Goal: Task Accomplishment & Management: Use online tool/utility

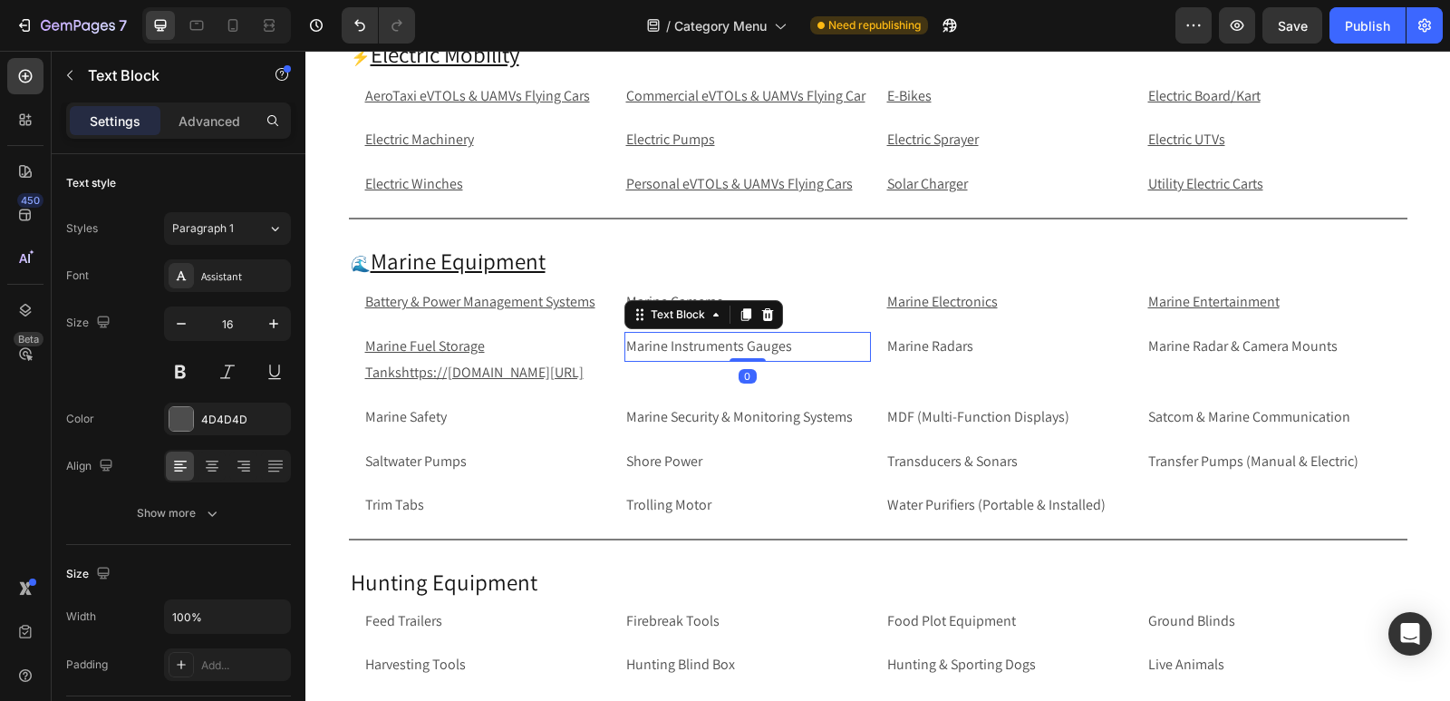
scroll to position [4288, 0]
click at [590, 386] on p "Marine Fuel Storage Tankshttps://rippingitoutdoors.com/collections/marine-fuel-…" at bounding box center [486, 360] width 243 height 53
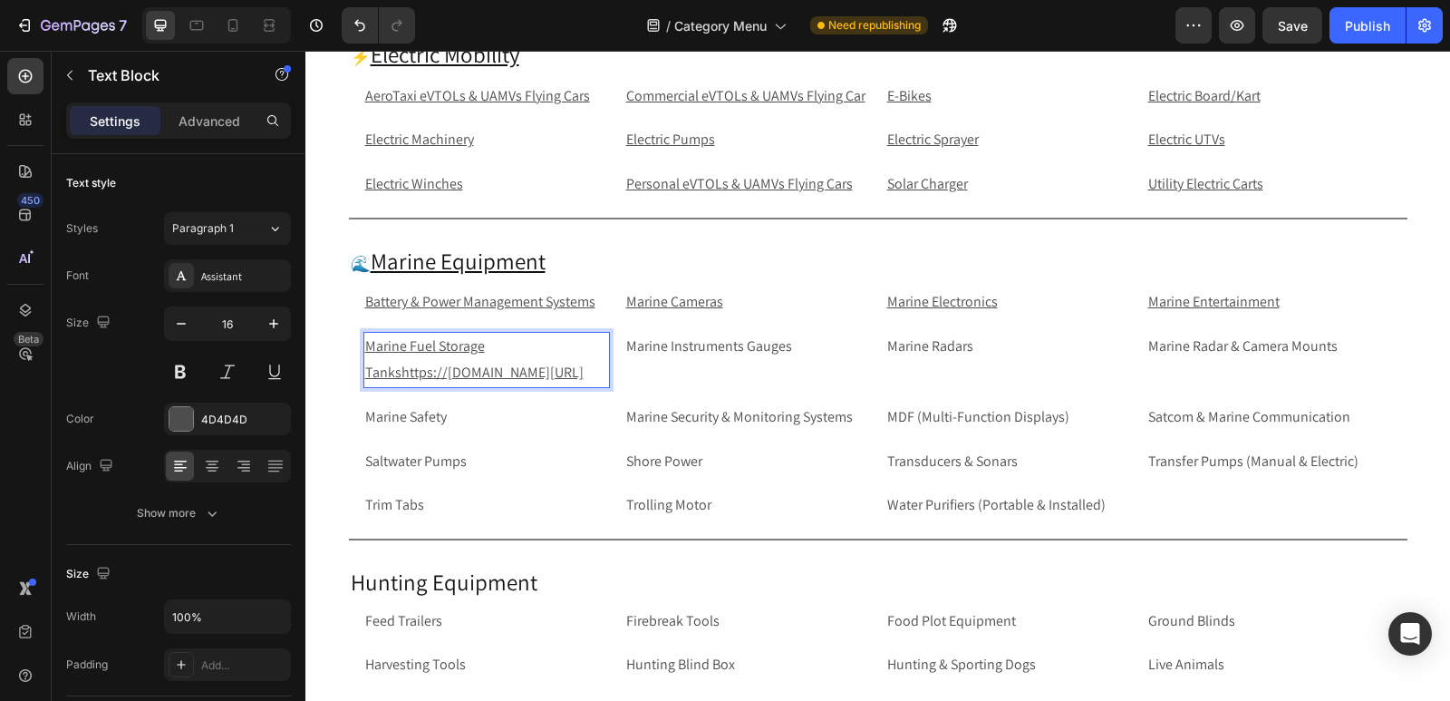
drag, startPoint x: 581, startPoint y: 402, endPoint x: 392, endPoint y: 368, distance: 192.6
click at [392, 368] on p "Marine Fuel Storage Tankshttps://rippingitoutdoors.com/collections/marine-fuel-…" at bounding box center [486, 360] width 243 height 53
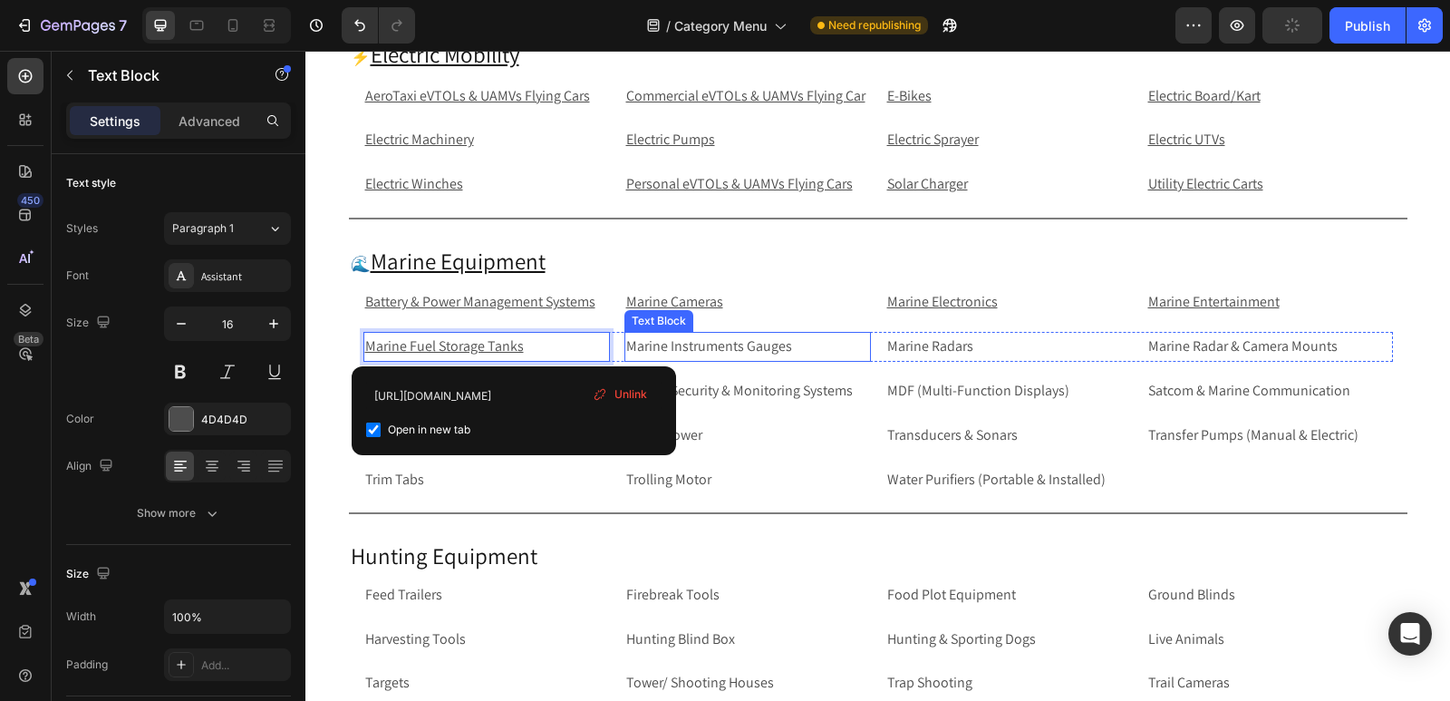
click at [757, 334] on p "Marine Instruments Gauges" at bounding box center [747, 347] width 243 height 26
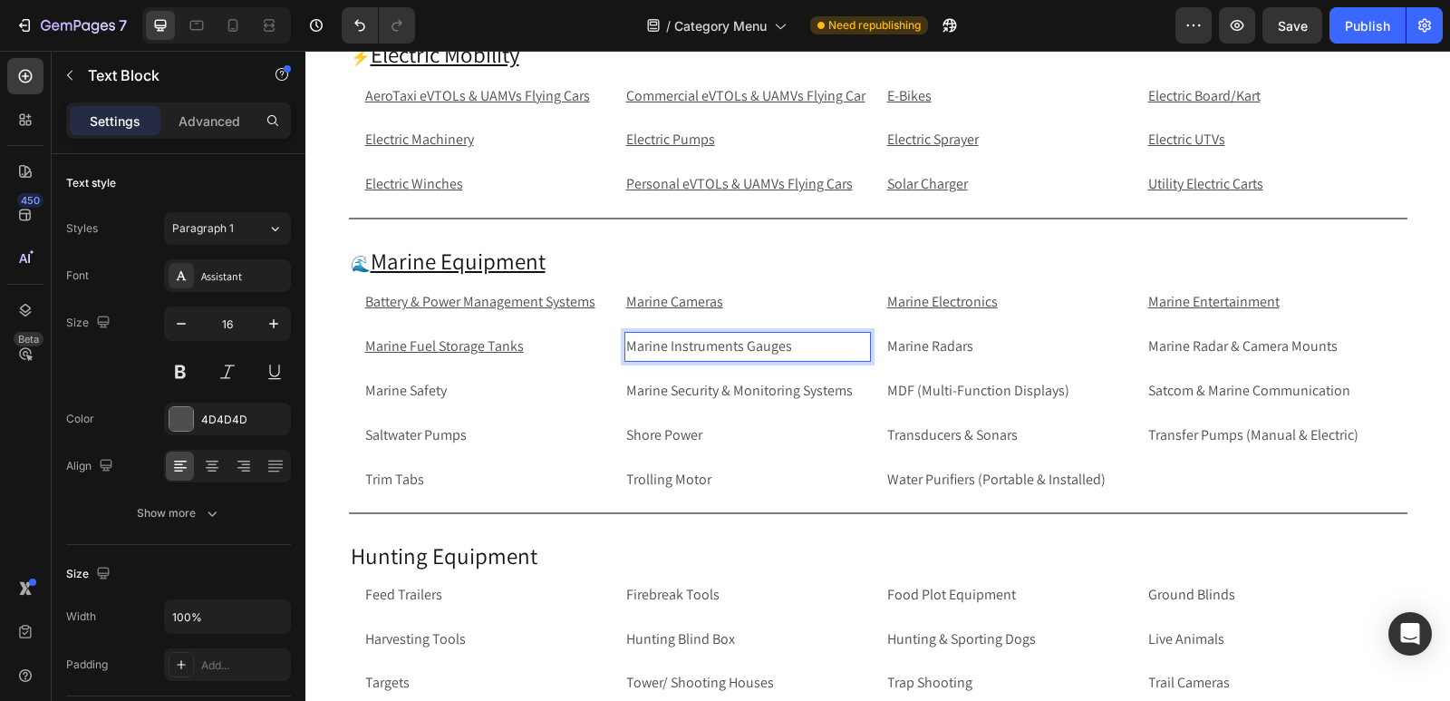
click at [807, 352] on p "Marine Instruments Gauges" at bounding box center [747, 347] width 243 height 26
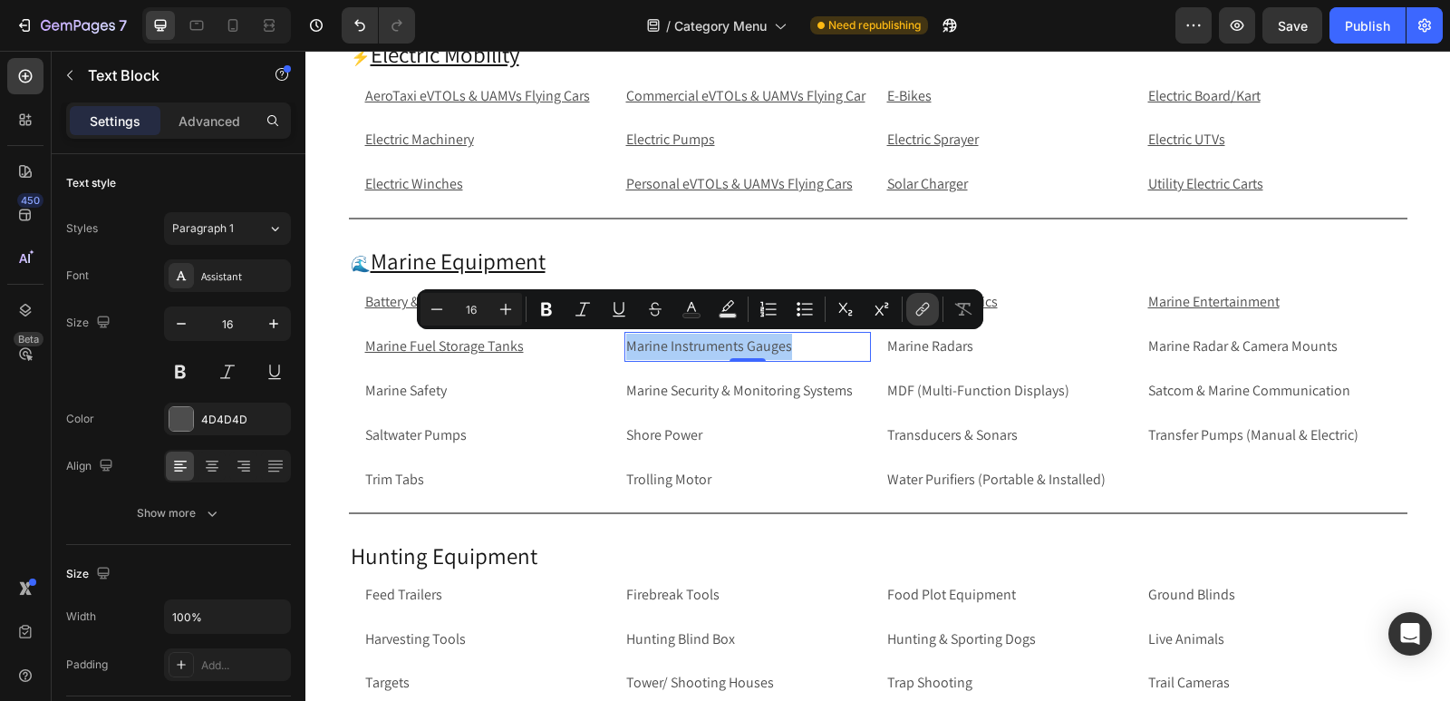
click at [920, 317] on icon "Editor contextual toolbar" at bounding box center [923, 309] width 18 height 18
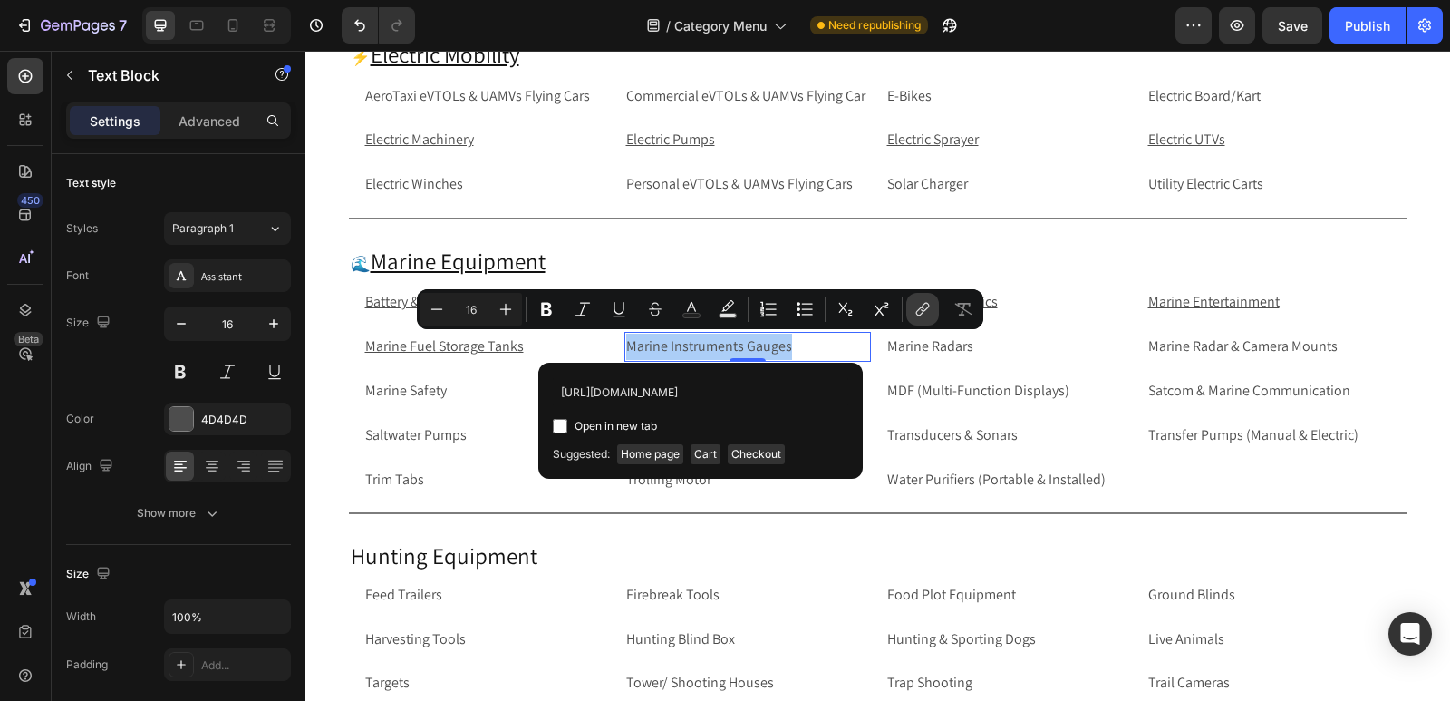
scroll to position [0, 212]
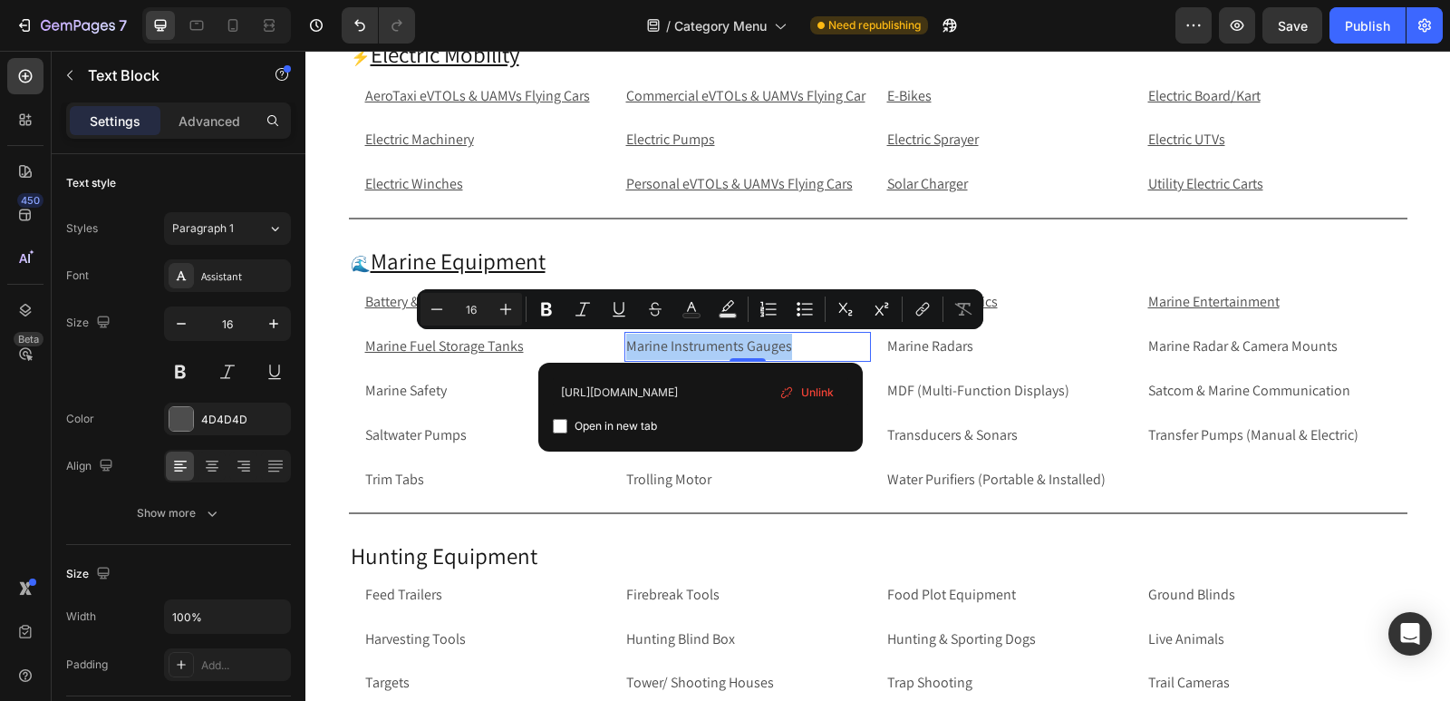
type input "https://rippingitoutdoors.com/collections/marine-navigation-instruments-gauges"
click at [562, 429] on input "Editor contextual toolbar" at bounding box center [560, 426] width 15 height 15
checkbox input "true"
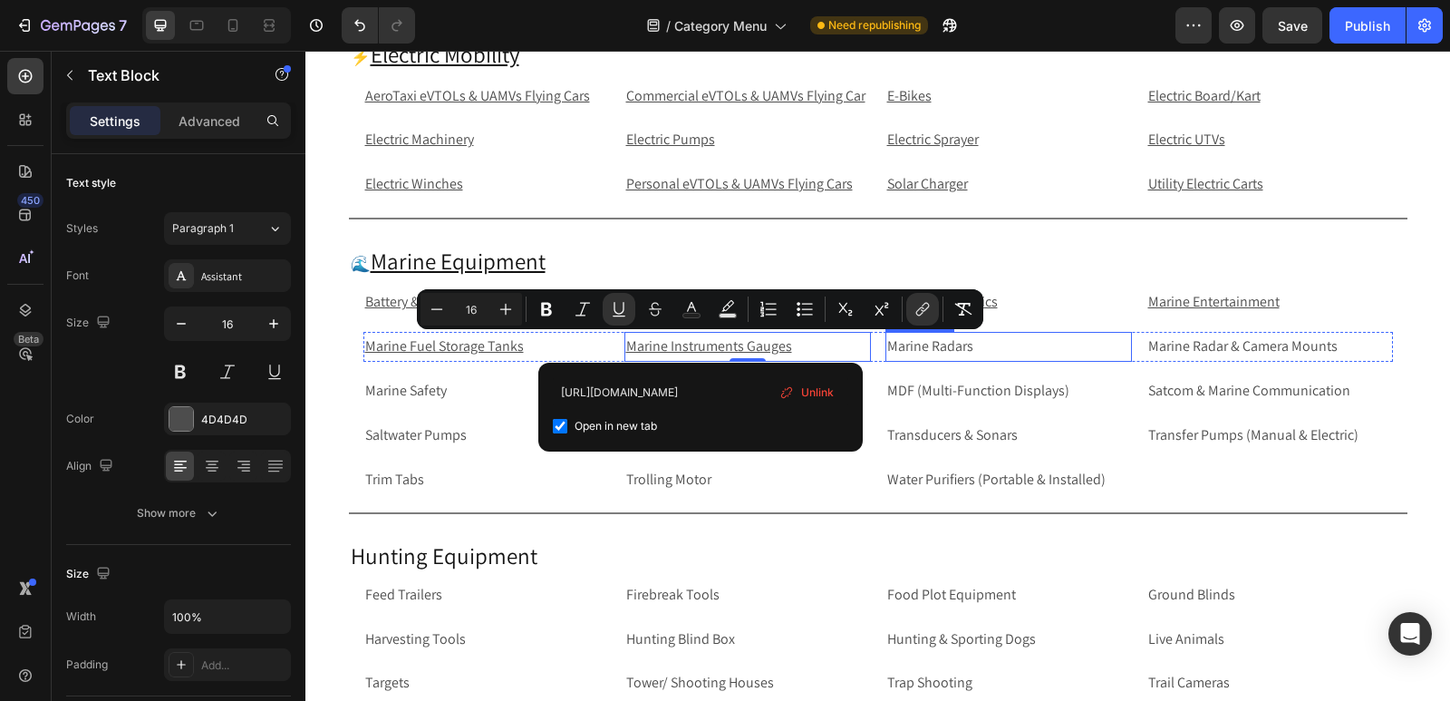
click at [974, 349] on p "Marine Radars" at bounding box center [1008, 347] width 243 height 26
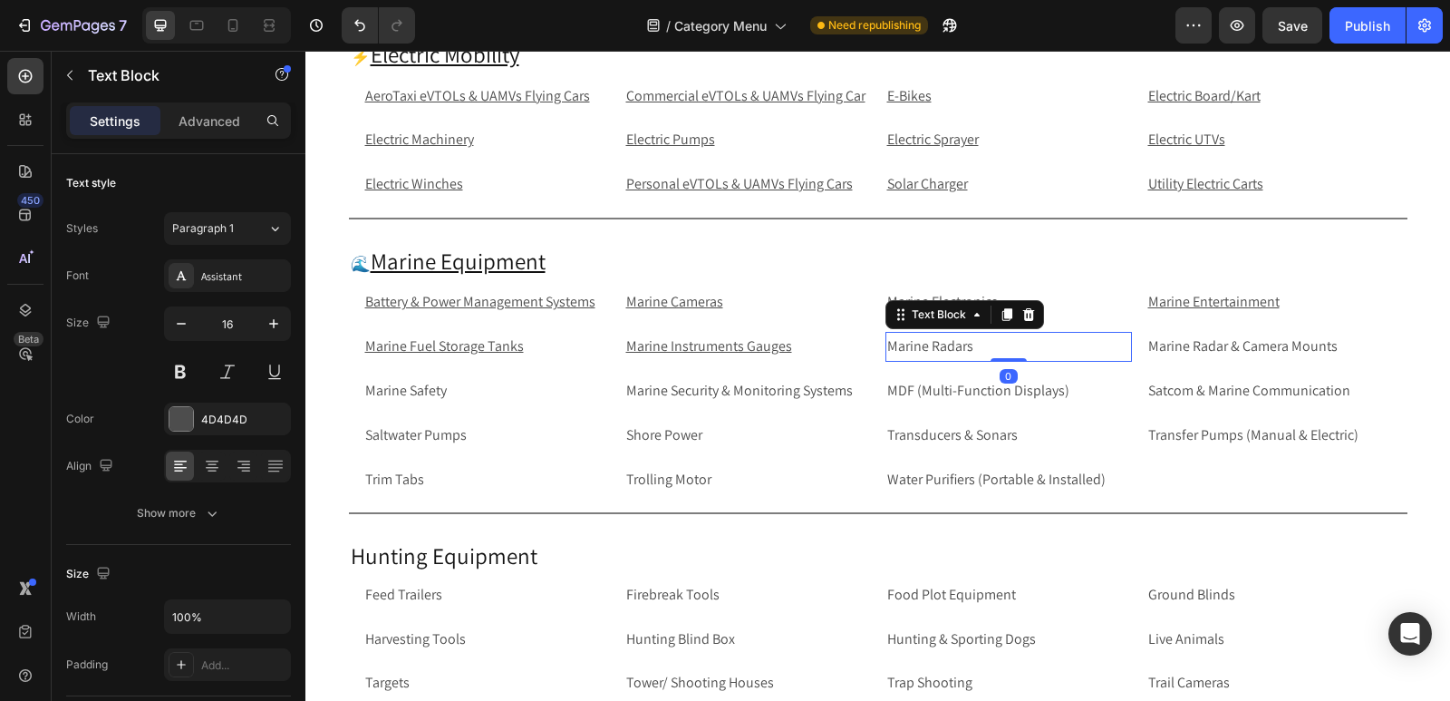
click at [974, 349] on p "Marine Radars" at bounding box center [1008, 347] width 243 height 26
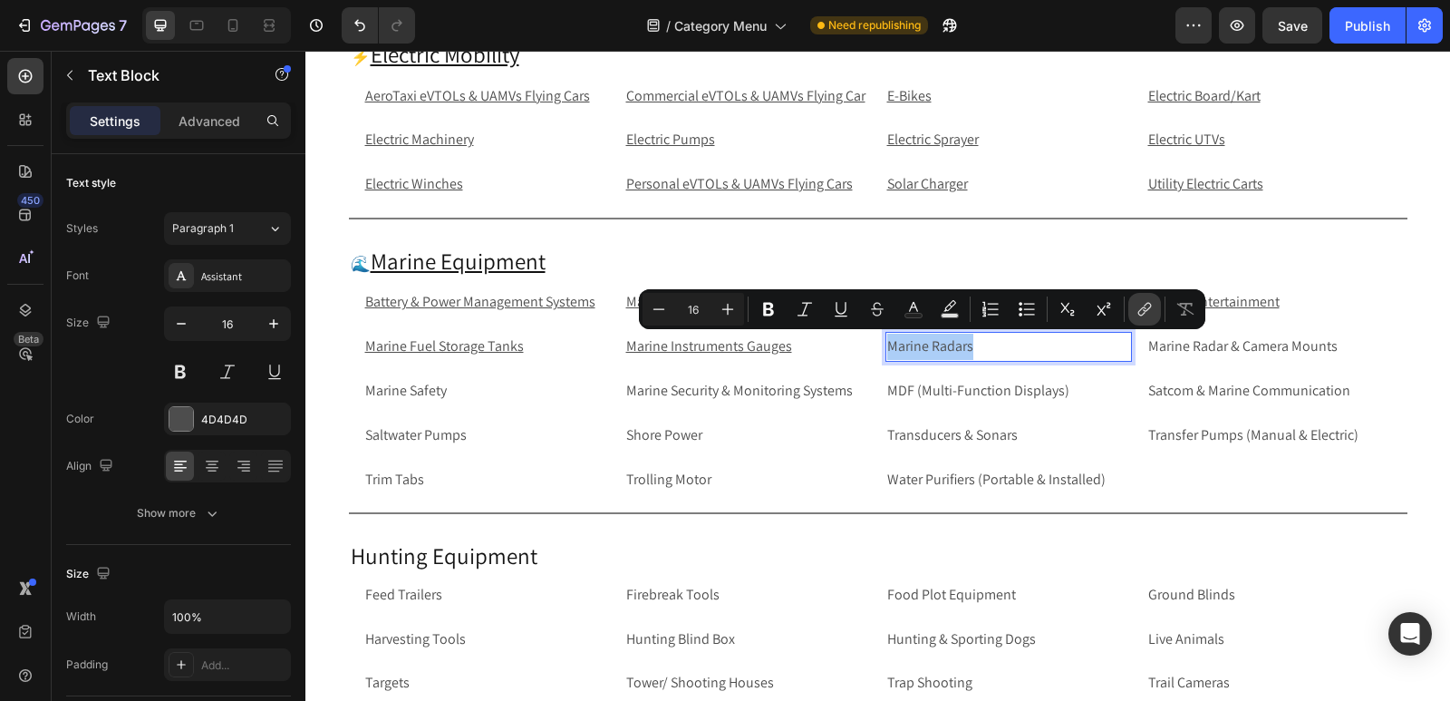
click at [1156, 310] on button "link" at bounding box center [1145, 309] width 33 height 33
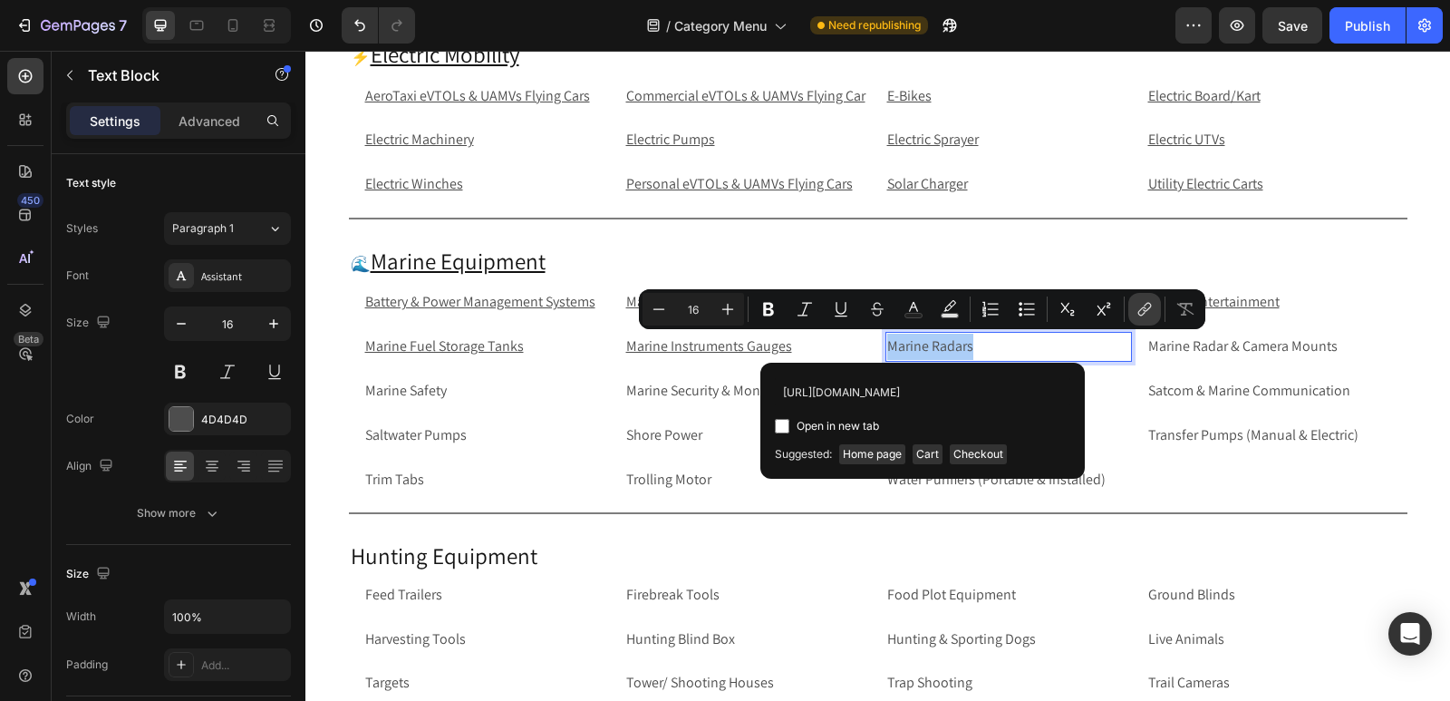
scroll to position [0, 83]
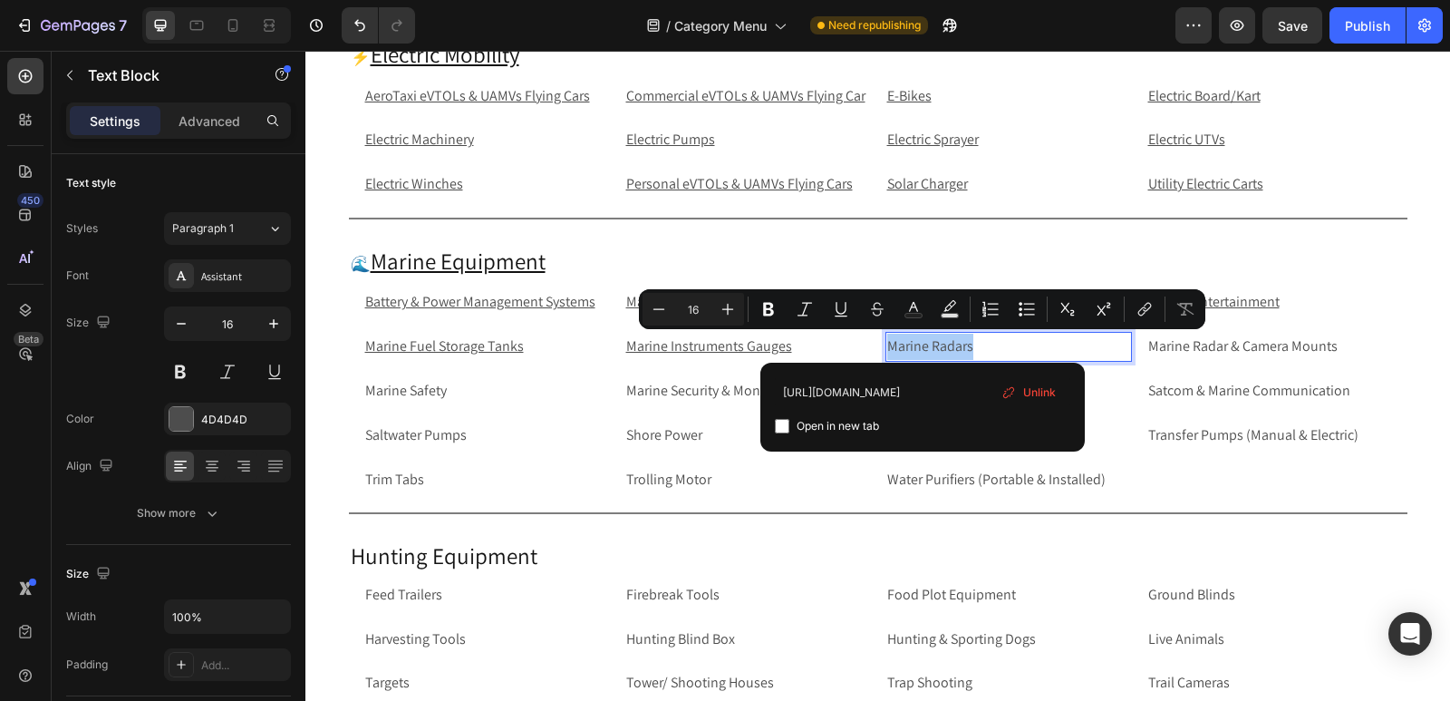
type input "https://rippingitoutdoors.com/collections/marine-radars"
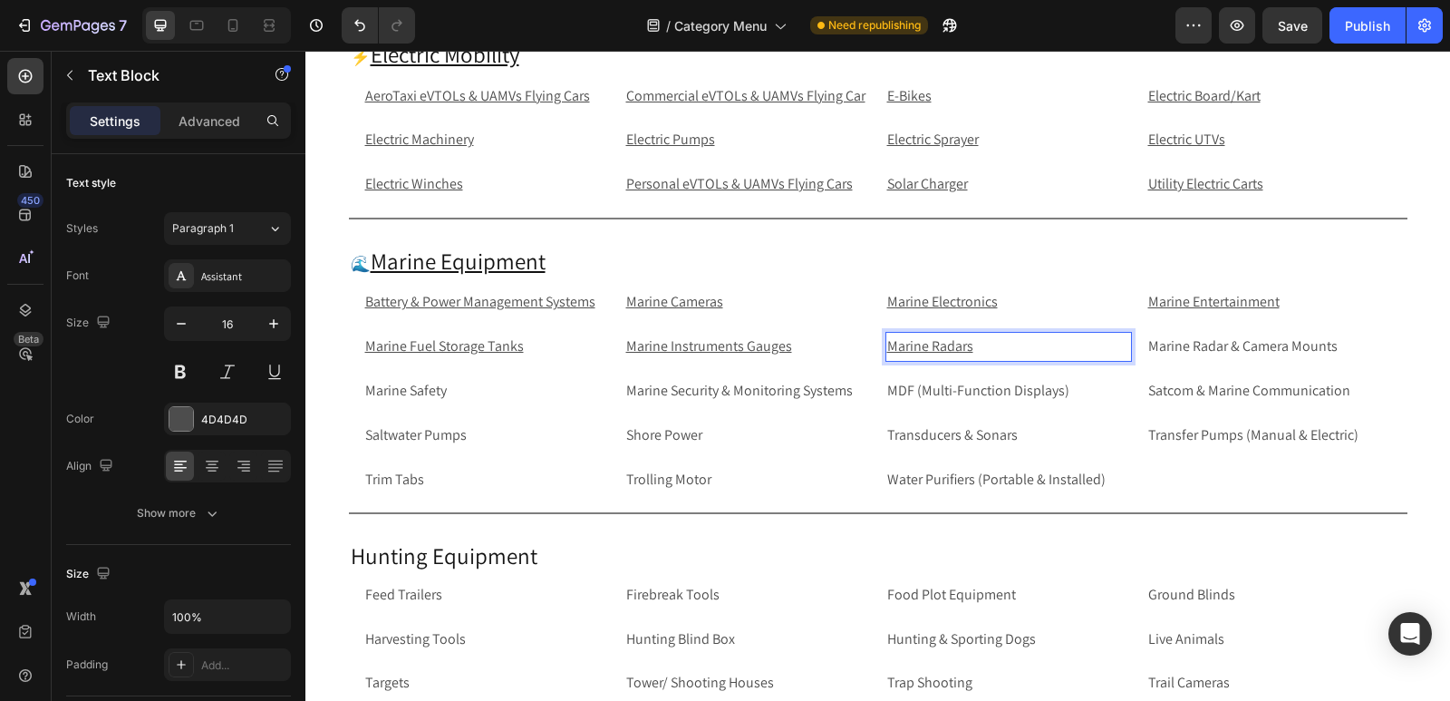
click at [1027, 351] on p "Marine Radars" at bounding box center [1008, 347] width 243 height 26
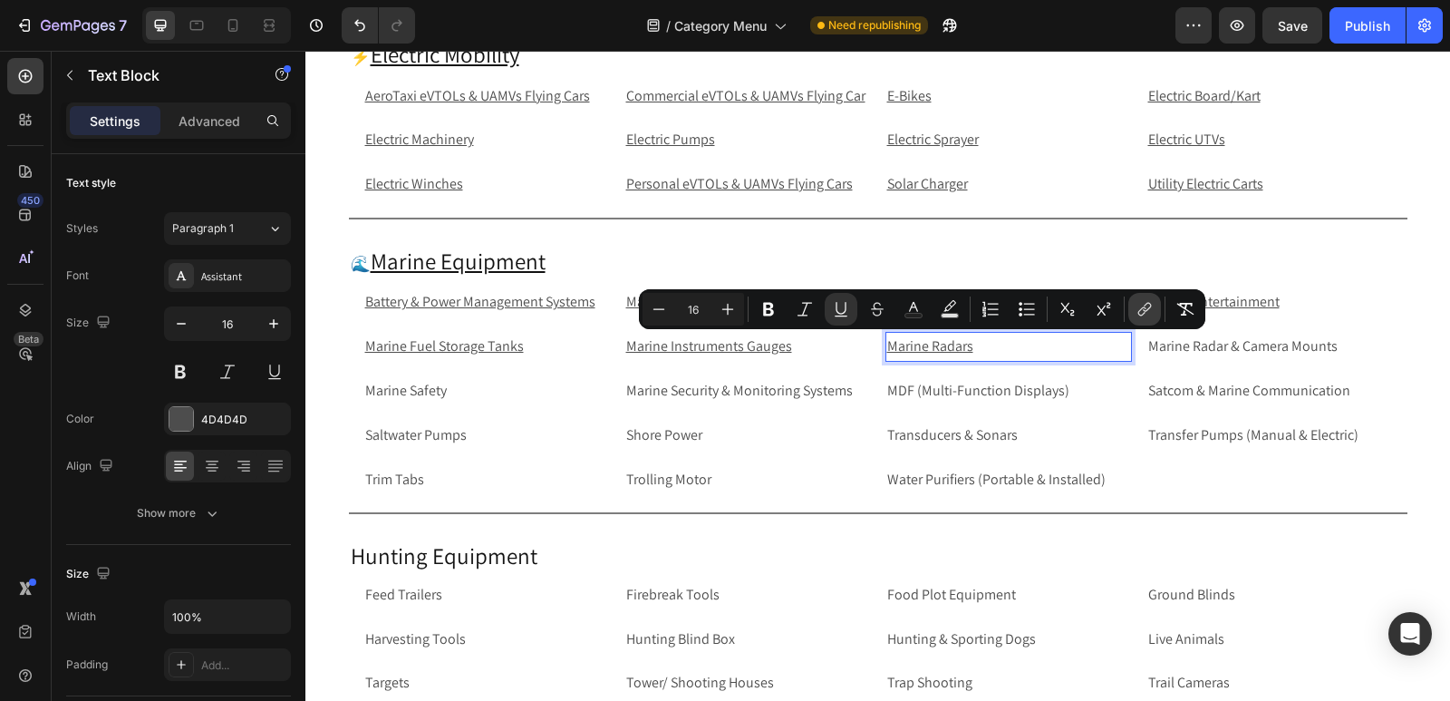
click at [1151, 309] on icon "Editor contextual toolbar" at bounding box center [1145, 309] width 18 height 18
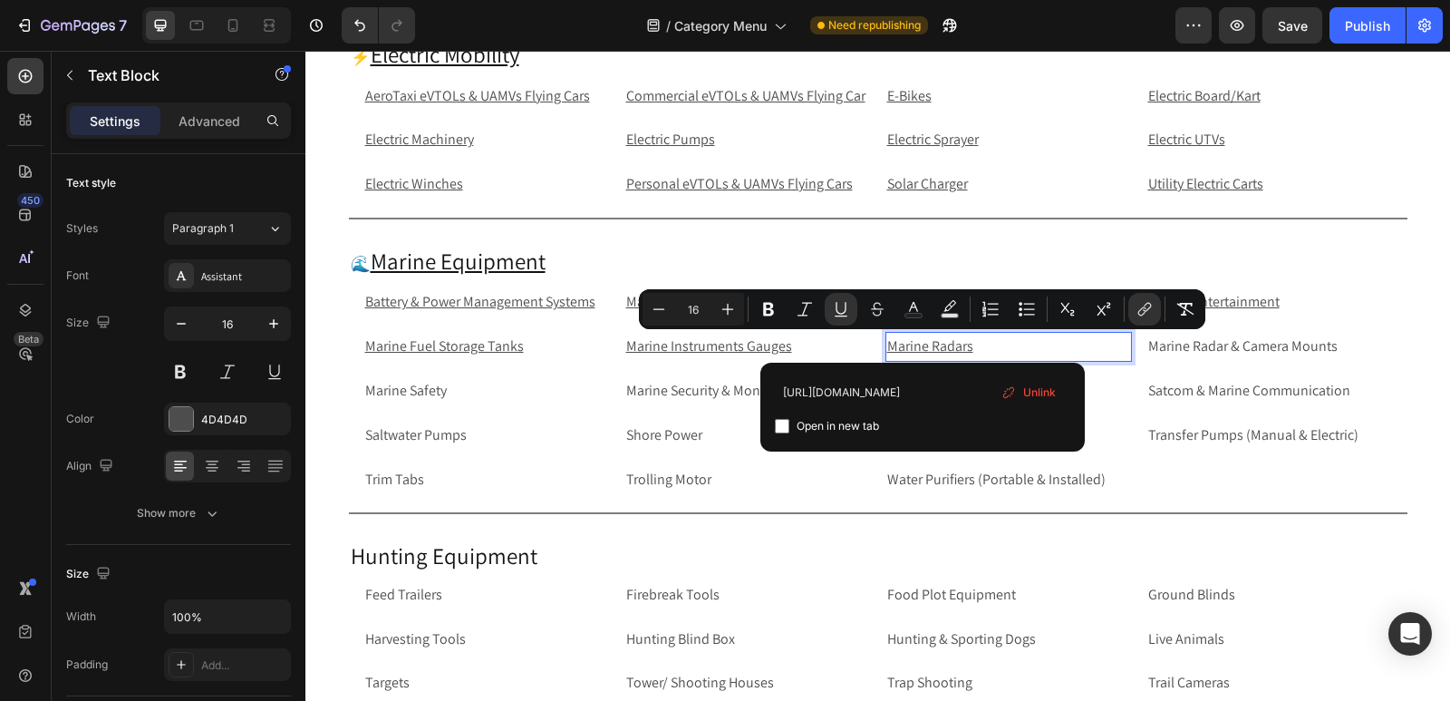
click at [783, 426] on input "Editor contextual toolbar" at bounding box center [782, 426] width 15 height 15
checkbox input "true"
click at [1348, 354] on p "Marine Radar & Camera Mounts" at bounding box center [1270, 347] width 243 height 26
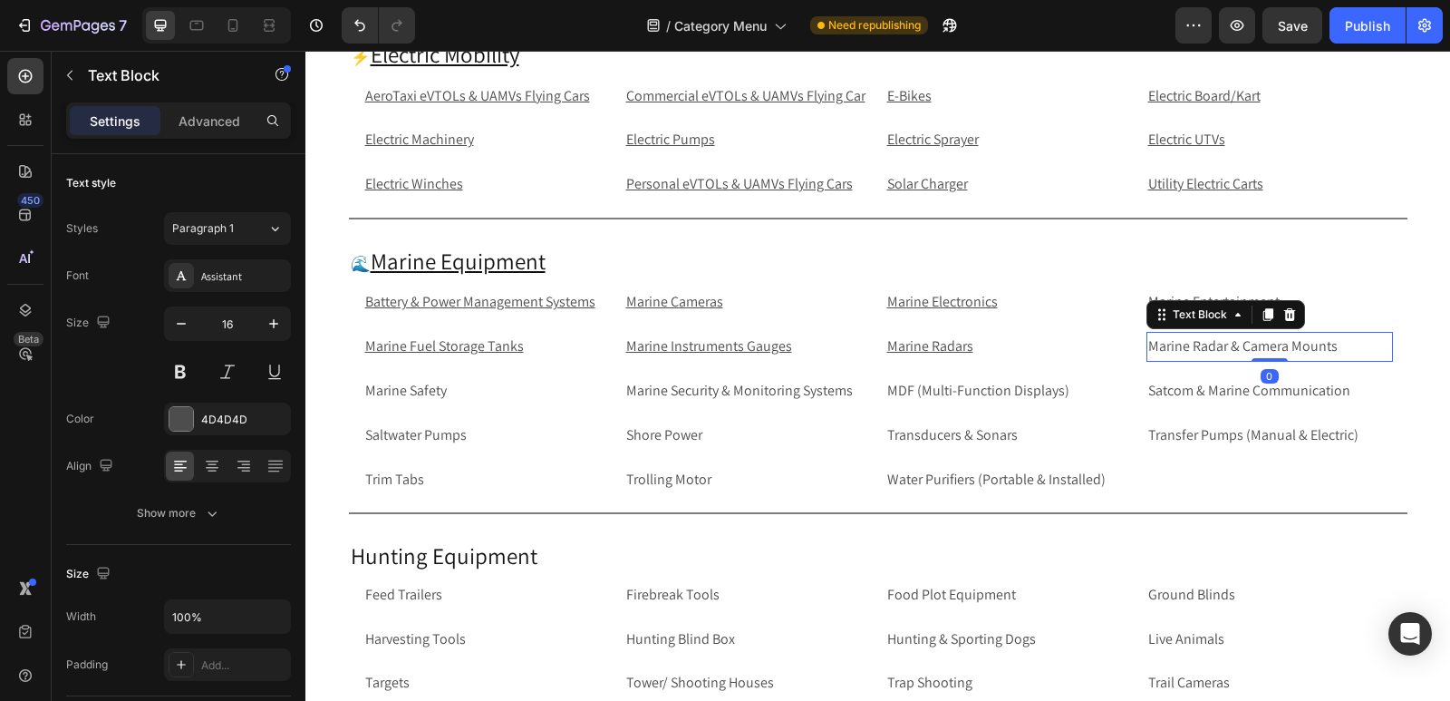
click at [1348, 354] on p "Marine Radar & Camera Mounts" at bounding box center [1270, 347] width 243 height 26
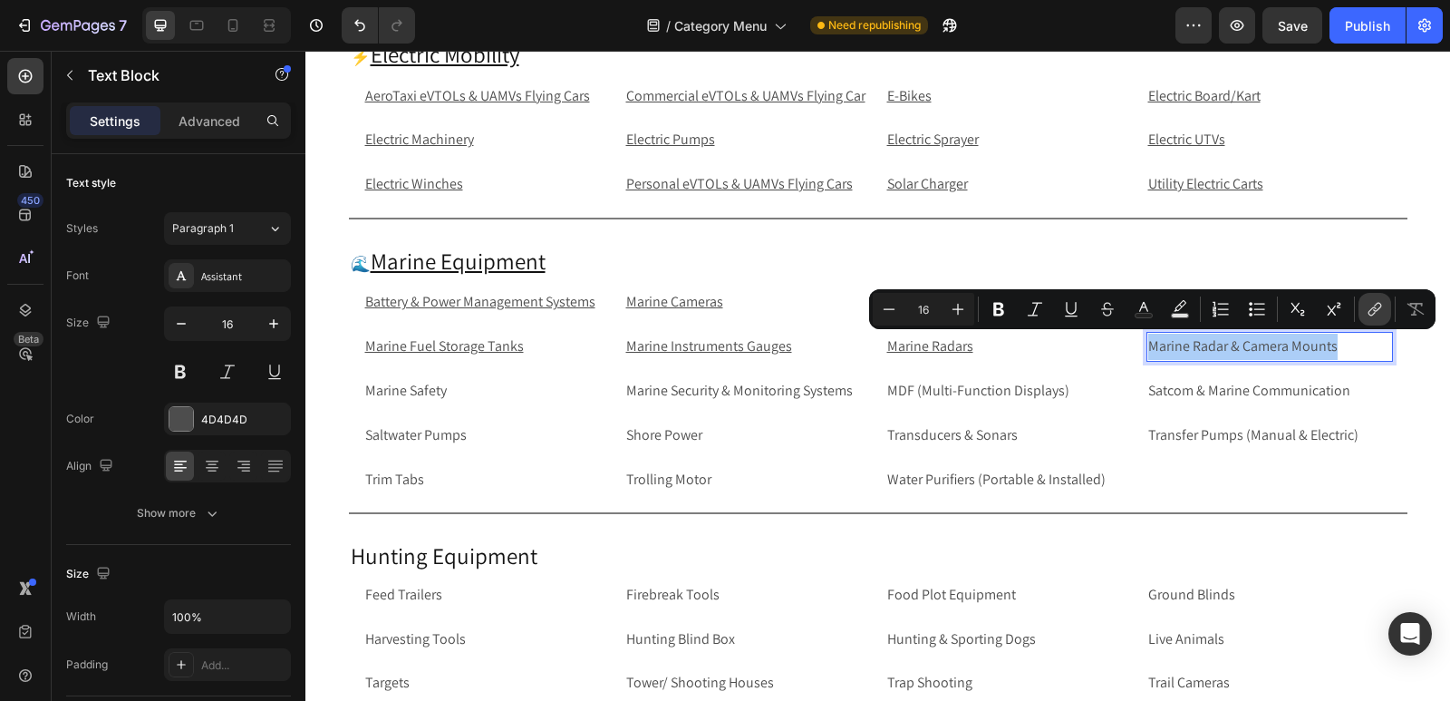
click at [1384, 308] on button "link" at bounding box center [1375, 309] width 33 height 33
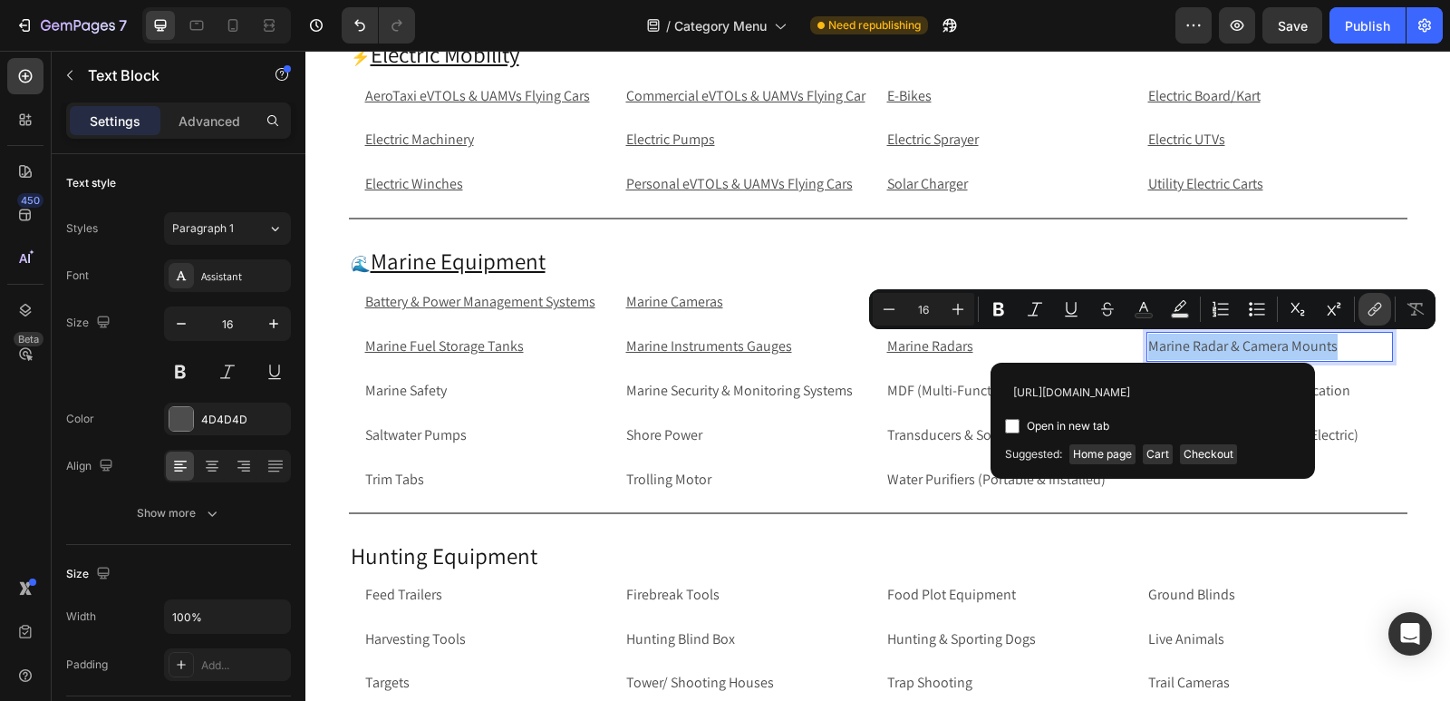
scroll to position [0, 189]
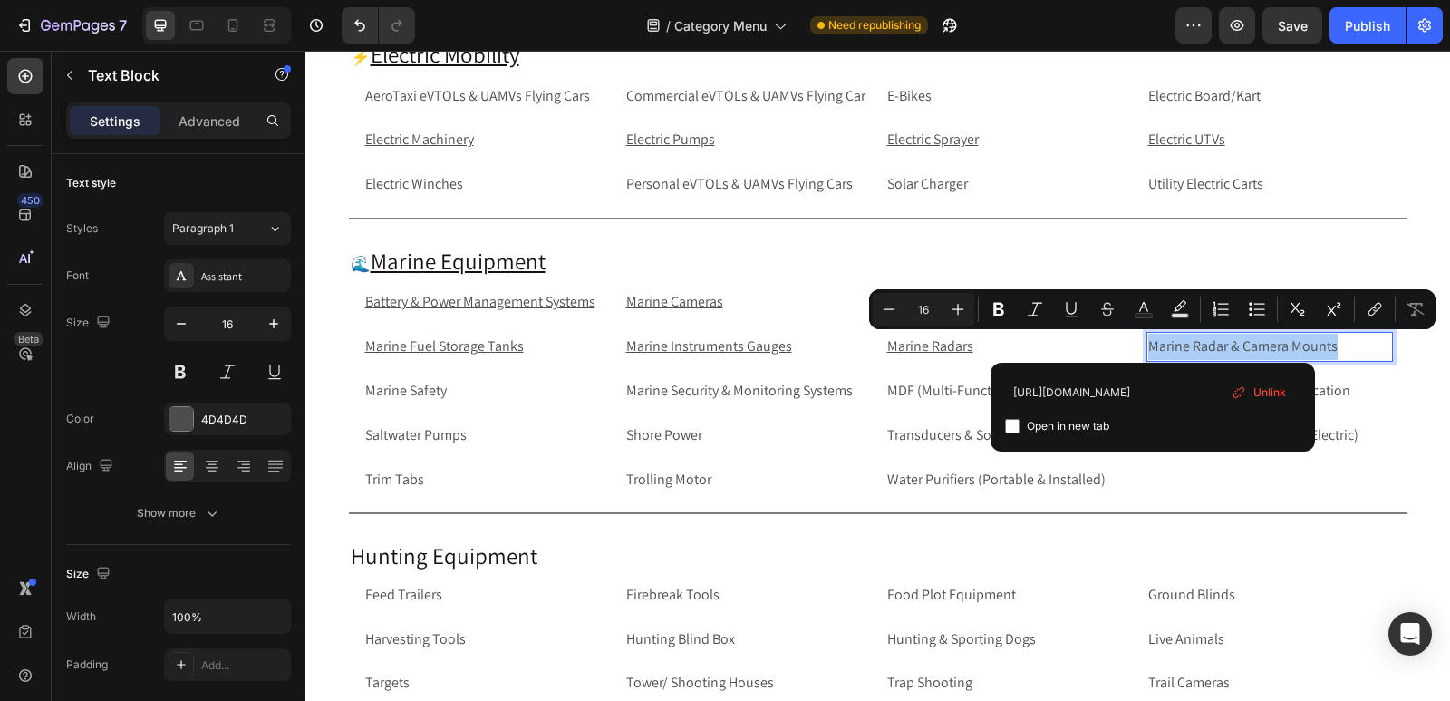
type input "https://rippingitoutdoors.com/collections/marine-radar-and-camera-mounts"
click at [1014, 428] on input "Editor contextual toolbar" at bounding box center [1012, 426] width 15 height 15
checkbox input "true"
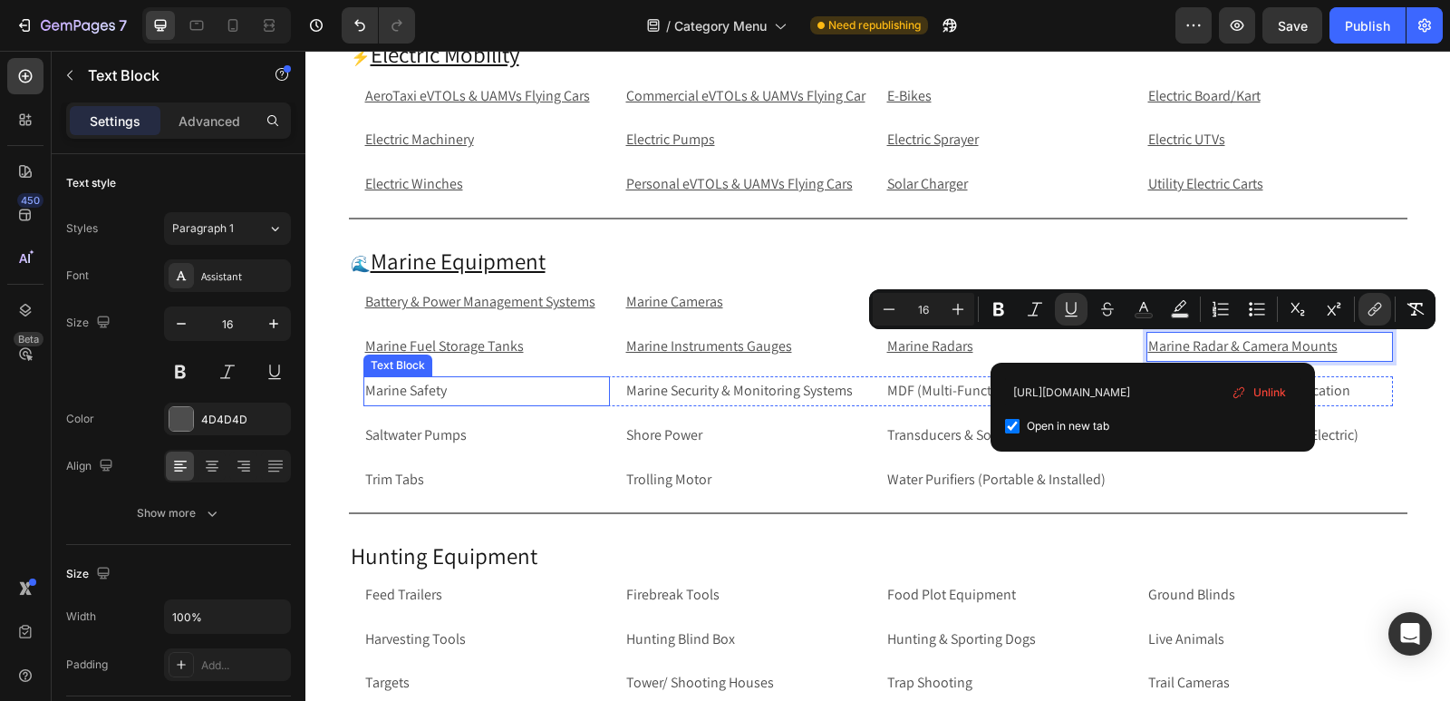
click at [478, 396] on p "Marine Safety" at bounding box center [486, 391] width 243 height 26
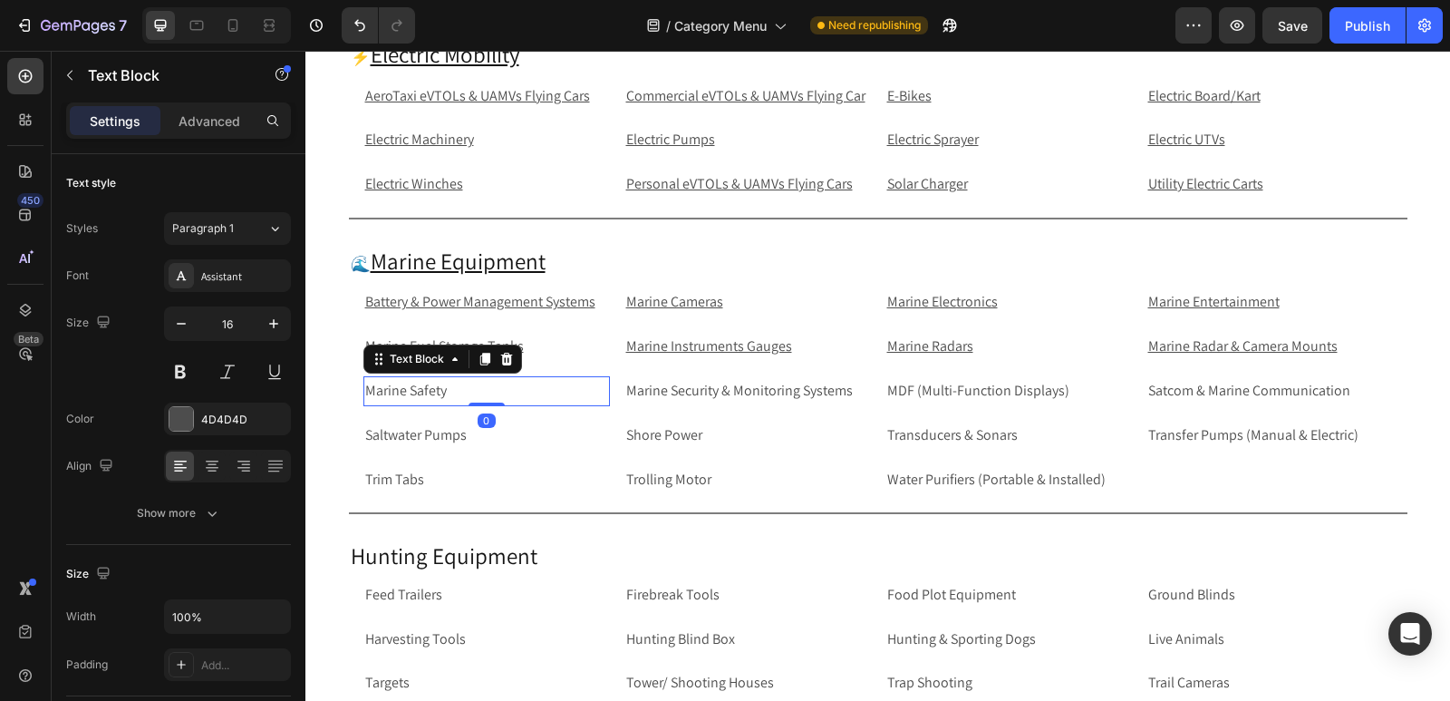
click at [478, 396] on p "Marine Safety" at bounding box center [486, 391] width 243 height 26
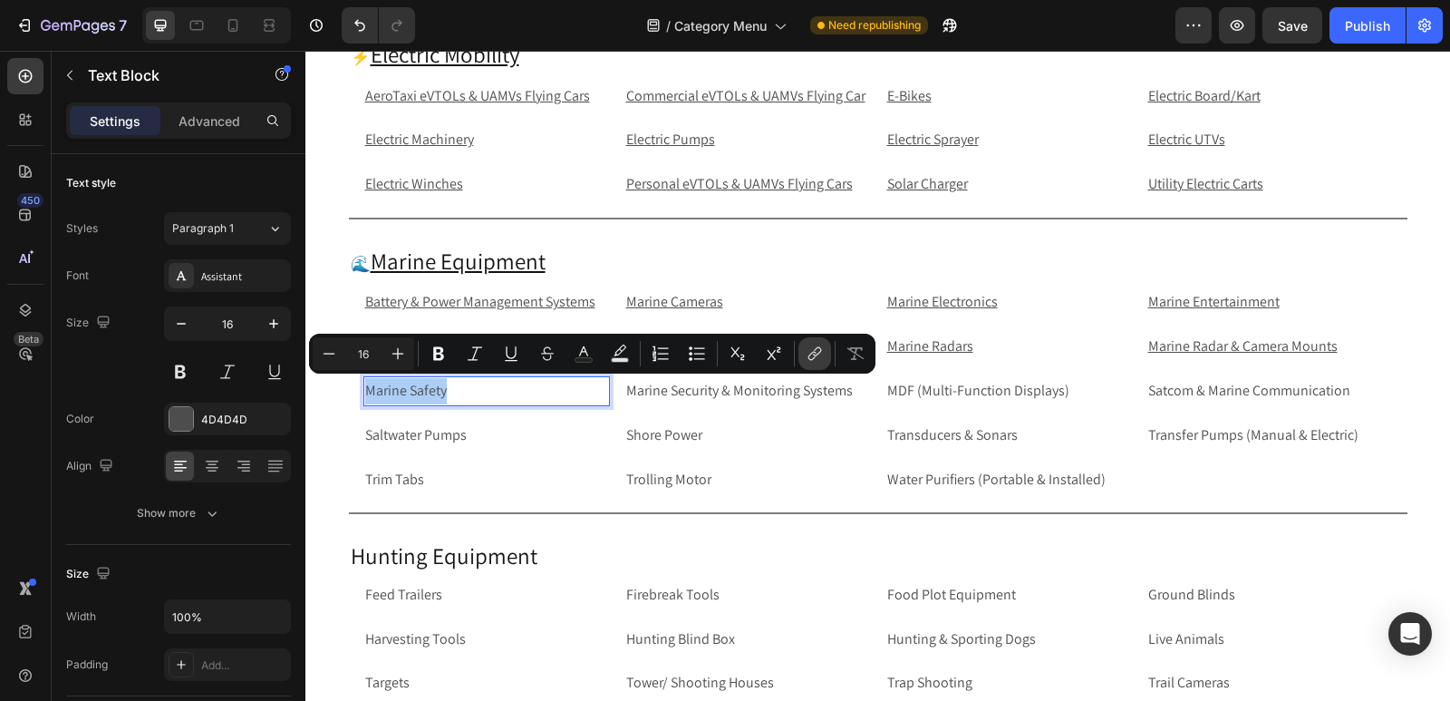
click at [826, 346] on button "link" at bounding box center [815, 353] width 33 height 33
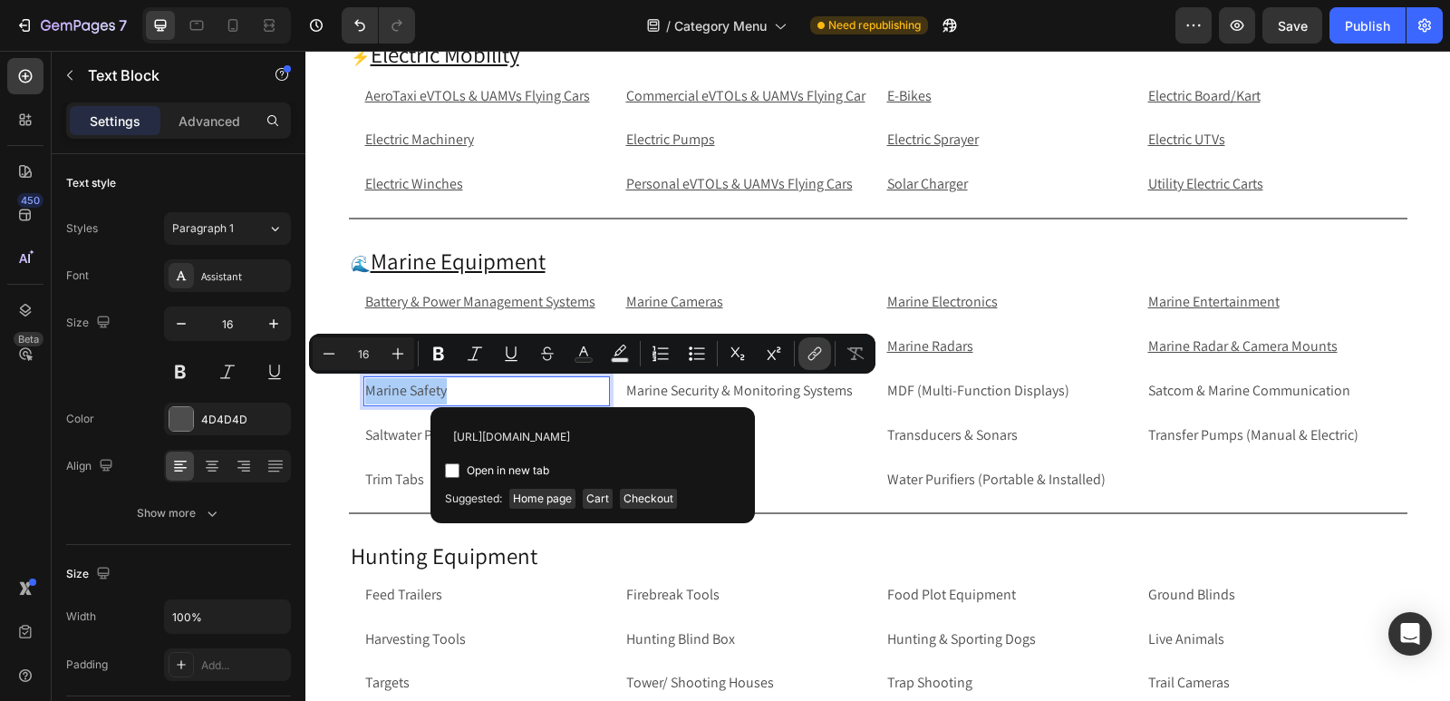
scroll to position [0, 82]
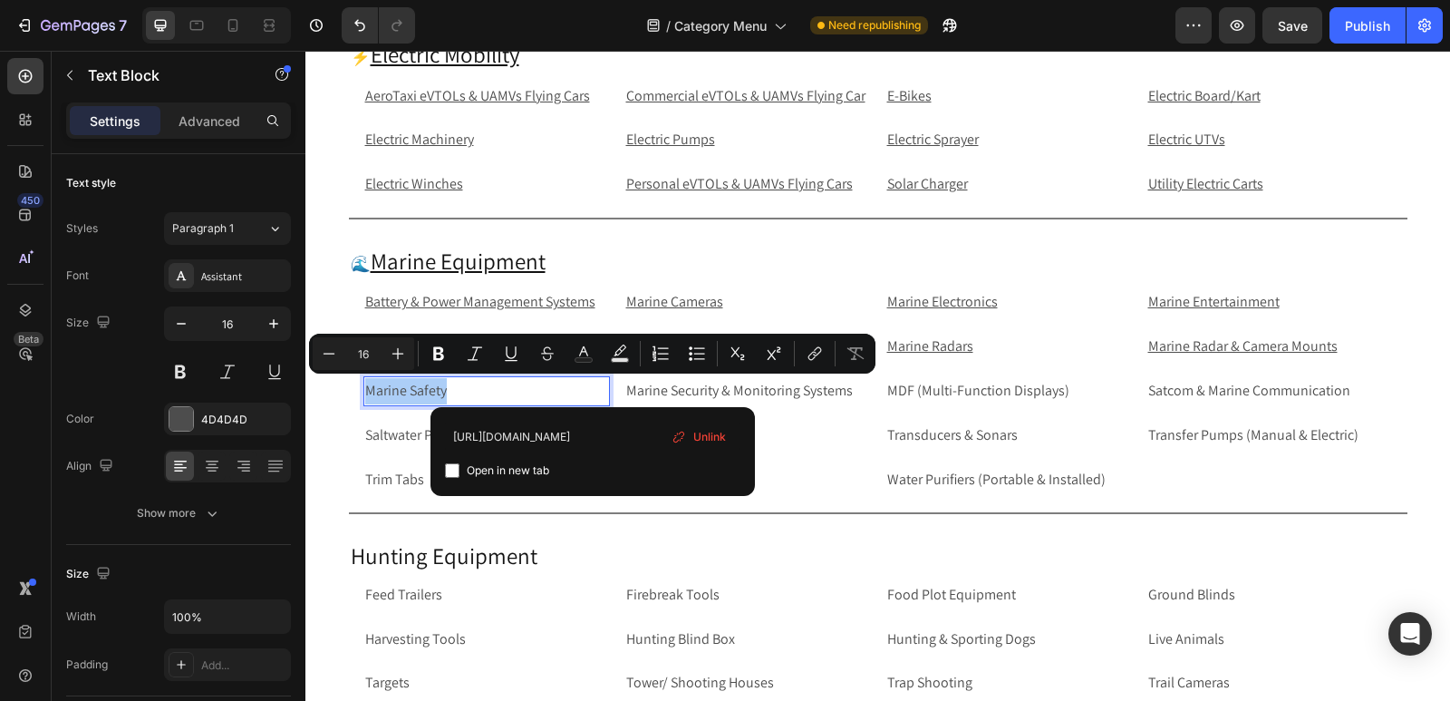
type input "https://rippingitoutdoors.com/collections/marine-safety"
click at [451, 466] on input "Editor contextual toolbar" at bounding box center [452, 470] width 15 height 15
checkbox input "true"
click at [830, 397] on p "Marine Security & Monitoring Systems" at bounding box center [747, 391] width 243 height 26
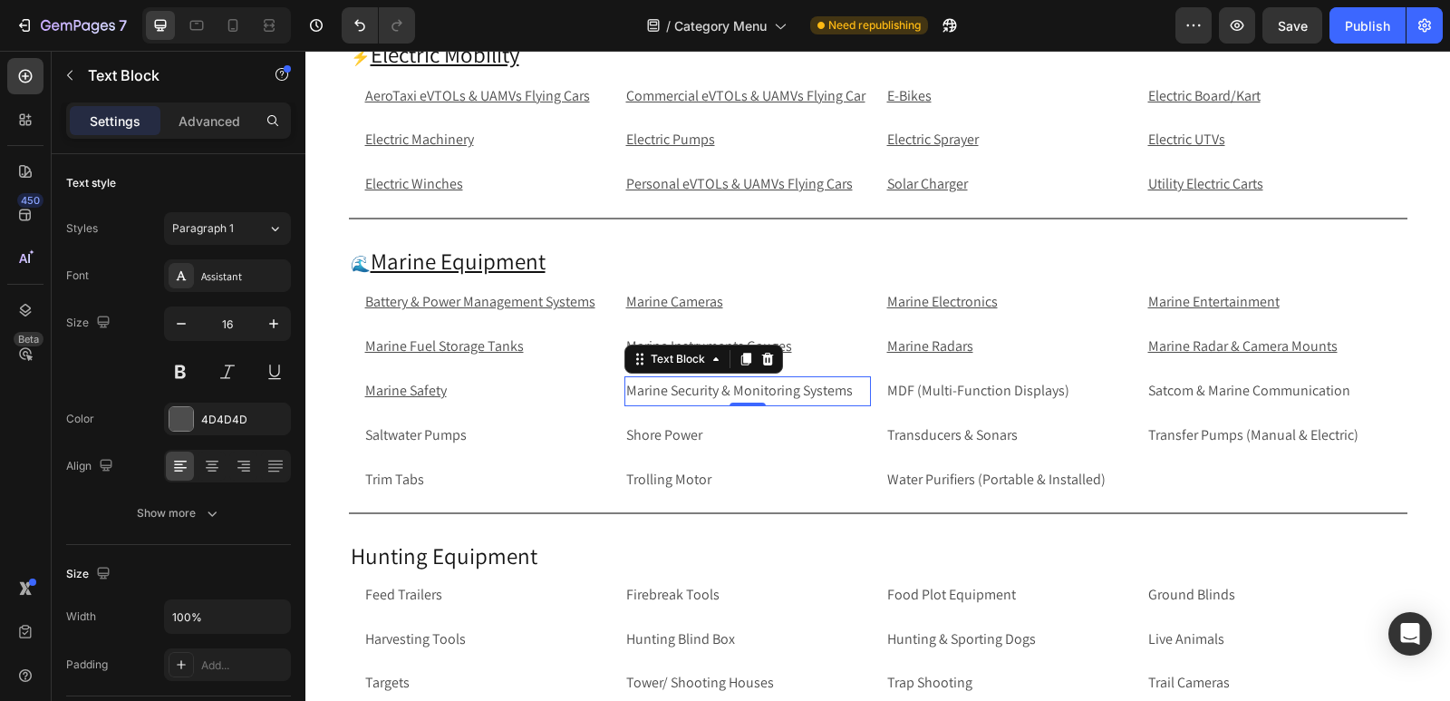
click at [840, 397] on p "Marine Security & Monitoring Systems" at bounding box center [747, 391] width 243 height 26
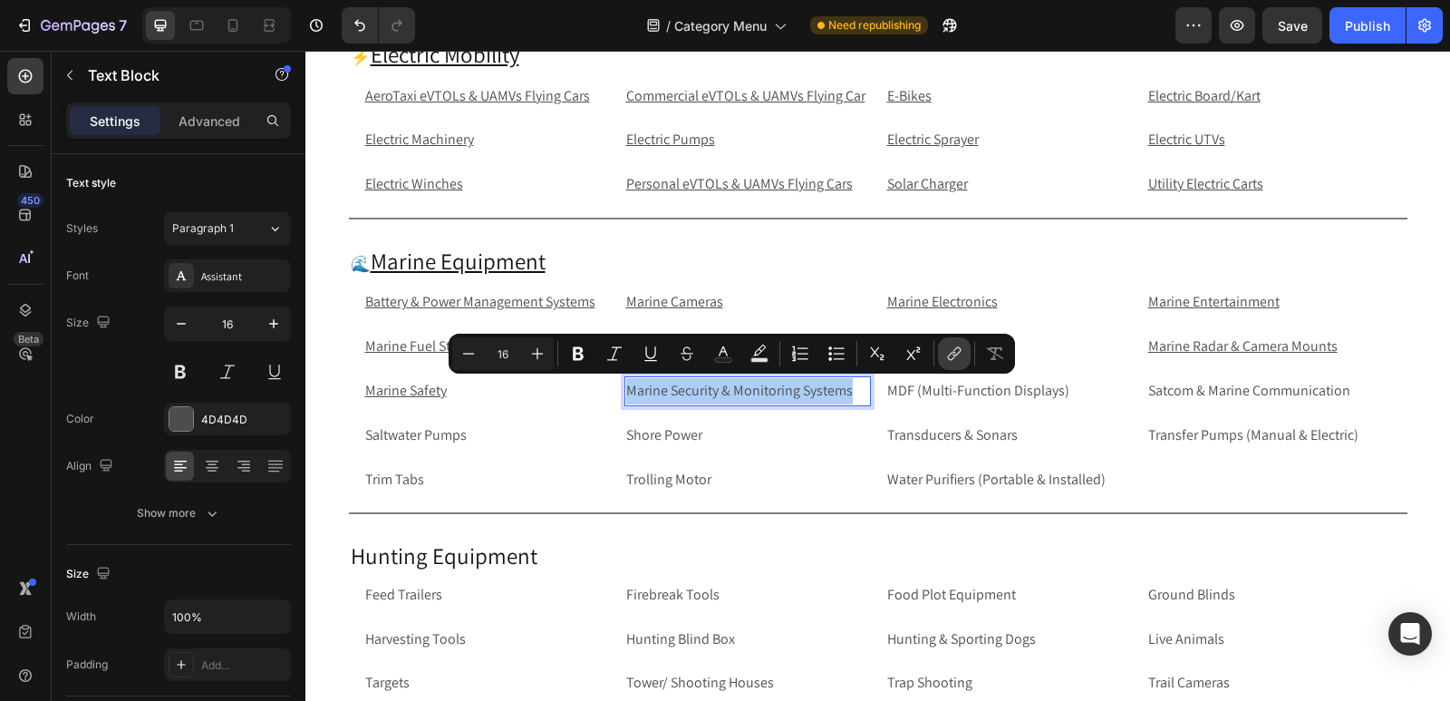
click at [953, 354] on icon "Editor contextual toolbar" at bounding box center [954, 353] width 18 height 18
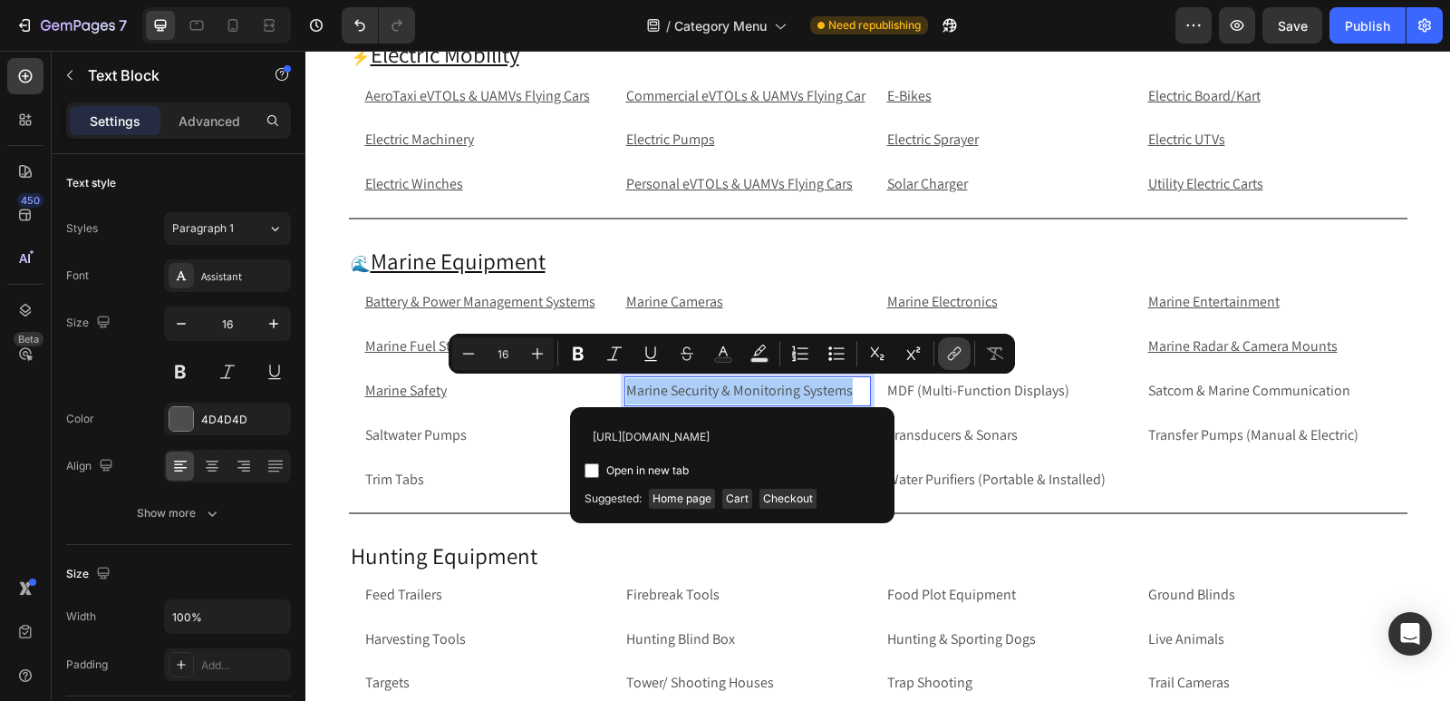
scroll to position [0, 224]
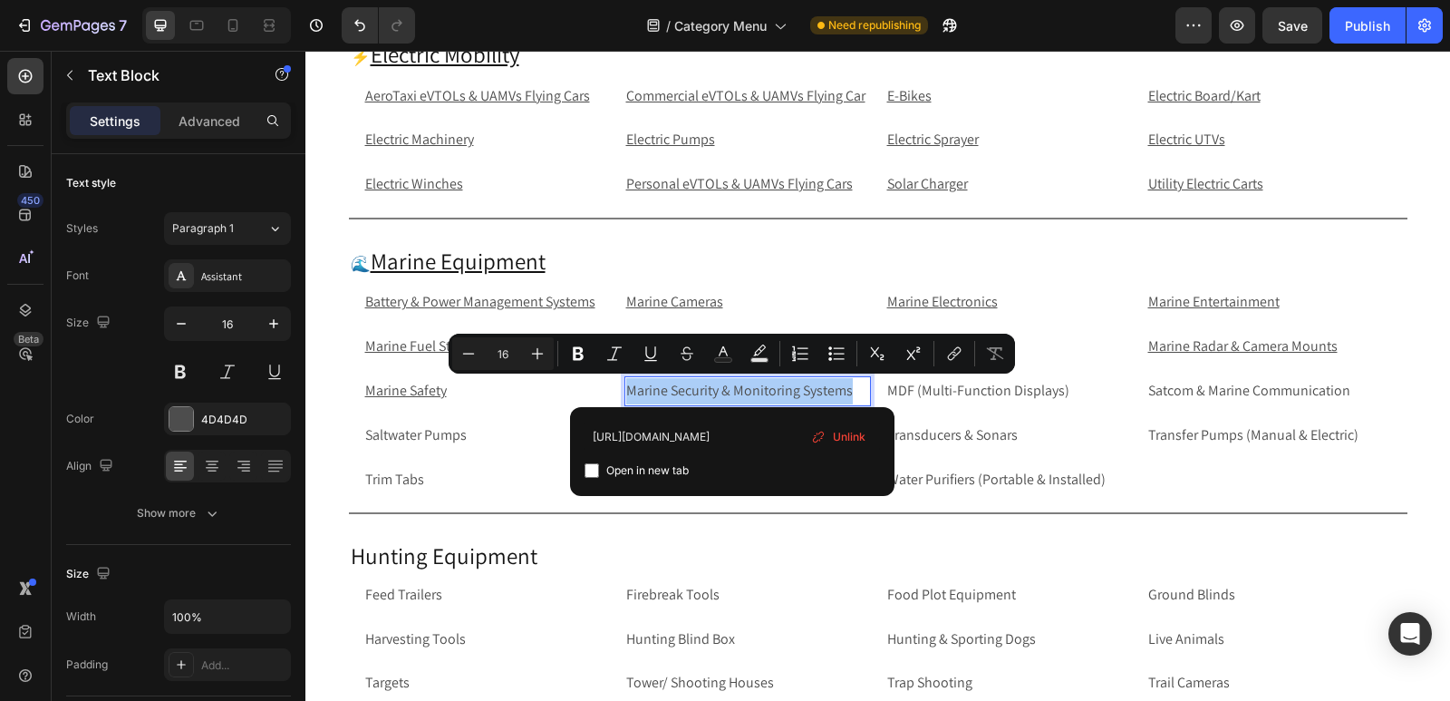
type input "https://rippingitoutdoors.com/collections/marine-security-and-monitoring-systems"
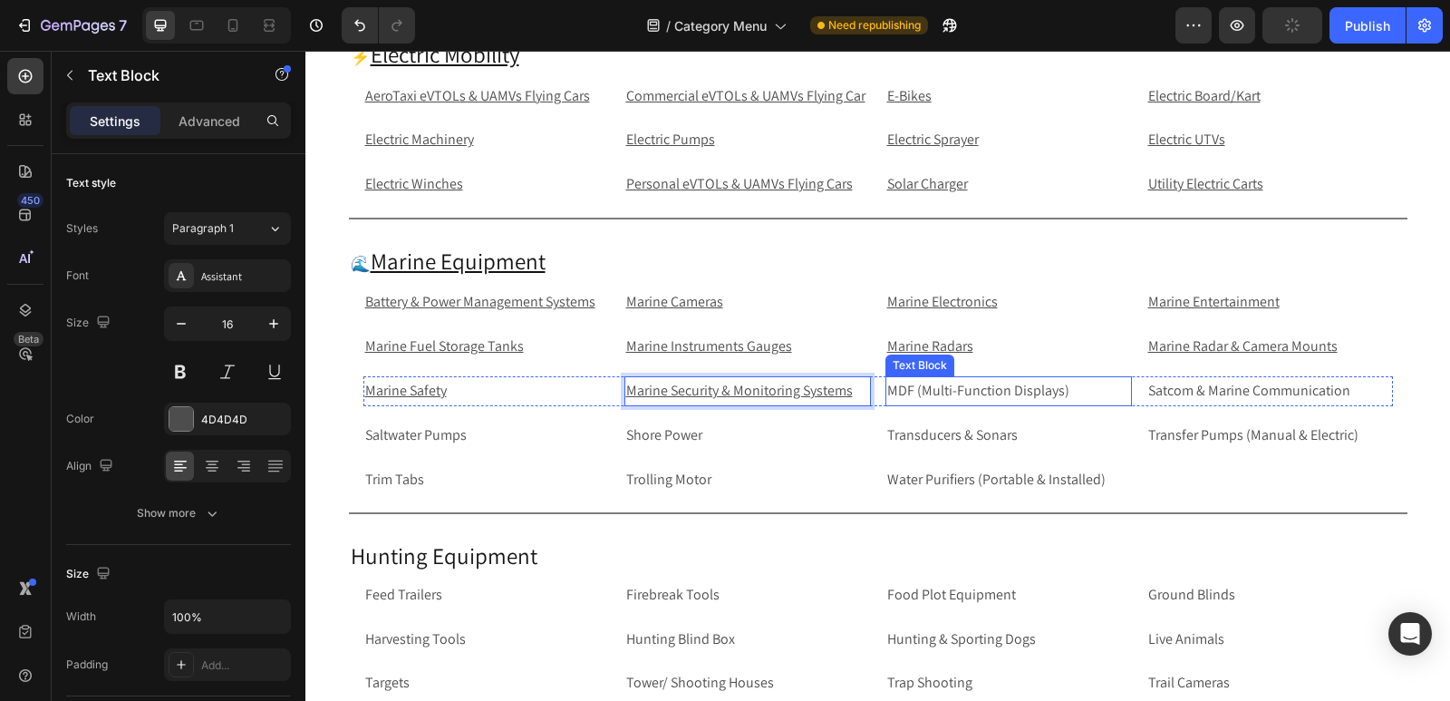
click at [1050, 387] on p "MDF (Multi-Function Displays)" at bounding box center [1008, 391] width 243 height 26
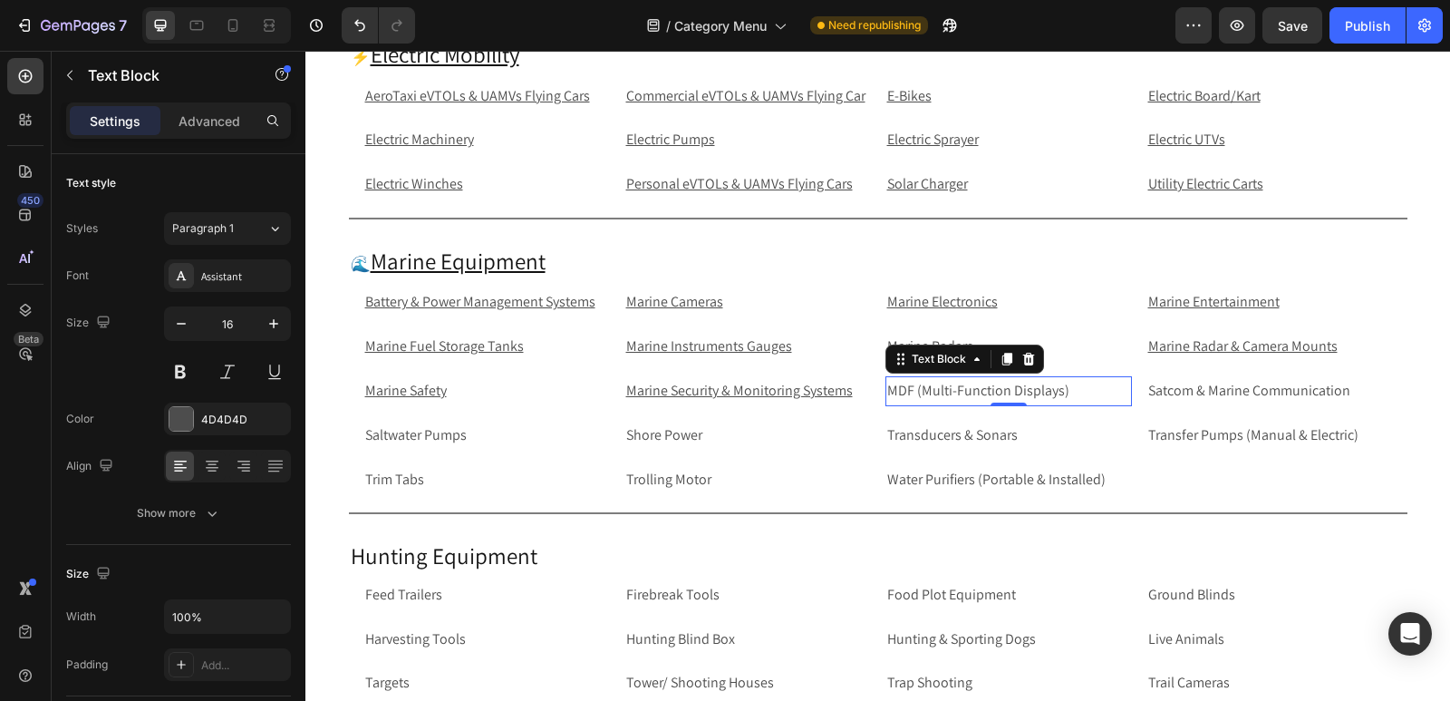
click at [1066, 395] on p "MDF (Multi-Function Displays)" at bounding box center [1008, 391] width 243 height 26
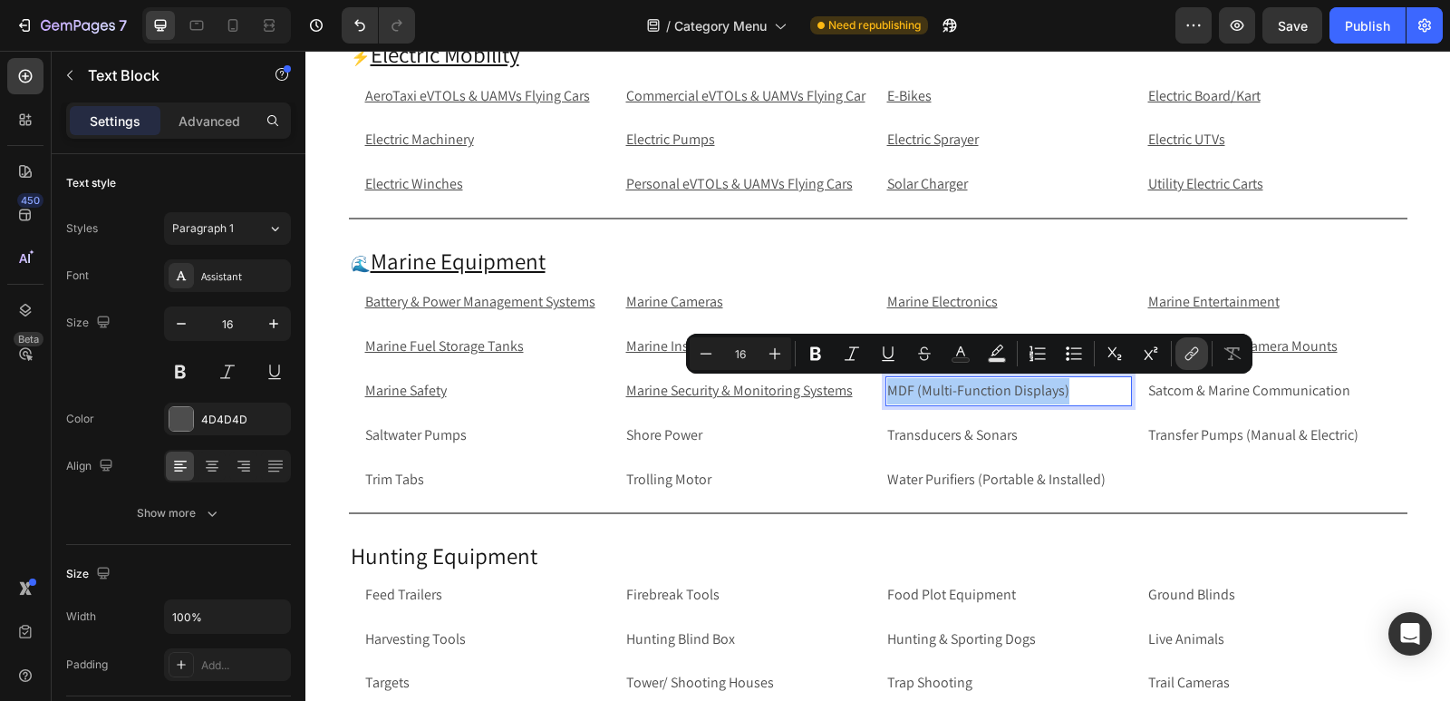
click at [1191, 360] on icon "Editor contextual toolbar" at bounding box center [1192, 353] width 18 height 18
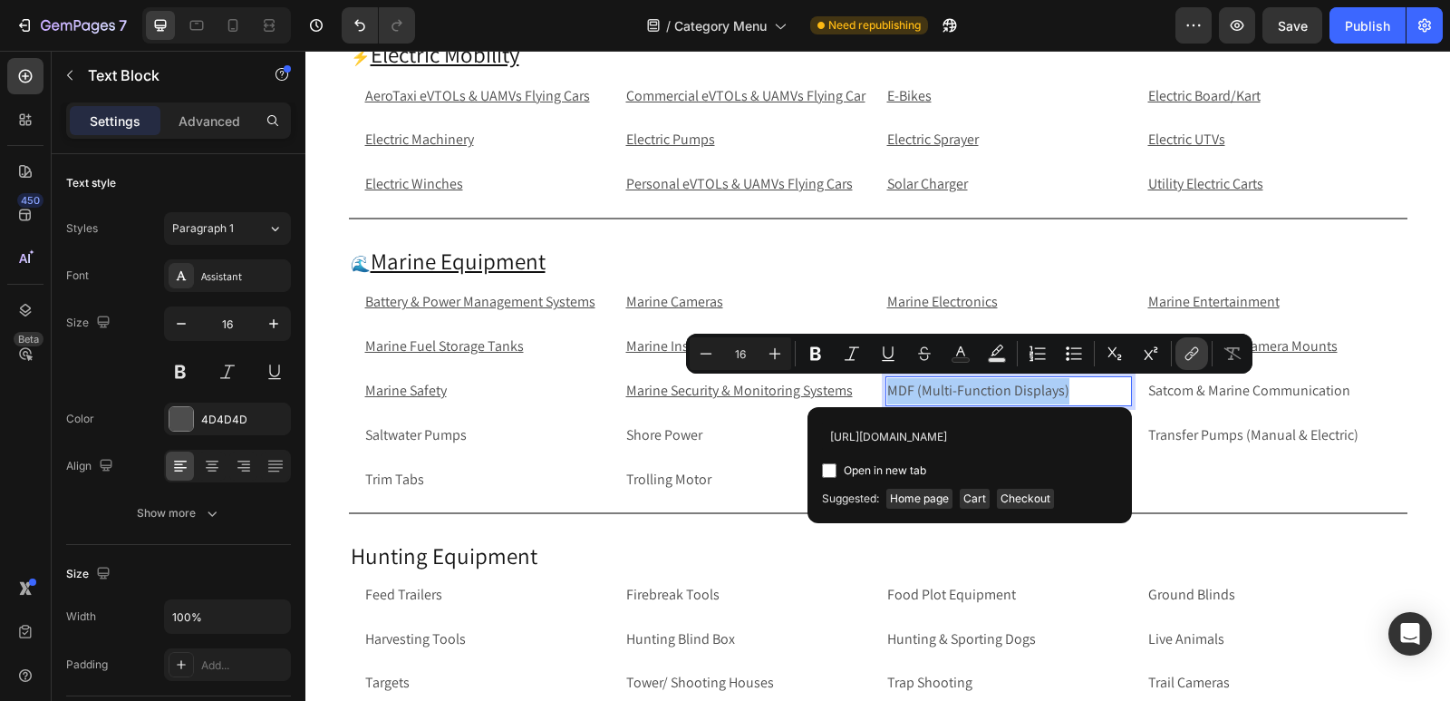
scroll to position [0, 155]
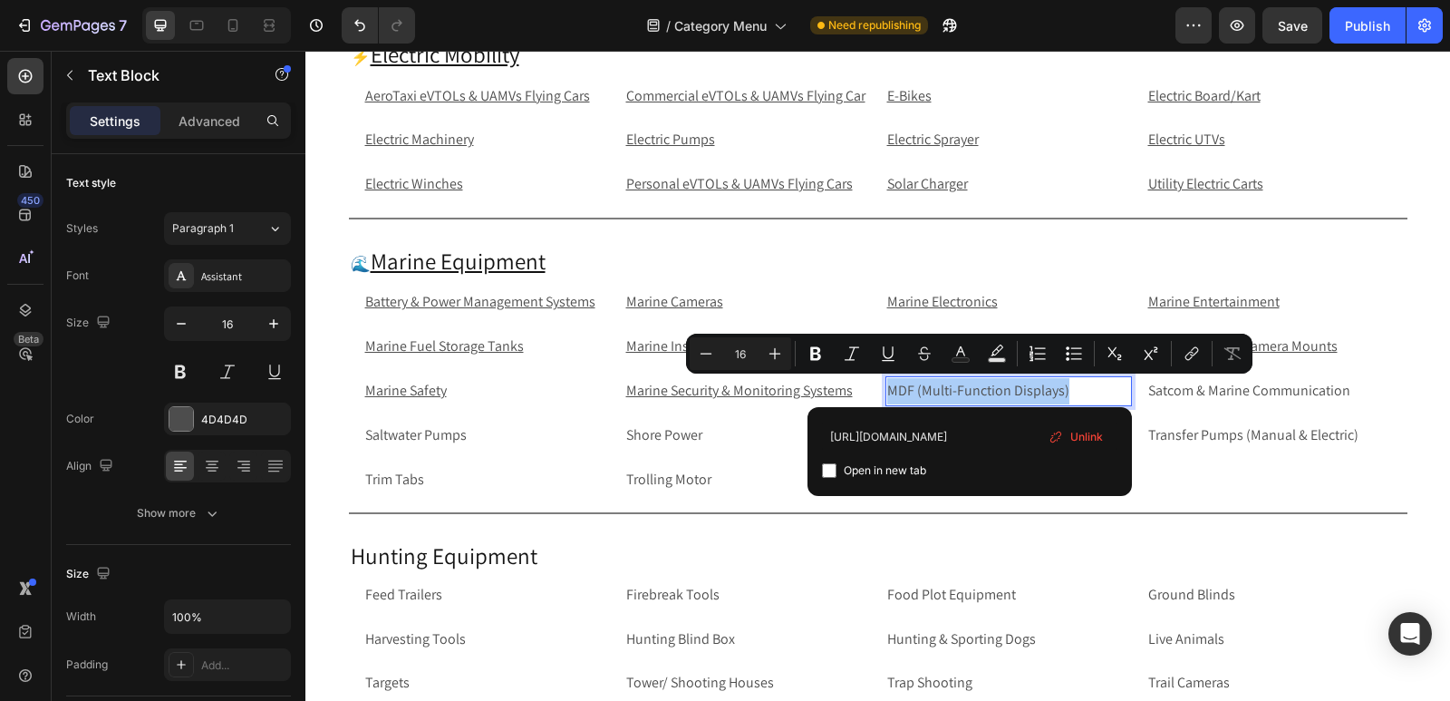
type input "https://rippingitoutdoors.com/collections/mdf-multi-function-displays"
click at [830, 470] on input "Editor contextual toolbar" at bounding box center [829, 470] width 15 height 15
checkbox input "true"
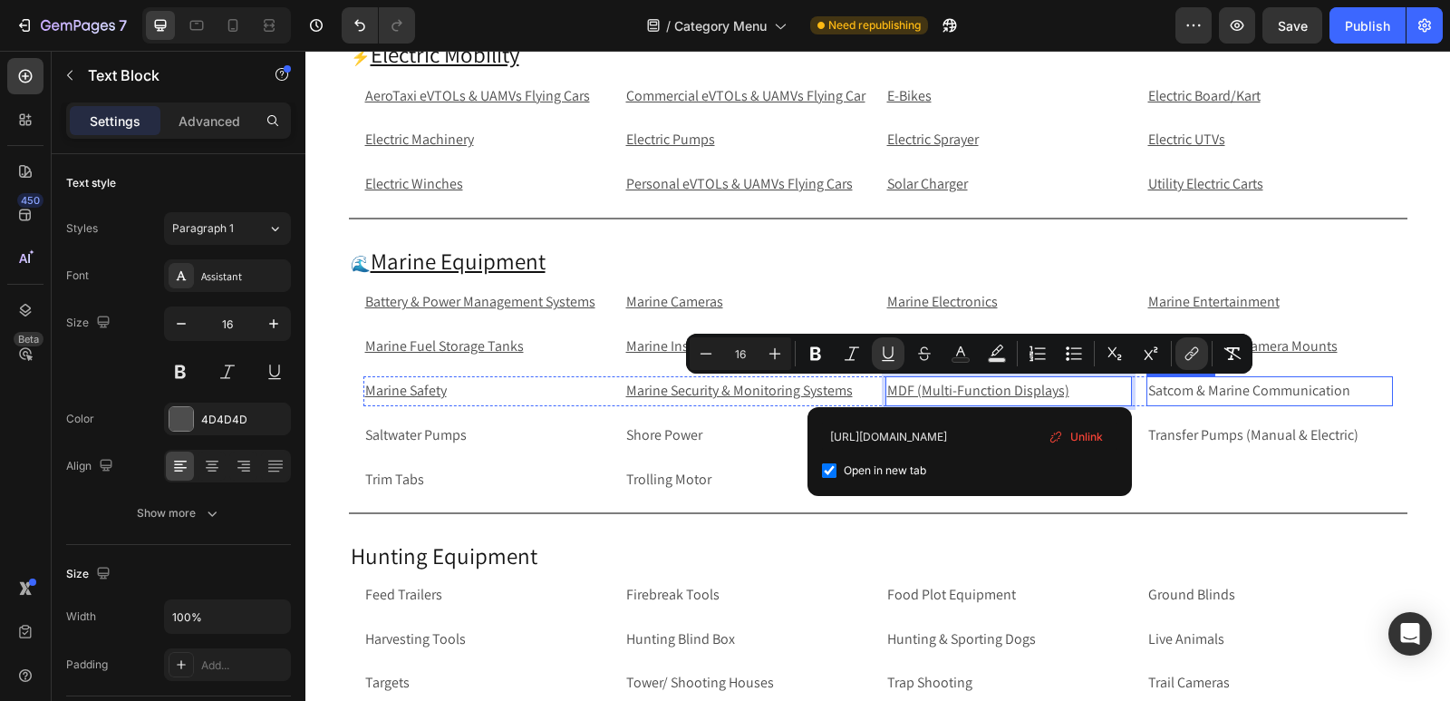
click at [1366, 393] on p "Satcom & Marine Communication" at bounding box center [1270, 391] width 243 height 26
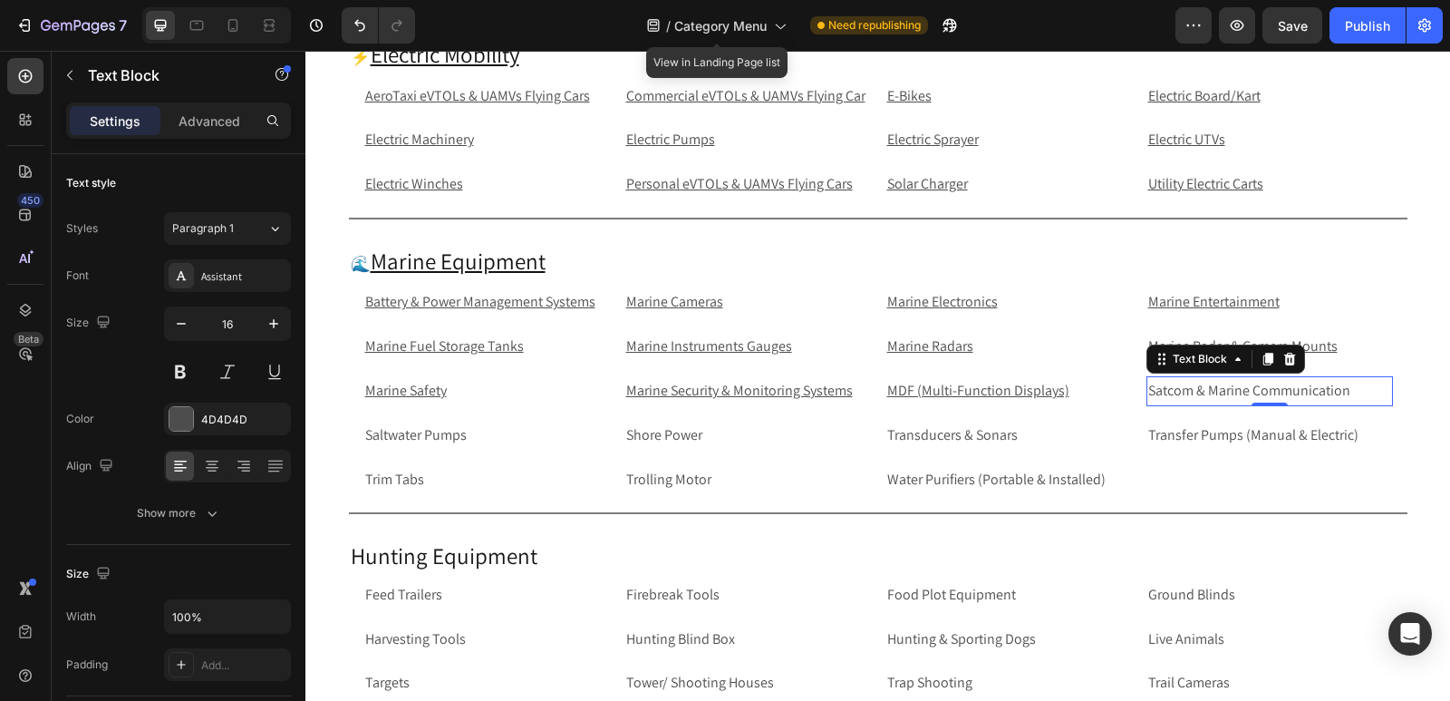
click at [1356, 393] on p "Satcom & Marine Communication" at bounding box center [1270, 391] width 243 height 26
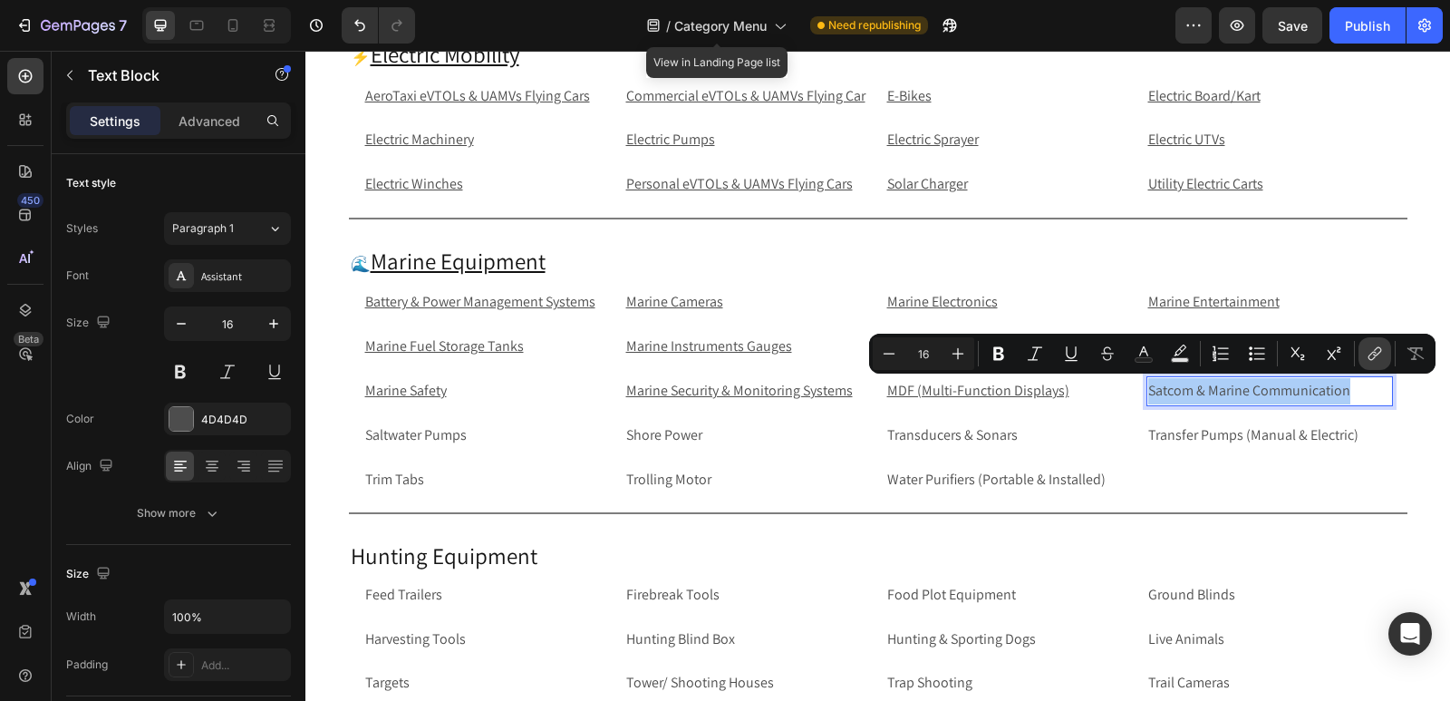
click at [1374, 354] on icon "Editor contextual toolbar" at bounding box center [1375, 353] width 18 height 18
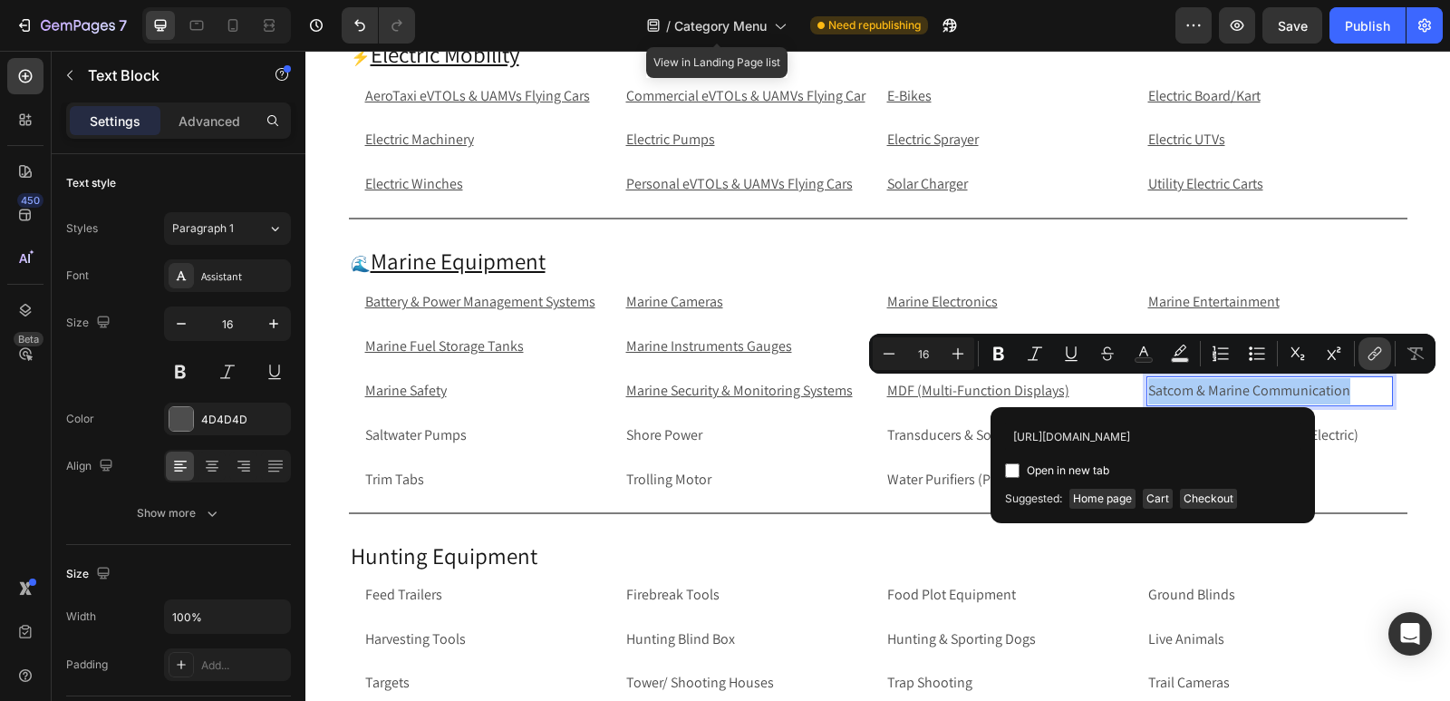
scroll to position [0, 197]
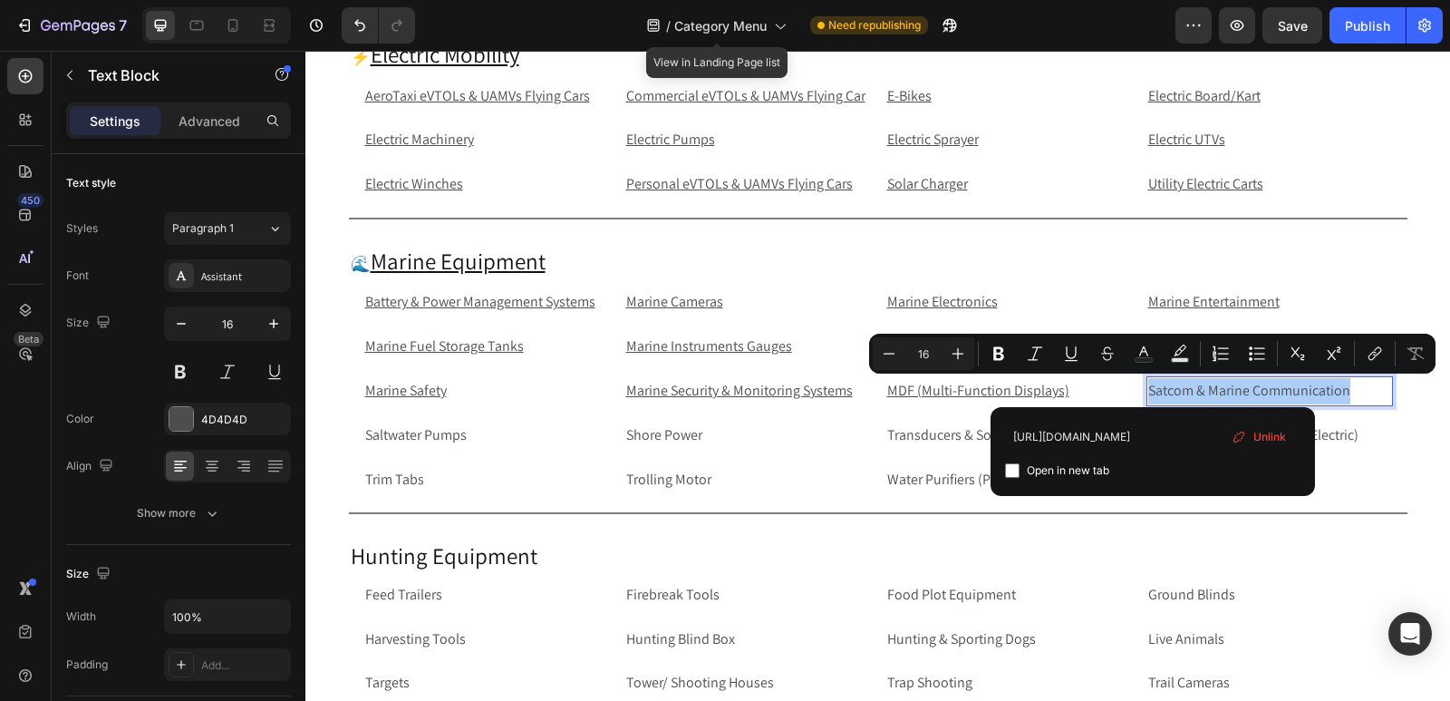
type input "https://rippingitoutdoors.com/collections/satcom-and-marine-communication"
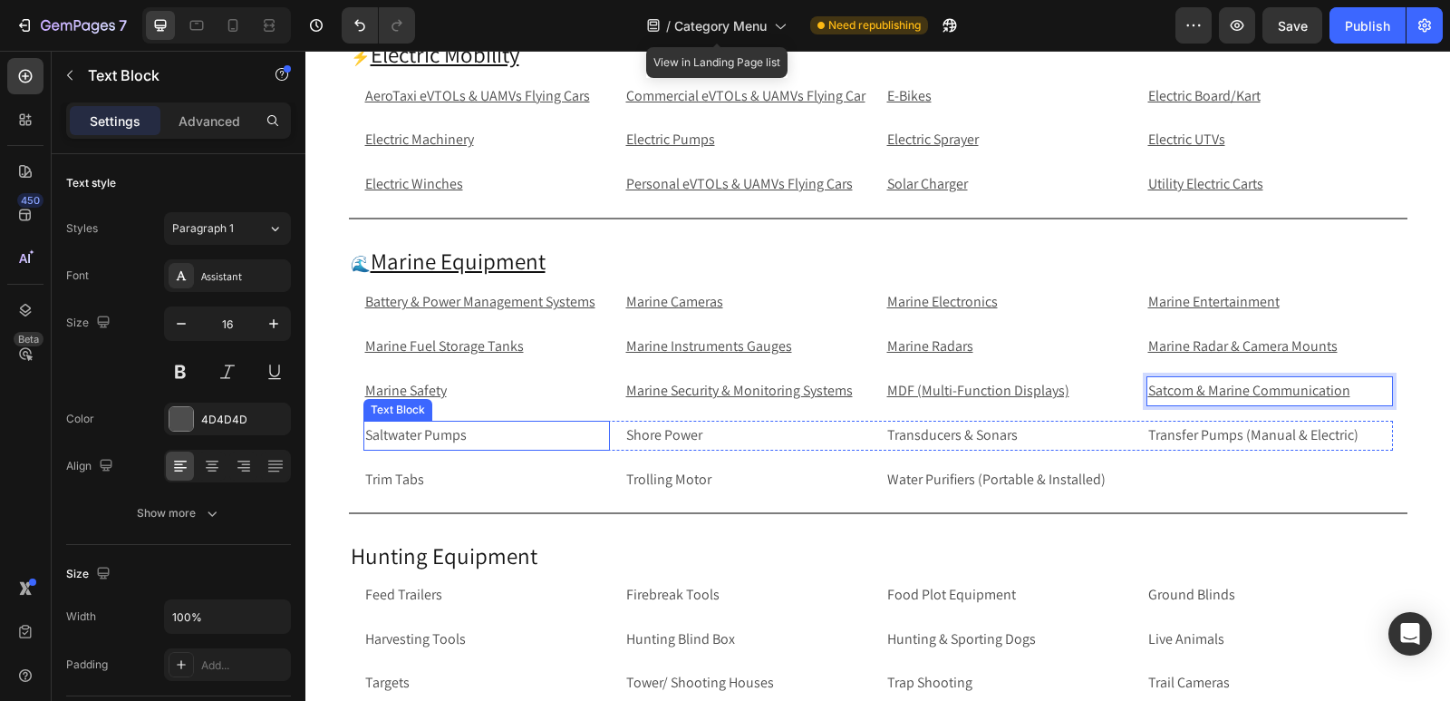
click at [466, 434] on p "Saltwater Pumps" at bounding box center [486, 435] width 243 height 26
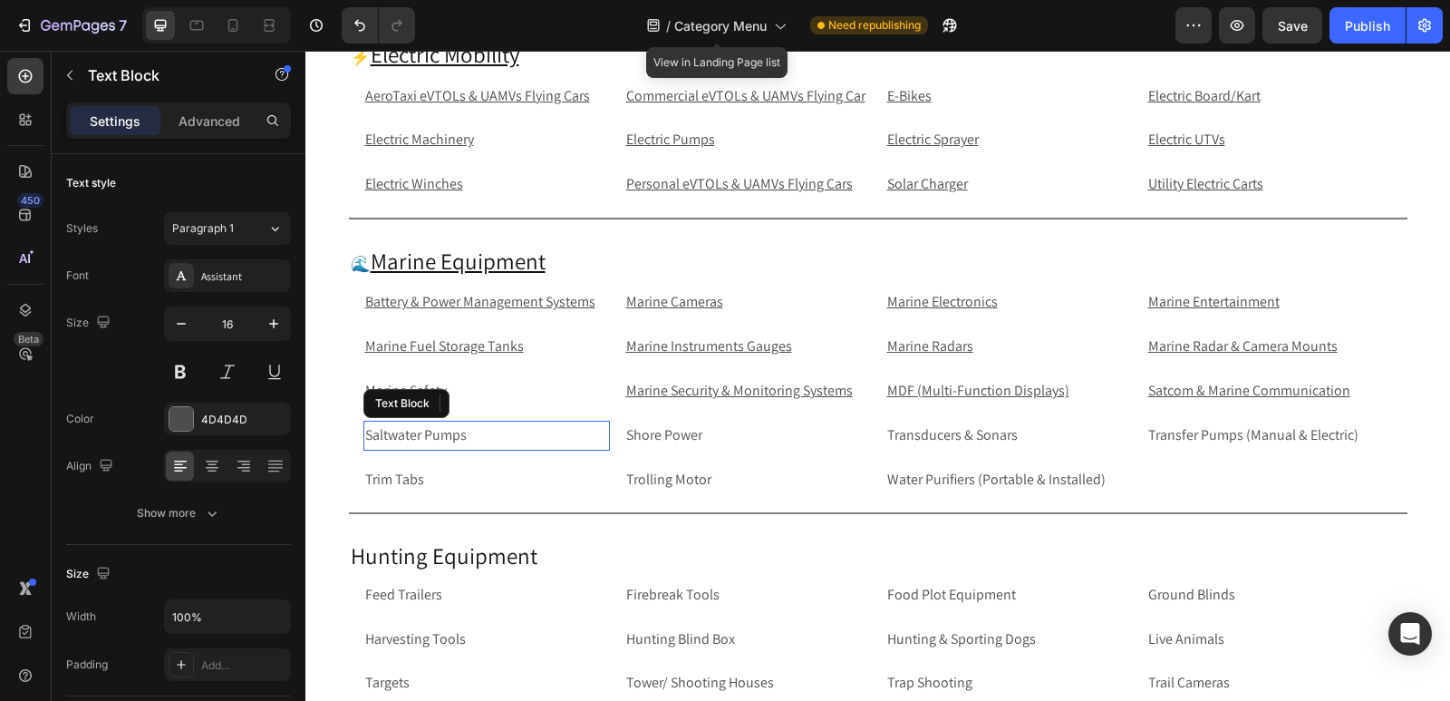
click at [466, 434] on p "Saltwater Pumps" at bounding box center [486, 435] width 243 height 26
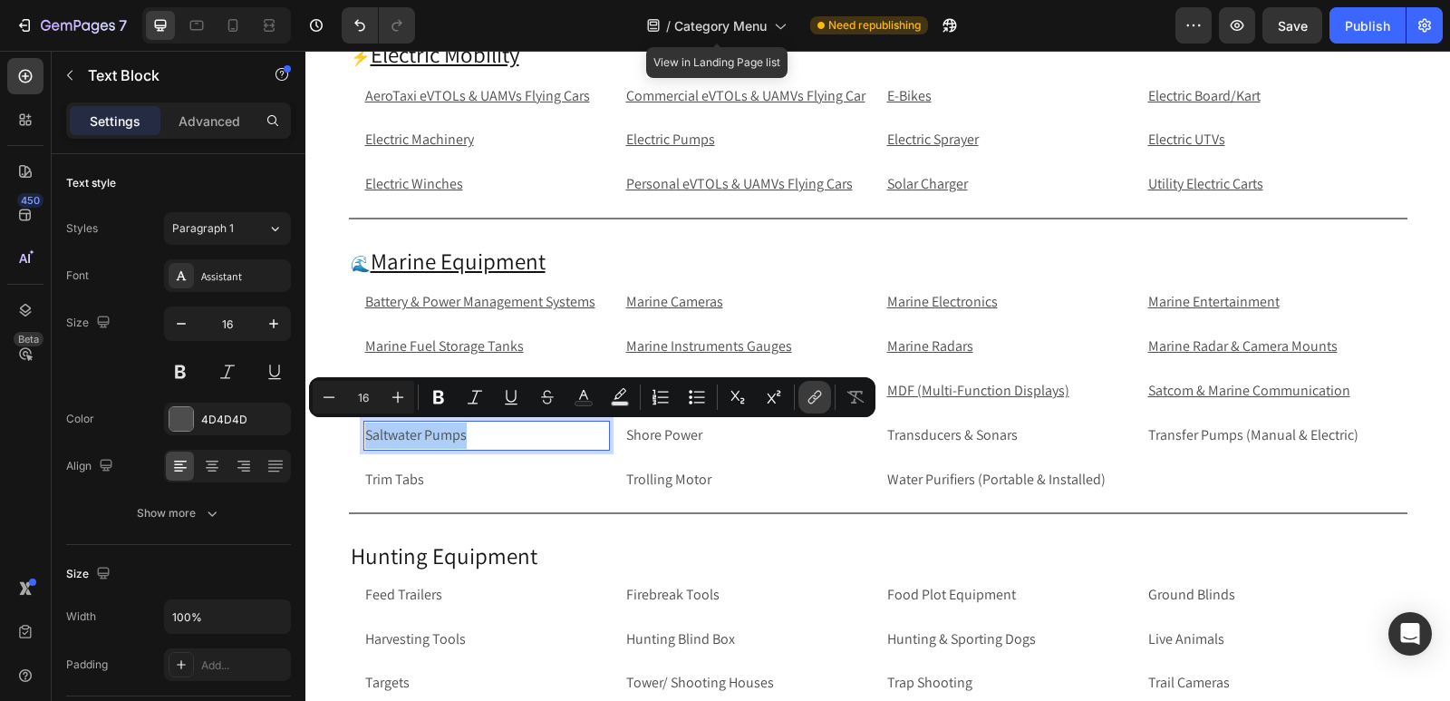
click at [819, 398] on icon "Editor contextual toolbar" at bounding box center [815, 397] width 18 height 18
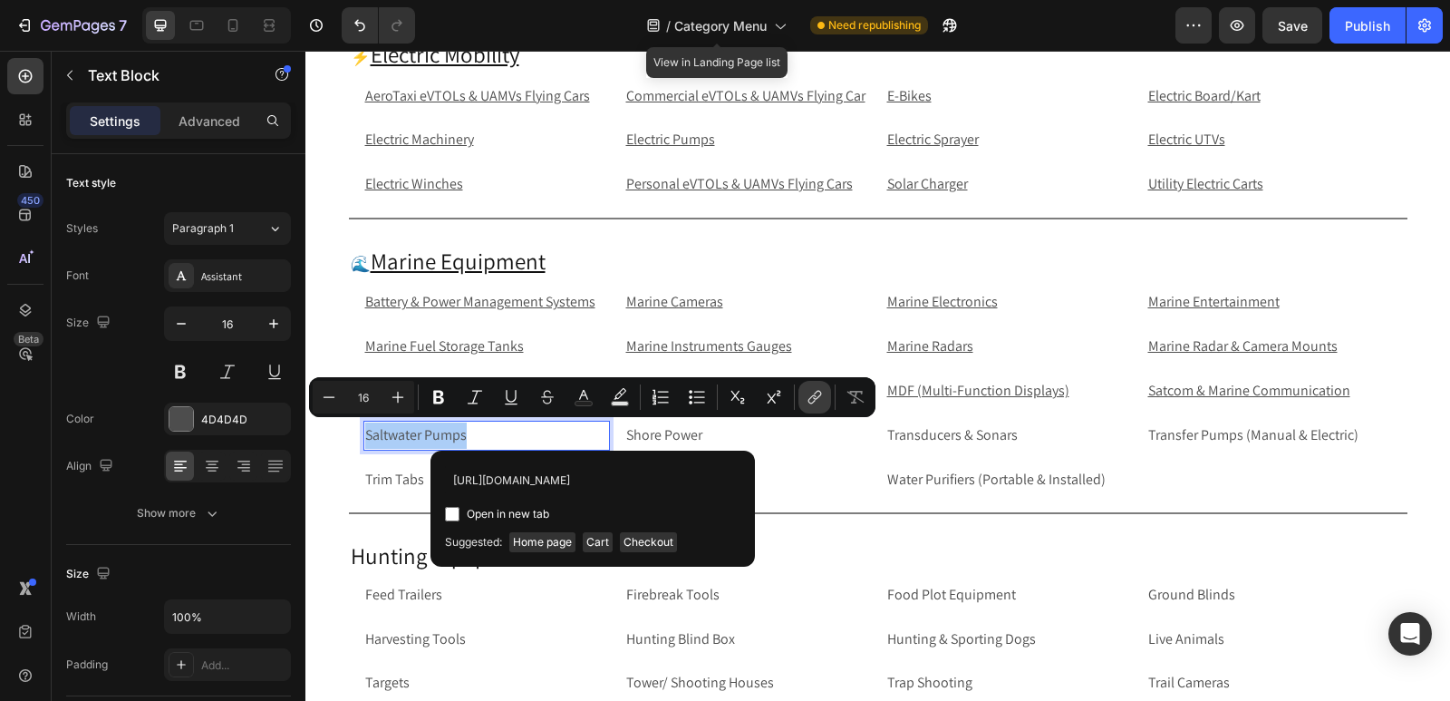
scroll to position [0, 97]
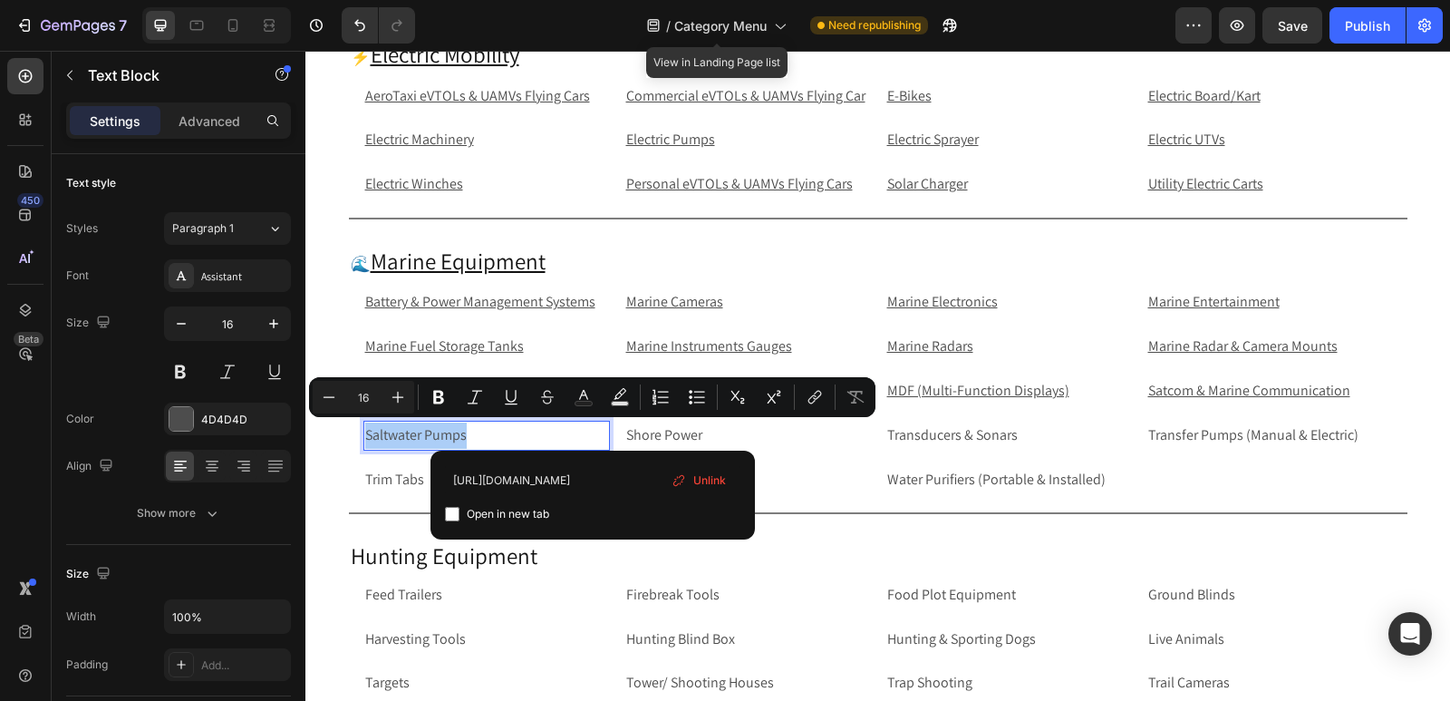
type input "https://rippingitoutdoors.com/collections/saltwater-pumps"
click at [450, 517] on input "Editor contextual toolbar" at bounding box center [452, 514] width 15 height 15
checkbox input "true"
click at [772, 435] on p "Shore Power" at bounding box center [747, 435] width 243 height 26
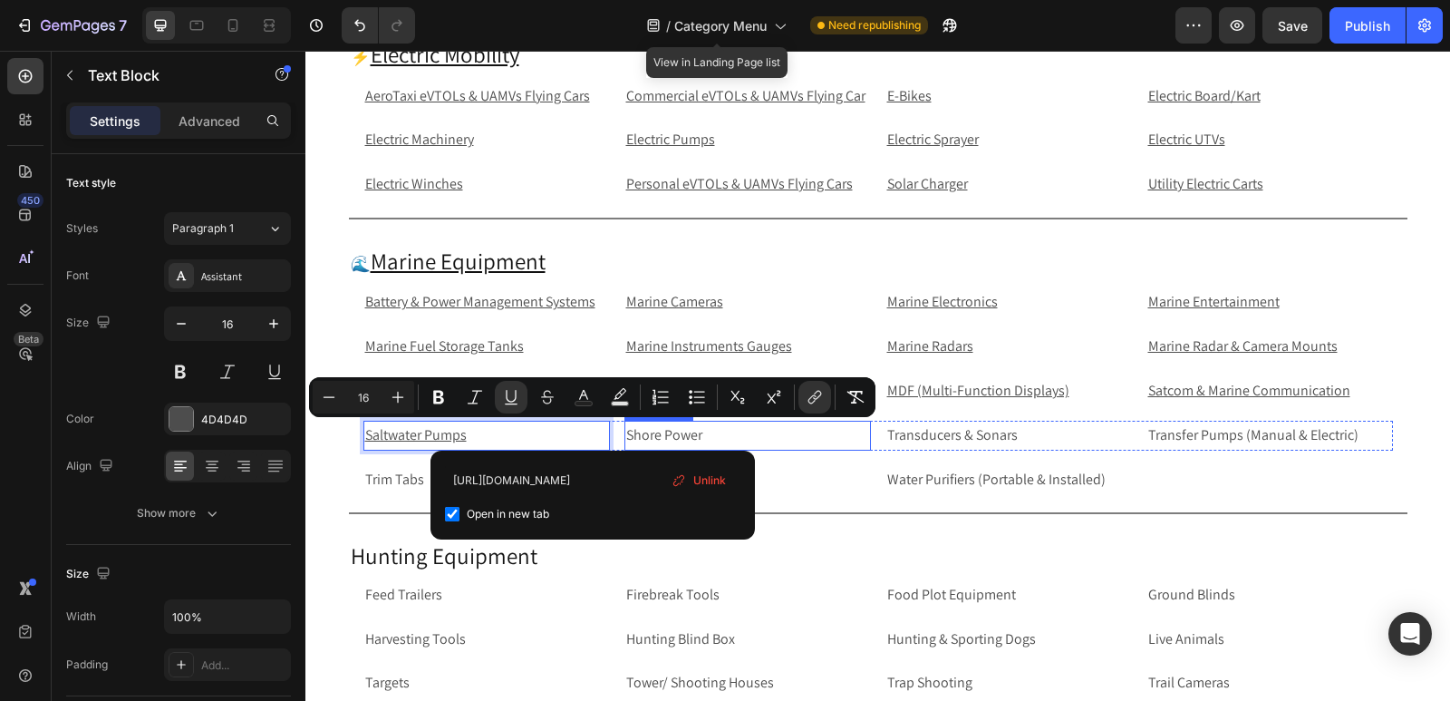
click at [772, 435] on p "Shore Power" at bounding box center [747, 435] width 243 height 26
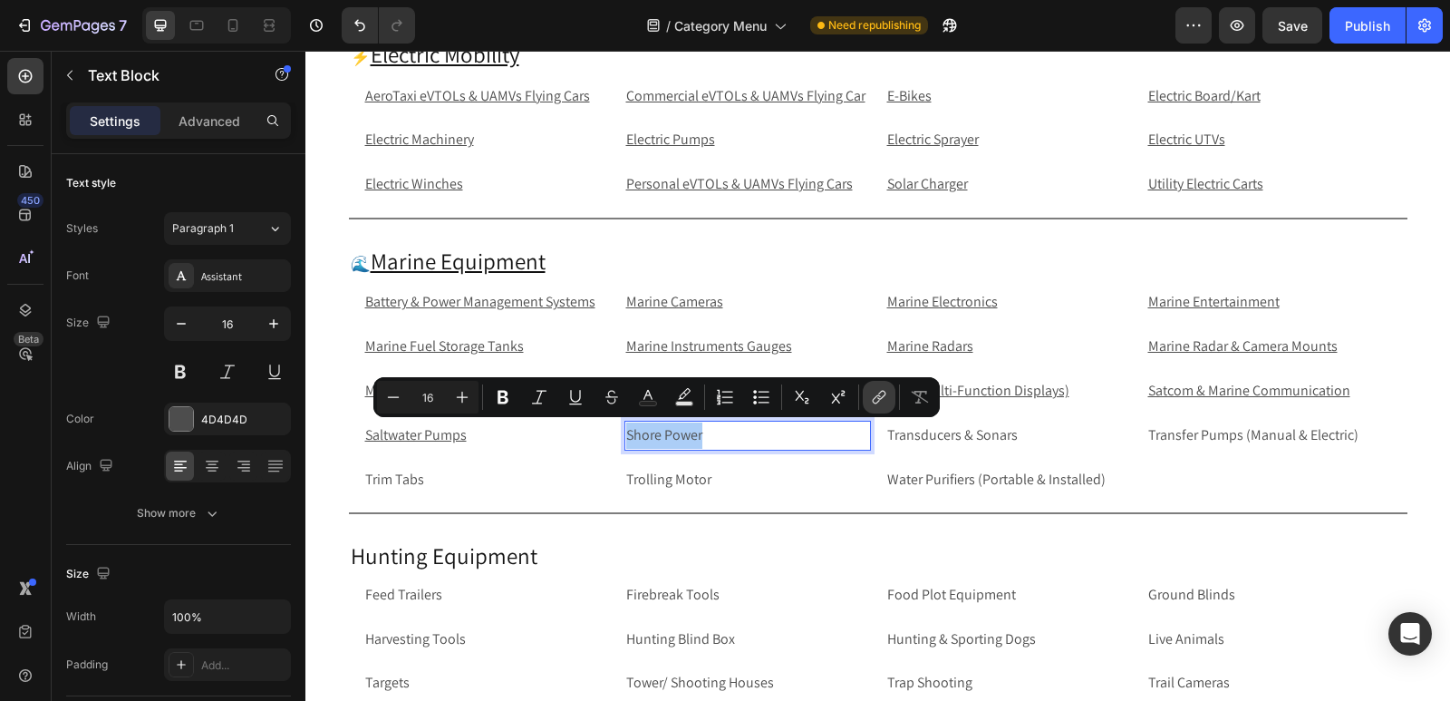
click at [878, 398] on icon "Editor contextual toolbar" at bounding box center [881, 395] width 8 height 9
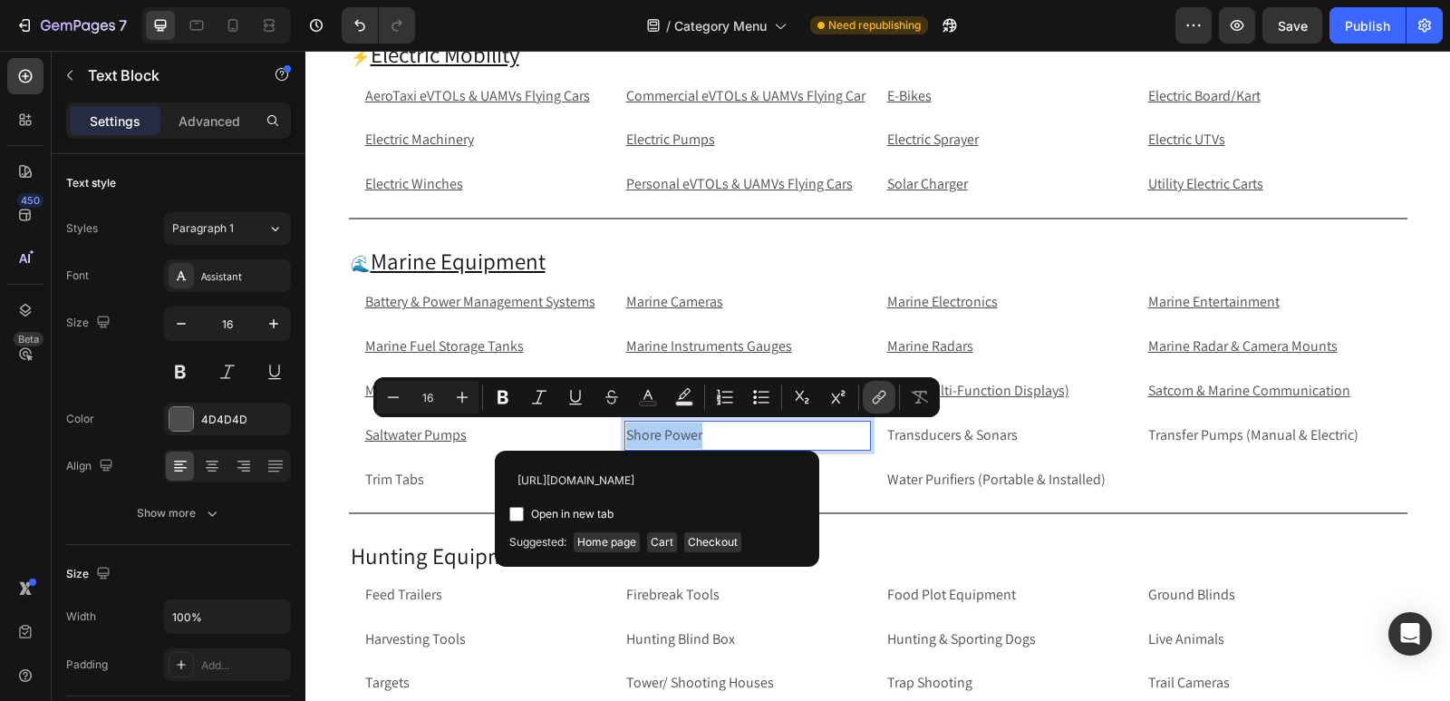
scroll to position [0, 76]
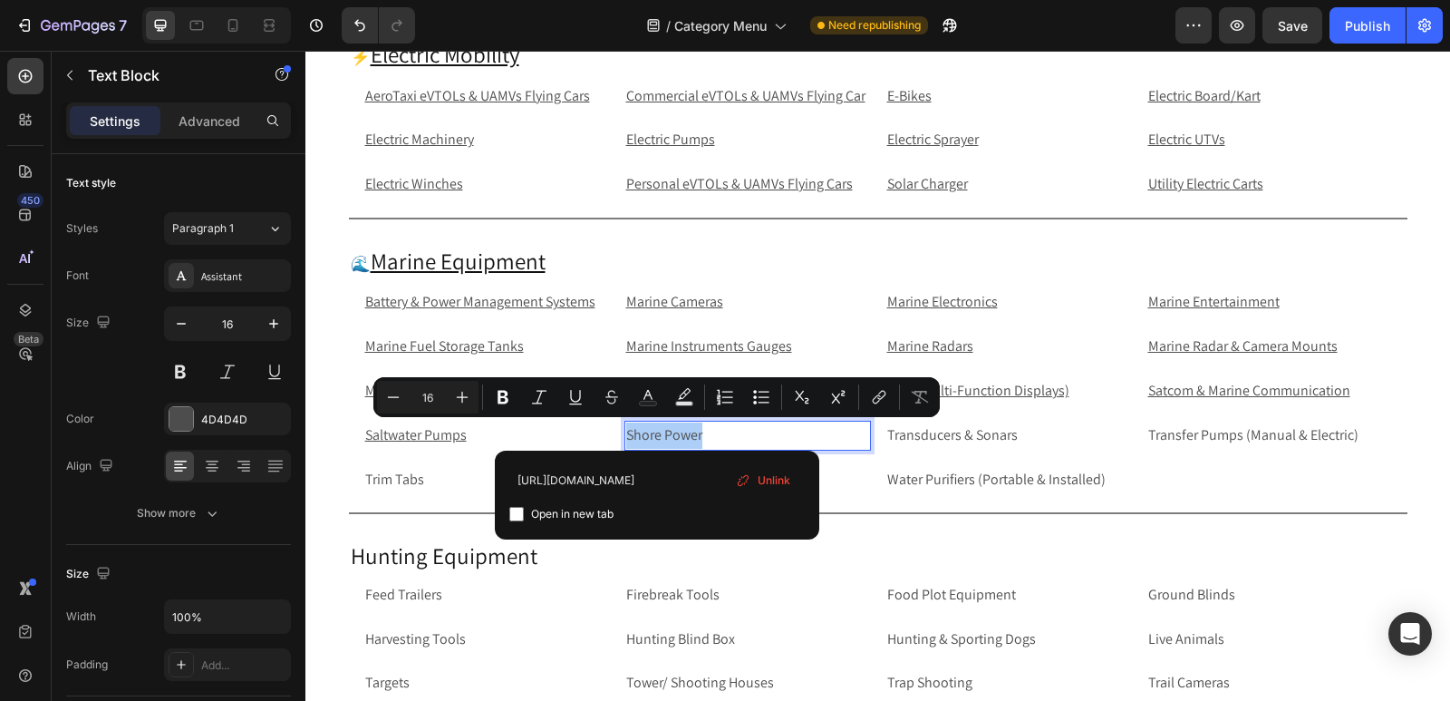
type input "https://rippingitoutdoors.com/collections/shore-power"
click at [514, 512] on input "Editor contextual toolbar" at bounding box center [516, 514] width 15 height 15
checkbox input "true"
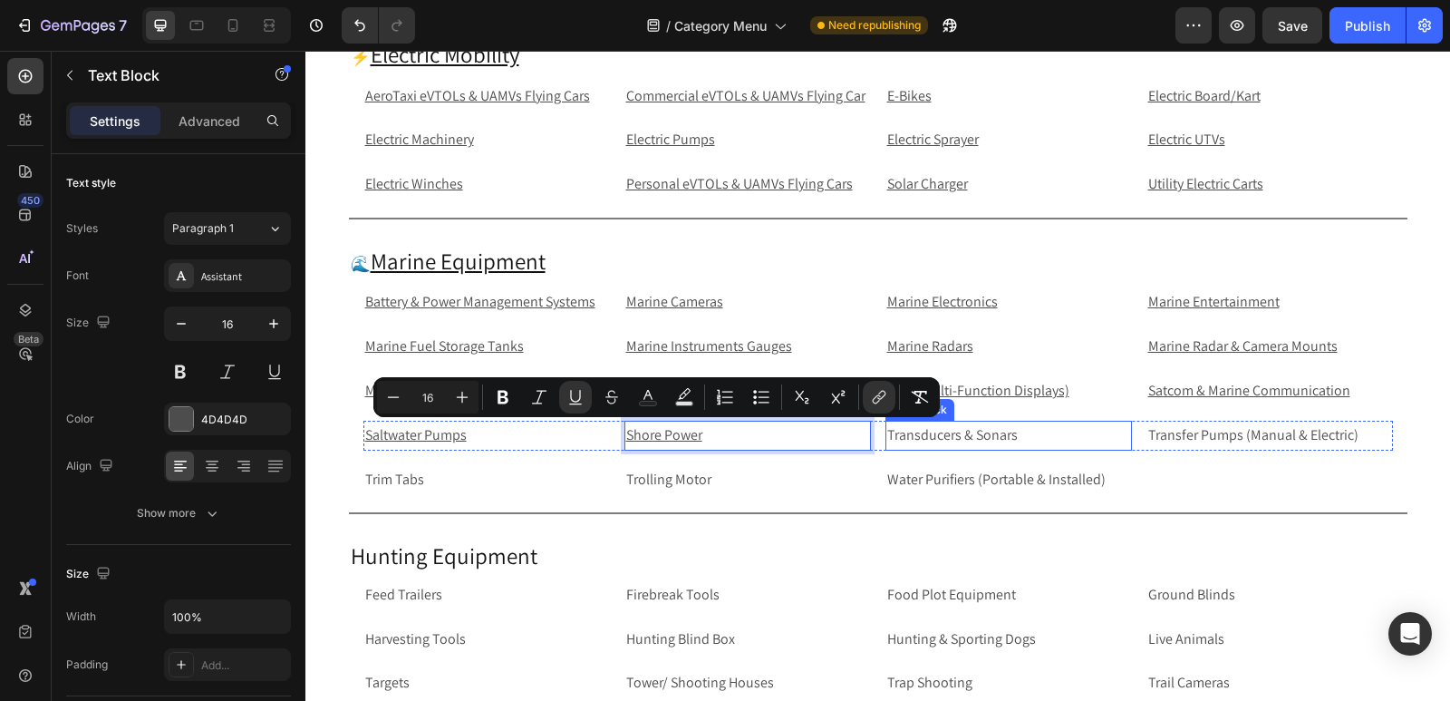
click at [1042, 429] on p "Transducers & Sonars" at bounding box center [1008, 435] width 243 height 26
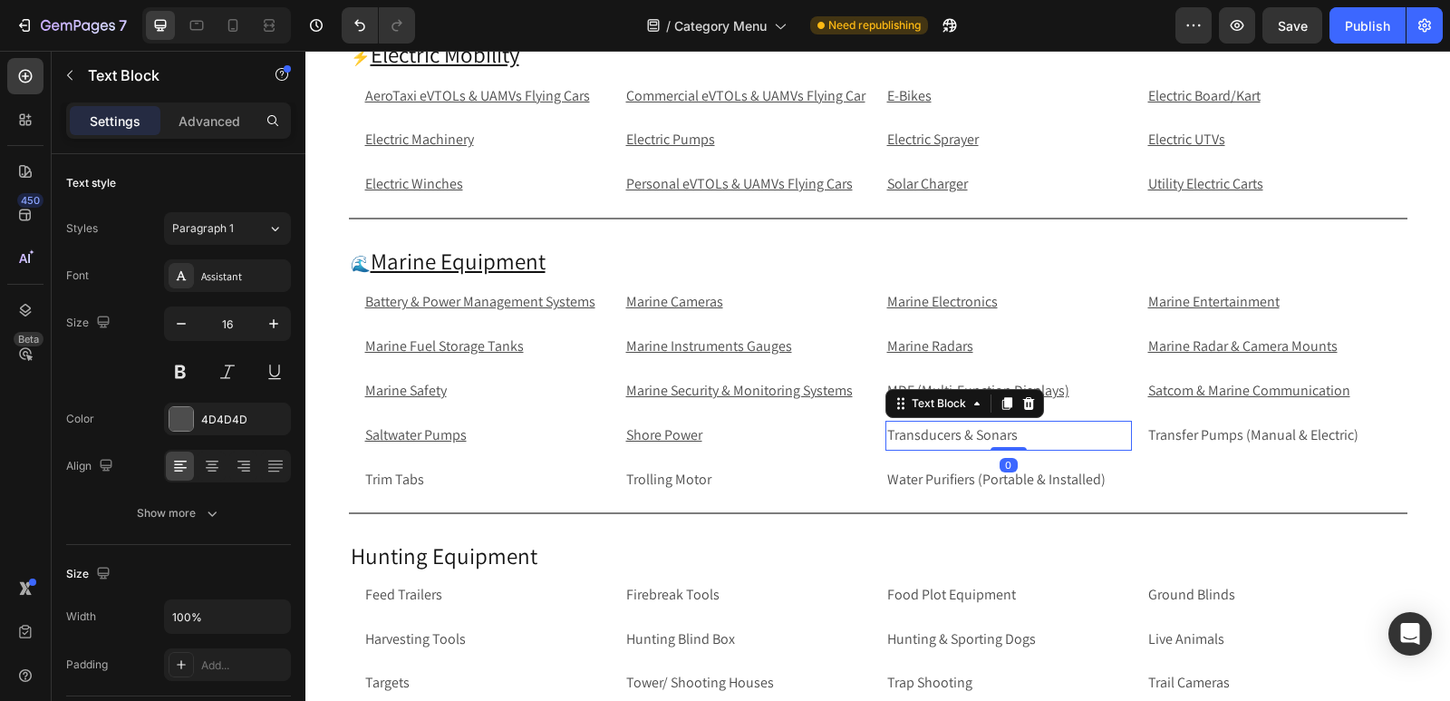
click at [1042, 429] on p "Transducers & Sonars" at bounding box center [1008, 435] width 243 height 26
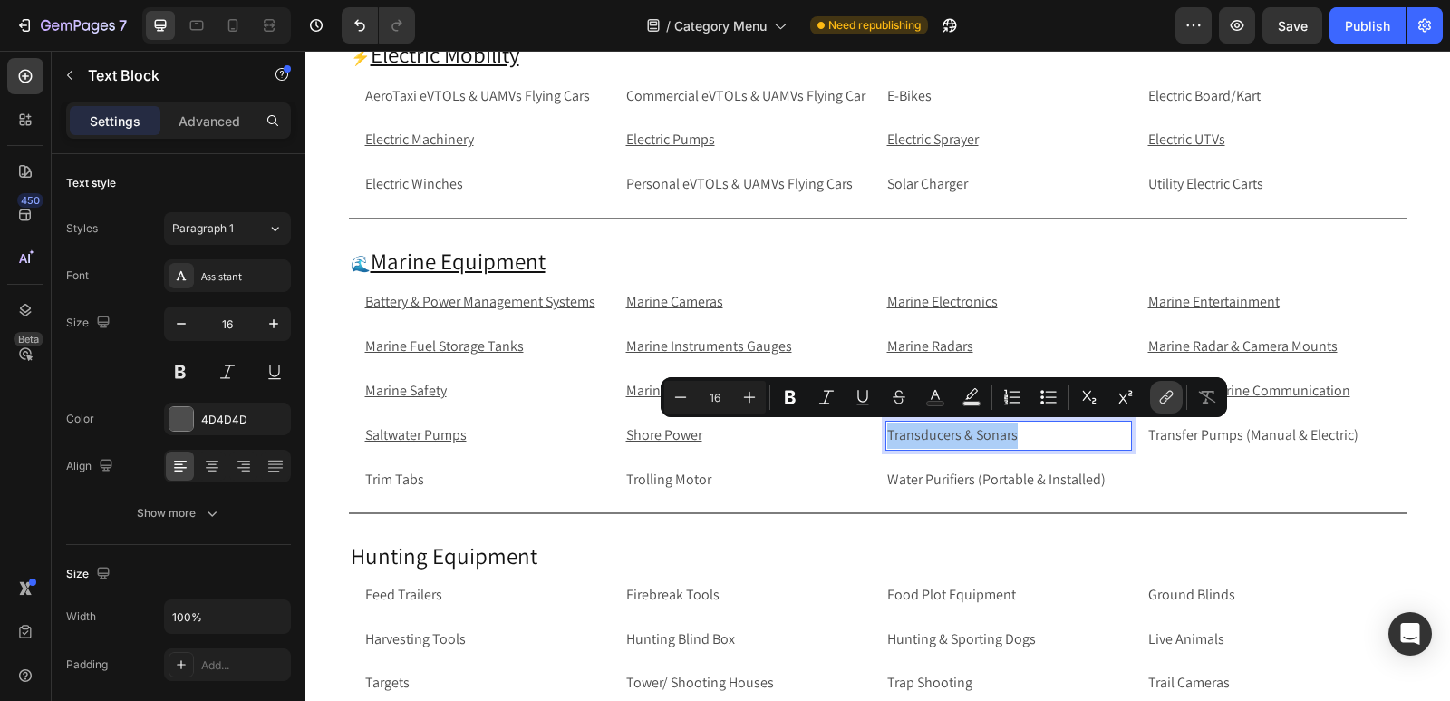
click at [1168, 403] on icon "Editor contextual toolbar" at bounding box center [1167, 397] width 18 height 18
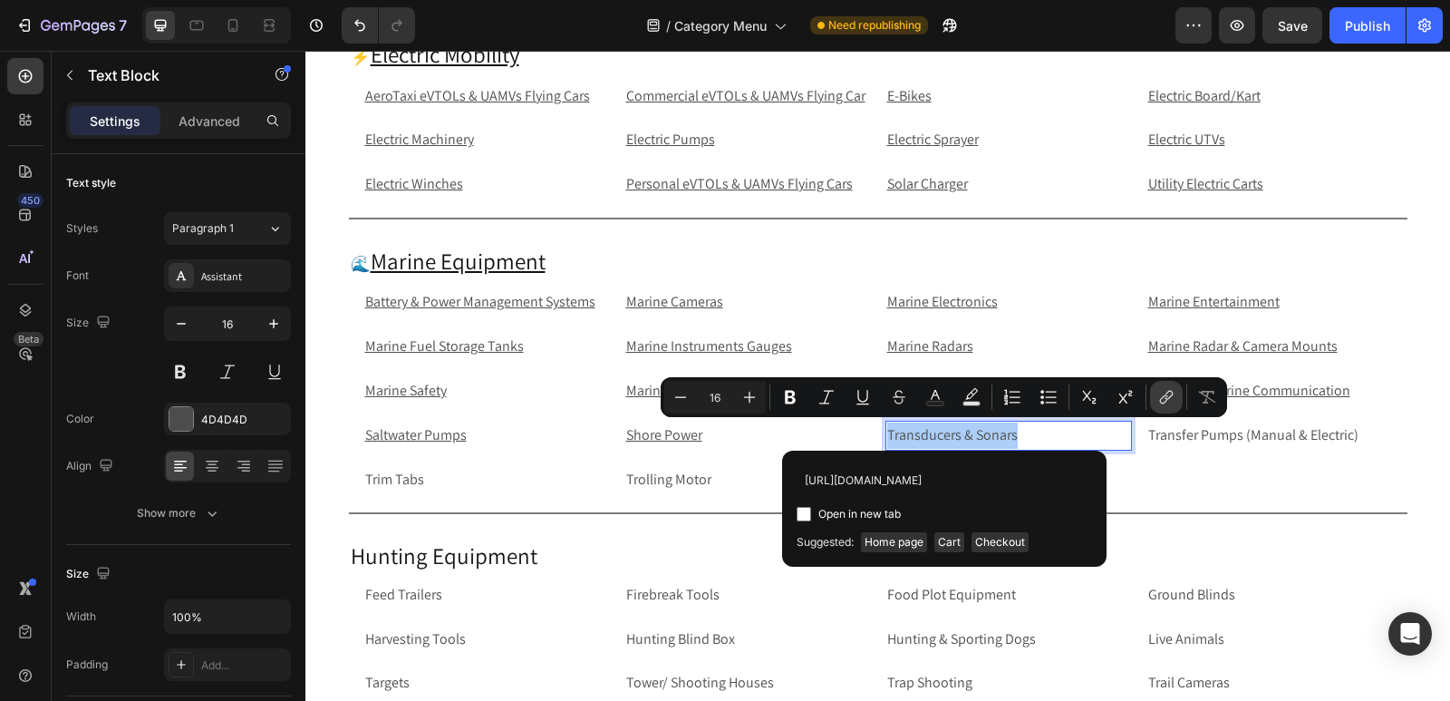
scroll to position [0, 136]
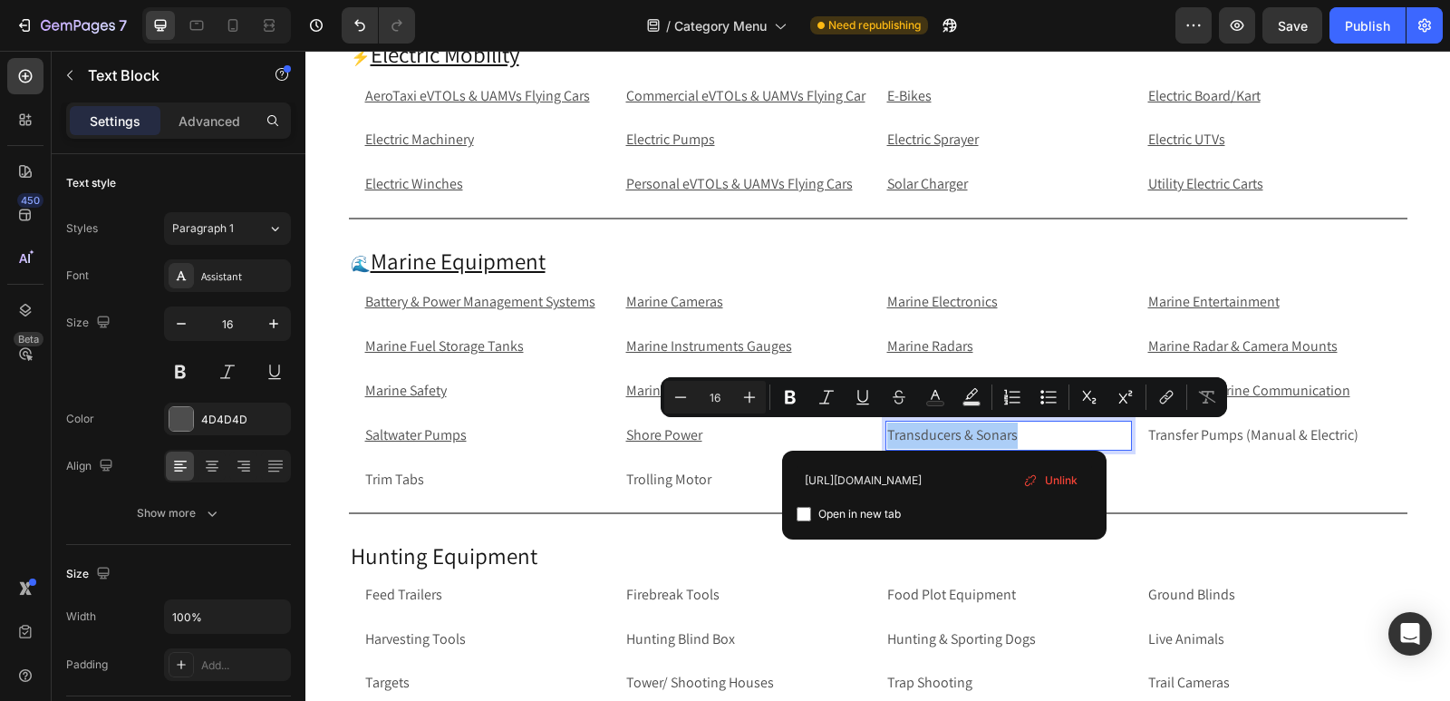
type input "https://rippingitoutdoors.com/collections/transducers-and-sonars"
click at [803, 515] on input "Editor contextual toolbar" at bounding box center [804, 514] width 15 height 15
checkbox input "true"
click at [1378, 442] on p "Transfer Pumps (Manual & Electric)" at bounding box center [1270, 435] width 243 height 26
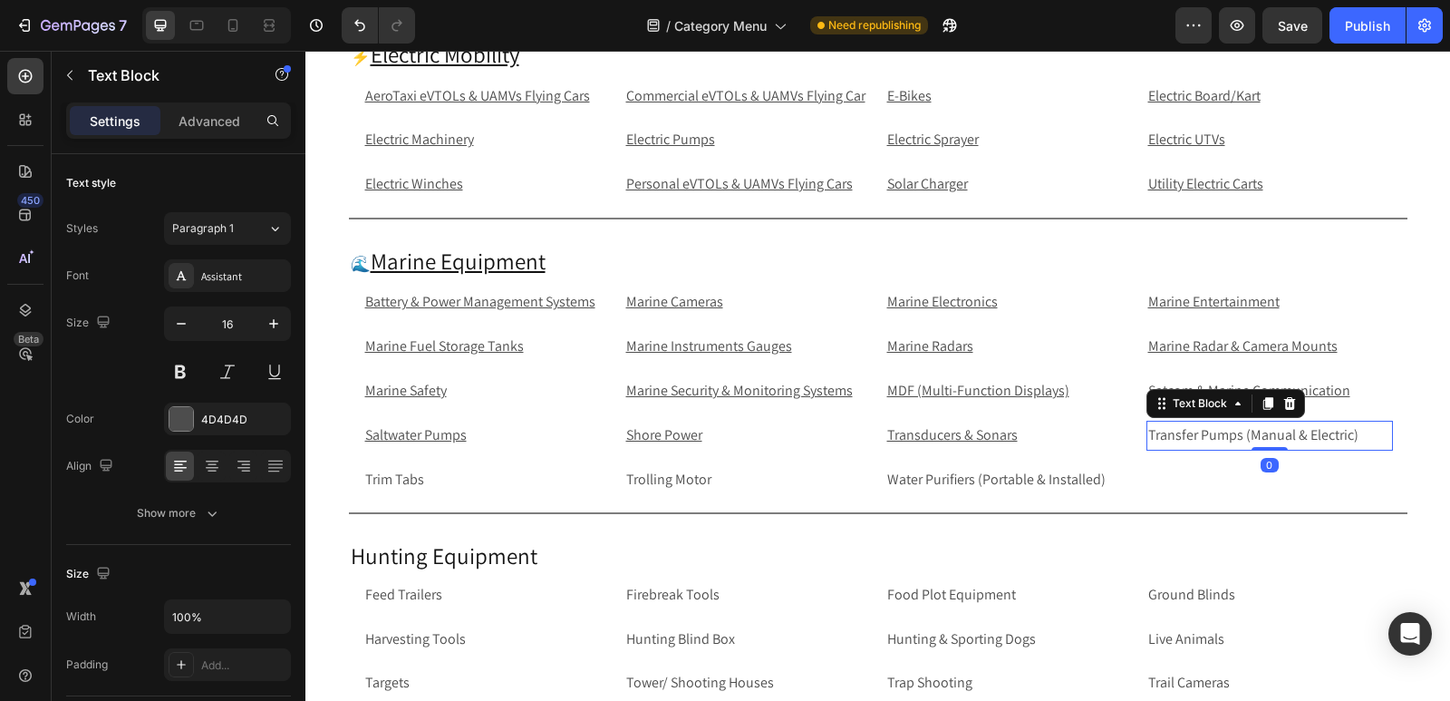
click at [1378, 442] on p "Transfer Pumps (Manual & Electric)" at bounding box center [1270, 435] width 243 height 26
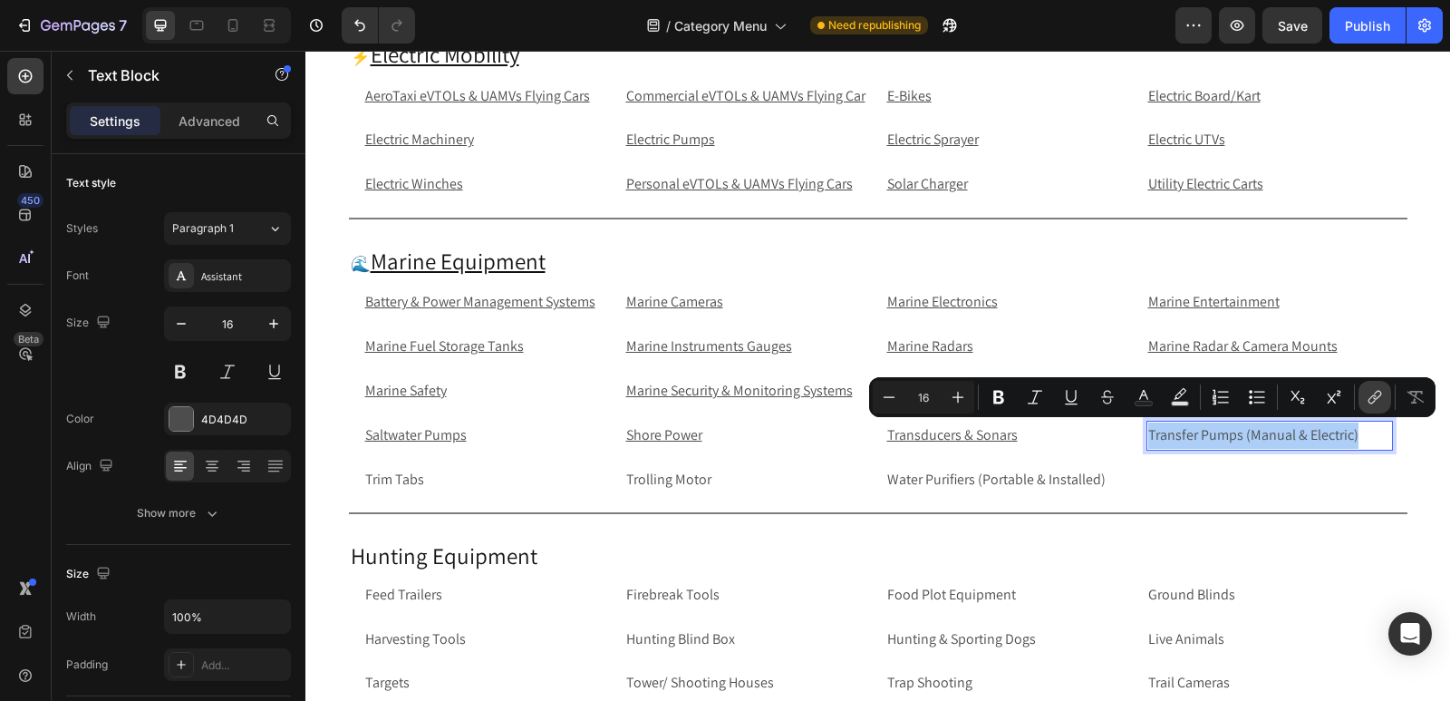
click at [1370, 401] on icon "Editor contextual toolbar" at bounding box center [1375, 397] width 18 height 18
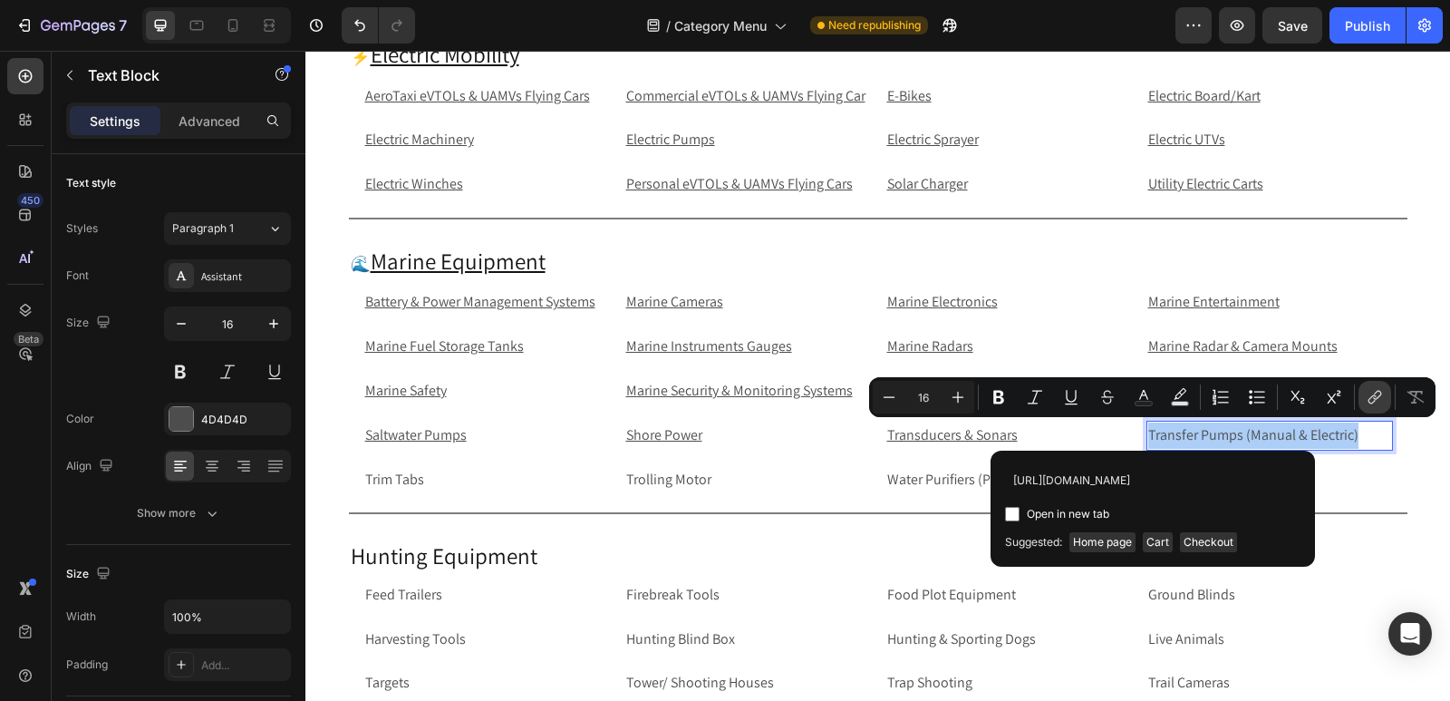
scroll to position [0, 176]
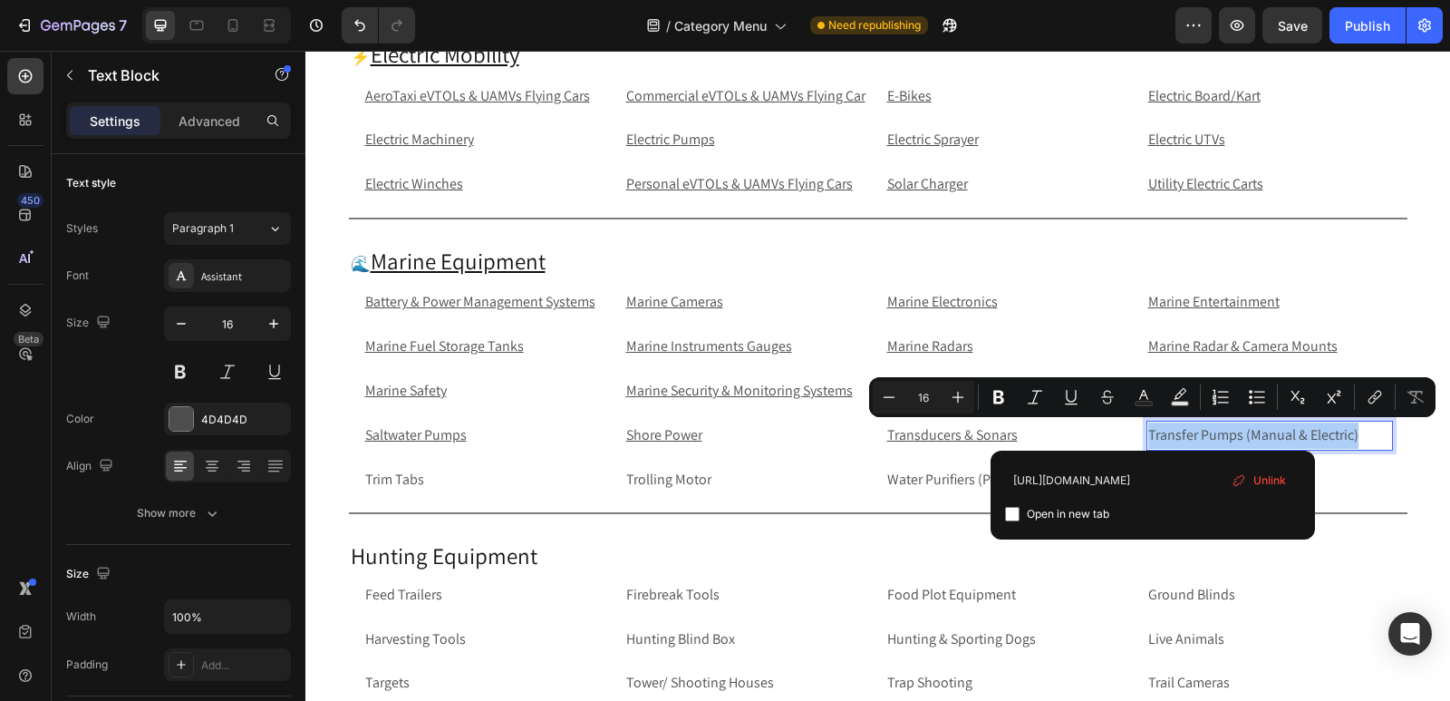
type input "https://rippingitoutdoors.com/collections/transfer-pumps-manual-electric"
click at [1014, 509] on input "Editor contextual toolbar" at bounding box center [1012, 514] width 15 height 15
checkbox input "true"
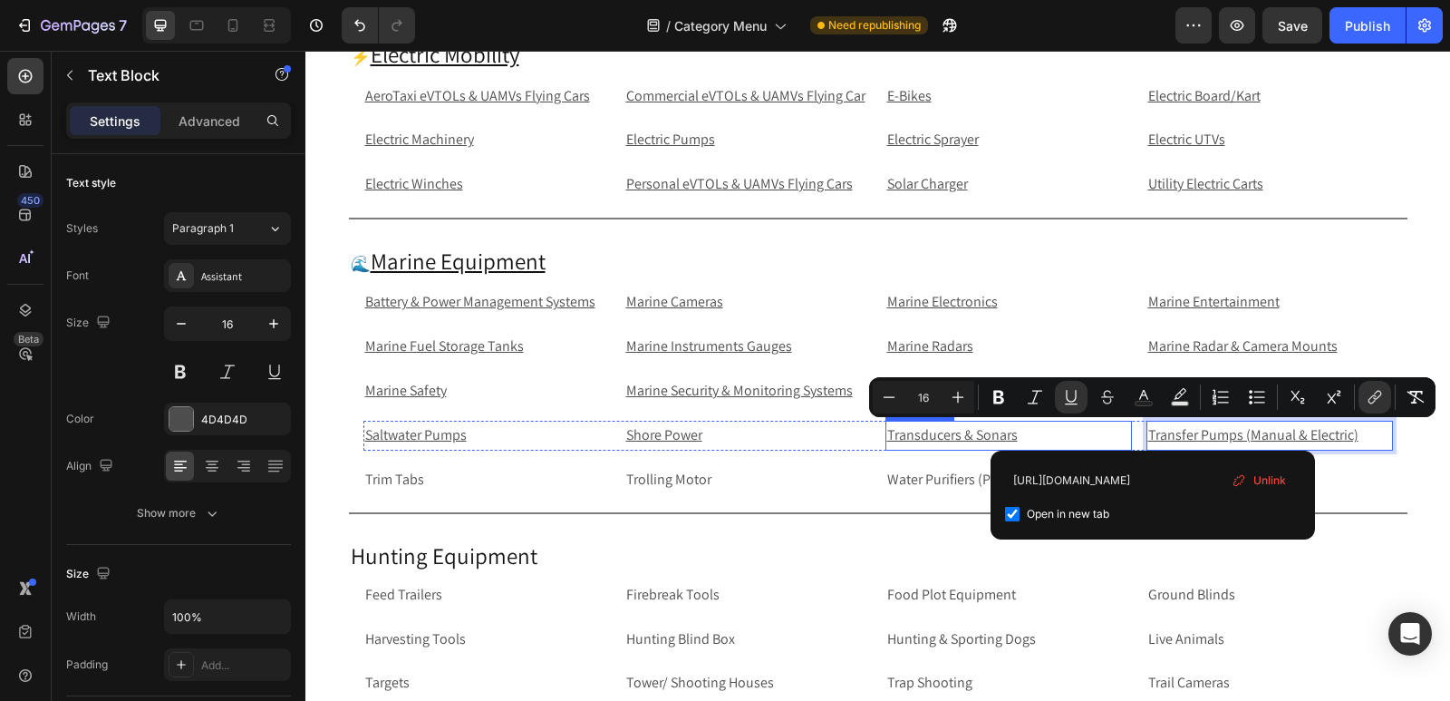
click at [1032, 439] on p "Transducers & Sonars" at bounding box center [1008, 435] width 243 height 26
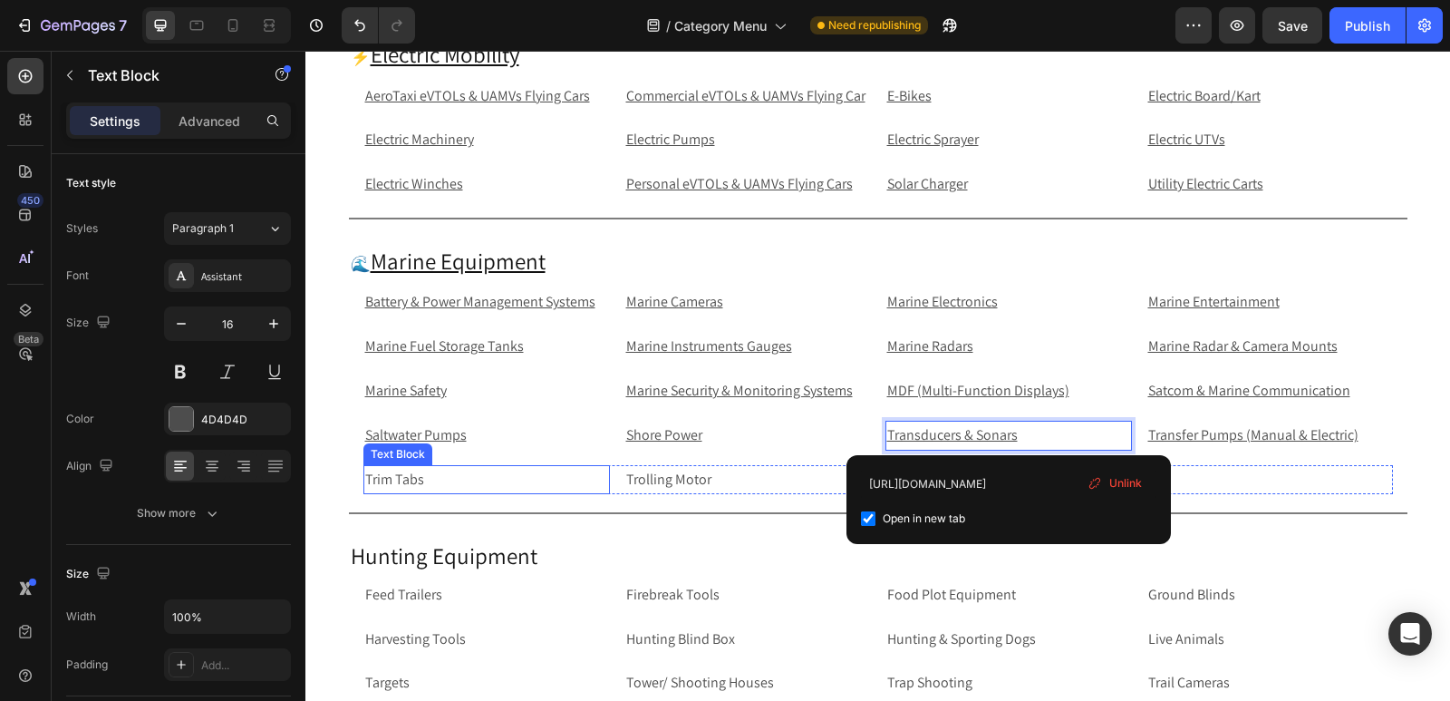
click at [466, 485] on p "Trim Tabs" at bounding box center [486, 480] width 243 height 26
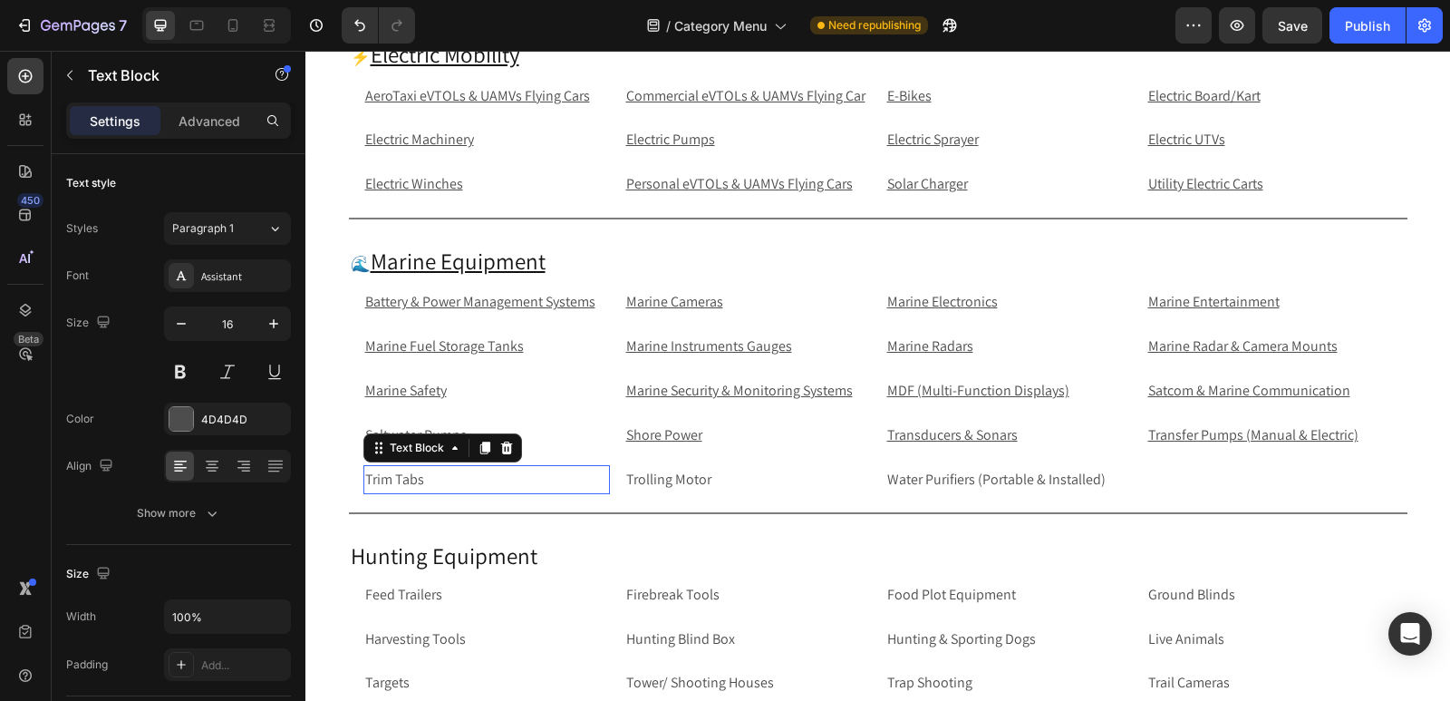
click at [466, 485] on p "Trim Tabs" at bounding box center [486, 480] width 243 height 26
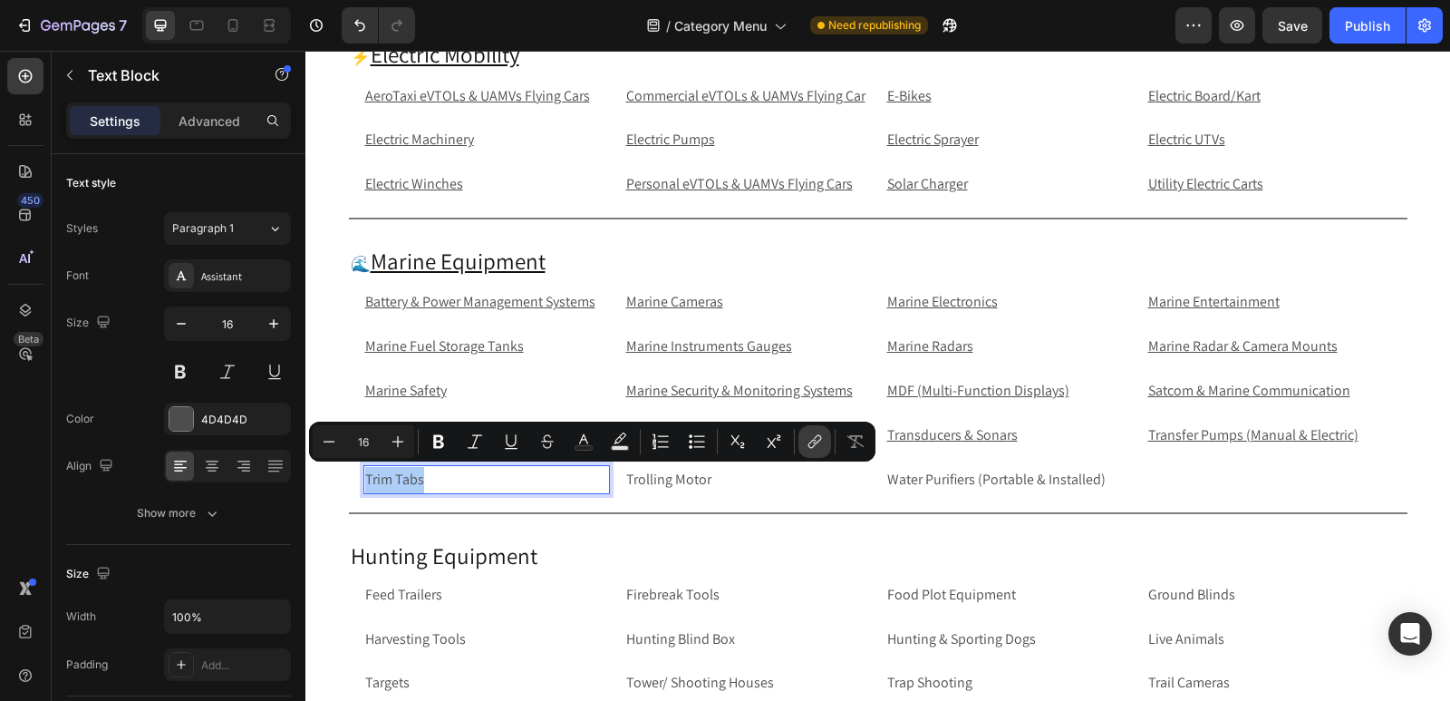
click at [822, 443] on icon "Editor contextual toolbar" at bounding box center [815, 441] width 18 height 18
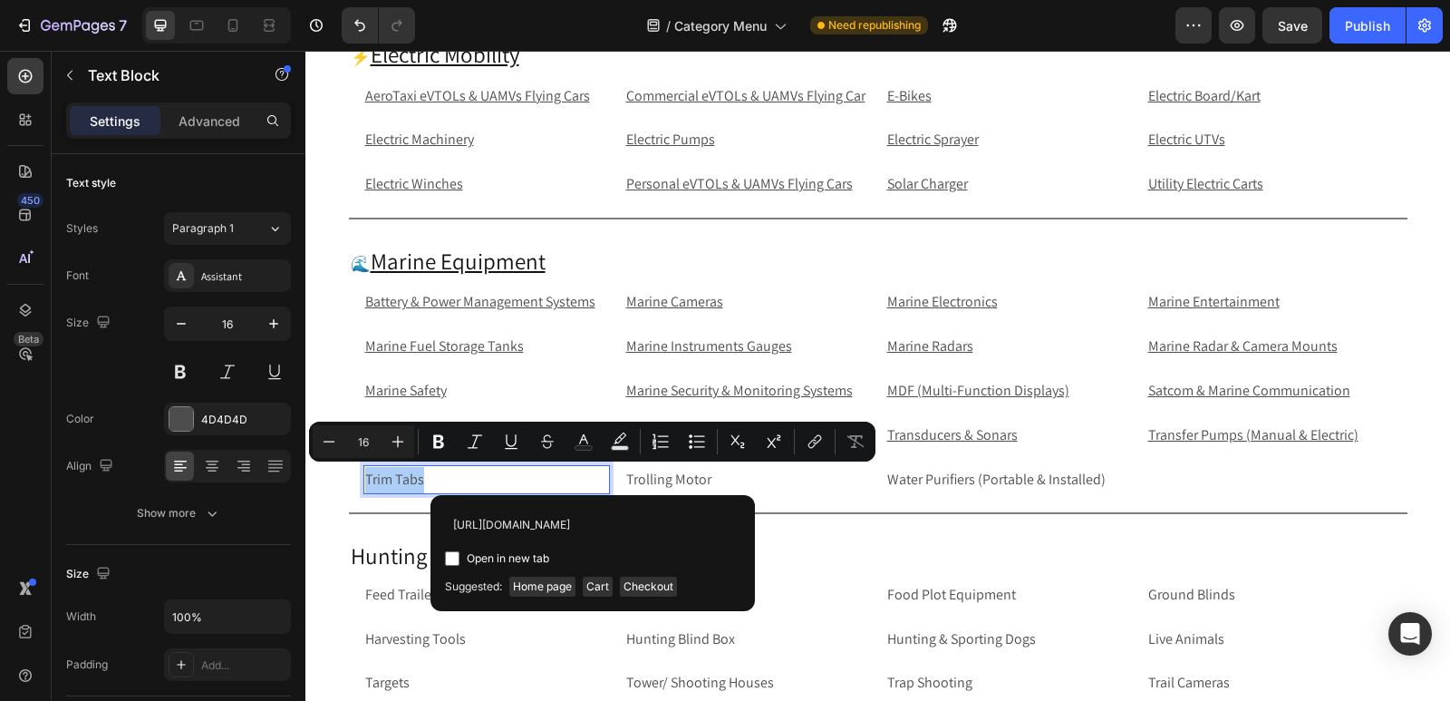
scroll to position [0, 57]
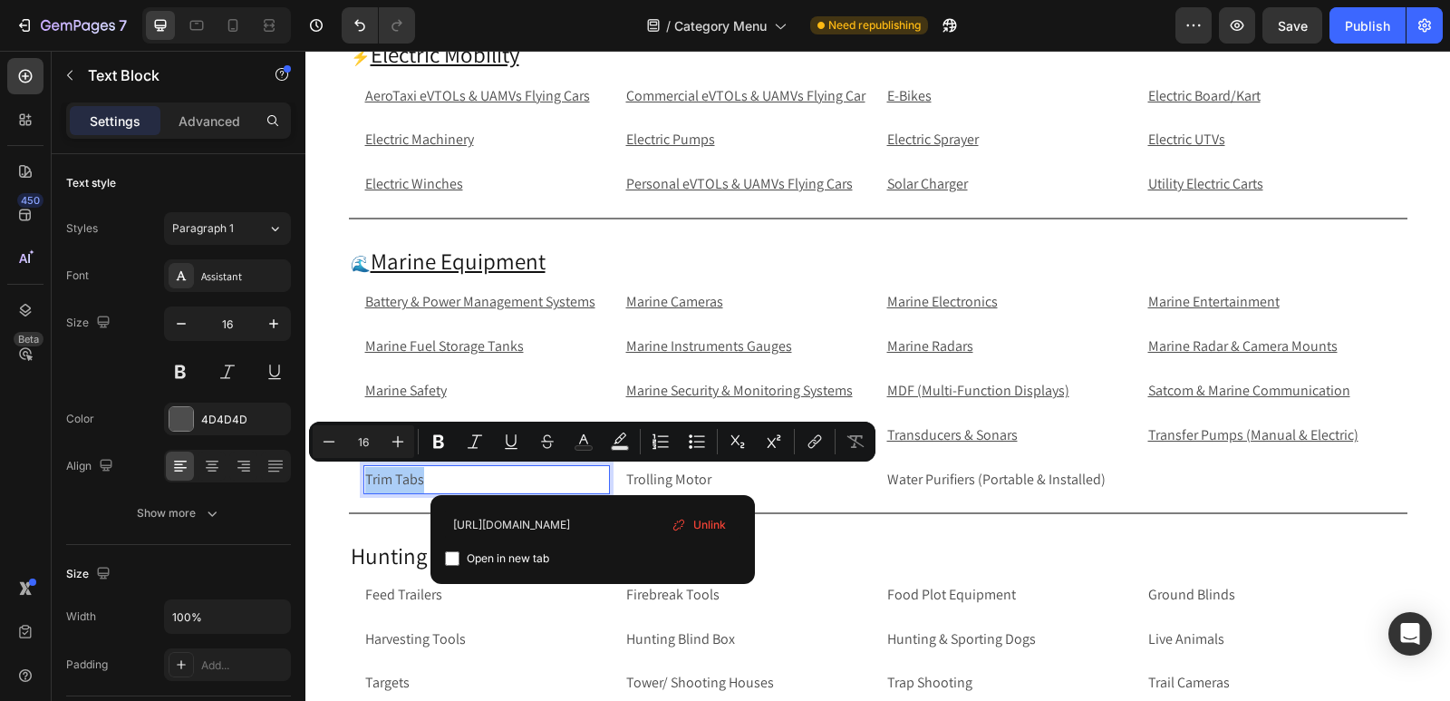
type input "https://rippingitoutdoors.com/collections/trim-tabs"
click at [455, 559] on input "Editor contextual toolbar" at bounding box center [452, 558] width 15 height 15
checkbox input "true"
click at [751, 487] on p "Trolling Motor" at bounding box center [747, 480] width 243 height 26
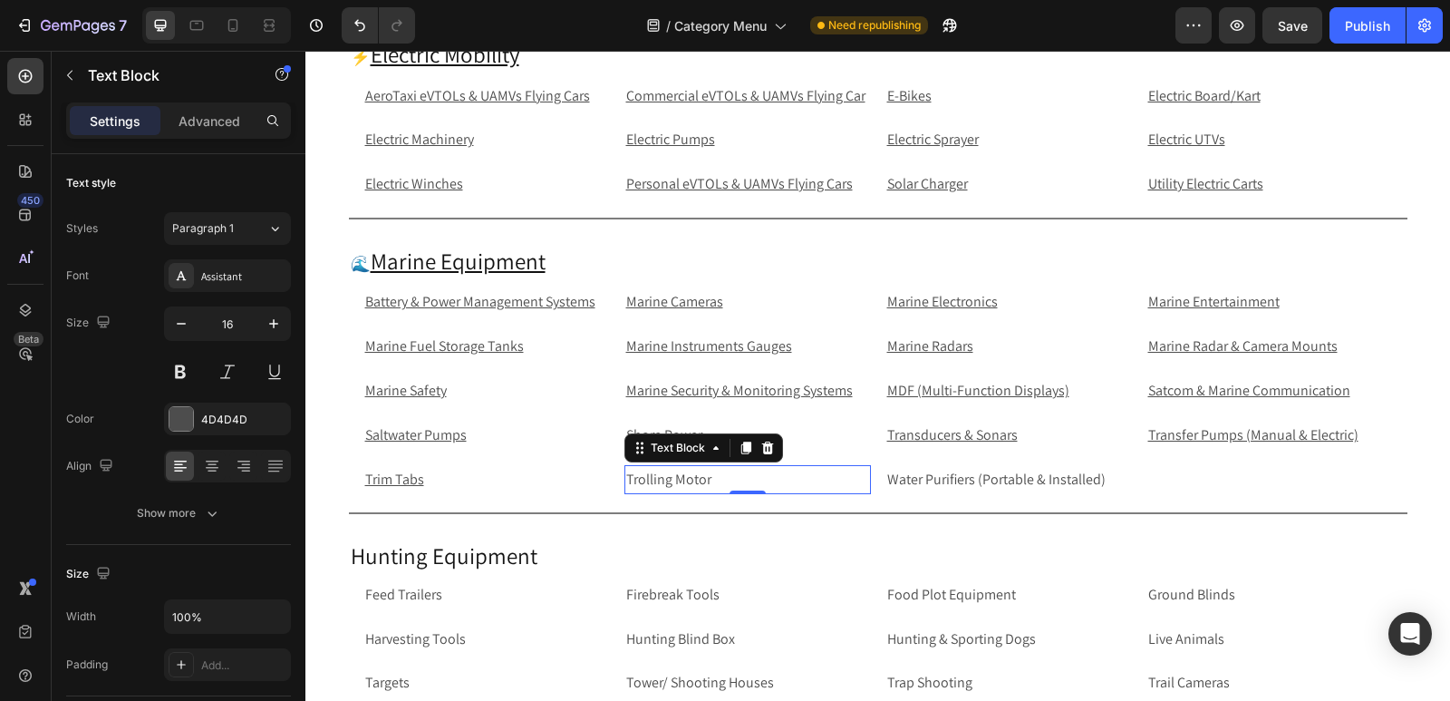
click at [781, 479] on p "Trolling Motor" at bounding box center [747, 480] width 243 height 26
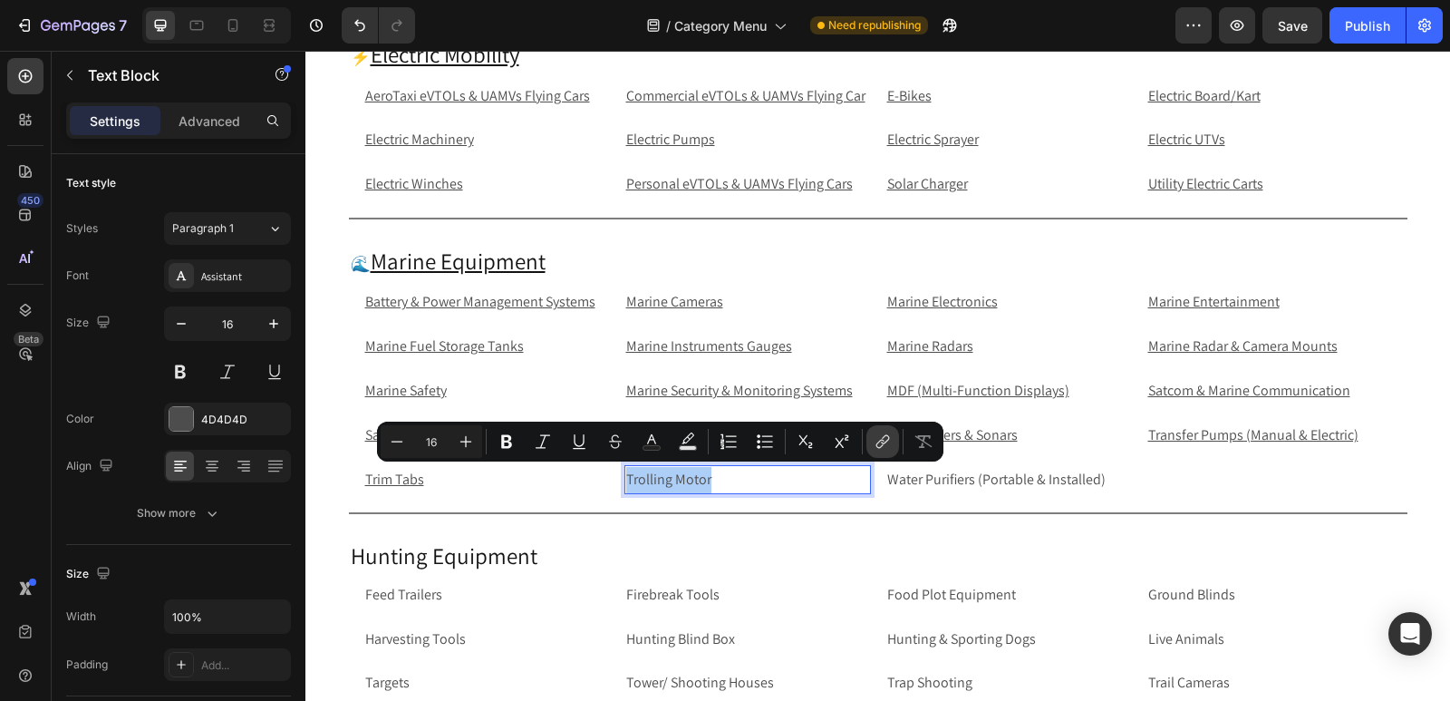
click at [887, 450] on icon "Editor contextual toolbar" at bounding box center [883, 441] width 18 height 18
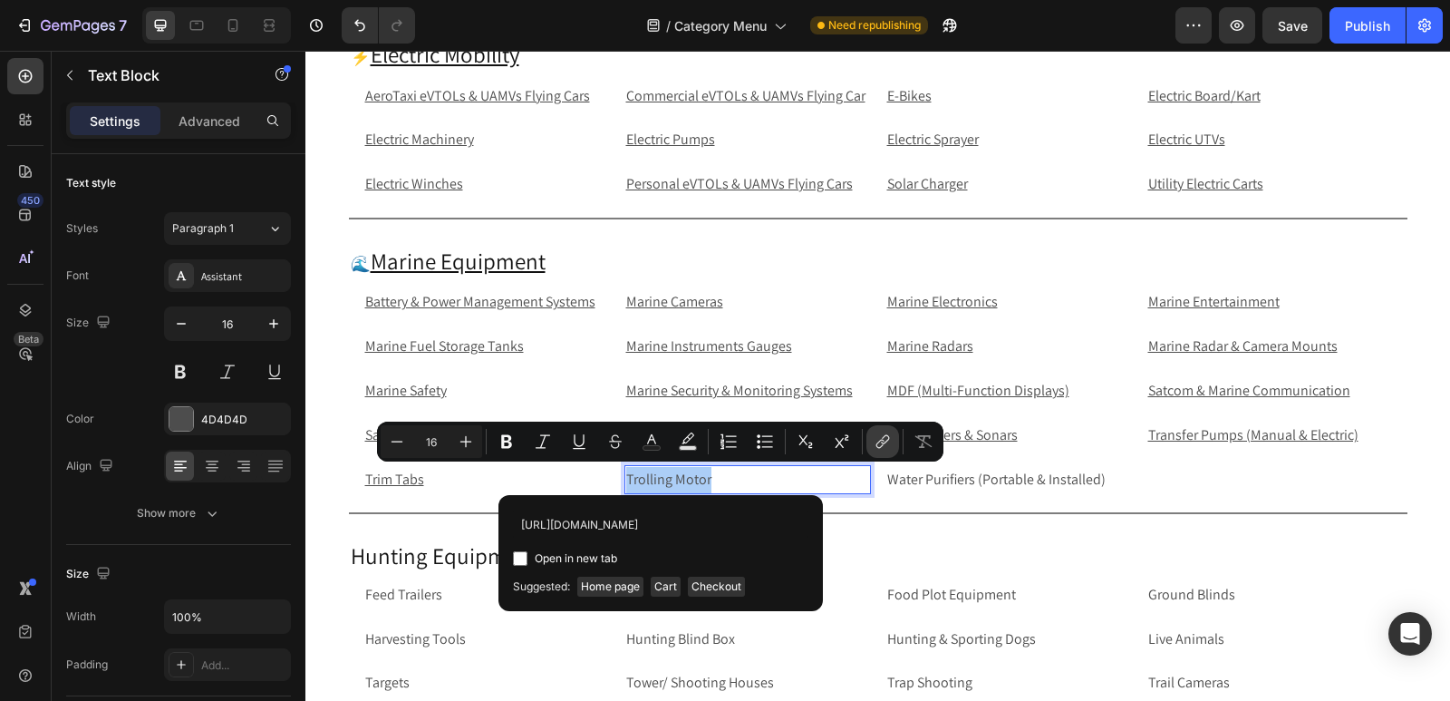
scroll to position [0, 81]
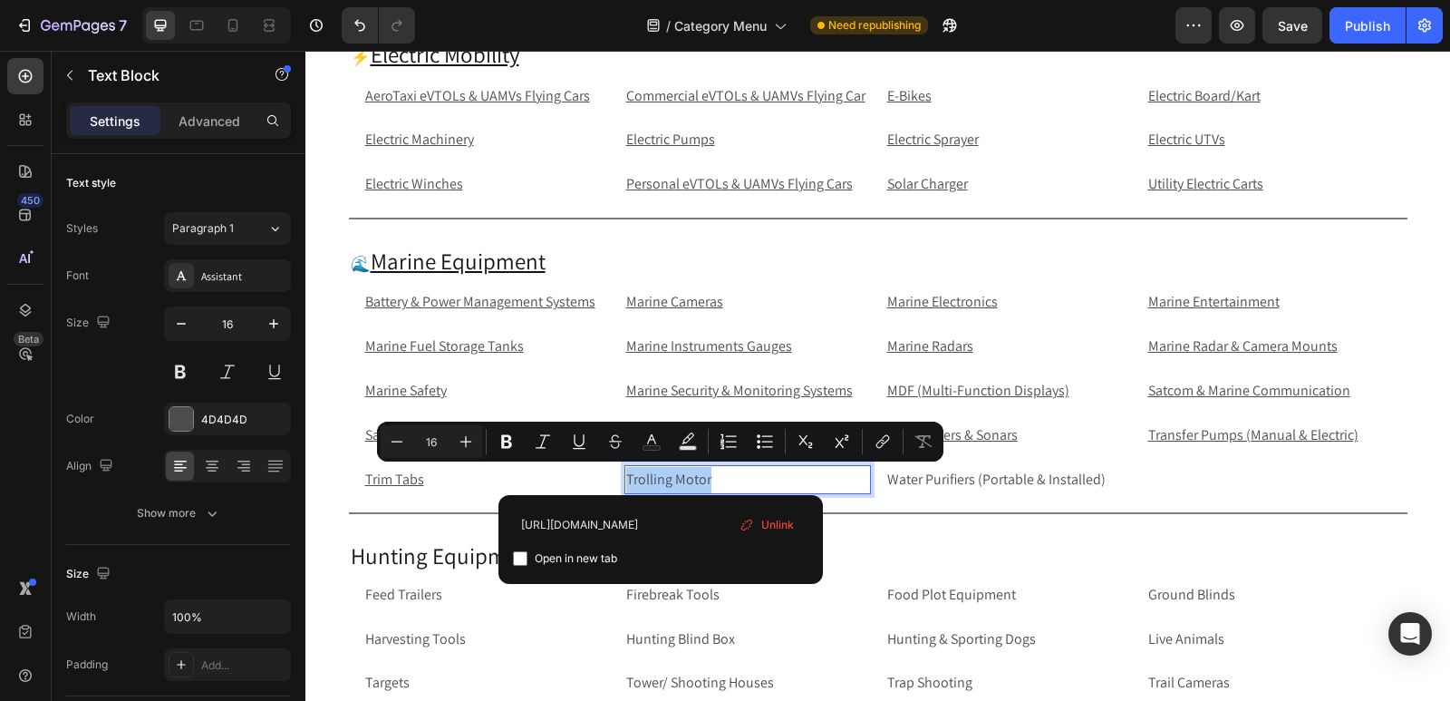
type input "[URL][DOMAIN_NAME]"
click at [517, 557] on input "Editor contextual toolbar" at bounding box center [520, 558] width 15 height 15
checkbox input "true"
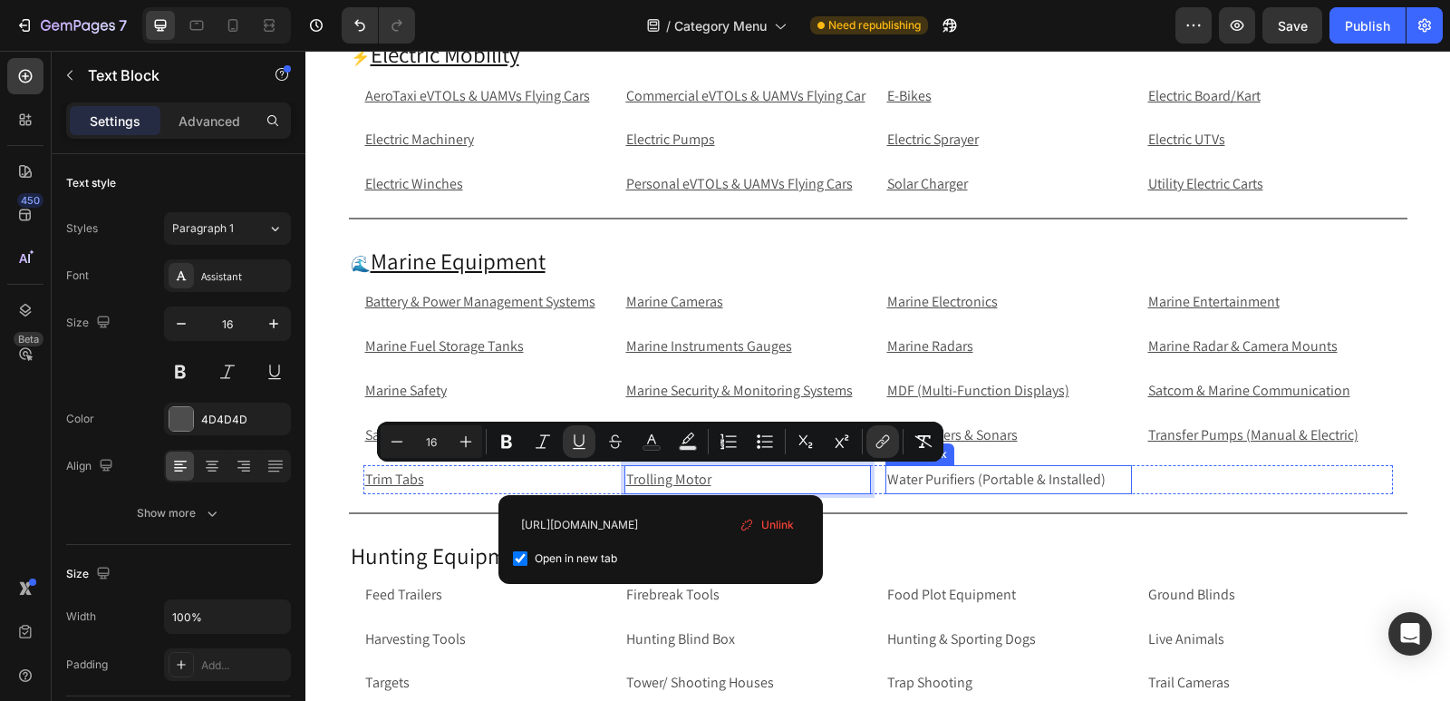
click at [1106, 485] on p "Water Purifiers (Portable & Installed)" at bounding box center [1008, 480] width 243 height 26
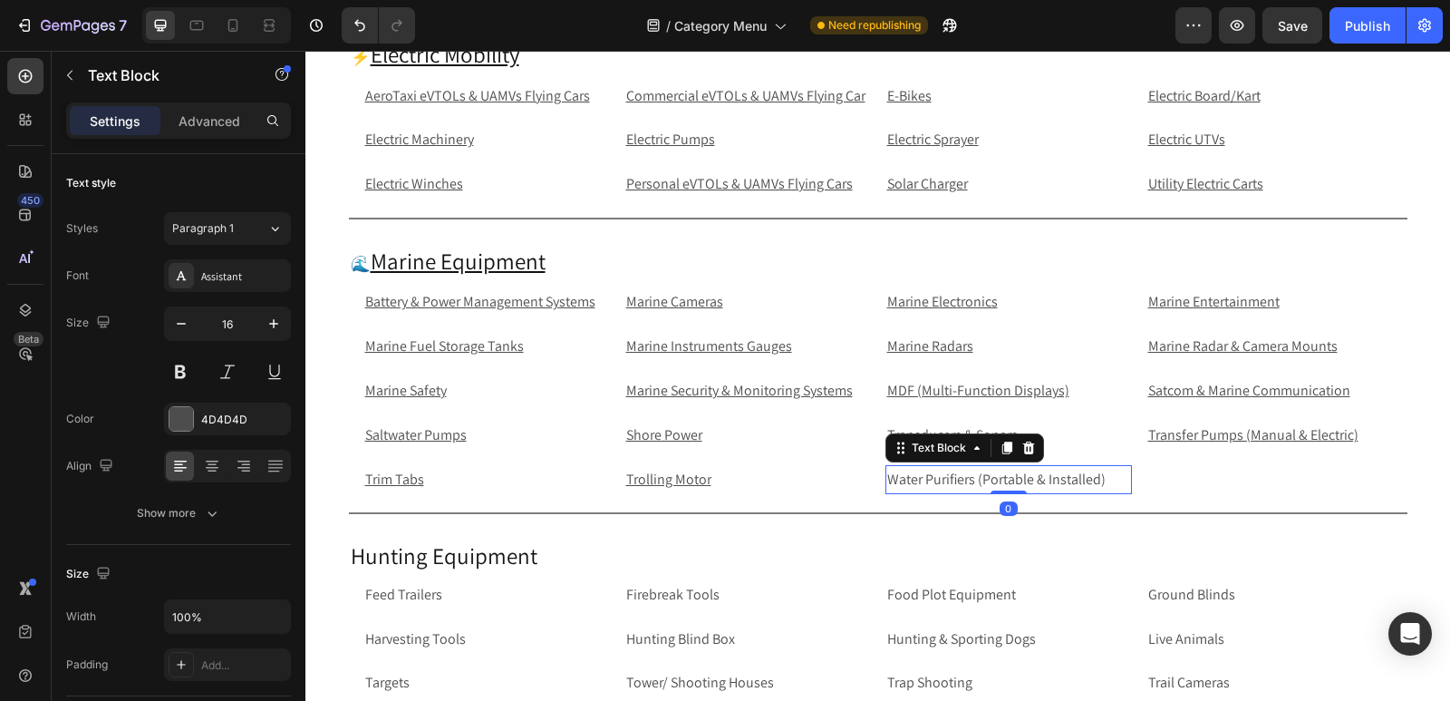
click at [1106, 485] on p "Water Purifiers (Portable & Installed)" at bounding box center [1008, 480] width 243 height 26
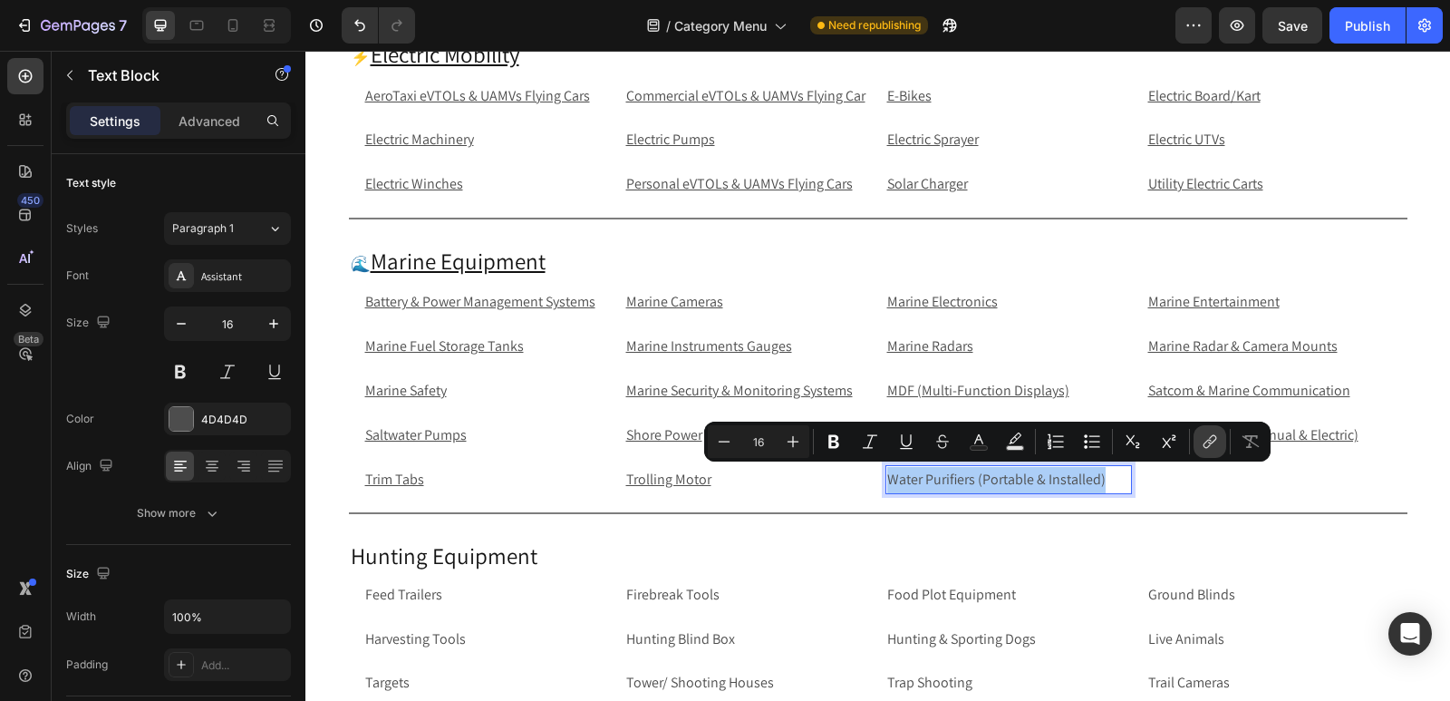
click at [1204, 443] on icon "Editor contextual toolbar" at bounding box center [1210, 441] width 18 height 18
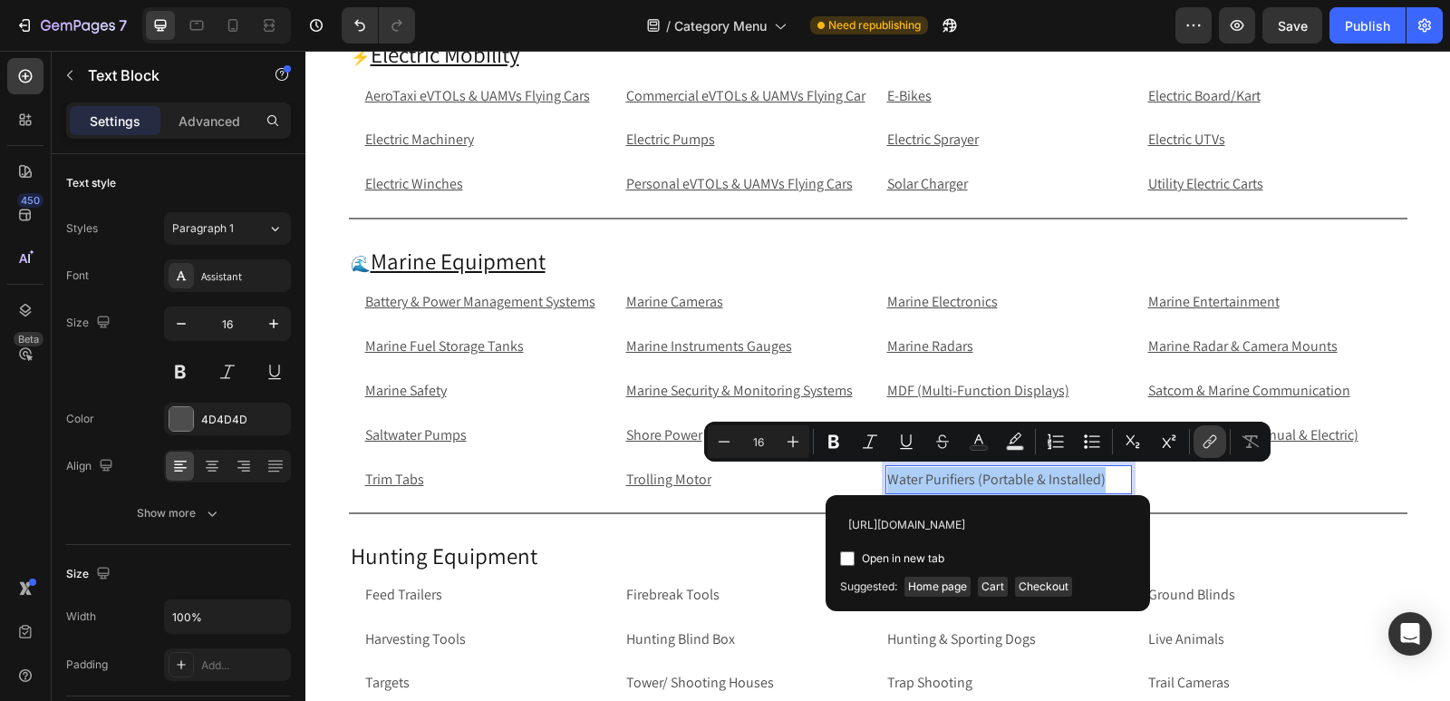
scroll to position [0, 182]
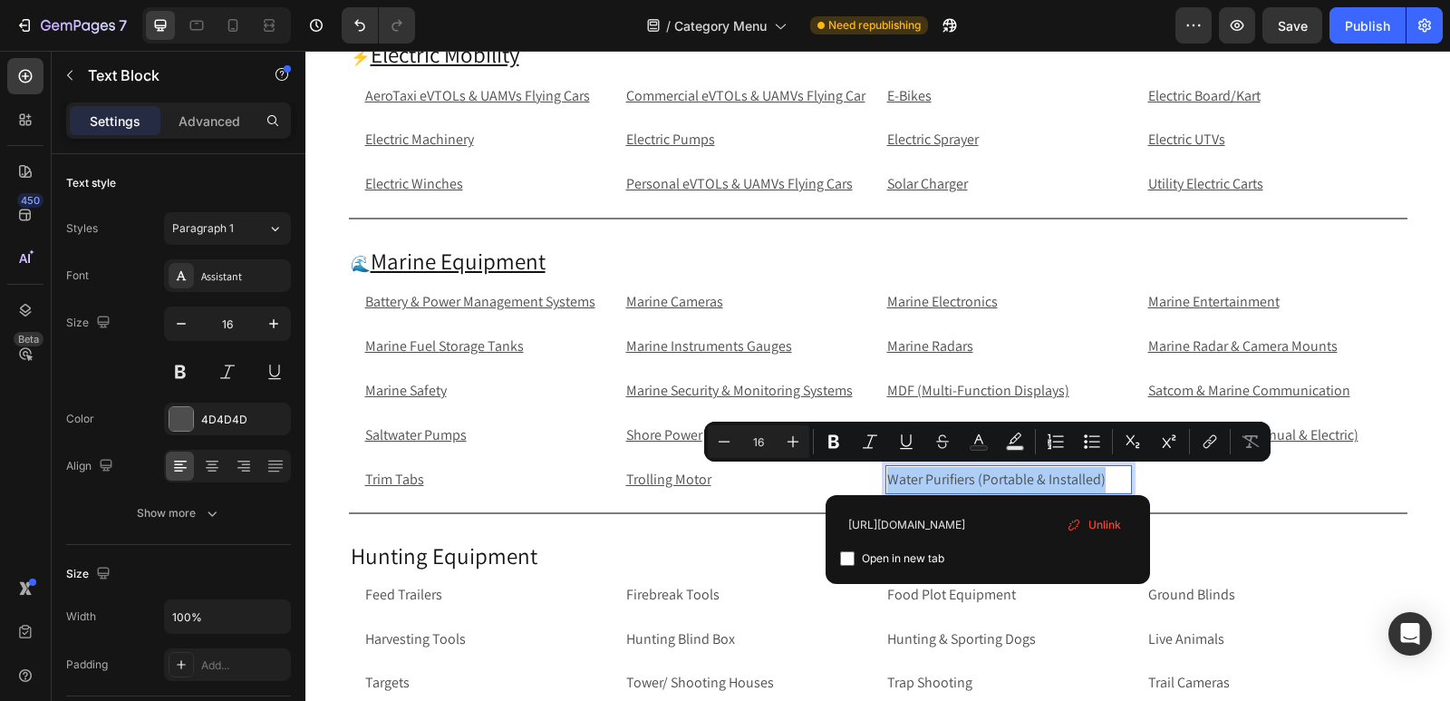
type input "https://rippingitoutdoors.com/collections/water-purifiers-portable-installed"
click at [845, 557] on input "Editor contextual toolbar" at bounding box center [847, 558] width 15 height 15
checkbox input "true"
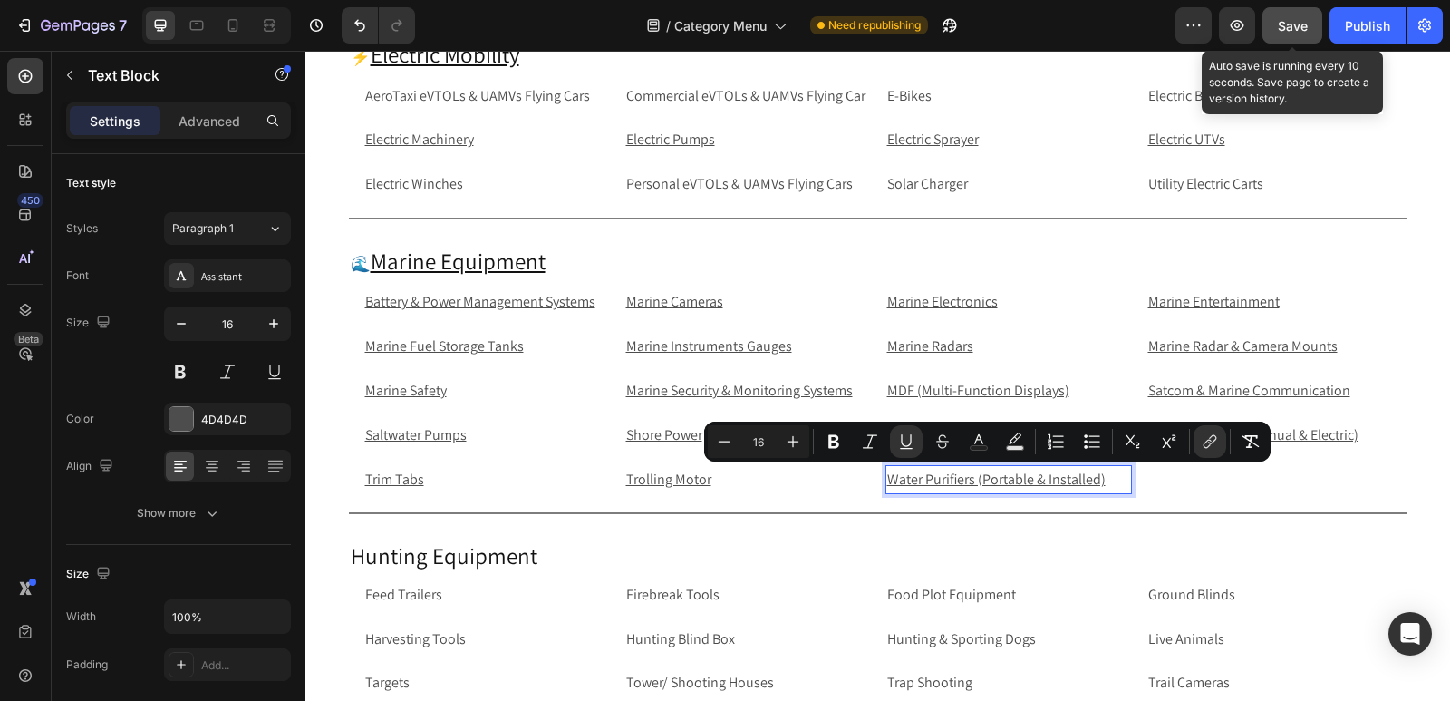
click at [1292, 20] on span "Save" at bounding box center [1293, 25] width 30 height 15
click at [1371, 24] on div "Publish" at bounding box center [1367, 25] width 45 height 19
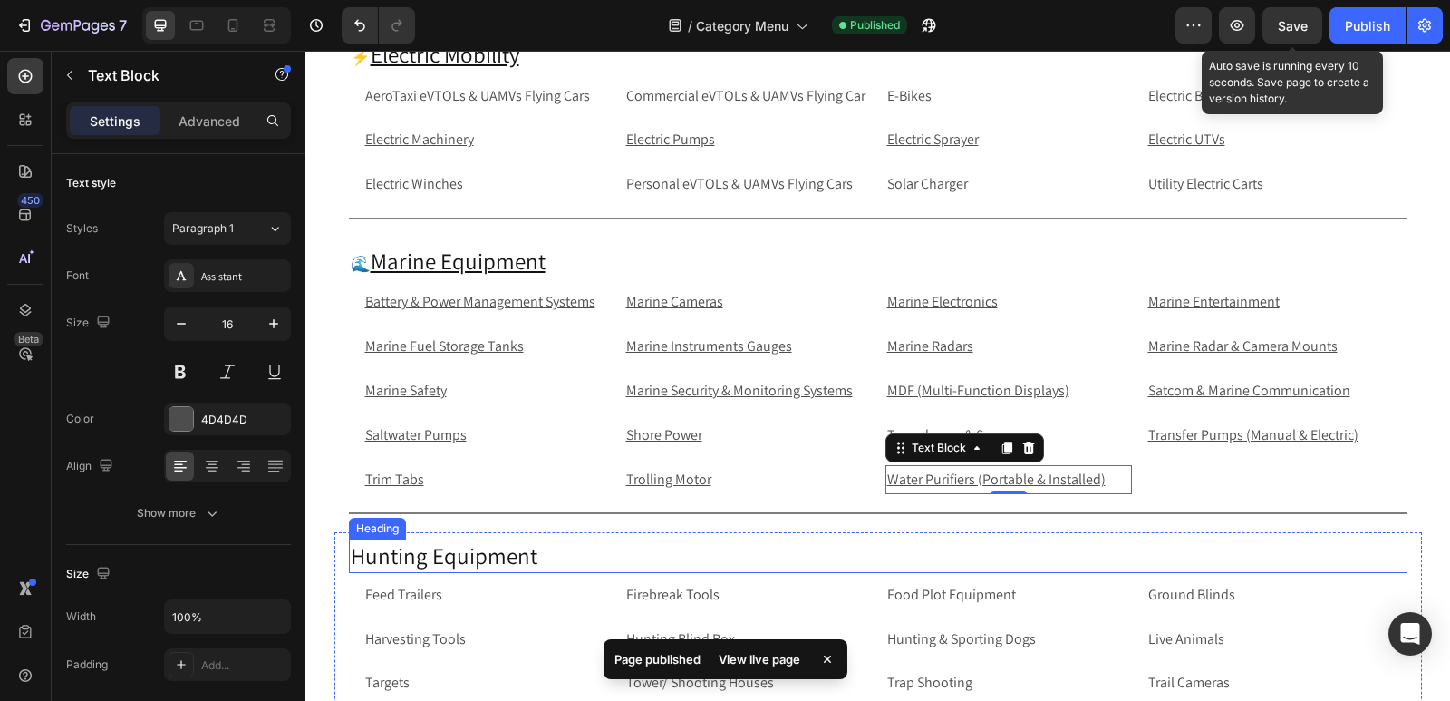
click at [351, 551] on h2 "Hunting Equipment" at bounding box center [878, 556] width 1059 height 34
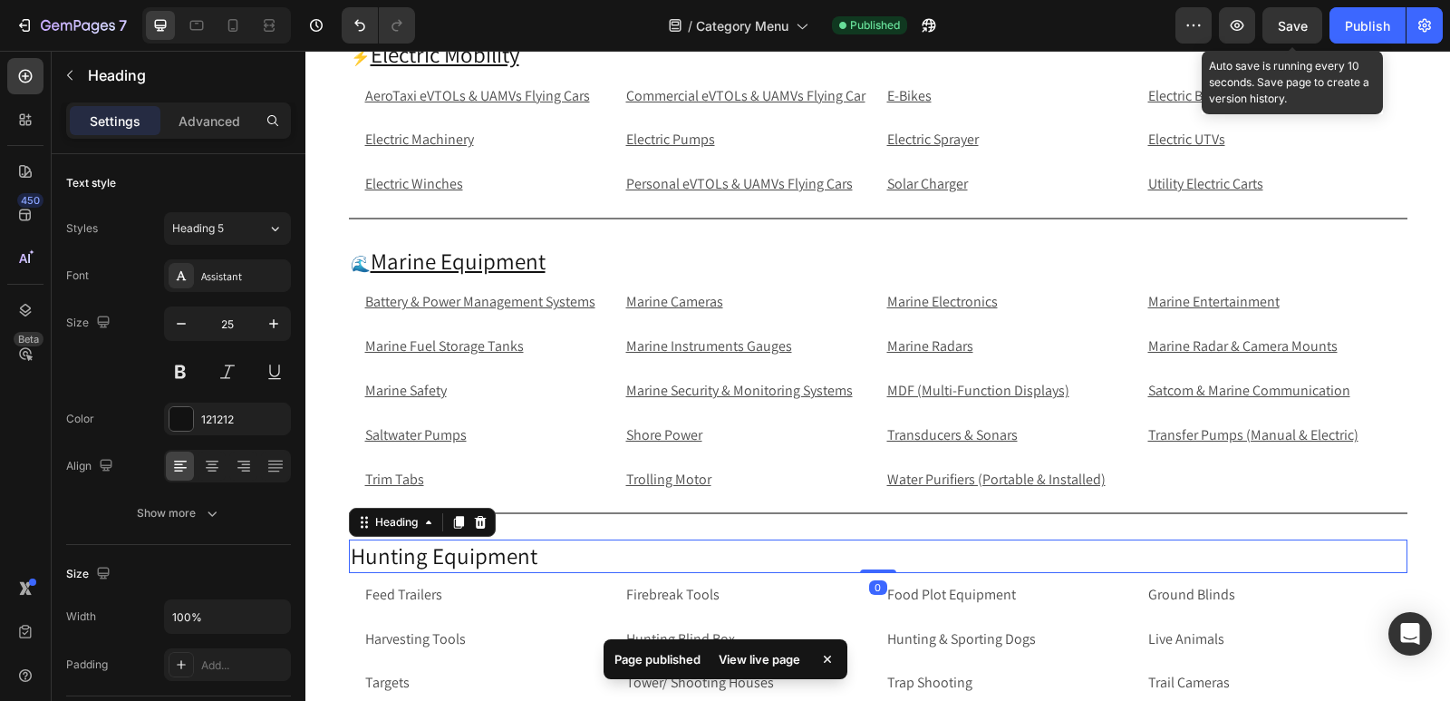
click at [351, 551] on h2 "Hunting Equipment" at bounding box center [878, 556] width 1059 height 34
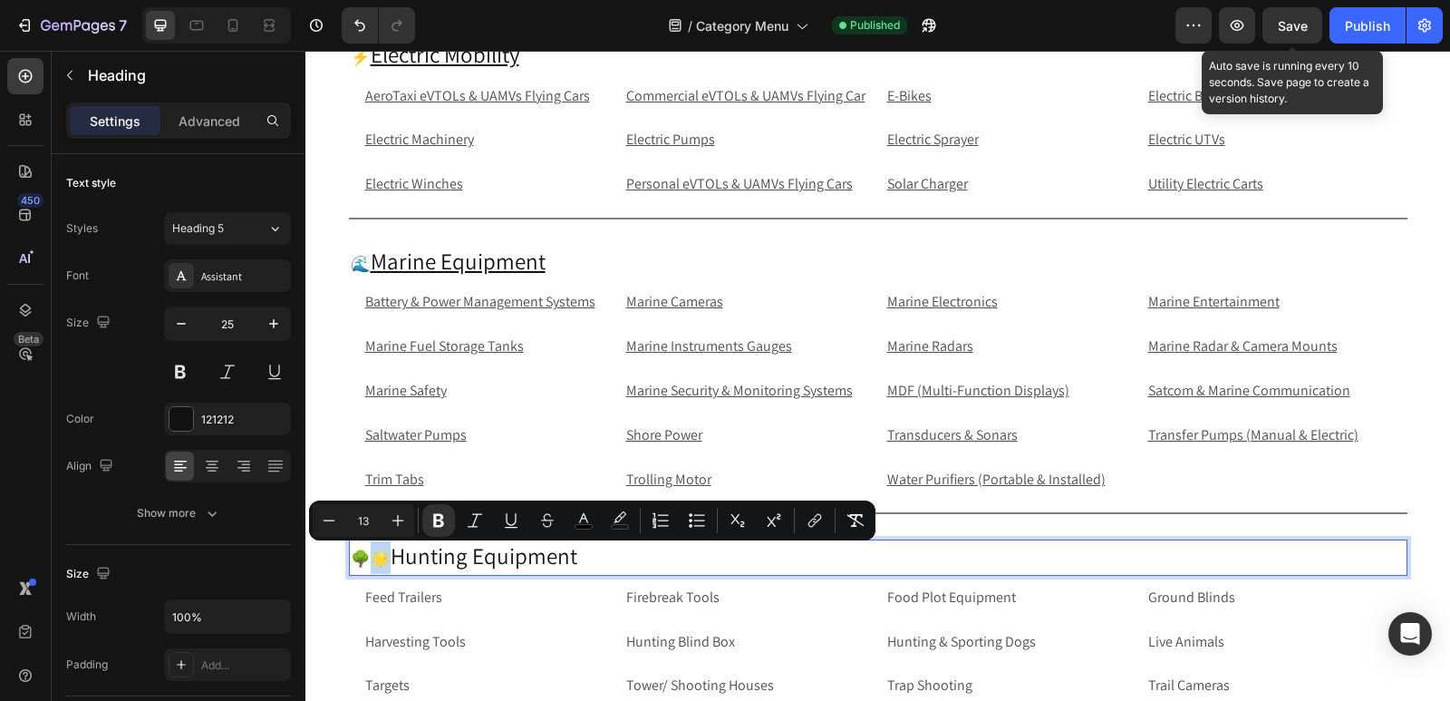
drag, startPoint x: 383, startPoint y: 554, endPoint x: 364, endPoint y: 557, distance: 18.5
click at [364, 557] on strong "🌳🌟" at bounding box center [371, 558] width 40 height 21
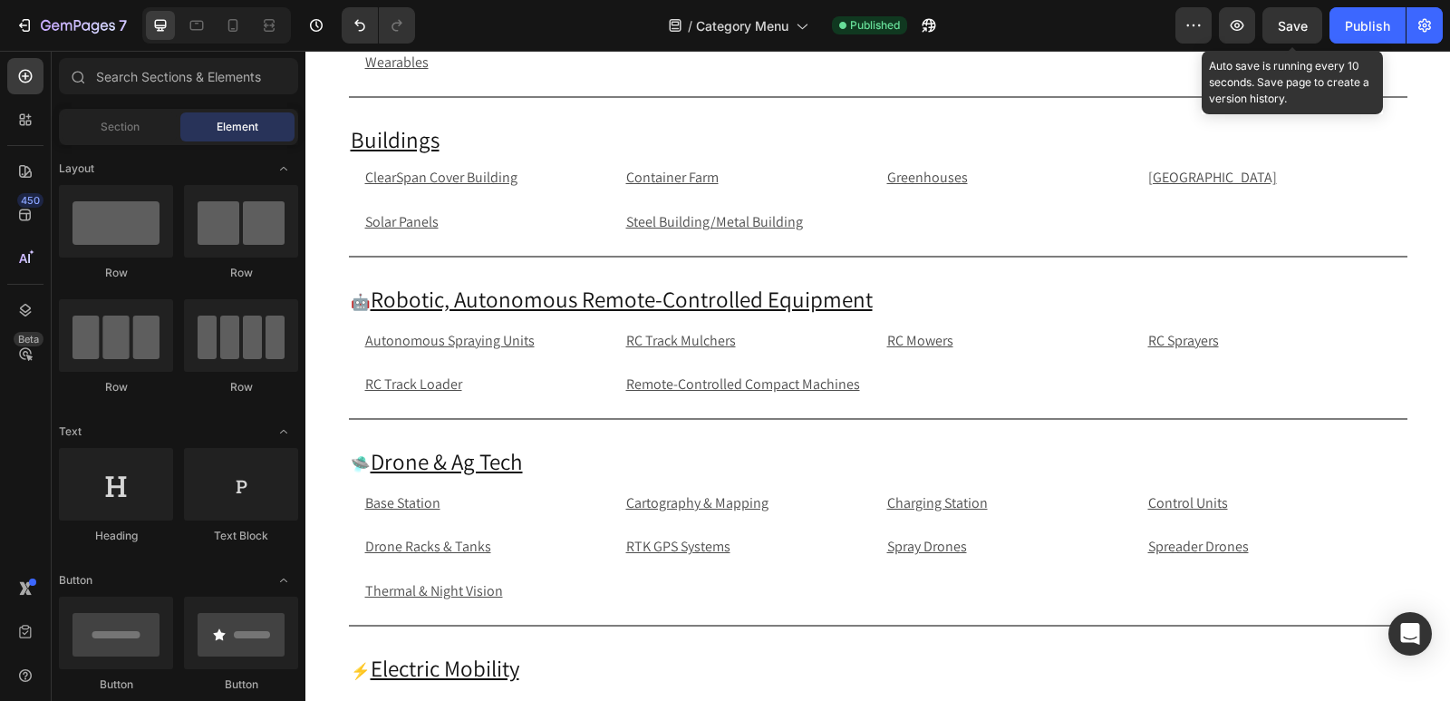
scroll to position [3614, 0]
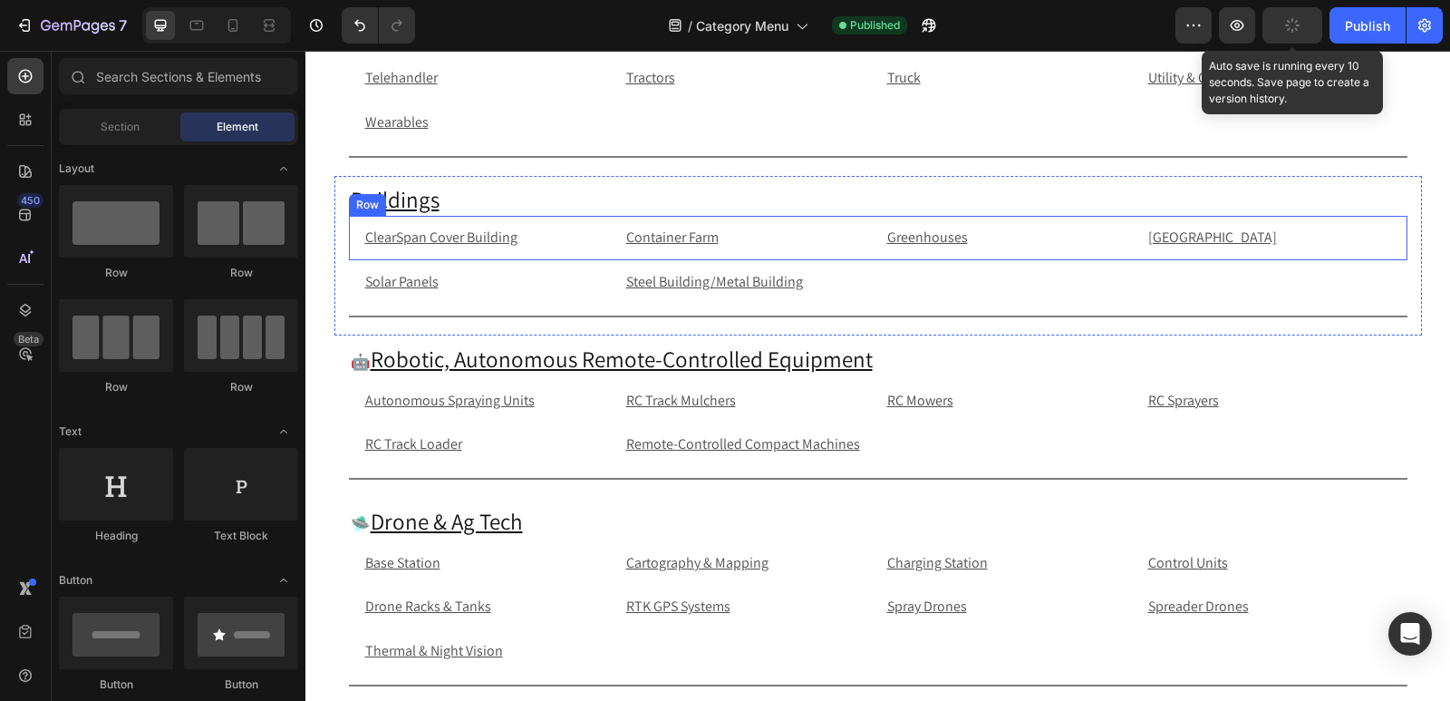
click at [353, 199] on div "Row" at bounding box center [368, 205] width 30 height 16
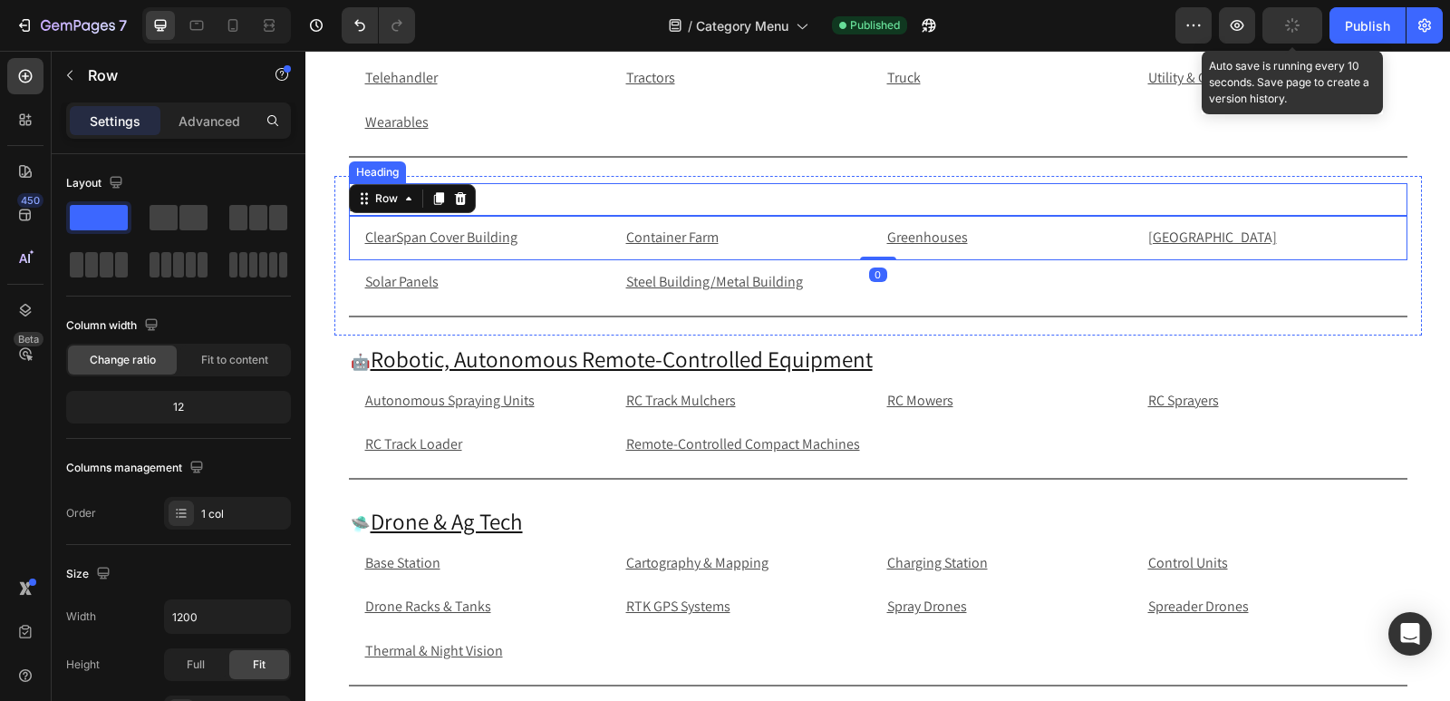
click at [525, 199] on h2 "Buildings" at bounding box center [878, 200] width 1059 height 34
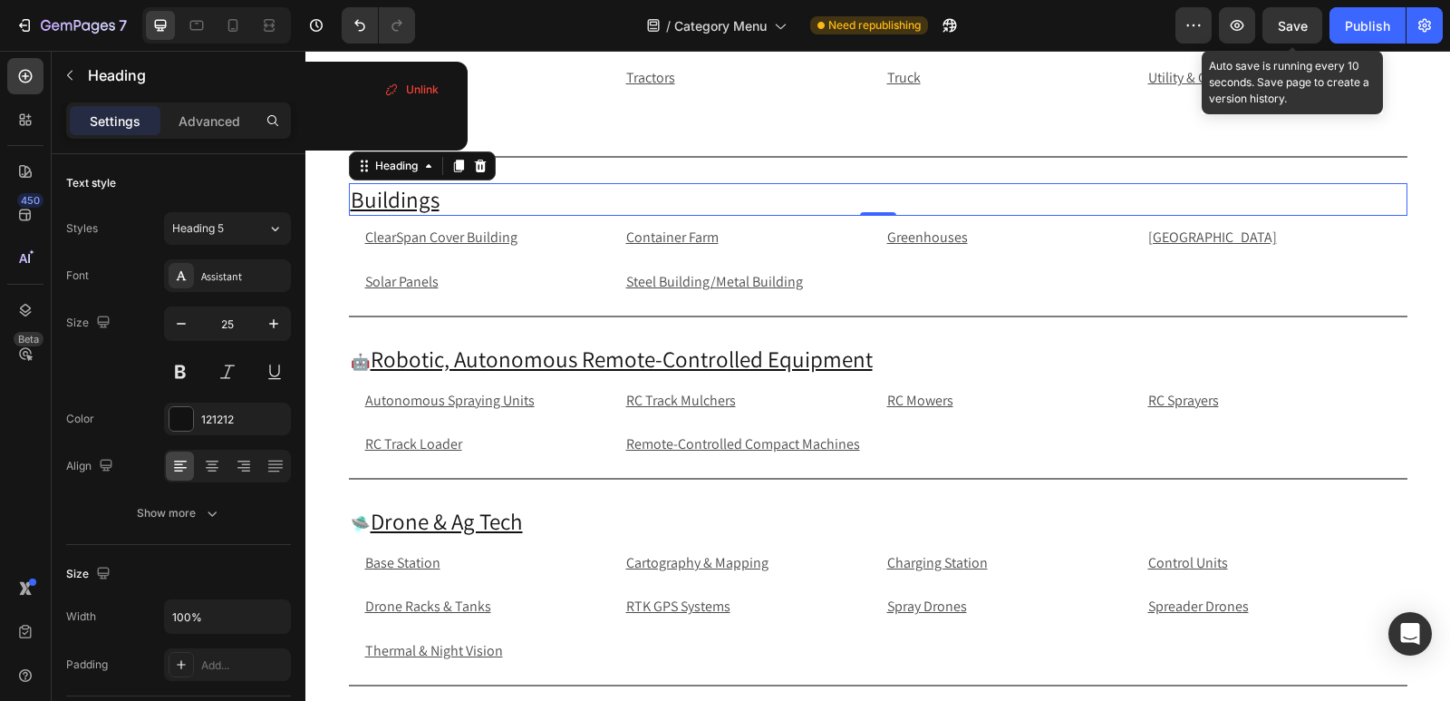
click at [444, 202] on h2 "Buildings" at bounding box center [878, 200] width 1059 height 34
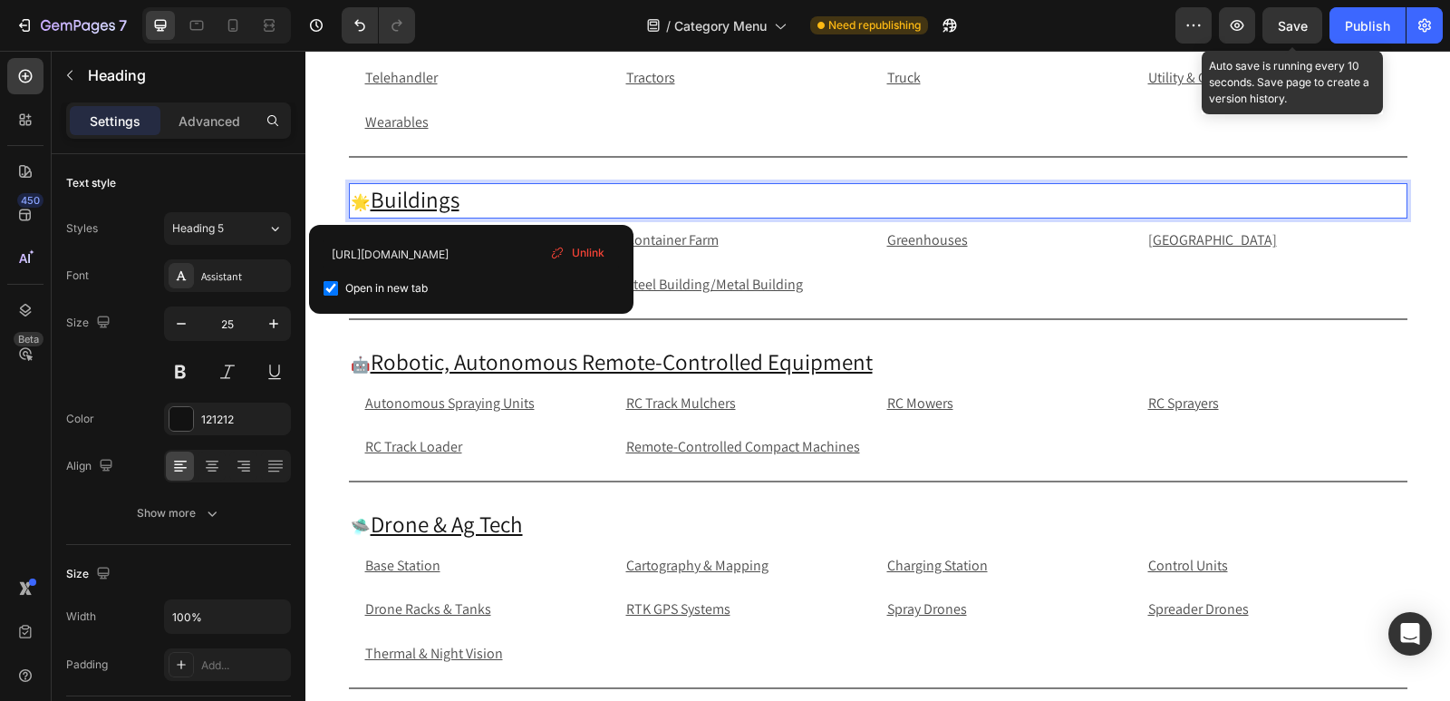
click at [457, 197] on p "🌟 Buildings" at bounding box center [878, 201] width 1055 height 33
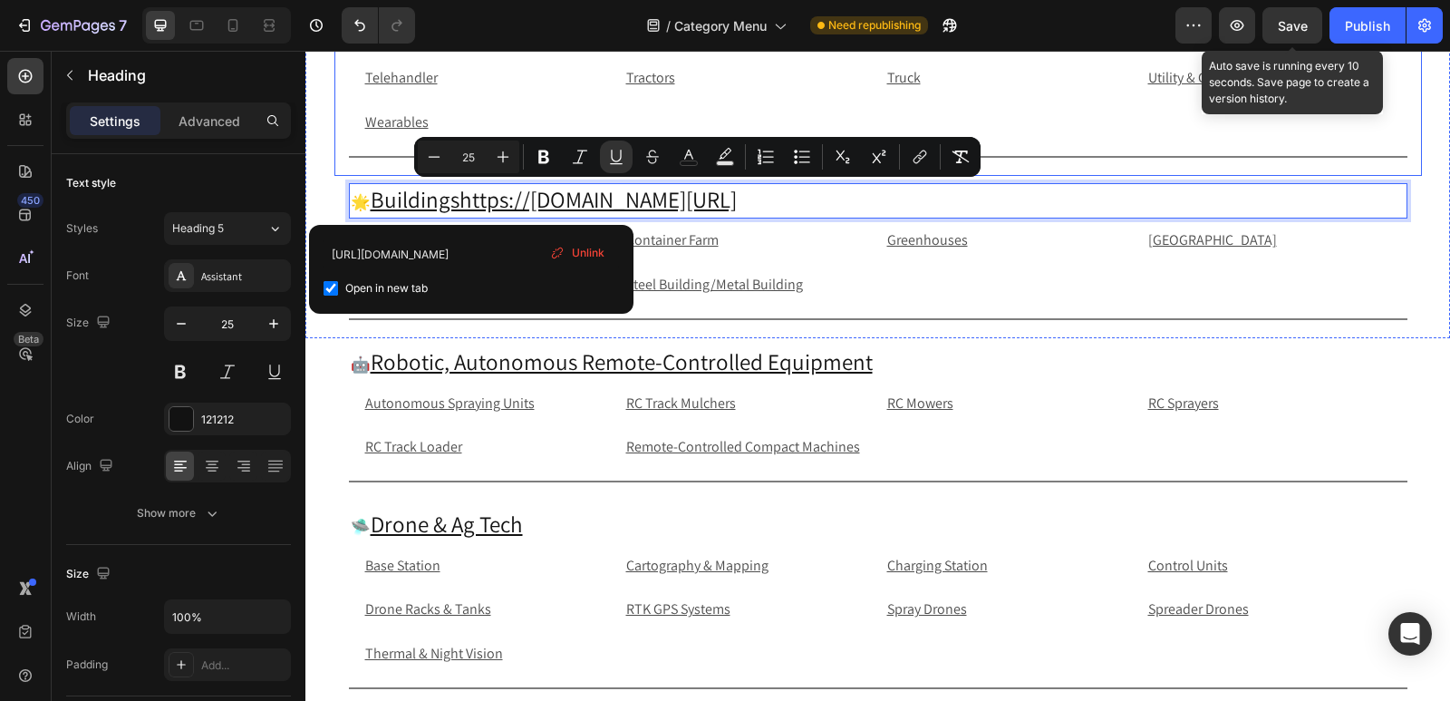
drag, startPoint x: 456, startPoint y: 199, endPoint x: 984, endPoint y: 169, distance: 529.4
click at [984, 169] on div "🏢 Whole Equipment Heading Backhoe Text Block Combines Text Block Dozer Text Blo…" at bounding box center [877, 109] width 1145 height 458
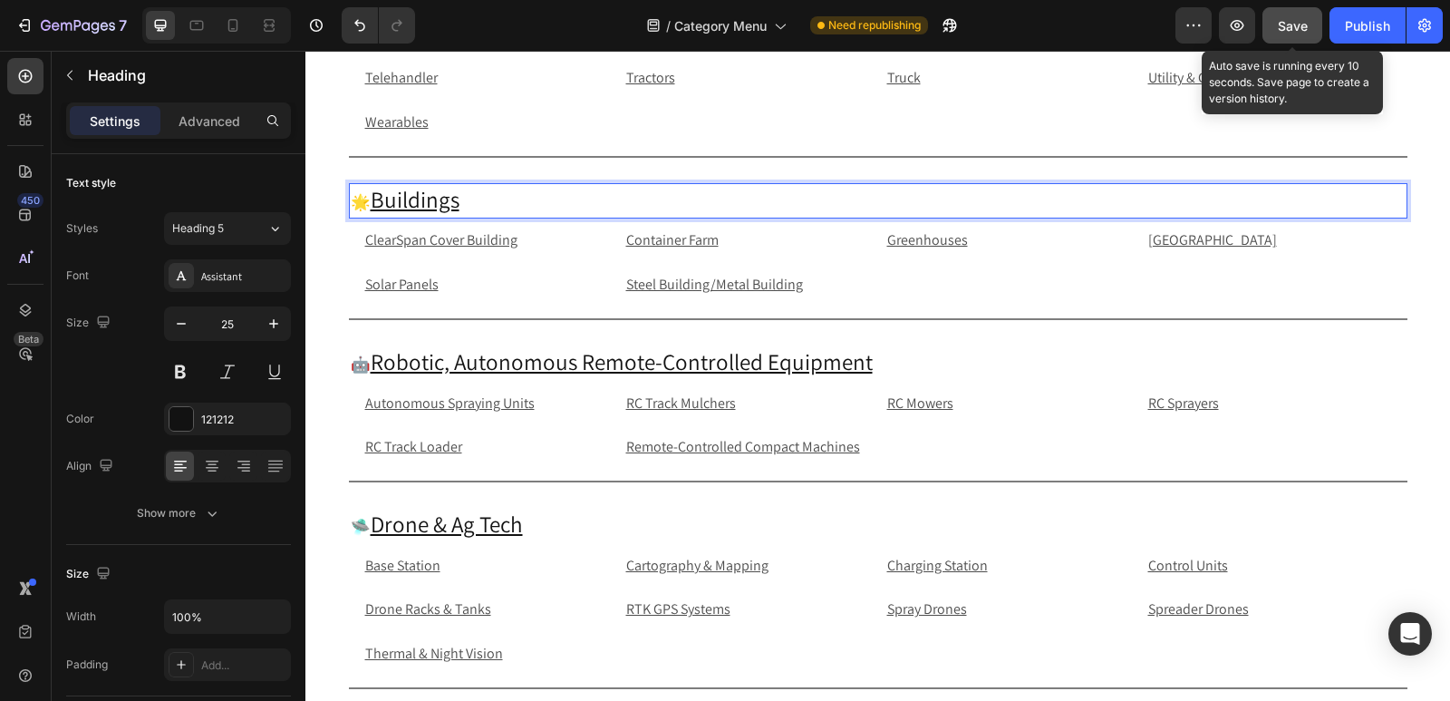
click at [1308, 22] on span "Save" at bounding box center [1293, 25] width 30 height 15
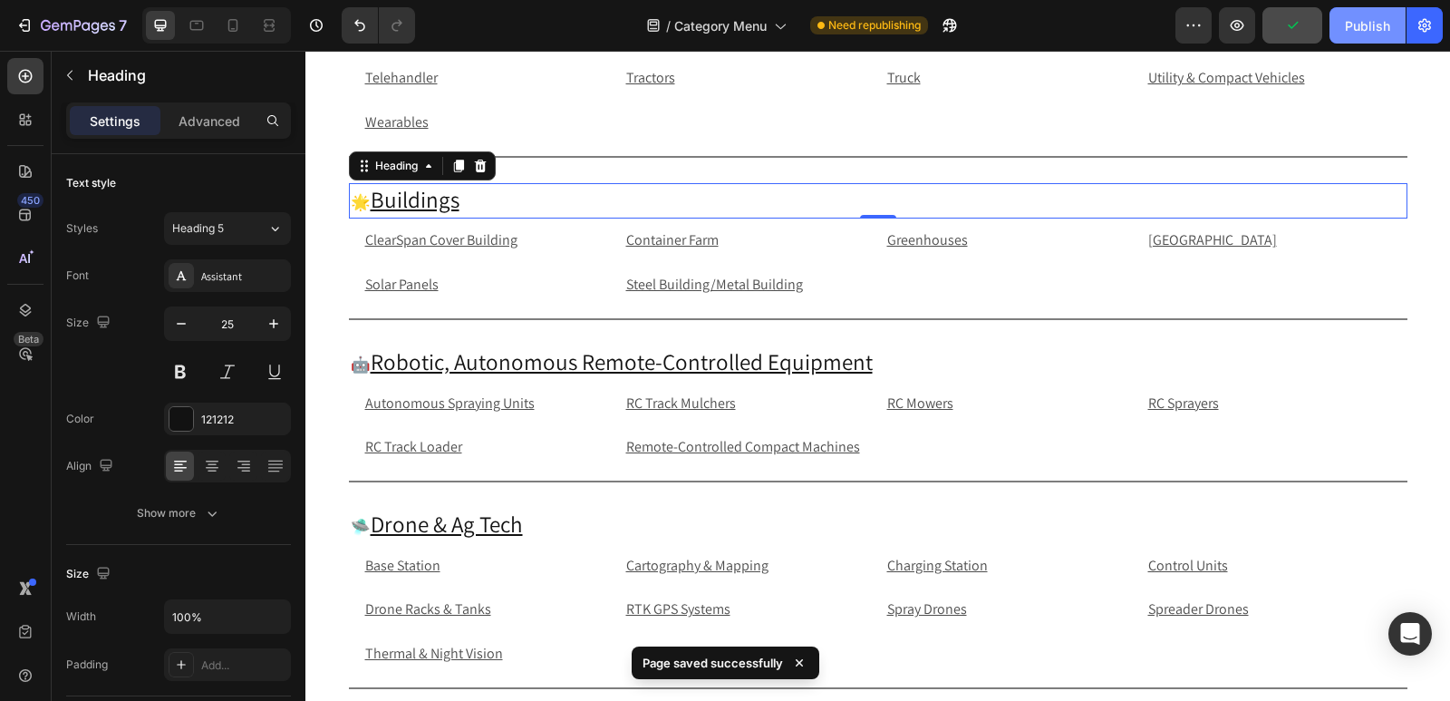
click at [1347, 24] on div "Publish" at bounding box center [1367, 25] width 45 height 19
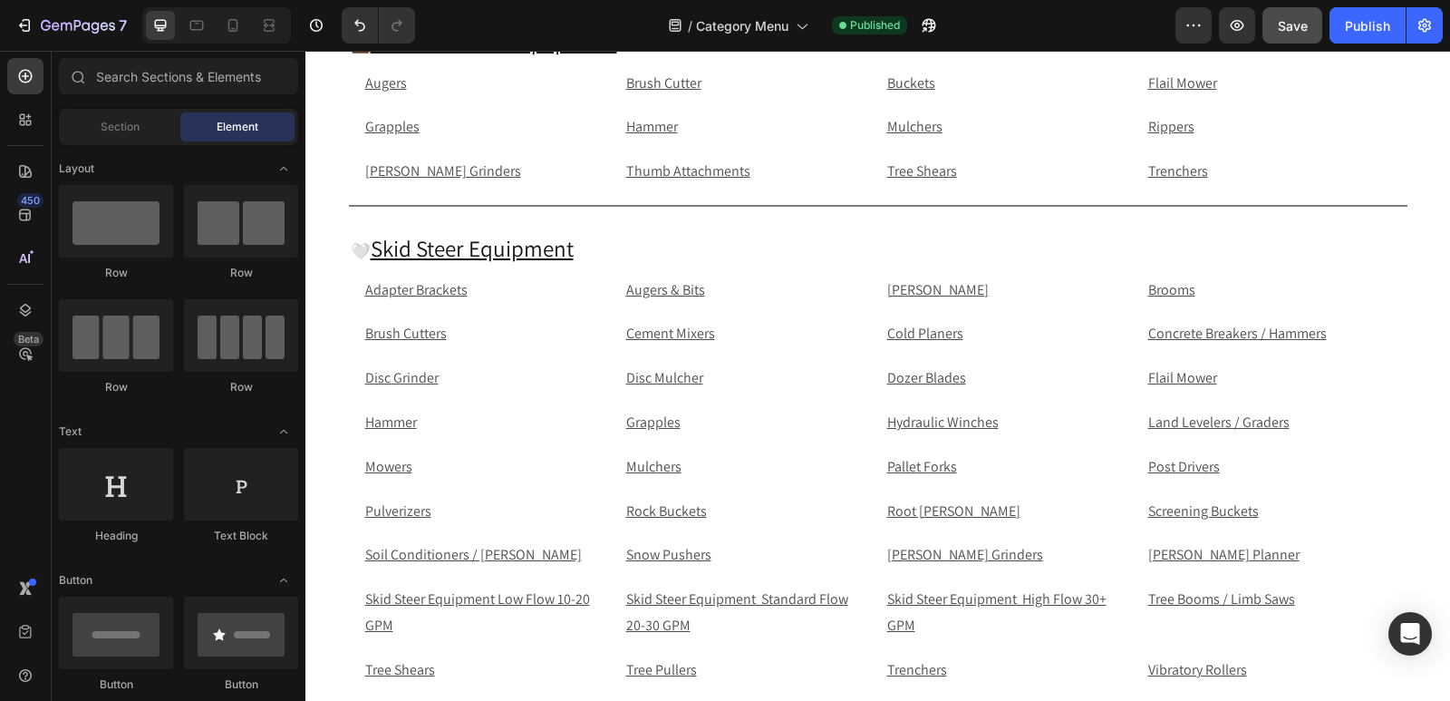
scroll to position [970, 0]
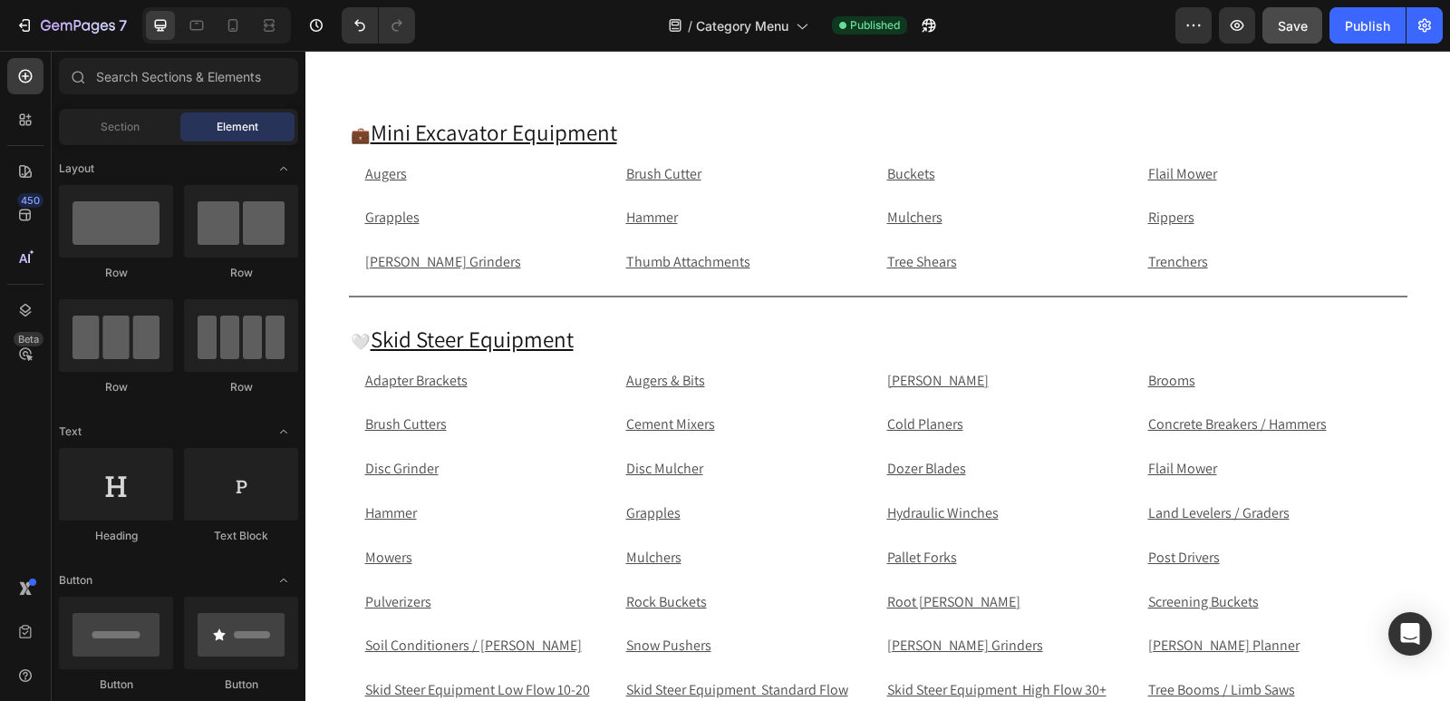
drag, startPoint x: 1449, startPoint y: 200, endPoint x: 1752, endPoint y: 93, distance: 321.1
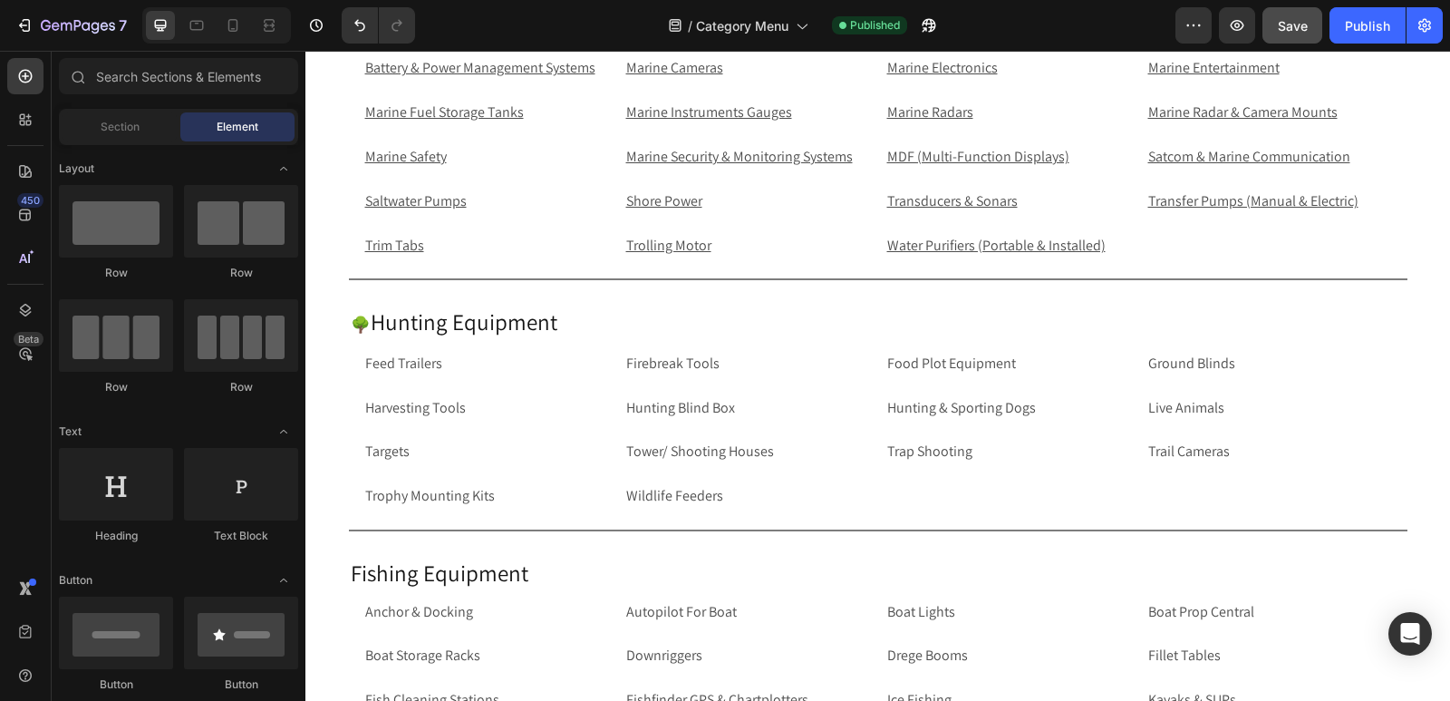
scroll to position [4514, 0]
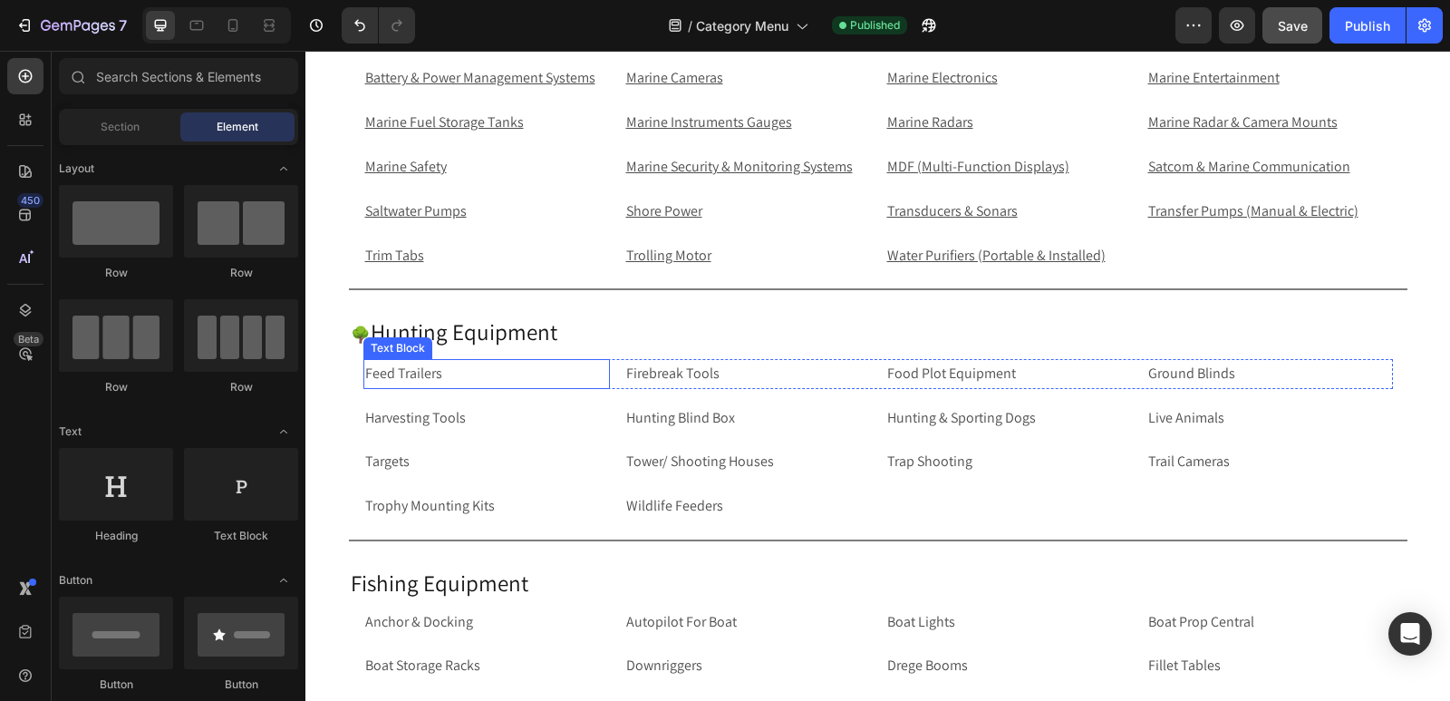
click at [435, 370] on p "Feed Trailers" at bounding box center [486, 374] width 243 height 26
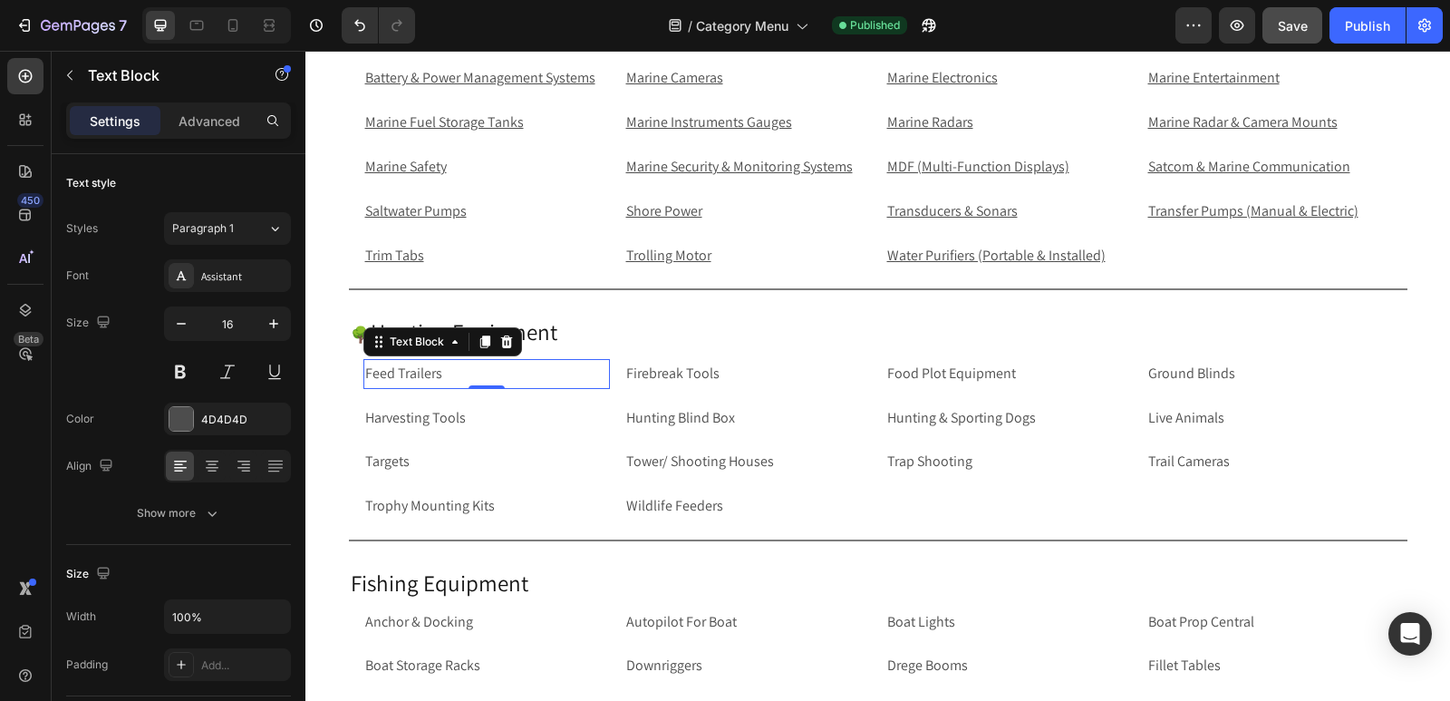
click at [435, 370] on p "Feed Trailers" at bounding box center [486, 374] width 243 height 26
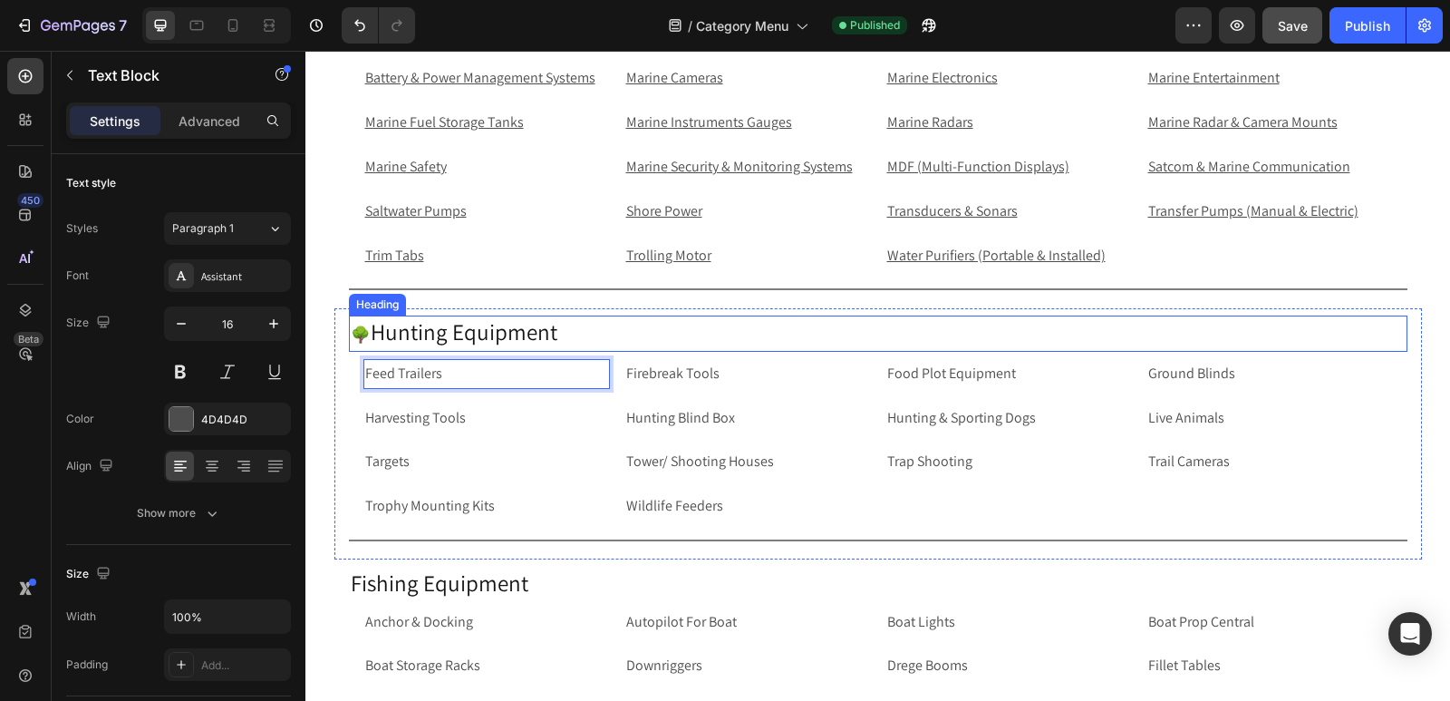
click at [494, 330] on h2 "🌳 Hunting Equipment" at bounding box center [878, 333] width 1059 height 36
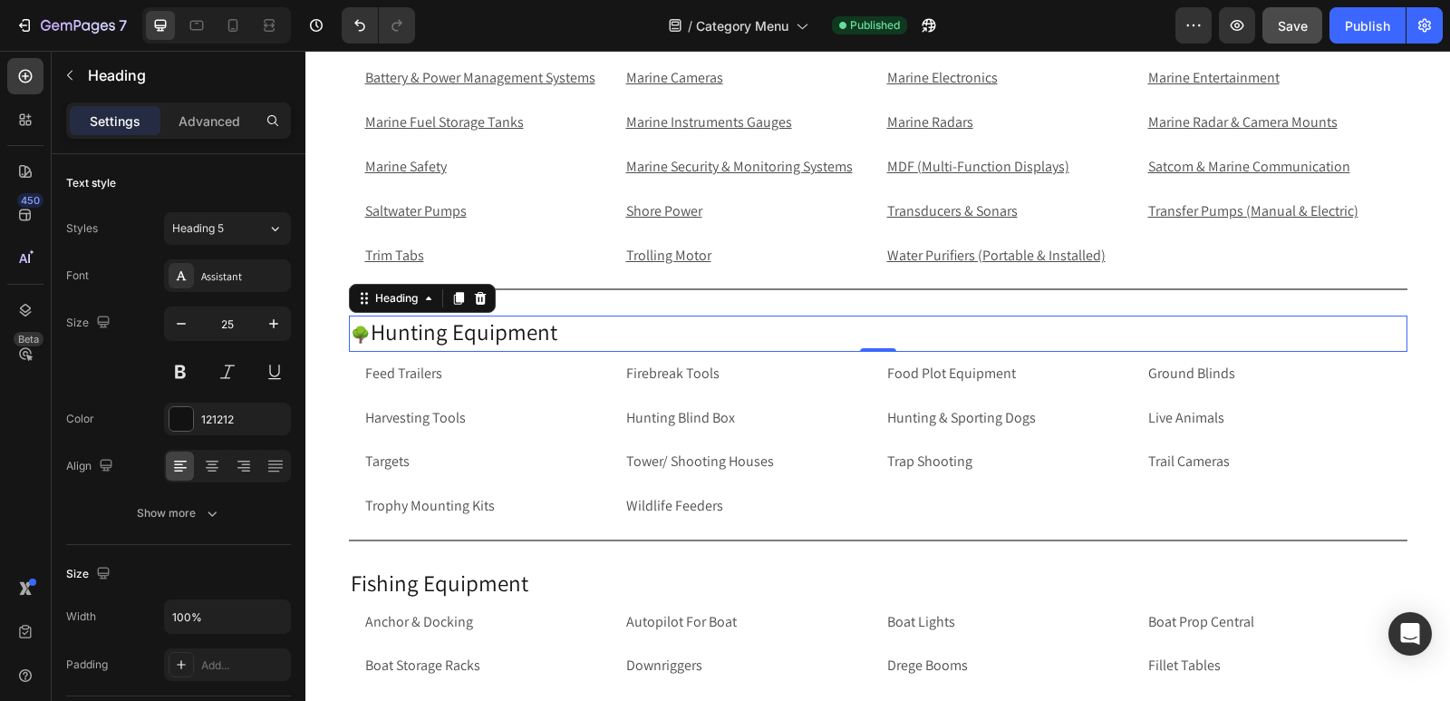
click at [369, 328] on p "🌳 Hunting Equipment" at bounding box center [878, 333] width 1055 height 33
drag, startPoint x: 366, startPoint y: 332, endPoint x: 564, endPoint y: 344, distance: 198.0
click at [564, 344] on p "🌳 Hunting Equipment" at bounding box center [878, 333] width 1055 height 33
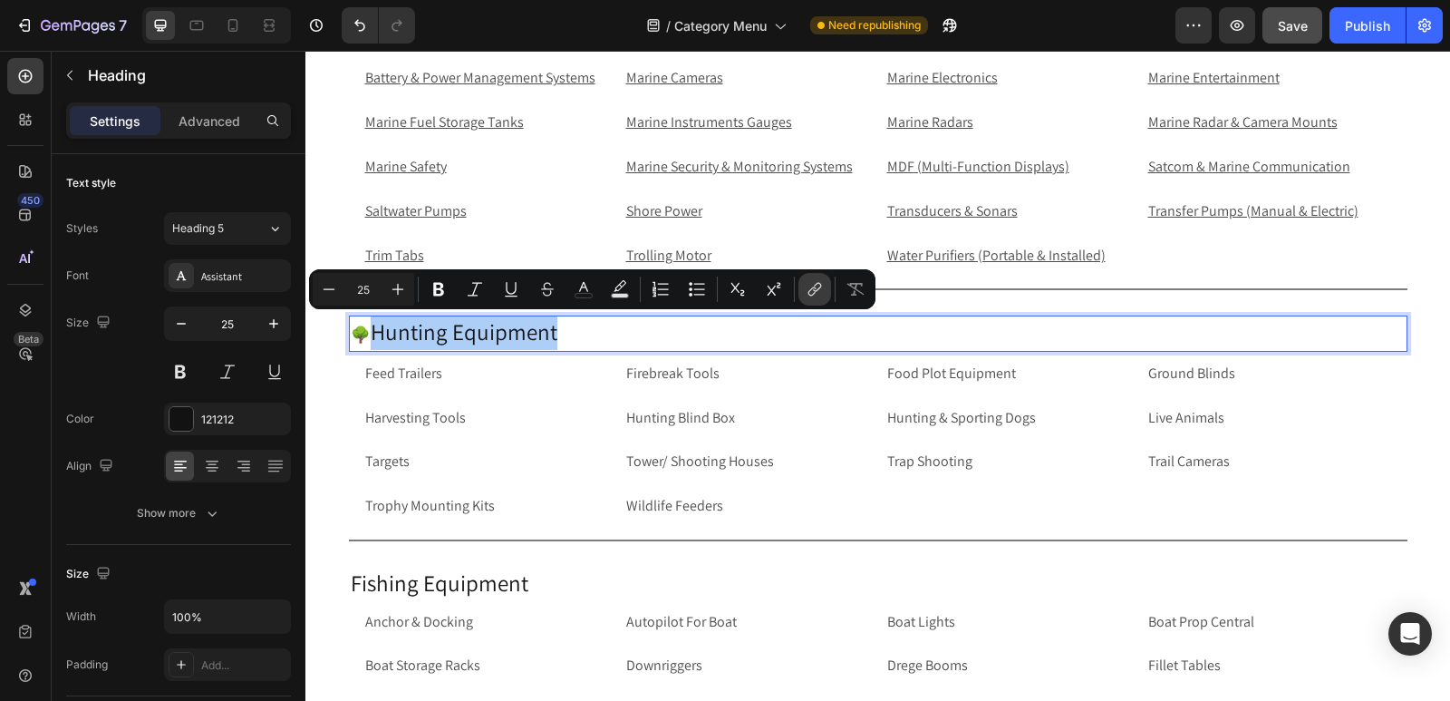
click at [818, 282] on icon "Editor contextual toolbar" at bounding box center [815, 289] width 18 height 18
click at [559, 327] on p "🌳 Hunting Equipment" at bounding box center [878, 333] width 1055 height 33
drag, startPoint x: 559, startPoint y: 327, endPoint x: 370, endPoint y: 328, distance: 189.5
click at [370, 328] on p "🌳 Hunting Equipment" at bounding box center [878, 333] width 1055 height 33
click at [818, 288] on icon "Editor contextual toolbar" at bounding box center [815, 289] width 18 height 18
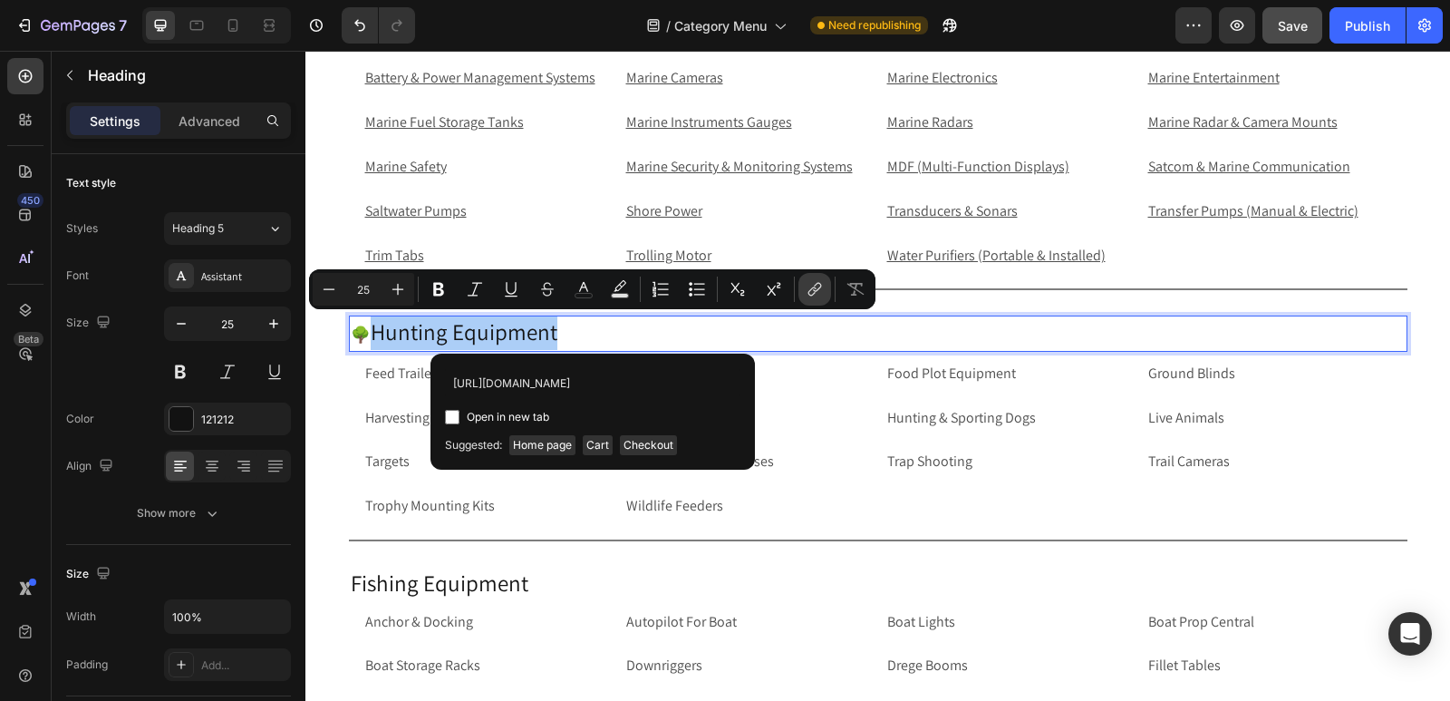
scroll to position [0, 109]
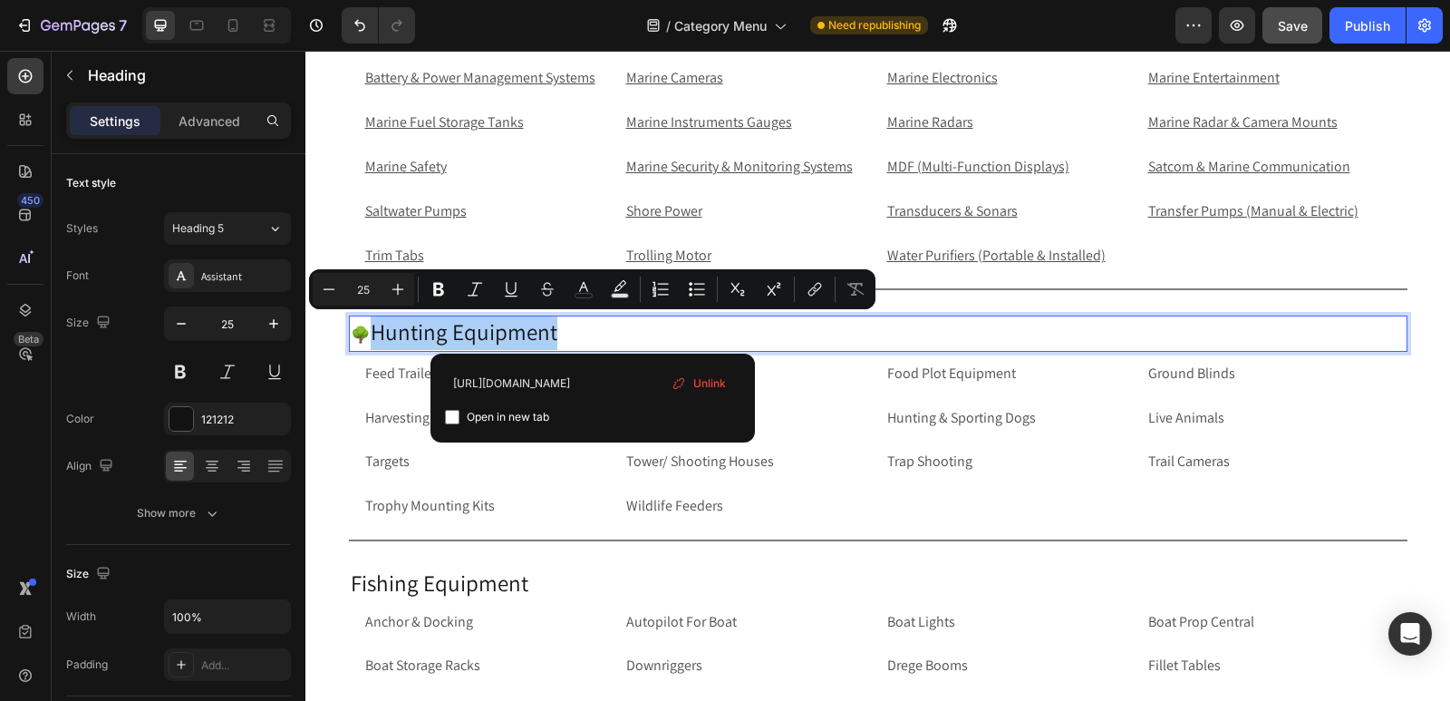
type input "https://rippingitoutdoors.com/collections/hunting-equipment"
click at [453, 414] on input "Editor contextual toolbar" at bounding box center [452, 417] width 15 height 15
checkbox input "true"
click at [380, 375] on p "Feed Trailers" at bounding box center [486, 374] width 243 height 26
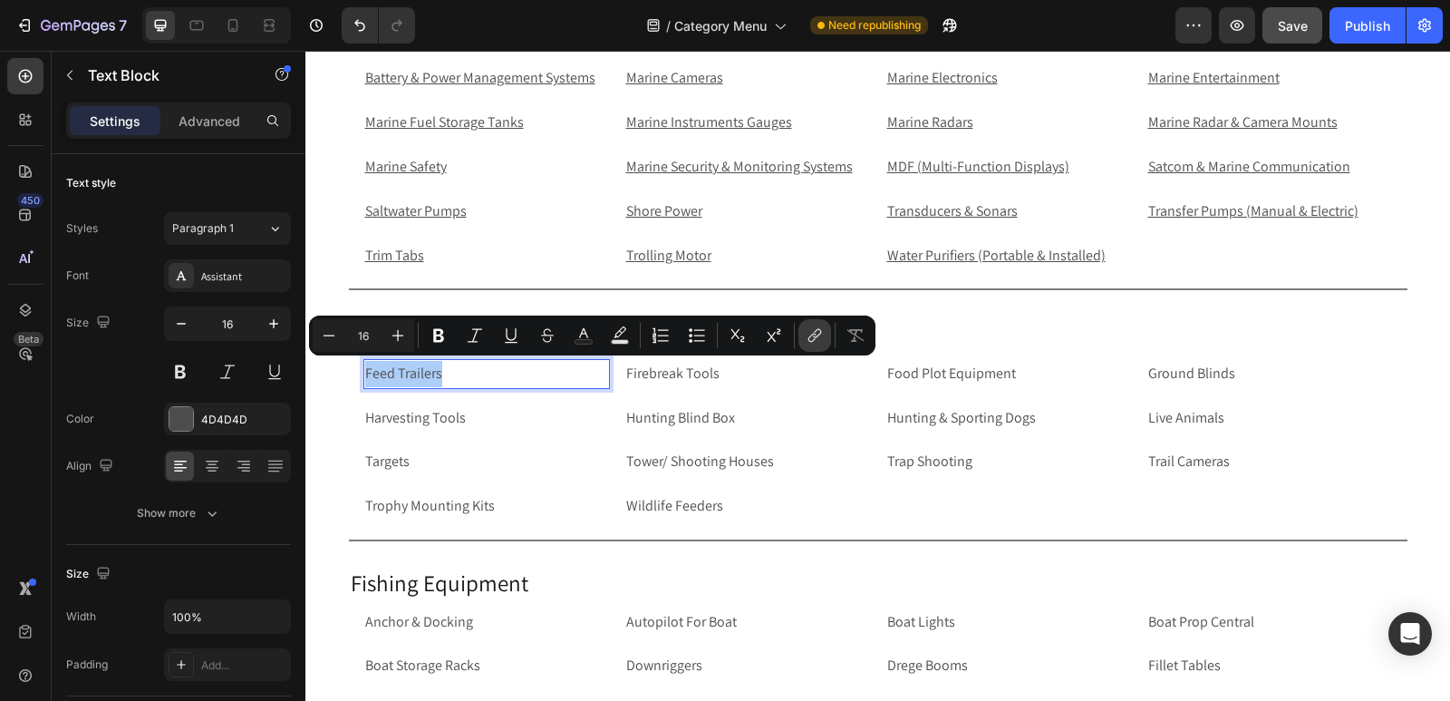
click at [816, 330] on icon "Editor contextual toolbar" at bounding box center [815, 335] width 18 height 18
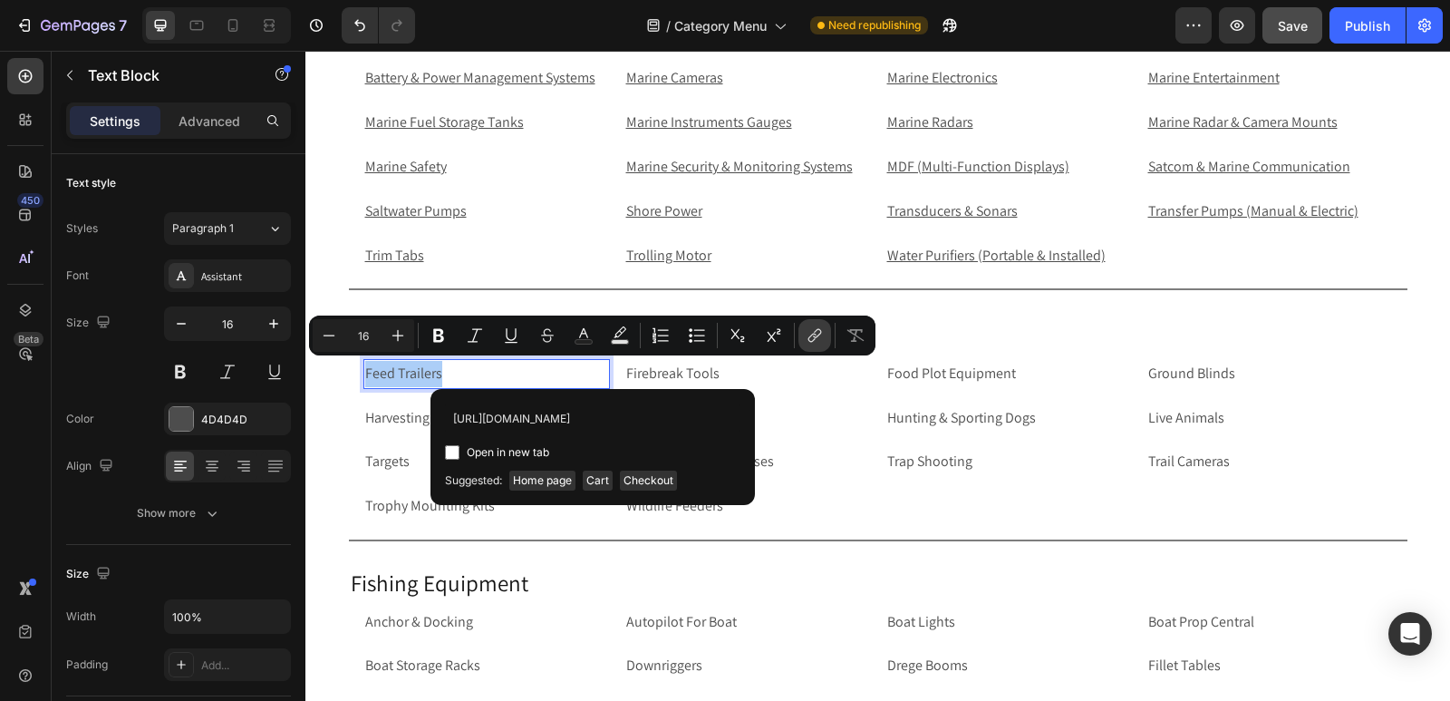
scroll to position [0, 73]
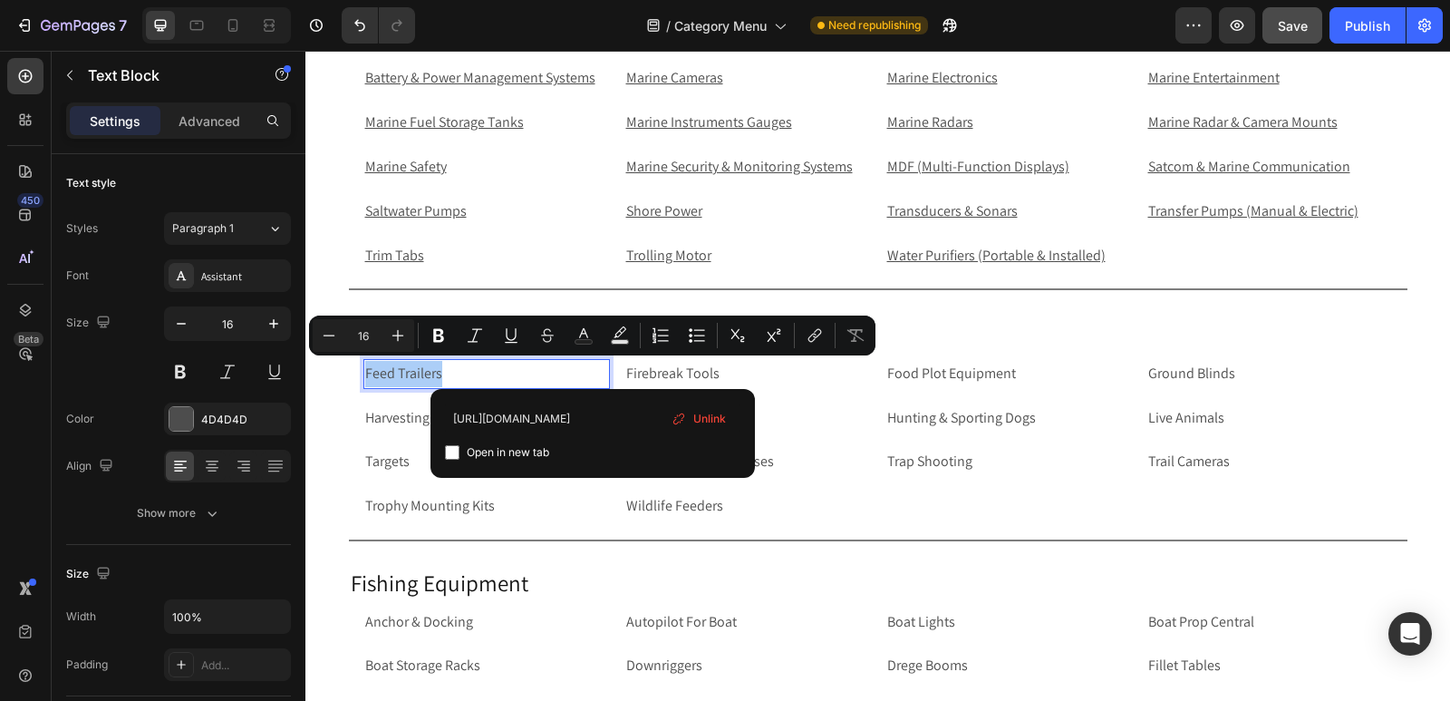
type input "https://rippingitoutdoors.com/collections/feed-trailers"
click at [454, 451] on input "Editor contextual toolbar" at bounding box center [452, 452] width 15 height 15
checkbox input "true"
click at [764, 366] on p "Firebreak Tools" at bounding box center [747, 374] width 243 height 26
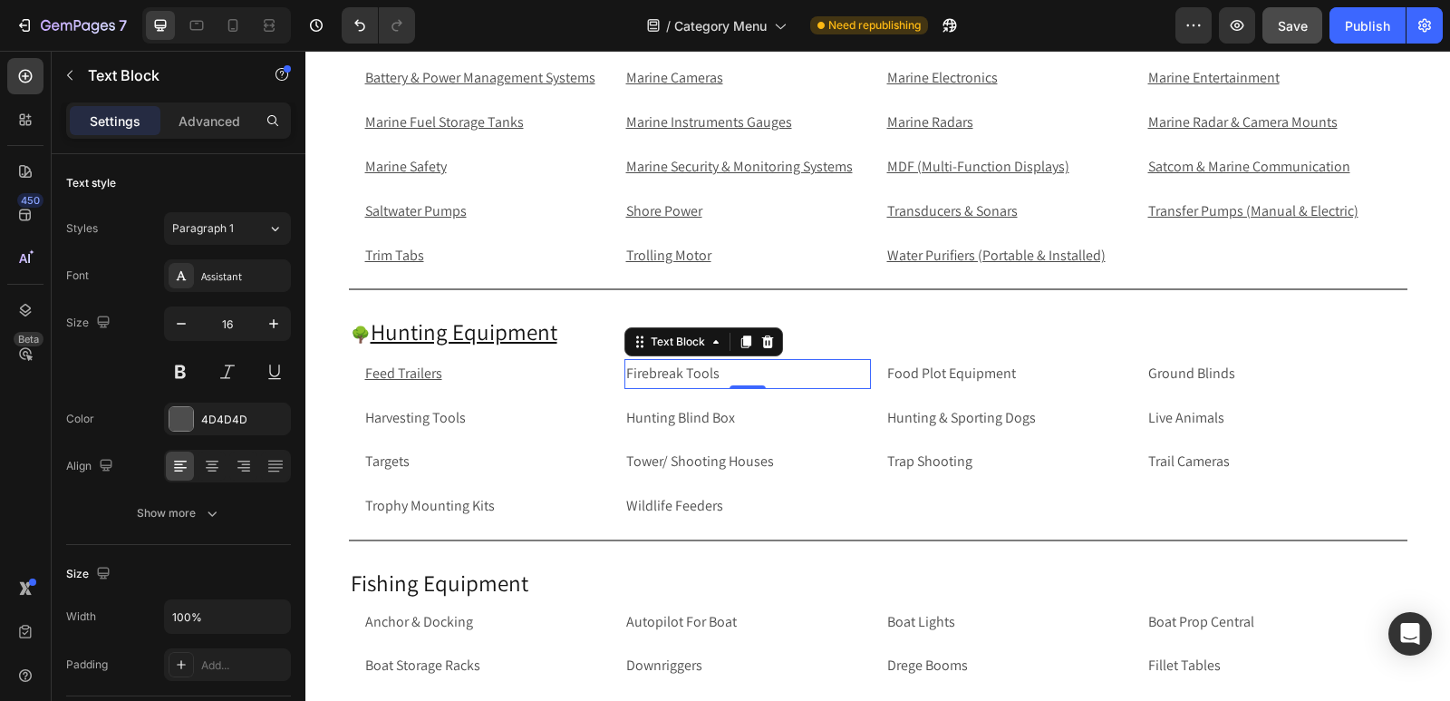
click at [800, 379] on p "Firebreak Tools" at bounding box center [747, 374] width 243 height 26
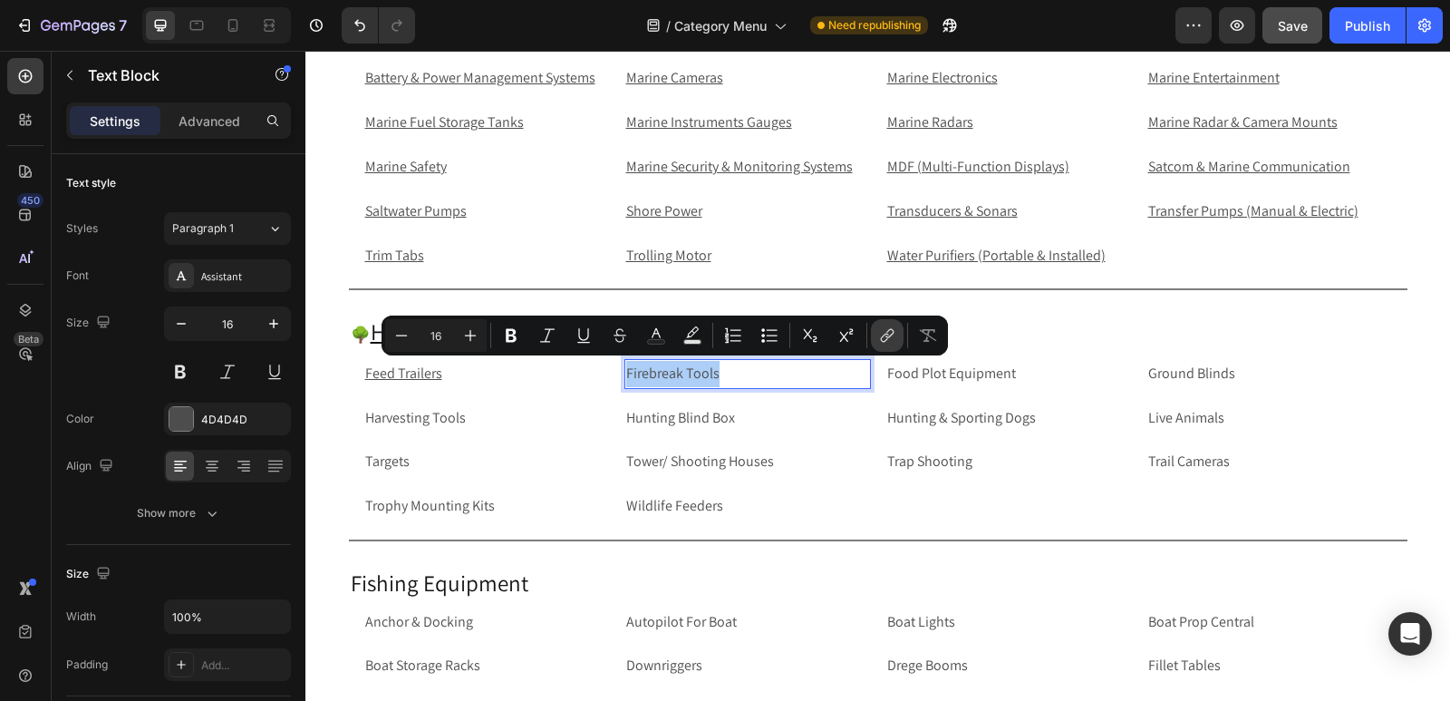
click at [896, 340] on icon "Editor contextual toolbar" at bounding box center [887, 335] width 18 height 18
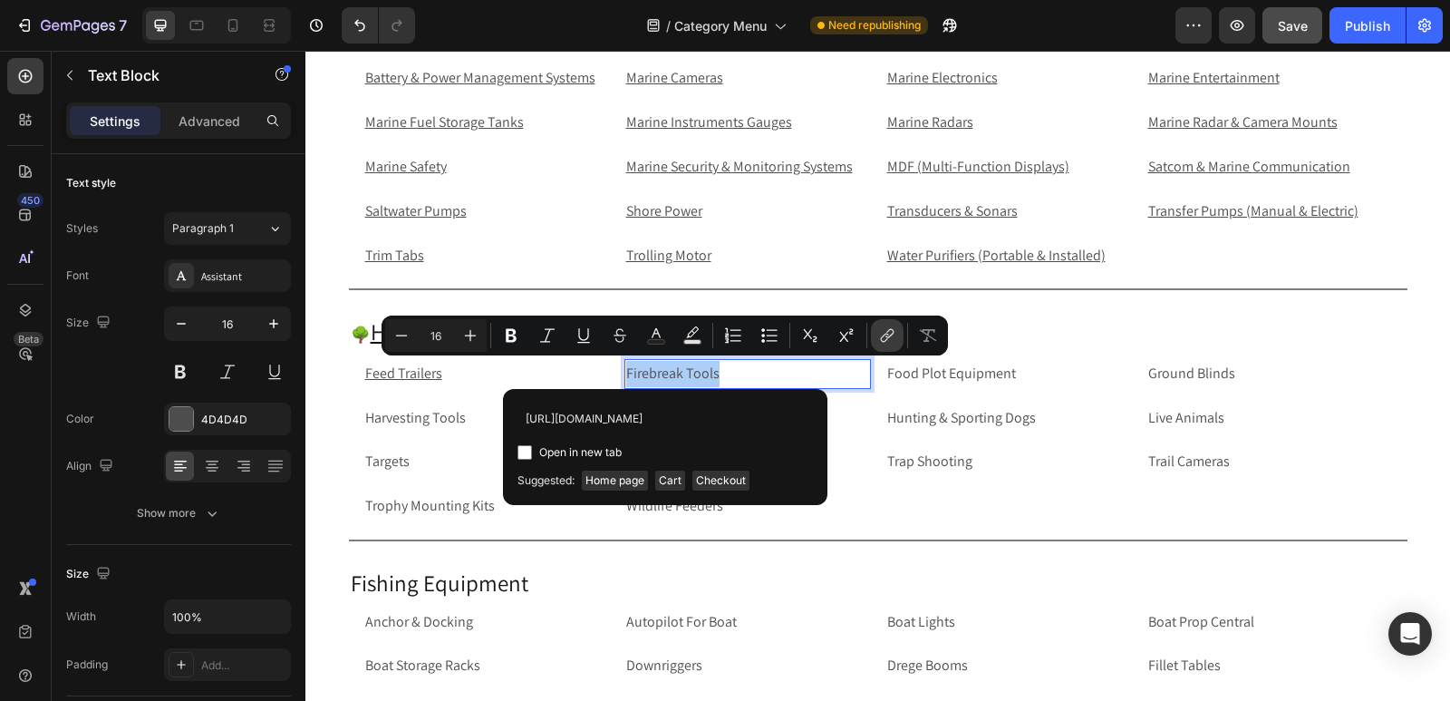
scroll to position [0, 86]
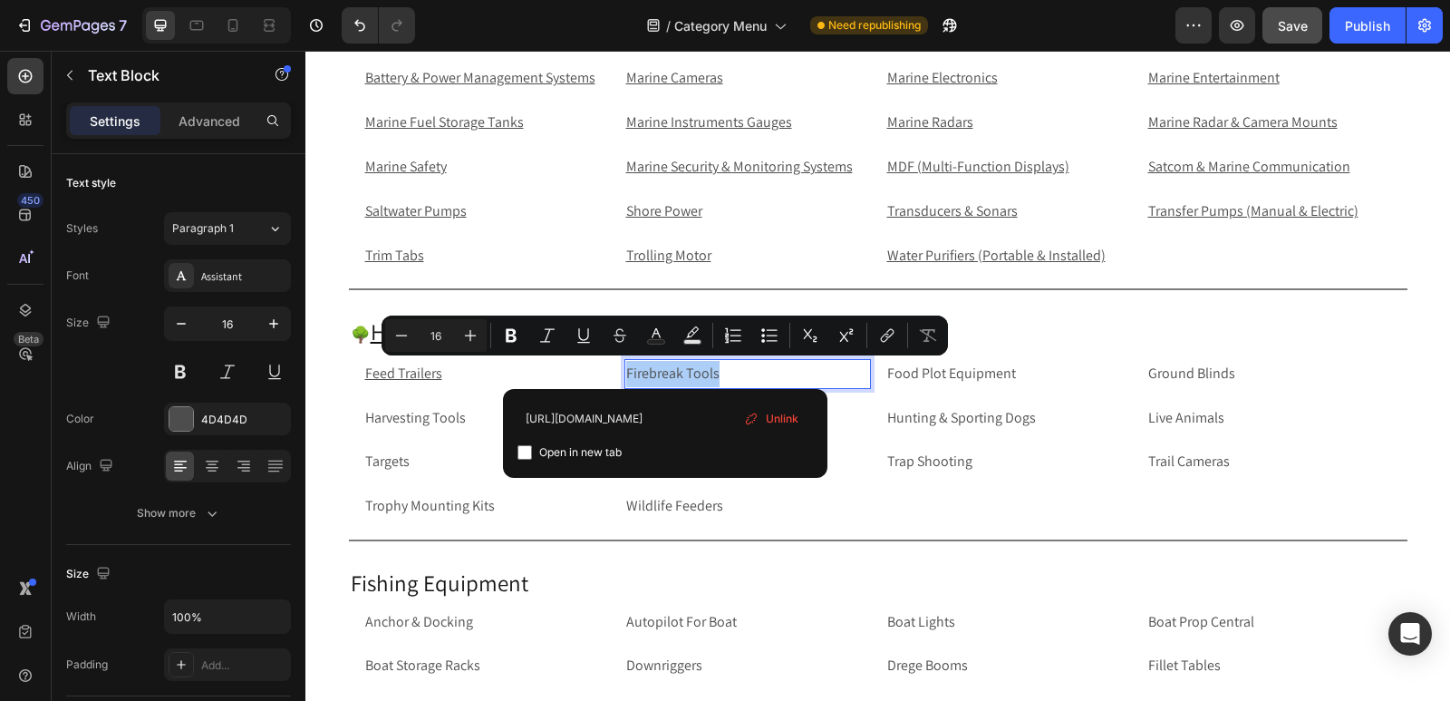
type input "https://rippingitoutdoors.com/collections/firebreak-tools"
click at [527, 446] on input "Editor contextual toolbar" at bounding box center [525, 452] width 15 height 15
checkbox input "true"
click at [1036, 378] on p "Food Plot Equipment" at bounding box center [1008, 374] width 243 height 26
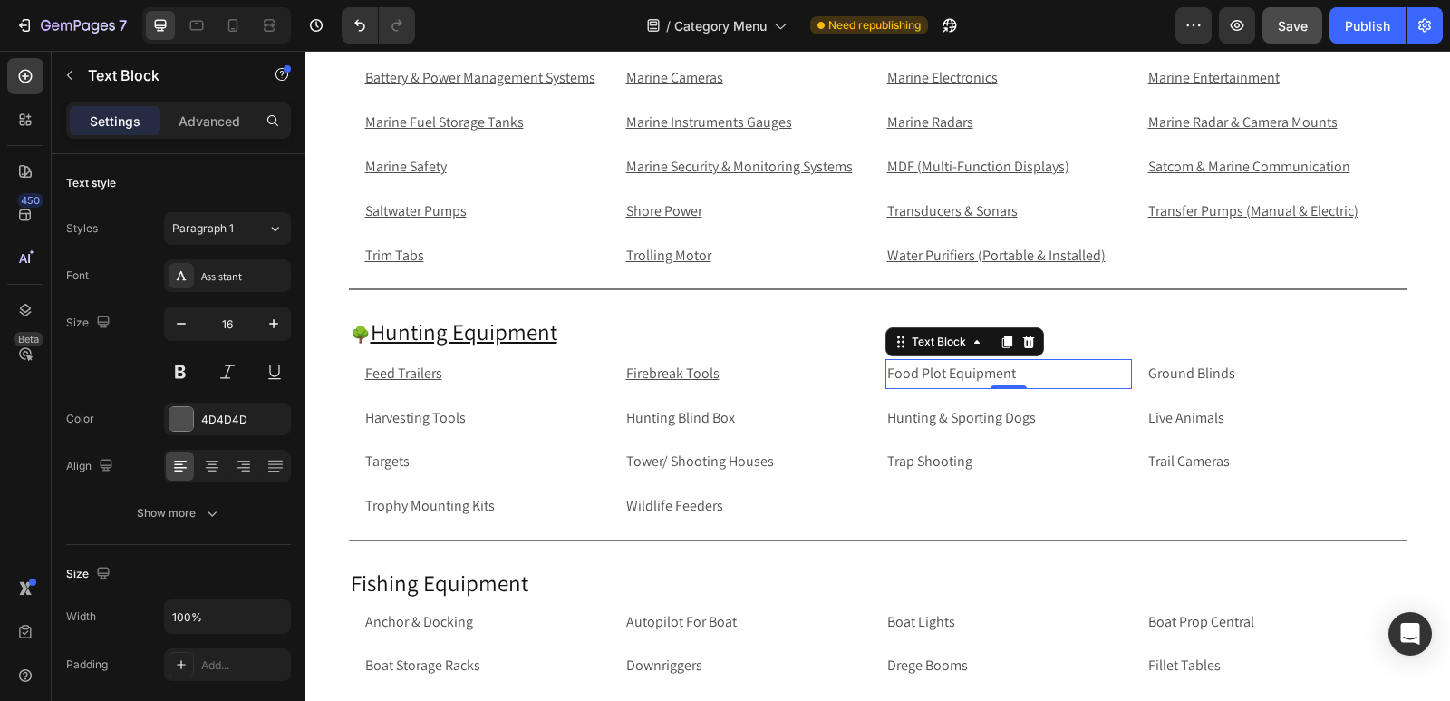
click at [1113, 373] on p "Food Plot Equipment" at bounding box center [1008, 374] width 243 height 26
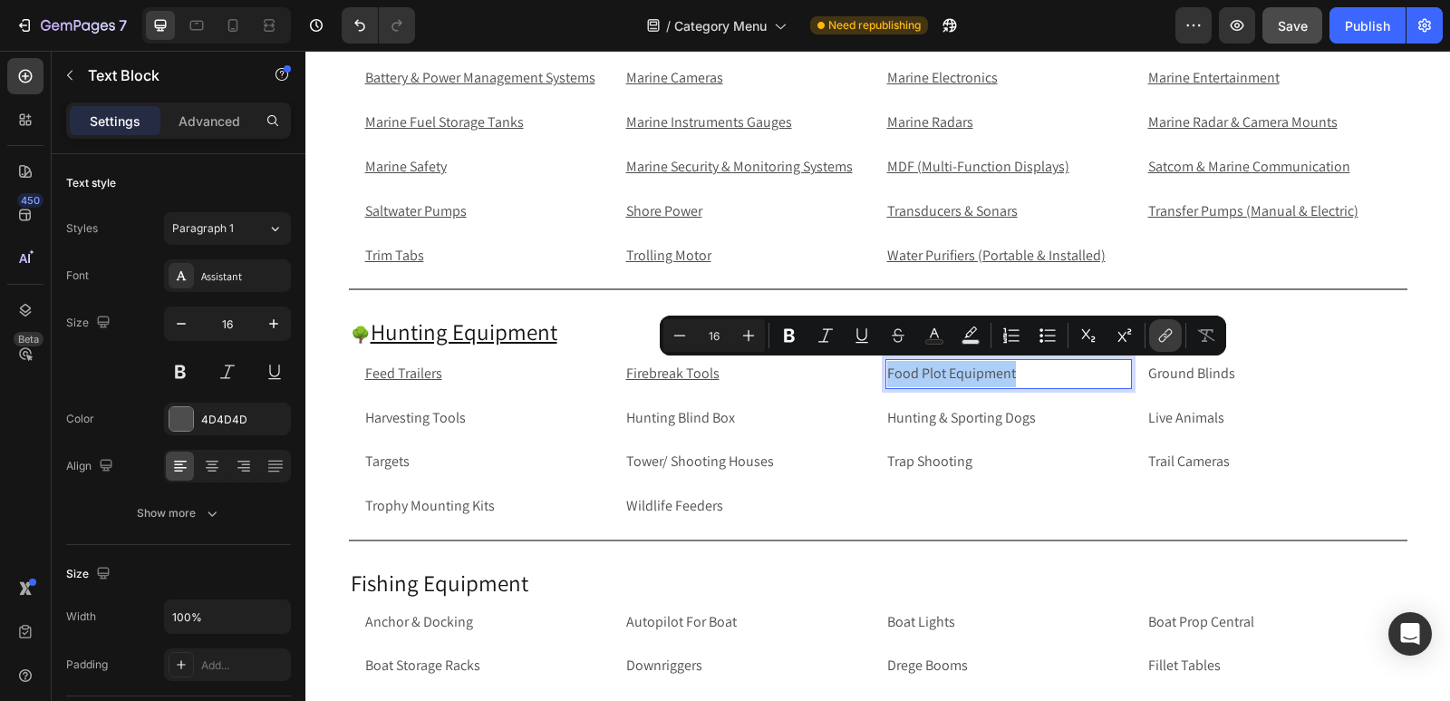
click at [1166, 333] on icon "Editor contextual toolbar" at bounding box center [1166, 335] width 18 height 18
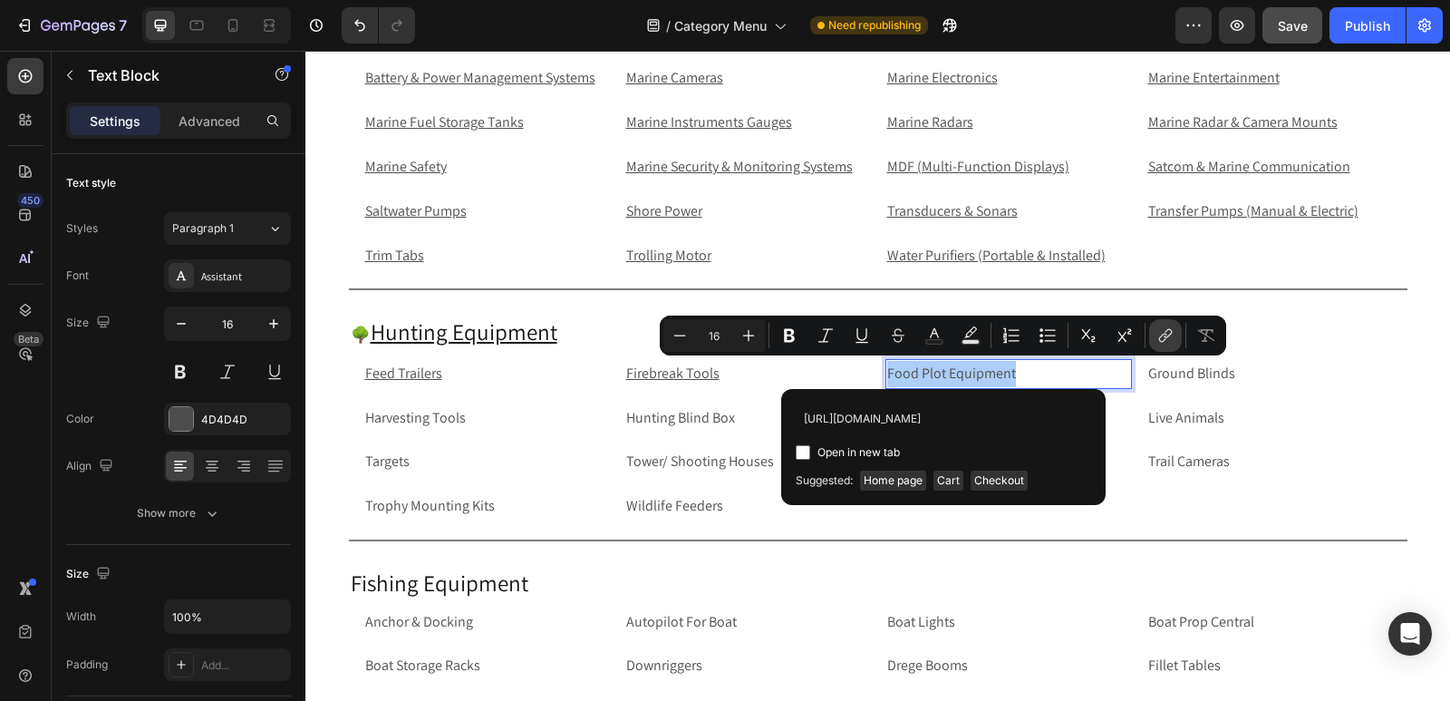
scroll to position [0, 118]
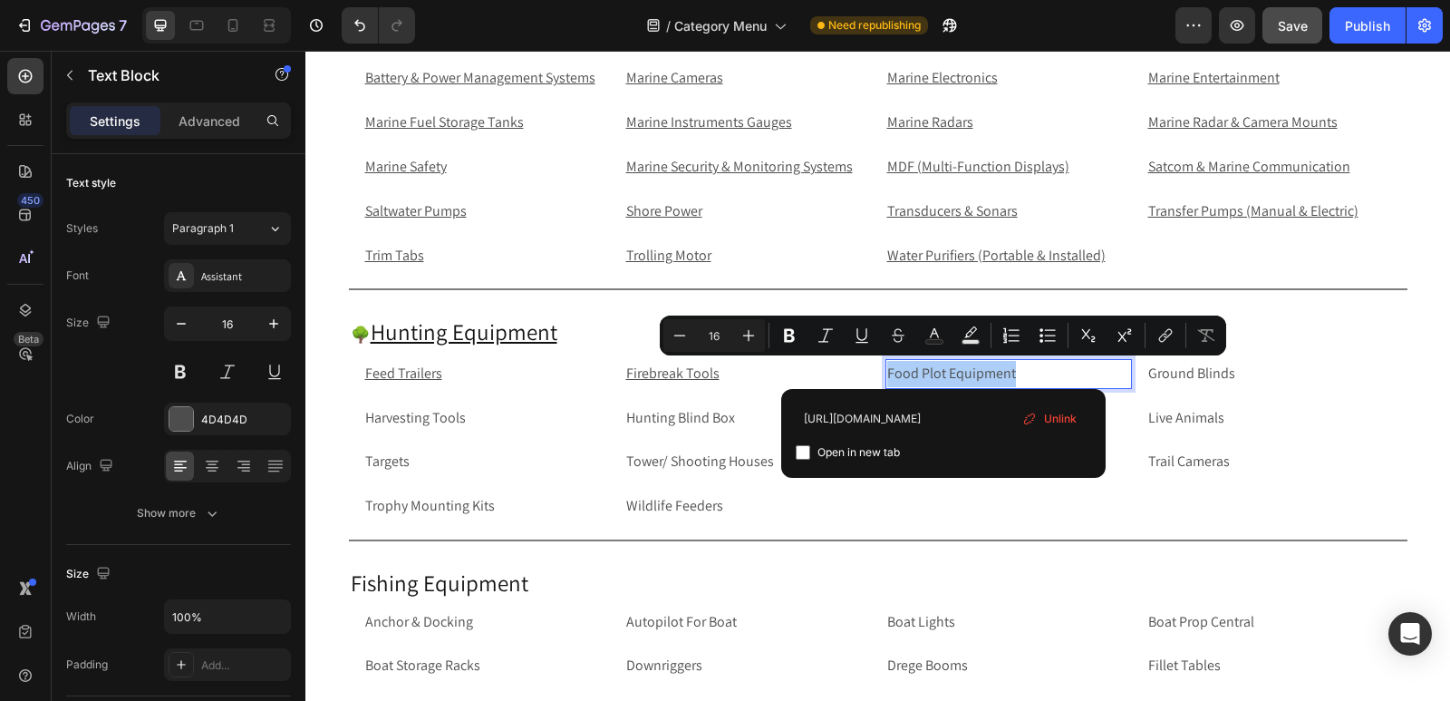
type input "https://rippingitoutdoors.com/collections/food-plot-equipment"
click at [801, 455] on input "Editor contextual toolbar" at bounding box center [803, 452] width 15 height 15
checkbox input "true"
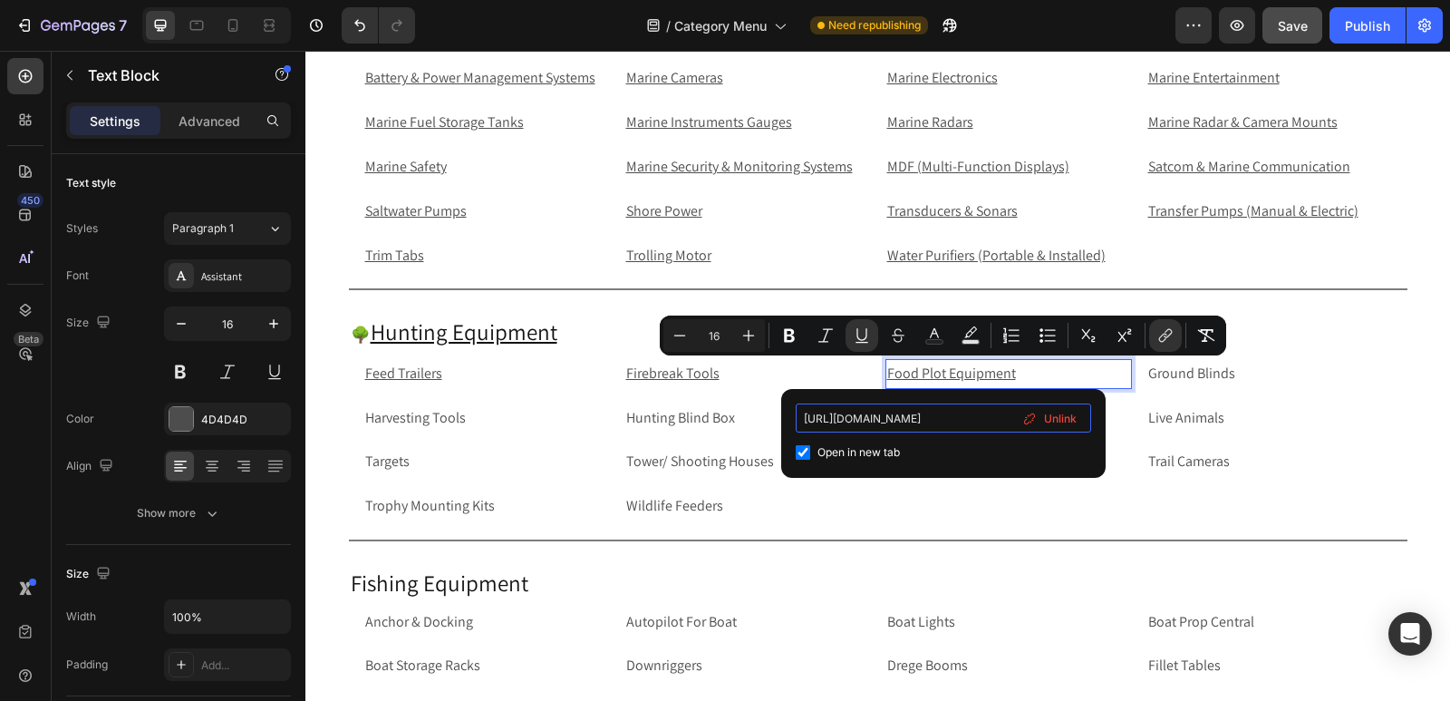
scroll to position [0, 118]
drag, startPoint x: 972, startPoint y: 424, endPoint x: 1029, endPoint y: 423, distance: 57.1
click at [1029, 423] on div "https://rippingitoutdoors.com/collections/food-plot-equipment Open in new tab U…" at bounding box center [944, 433] width 296 height 60
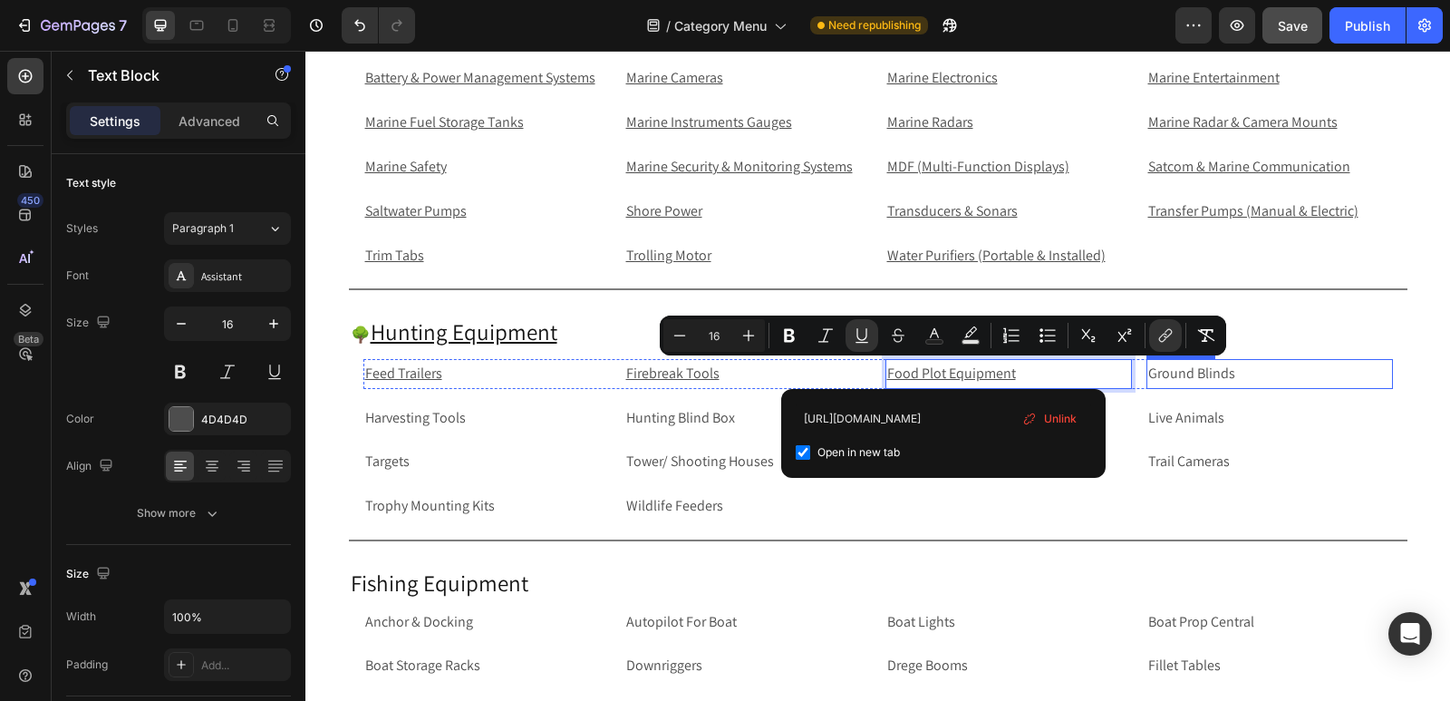
click at [1211, 374] on p "Ground Blinds" at bounding box center [1270, 374] width 243 height 26
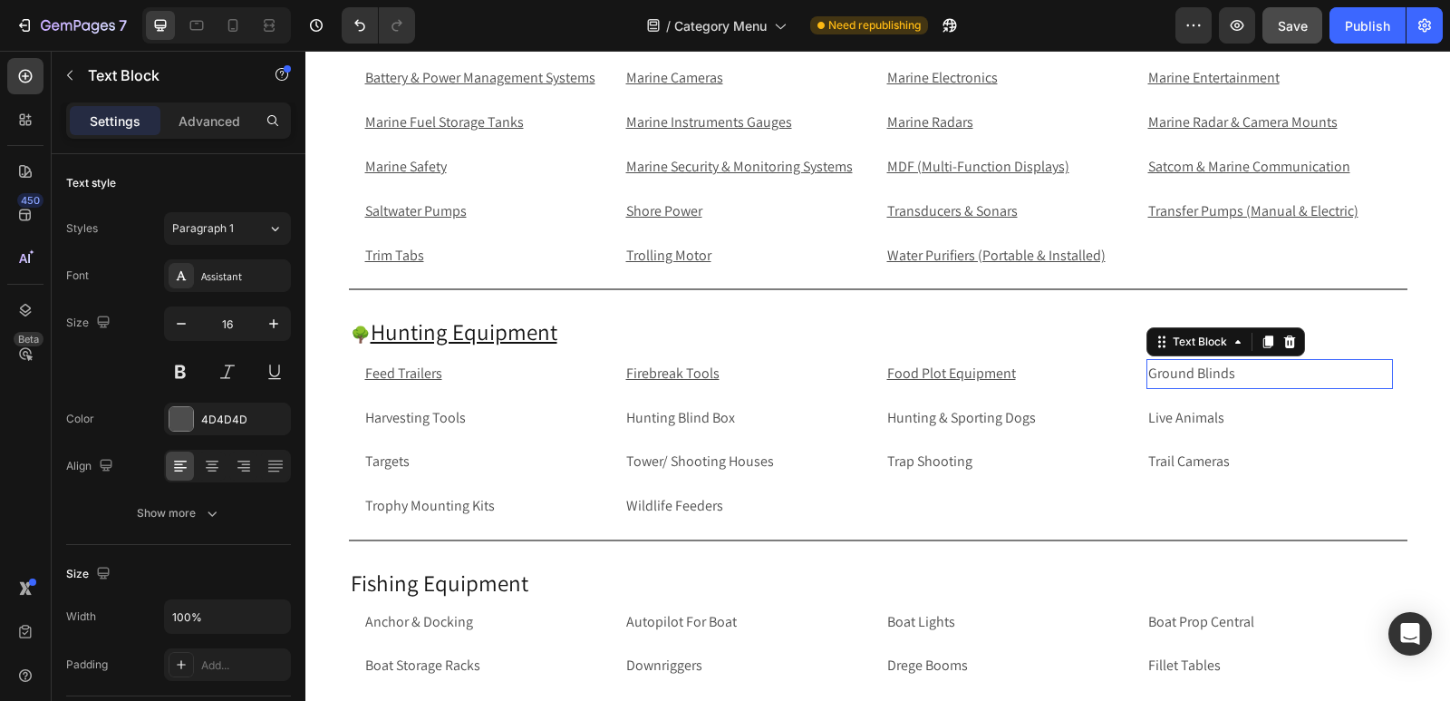
click at [1211, 374] on p "Ground Blinds" at bounding box center [1270, 374] width 243 height 26
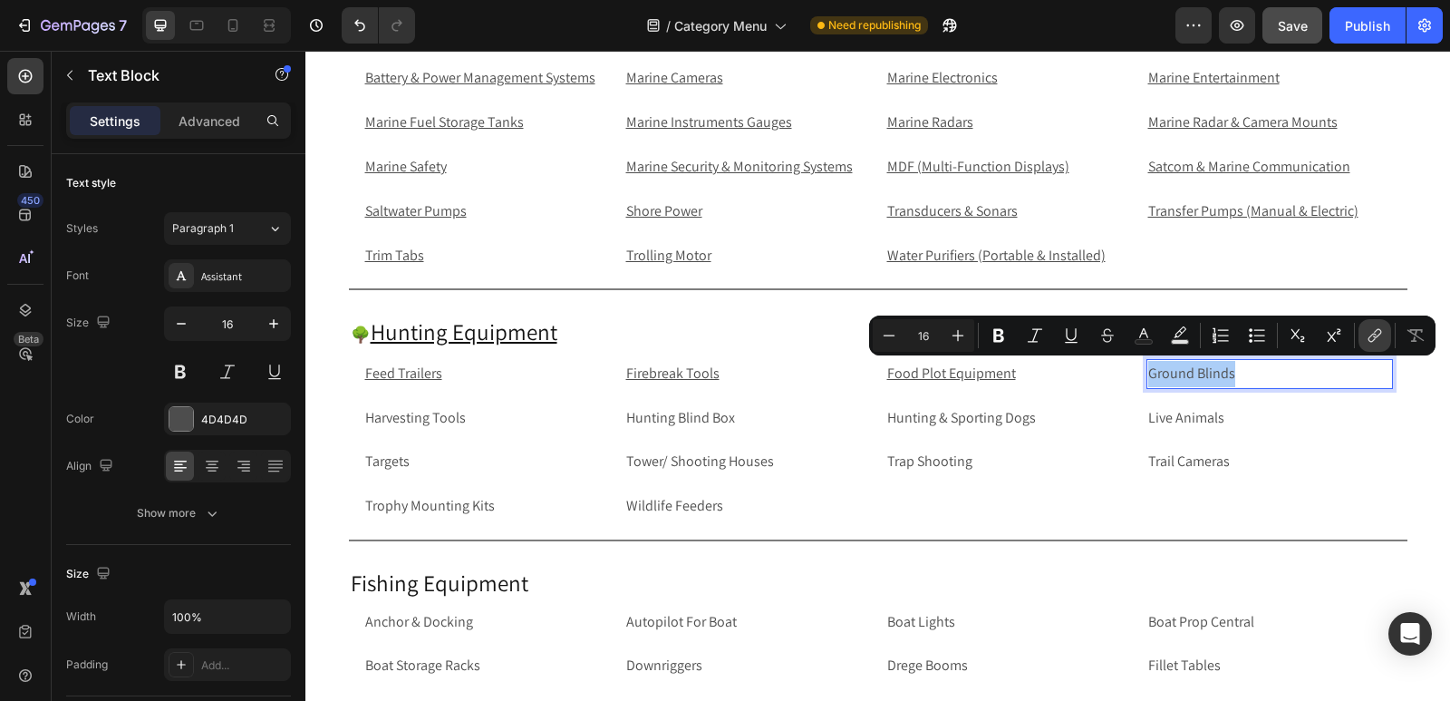
click at [1366, 329] on icon "Editor contextual toolbar" at bounding box center [1375, 335] width 18 height 18
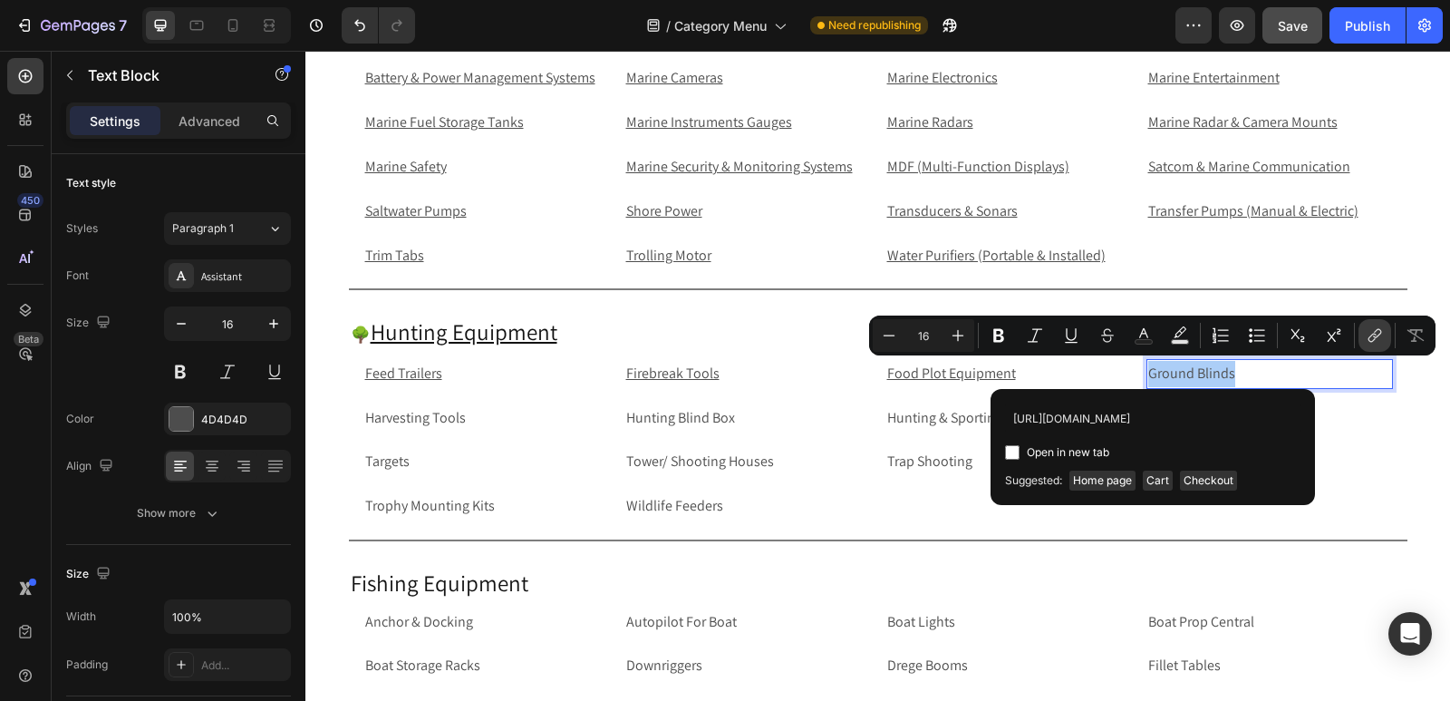
scroll to position [0, 42]
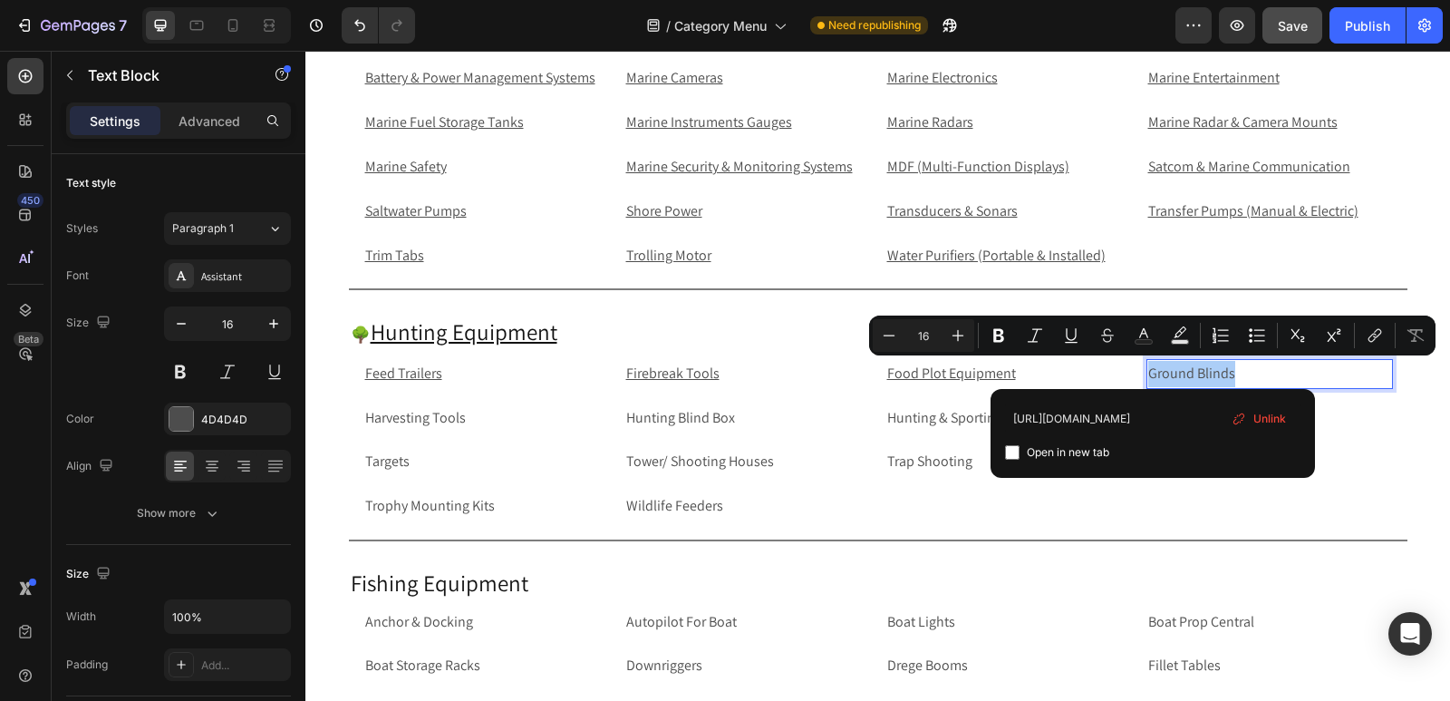
type input "https://rippingitoutdoors.com/collections/blinds"
click at [1013, 456] on input "Editor contextual toolbar" at bounding box center [1012, 452] width 15 height 15
checkbox input "true"
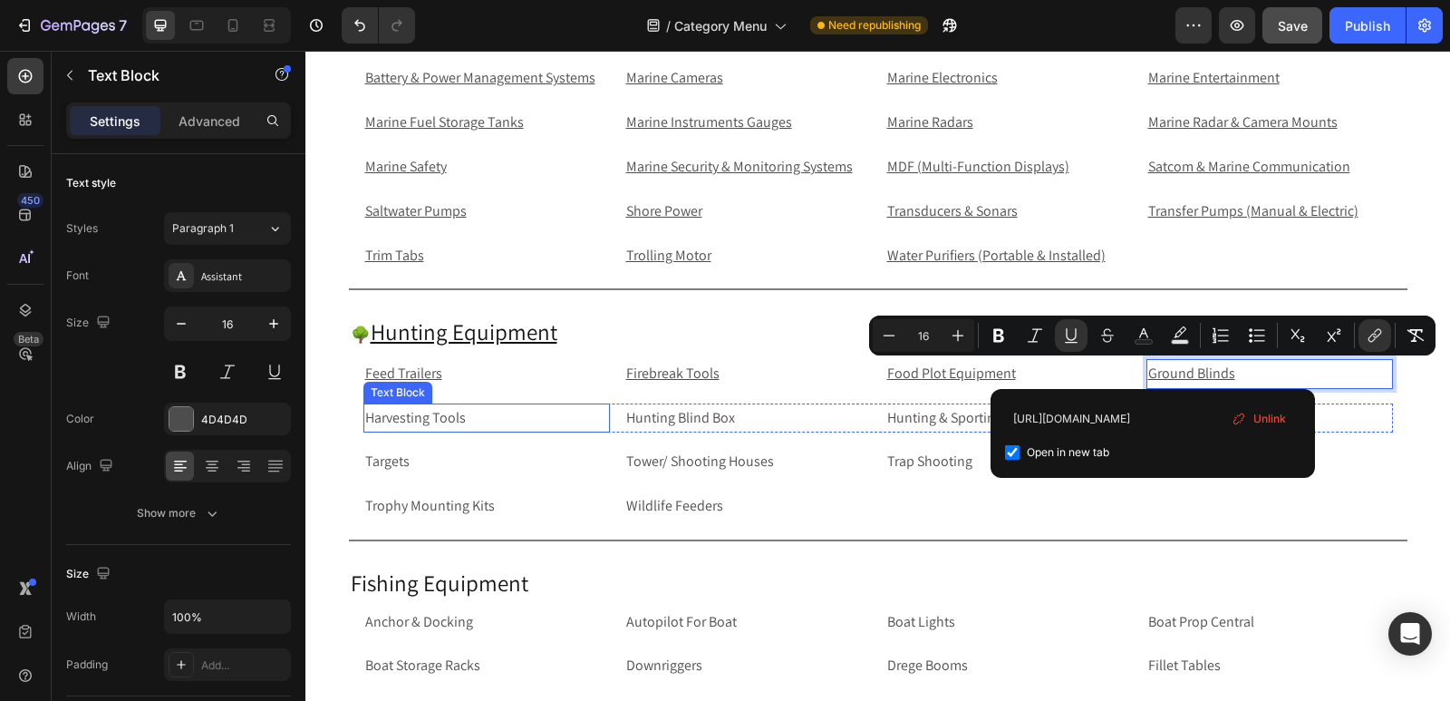
click at [485, 430] on p "Harvesting Tools" at bounding box center [486, 418] width 243 height 26
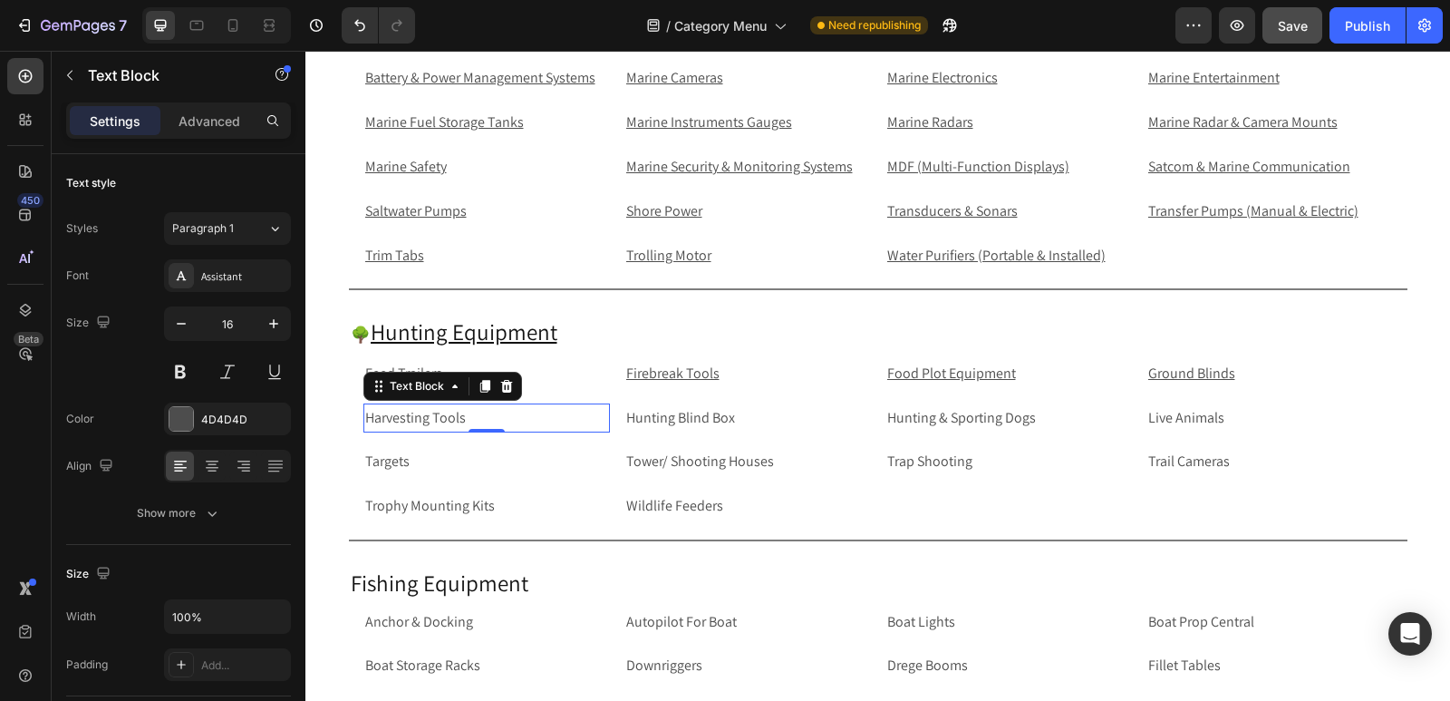
click at [516, 416] on p "Harvesting Tools" at bounding box center [486, 418] width 243 height 26
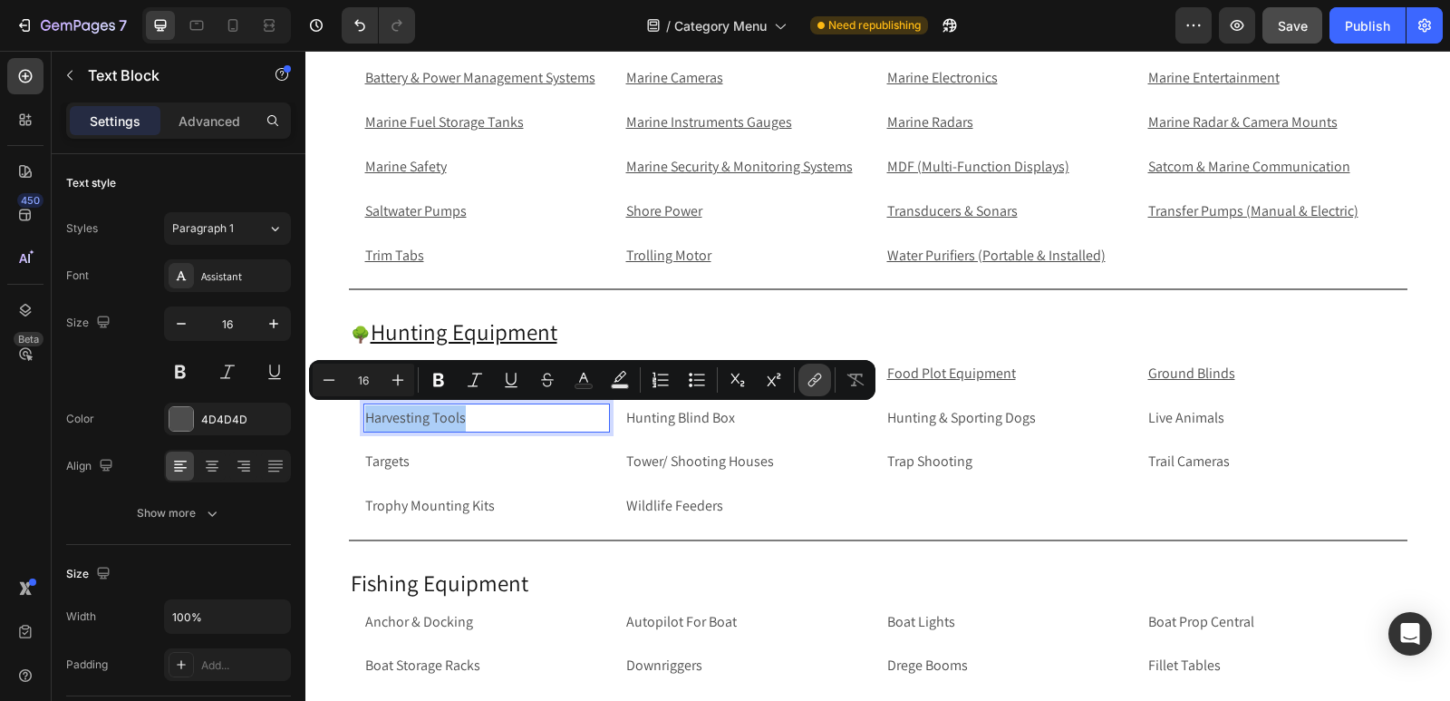
click at [814, 378] on icon "Editor contextual toolbar" at bounding box center [813, 382] width 8 height 9
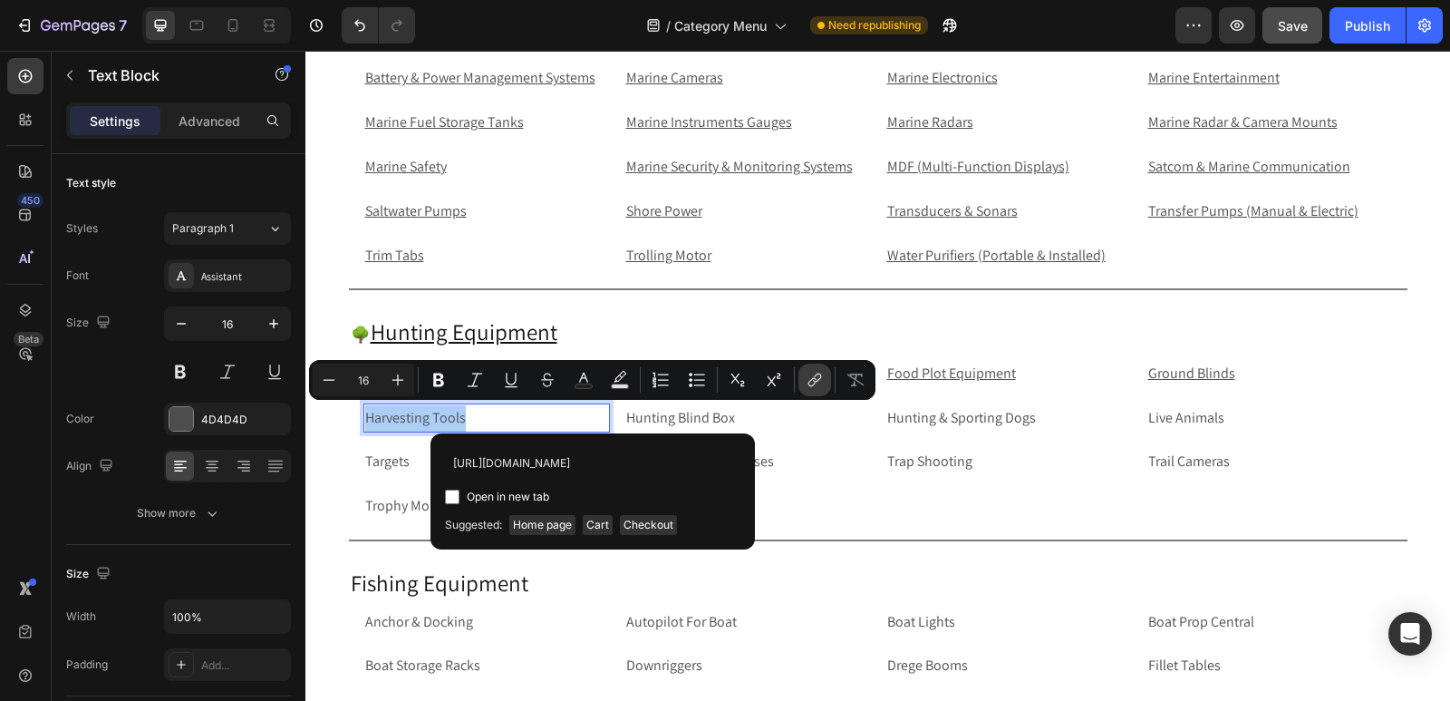
scroll to position [0, 190]
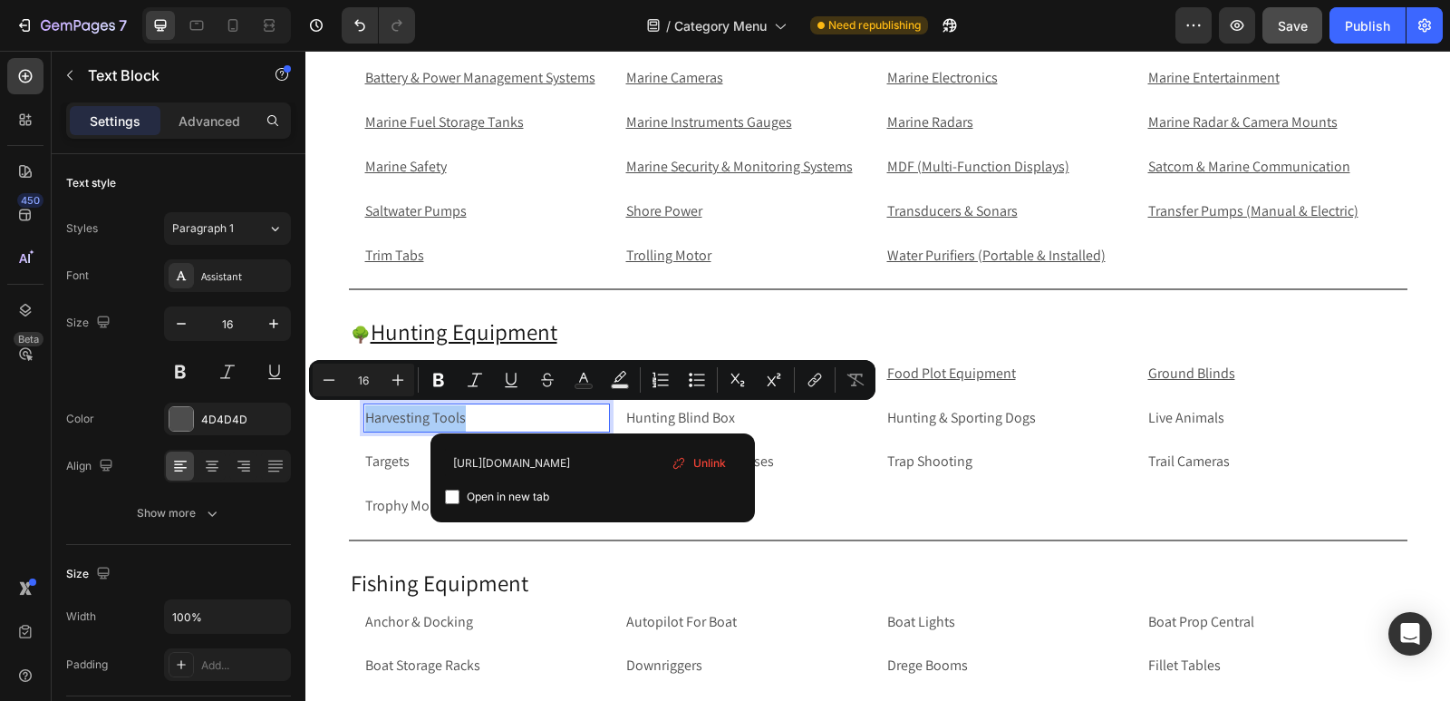
type input "https://rippingitoutdoors.com/collections/harvesting-tools-game-processing"
click at [454, 498] on input "Editor contextual toolbar" at bounding box center [452, 496] width 15 height 15
checkbox input "true"
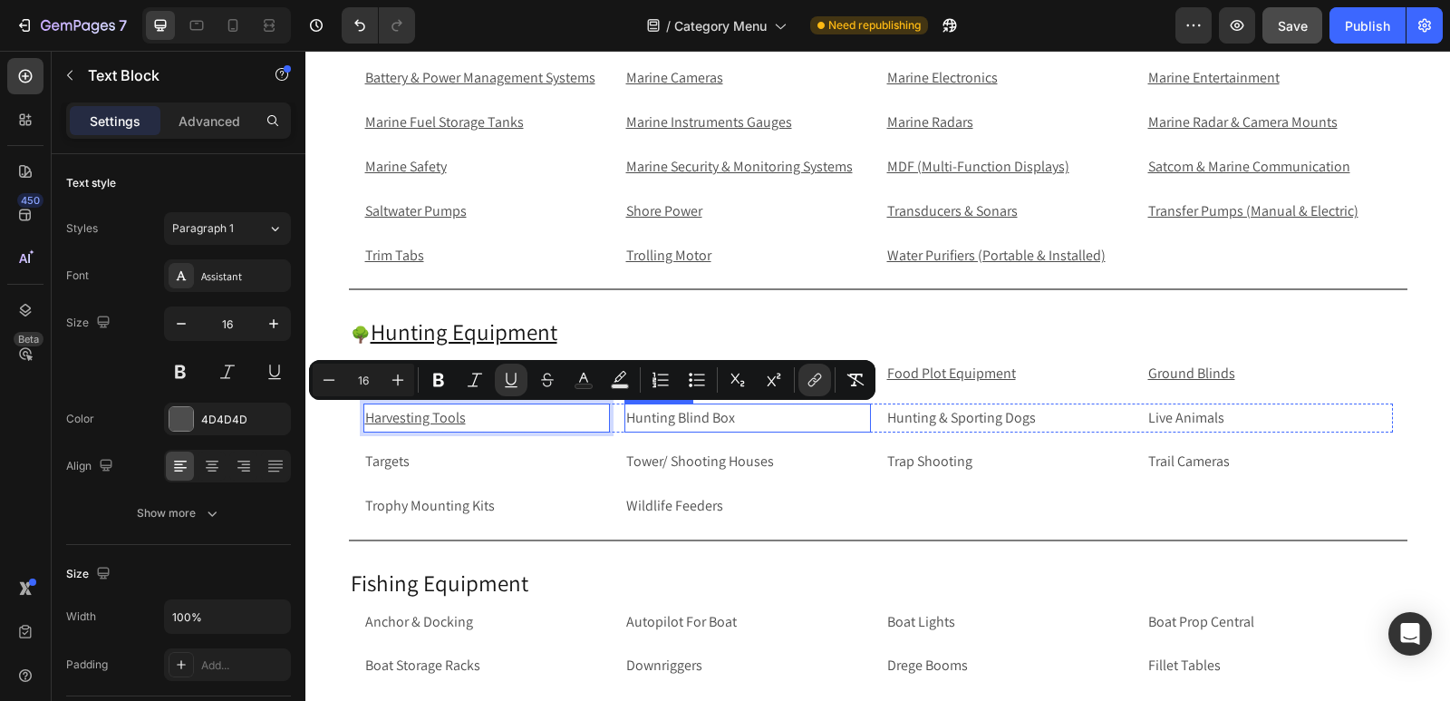
click at [729, 418] on p "Hunting Blind Box" at bounding box center [747, 418] width 243 height 26
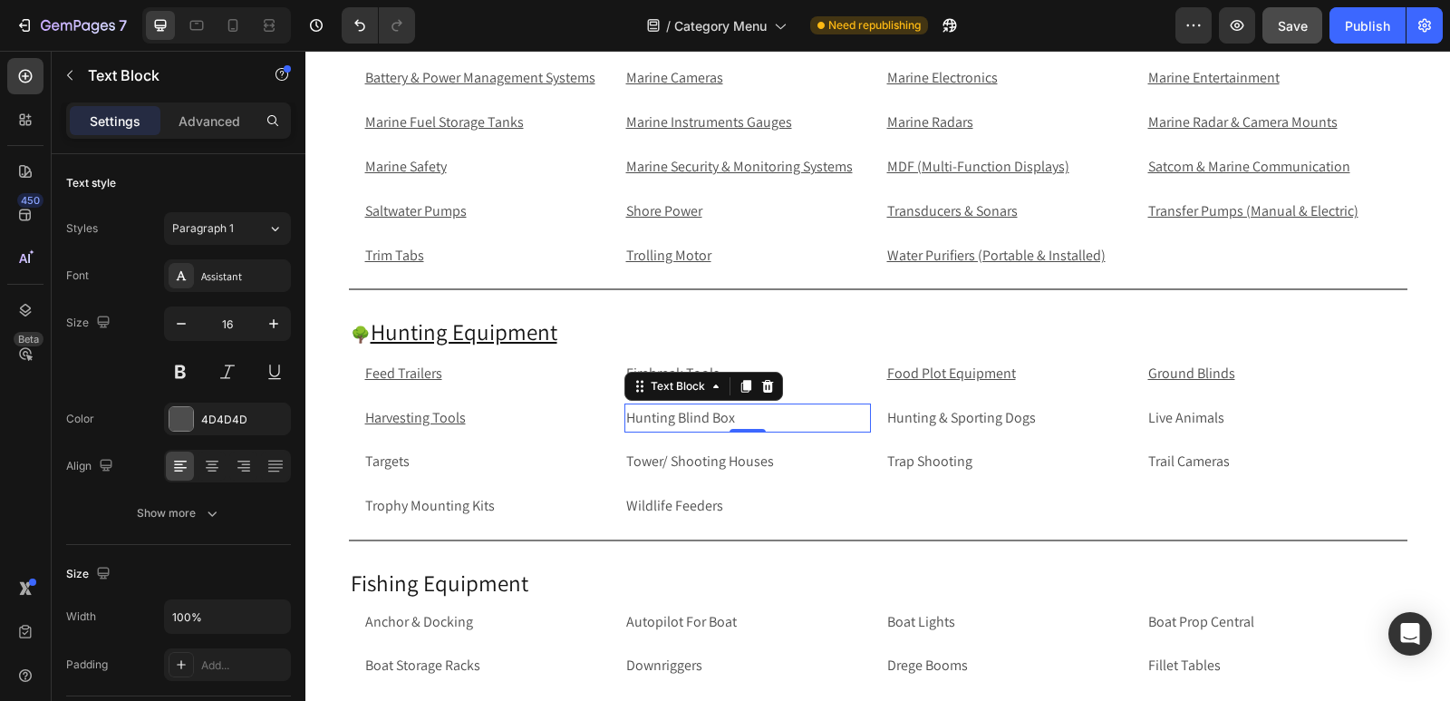
click at [729, 418] on p "Hunting Blind Box" at bounding box center [747, 418] width 243 height 26
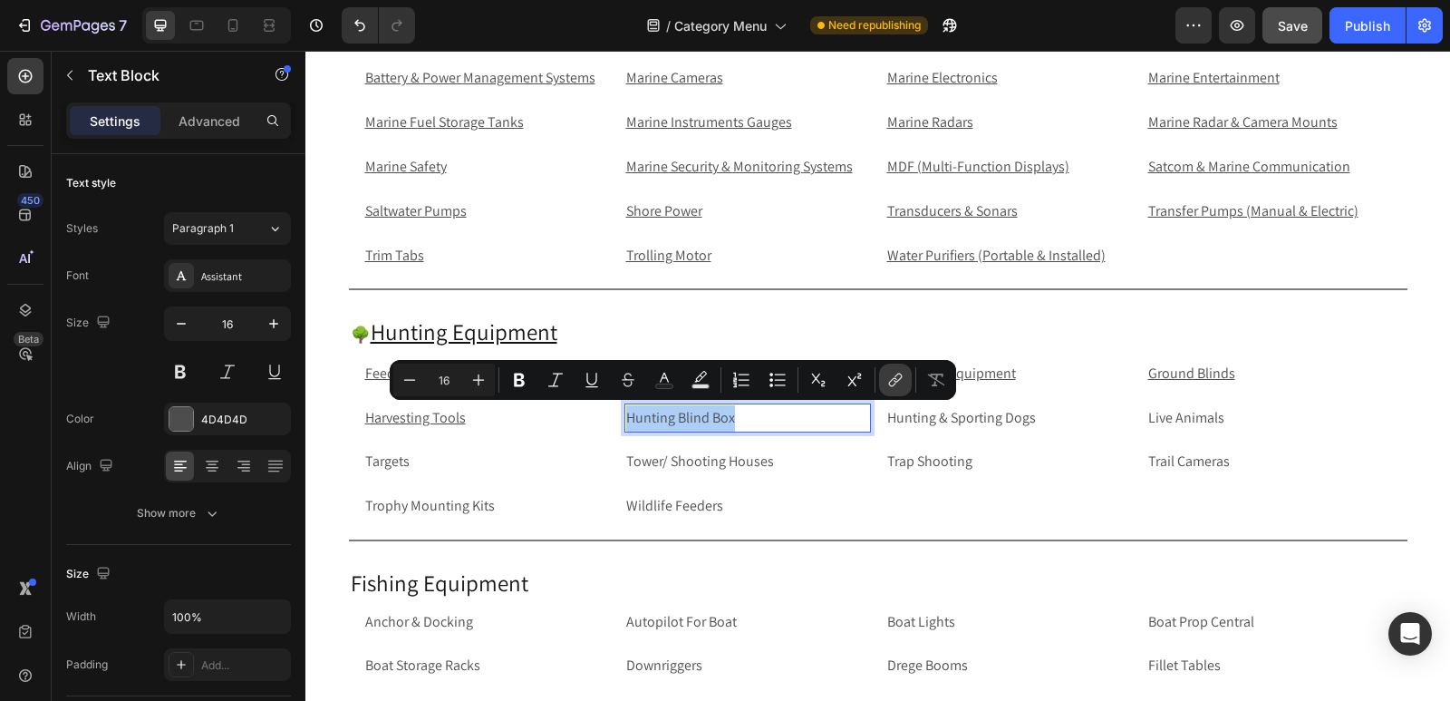
click at [897, 377] on icon "Editor contextual toolbar" at bounding box center [896, 380] width 18 height 18
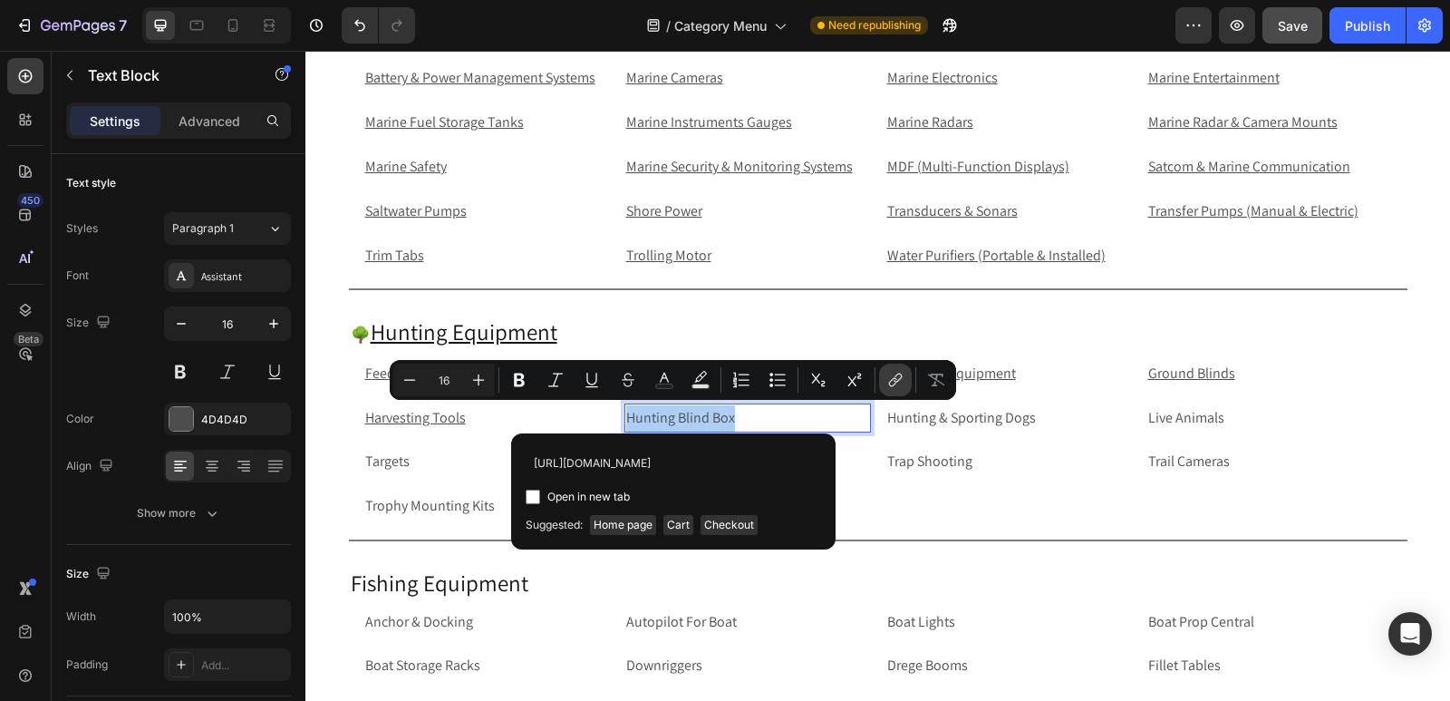
scroll to position [0, 85]
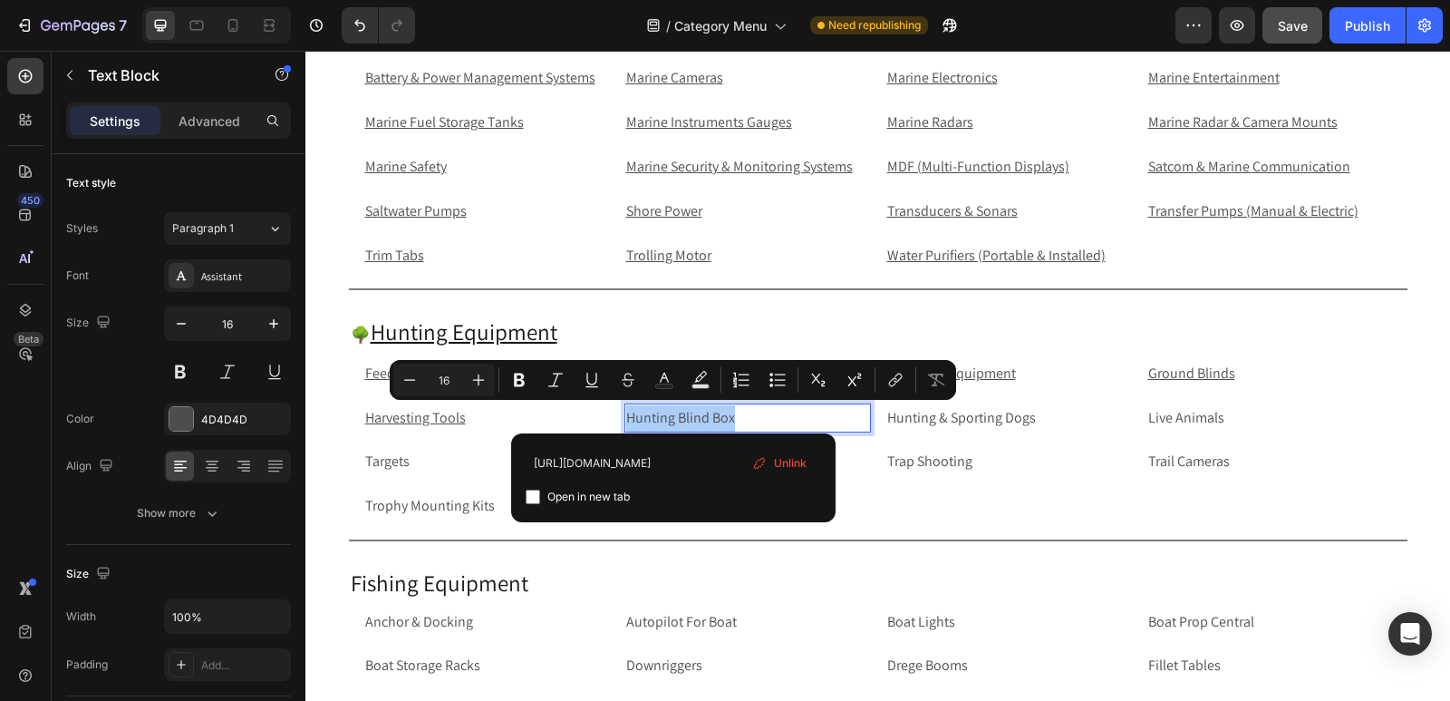
type input "https://rippingitoutdoors.com/collections/hunting-blinds"
click at [528, 498] on input "Editor contextual toolbar" at bounding box center [533, 496] width 15 height 15
checkbox input "true"
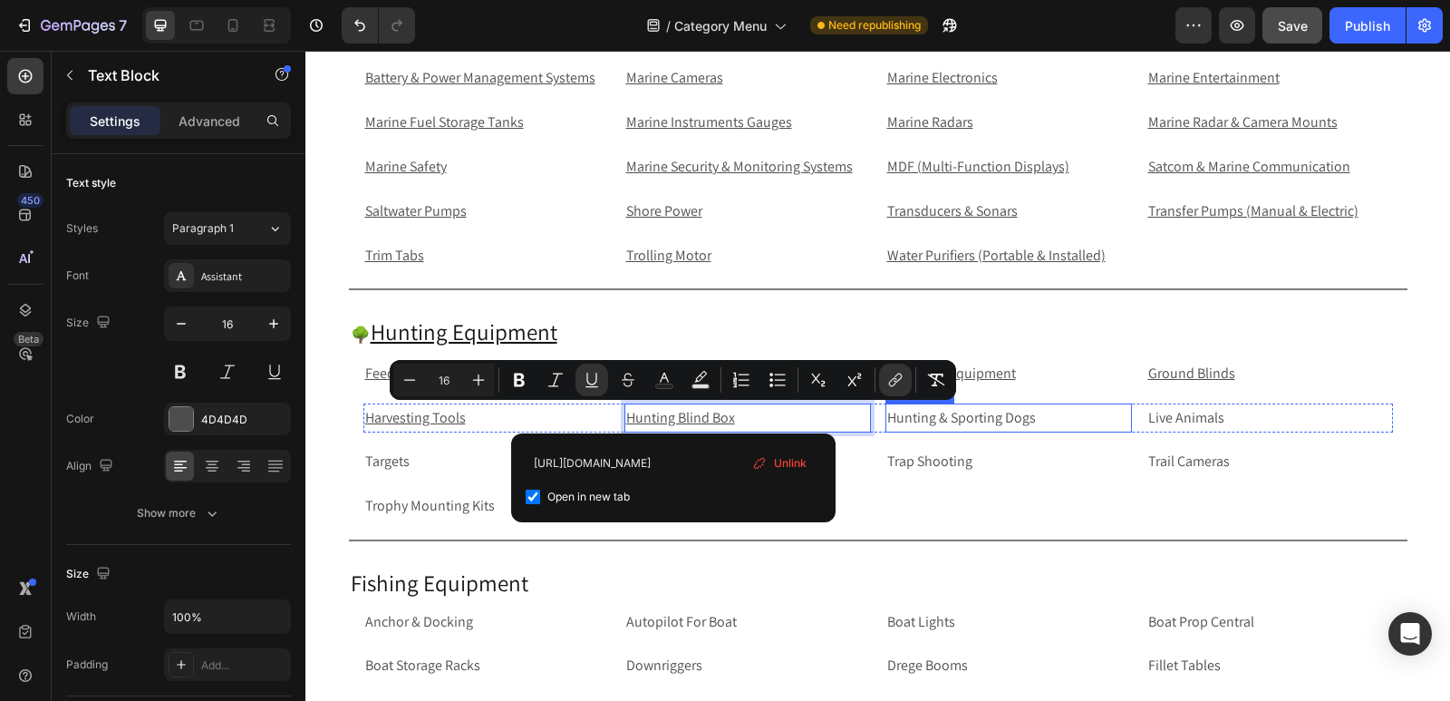
click at [1033, 412] on p "Hunting & Sporting Dogs" at bounding box center [1008, 418] width 243 height 26
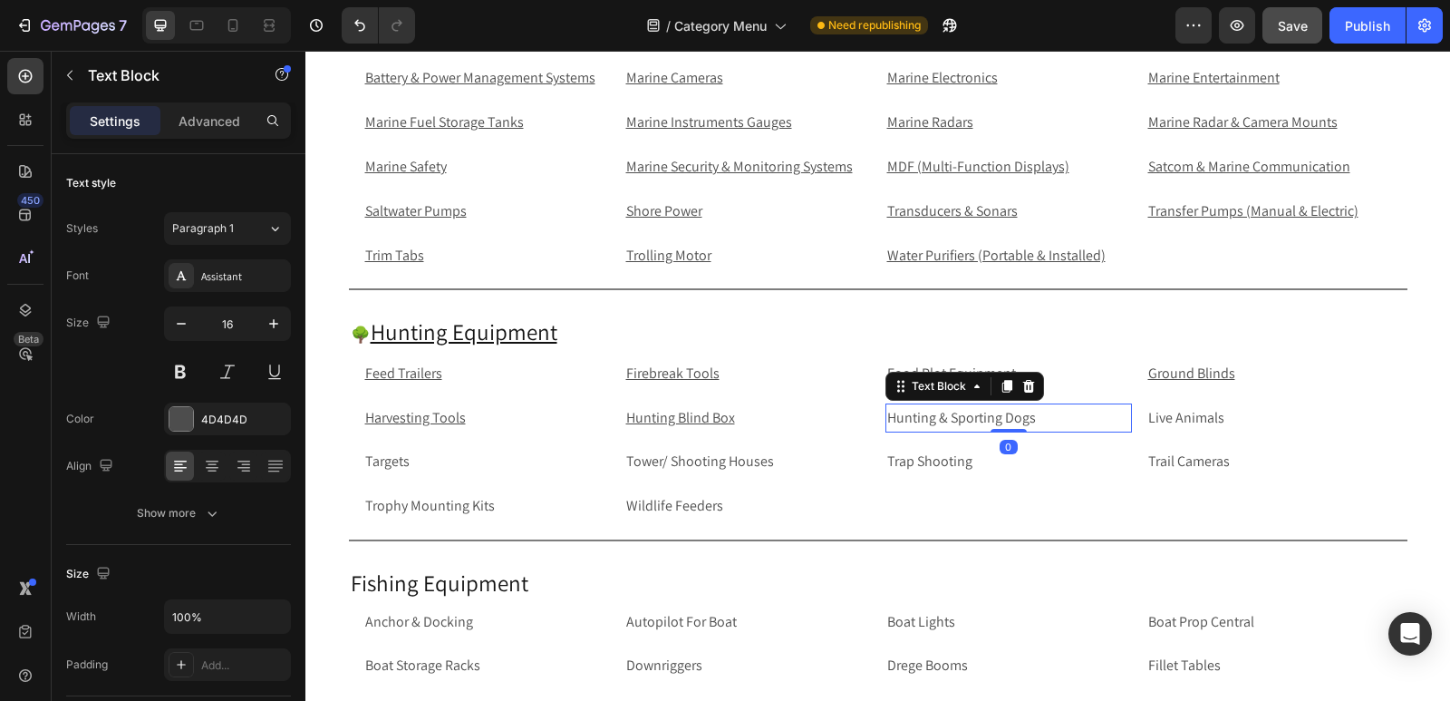
click at [1033, 412] on p "Hunting & Sporting Dogs" at bounding box center [1008, 418] width 243 height 26
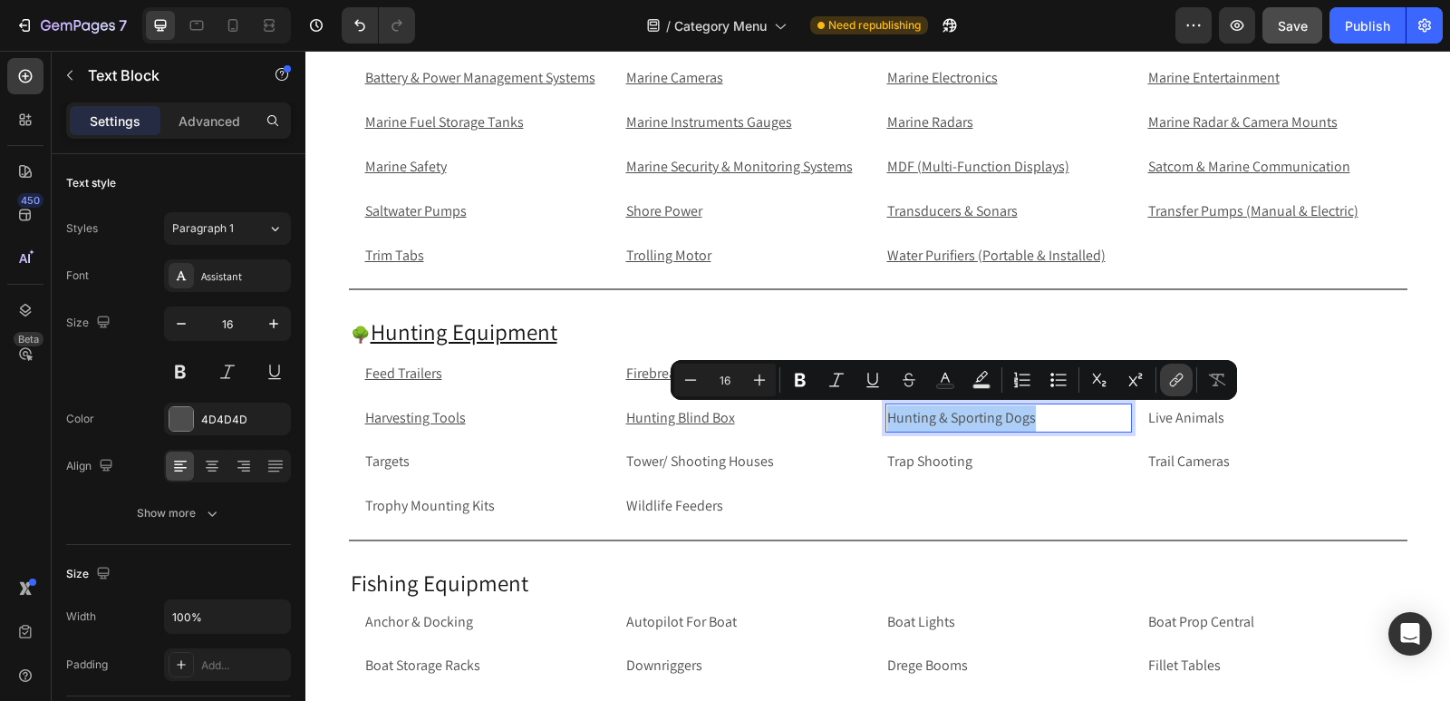
click at [1181, 376] on icon "Editor contextual toolbar" at bounding box center [1177, 380] width 18 height 18
click at [1094, 422] on p "Hunting & Sporting Dogs" at bounding box center [1008, 418] width 243 height 26
click at [1168, 383] on icon "Editor contextual toolbar" at bounding box center [1177, 380] width 18 height 18
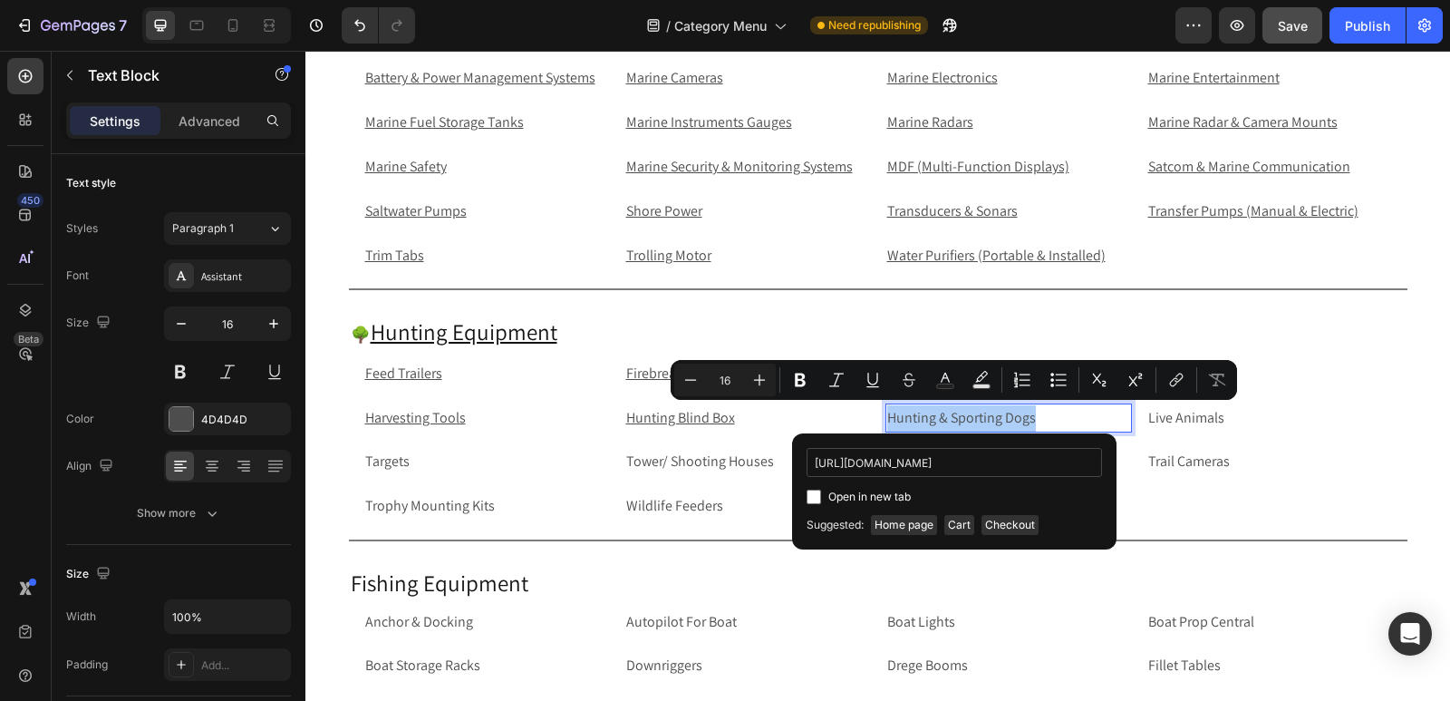
scroll to position [0, 146]
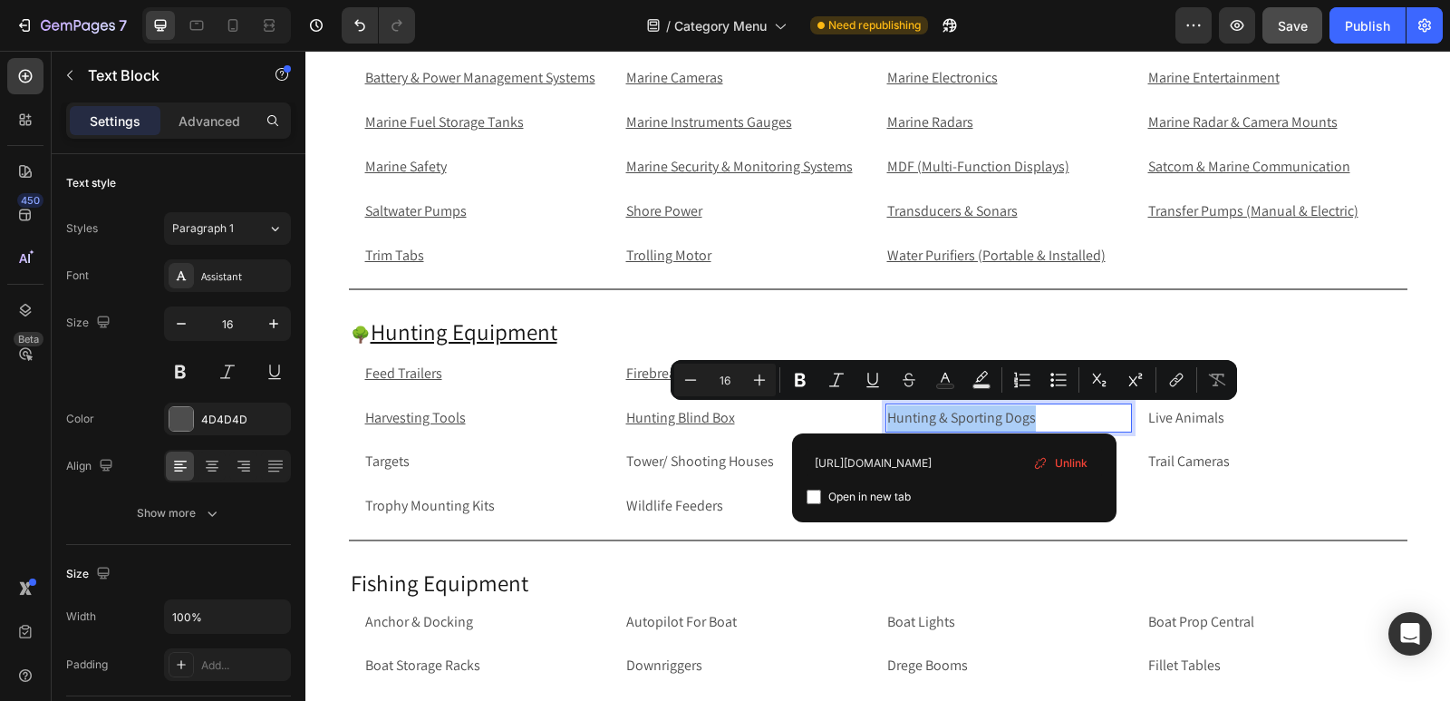
type input "https://rippingitoutdoors.com/collections/hunting-and-sporting-dog"
click at [809, 495] on input "Editor contextual toolbar" at bounding box center [814, 496] width 15 height 15
checkbox input "true"
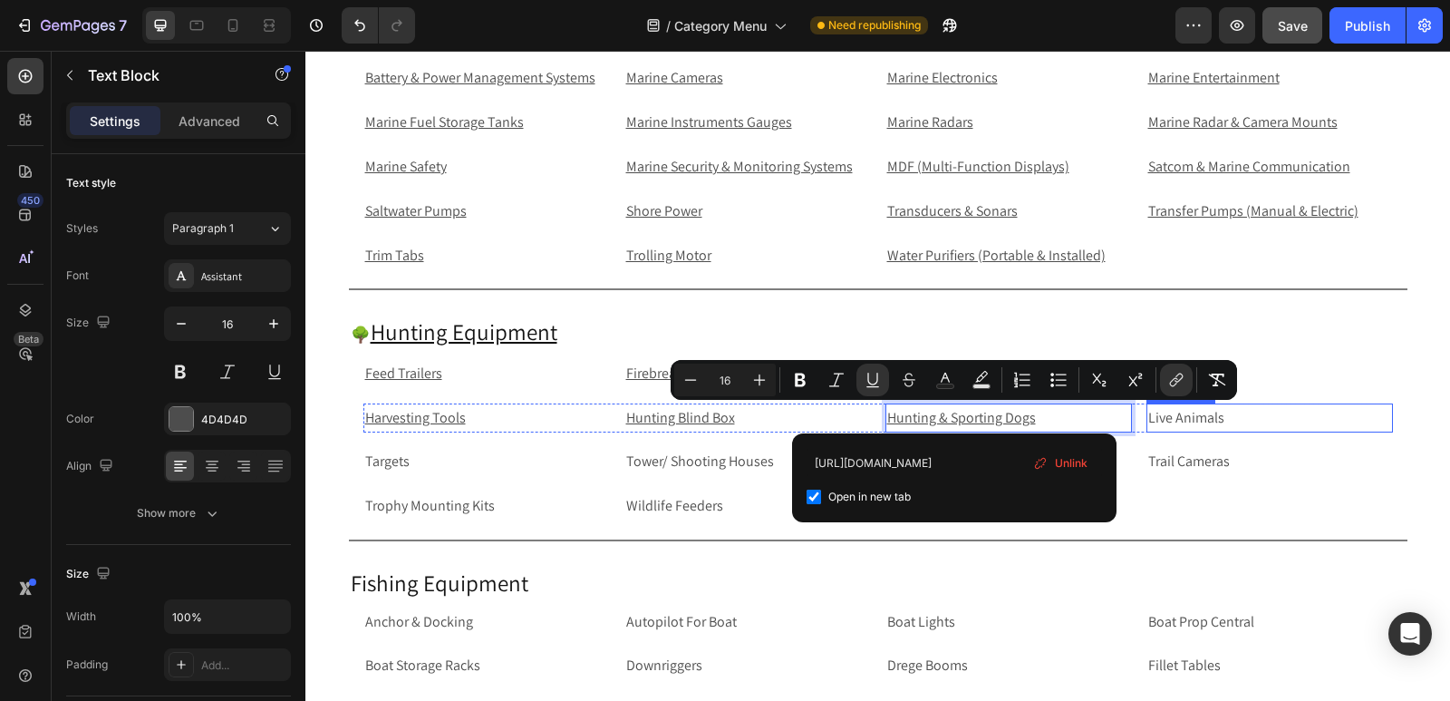
click at [1243, 417] on p "Live Animals" at bounding box center [1270, 418] width 243 height 26
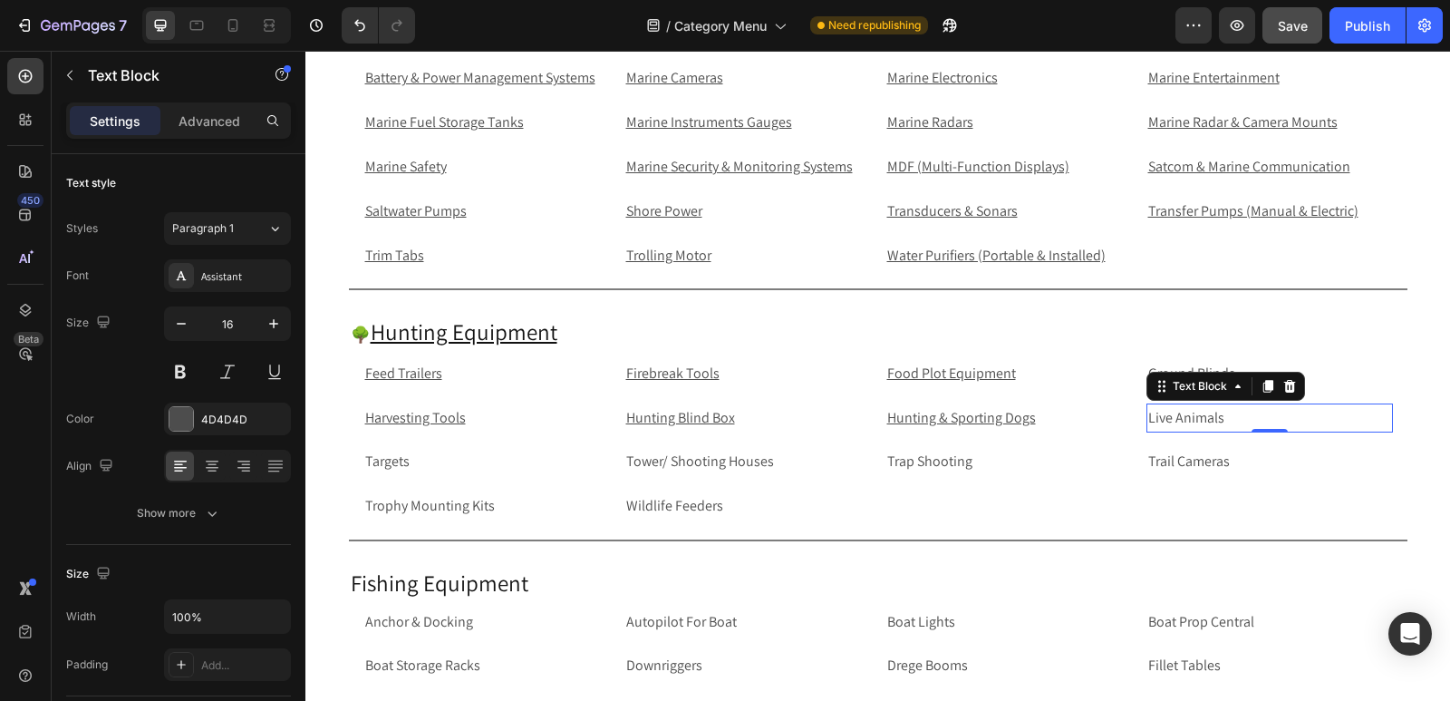
click at [1226, 422] on p "Live Animals" at bounding box center [1270, 418] width 243 height 26
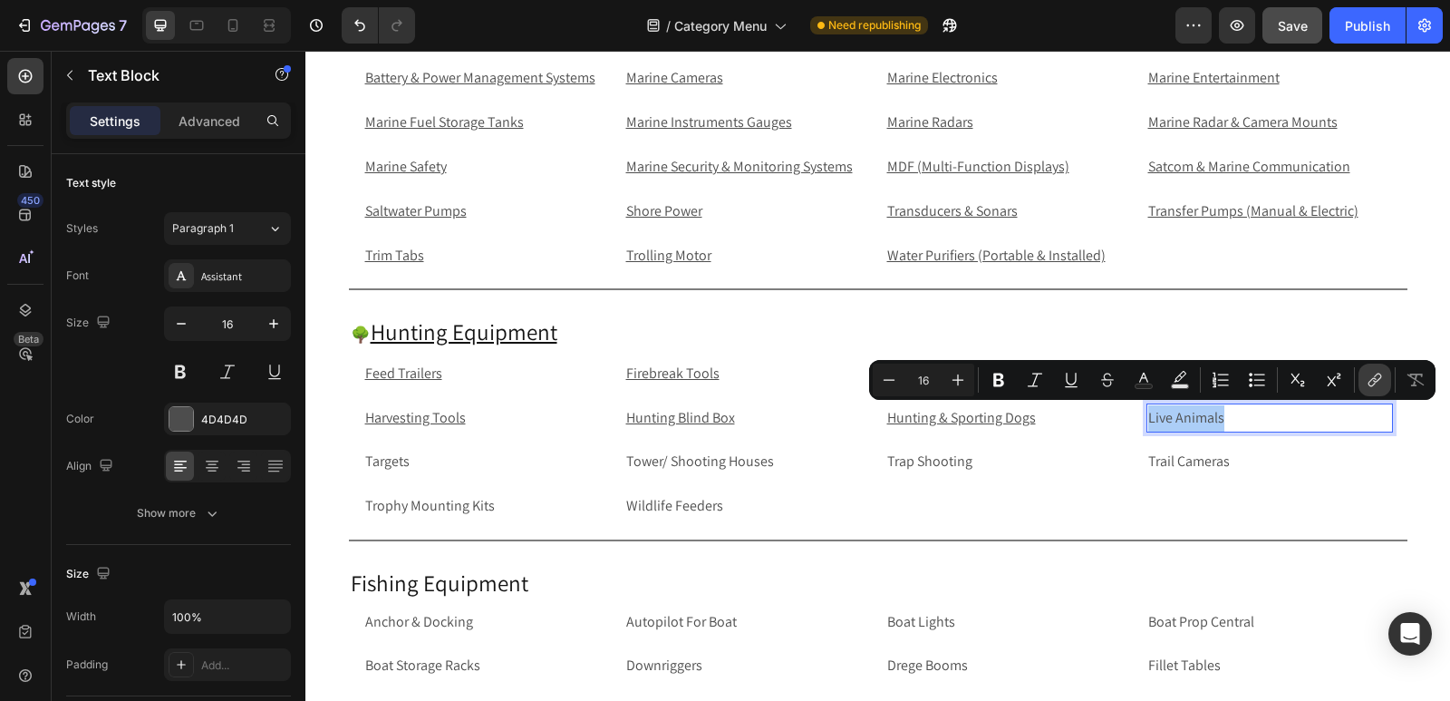
click at [1377, 383] on icon "Editor contextual toolbar" at bounding box center [1375, 380] width 18 height 18
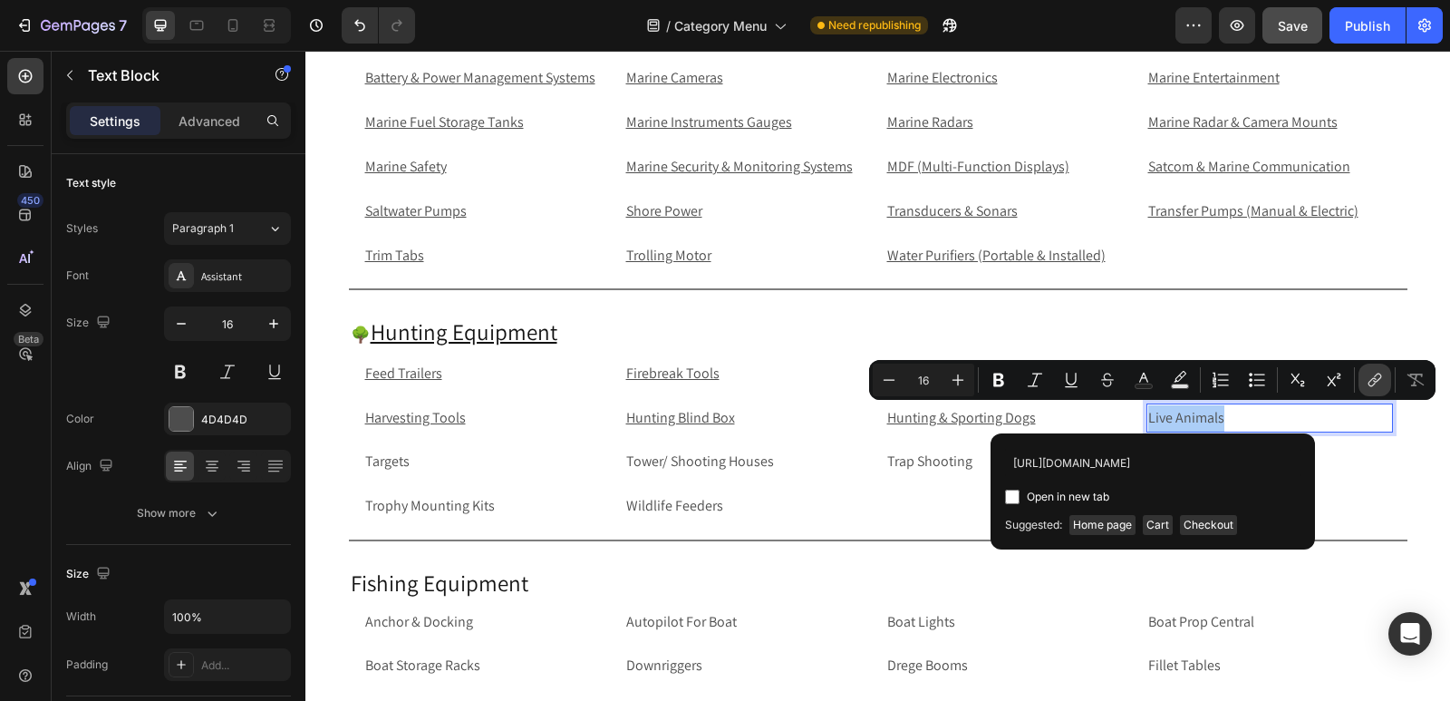
scroll to position [0, 73]
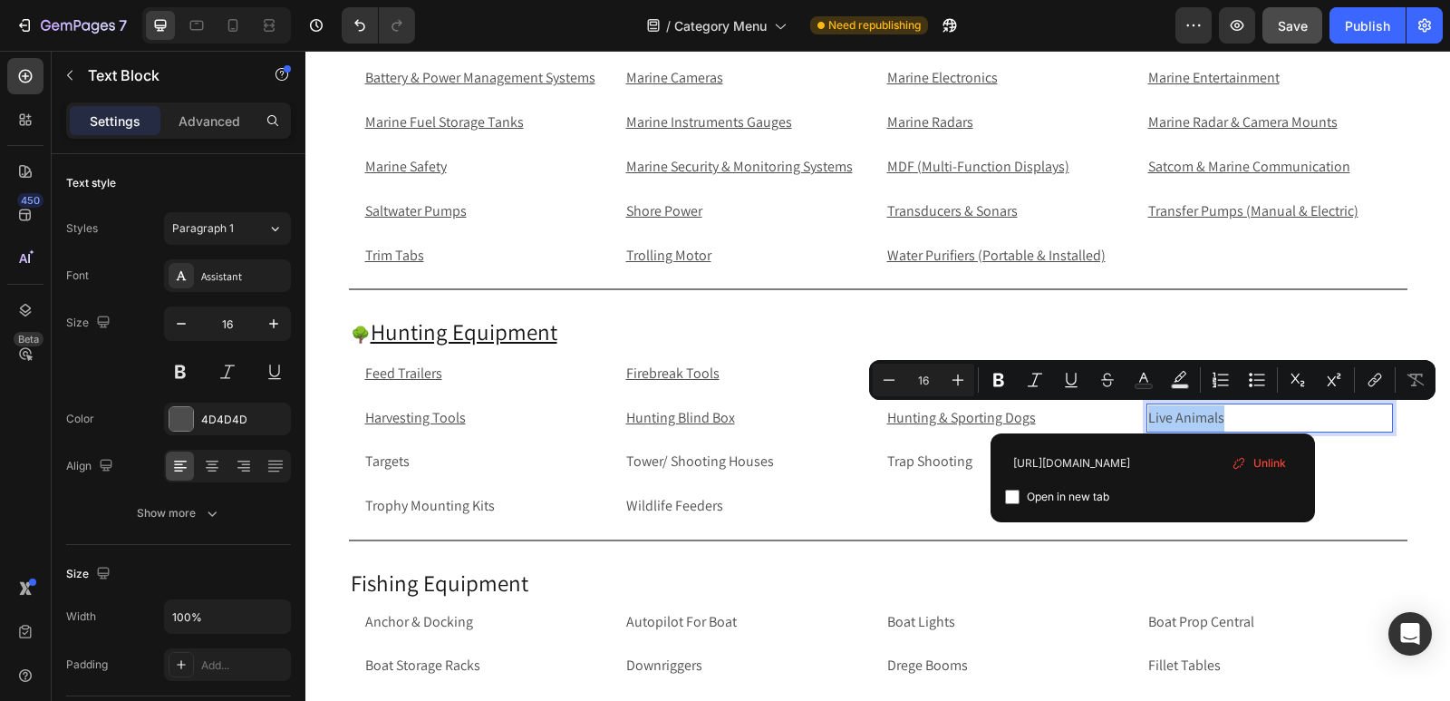
type input "https://rippingitoutdoors.com/collections/live-animals"
click at [1010, 499] on input "Editor contextual toolbar" at bounding box center [1012, 496] width 15 height 15
checkbox input "true"
click at [446, 459] on p "Targets" at bounding box center [486, 462] width 243 height 26
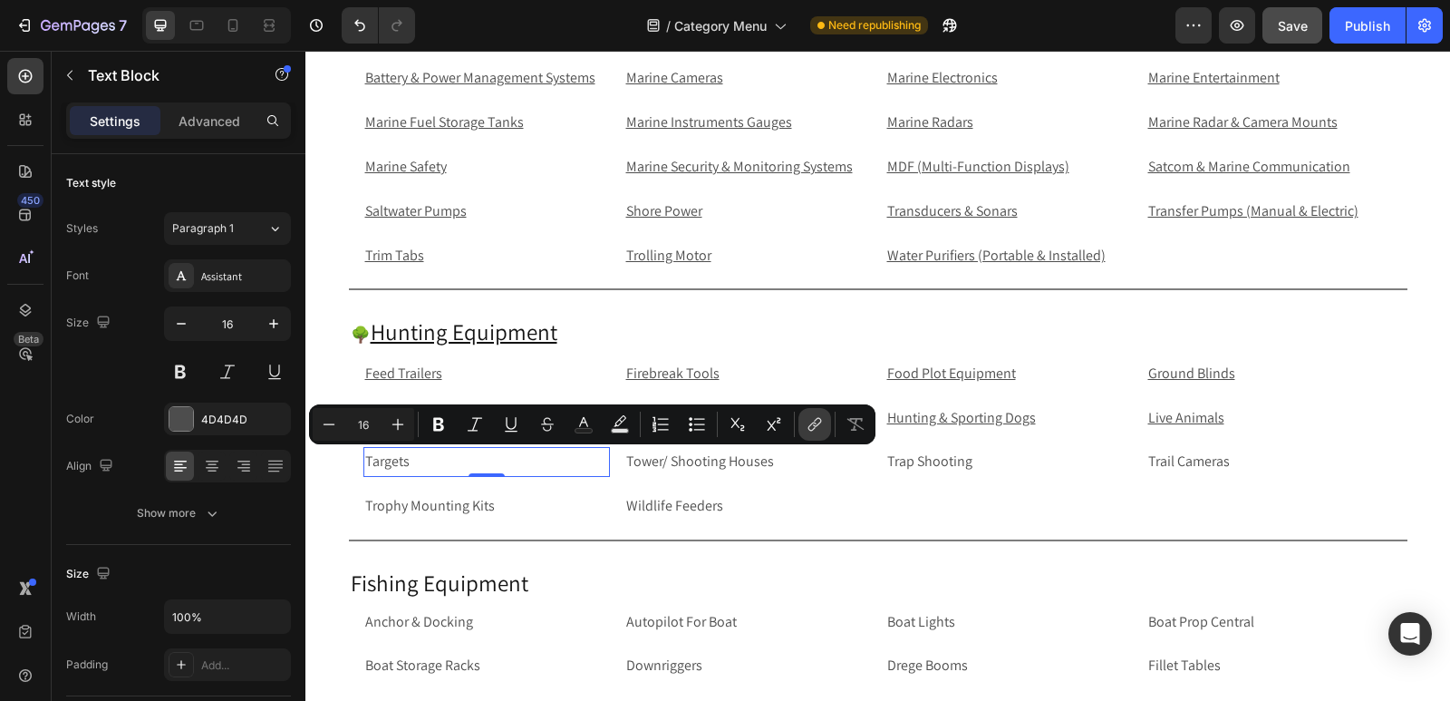
click at [801, 421] on button "link" at bounding box center [815, 424] width 33 height 33
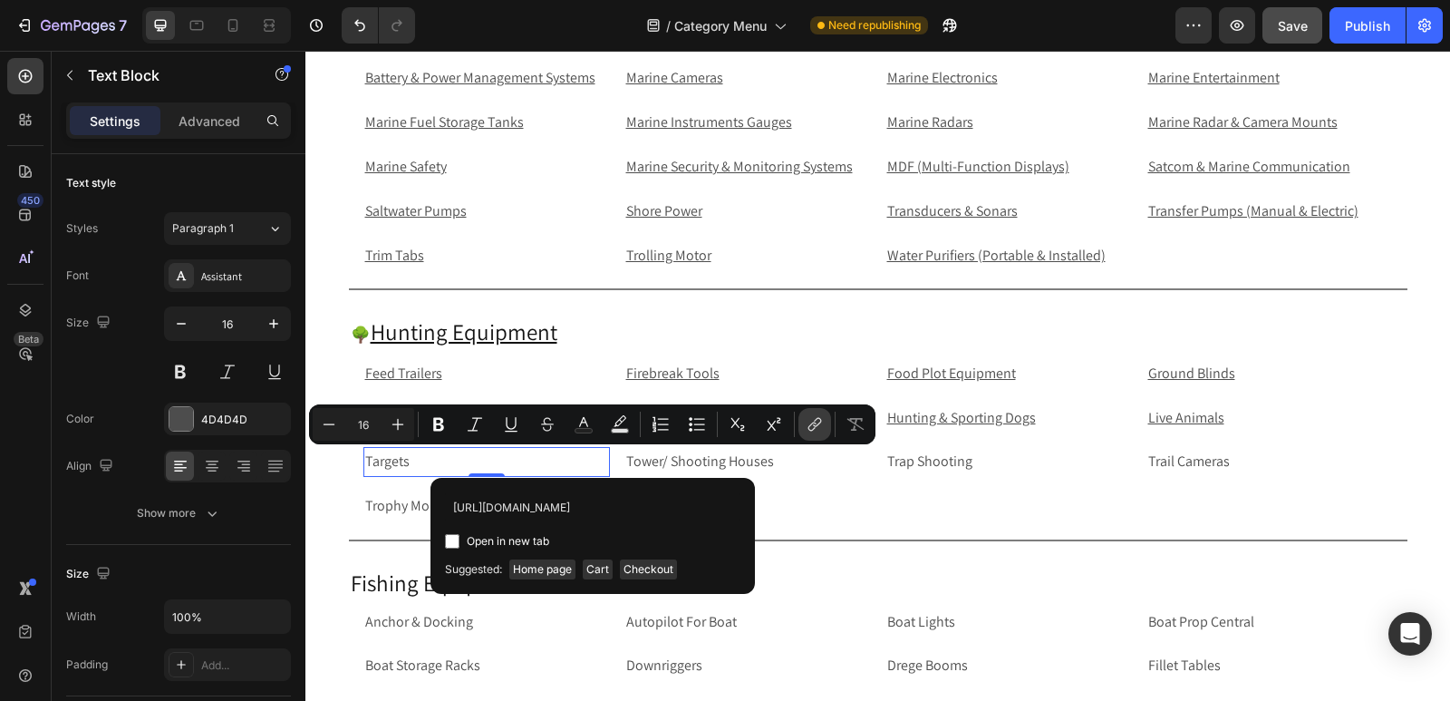
scroll to position [0, 46]
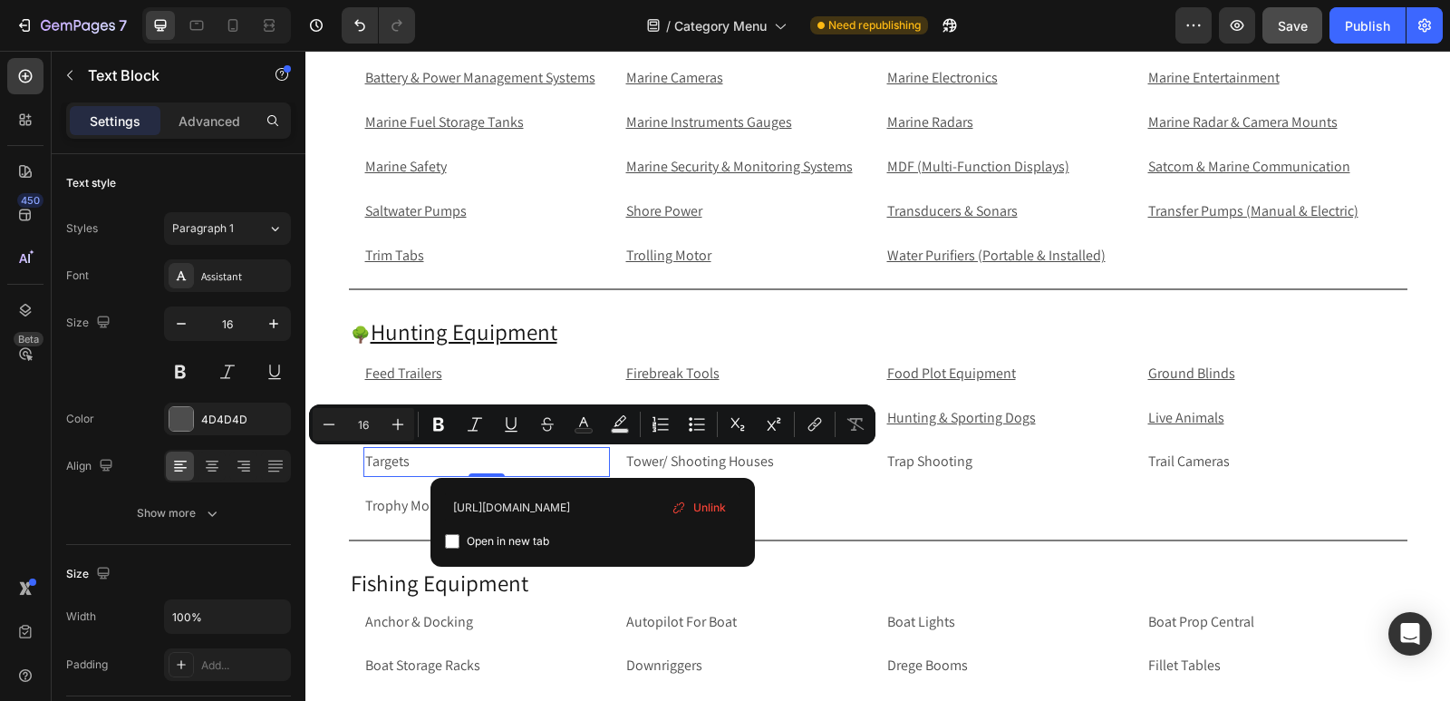
type input "https://rippingitoutdoors.com/collections/targets"
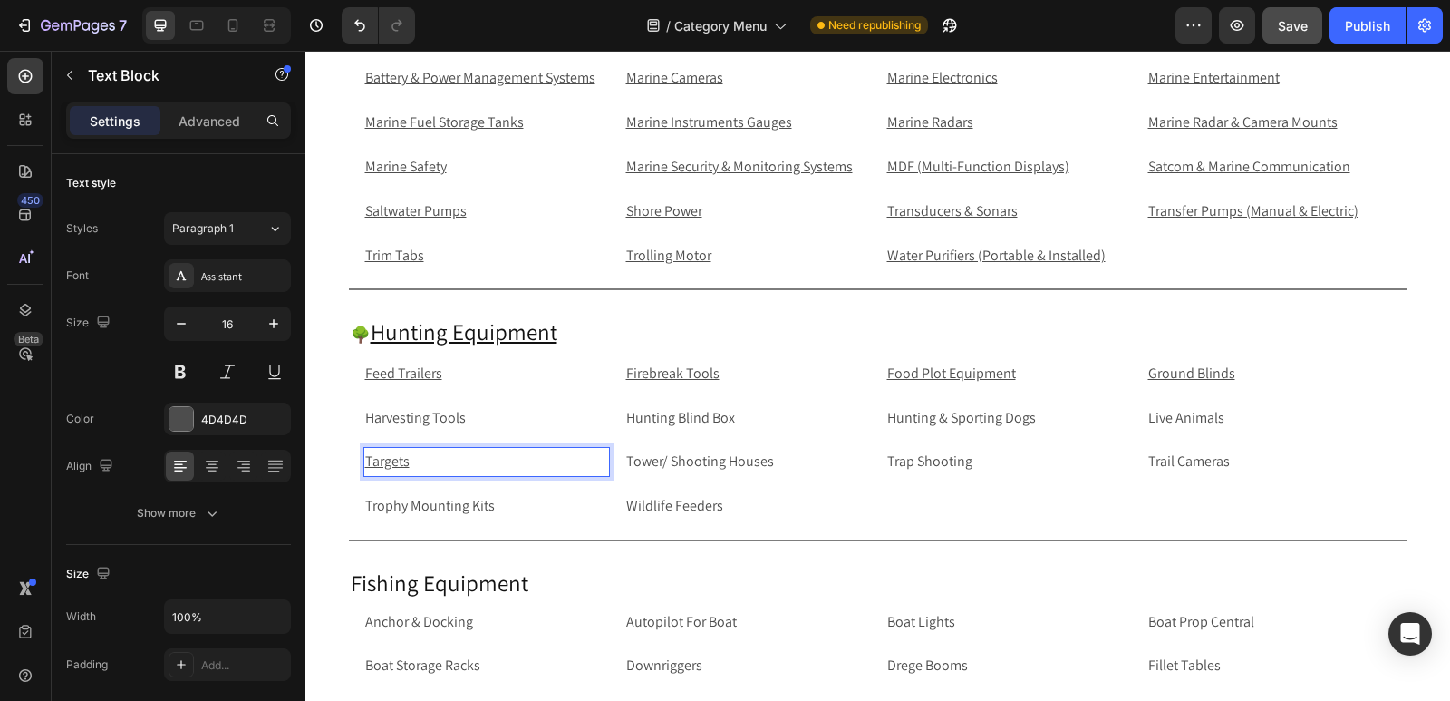
click at [426, 452] on p "Targets" at bounding box center [486, 462] width 243 height 26
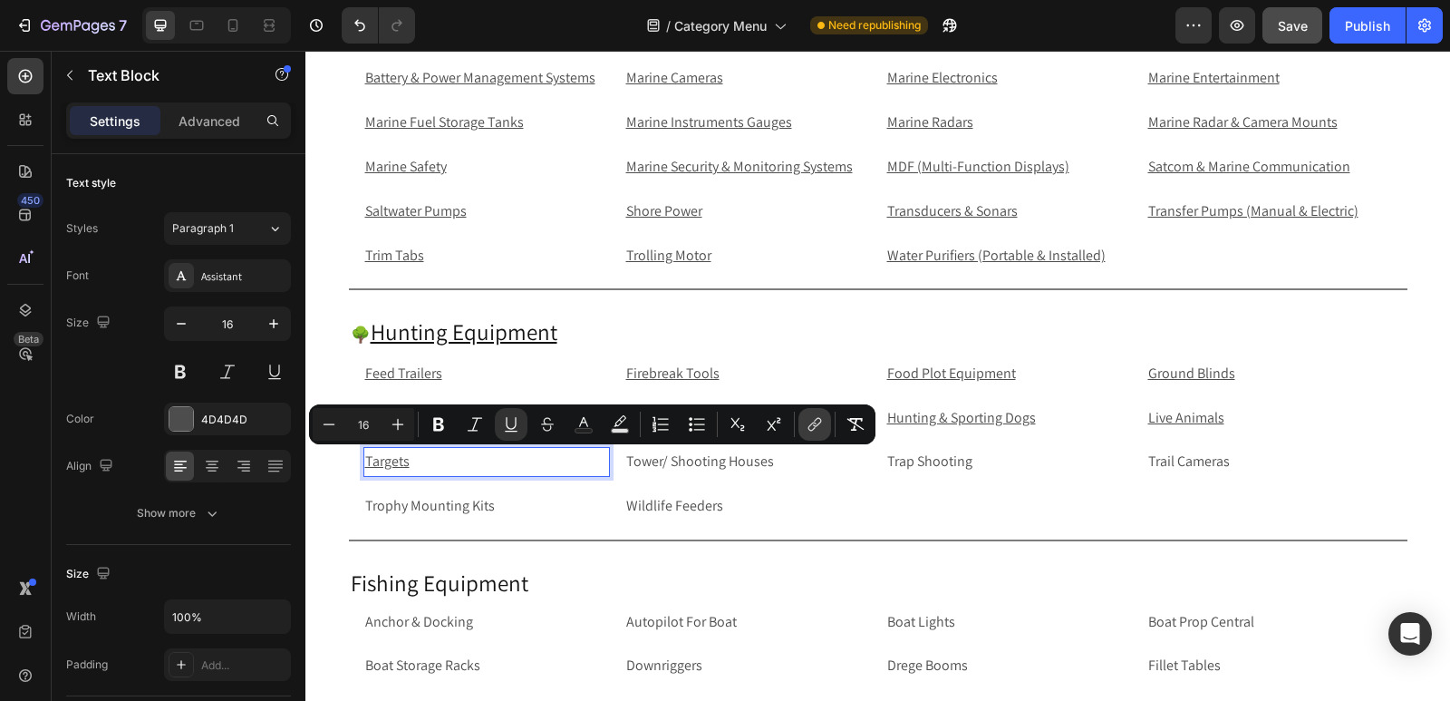
click at [822, 424] on icon "Editor contextual toolbar" at bounding box center [815, 424] width 18 height 18
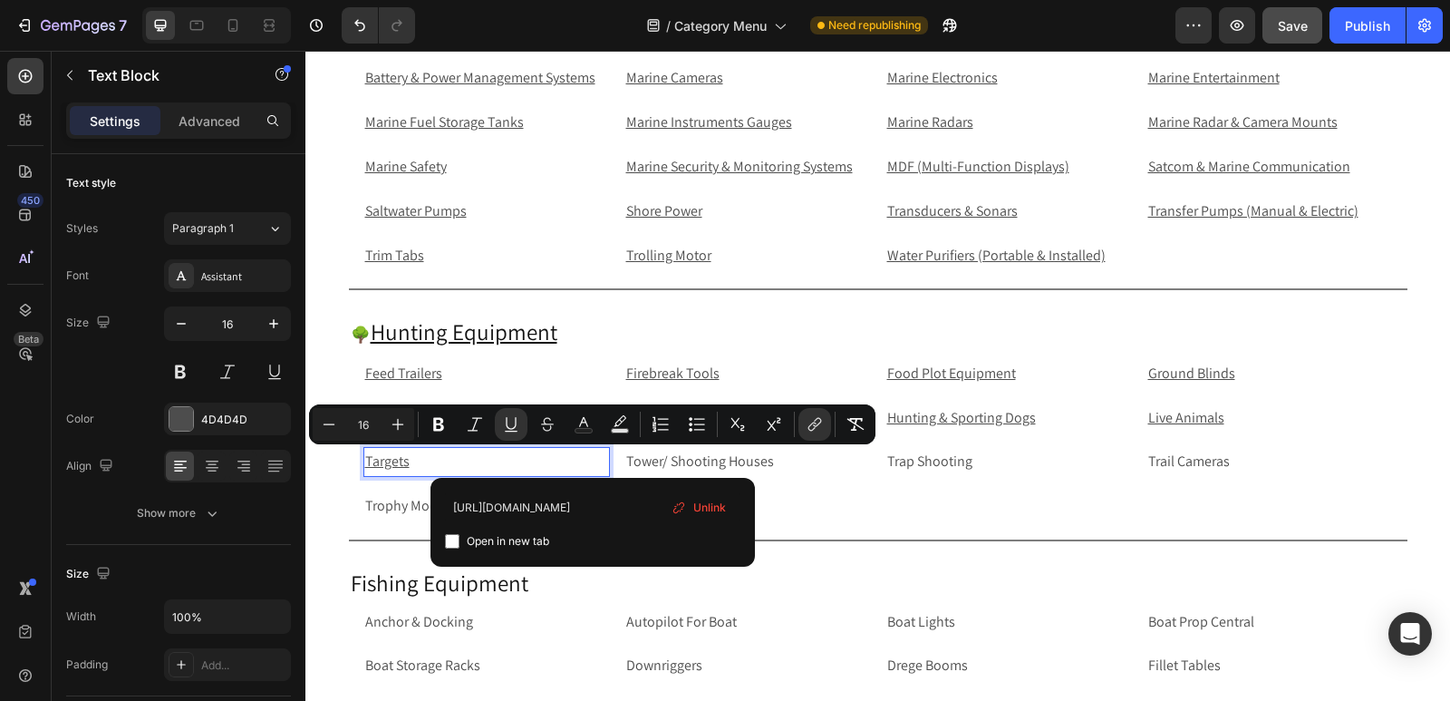
click at [452, 538] on input "Editor contextual toolbar" at bounding box center [452, 541] width 15 height 15
checkbox input "true"
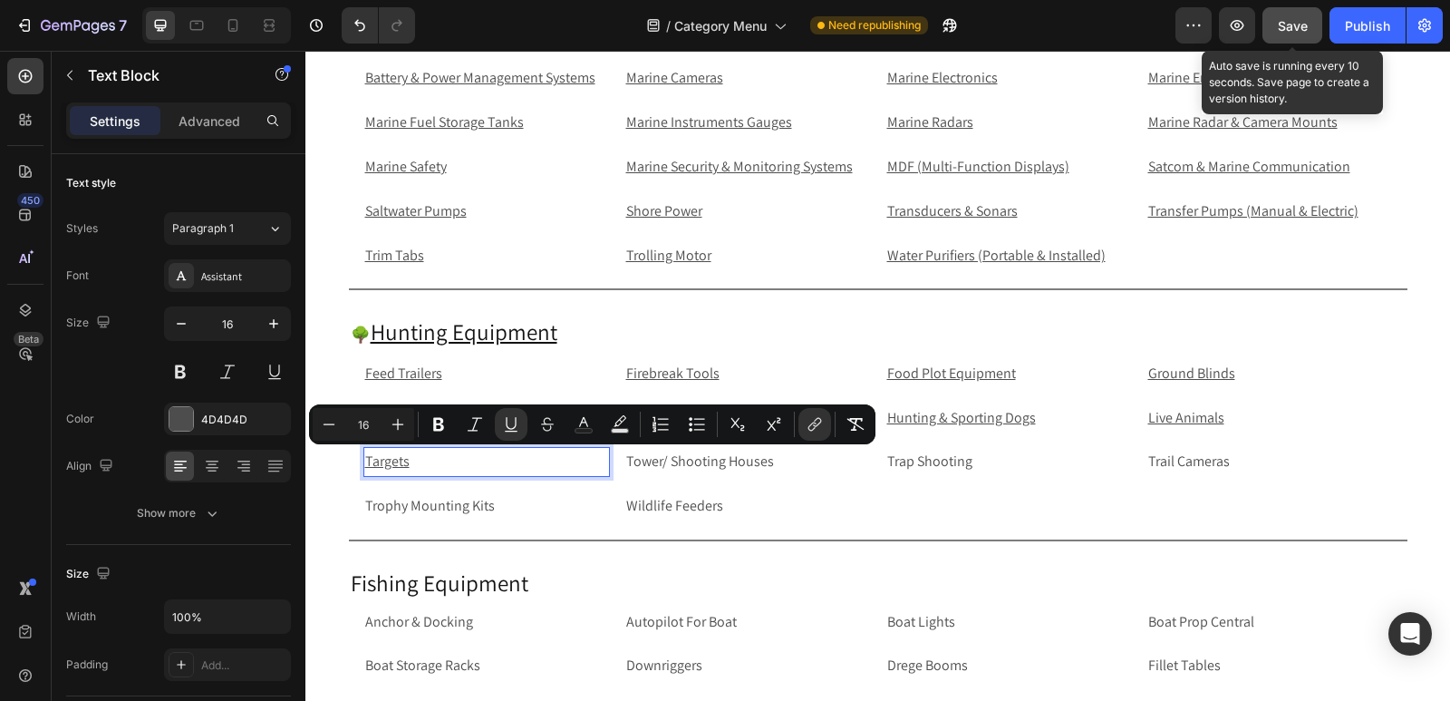
click at [1287, 36] on button "Save" at bounding box center [1293, 25] width 60 height 36
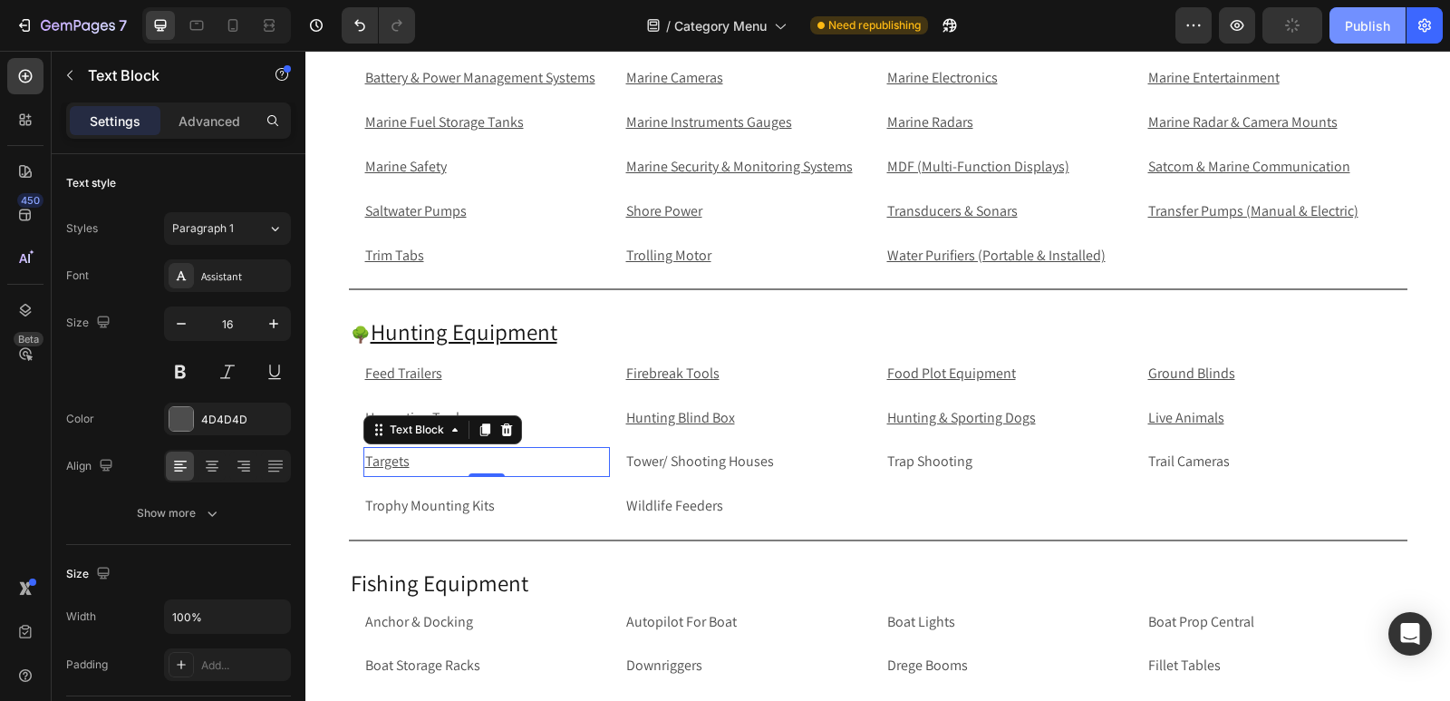
click at [1356, 24] on div "Publish" at bounding box center [1367, 25] width 45 height 19
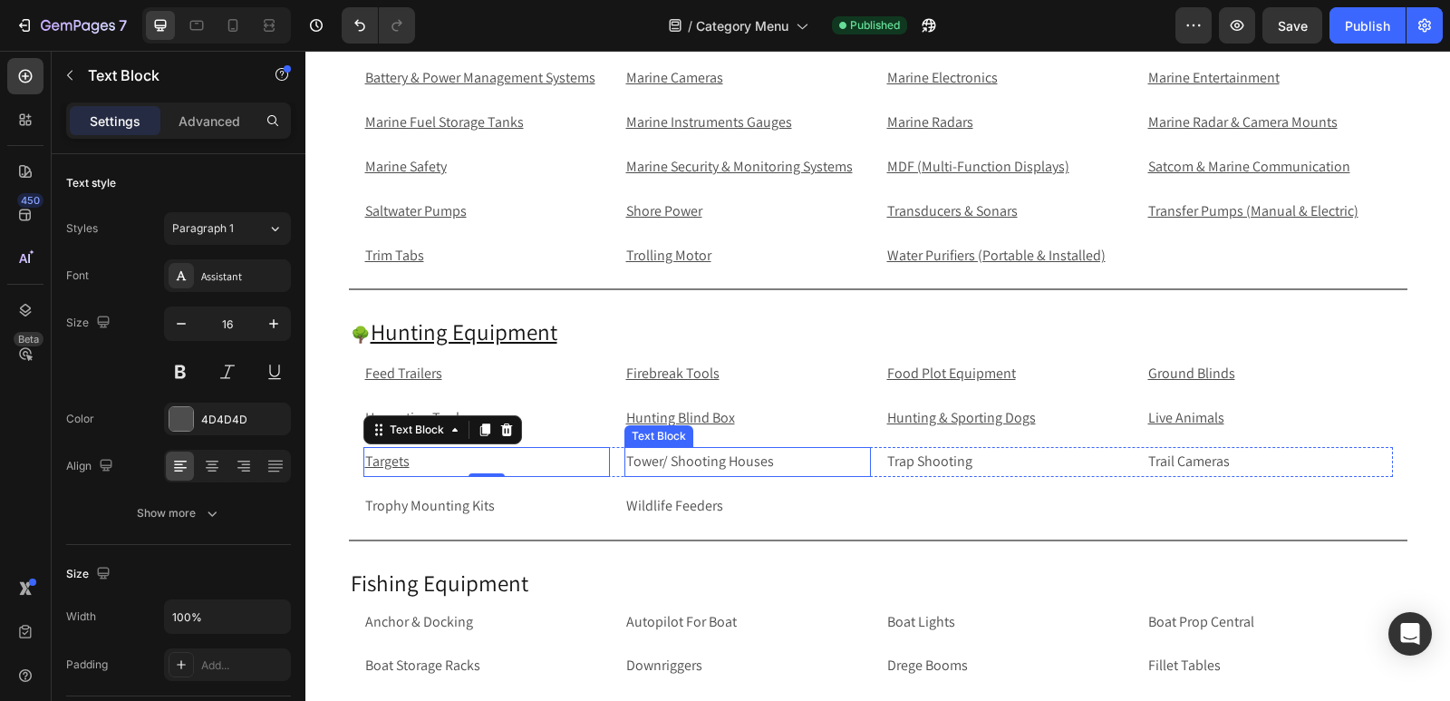
click at [790, 450] on p "Tower/ Shooting Houses" at bounding box center [747, 462] width 243 height 26
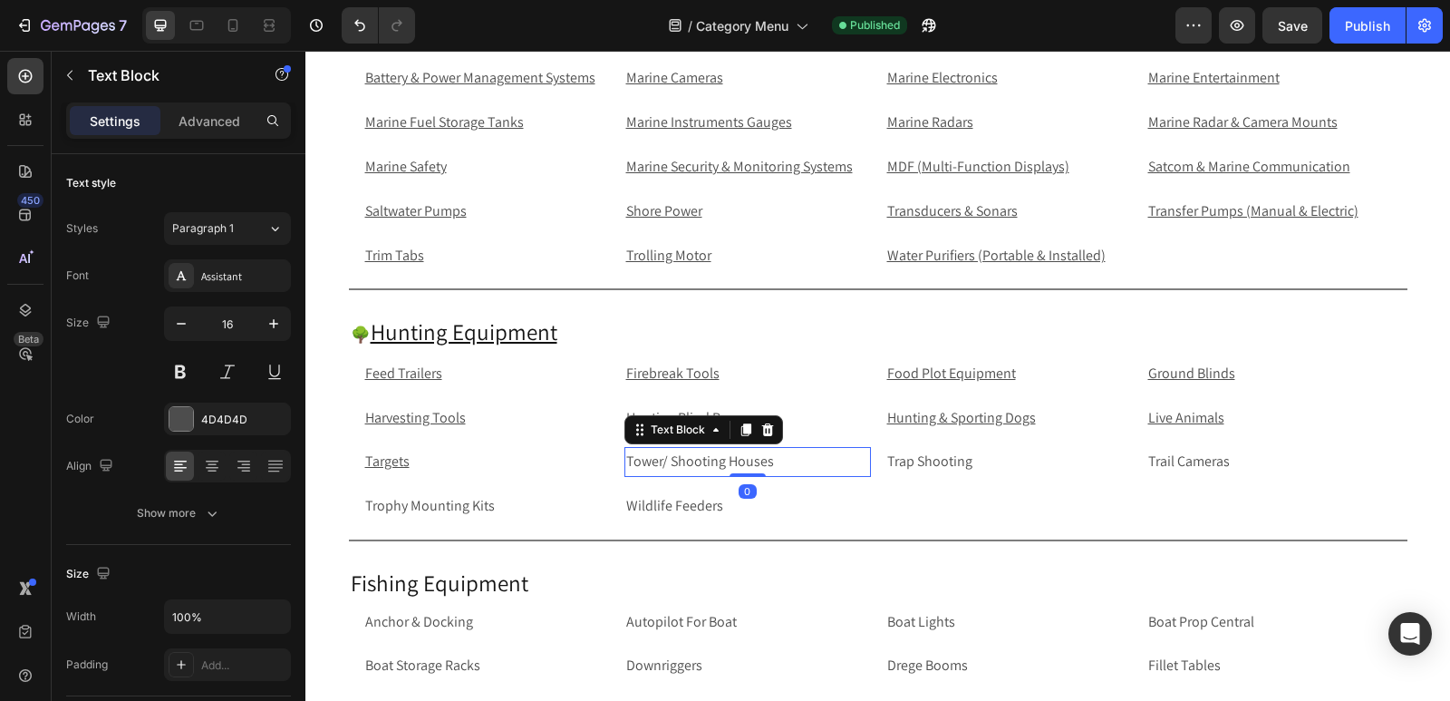
click at [799, 457] on p "Tower/ Shooting Houses" at bounding box center [747, 462] width 243 height 26
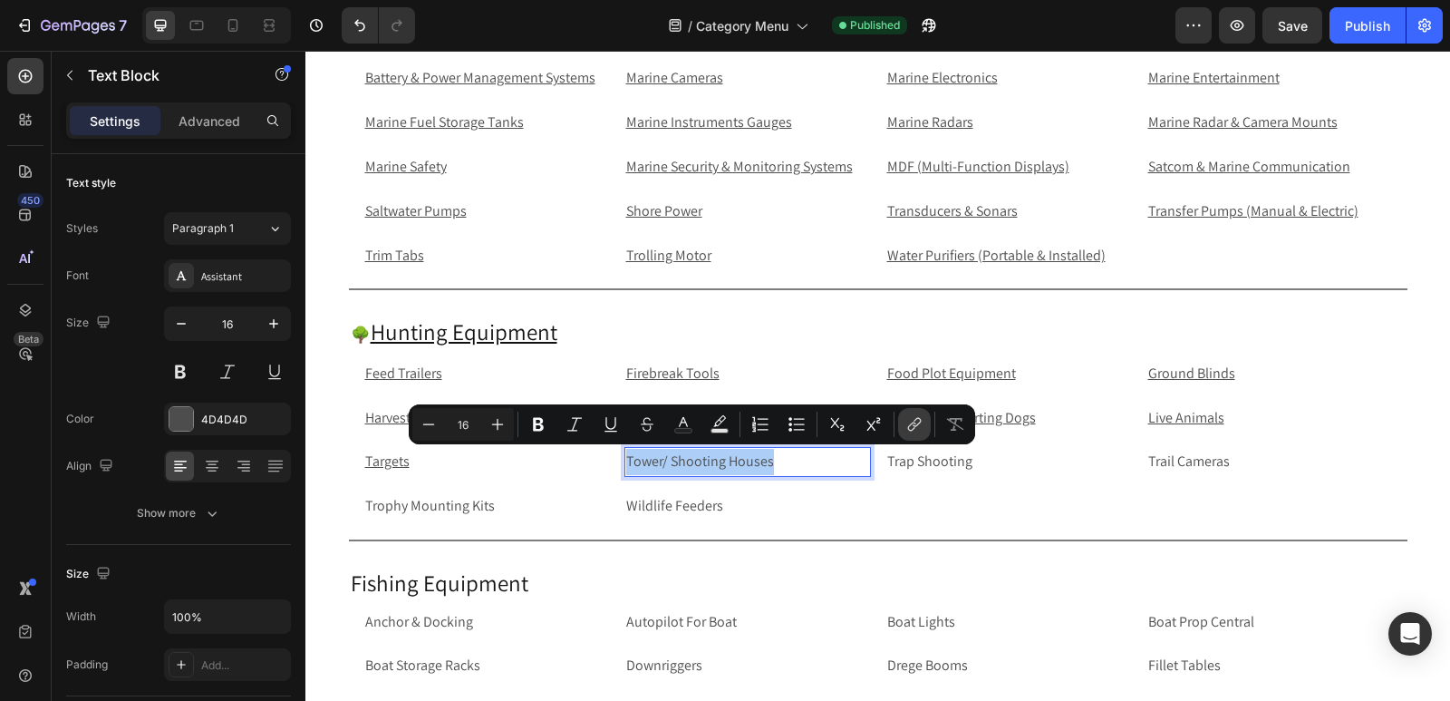
click at [916, 426] on icon "Editor contextual toolbar" at bounding box center [917, 422] width 8 height 9
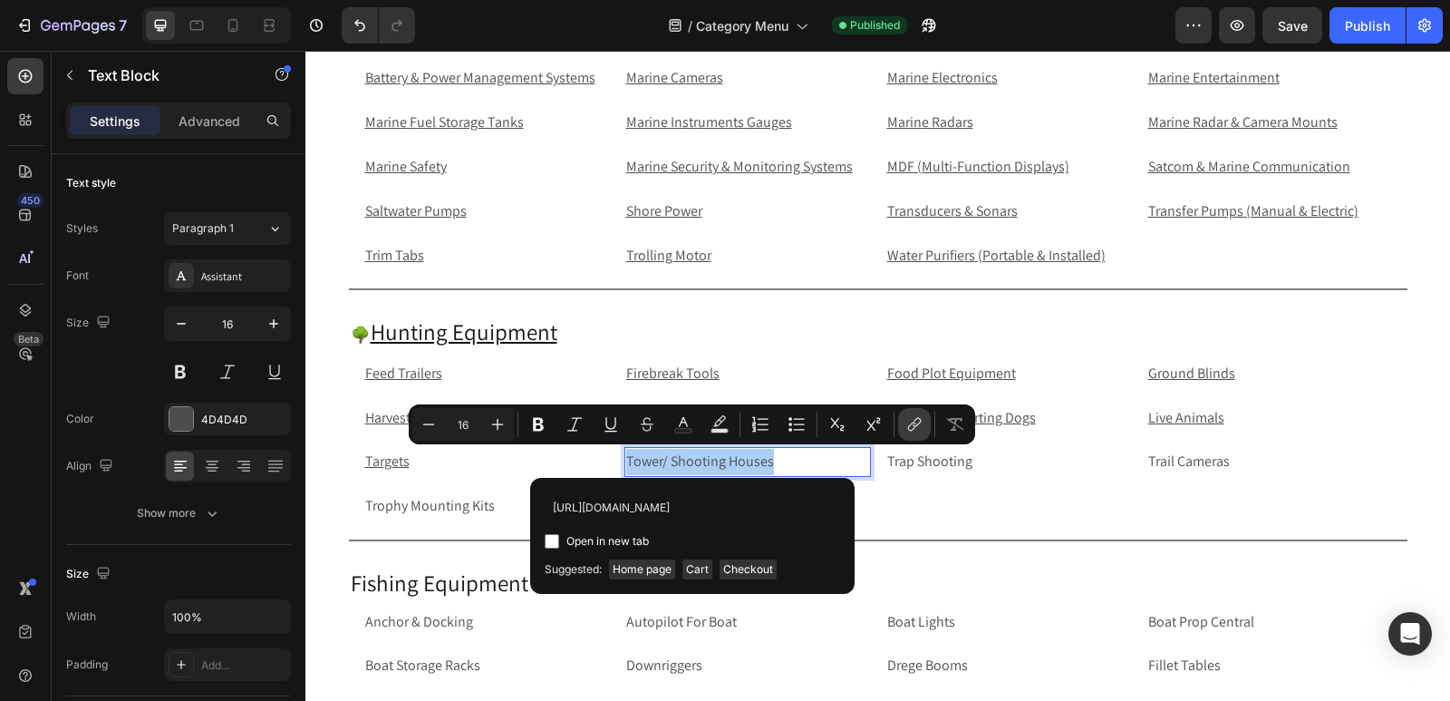
scroll to position [0, 125]
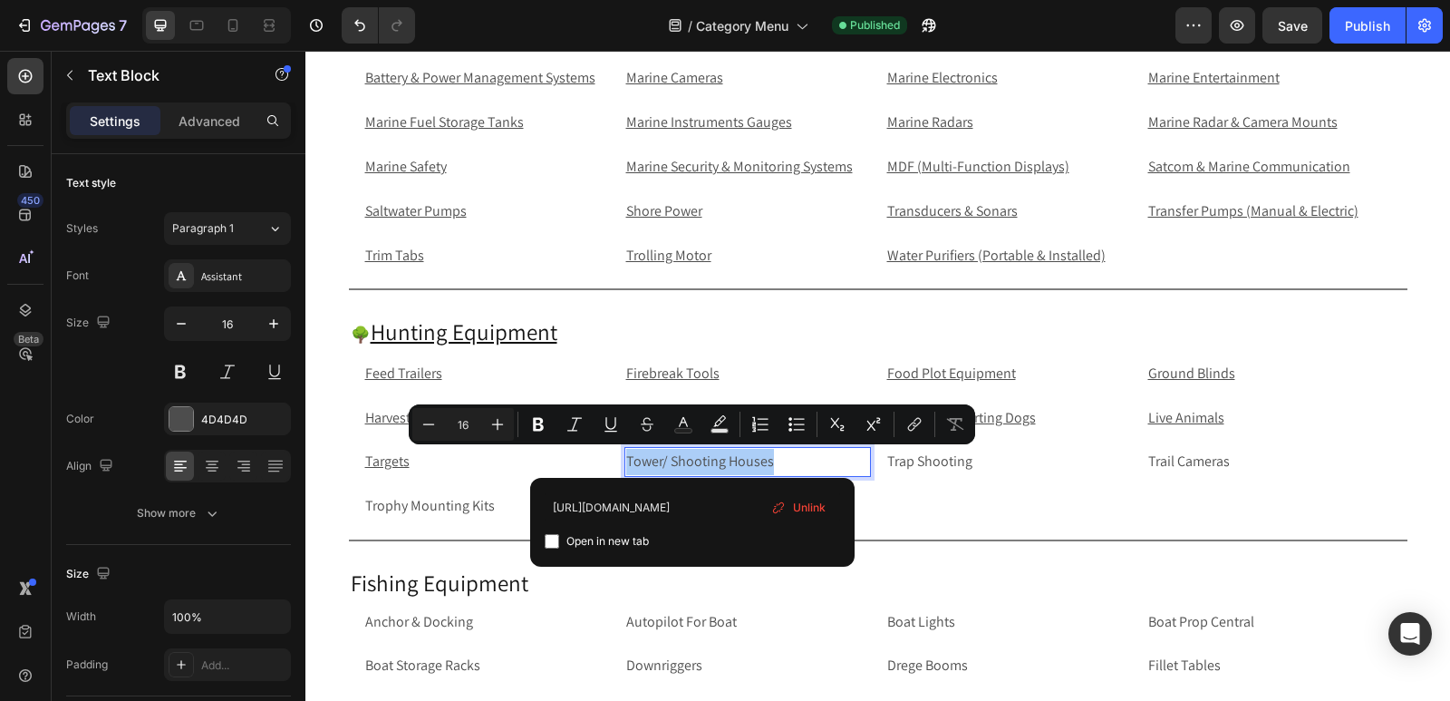
type input "https://rippingitoutdoors.com/collections/tower-shooting-house"
click at [549, 539] on input "Editor contextual toolbar" at bounding box center [552, 541] width 15 height 15
checkbox input "true"
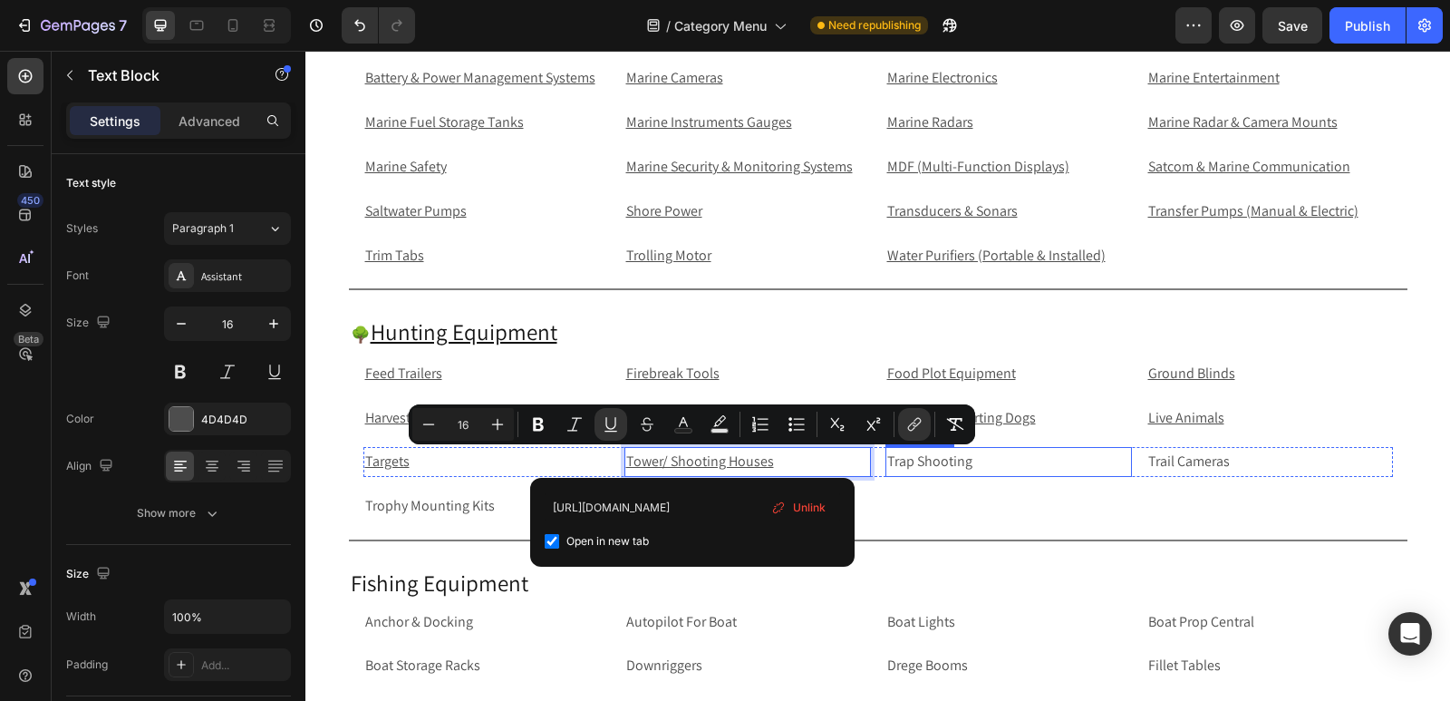
click at [974, 456] on p "Trap Shooting" at bounding box center [1008, 462] width 243 height 26
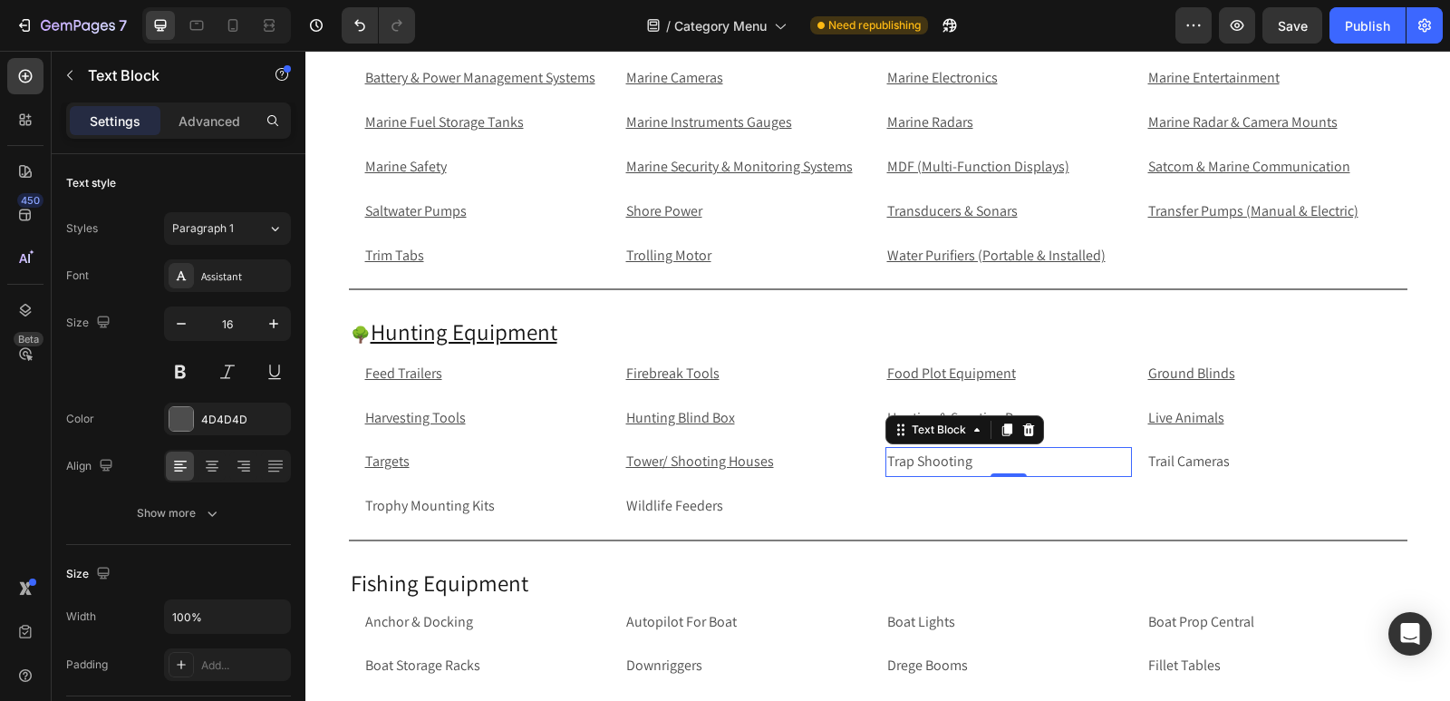
click at [974, 456] on p "Trap Shooting" at bounding box center [1008, 462] width 243 height 26
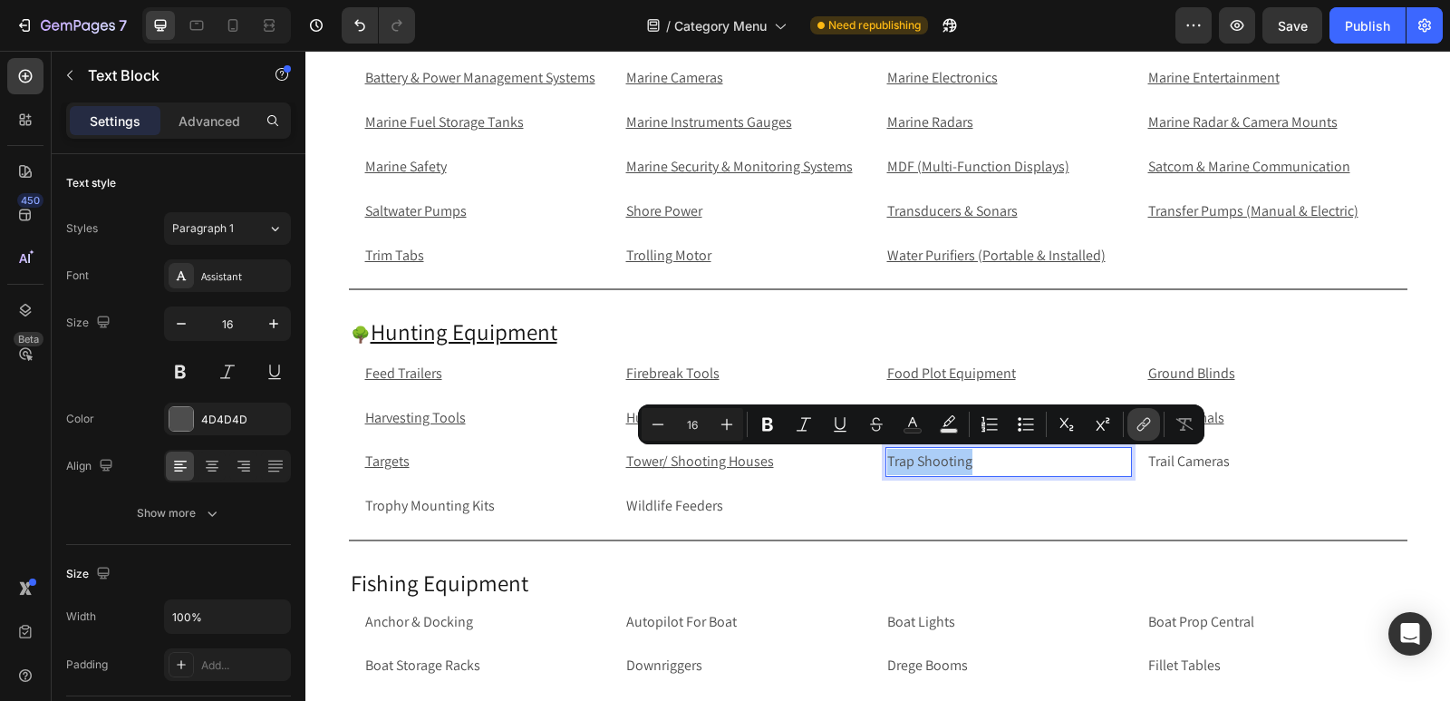
click at [1141, 424] on icon "Editor contextual toolbar" at bounding box center [1142, 426] width 8 height 9
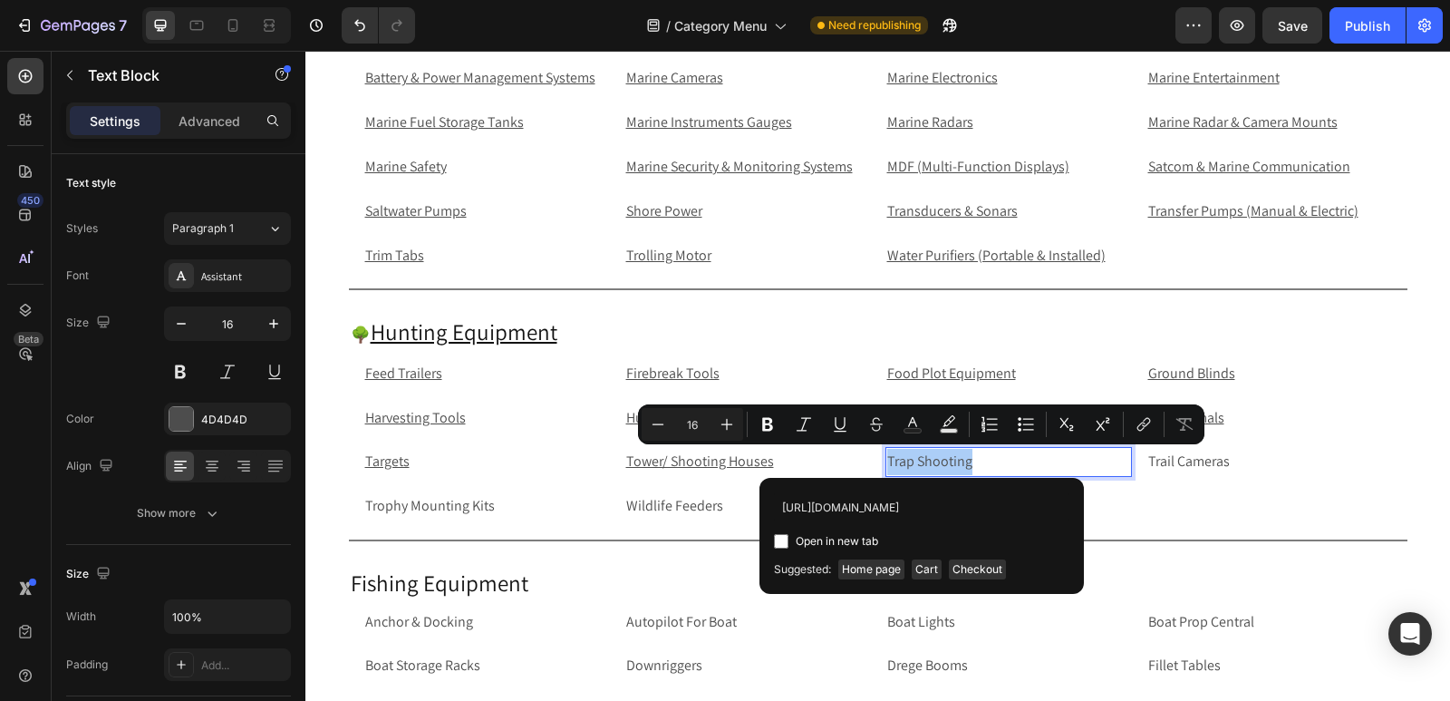
scroll to position [0, 125]
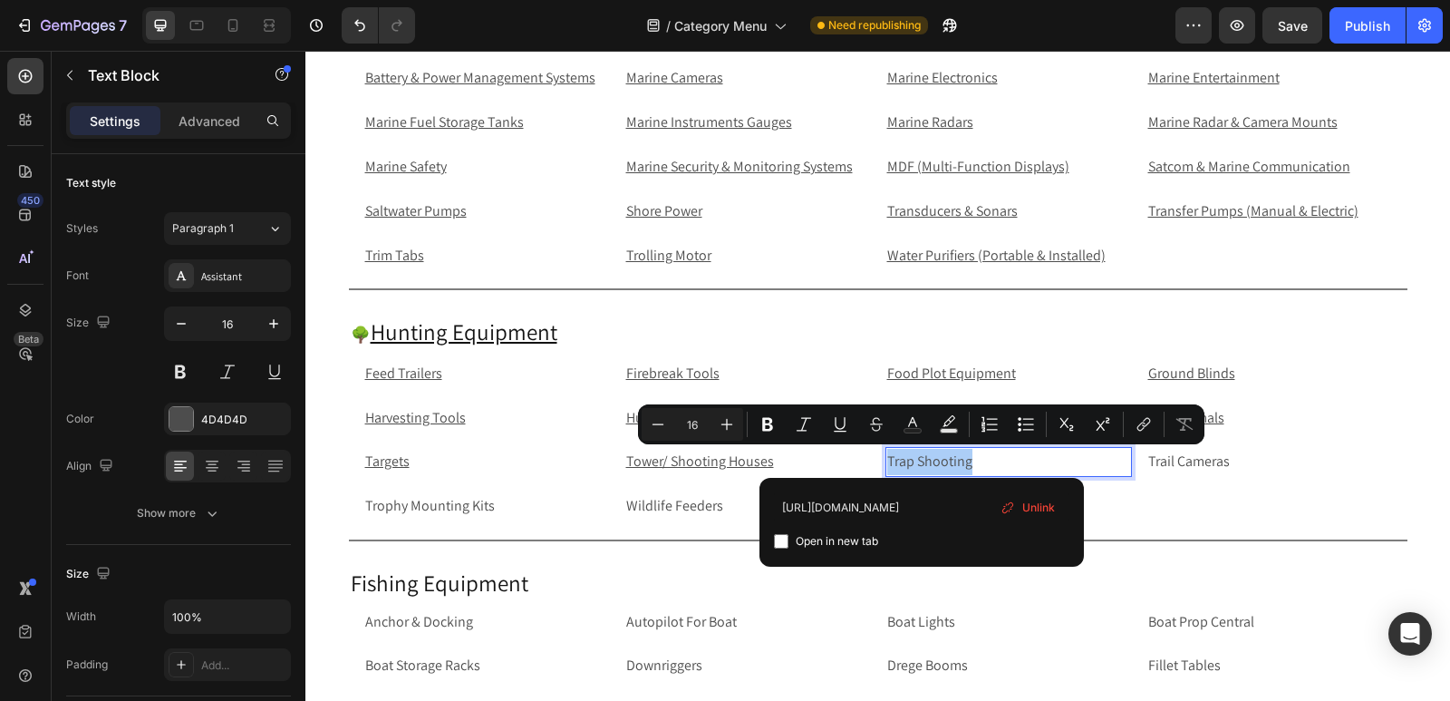
type input "https://rippingitoutdoors.com/collections/tower-shooting-house"
click at [778, 541] on input "Editor contextual toolbar" at bounding box center [781, 541] width 15 height 15
checkbox input "true"
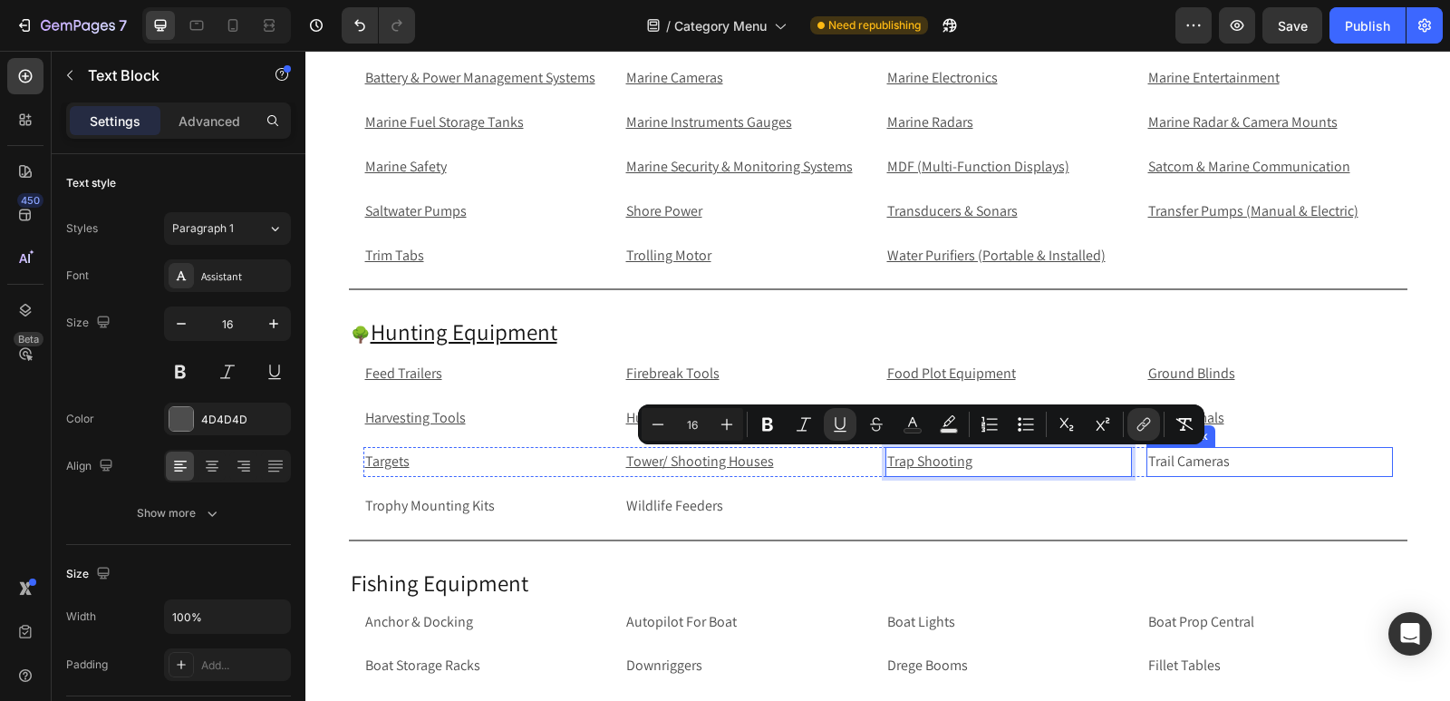
click at [1262, 468] on p "Trail Cameras" at bounding box center [1270, 462] width 243 height 26
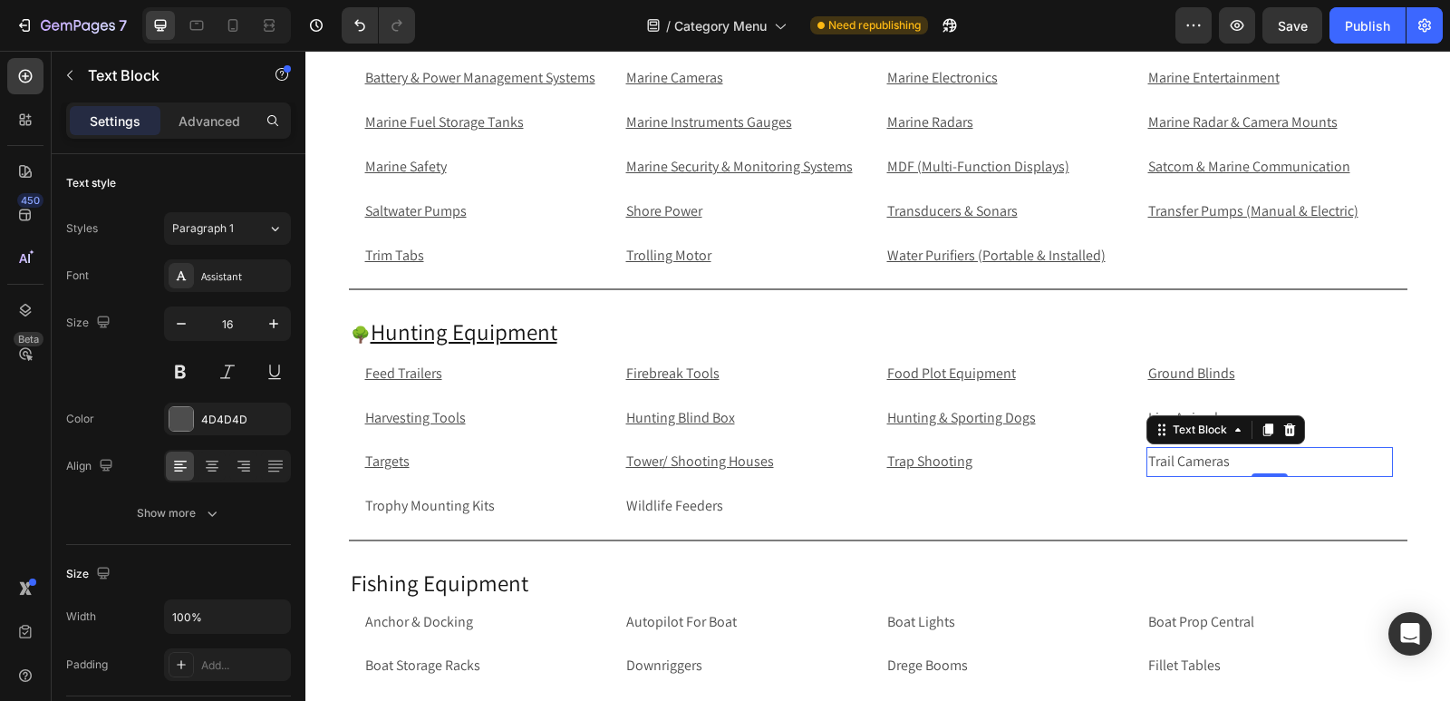
click at [1293, 465] on p "Trail Cameras" at bounding box center [1270, 462] width 243 height 26
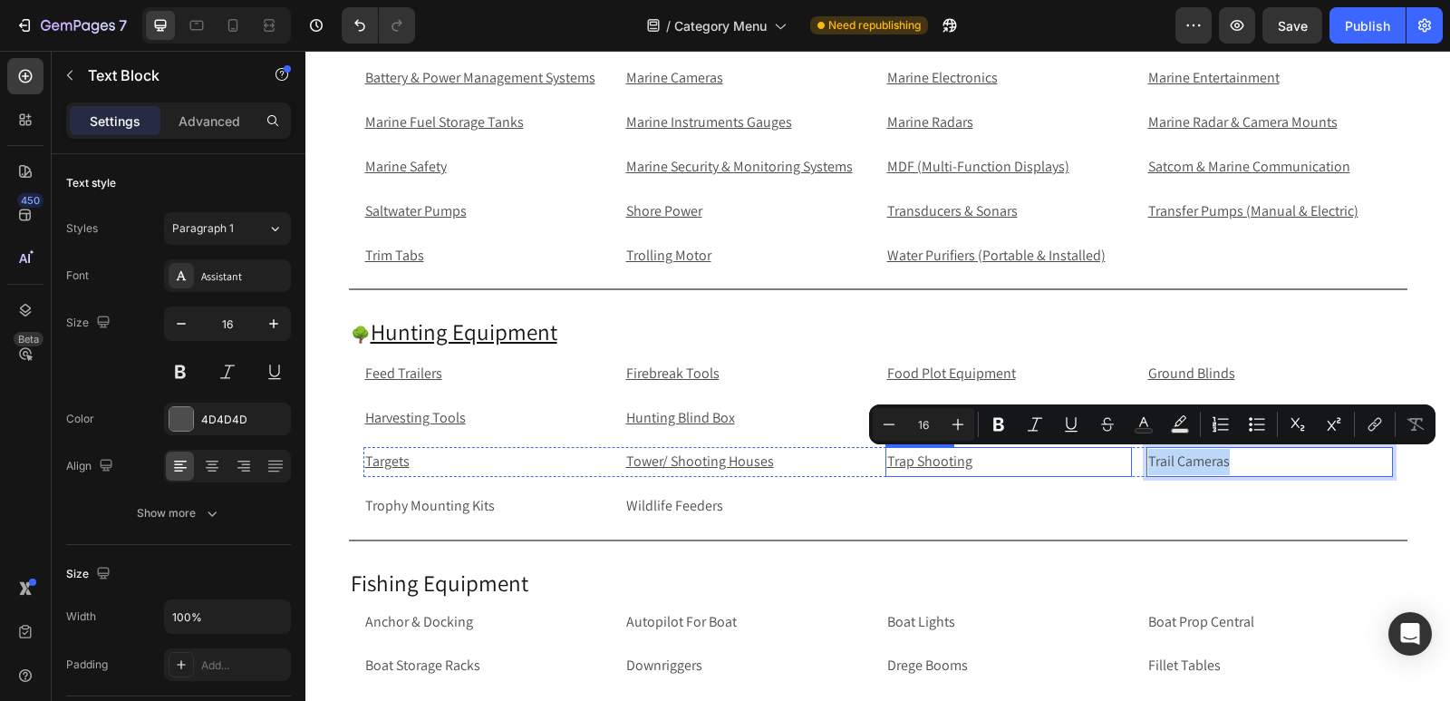
click at [1050, 461] on p "Trap Shooting" at bounding box center [1008, 462] width 243 height 26
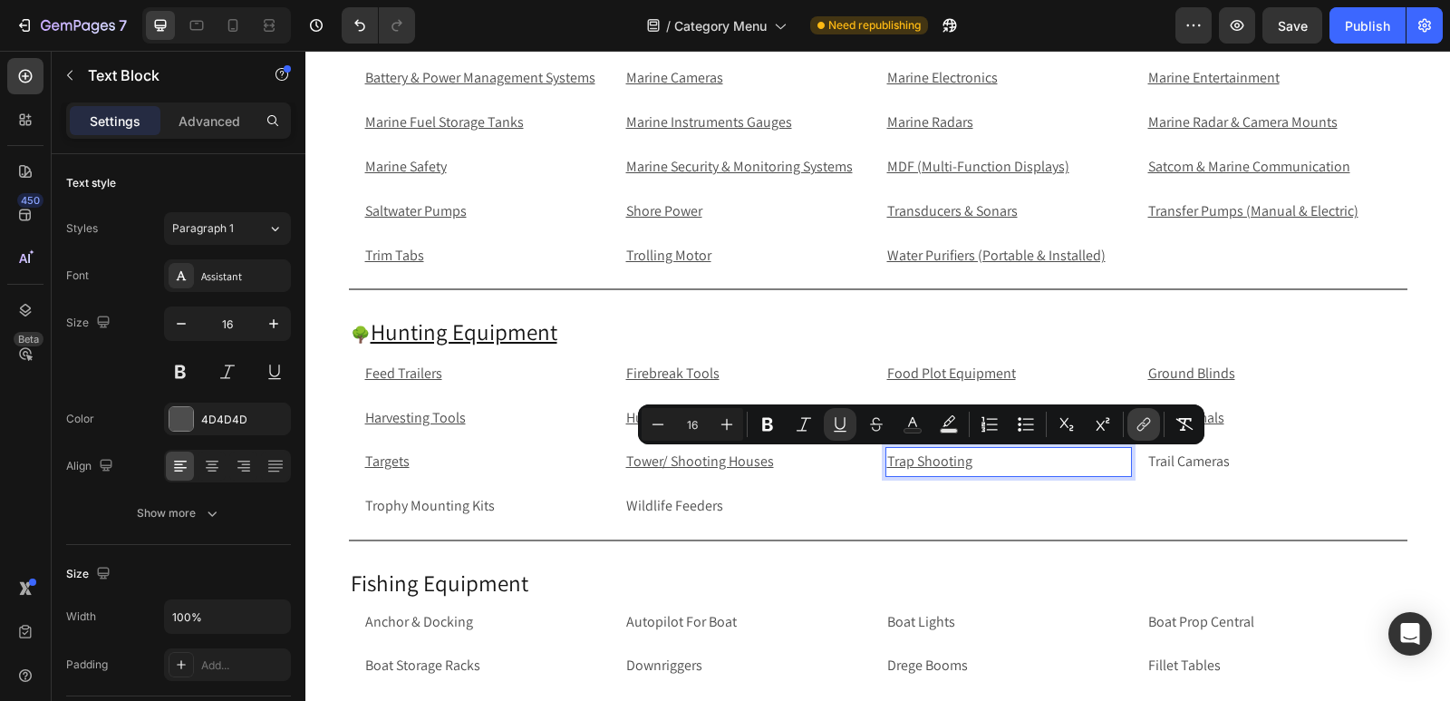
click at [1132, 425] on button "link" at bounding box center [1144, 424] width 33 height 33
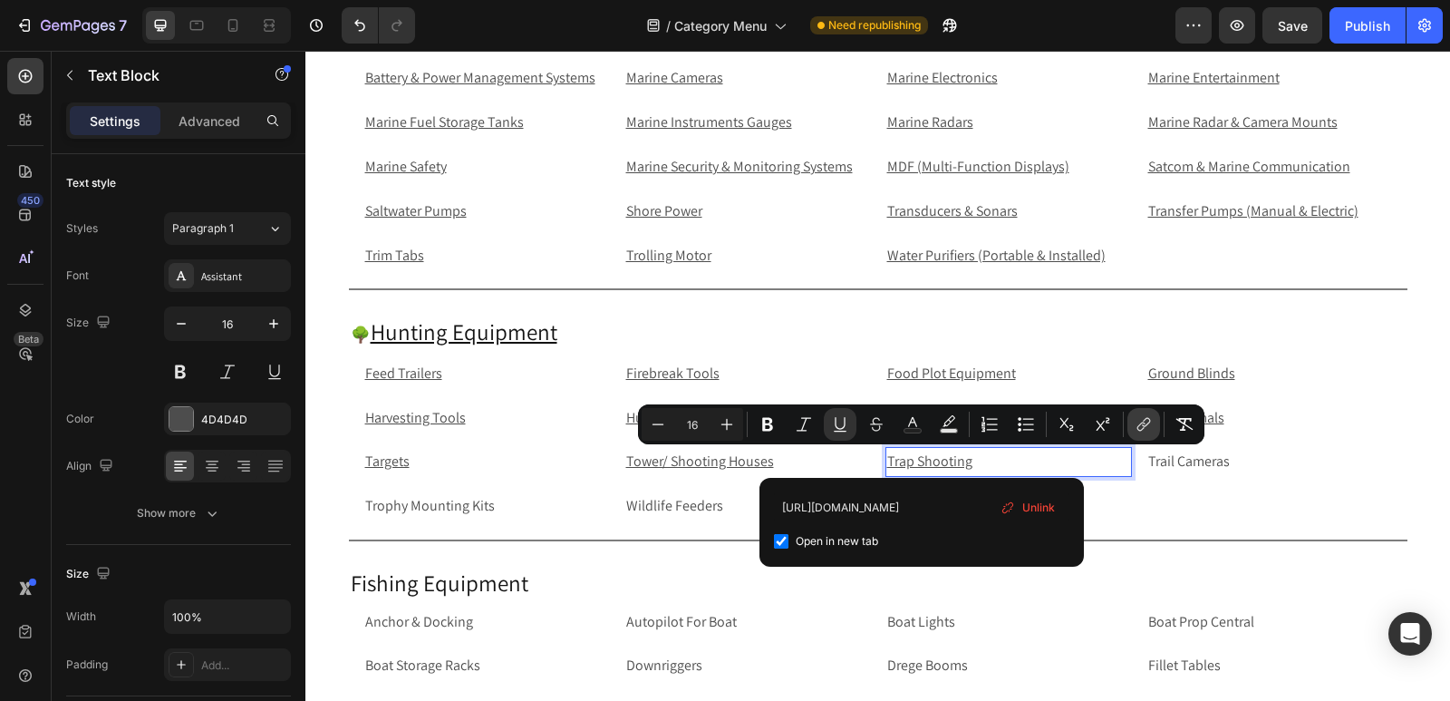
scroll to position [0, 125]
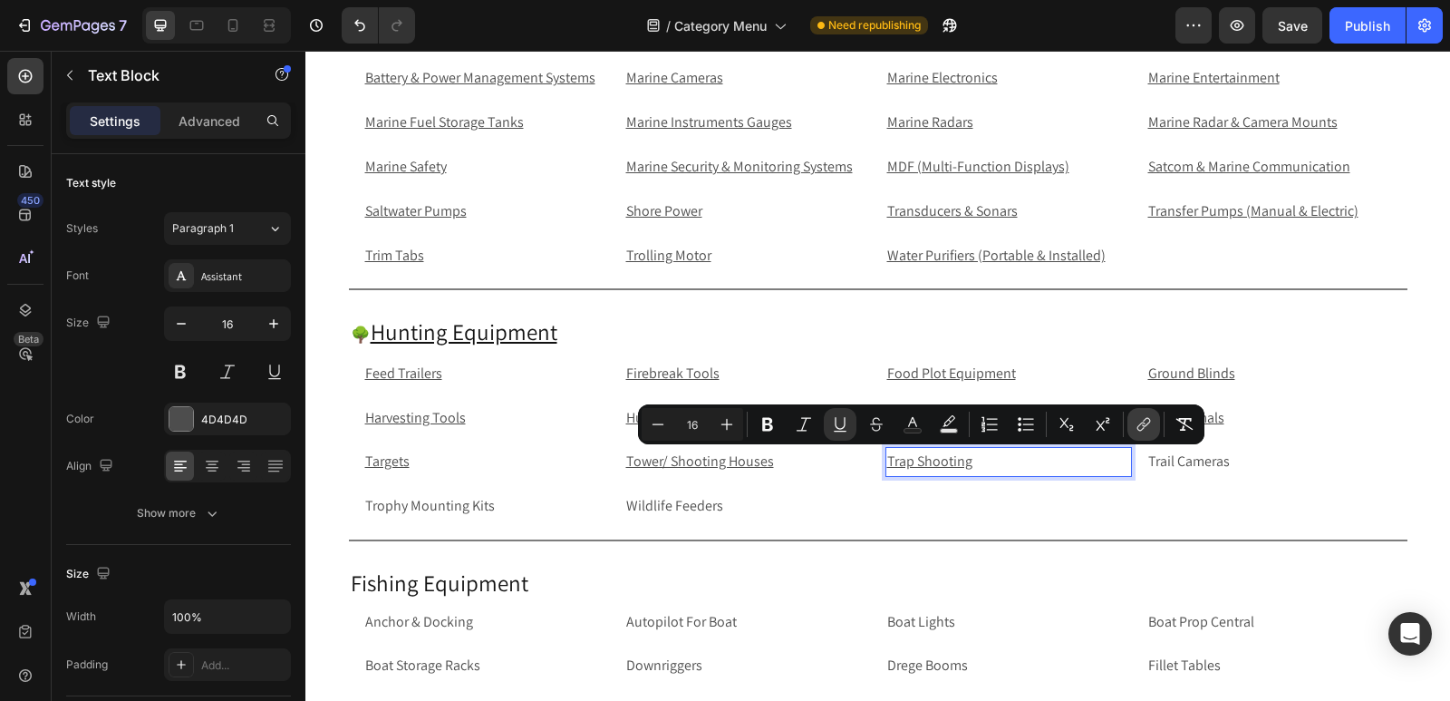
click at [1151, 421] on icon "Editor contextual toolbar" at bounding box center [1144, 424] width 18 height 18
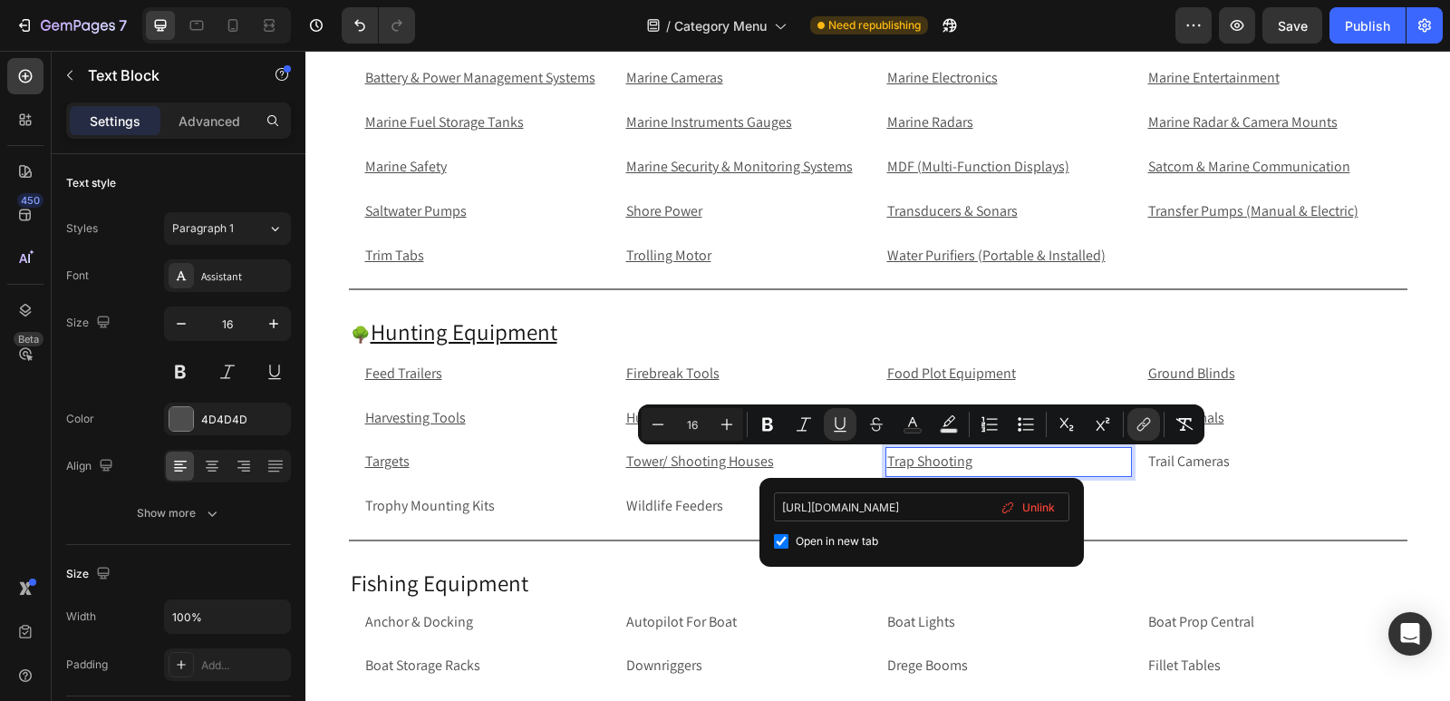
type input "https://rippingitoutdoors.com/collections/trap-shooting"
click at [1235, 454] on p "Trail Cameras" at bounding box center [1270, 462] width 243 height 26
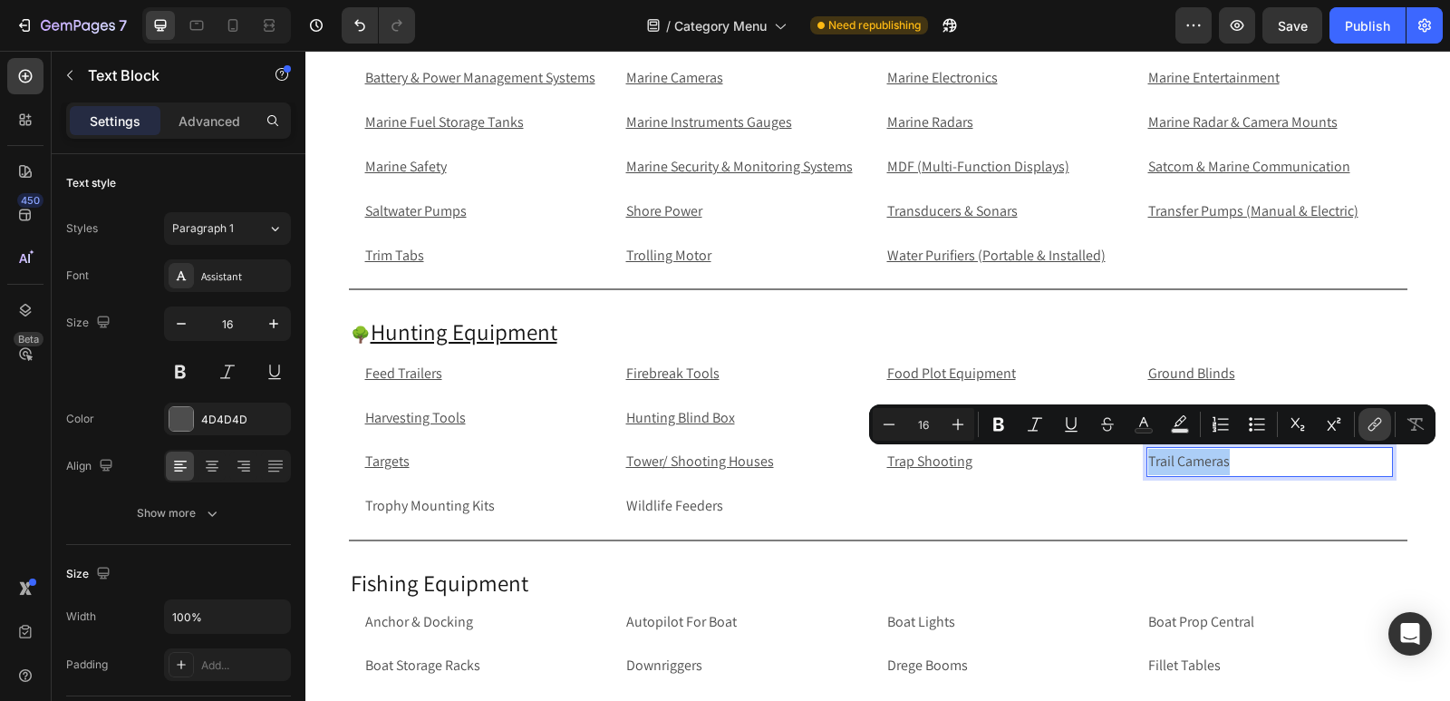
click at [1376, 422] on icon "Editor contextual toolbar" at bounding box center [1375, 424] width 18 height 18
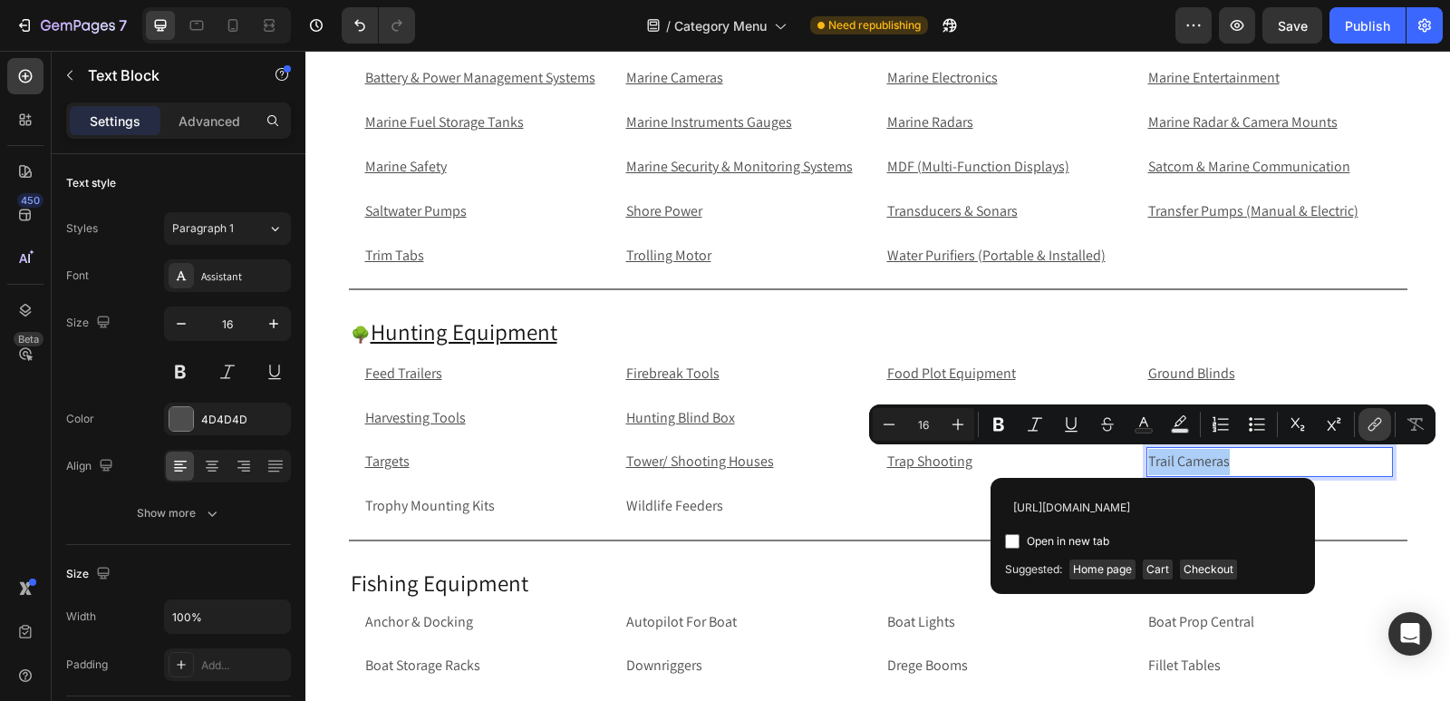
scroll to position [0, 73]
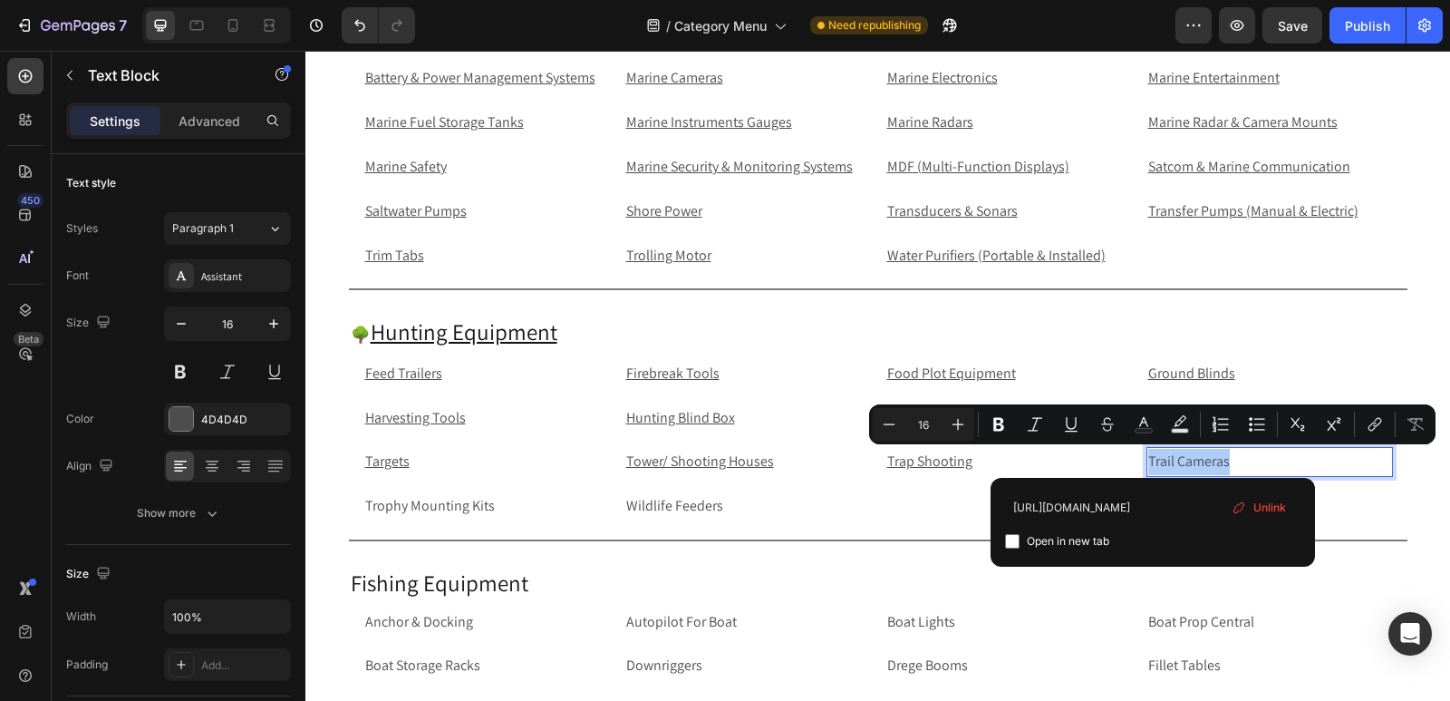
type input "https://rippingitoutdoors.com/collections/trail-camera"
click at [1014, 538] on input "Editor contextual toolbar" at bounding box center [1012, 541] width 15 height 15
checkbox input "true"
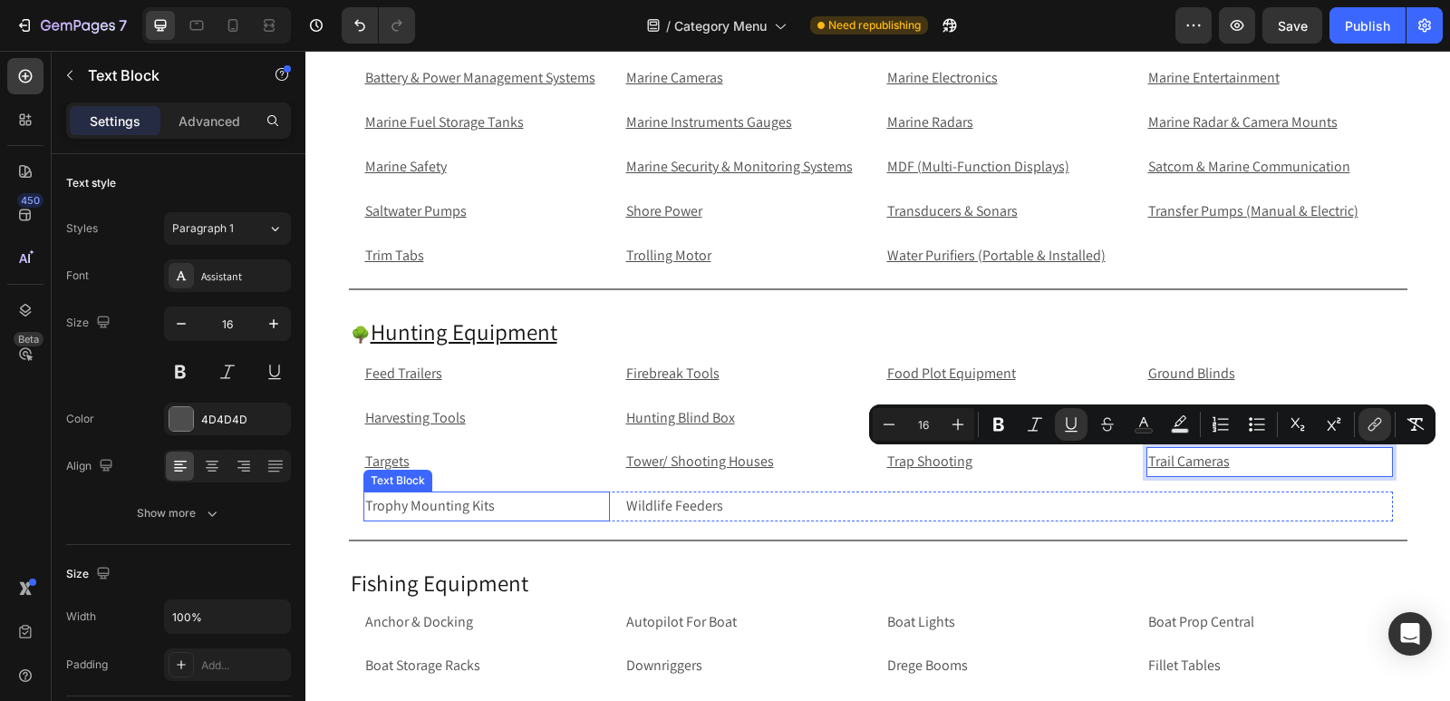
click at [496, 499] on p "Trophy Mounting Kits" at bounding box center [486, 506] width 243 height 26
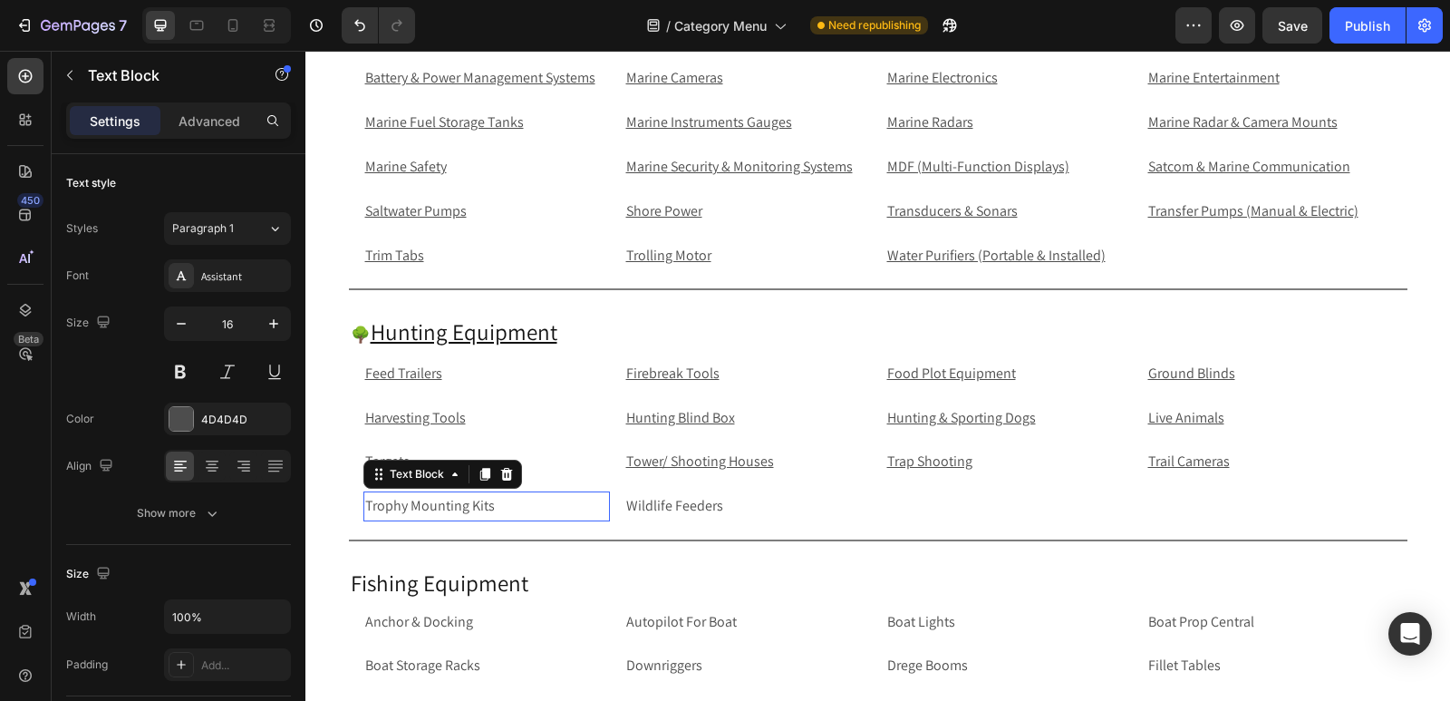
click at [496, 499] on p "Trophy Mounting Kits" at bounding box center [486, 506] width 243 height 26
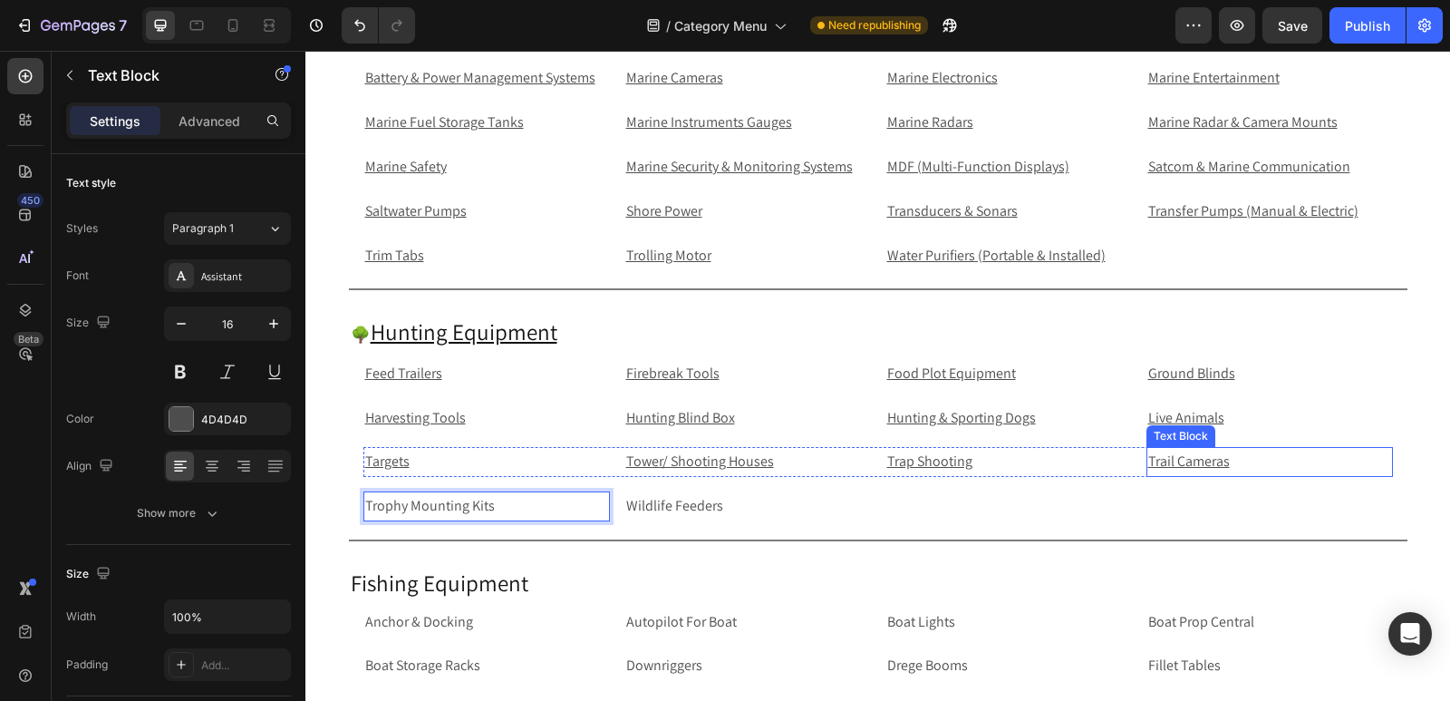
click at [1243, 458] on p "Trail Cameras" at bounding box center [1270, 462] width 243 height 26
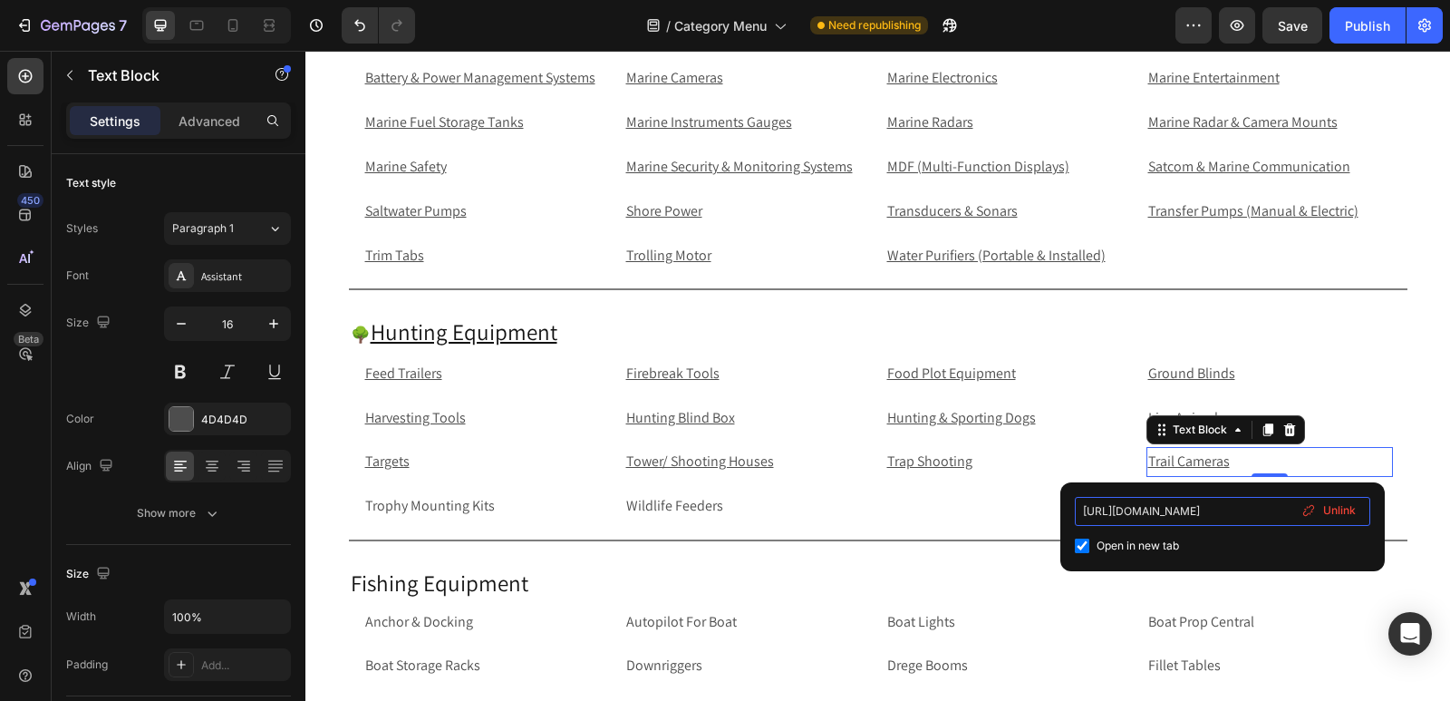
scroll to position [0, 73]
drag, startPoint x: 1243, startPoint y: 509, endPoint x: 1288, endPoint y: 509, distance: 45.3
click at [1288, 509] on input "https://rippingitoutdoors.com/collections/trail-camera" at bounding box center [1223, 511] width 296 height 29
click at [520, 505] on p "Trophy Mounting Kits" at bounding box center [486, 506] width 243 height 26
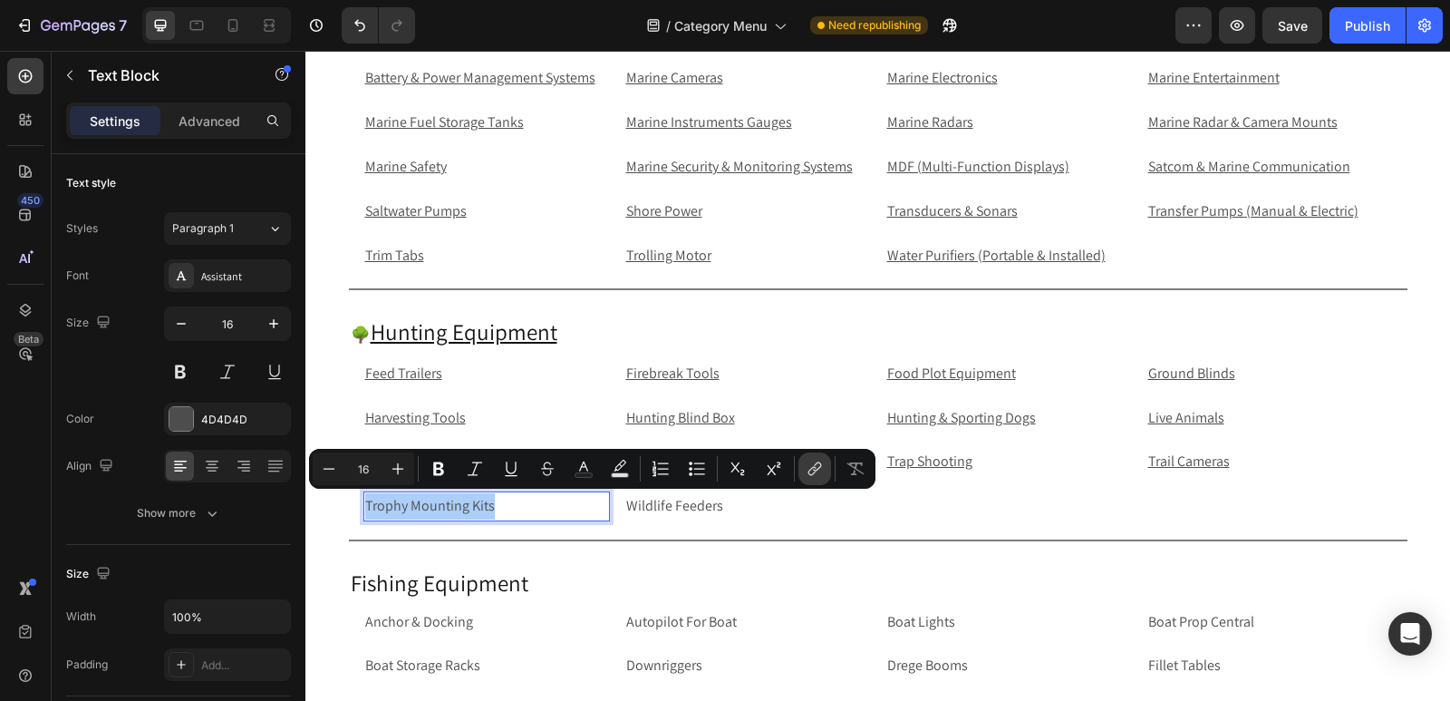
click at [810, 469] on icon "Editor contextual toolbar" at bounding box center [815, 469] width 18 height 18
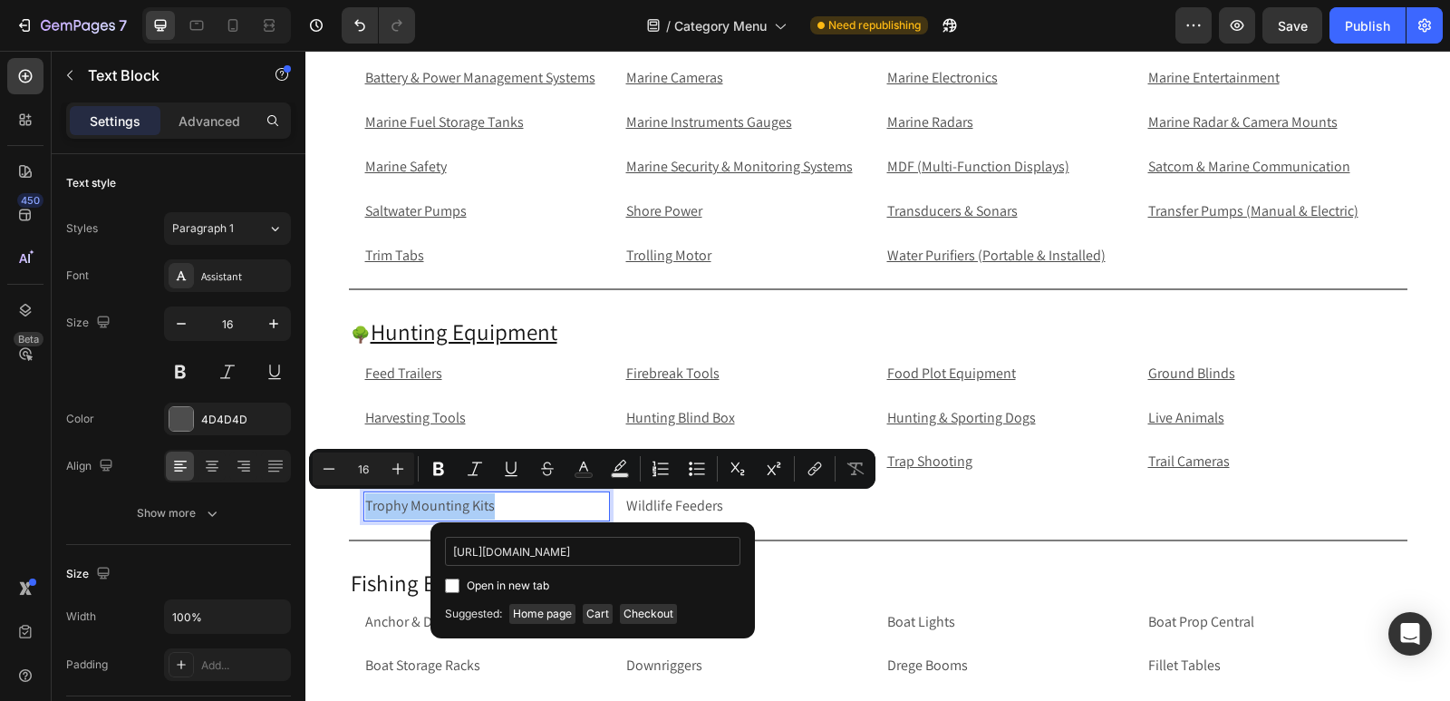
scroll to position [0, 119]
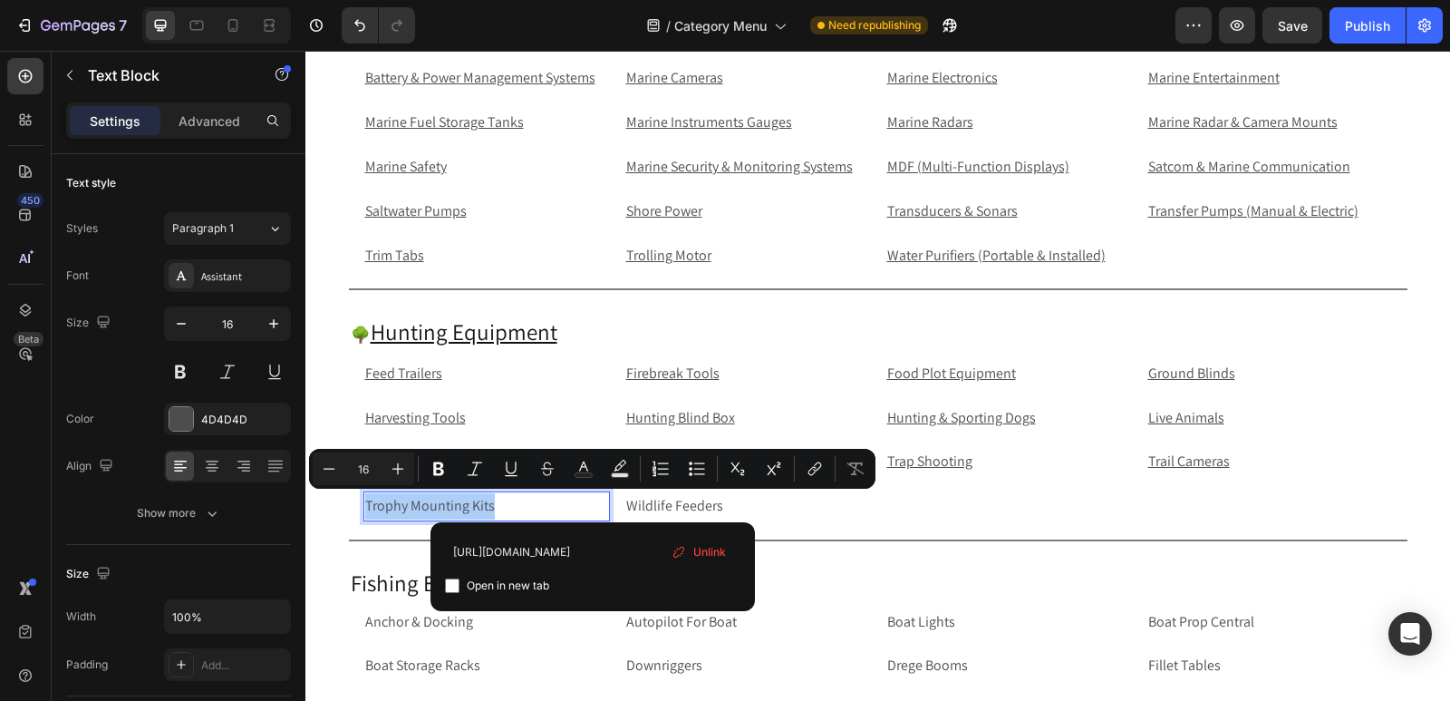
type input "https://rippingitoutdoors.com/collections/trophy-mounting-kits"
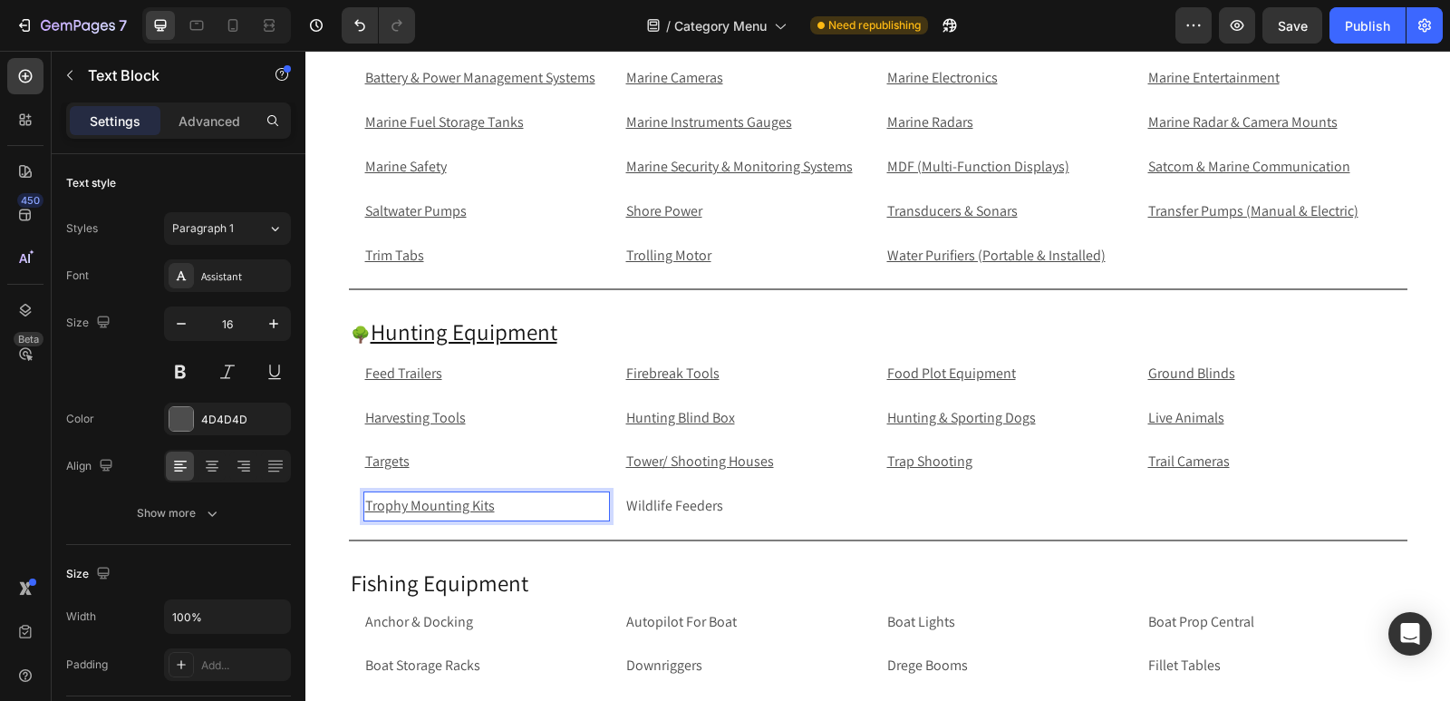
click at [539, 517] on p "Trophy Mounting Kits" at bounding box center [486, 506] width 243 height 26
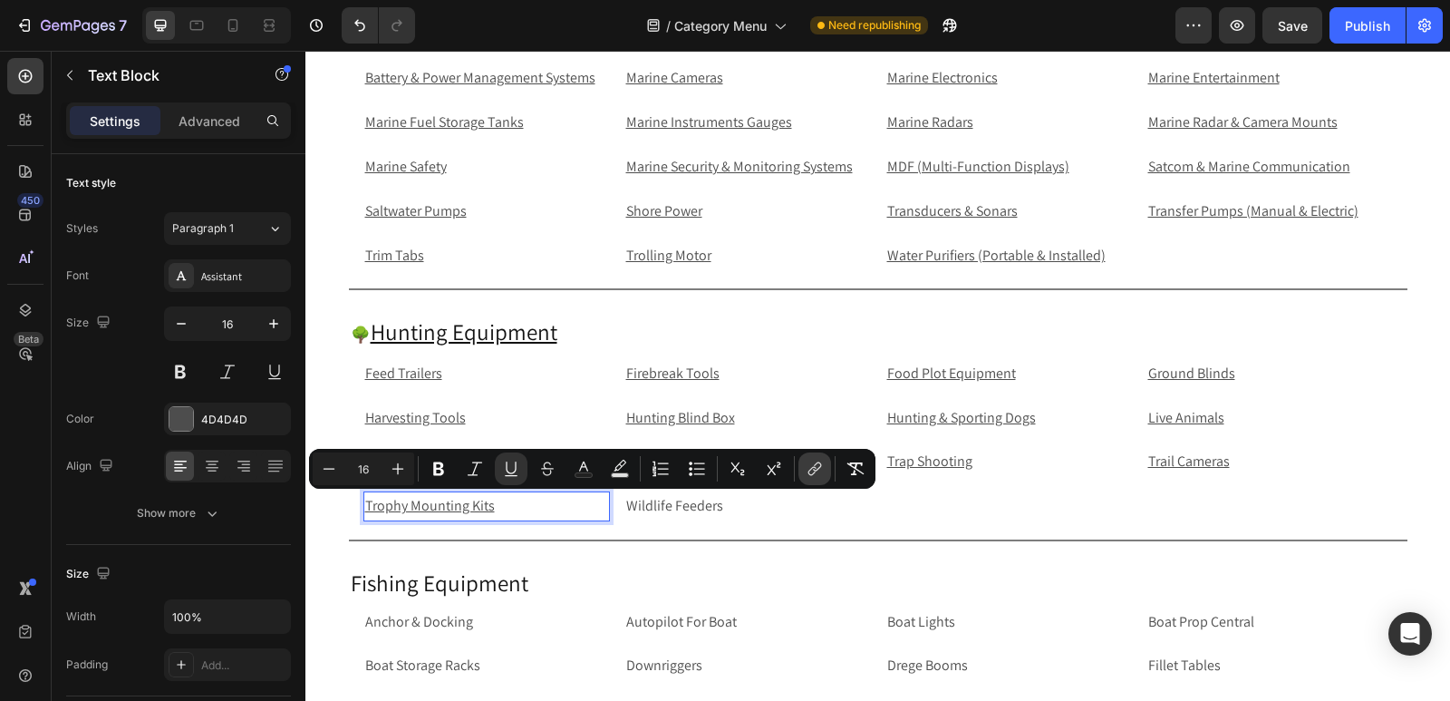
click at [816, 478] on button "link" at bounding box center [815, 468] width 33 height 33
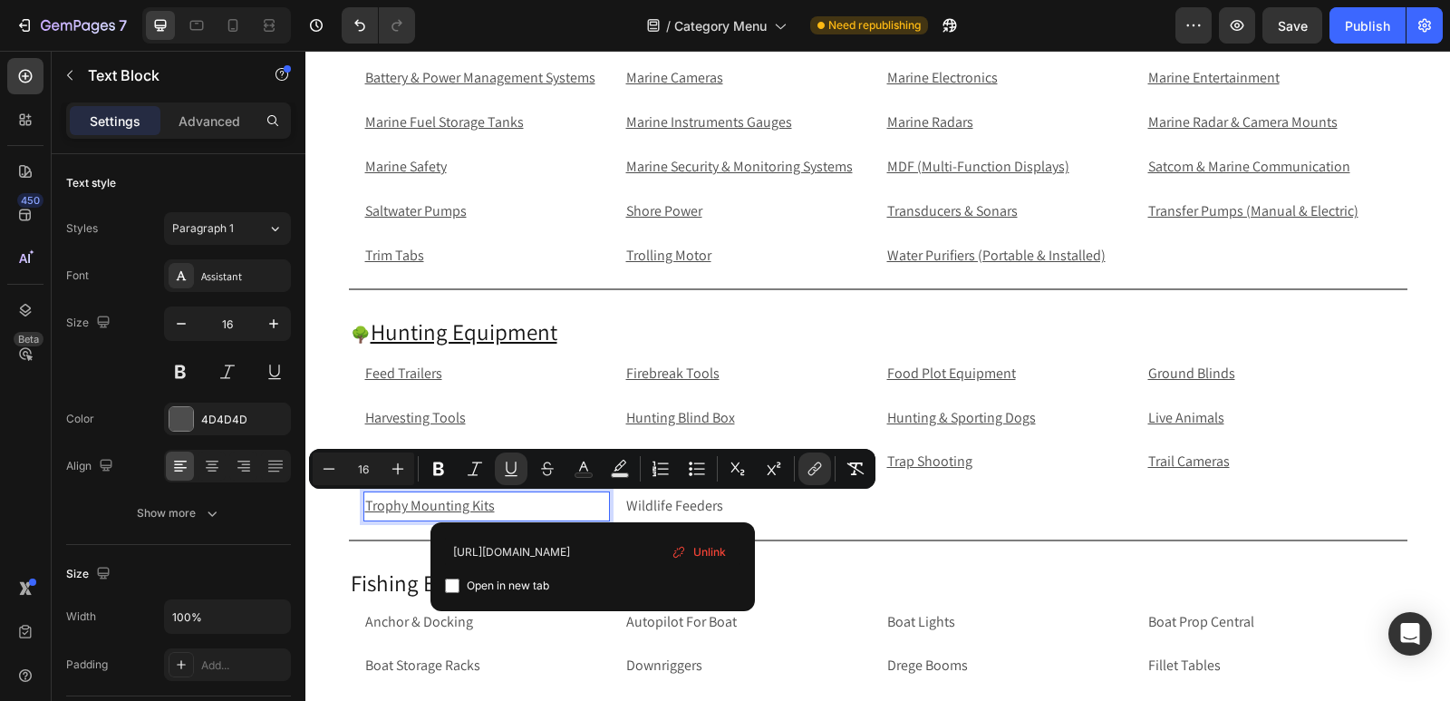
click at [453, 586] on input "Editor contextual toolbar" at bounding box center [452, 585] width 15 height 15
checkbox input "true"
click at [797, 509] on p "Wildlife Feeders" at bounding box center [747, 506] width 243 height 26
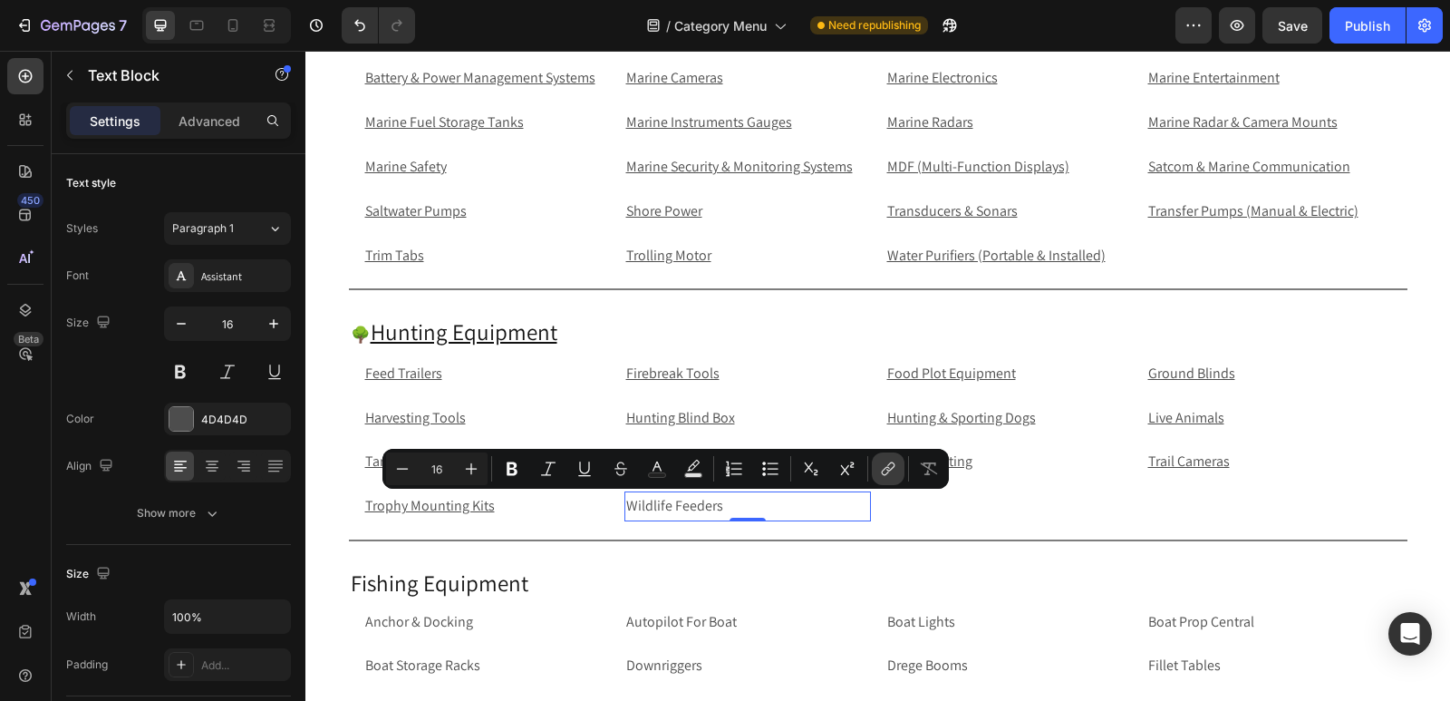
click at [882, 463] on icon "Editor contextual toolbar" at bounding box center [888, 469] width 18 height 18
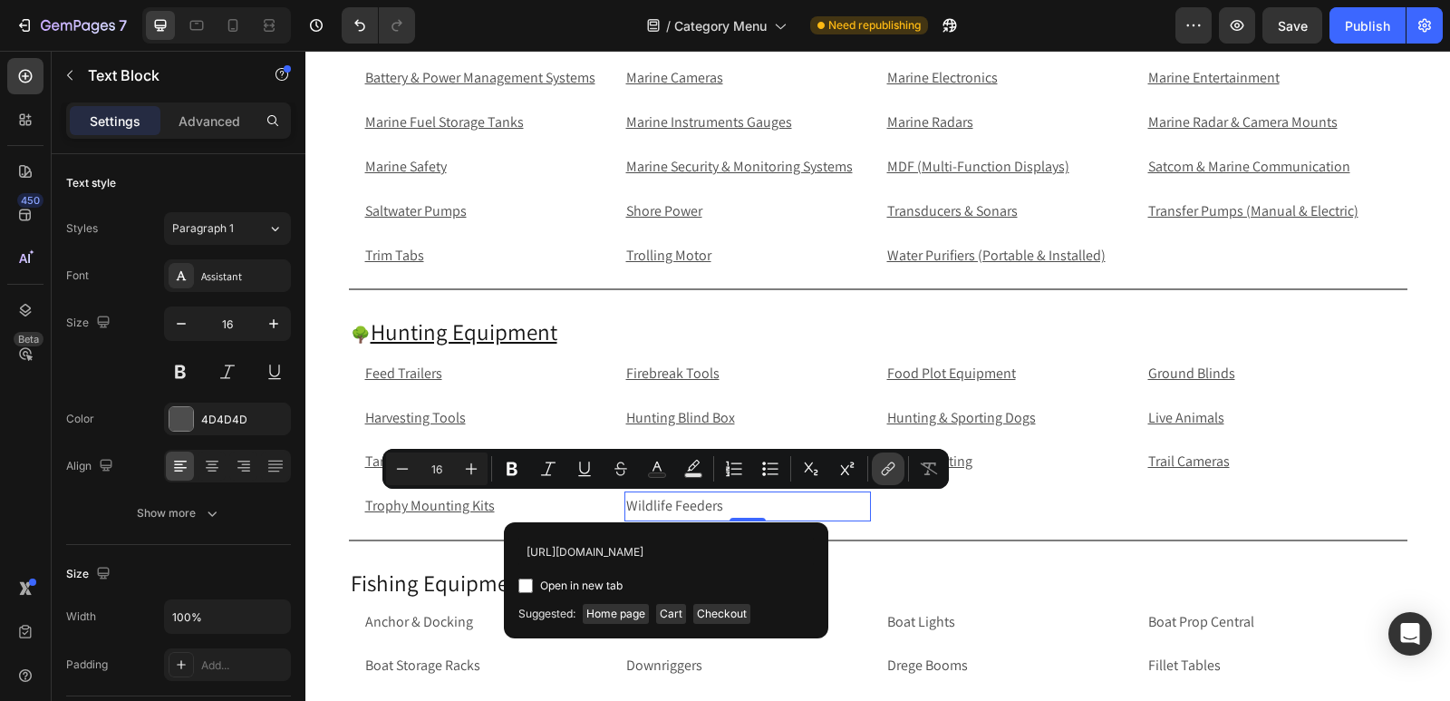
scroll to position [0, 83]
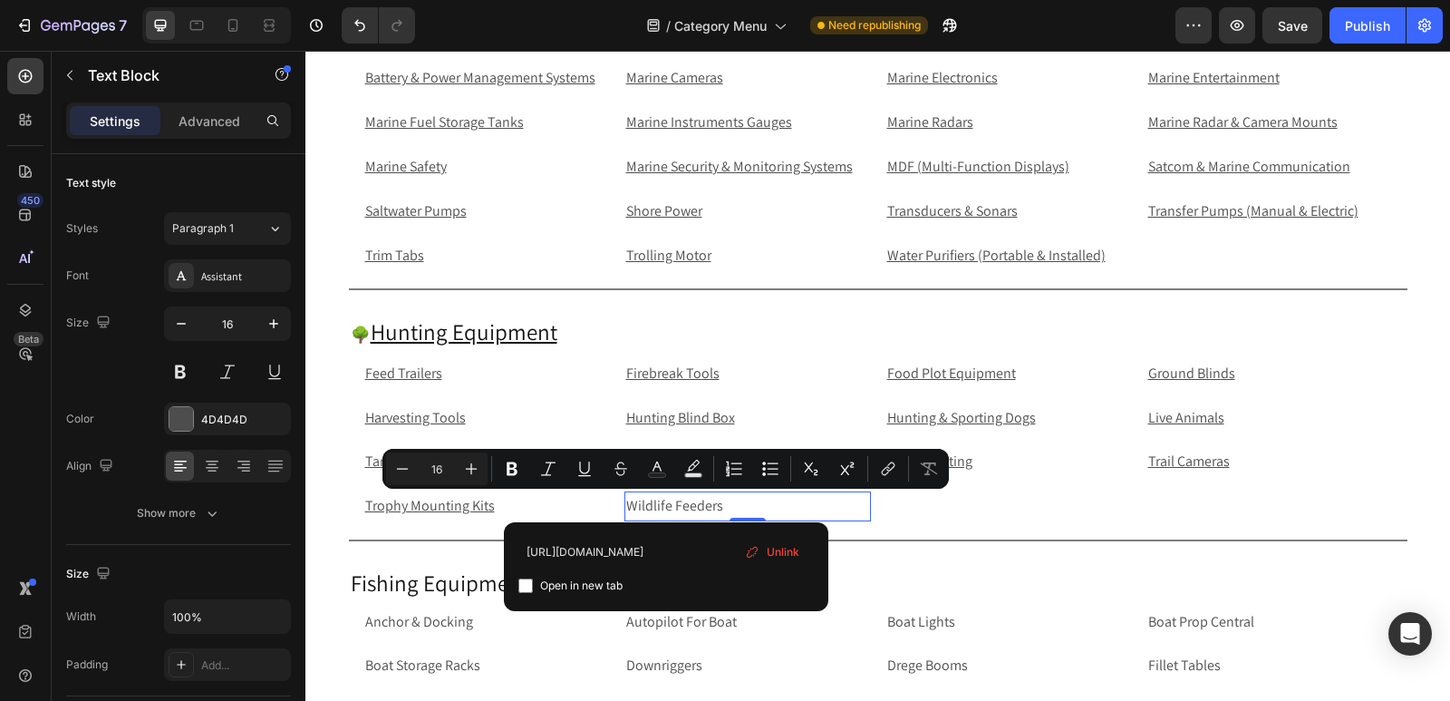
type input "https://rippingitoutdoors.com/collections/game-feeders"
click at [527, 585] on input "Editor contextual toolbar" at bounding box center [526, 585] width 15 height 15
checkbox input "true"
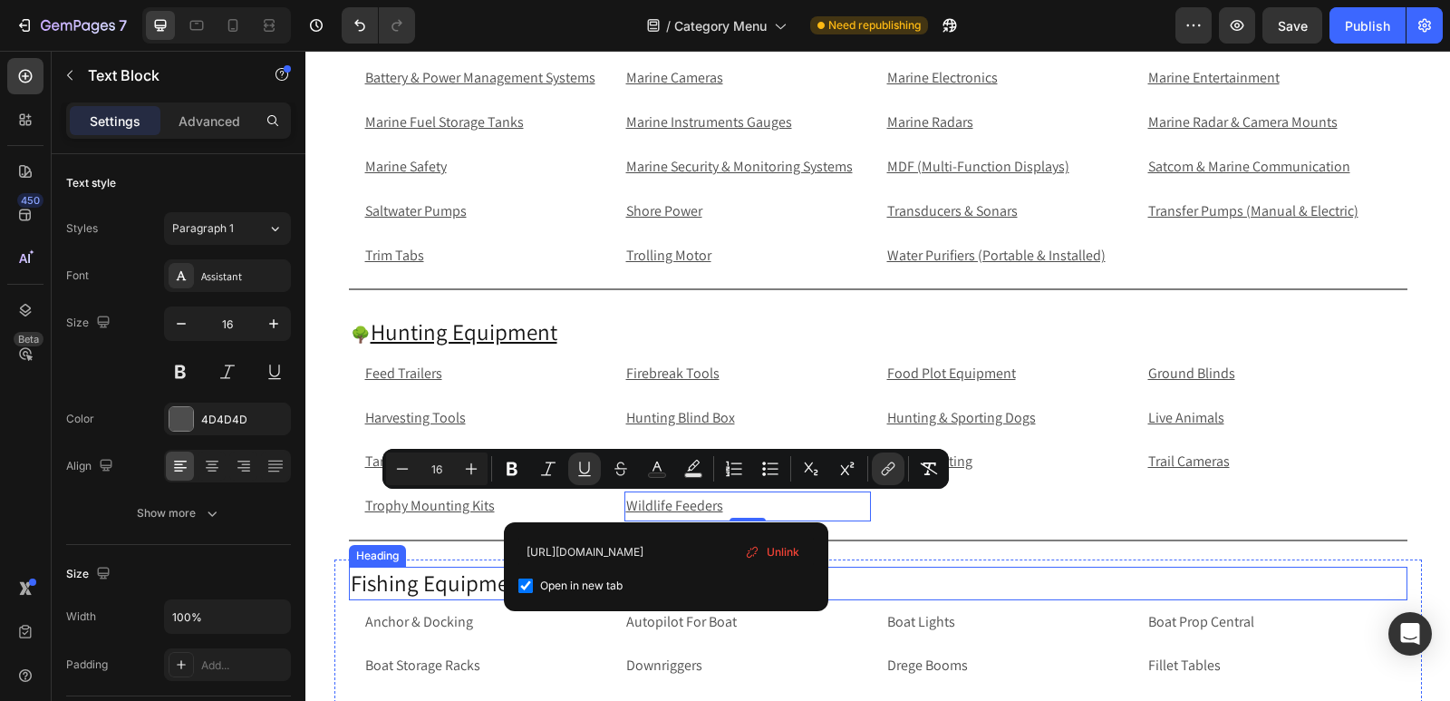
click at [409, 578] on h2 "Fishing Equipment" at bounding box center [878, 584] width 1059 height 34
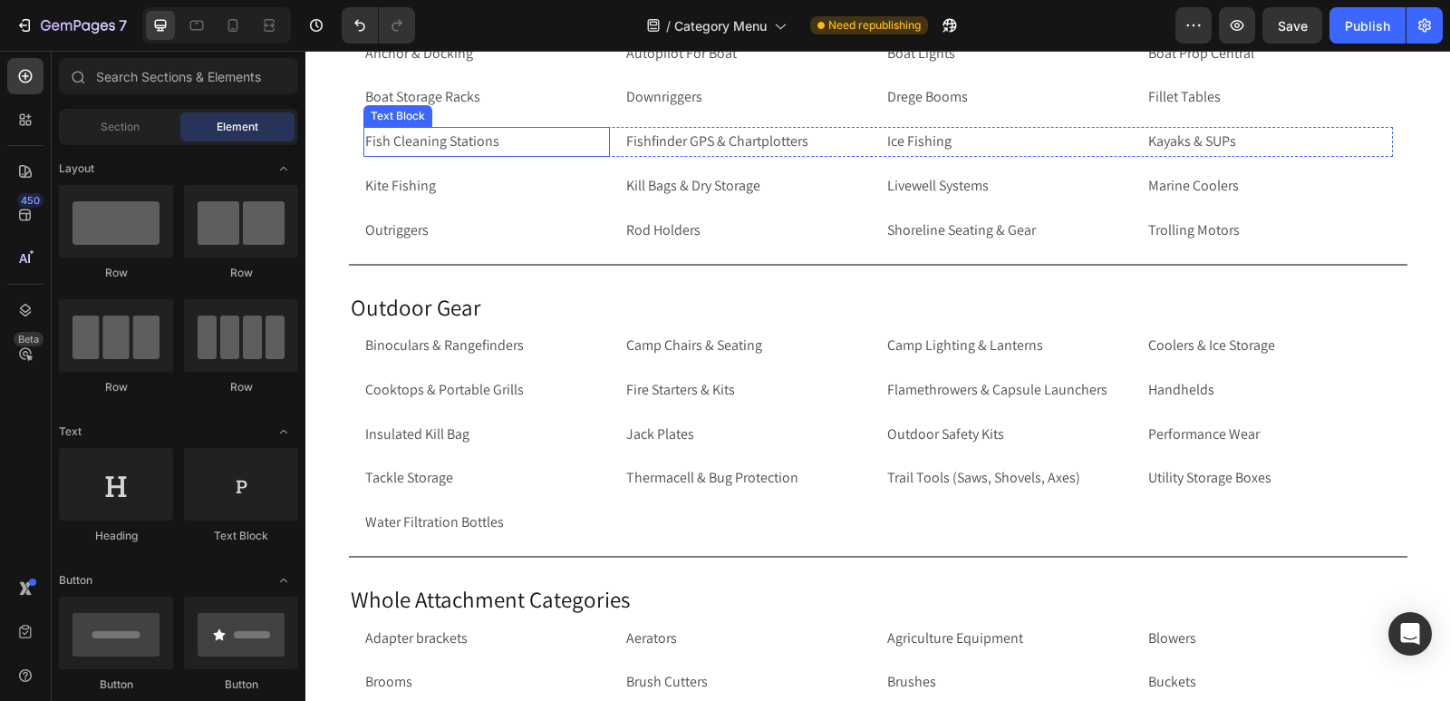
scroll to position [4812, 0]
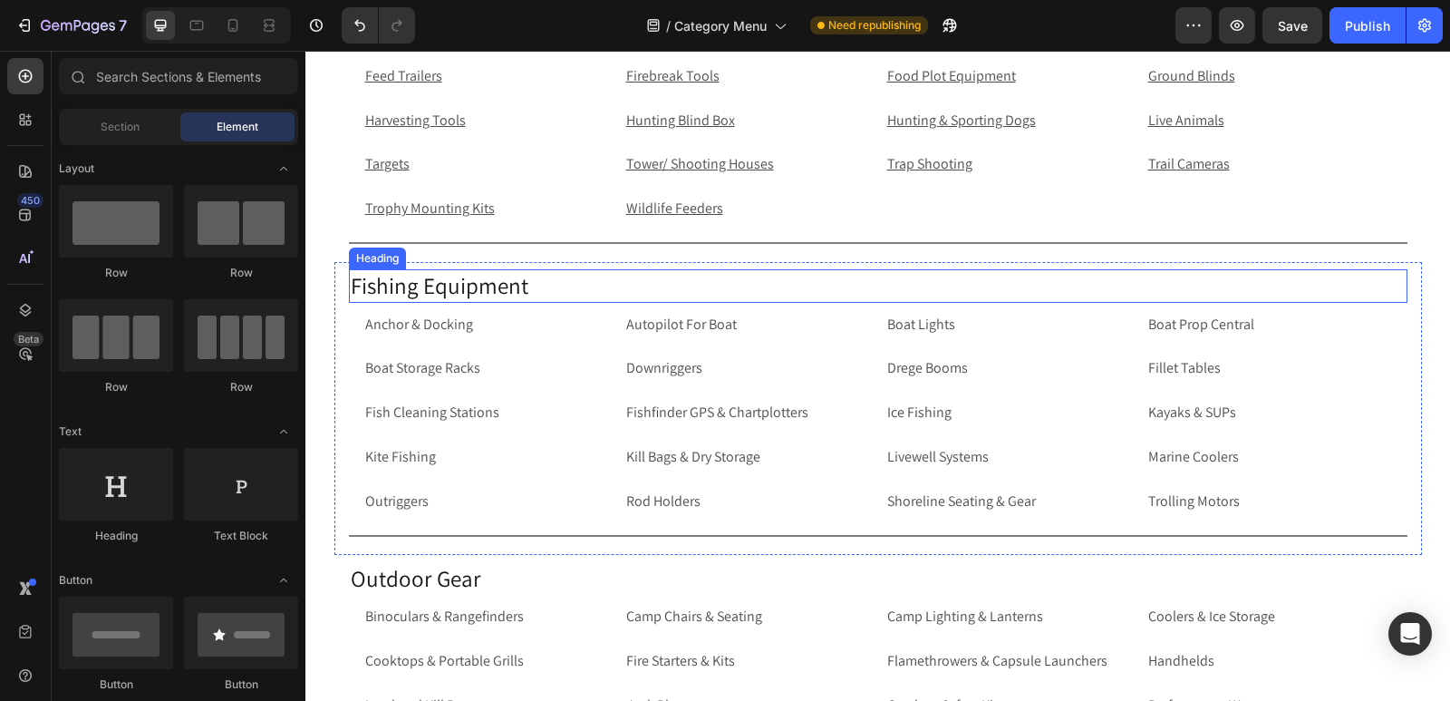
click at [351, 286] on p "Fishing Equipment" at bounding box center [878, 286] width 1055 height 30
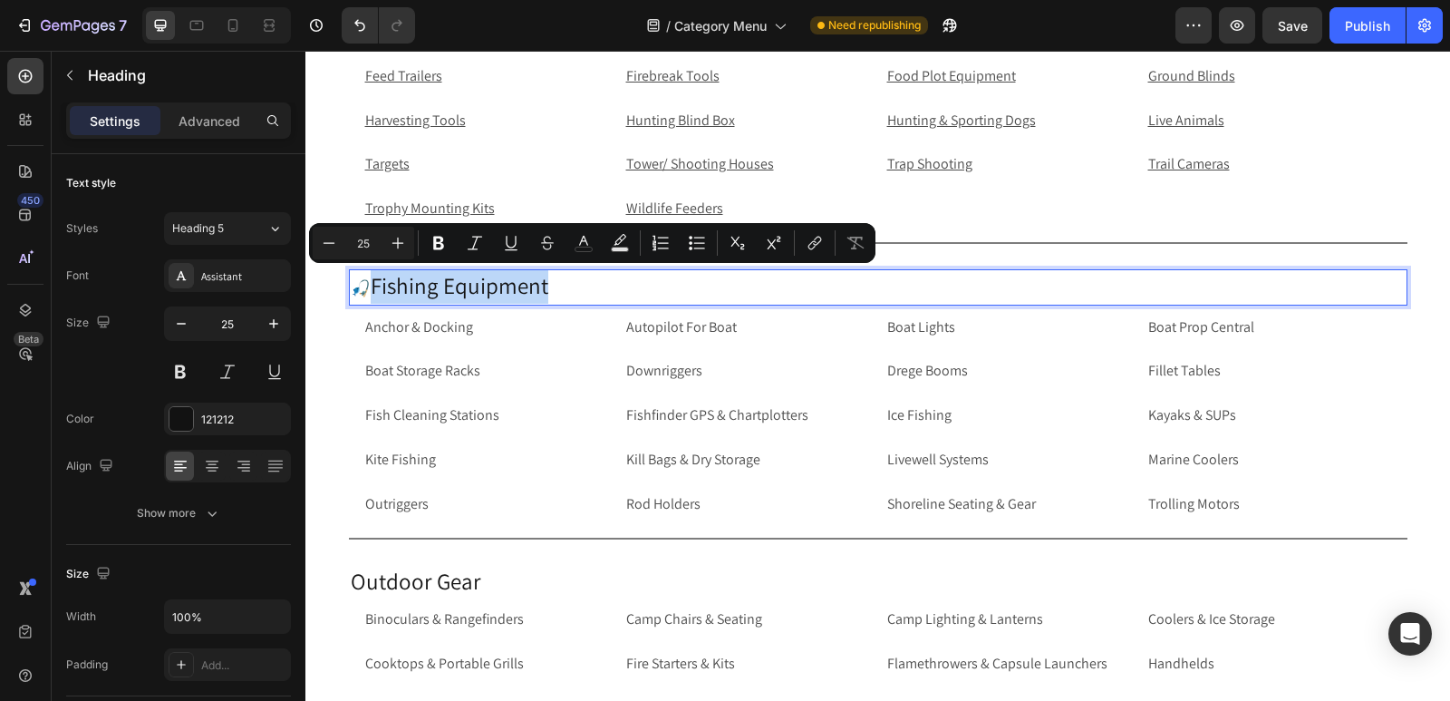
drag, startPoint x: 573, startPoint y: 284, endPoint x: 373, endPoint y: 285, distance: 199.4
click at [373, 285] on p "🎣 Fishing Equipment" at bounding box center [878, 287] width 1055 height 33
click at [812, 248] on icon "Editor contextual toolbar" at bounding box center [813, 245] width 8 height 9
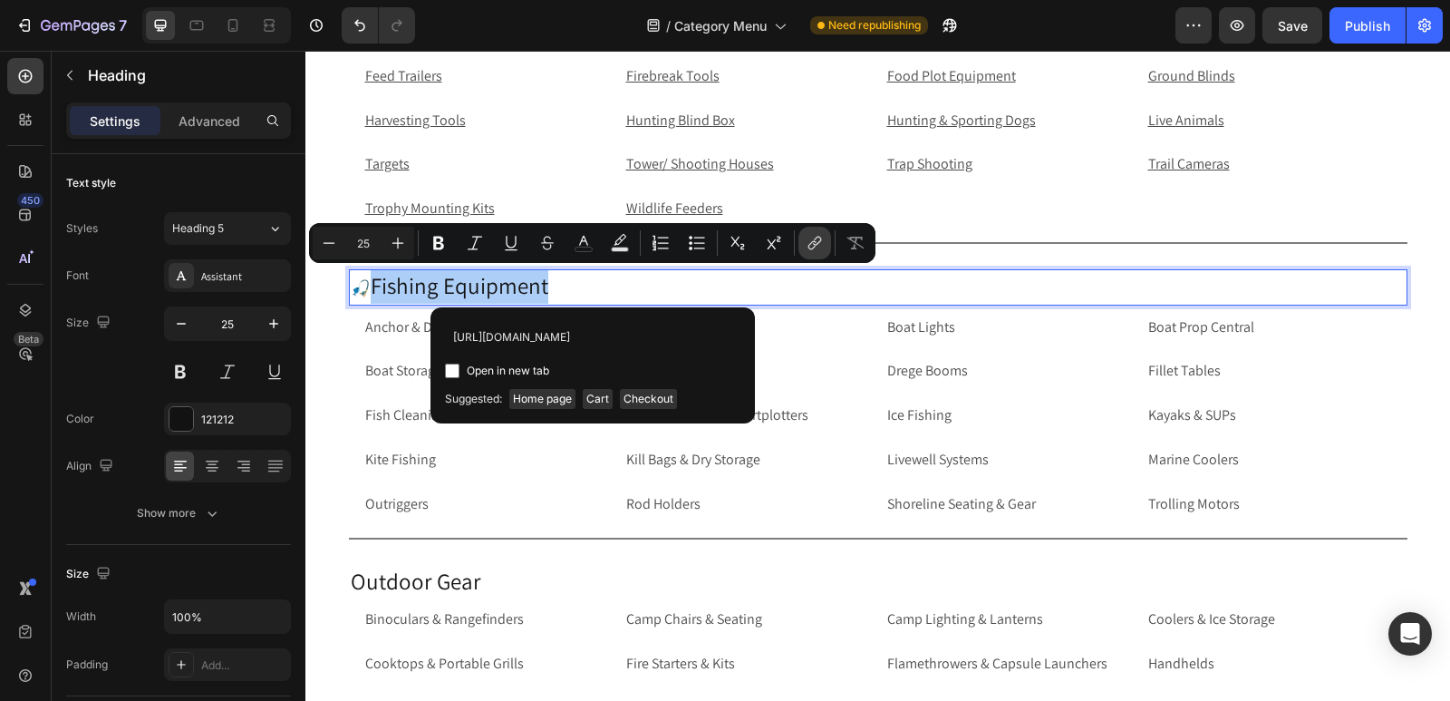
scroll to position [0, 104]
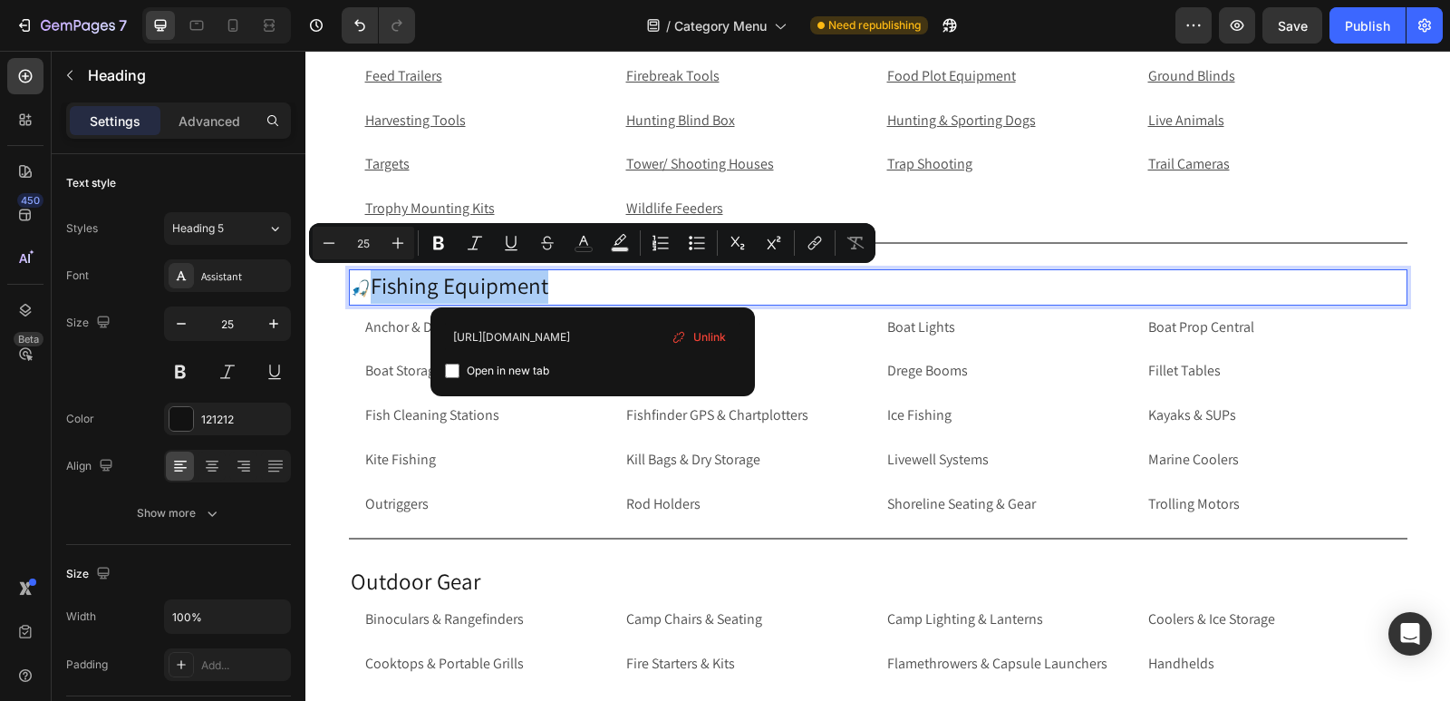
type input "https://rippingitoutdoors.com/collections/fishing-equipment"
click at [452, 369] on input "Editor contextual toolbar" at bounding box center [452, 370] width 15 height 15
checkbox input "true"
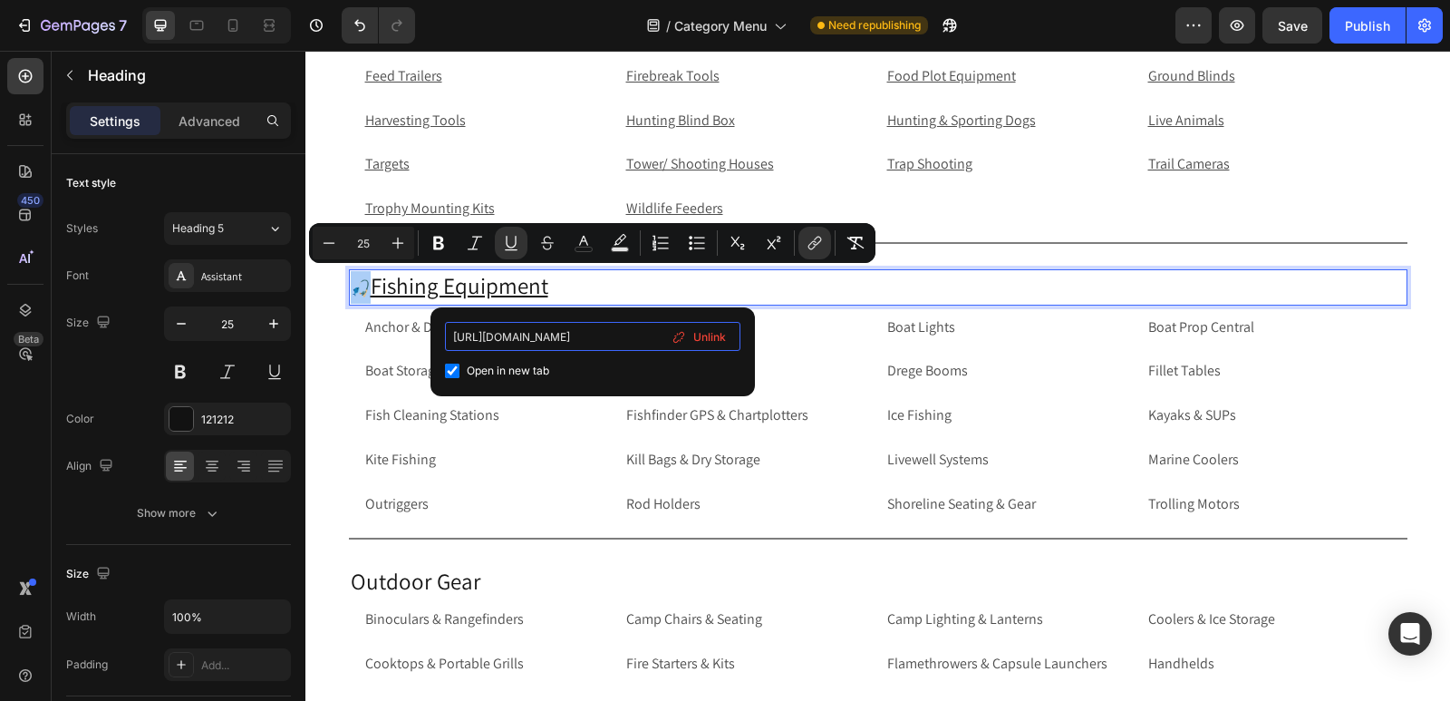
scroll to position [0, 104]
drag, startPoint x: 568, startPoint y: 339, endPoint x: 658, endPoint y: 346, distance: 90.0
click at [658, 346] on input "https://rippingitoutdoors.com/collections/fishing-equipment" at bounding box center [593, 336] width 296 height 29
click at [392, 327] on p "Anchor & Docking" at bounding box center [486, 328] width 243 height 26
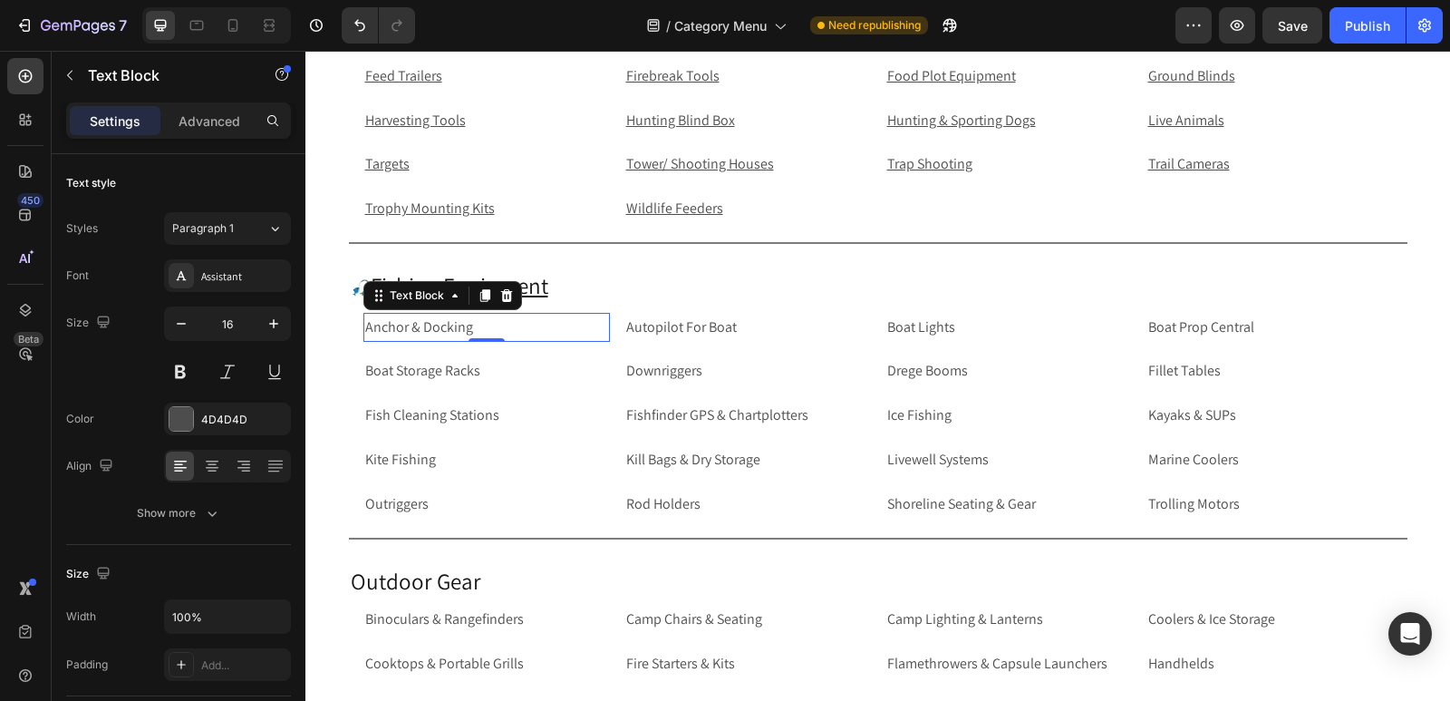
click at [523, 325] on p "Anchor & Docking" at bounding box center [486, 328] width 243 height 26
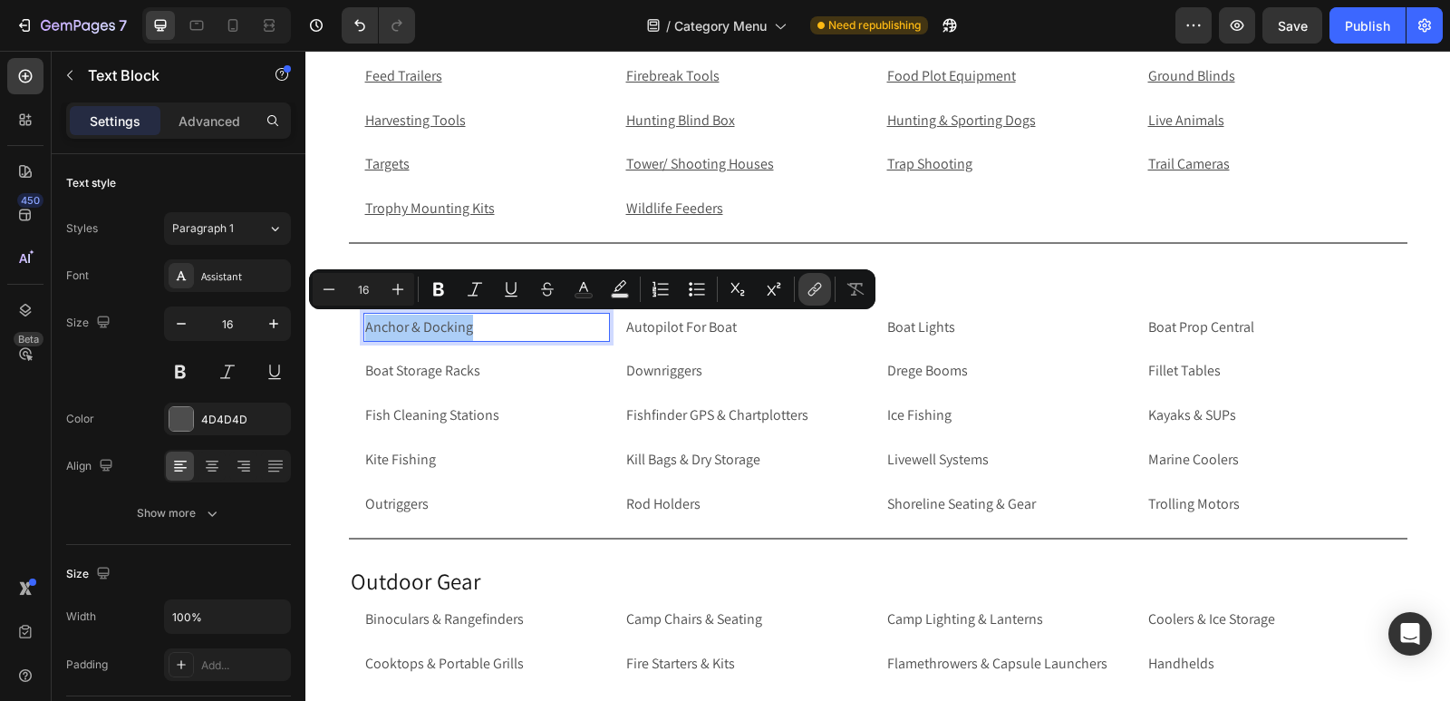
click at [819, 287] on icon "Editor contextual toolbar" at bounding box center [815, 289] width 18 height 18
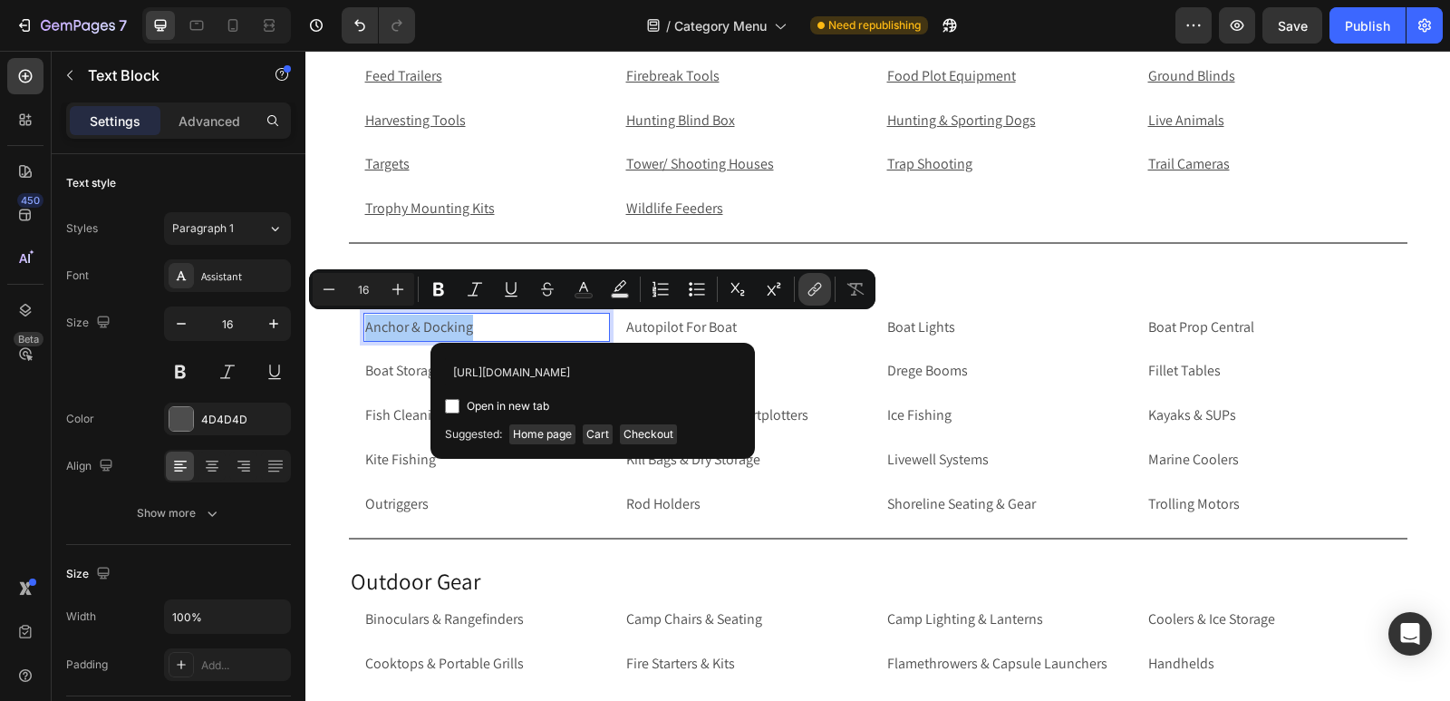
scroll to position [0, 116]
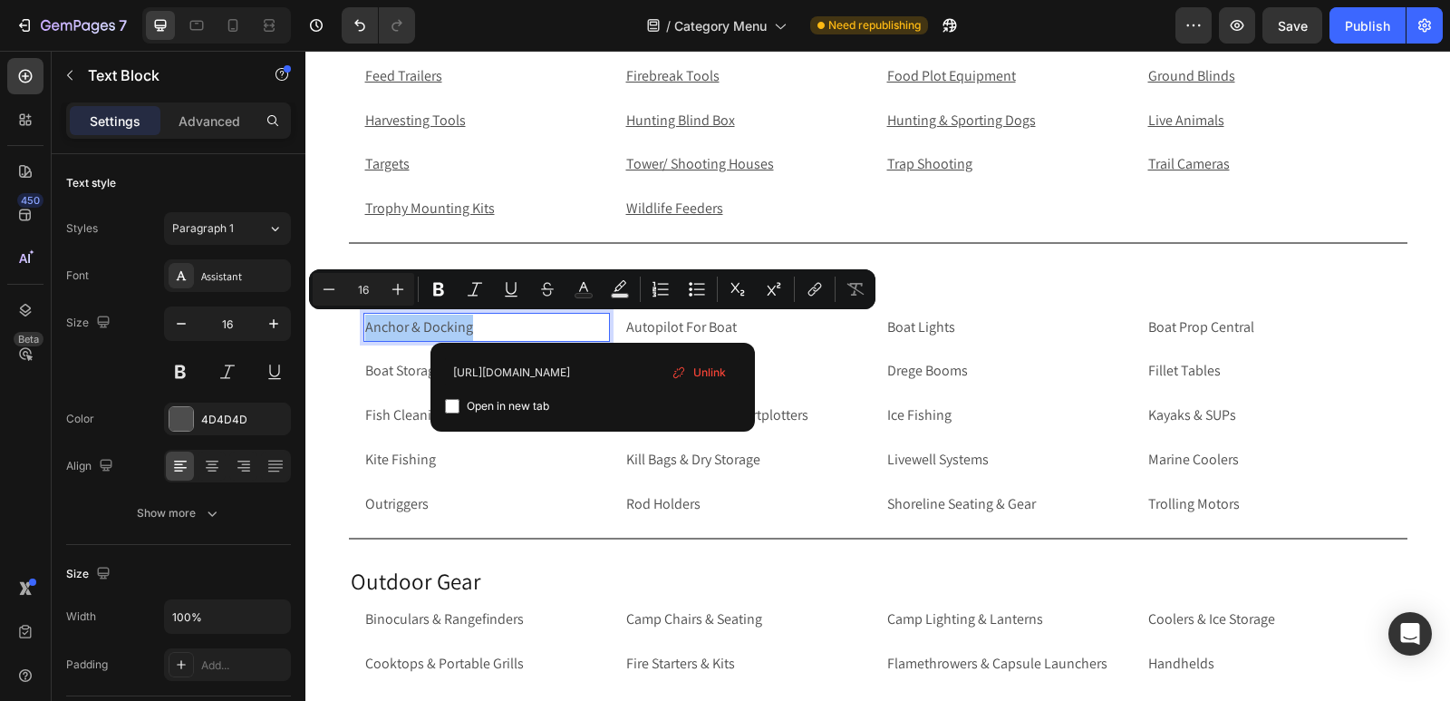
type input "https://rippingitoutdoors.com/collections/anchor-and-docking"
click at [455, 408] on input "Editor contextual toolbar" at bounding box center [452, 406] width 15 height 15
checkbox input "true"
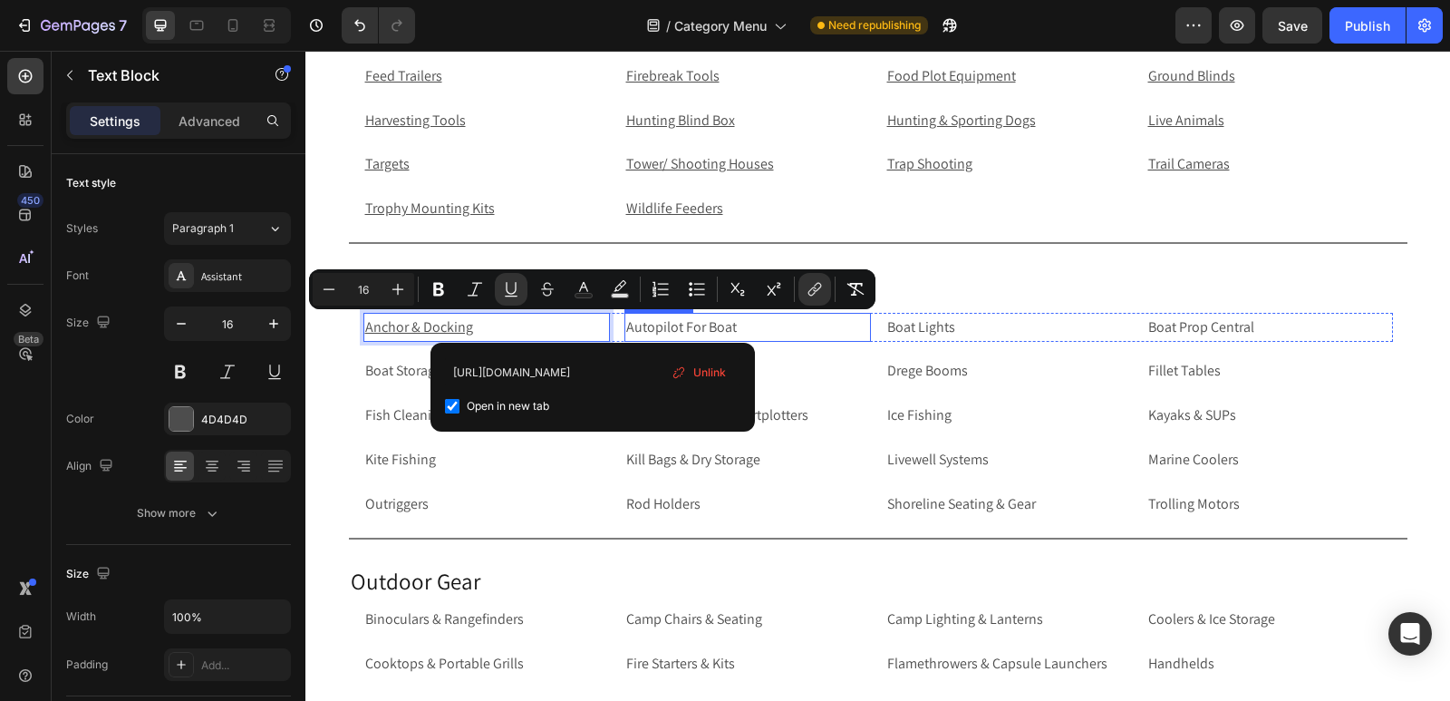
click at [741, 325] on p "Autopilot For Boat" at bounding box center [747, 328] width 243 height 26
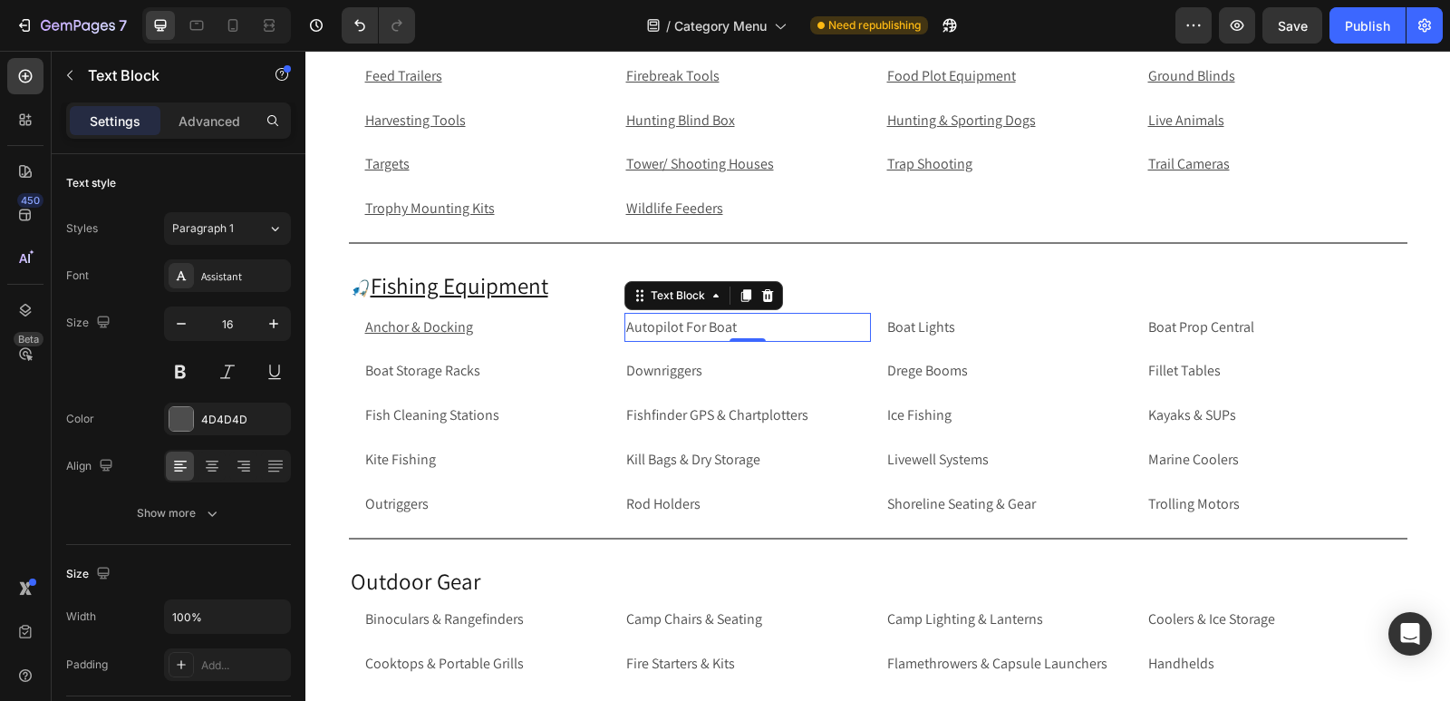
click at [741, 325] on p "Autopilot For Boat" at bounding box center [747, 328] width 243 height 26
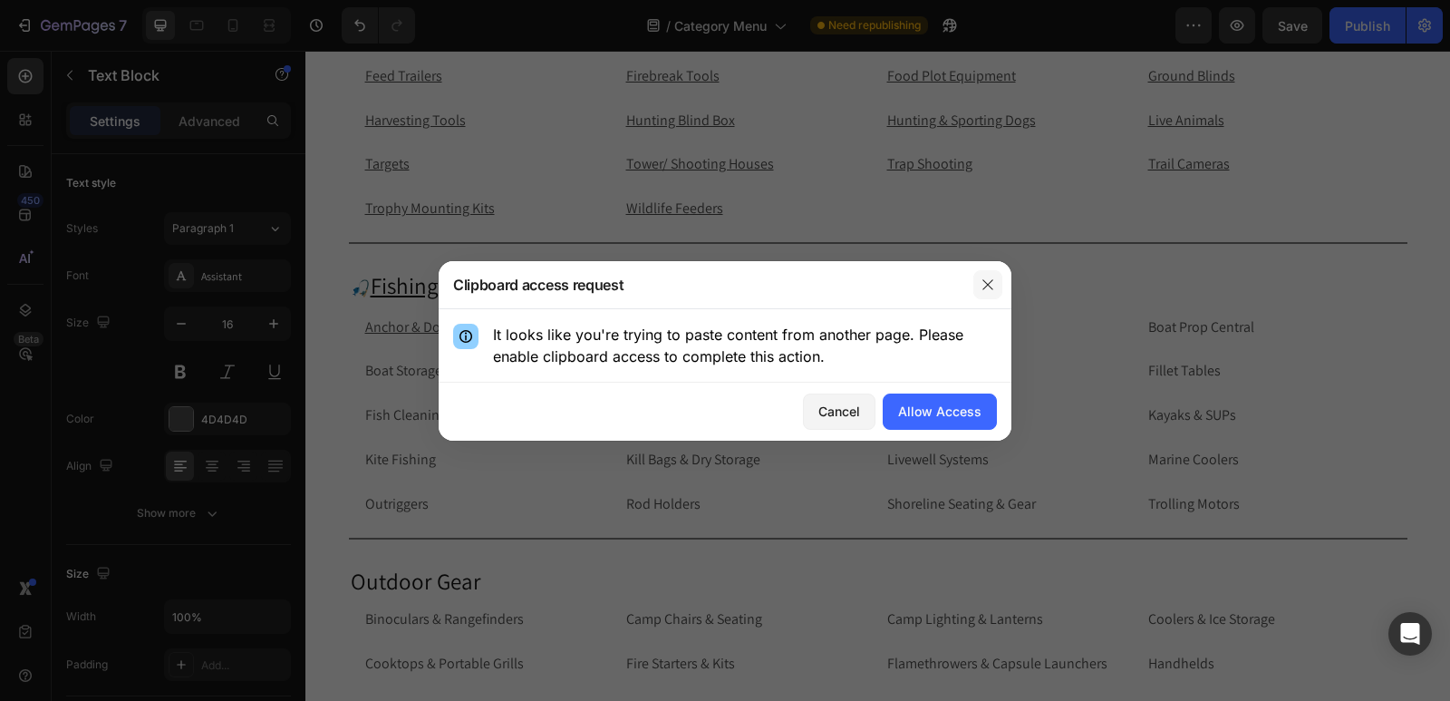
click at [986, 296] on button "button" at bounding box center [988, 284] width 29 height 29
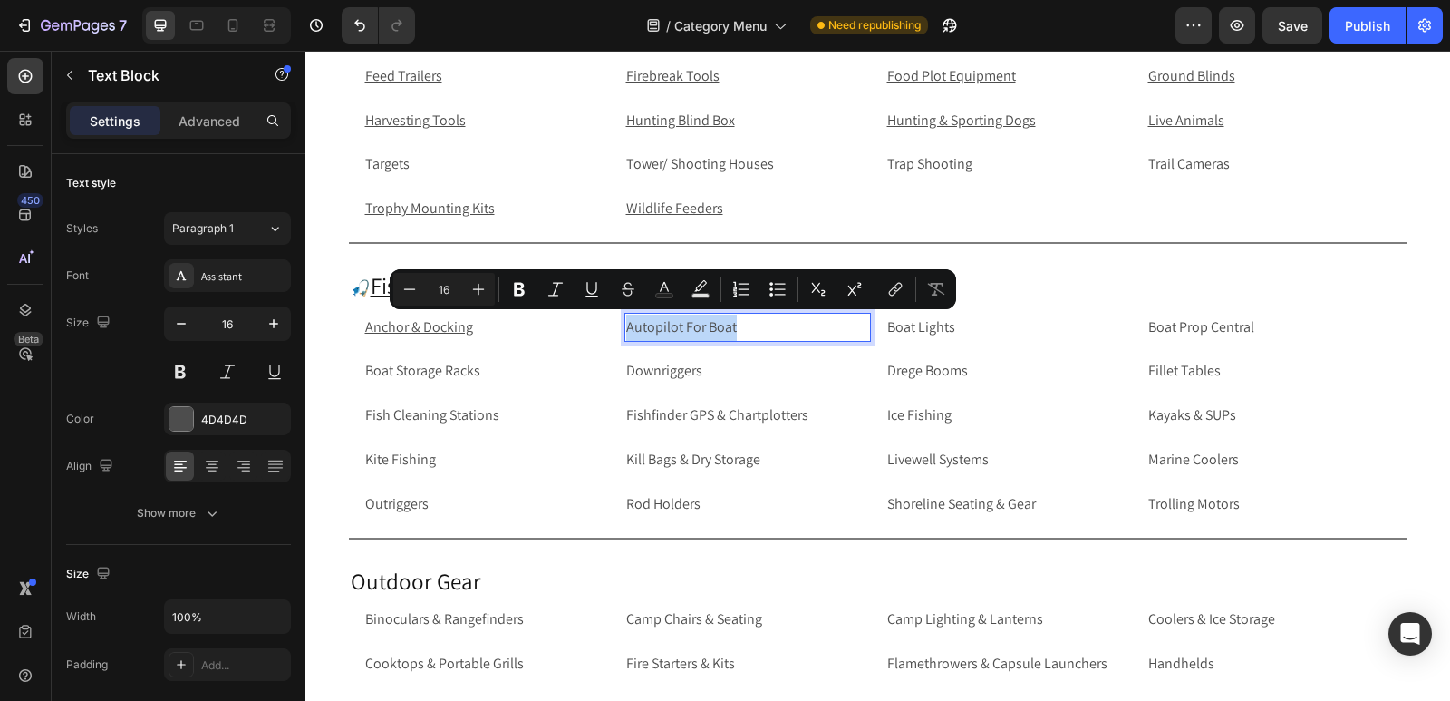
click at [775, 331] on p "Autopilot For Boat" at bounding box center [747, 328] width 243 height 26
click at [896, 288] on icon "Editor contextual toolbar" at bounding box center [893, 291] width 8 height 9
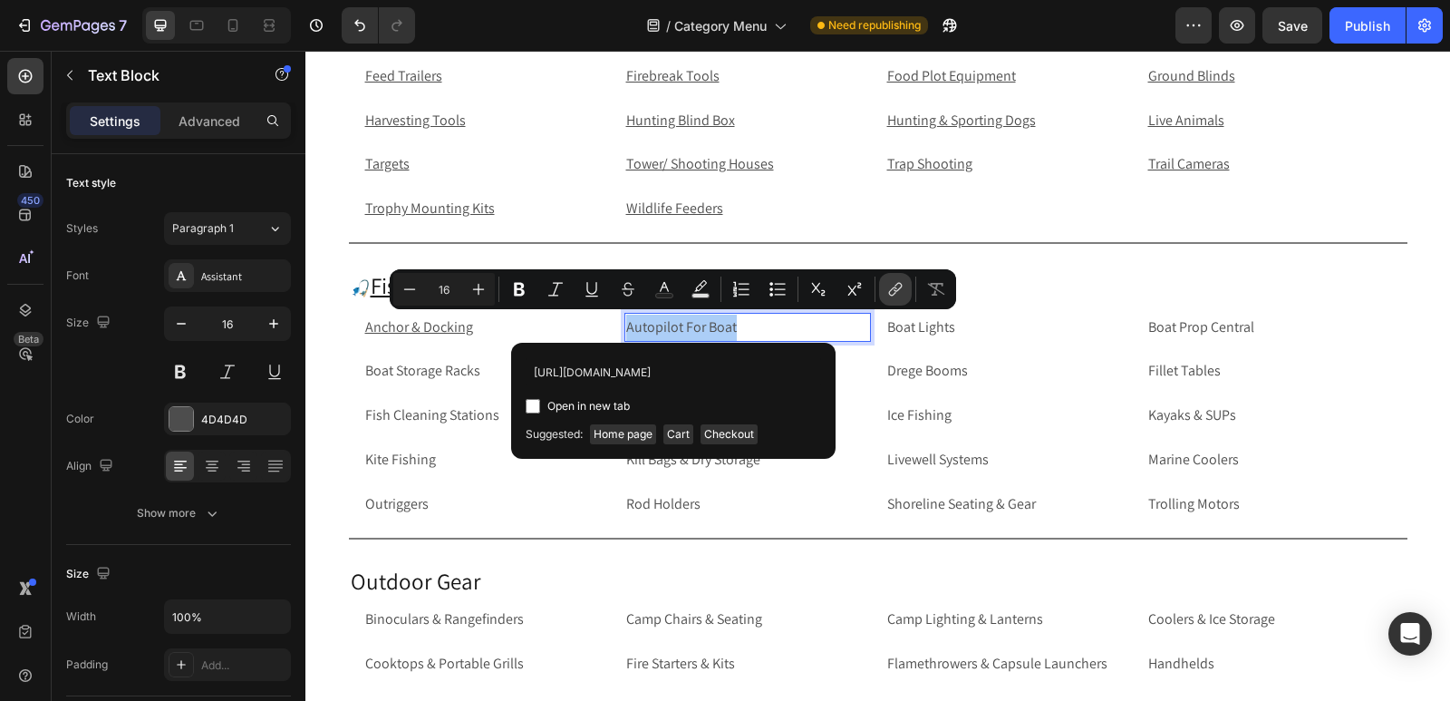
scroll to position [0, 102]
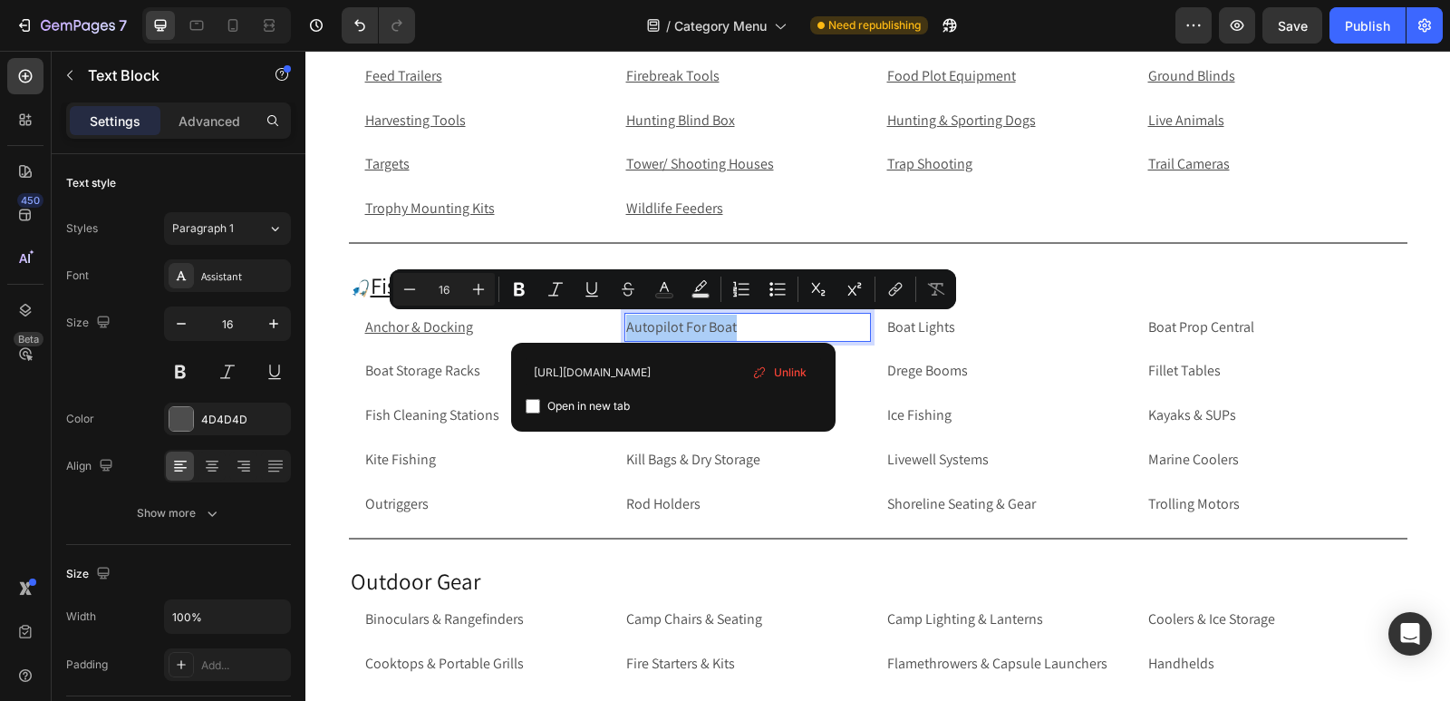
type input "https://rippingitoutdoors.com/collections/autopilot-for-boat"
click at [532, 406] on input "Editor contextual toolbar" at bounding box center [533, 406] width 15 height 15
checkbox input "true"
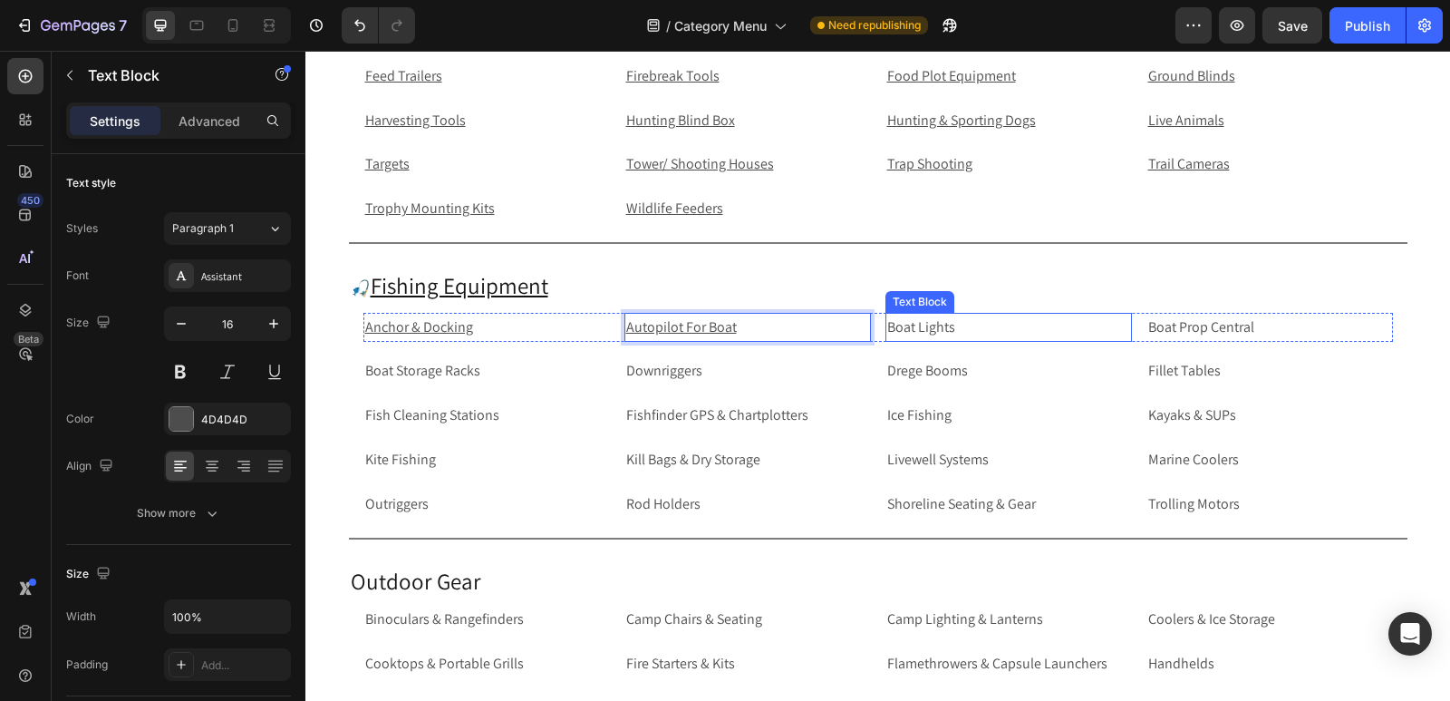
click at [951, 334] on p "Boat Lights" at bounding box center [1008, 328] width 243 height 26
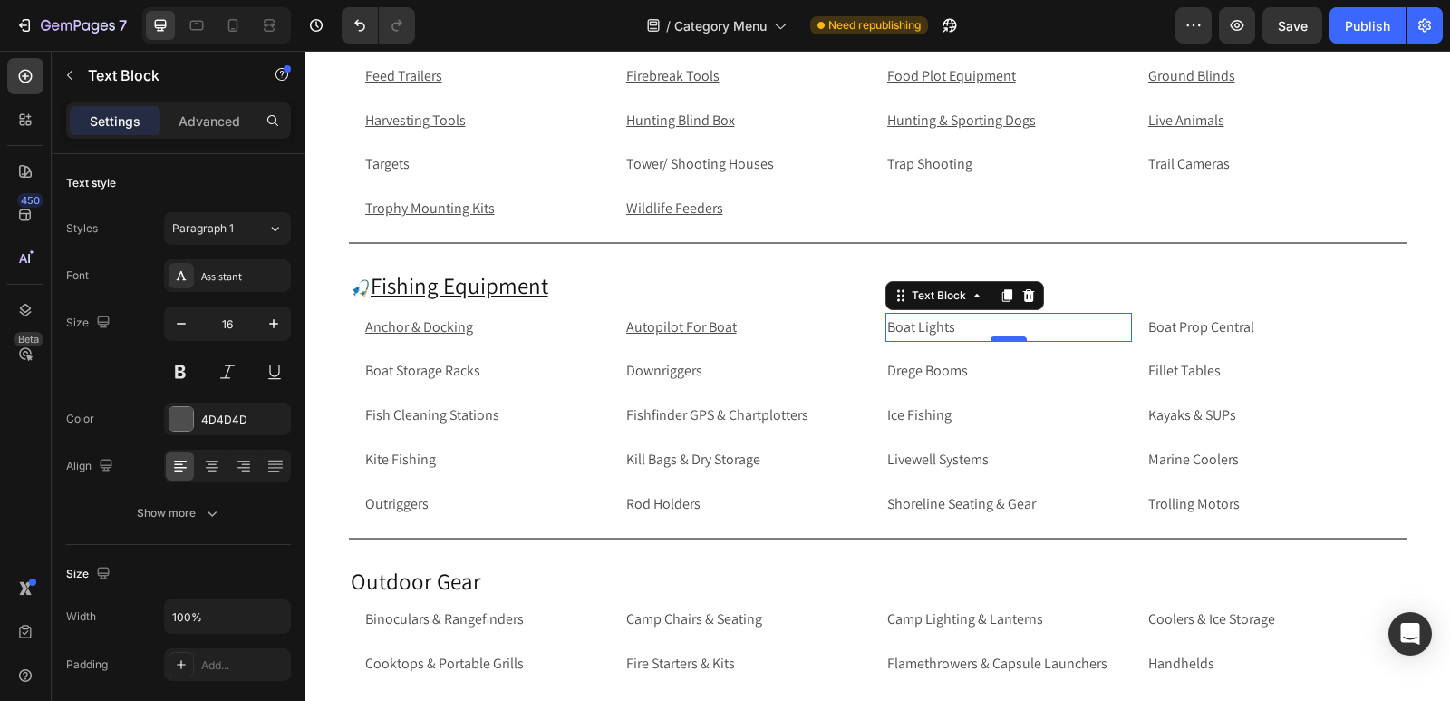
click at [1012, 342] on div at bounding box center [1009, 338] width 36 height 5
click at [1071, 326] on p "Boat Lights" at bounding box center [1008, 328] width 243 height 26
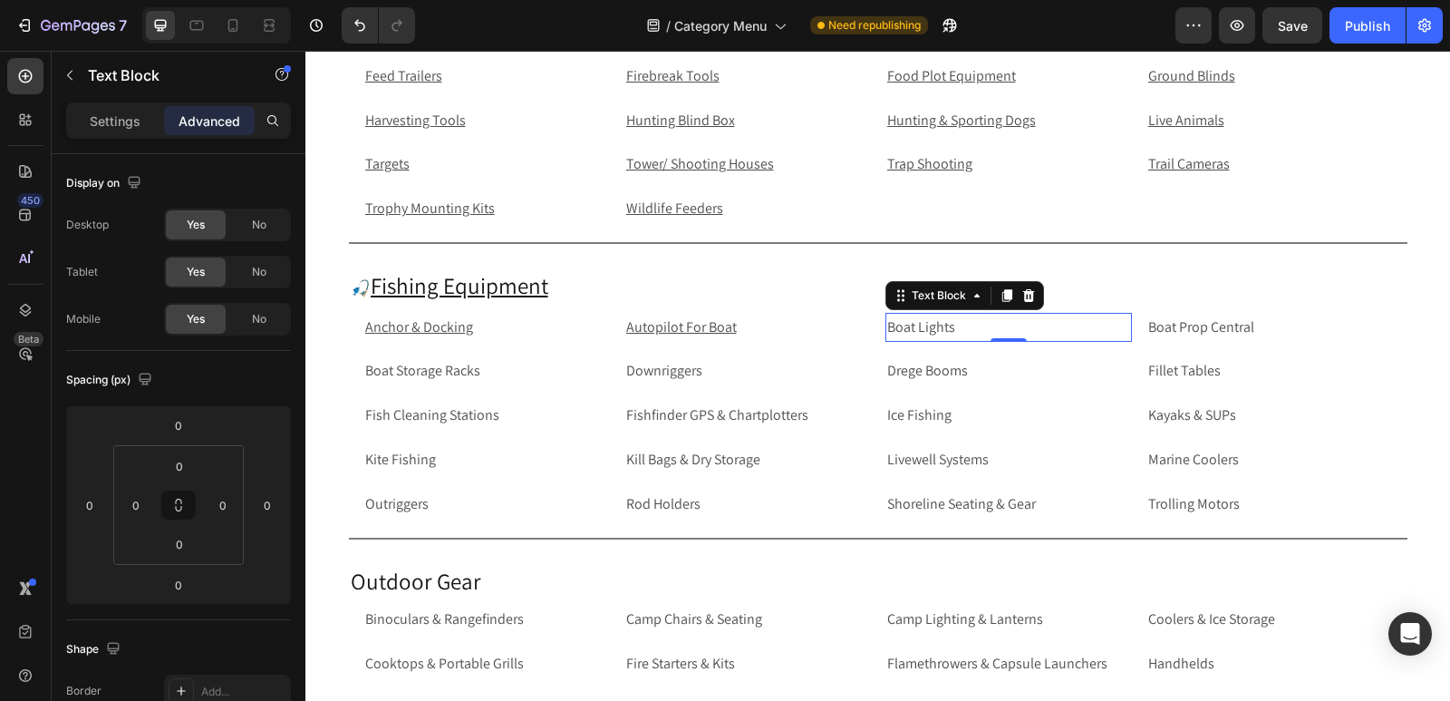
click at [1071, 326] on p "Boat Lights" at bounding box center [1008, 328] width 243 height 26
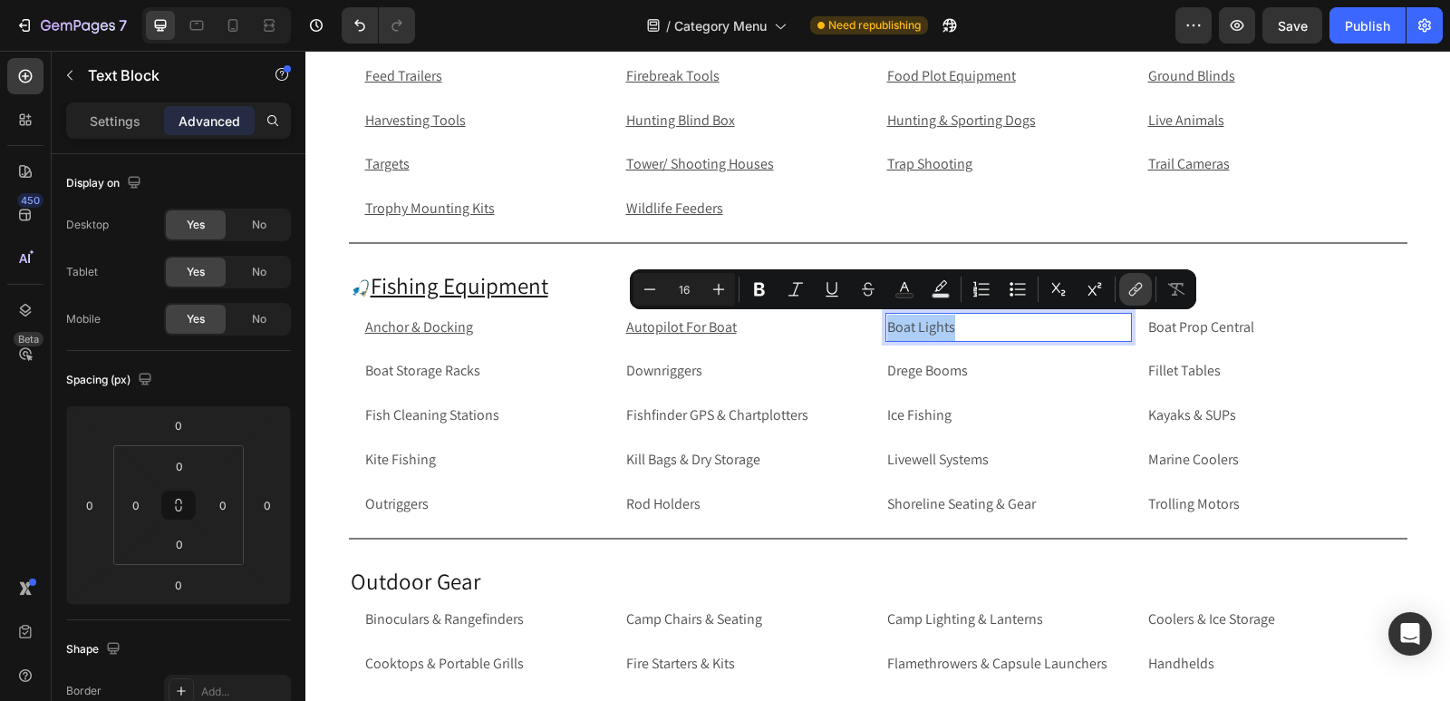
click at [1136, 299] on button "link" at bounding box center [1135, 289] width 33 height 33
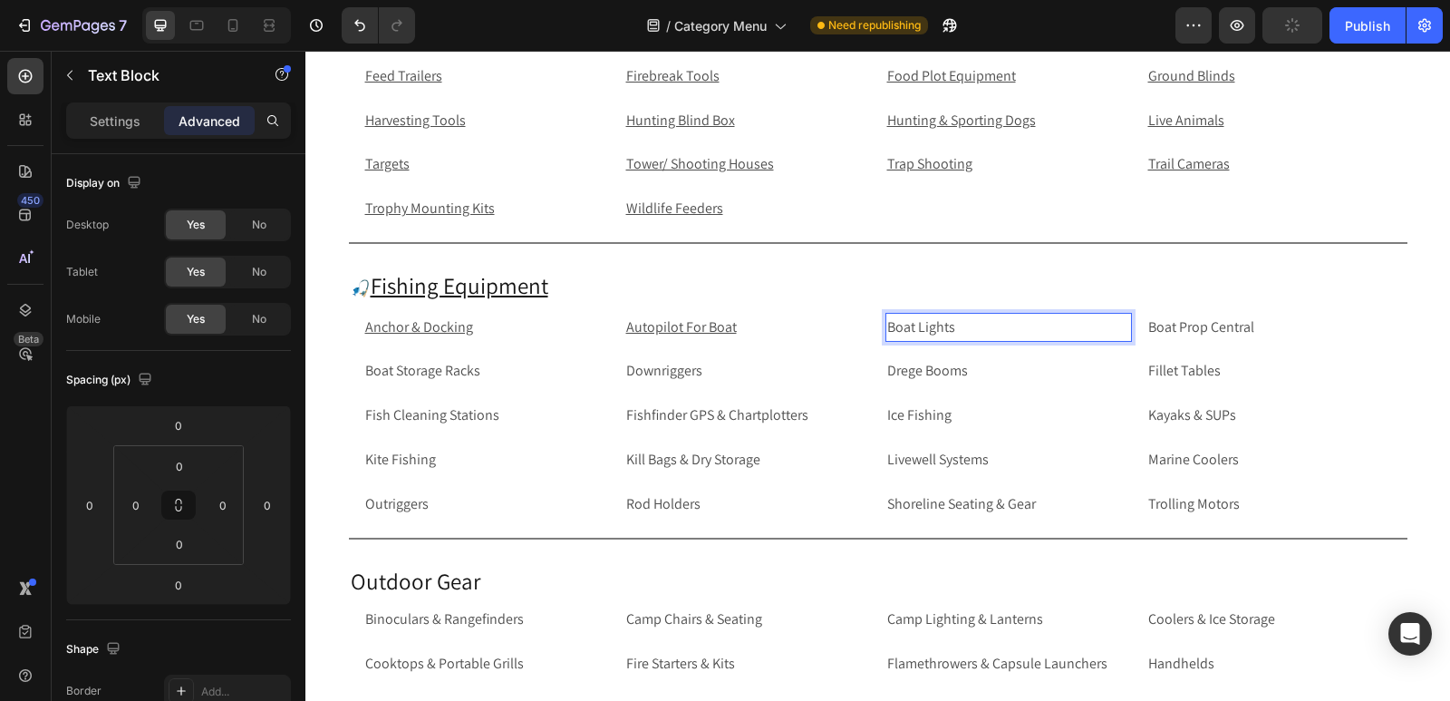
click at [1082, 329] on p "Boat Lights" at bounding box center [1008, 328] width 243 height 26
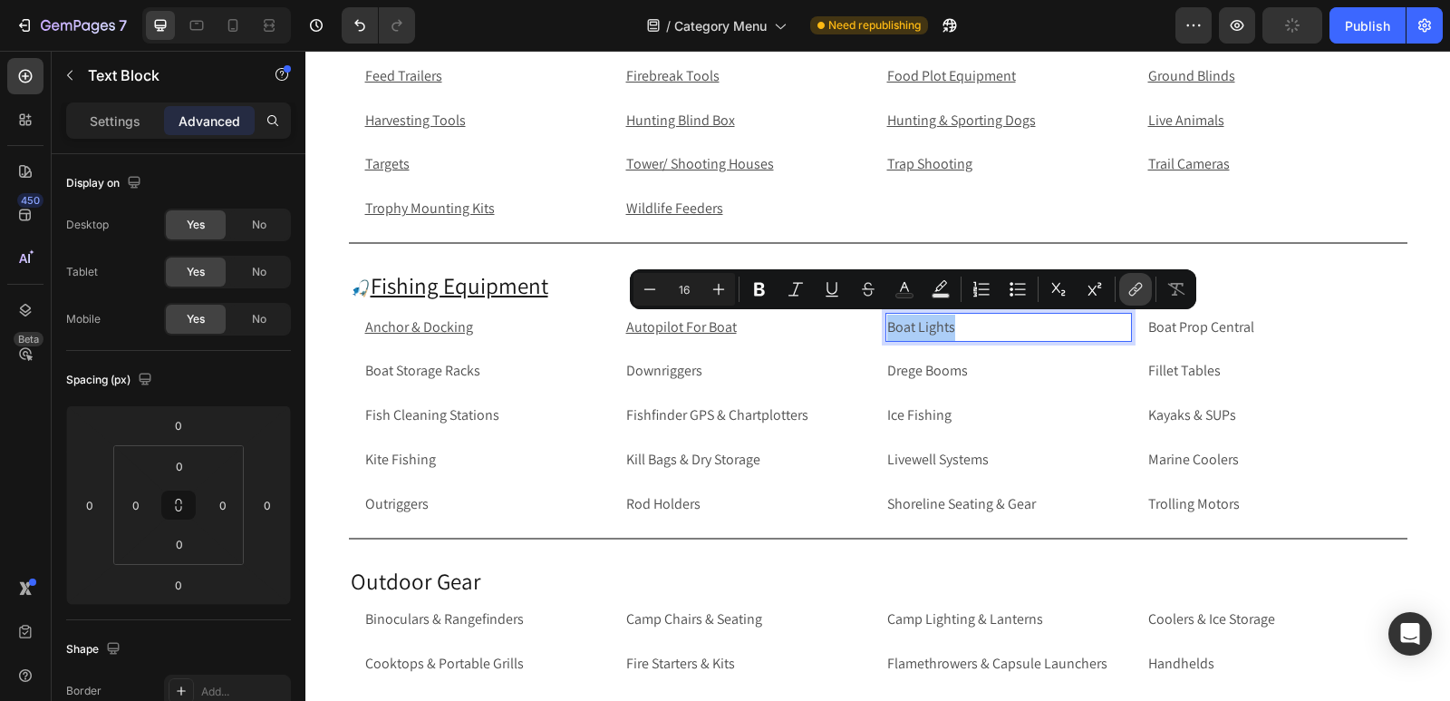
click at [1135, 294] on icon "Editor contextual toolbar" at bounding box center [1133, 291] width 8 height 9
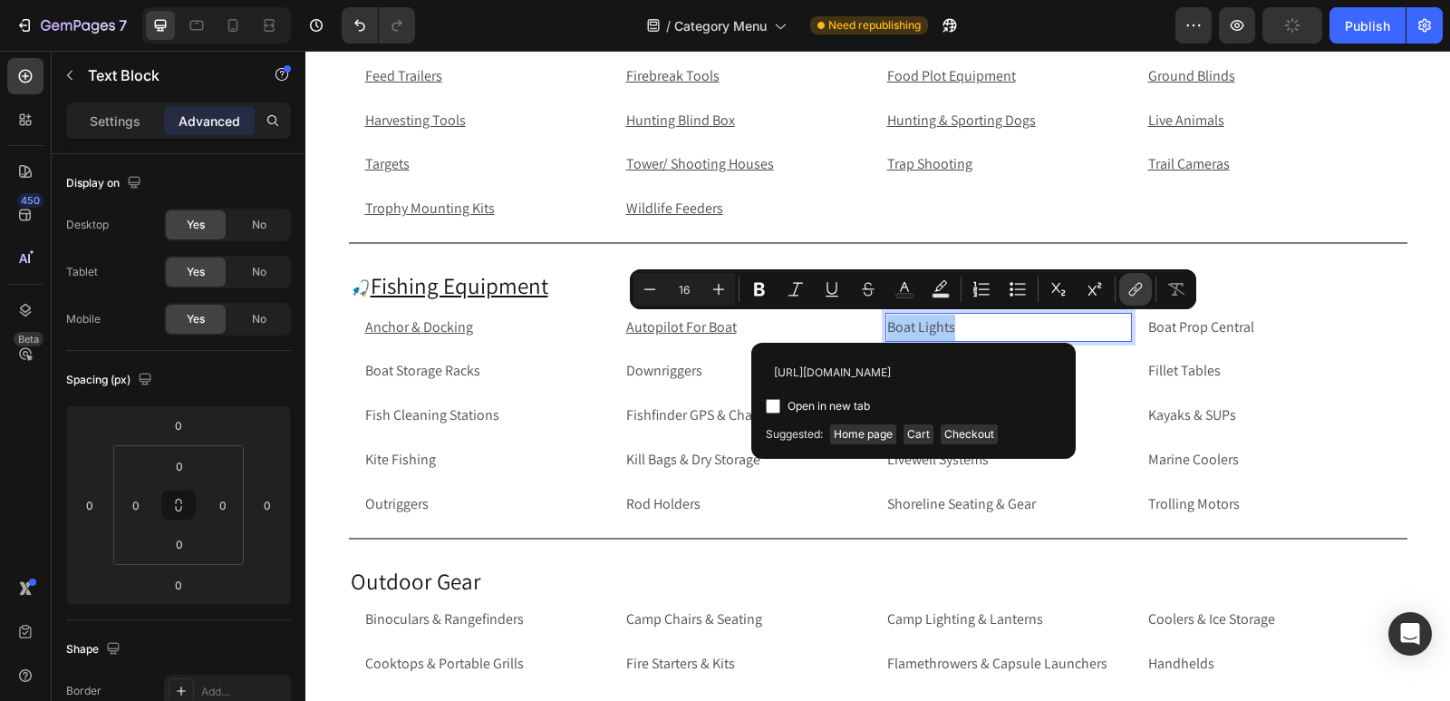
scroll to position [0, 66]
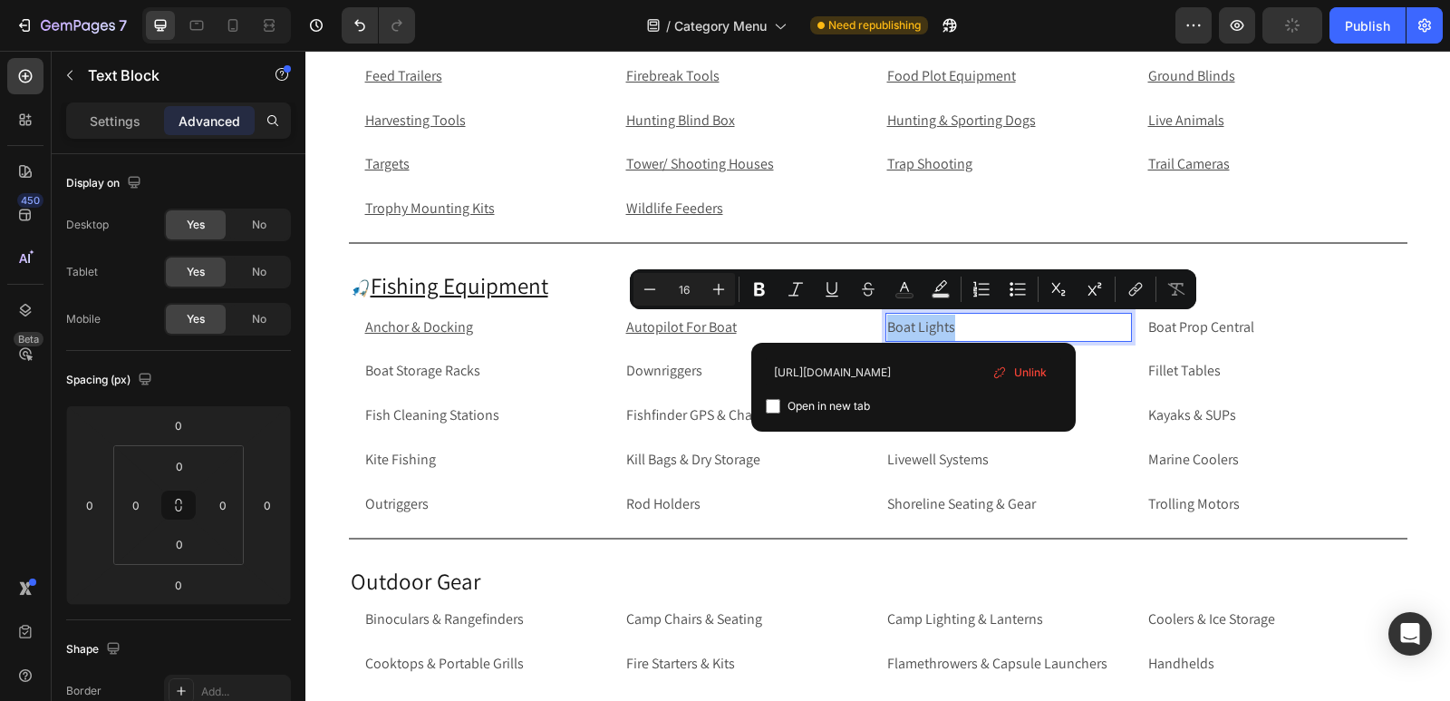
type input "https://rippingitoutdoors.com/collections/boat-lights"
click at [779, 411] on input "Editor contextual toolbar" at bounding box center [773, 406] width 15 height 15
checkbox input "true"
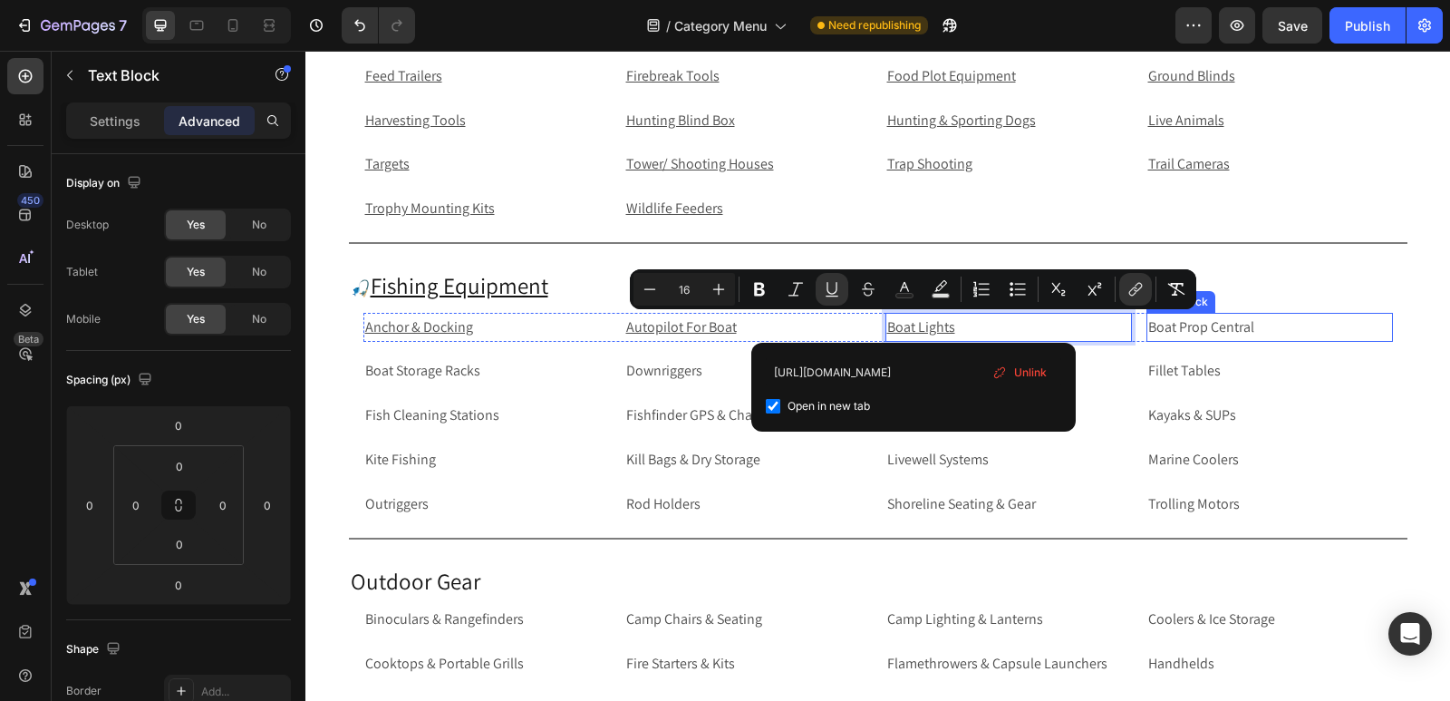
click at [1218, 331] on p "Boat Prop Central" at bounding box center [1270, 328] width 243 height 26
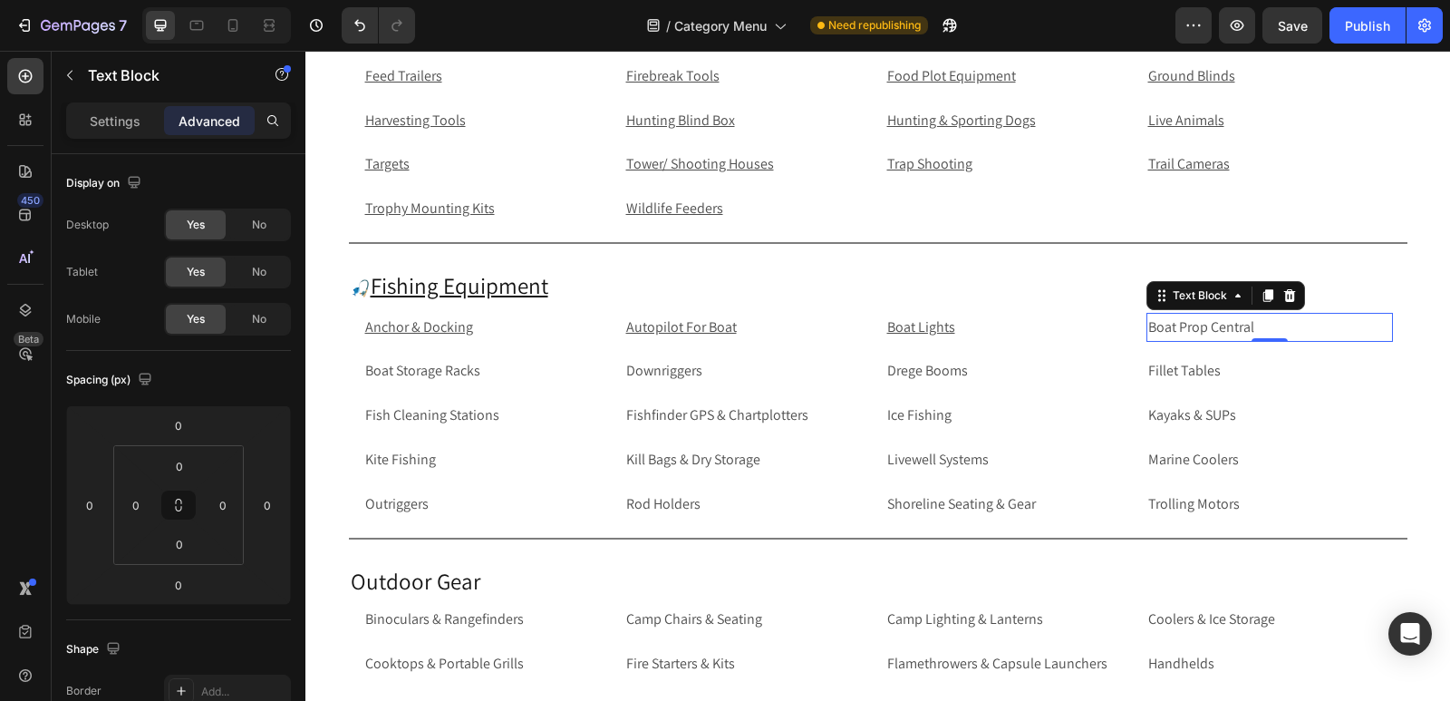
click at [1218, 331] on p "Boat Prop Central" at bounding box center [1270, 328] width 243 height 26
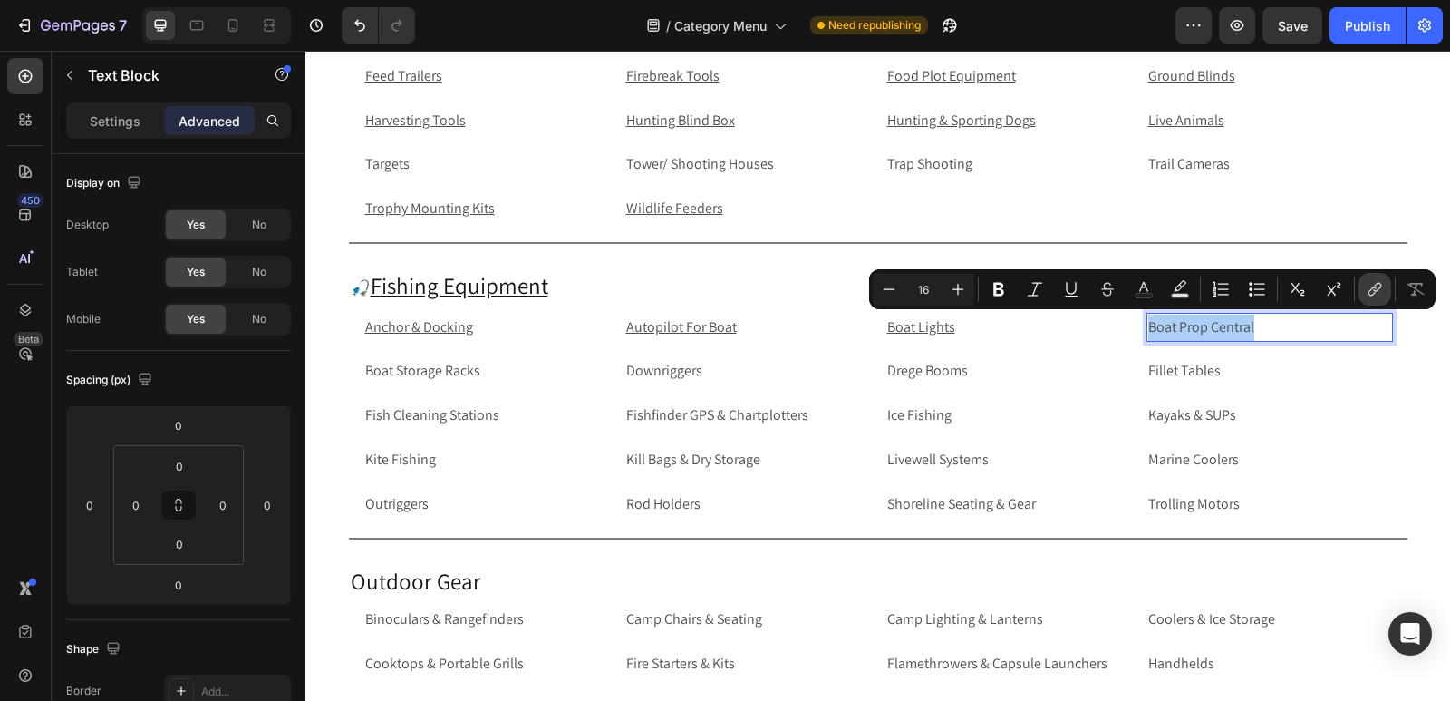
click at [1369, 291] on icon "Editor contextual toolbar" at bounding box center [1375, 289] width 18 height 18
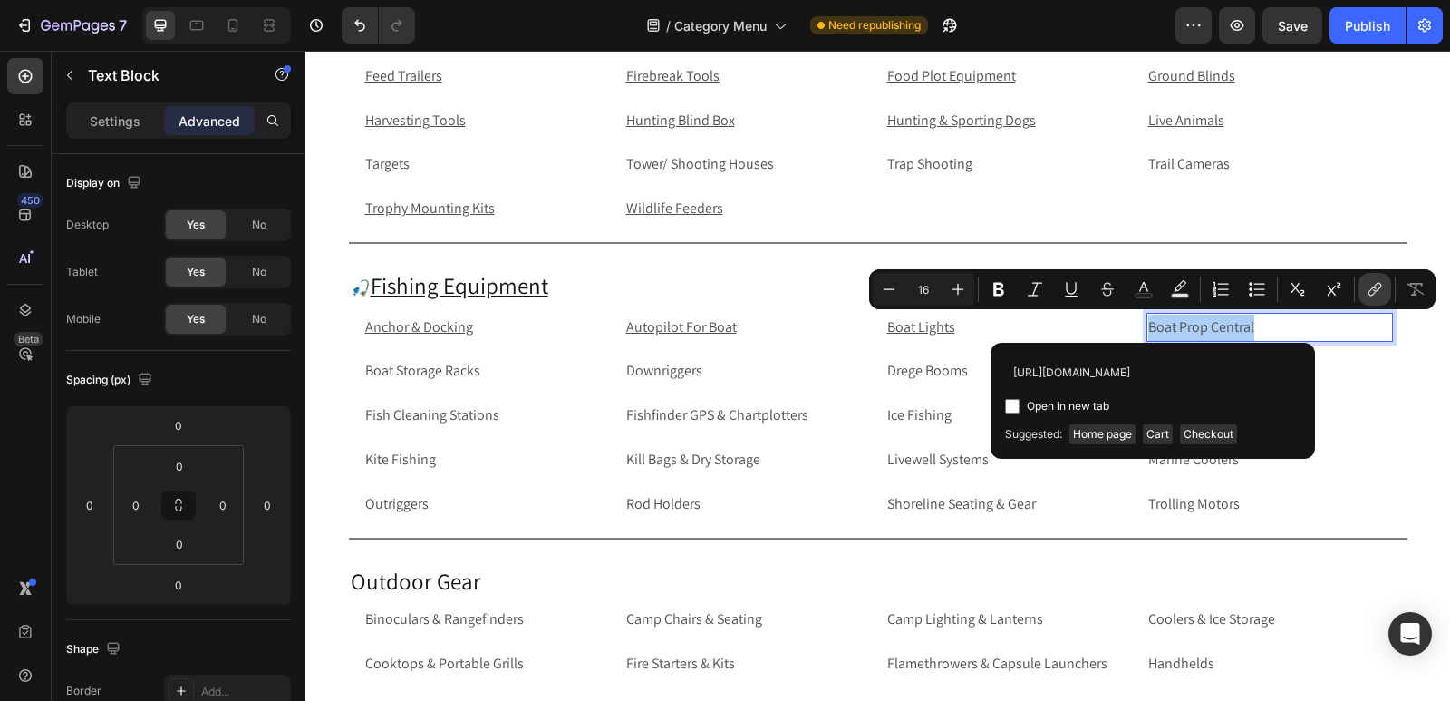
scroll to position [0, 90]
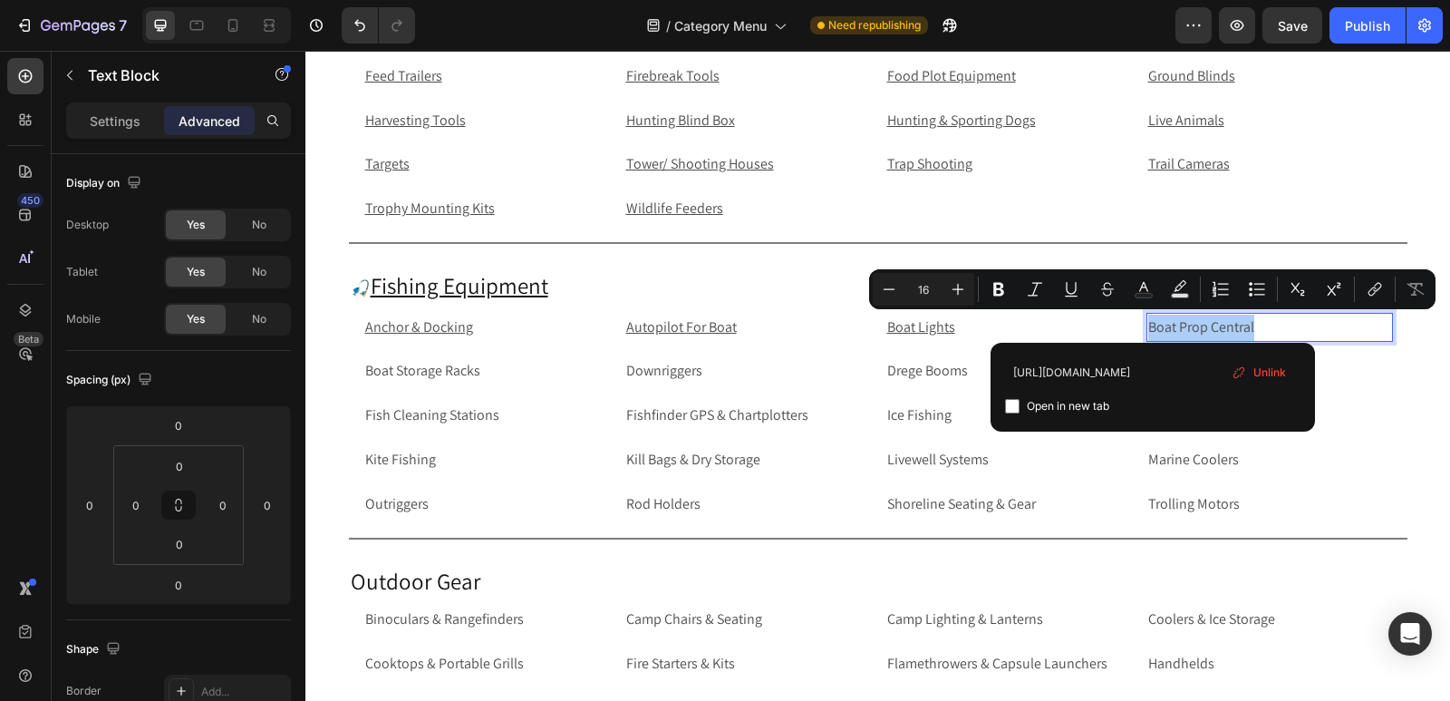
type input "https://rippingitoutdoors.com/collections/boat-propellers"
click at [1007, 406] on input "Editor contextual toolbar" at bounding box center [1012, 406] width 15 height 15
checkbox input "true"
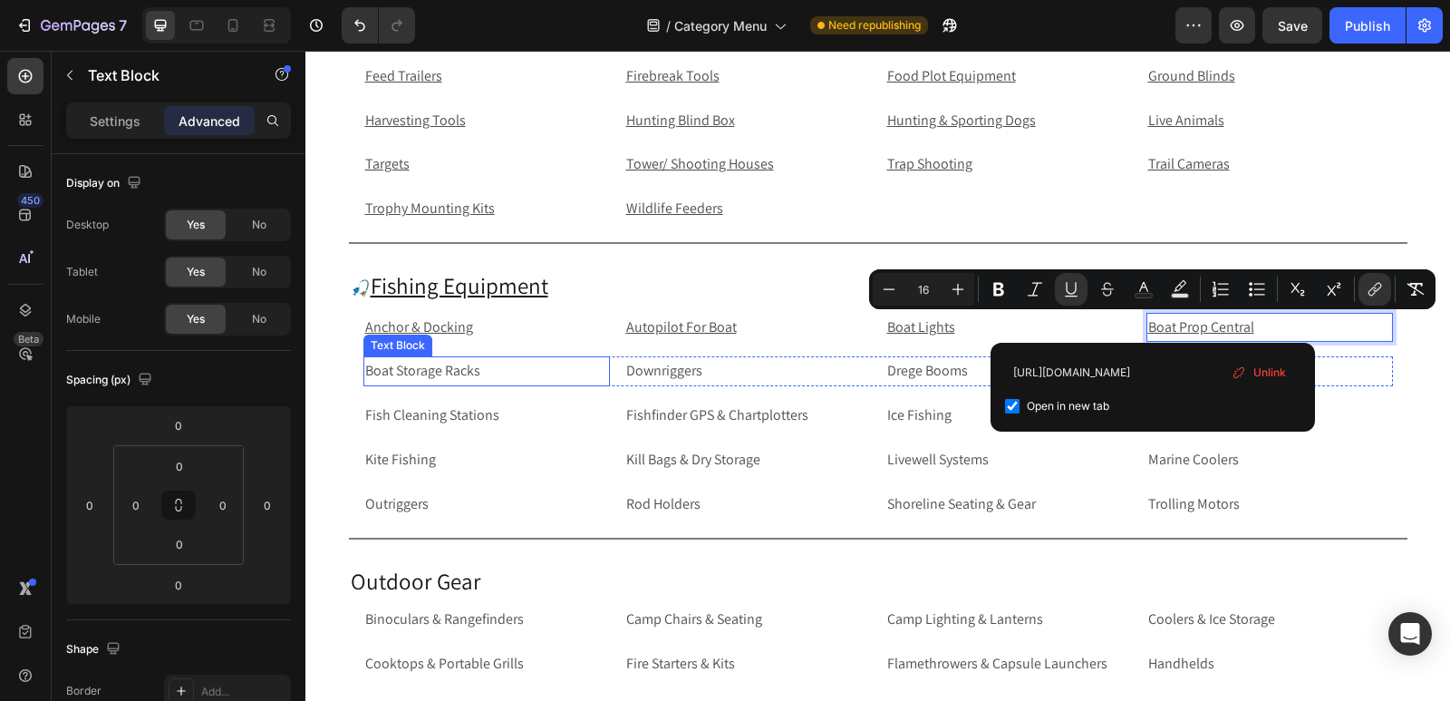
click at [481, 370] on p "Boat Storage Racks" at bounding box center [486, 371] width 243 height 26
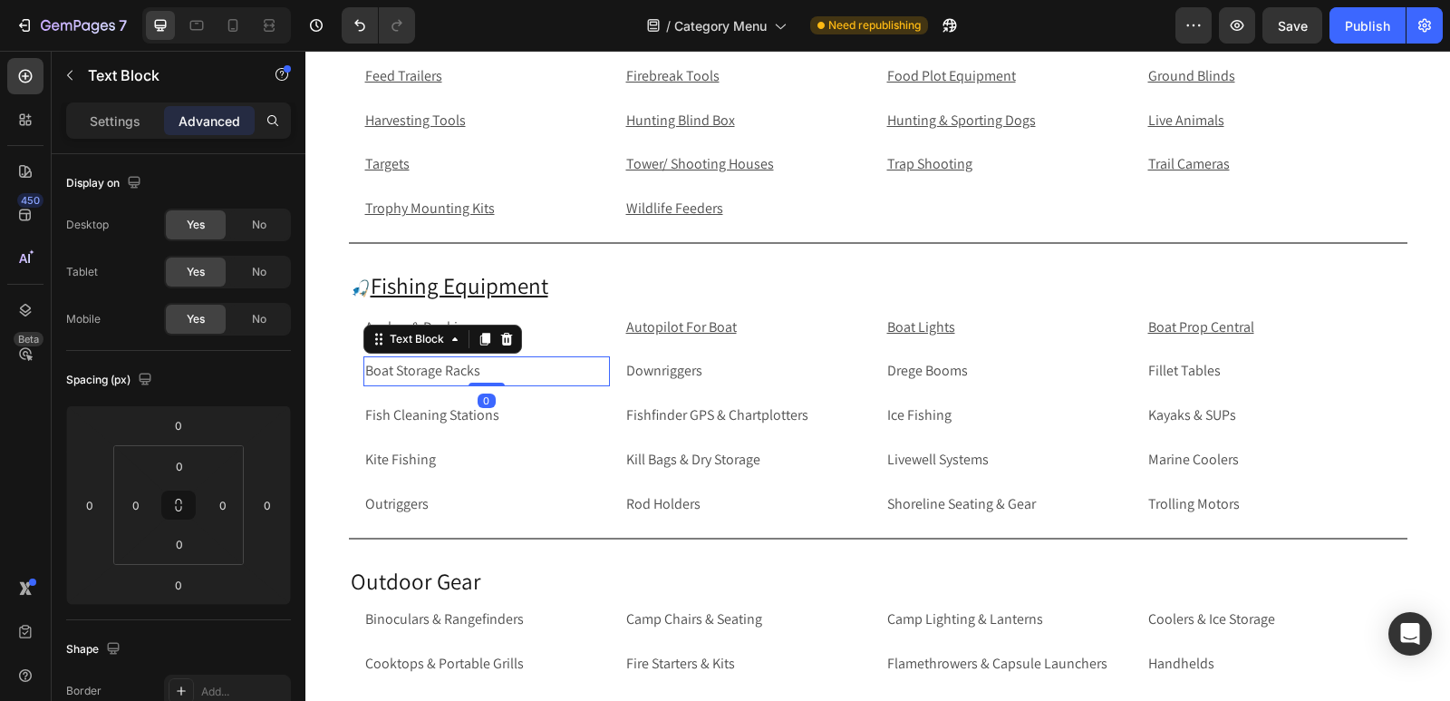
click at [481, 370] on p "Boat Storage Racks" at bounding box center [486, 371] width 243 height 26
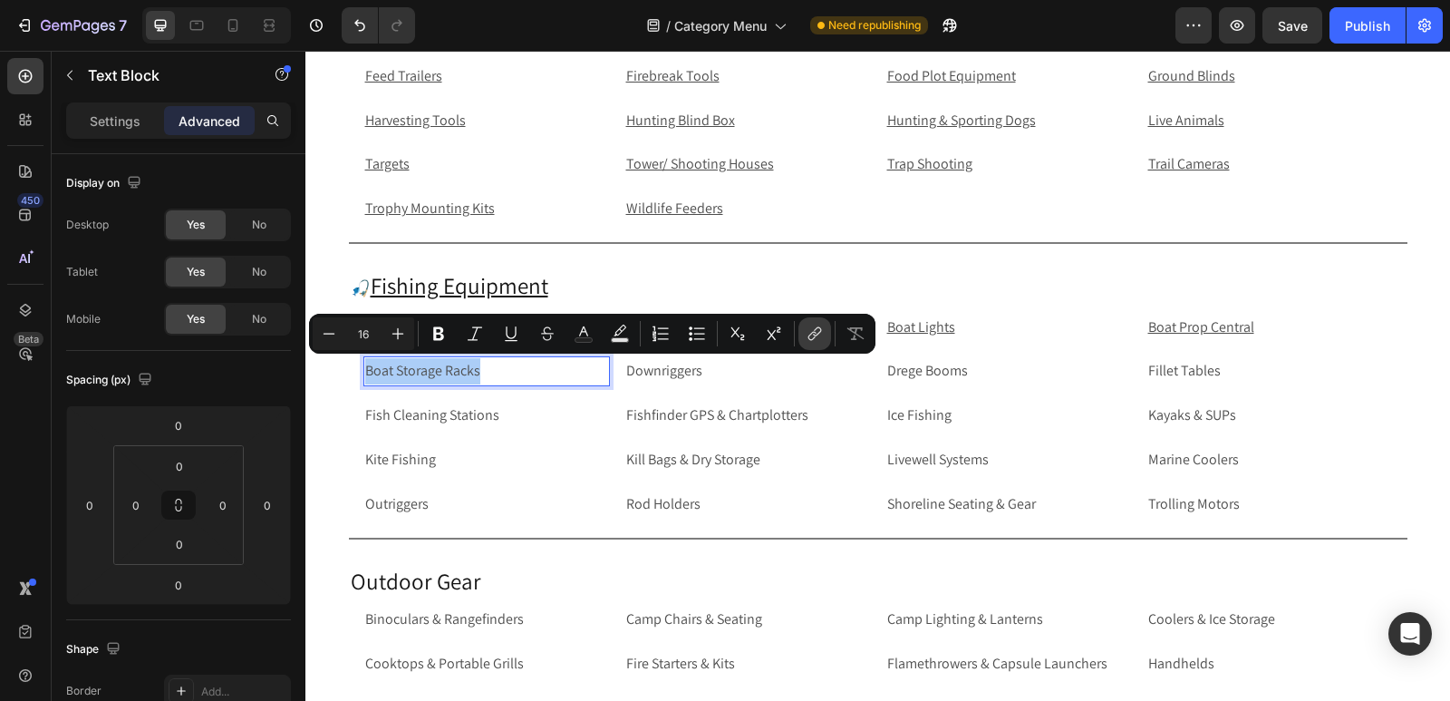
click at [811, 330] on icon "Editor contextual toolbar" at bounding box center [815, 334] width 18 height 18
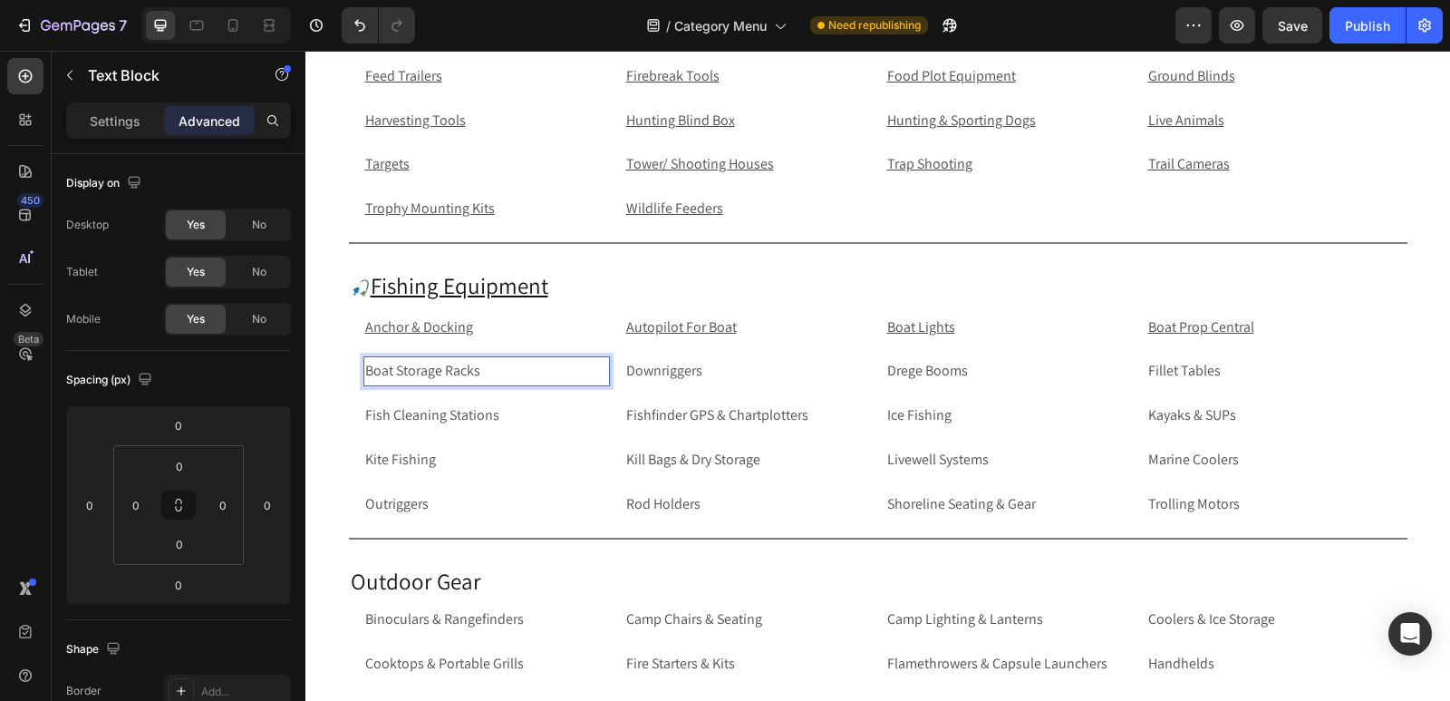
click at [523, 368] on p "Boat Storage Racks" at bounding box center [486, 371] width 243 height 26
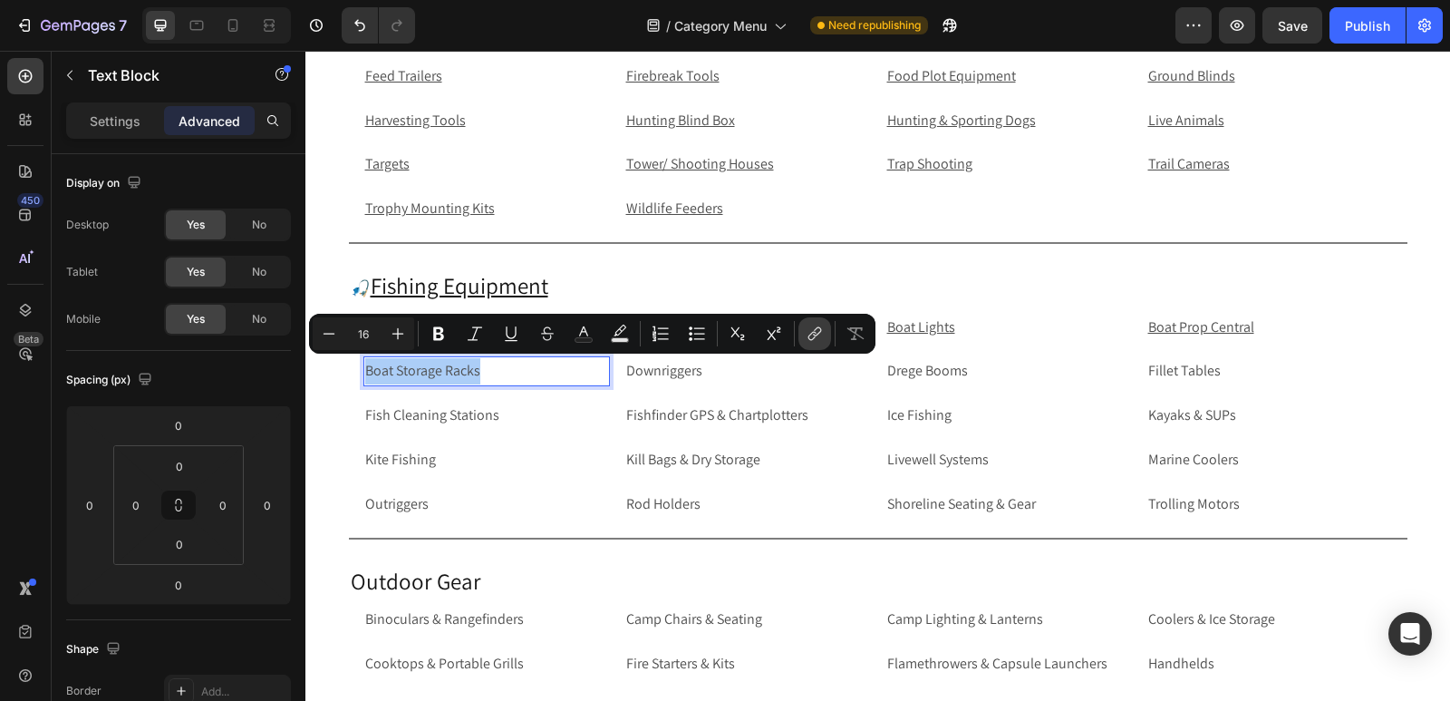
click at [816, 334] on icon "Editor contextual toolbar" at bounding box center [815, 334] width 18 height 18
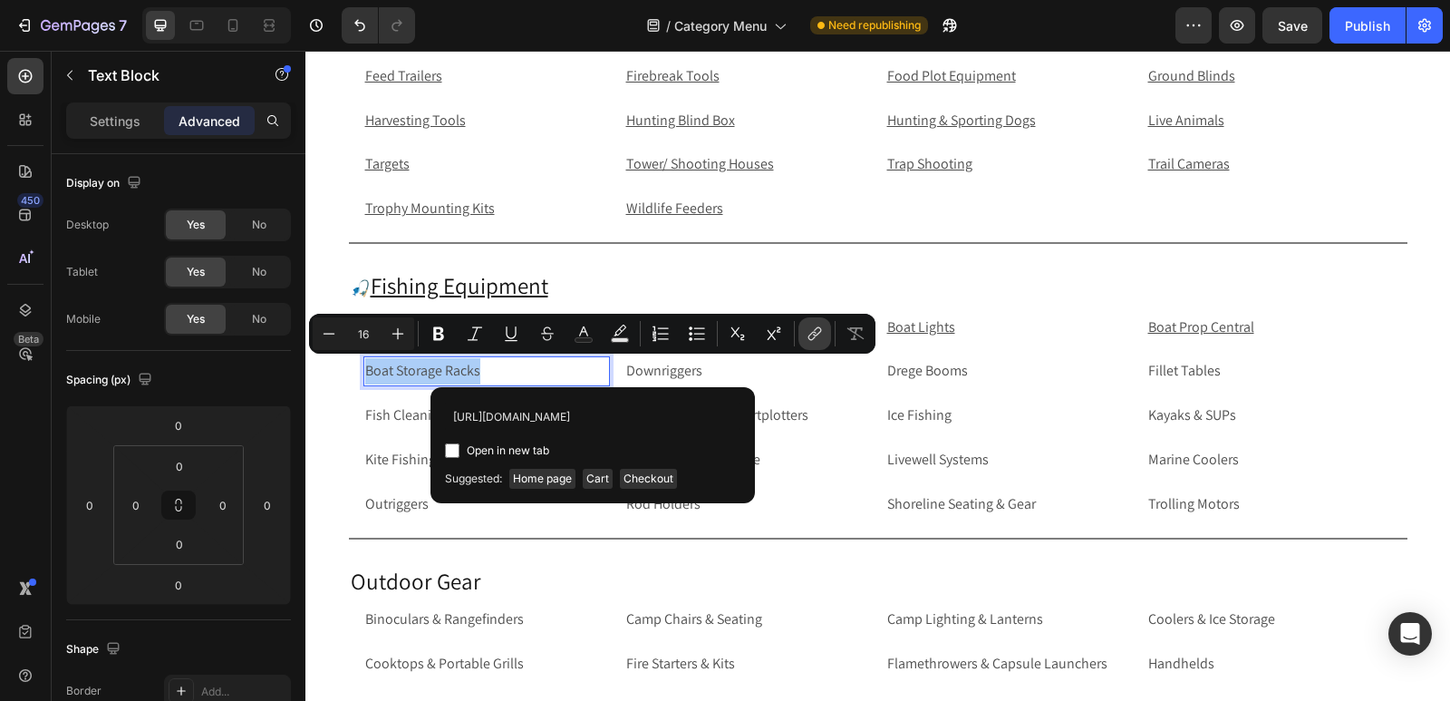
scroll to position [0, 111]
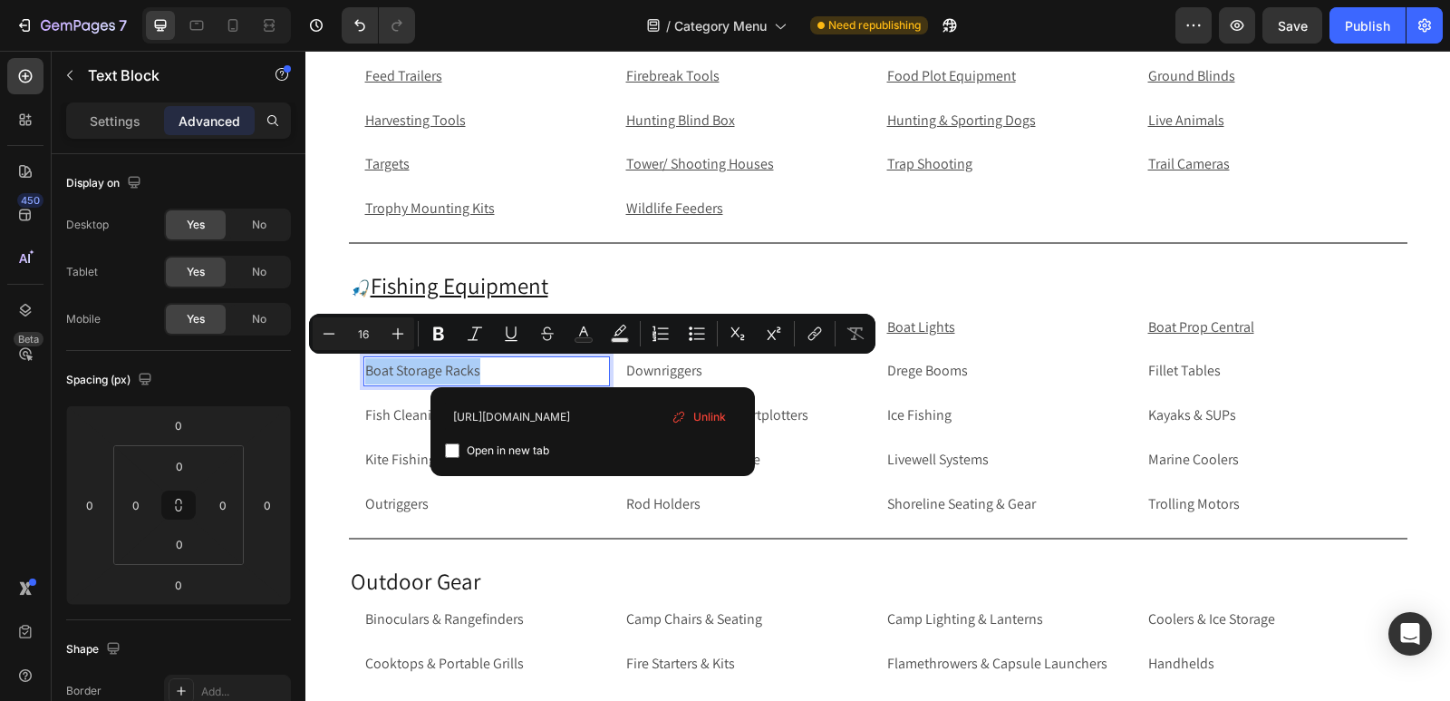
type input "https://rippingitoutdoors.com/collections/boat-storage-racks"
click at [450, 451] on input "Editor contextual toolbar" at bounding box center [452, 450] width 15 height 15
checkbox input "true"
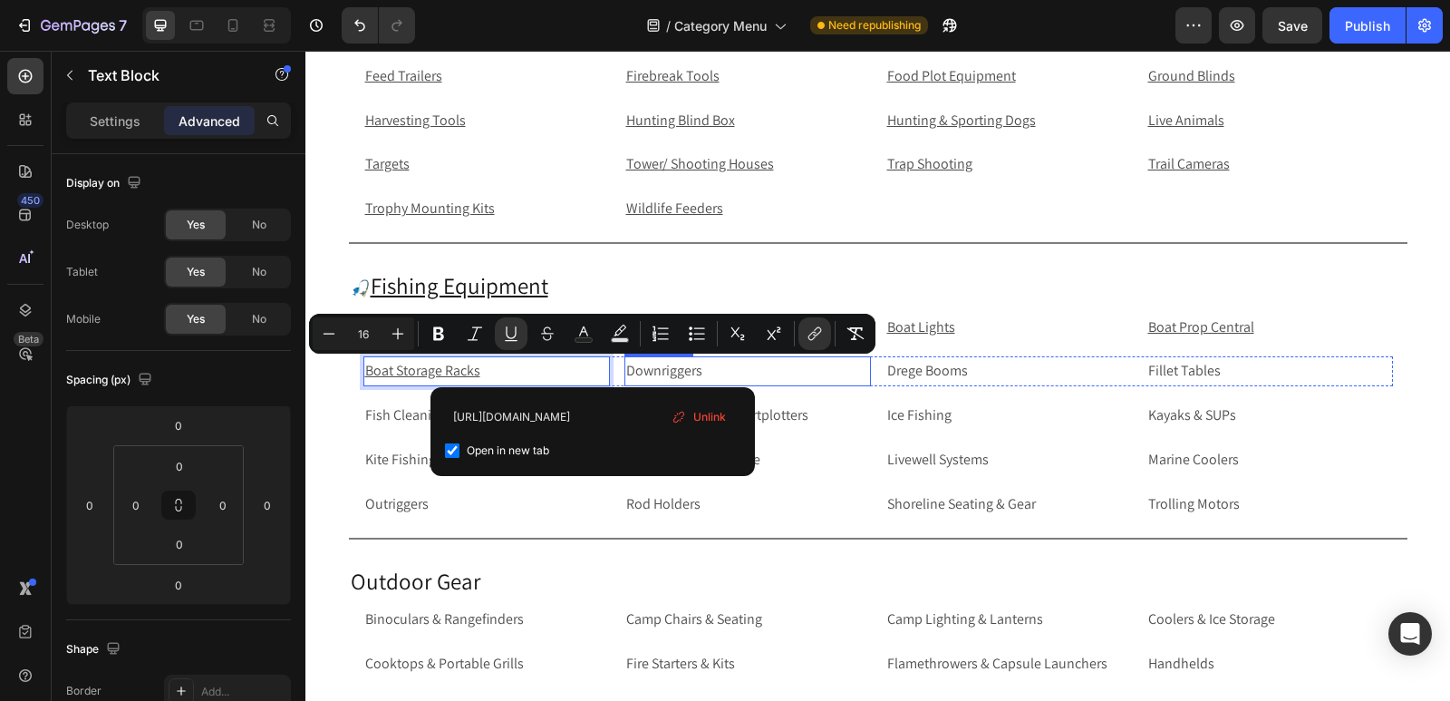
click at [731, 373] on p "Downriggers" at bounding box center [747, 371] width 243 height 26
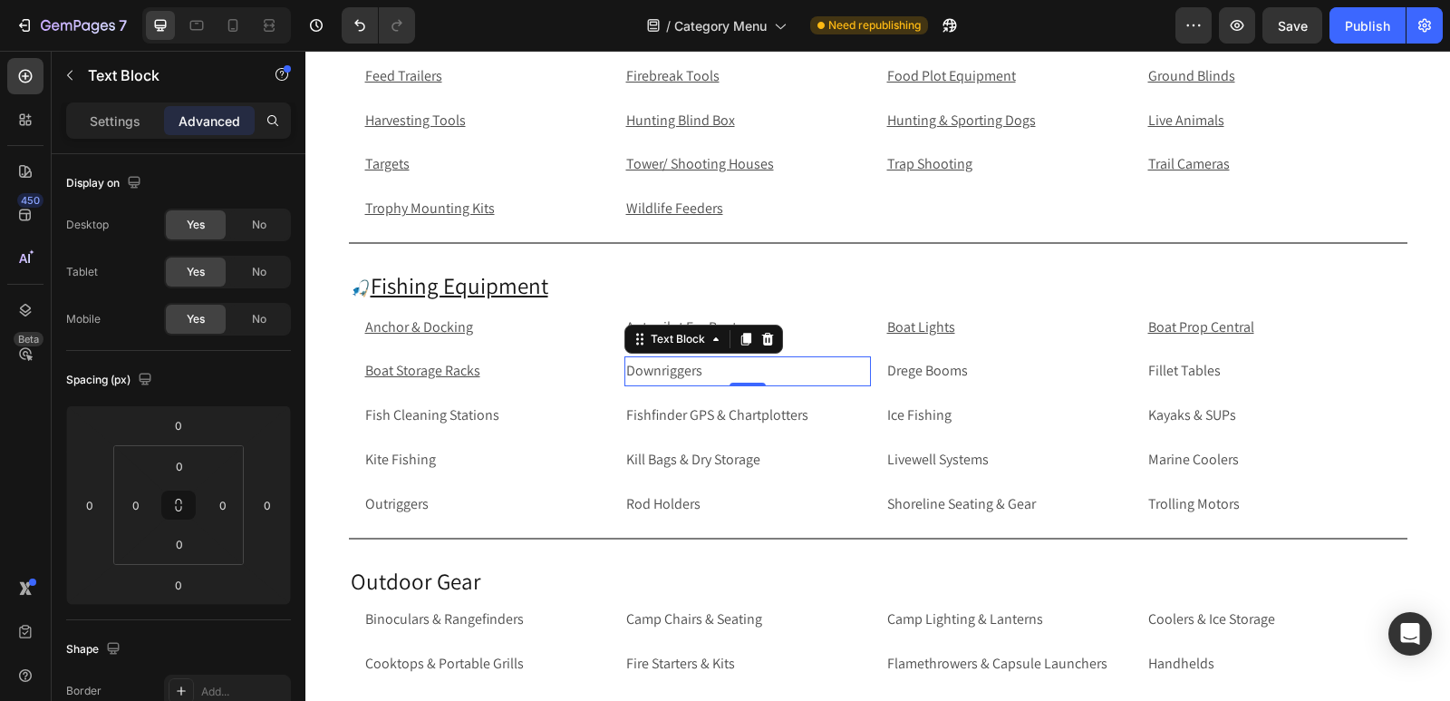
click at [731, 373] on p "Downriggers" at bounding box center [747, 371] width 243 height 26
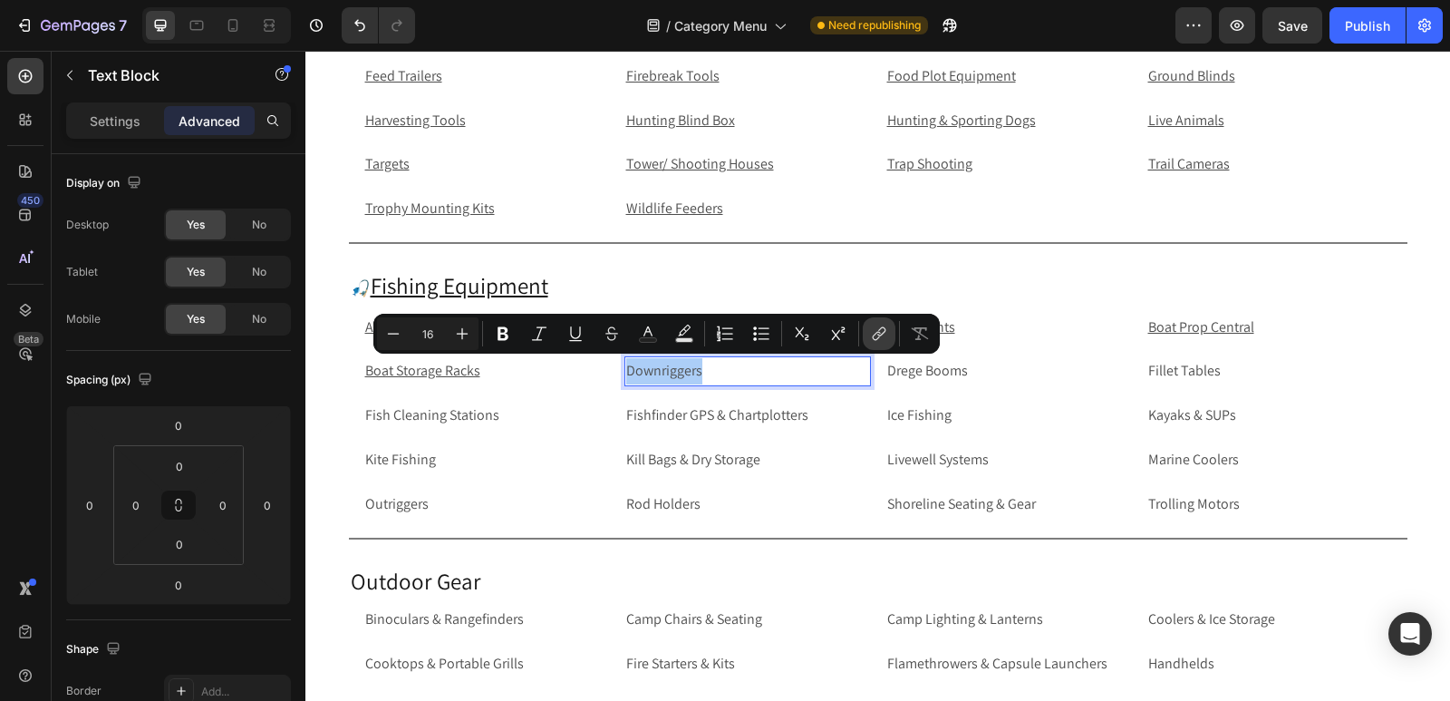
click at [880, 332] on icon "Editor contextual toolbar" at bounding box center [879, 334] width 18 height 18
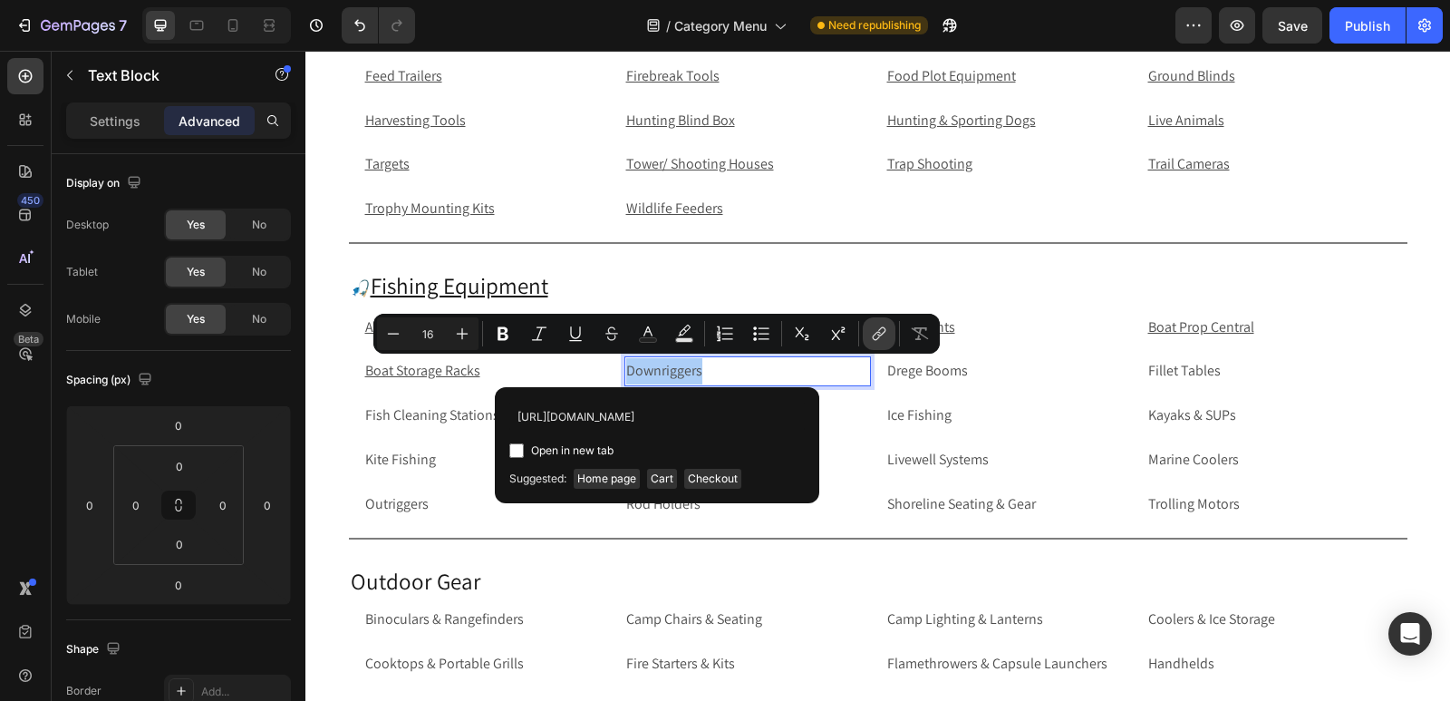
scroll to position [0, 75]
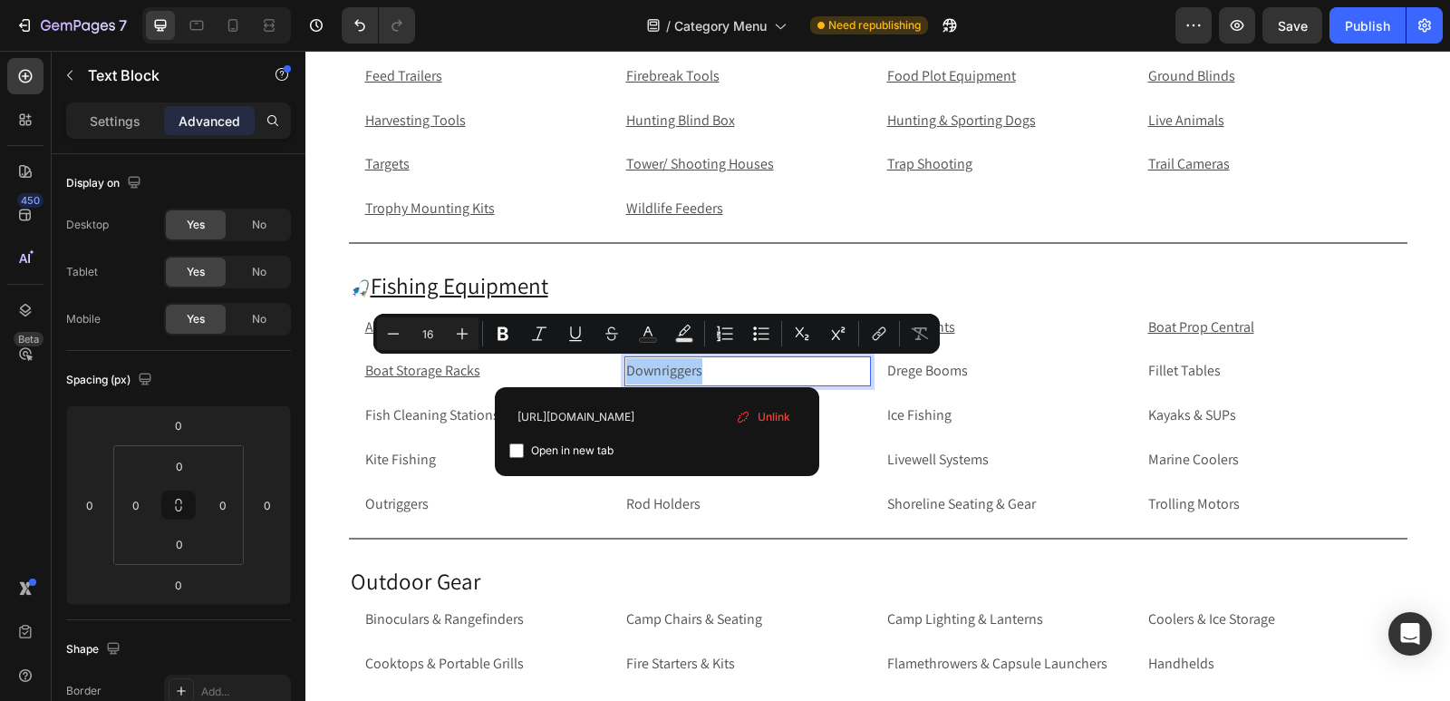
type input "https://rippingitoutdoors.com/collections/downriggers"
click at [519, 448] on input "Editor contextual toolbar" at bounding box center [516, 450] width 15 height 15
checkbox input "true"
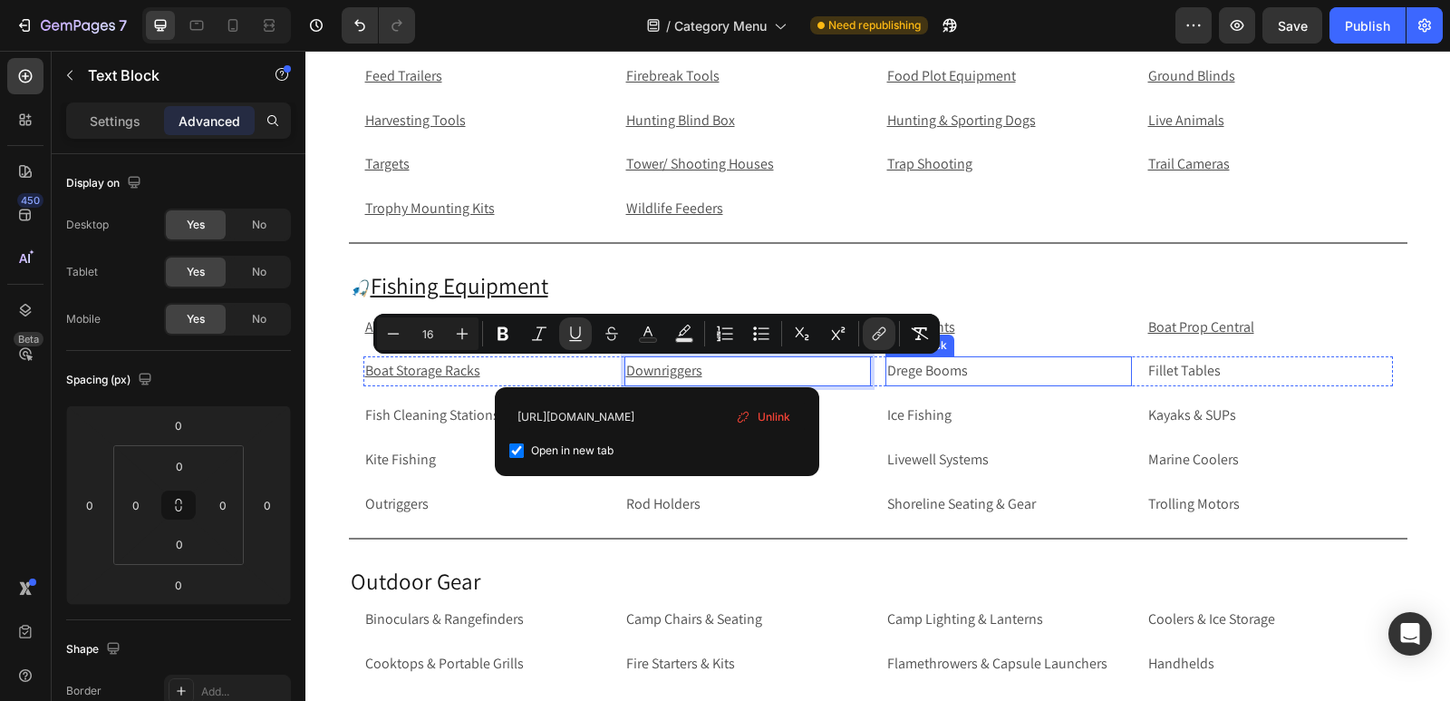
click at [1017, 373] on p "Drege Booms" at bounding box center [1008, 371] width 243 height 26
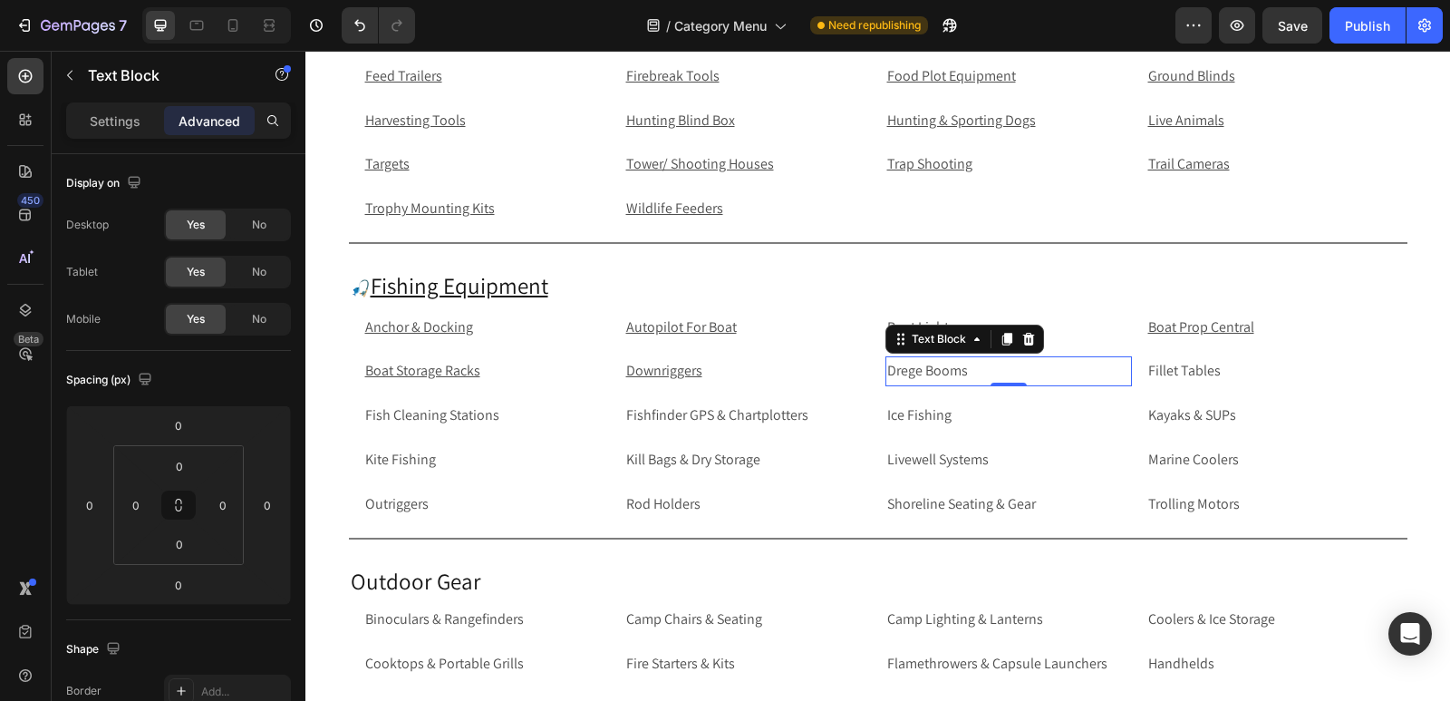
click at [1098, 375] on p "Drege Booms" at bounding box center [1008, 371] width 243 height 26
click at [1043, 365] on p "Drege Booms" at bounding box center [1008, 371] width 243 height 26
click at [1032, 370] on p "Drege Booms" at bounding box center [1008, 371] width 243 height 26
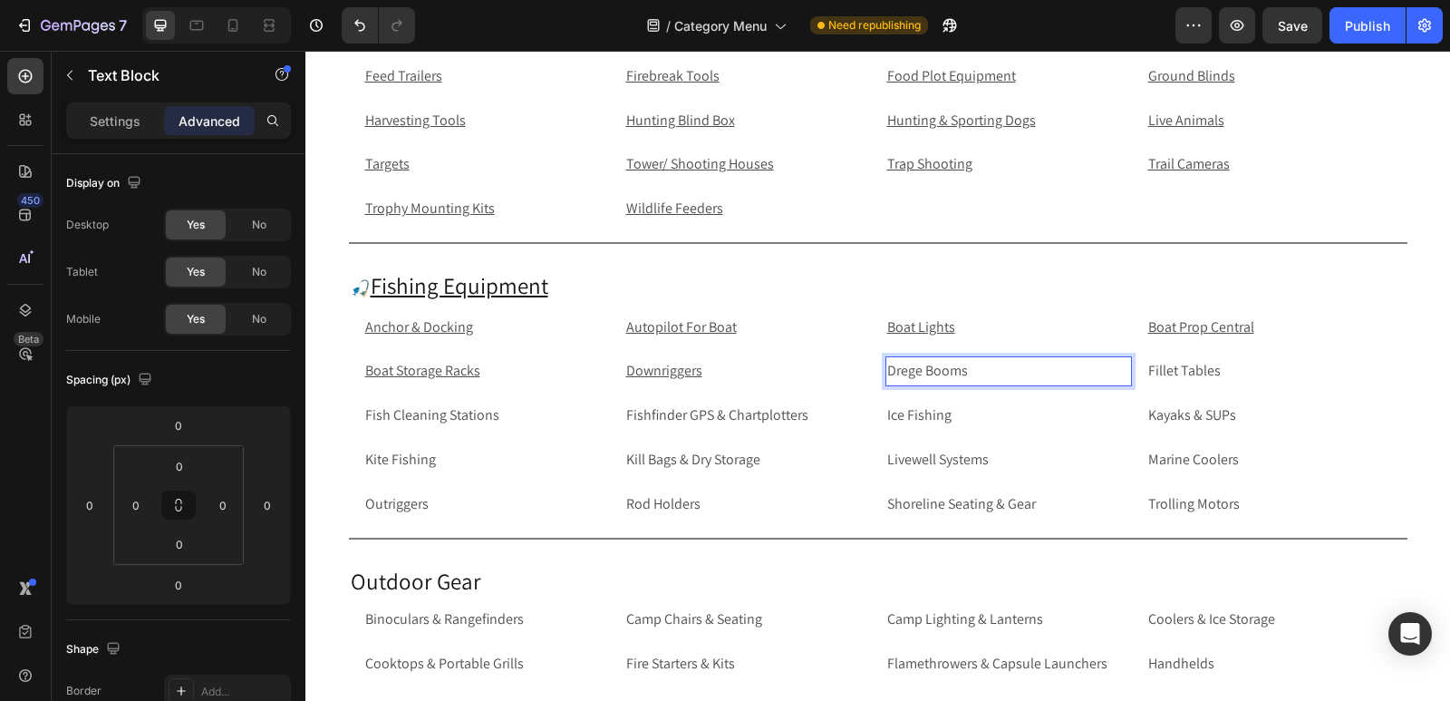
click at [927, 375] on p "Drege Booms" at bounding box center [1008, 371] width 243 height 26
click at [987, 378] on p "Drege Booms" at bounding box center [1008, 371] width 243 height 26
click at [1062, 376] on p "Drege Booms" at bounding box center [1008, 371] width 243 height 26
click at [1075, 372] on p "Drege Booms" at bounding box center [1008, 371] width 243 height 26
click at [1207, 374] on p "Fillet Tables" at bounding box center [1270, 371] width 243 height 26
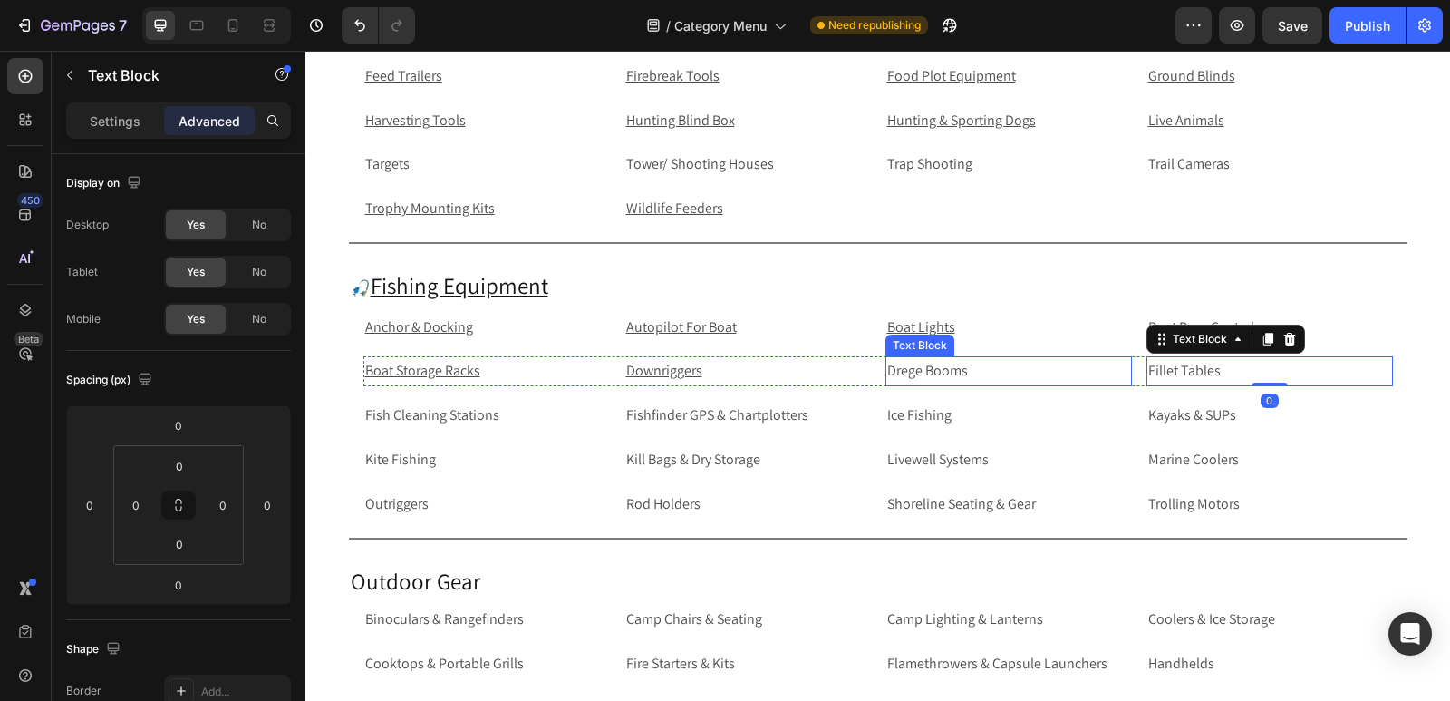
click at [1042, 376] on p "Drege Booms" at bounding box center [1008, 371] width 243 height 26
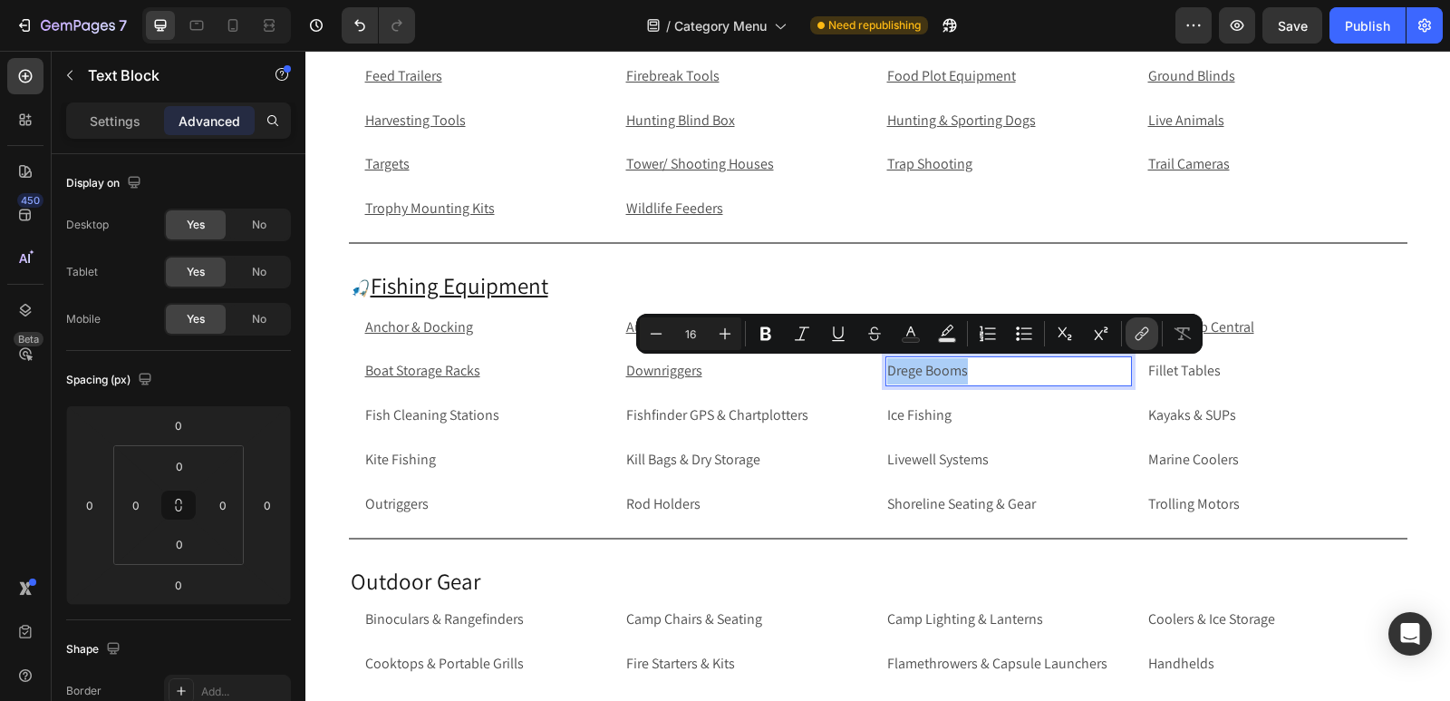
click at [1139, 335] on icon "Editor contextual toolbar" at bounding box center [1142, 334] width 18 height 18
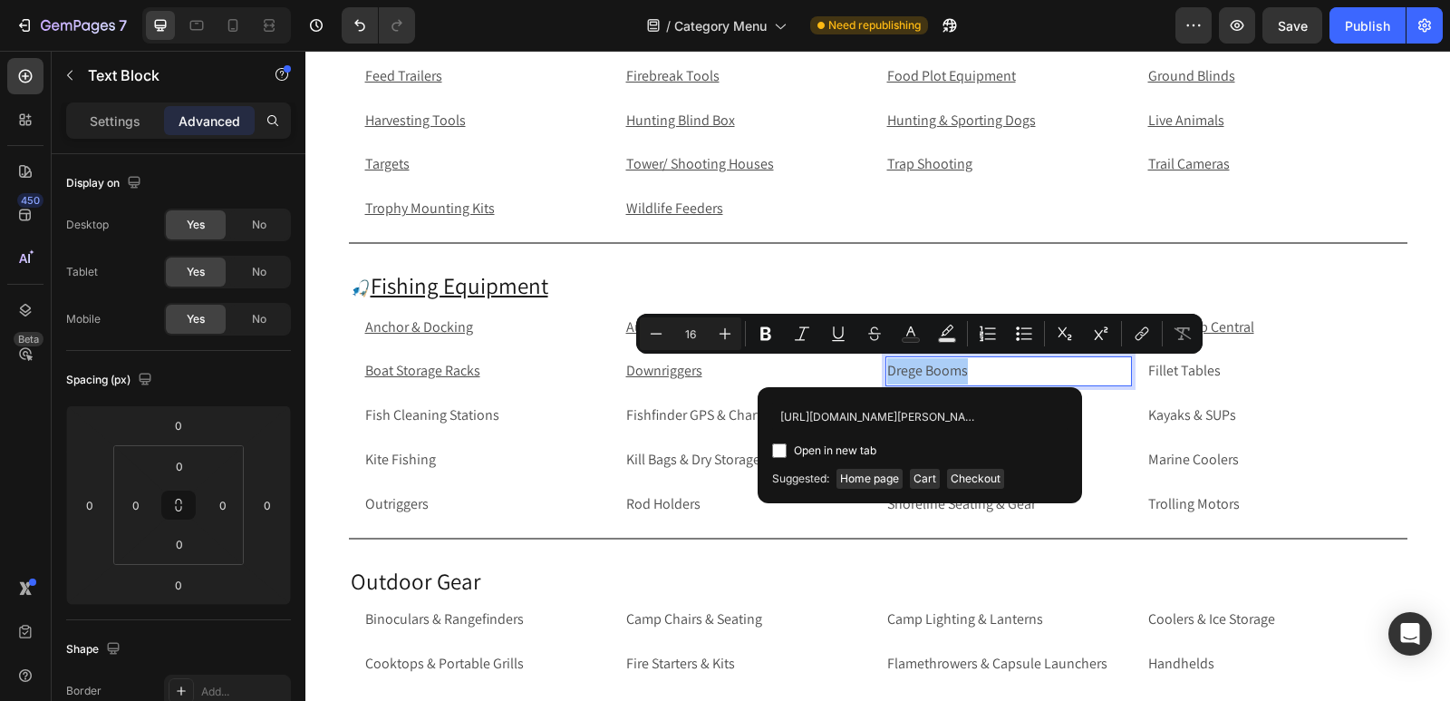
scroll to position [0, 81]
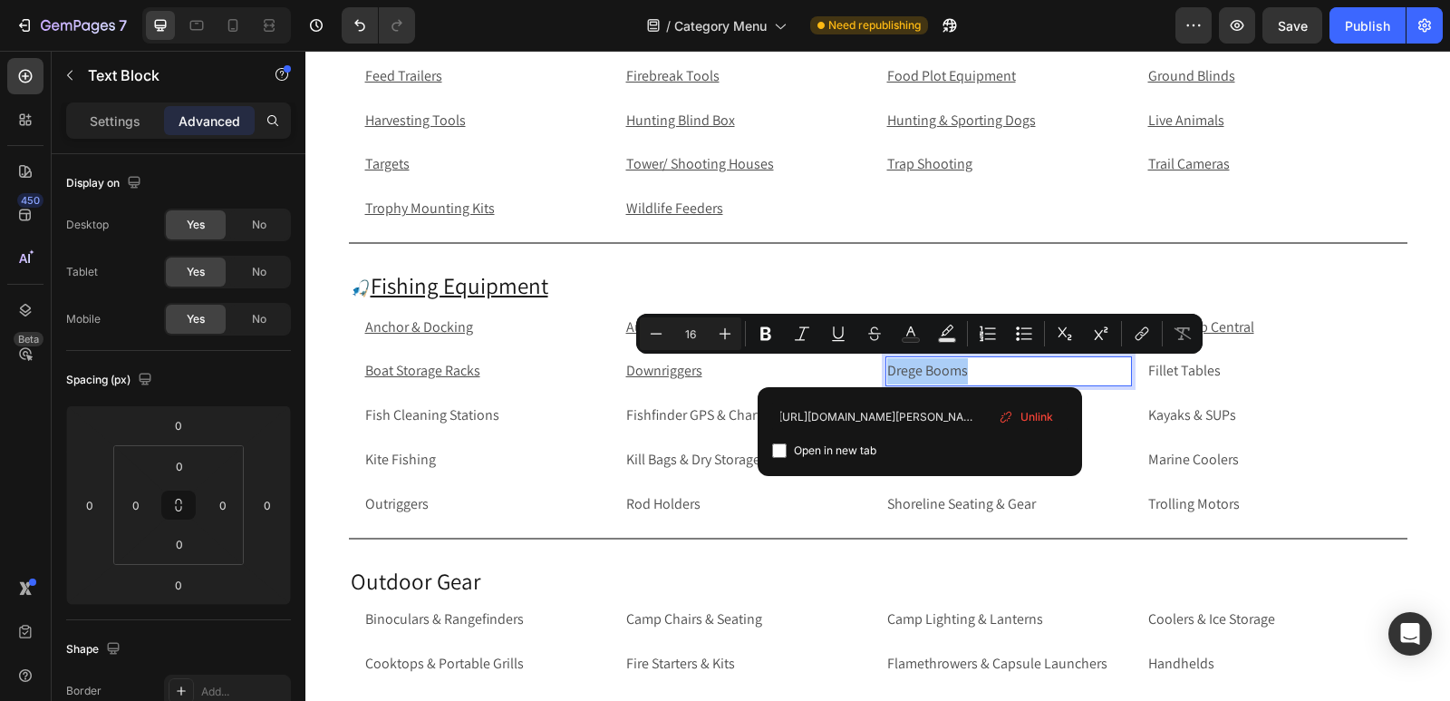
type input "https://rippingitoutdoors.com/collections/drege-booms"
click at [772, 452] on input "Editor contextual toolbar" at bounding box center [779, 450] width 15 height 15
click at [782, 451] on input "Editor contextual toolbar" at bounding box center [779, 450] width 15 height 15
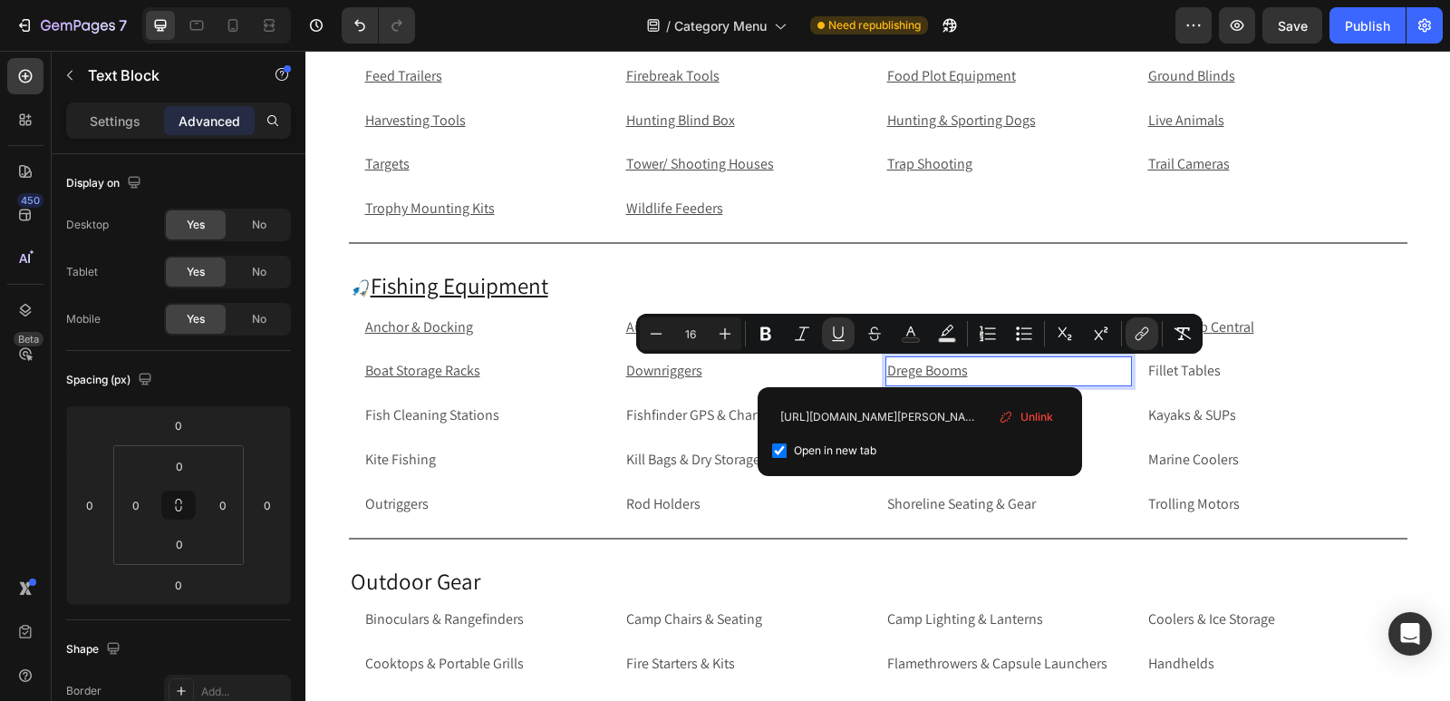
checkbox input "true"
click at [1250, 367] on p "Fillet Tables" at bounding box center [1270, 371] width 243 height 26
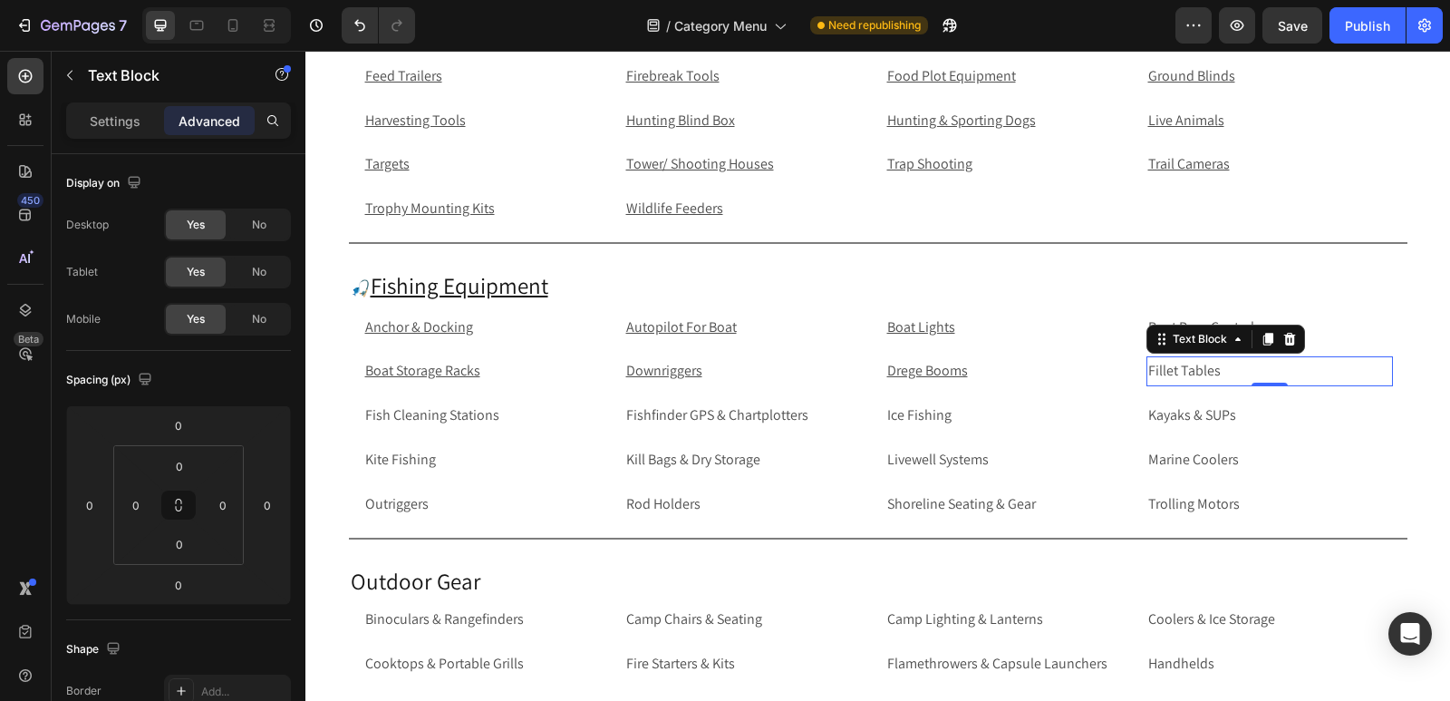
click at [1250, 367] on p "Fillet Tables" at bounding box center [1270, 371] width 243 height 26
click at [1236, 374] on p "Fillet Tables" at bounding box center [1270, 371] width 243 height 26
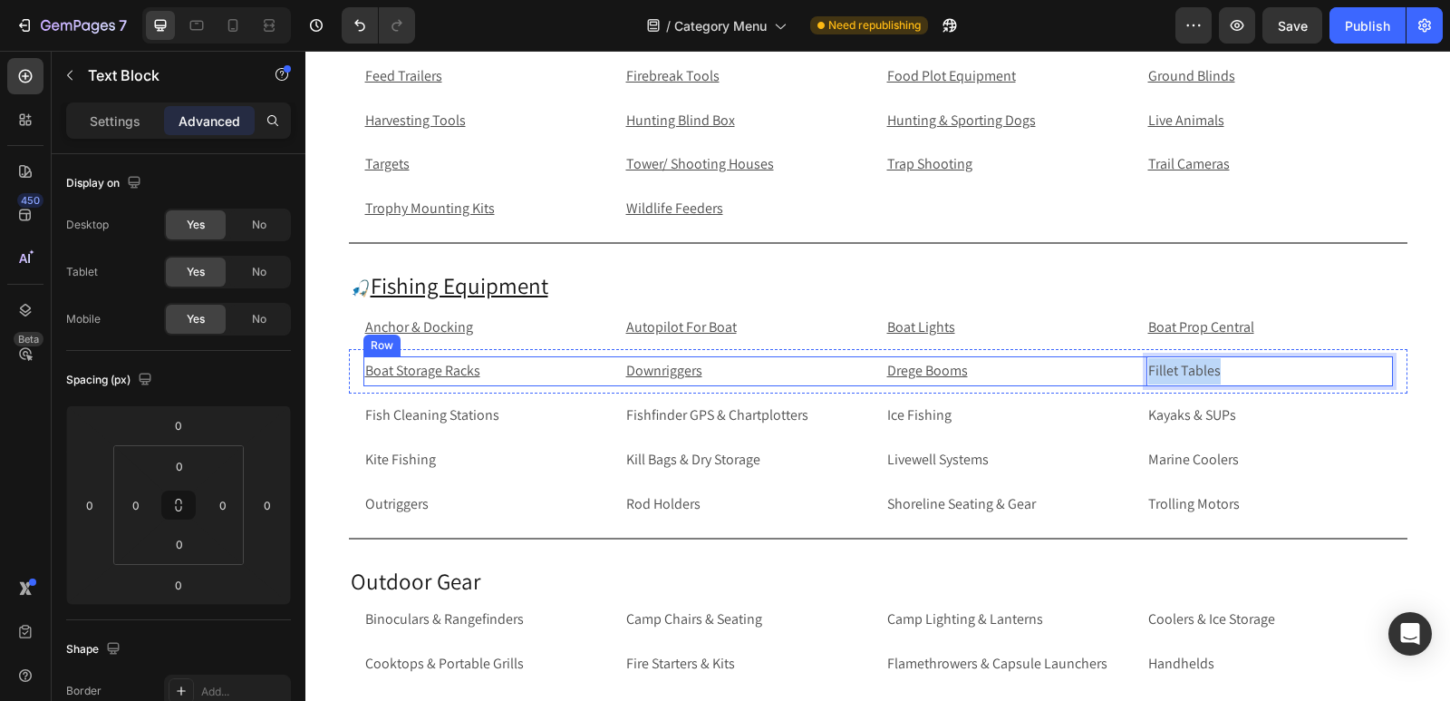
drag, startPoint x: 1236, startPoint y: 374, endPoint x: 1139, endPoint y: 367, distance: 98.2
click at [1139, 367] on div "Boat Storage Racks Text Block Downriggers Text Block Drege Booms Text Block Fil…" at bounding box center [878, 371] width 1030 height 30
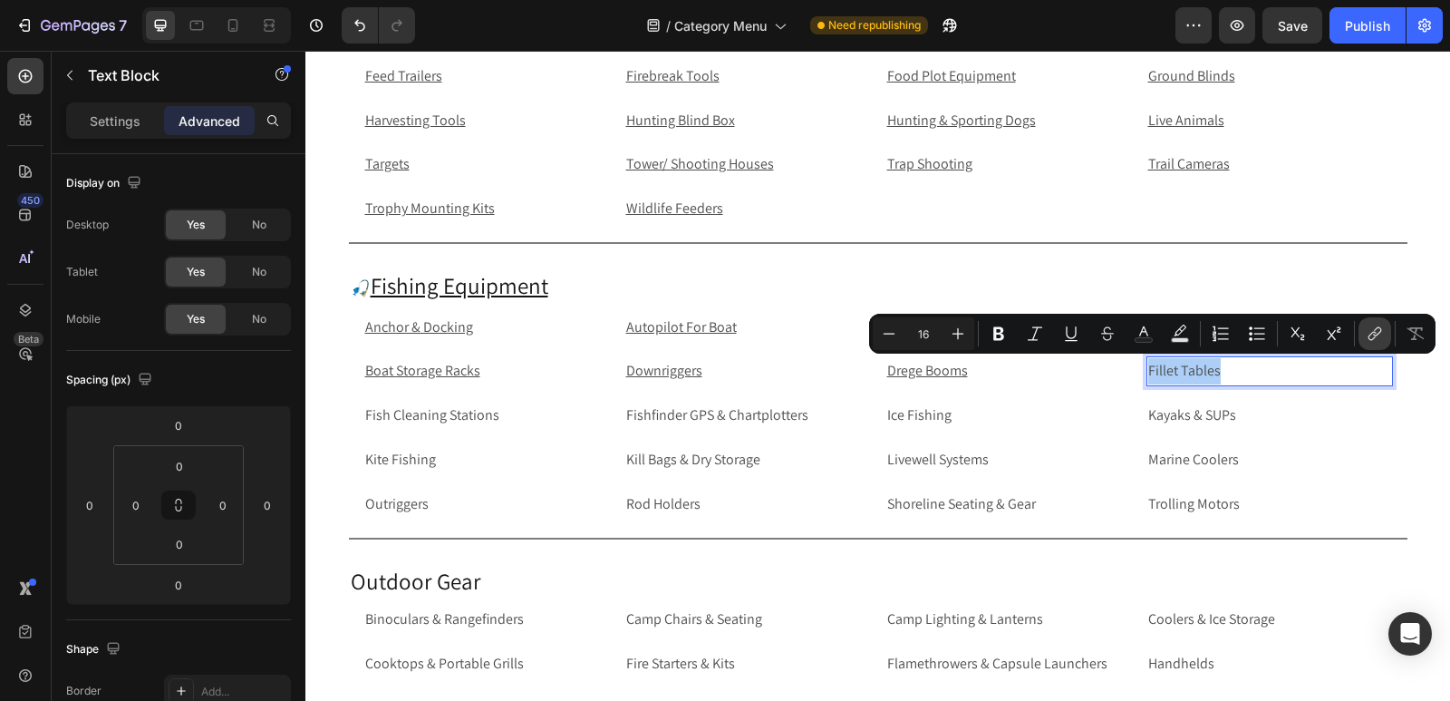
click at [1381, 326] on icon "Editor contextual toolbar" at bounding box center [1375, 334] width 18 height 18
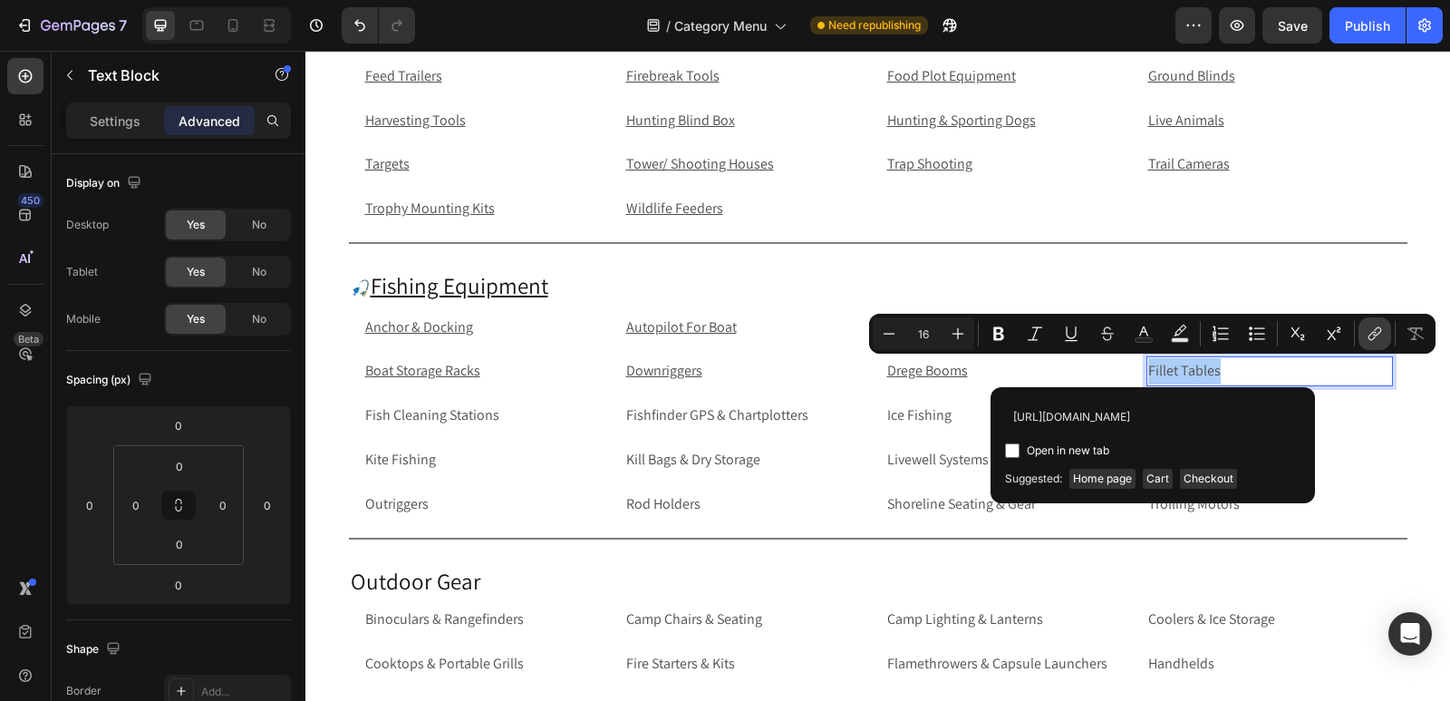
scroll to position [0, 65]
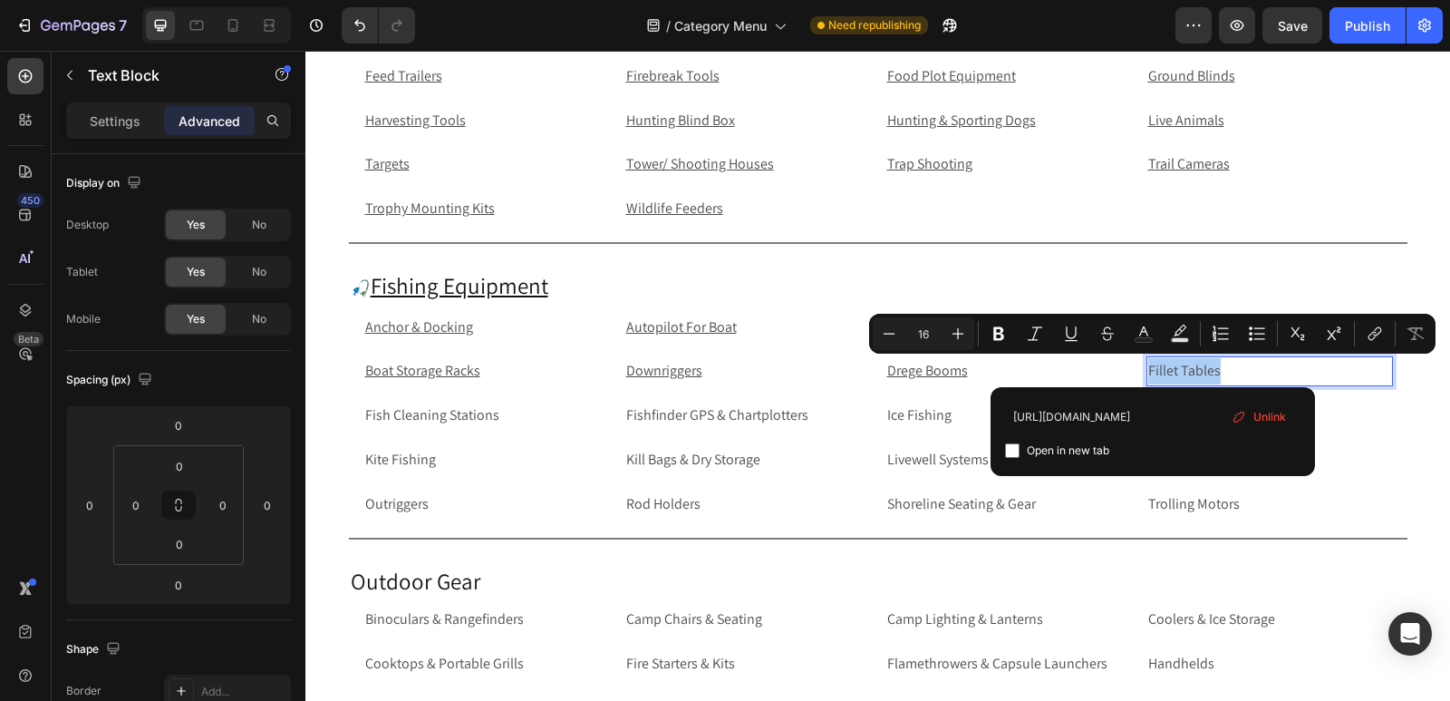
type input "https://rippingitoutdoors.com/collections/filet-tables"
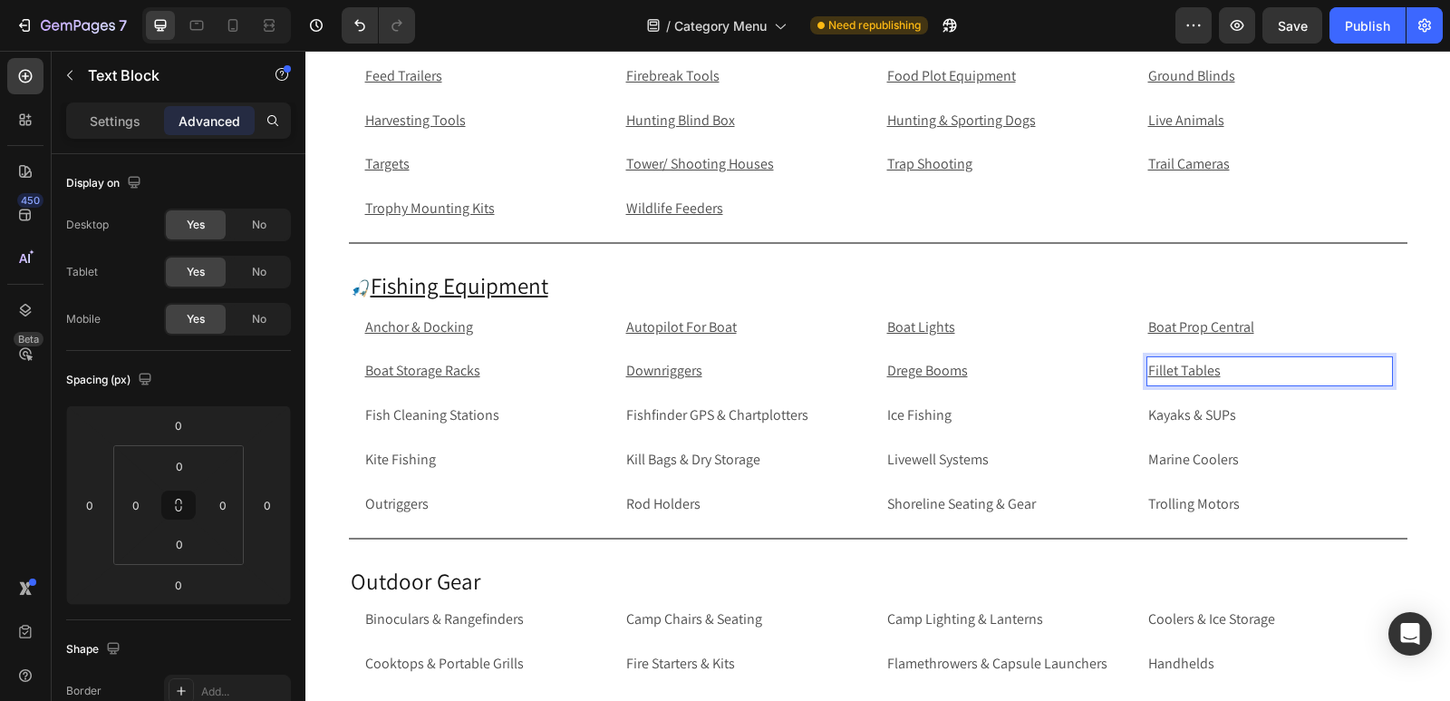
click at [1294, 375] on p "Fillet Tables" at bounding box center [1270, 371] width 243 height 26
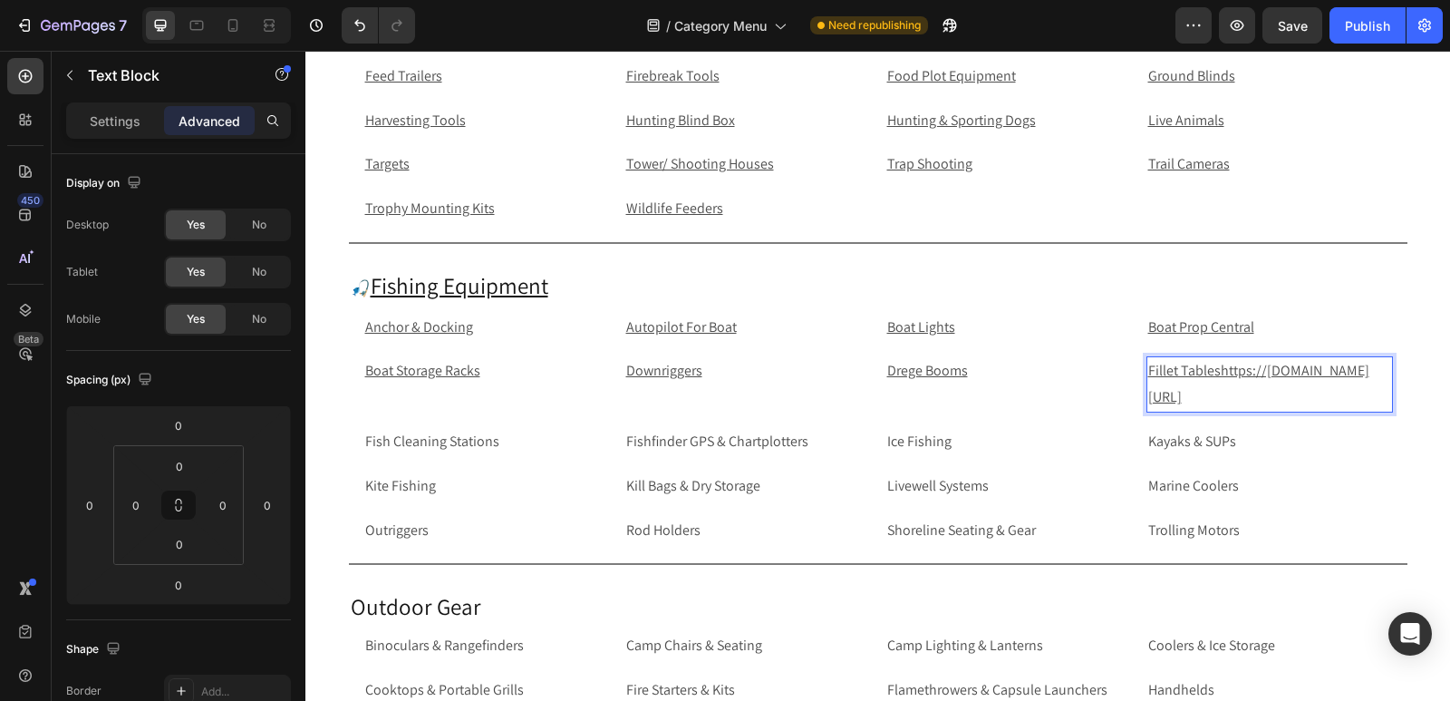
click at [1352, 411] on p "Fillet Tableshttps://rippingitoutdoors.com/collections/filet-tables ⁠⁠⁠⁠⁠⁠⁠" at bounding box center [1270, 384] width 243 height 53
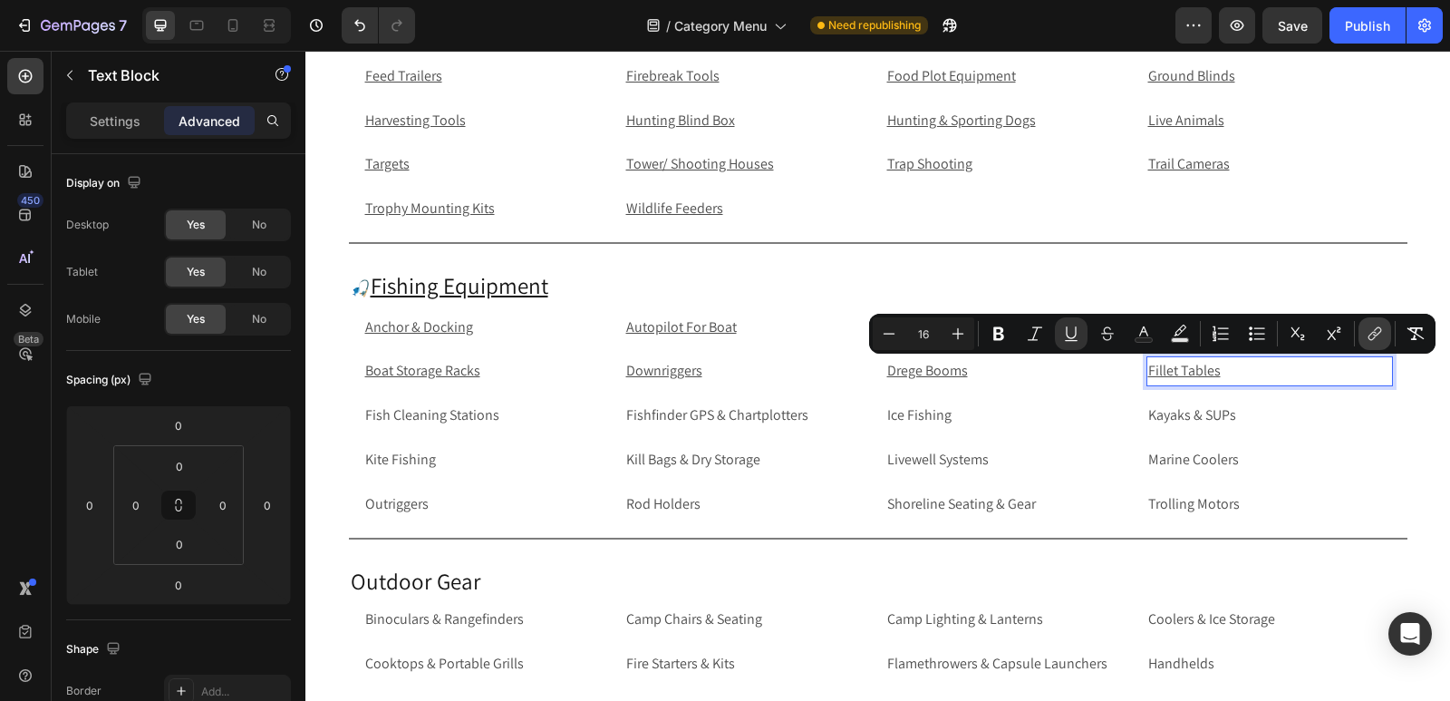
click at [1374, 331] on icon "Editor contextual toolbar" at bounding box center [1375, 334] width 18 height 18
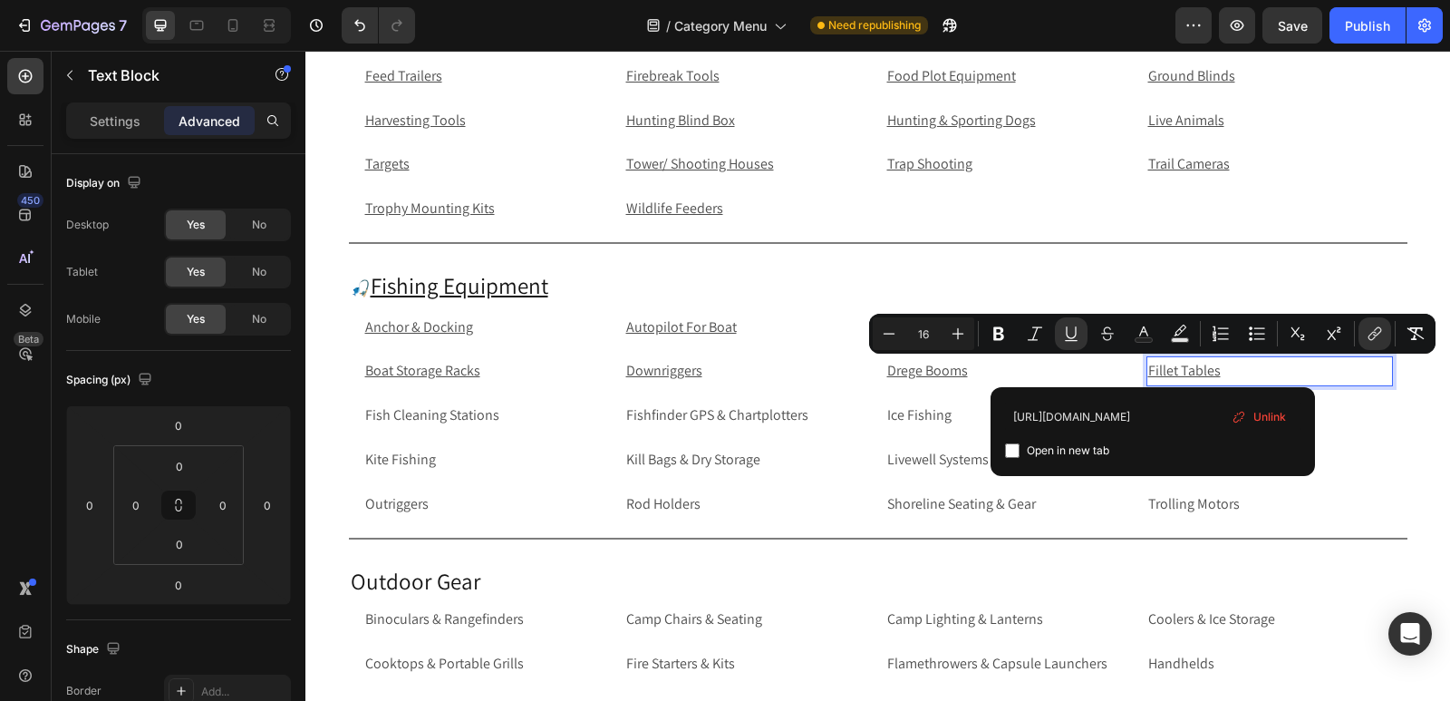
click at [1010, 451] on input "Editor contextual toolbar" at bounding box center [1012, 450] width 15 height 15
checkbox input "true"
click at [491, 413] on p "Fish Cleaning Stations" at bounding box center [486, 415] width 243 height 26
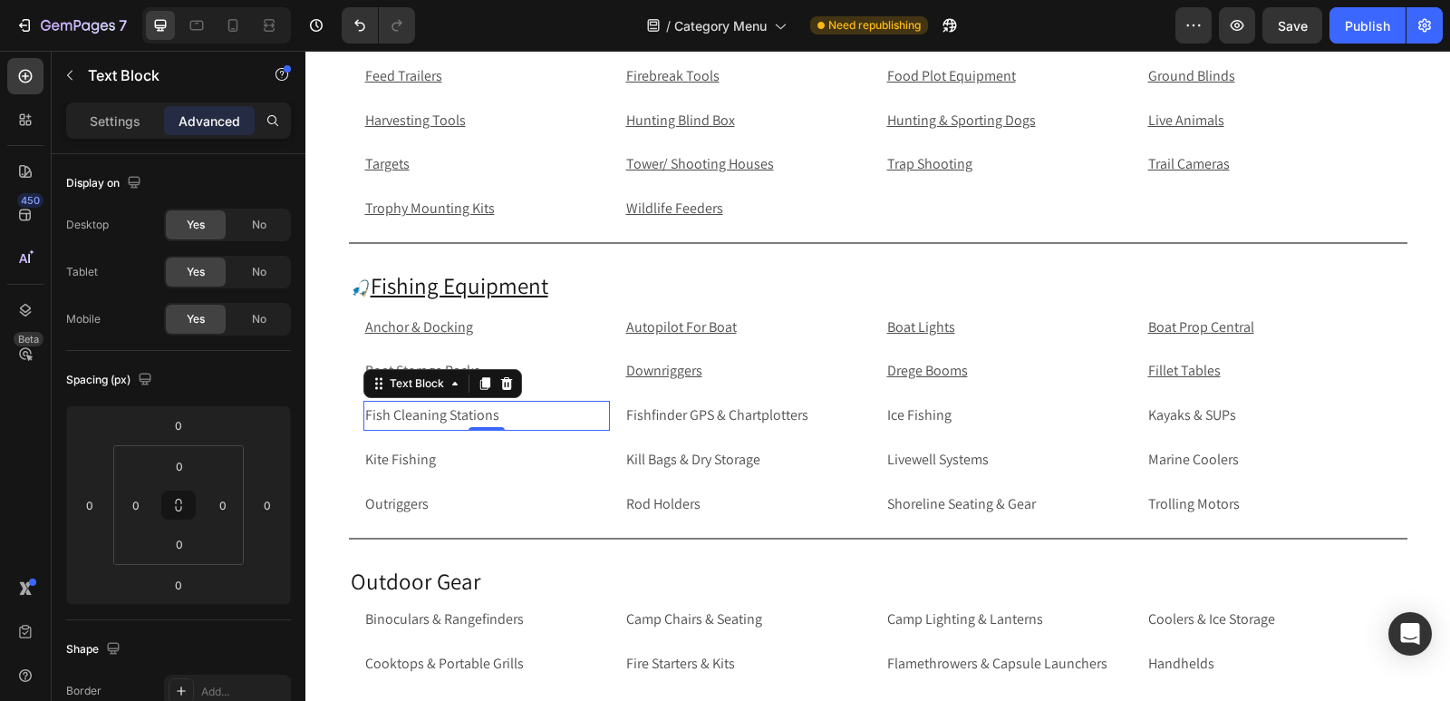
click at [491, 413] on p "Fish Cleaning Stations" at bounding box center [486, 415] width 243 height 26
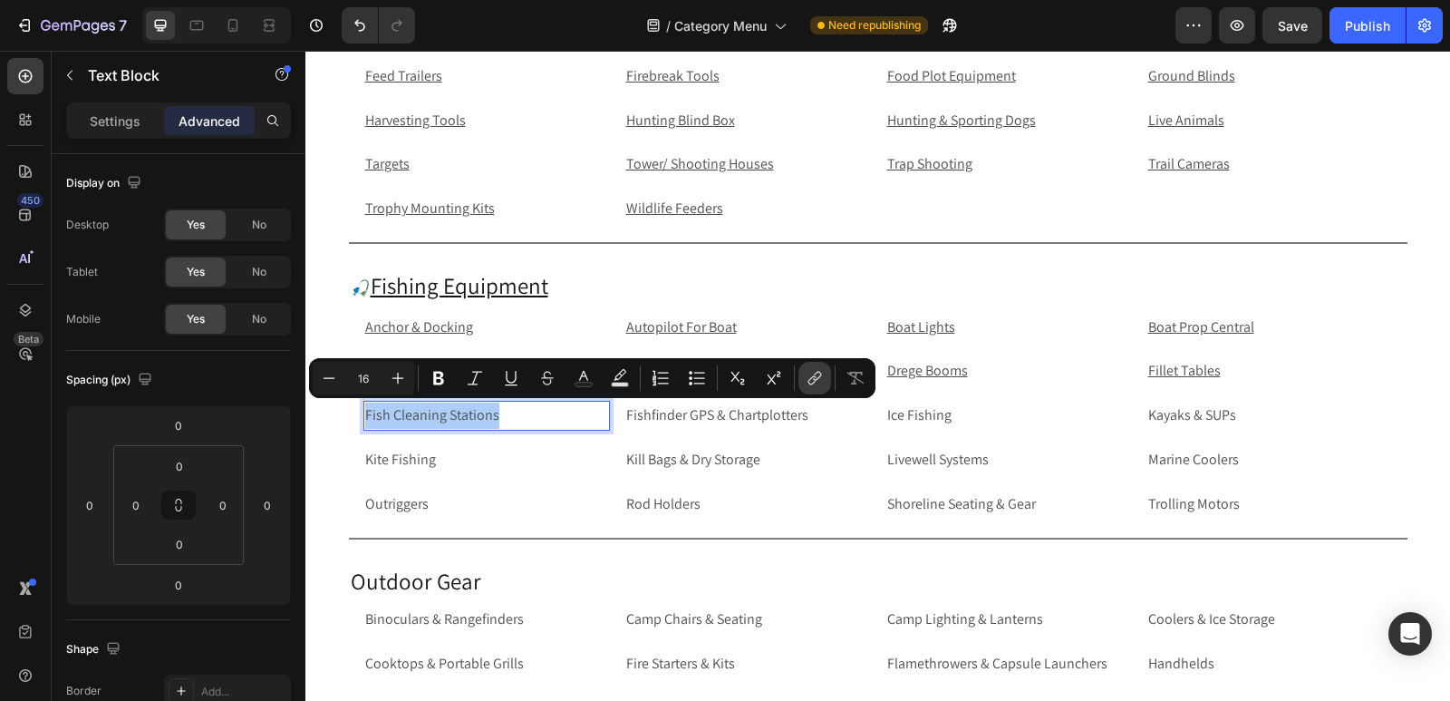
click at [809, 379] on icon "Editor contextual toolbar" at bounding box center [815, 378] width 18 height 18
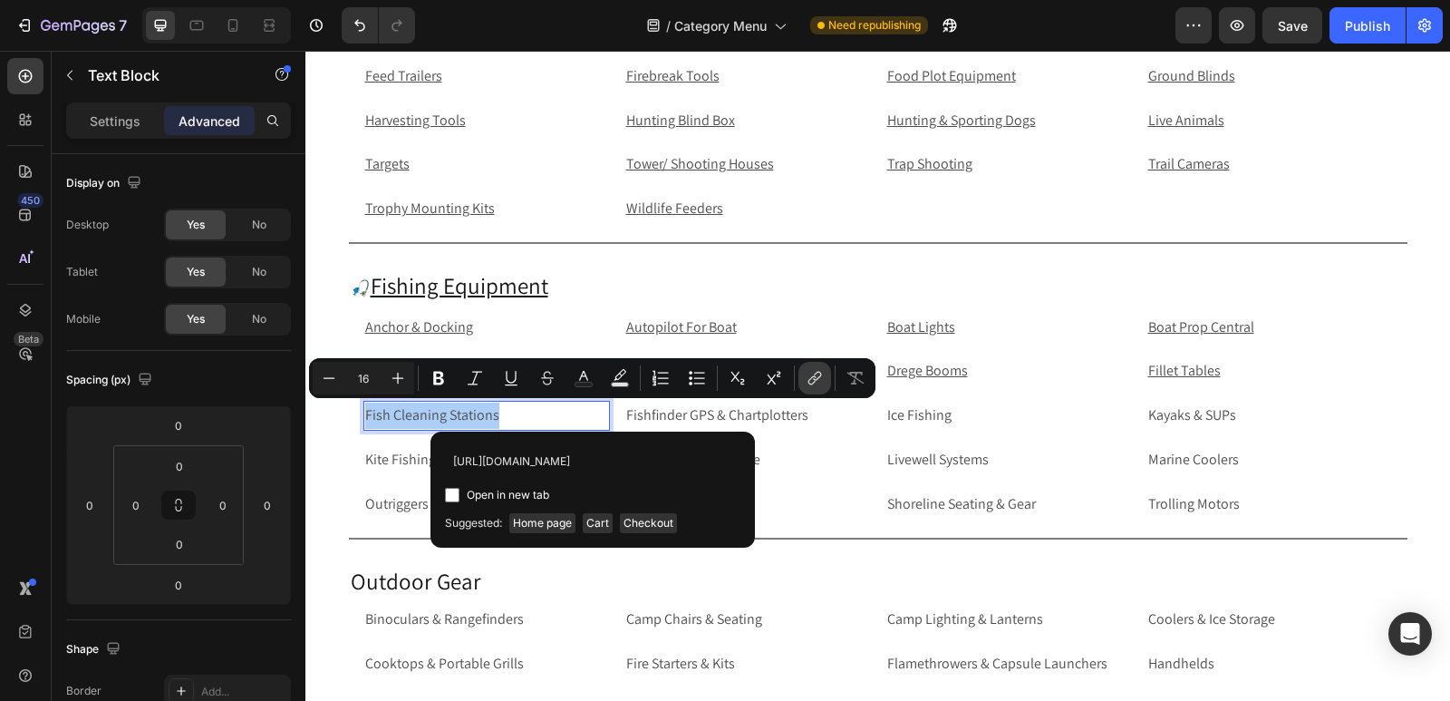
scroll to position [0, 123]
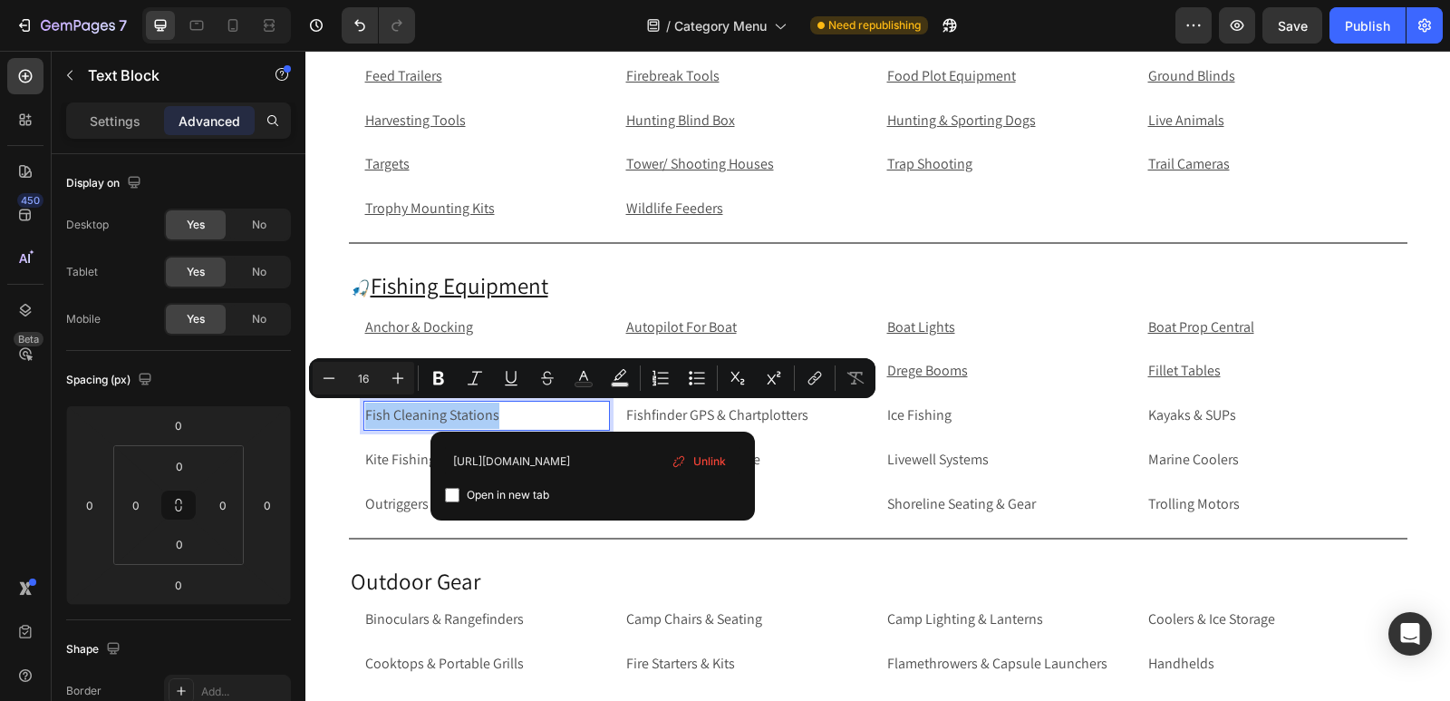
type input "https://rippingitoutdoors.com/collections/fish-cleaning-stations"
click at [447, 499] on input "Editor contextual toolbar" at bounding box center [452, 495] width 15 height 15
checkbox input "true"
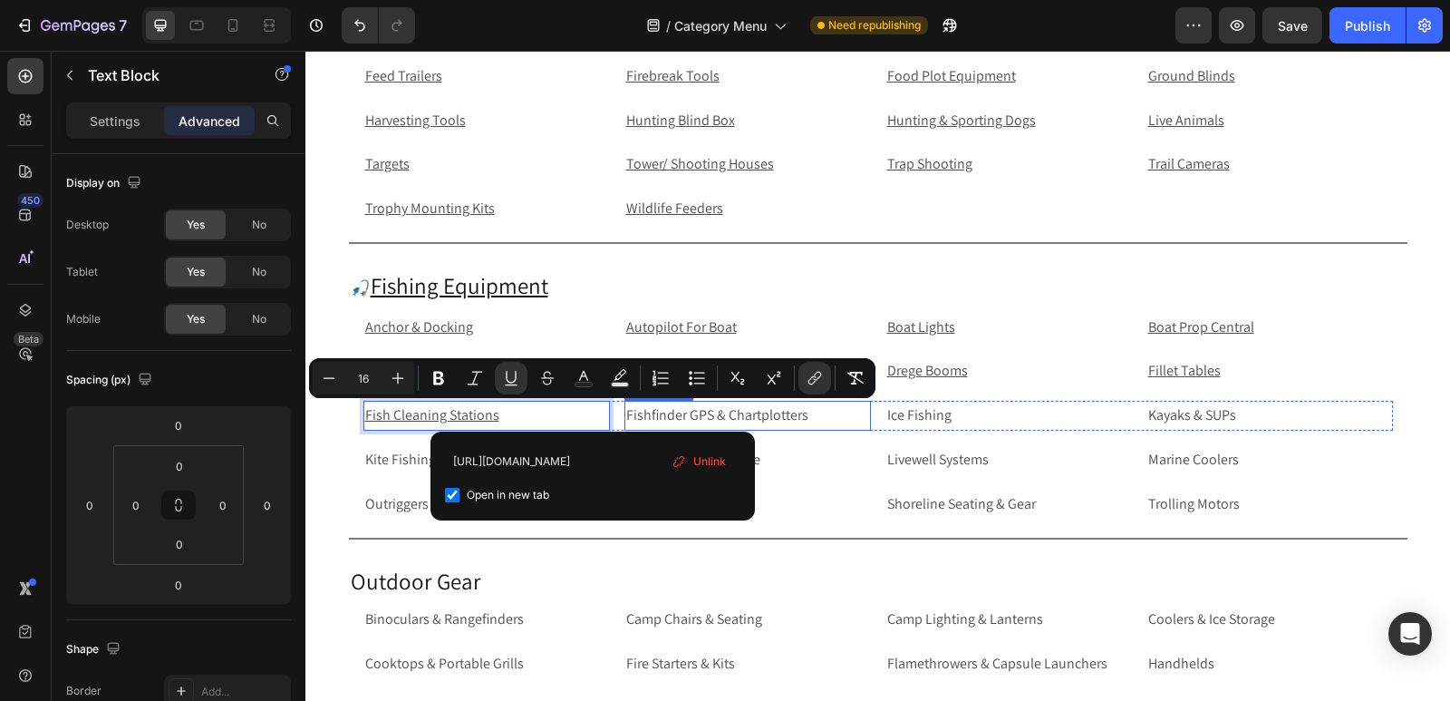
click at [824, 415] on p "Fishfinder GPS & Chartplotters" at bounding box center [747, 415] width 243 height 26
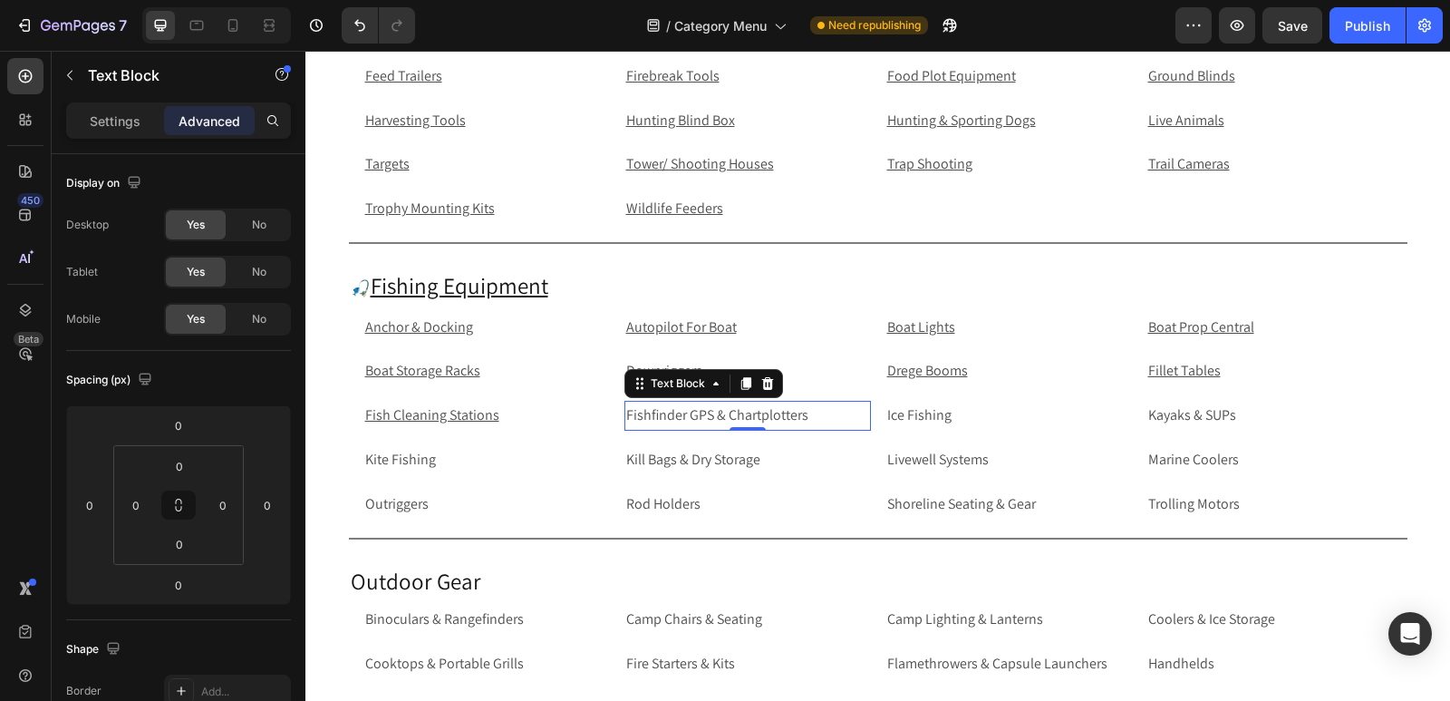
click at [826, 415] on p "Fishfinder GPS & Chartplotters" at bounding box center [747, 415] width 243 height 26
click at [835, 415] on p "Fishfinder GPS & Chartplotters" at bounding box center [747, 415] width 243 height 26
drag, startPoint x: 835, startPoint y: 415, endPoint x: 620, endPoint y: 418, distance: 214.9
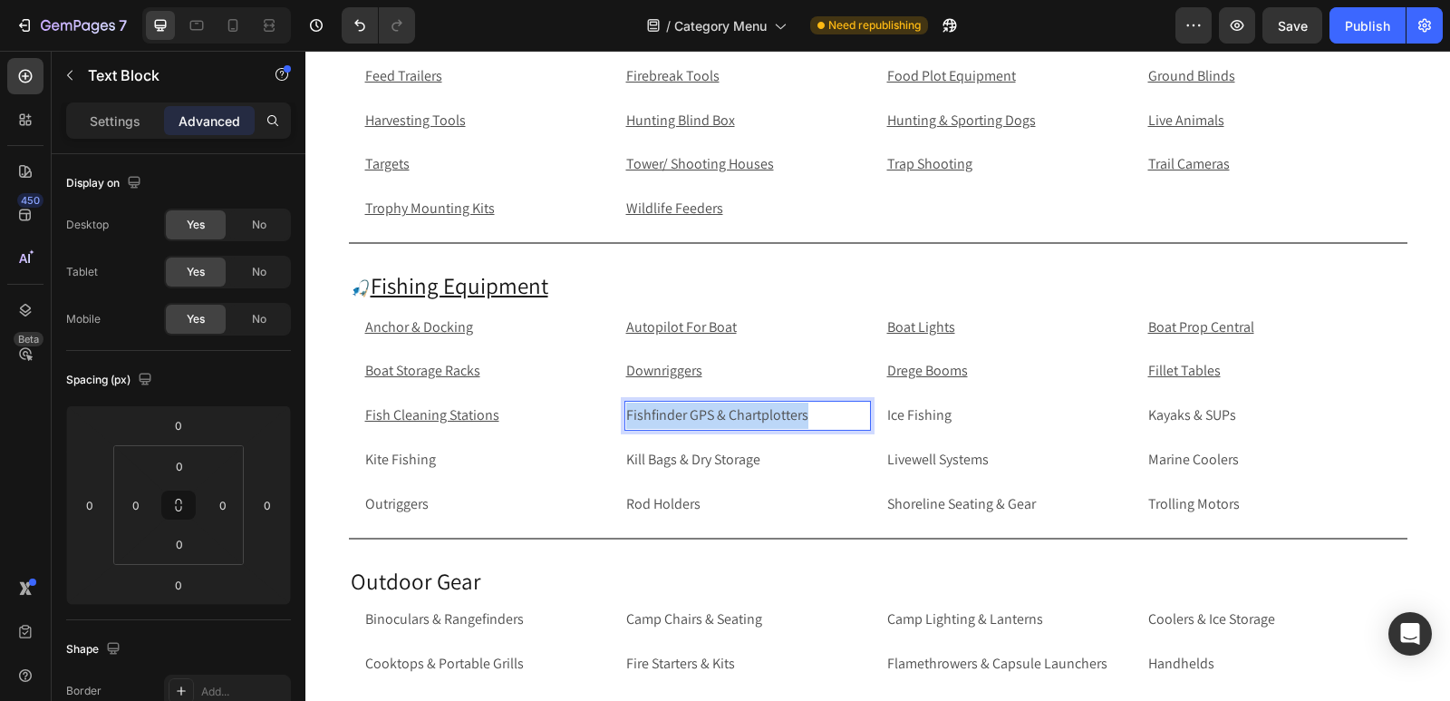
click at [626, 418] on p "Fishfinder GPS & Chartplotters" at bounding box center [747, 415] width 243 height 26
click at [931, 412] on p "Ice Fishing" at bounding box center [1008, 415] width 243 height 26
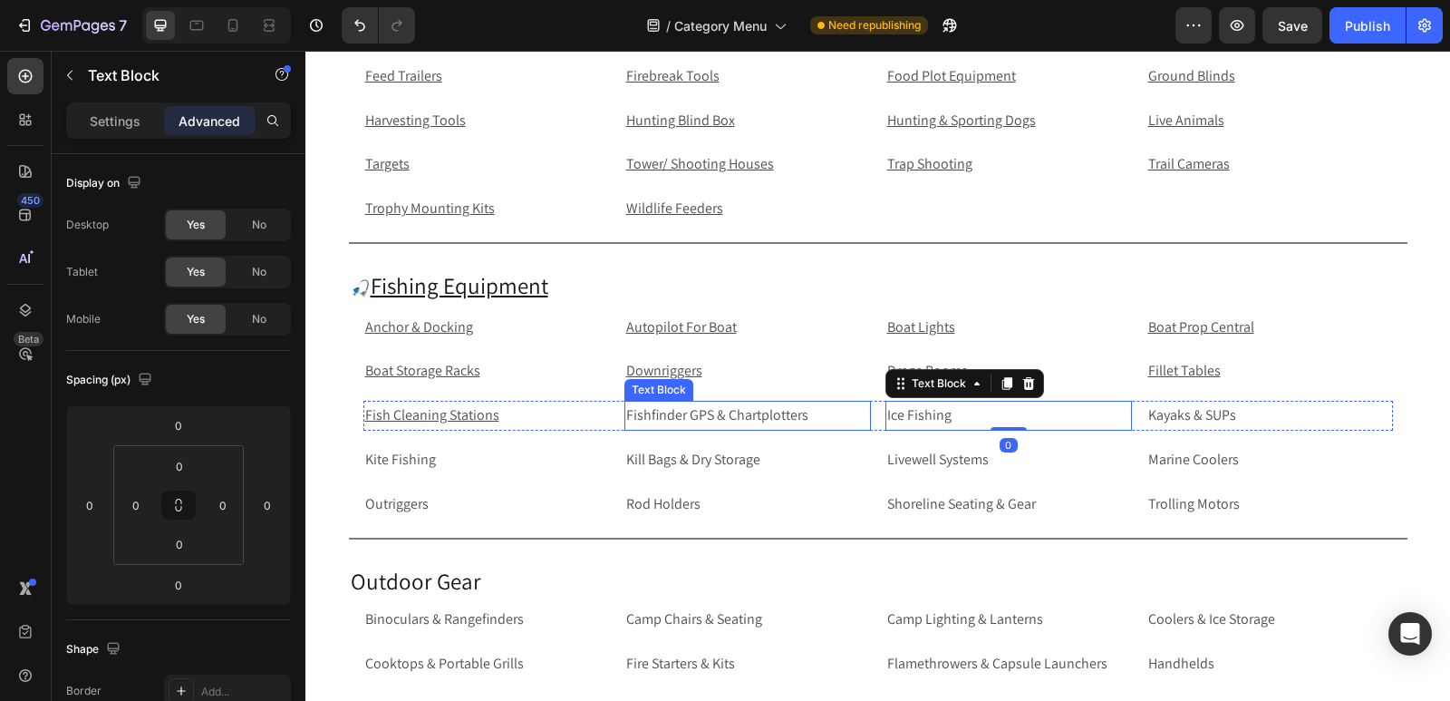
click at [841, 409] on p "Fishfinder GPS & Chartplotters" at bounding box center [747, 415] width 243 height 26
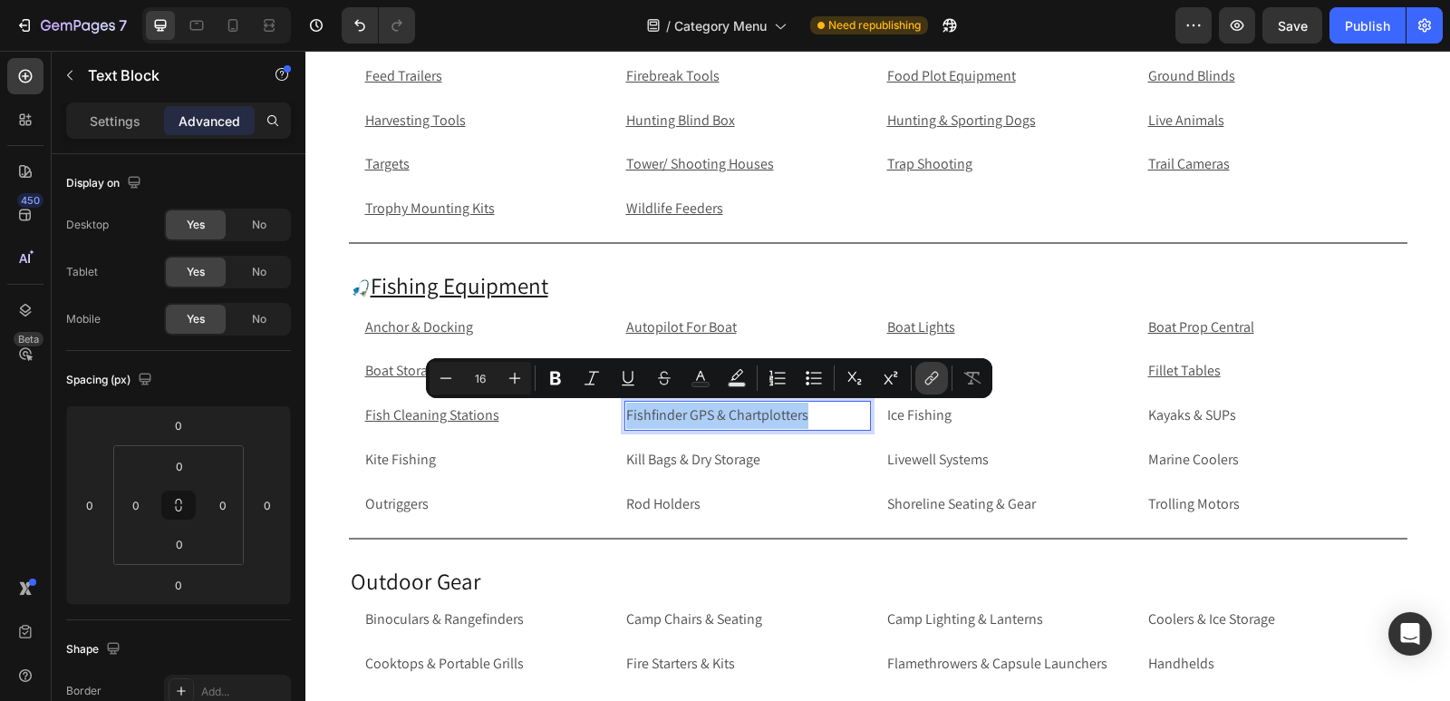
click at [929, 377] on icon "Editor contextual toolbar" at bounding box center [930, 380] width 8 height 9
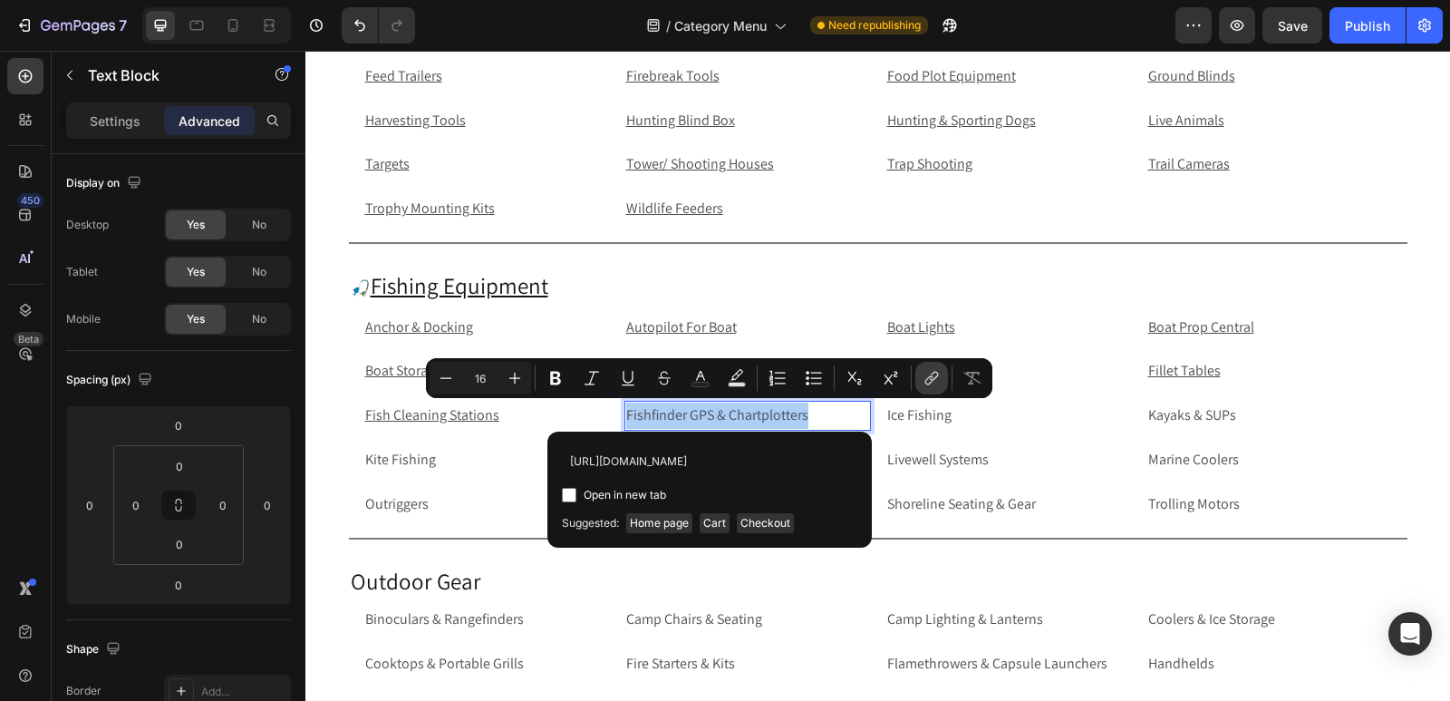
scroll to position [0, 293]
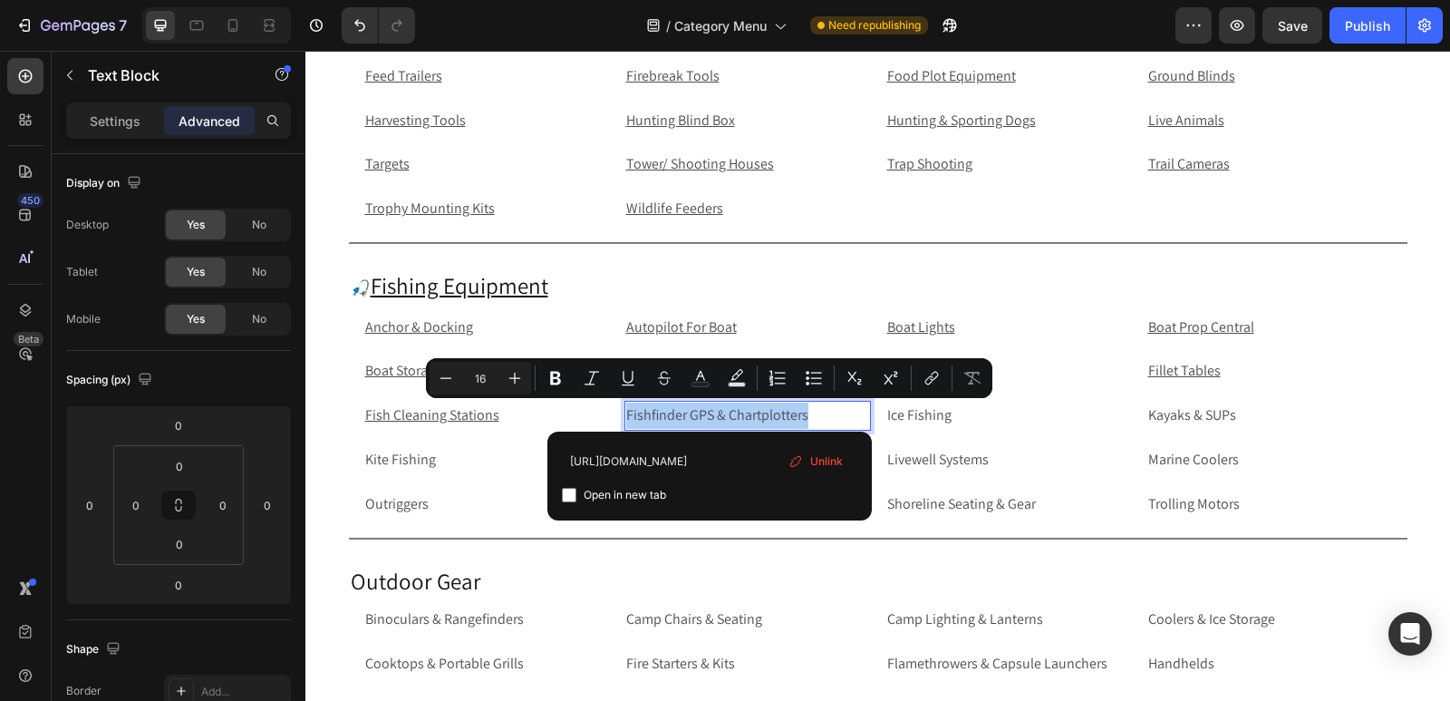
type input "https://rippingitoutdoors.com/collections/marine-navigation-instruments-gps-fis…"
click at [570, 497] on input "Editor contextual toolbar" at bounding box center [569, 495] width 15 height 15
checkbox input "true"
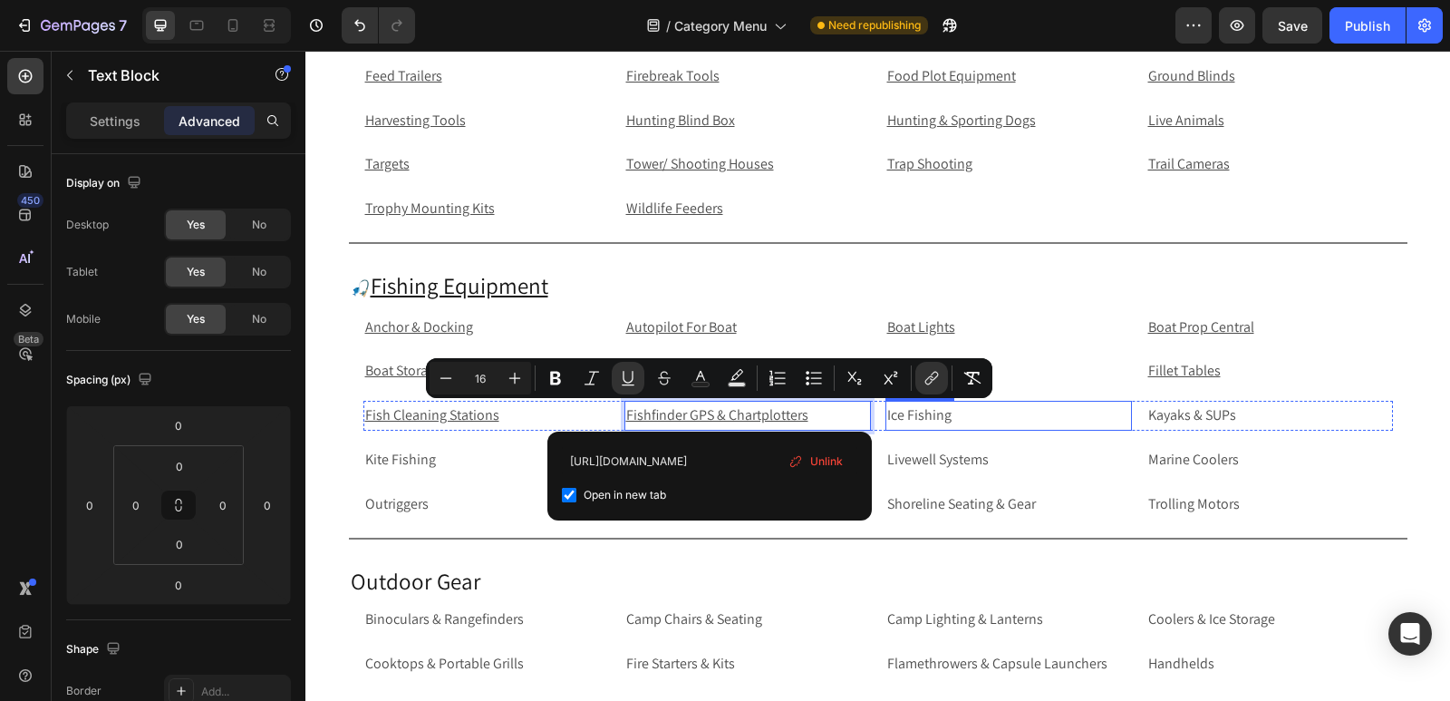
click at [943, 412] on p "Ice Fishing" at bounding box center [1008, 415] width 243 height 26
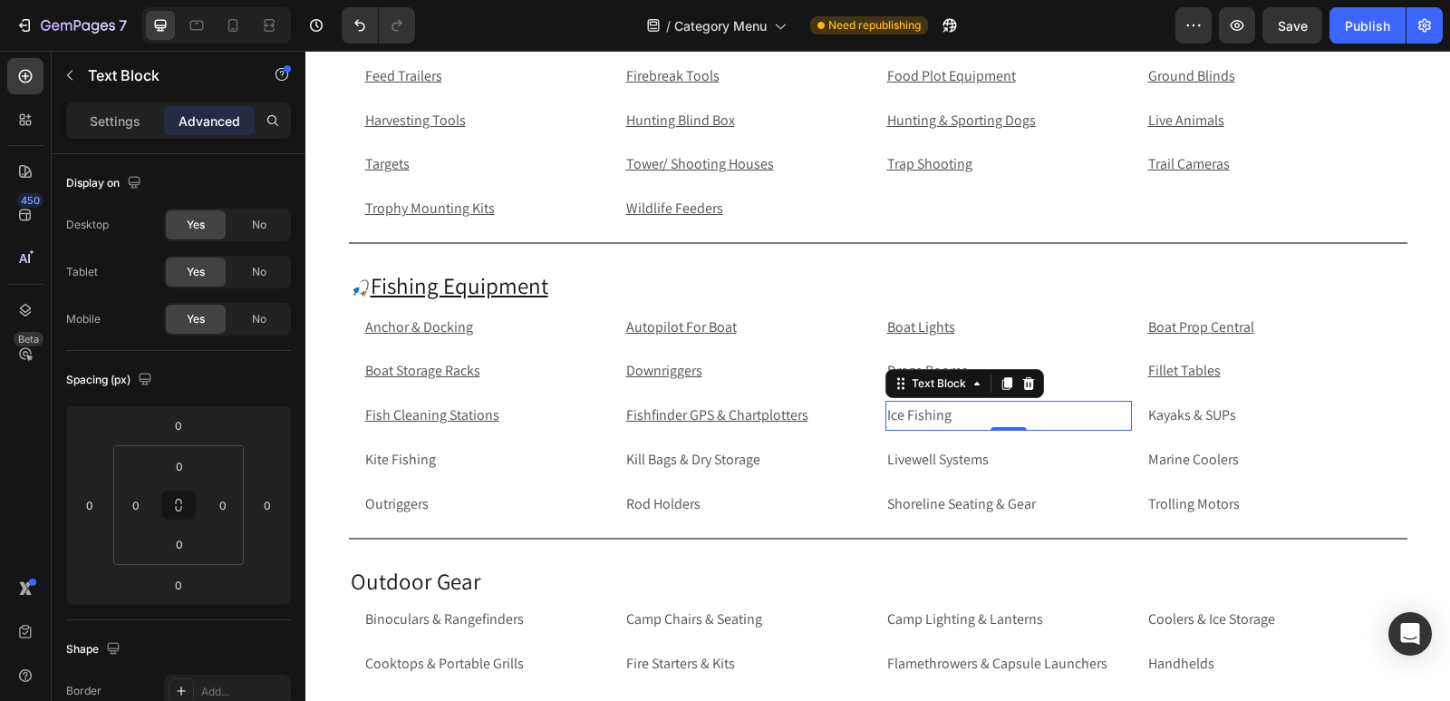
click at [986, 412] on p "Ice Fishing" at bounding box center [1008, 415] width 243 height 26
click at [1090, 423] on p "Ice Fishing" at bounding box center [1008, 415] width 243 height 26
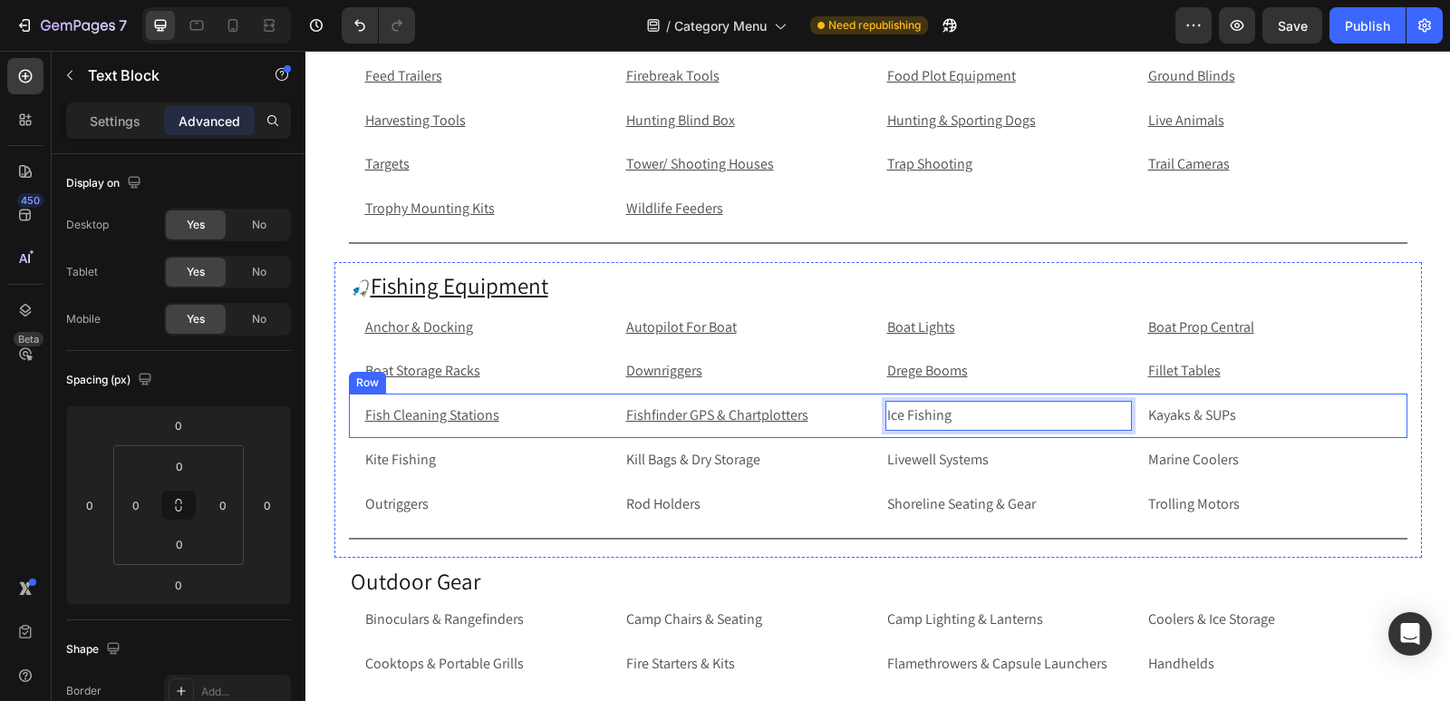
click at [1226, 400] on div "Fish Cleaning Stations Text Block Fishfinder GPS & Chartplotters Text Block Ice…" at bounding box center [878, 415] width 1059 height 44
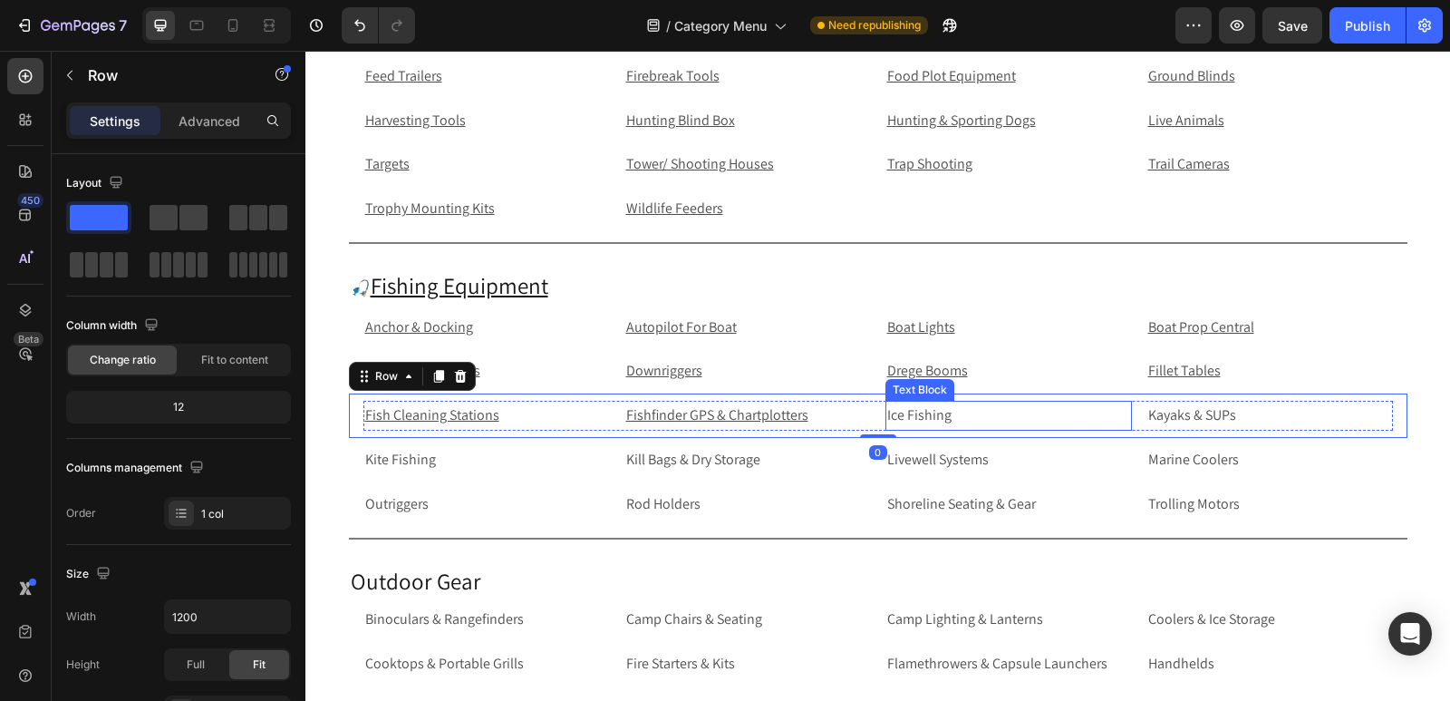
click at [1008, 426] on p "Ice Fishing" at bounding box center [1008, 415] width 243 height 26
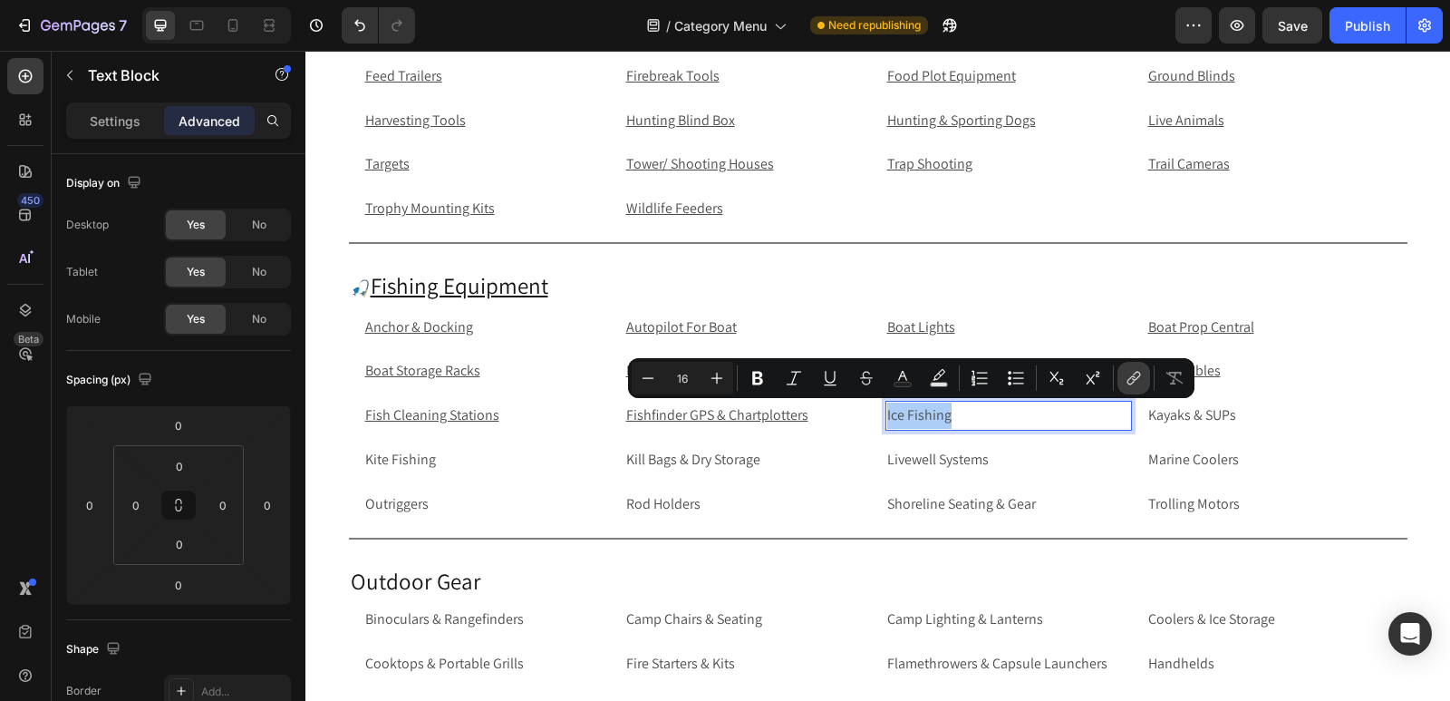
click at [1139, 380] on icon "Editor contextual toolbar" at bounding box center [1134, 378] width 18 height 18
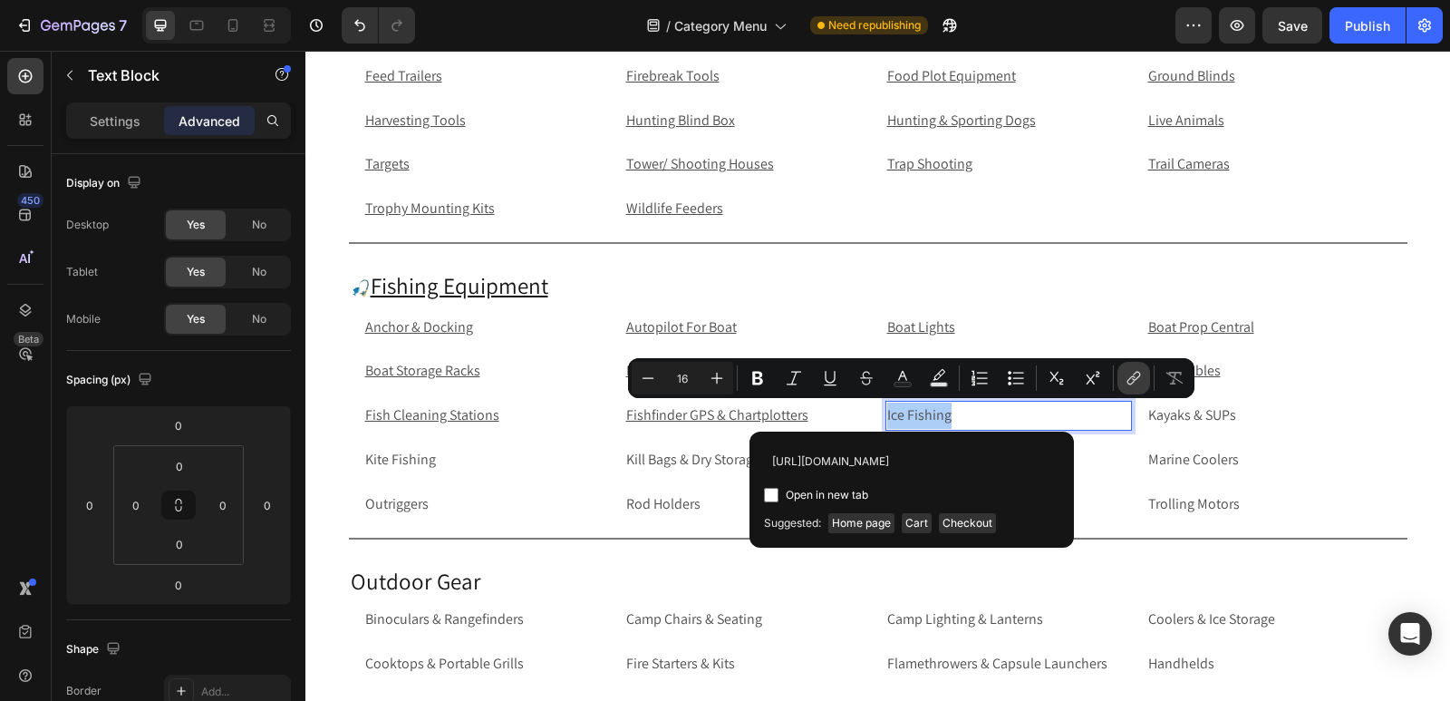
scroll to position [0, 65]
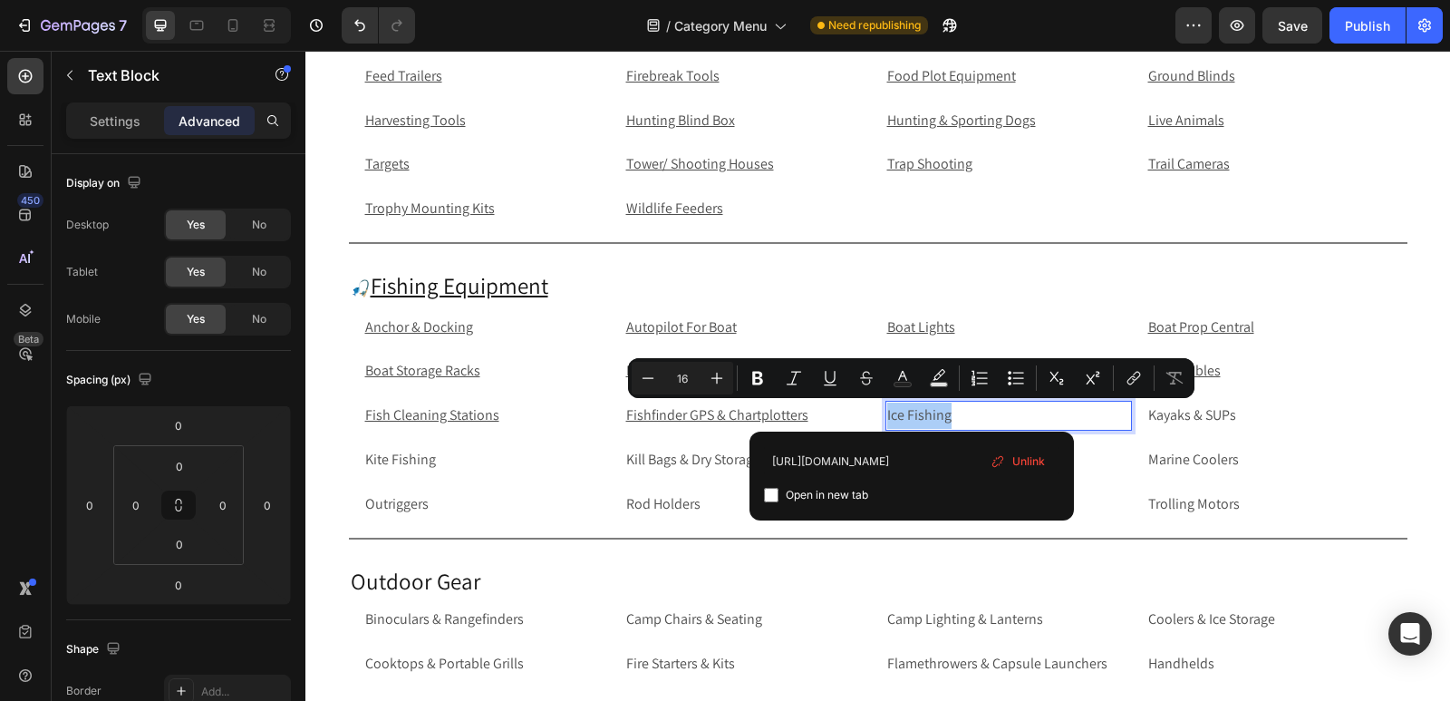
type input "https://rippingitoutdoors.com/collections/ice-fishing"
click at [775, 497] on input "Editor contextual toolbar" at bounding box center [771, 495] width 15 height 15
checkbox input "true"
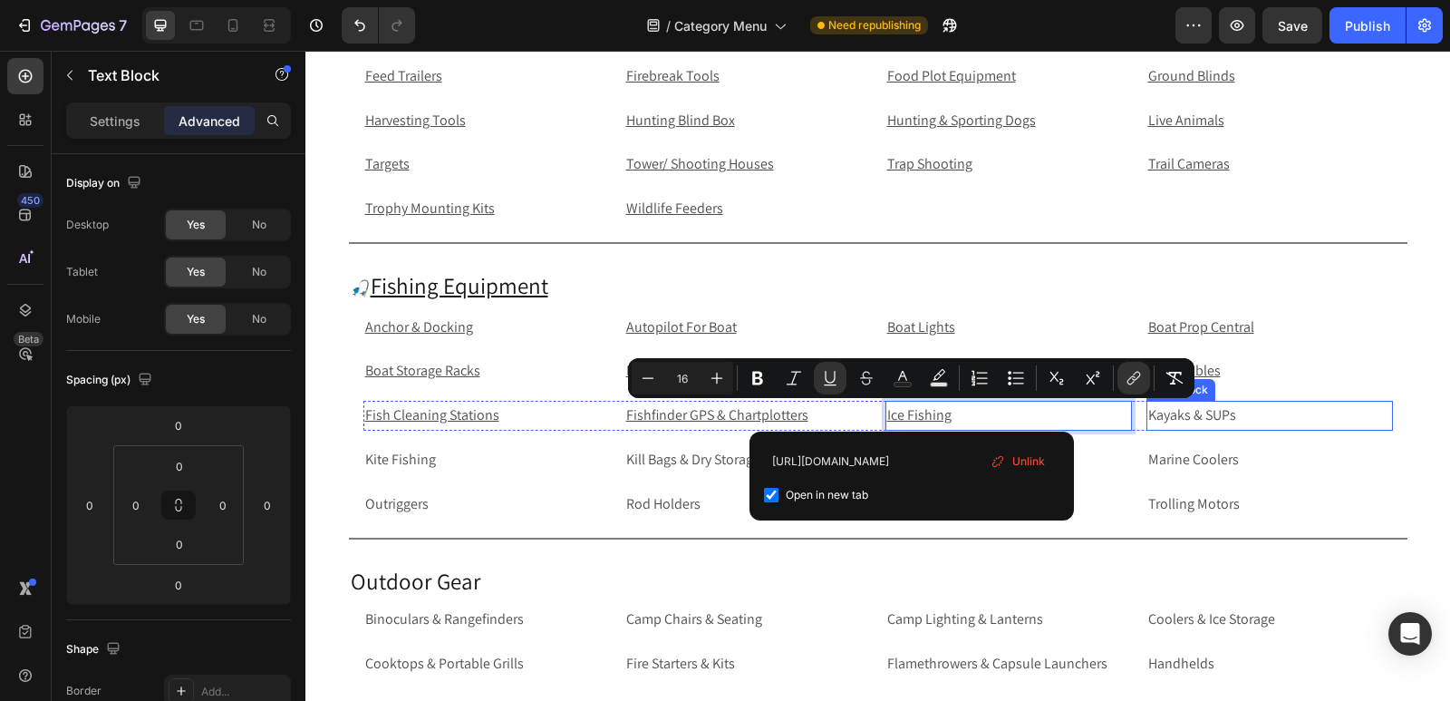
click at [1286, 416] on p "Kayaks & SUPs" at bounding box center [1270, 415] width 243 height 26
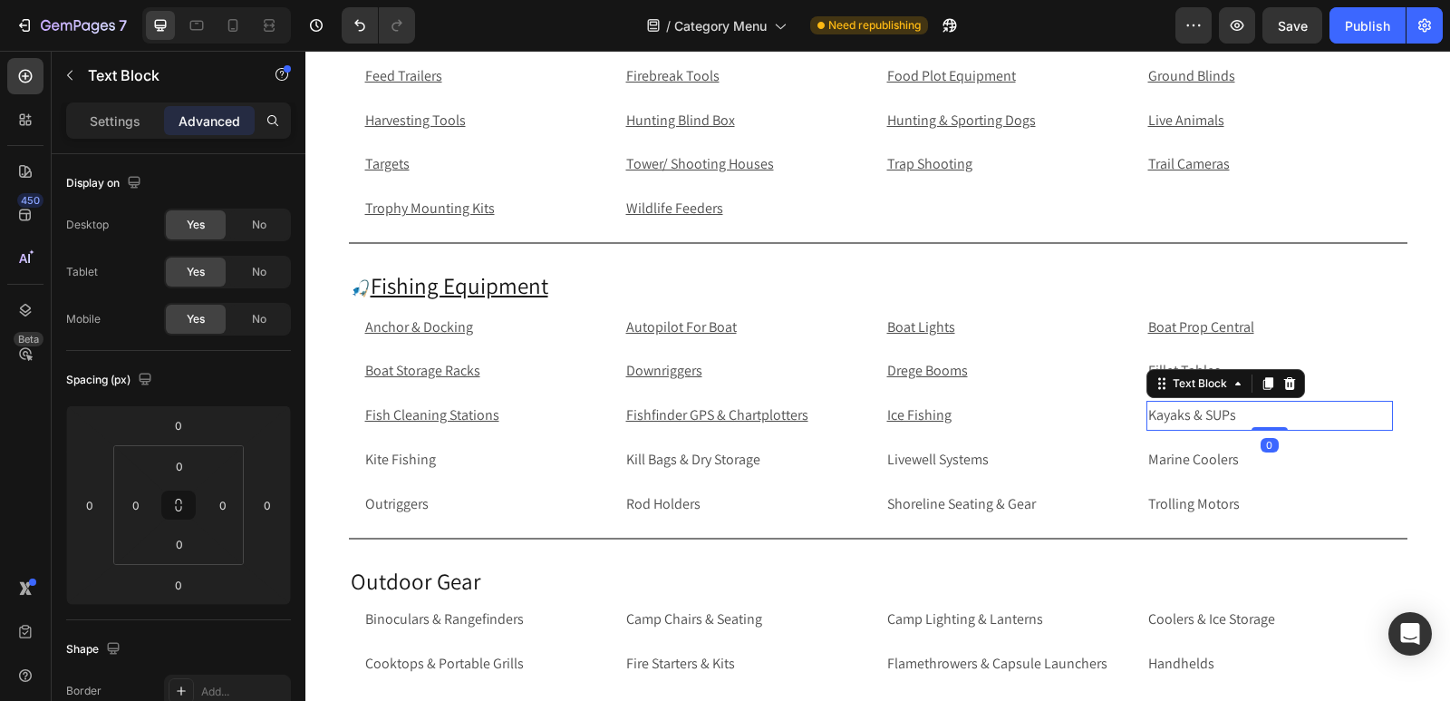
click at [1286, 416] on p "Kayaks & SUPs" at bounding box center [1270, 415] width 243 height 26
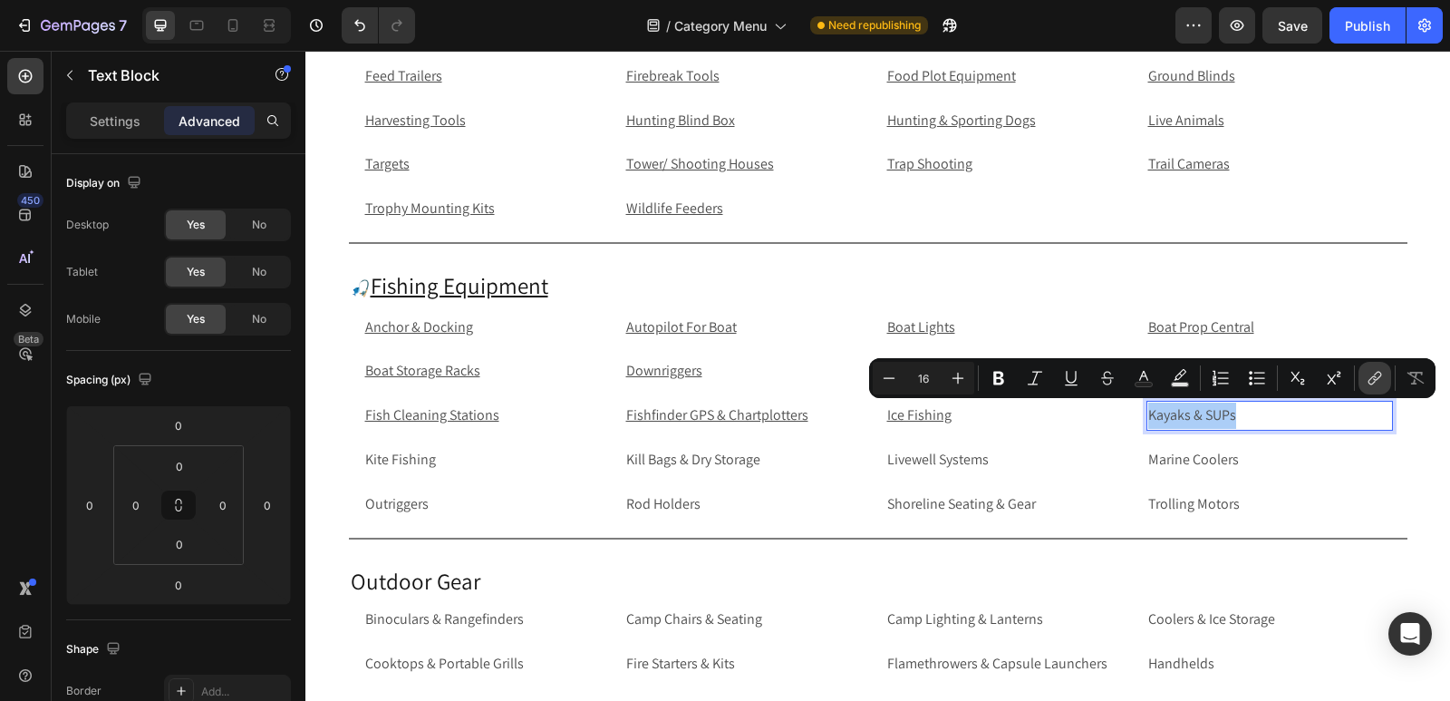
click at [1380, 387] on button "link" at bounding box center [1375, 378] width 33 height 33
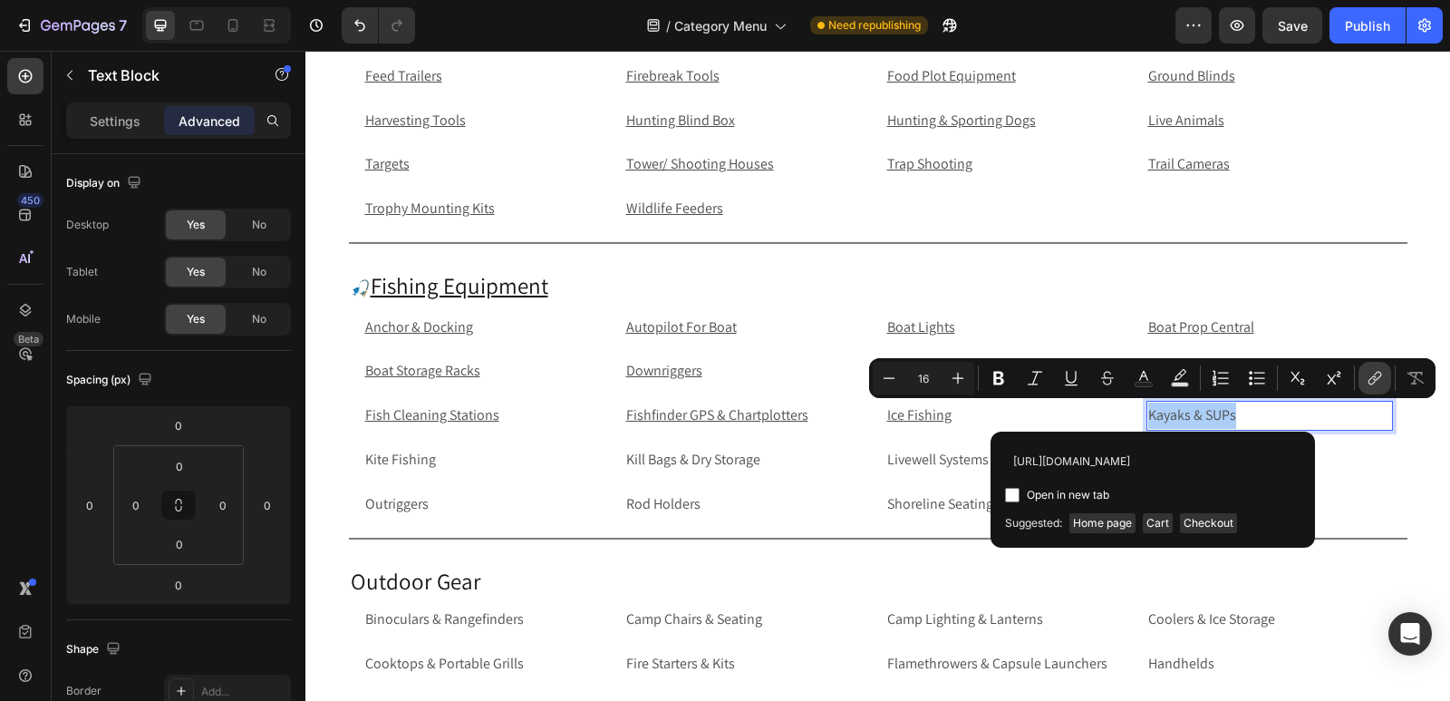
scroll to position [0, 100]
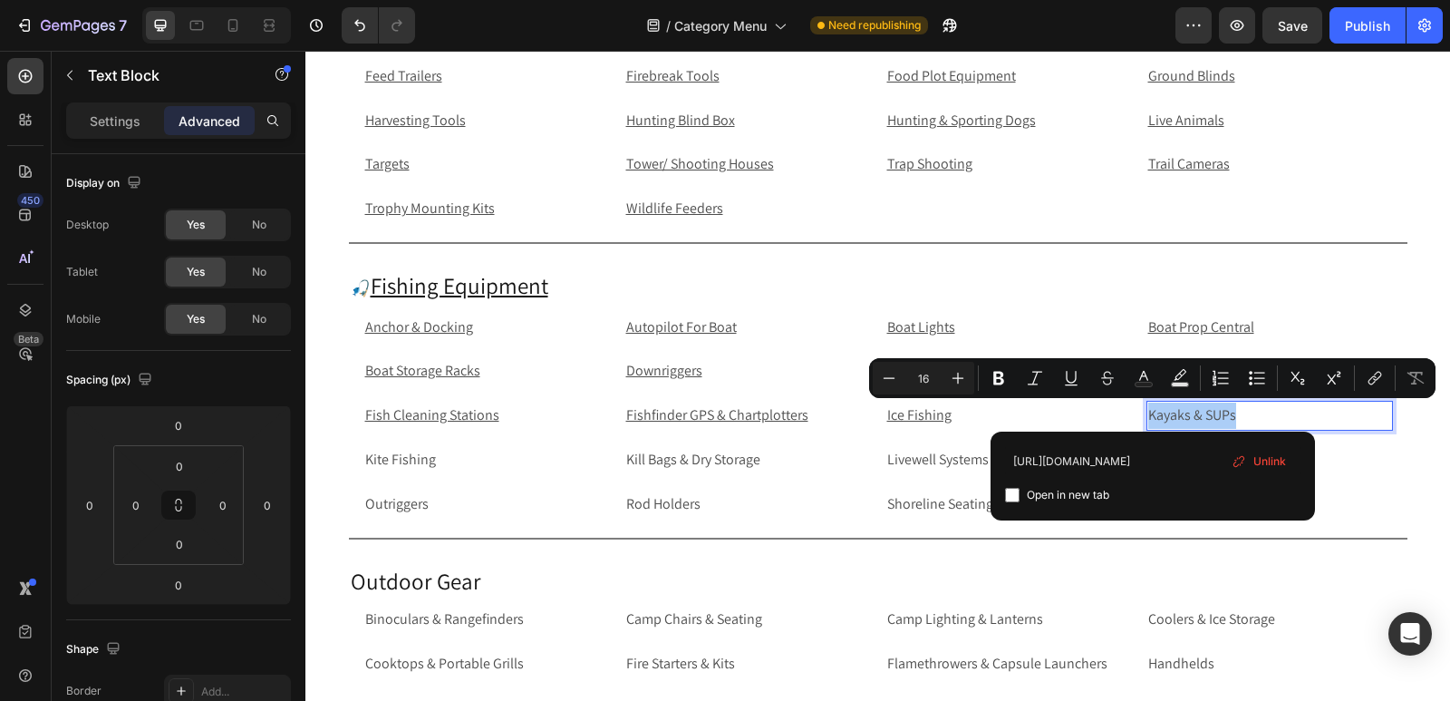
type input "https://rippingitoutdoors.com/collections/kayaks-and-sups"
click at [1013, 492] on input "Editor contextual toolbar" at bounding box center [1012, 495] width 15 height 15
checkbox input "true"
click at [470, 462] on p "Kite Fishing" at bounding box center [486, 460] width 243 height 26
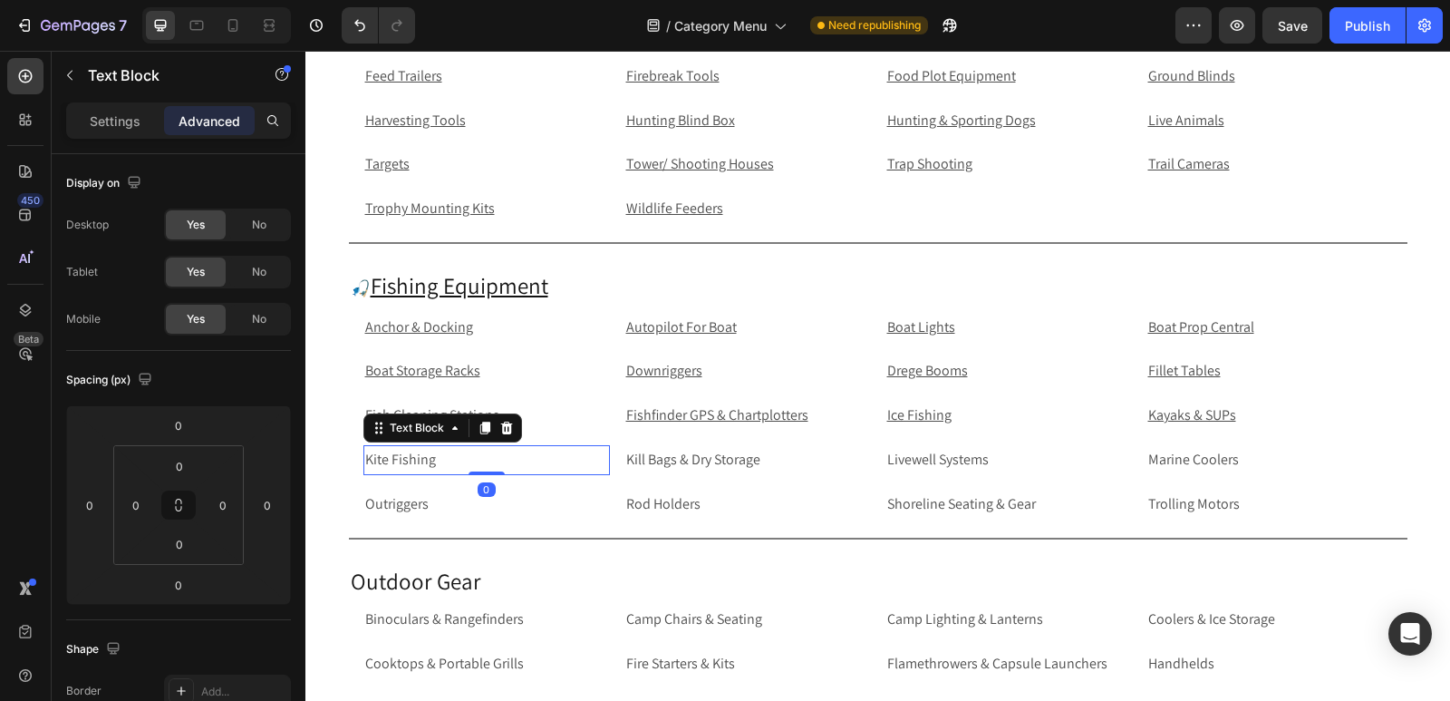
click at [530, 460] on p "Kite Fishing" at bounding box center [486, 460] width 243 height 26
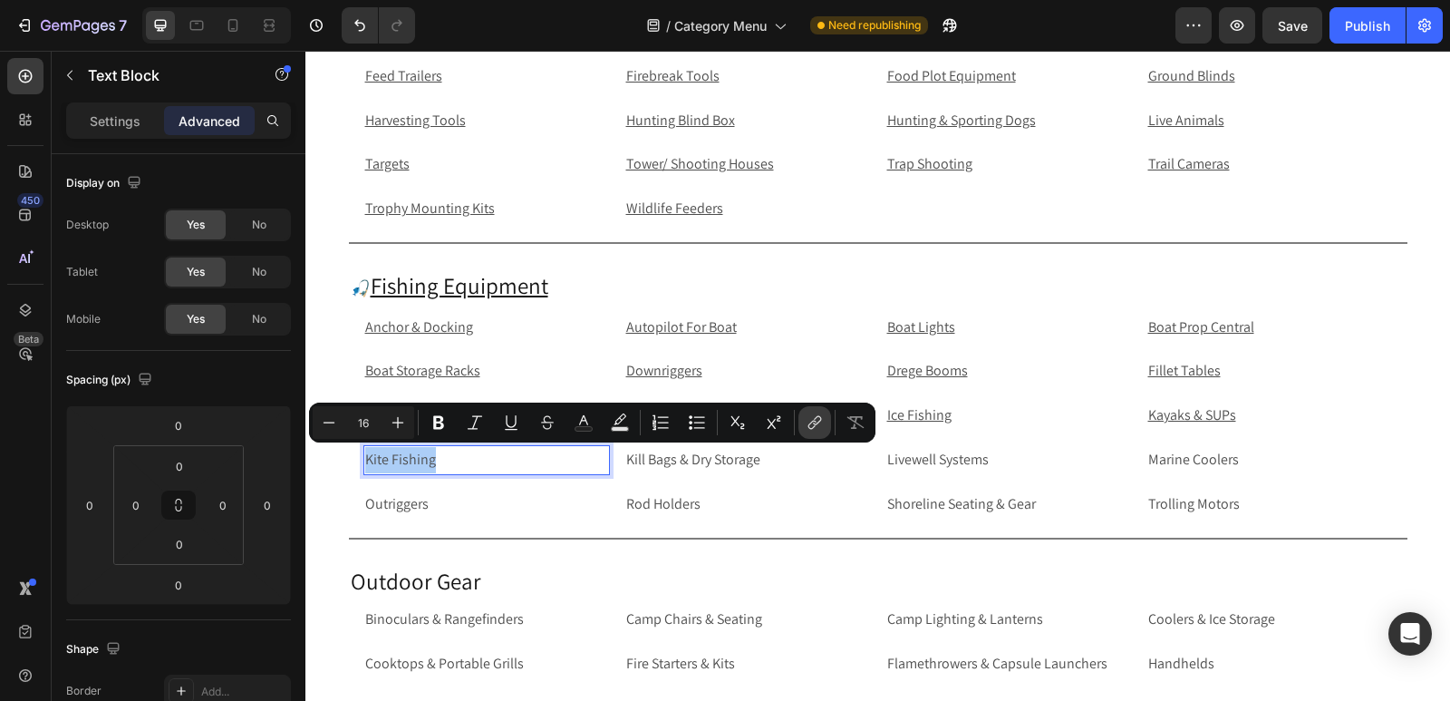
click at [817, 426] on icon "Editor contextual toolbar" at bounding box center [815, 422] width 18 height 18
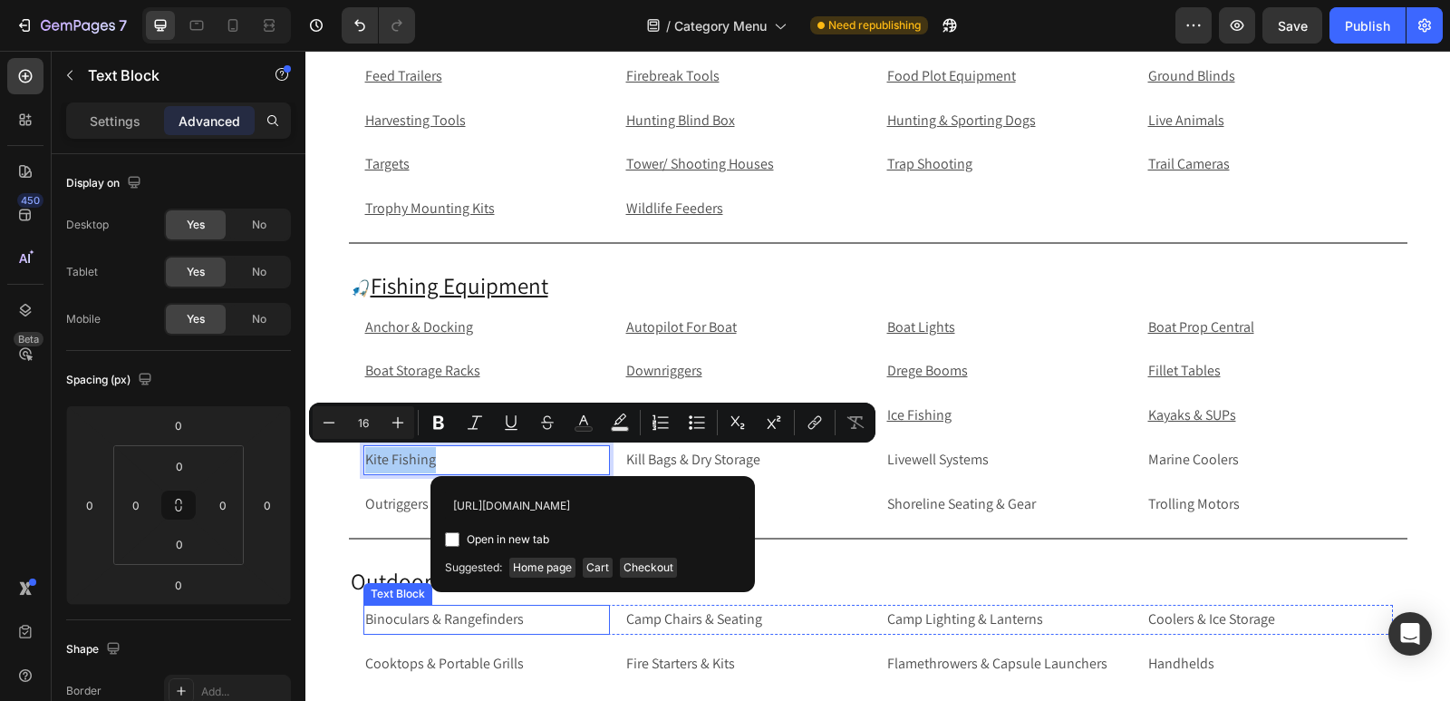
scroll to position [0, 69]
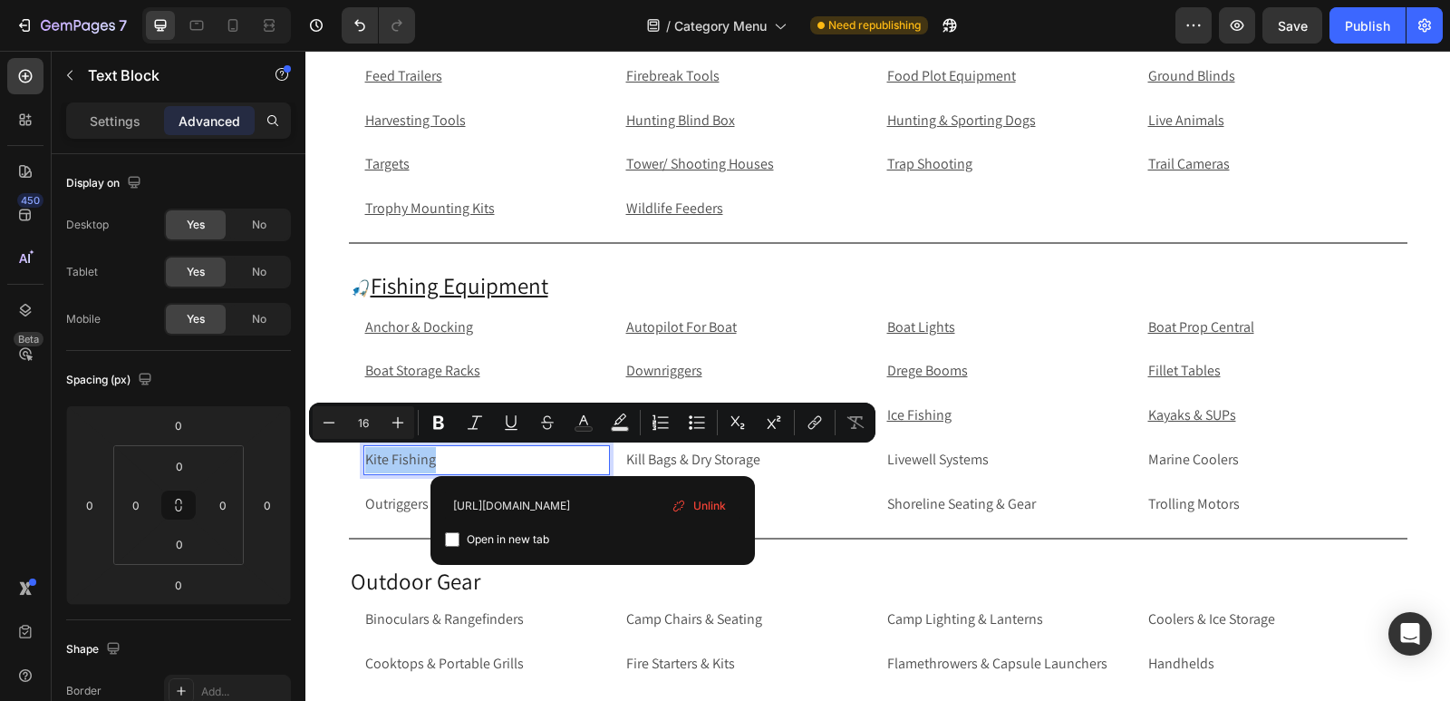
type input "https://rippingitoutdoors.com/collections/kite-fishing"
click at [451, 541] on input "Editor contextual toolbar" at bounding box center [452, 539] width 15 height 15
checkbox input "true"
click at [790, 458] on p "Kill Bags & Dry Storage" at bounding box center [747, 460] width 243 height 26
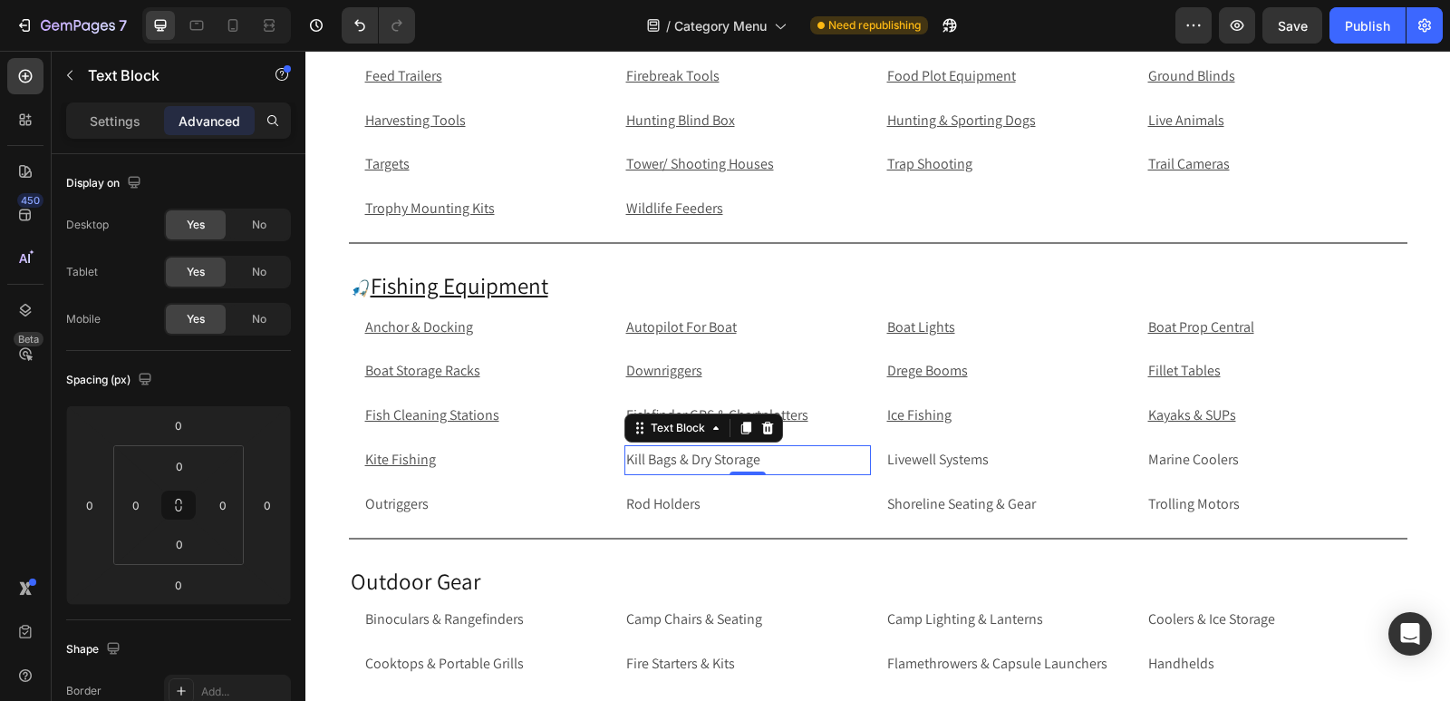
click at [790, 458] on p "Kill Bags & Dry Storage" at bounding box center [747, 460] width 243 height 26
click at [786, 455] on p "Kill Bags & Dry Storage" at bounding box center [747, 460] width 243 height 26
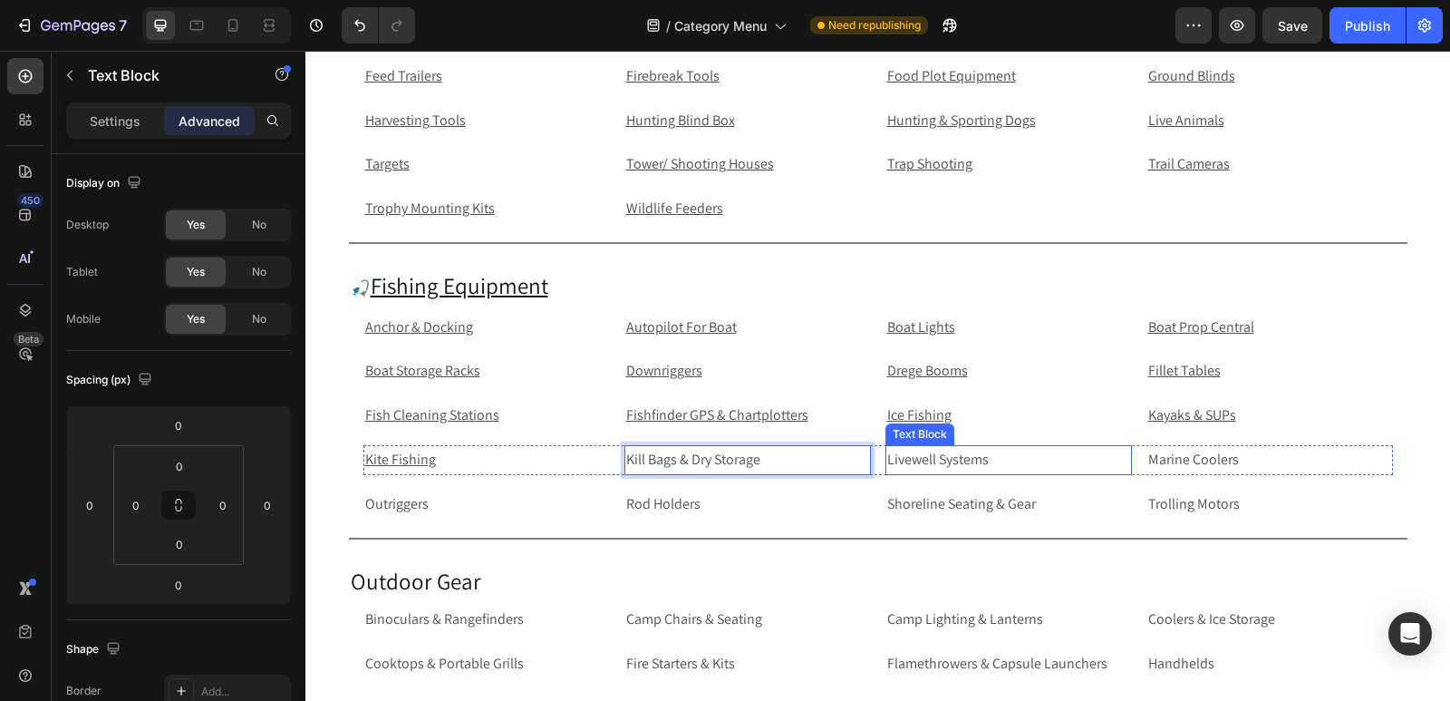
click at [935, 455] on p "Livewell Systems" at bounding box center [1008, 460] width 243 height 26
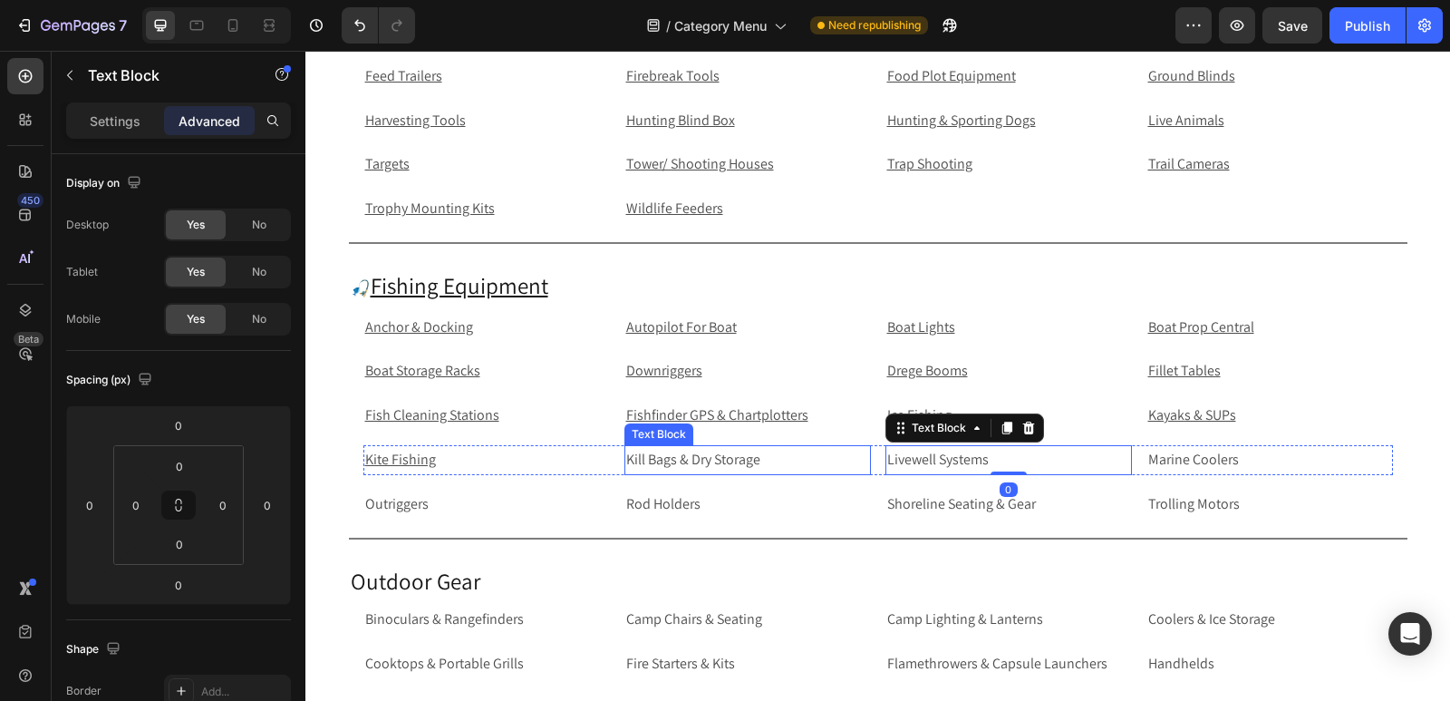
click at [810, 467] on p "Kill Bags & Dry Storage" at bounding box center [747, 460] width 243 height 26
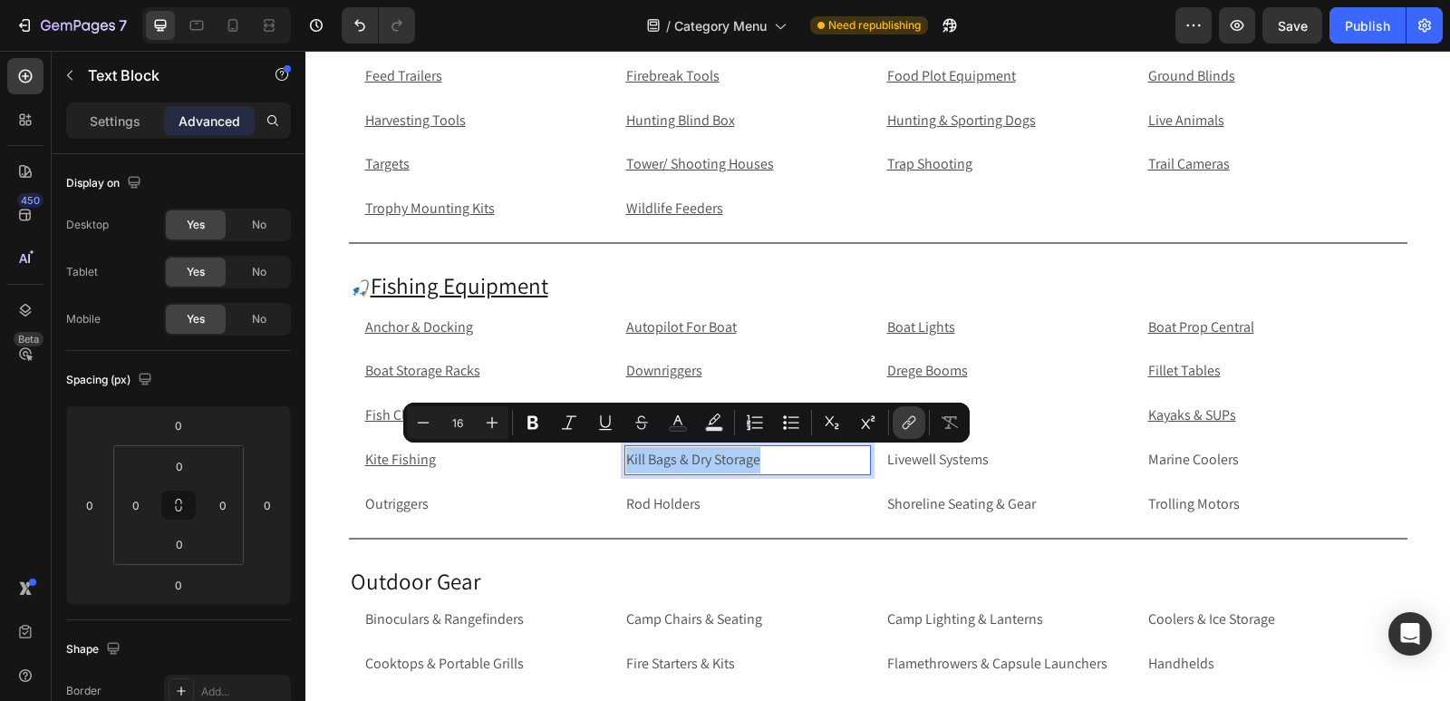
click at [923, 417] on button "link" at bounding box center [909, 422] width 33 height 33
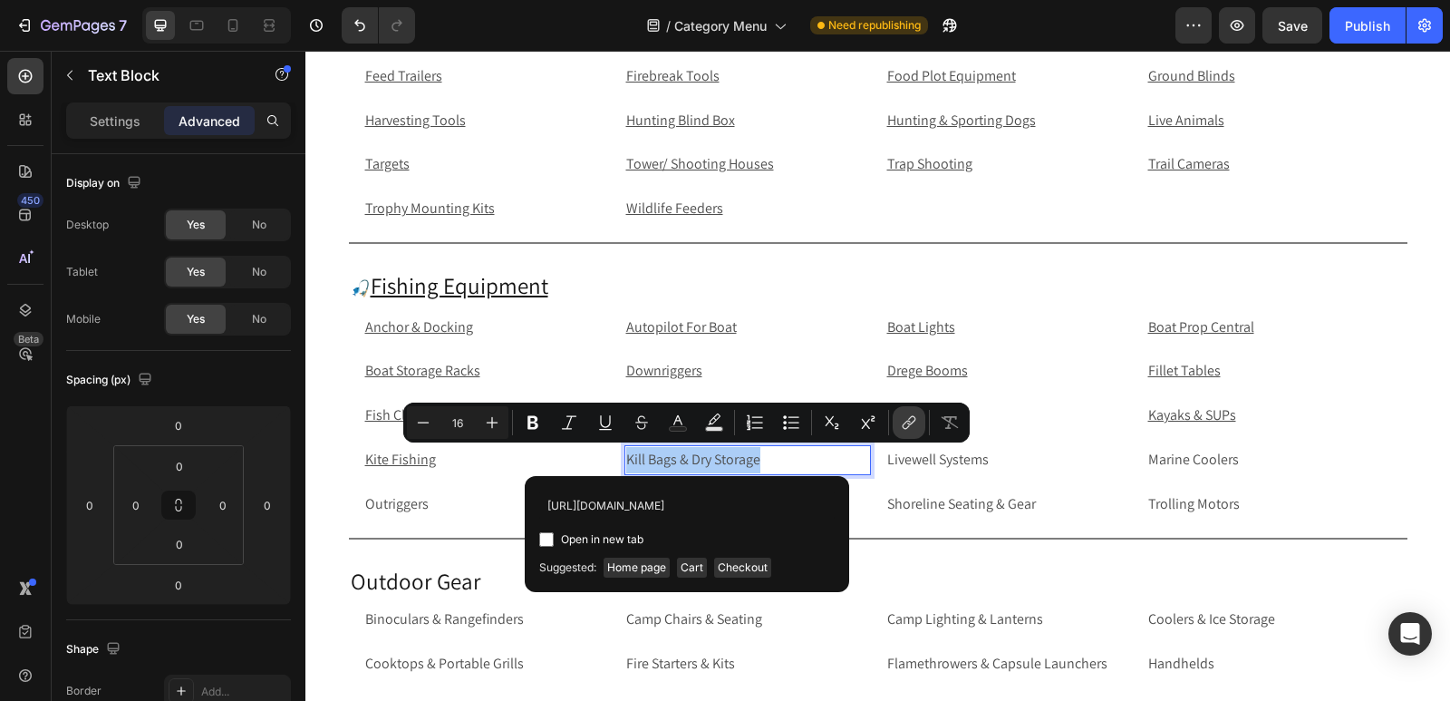
scroll to position [0, 144]
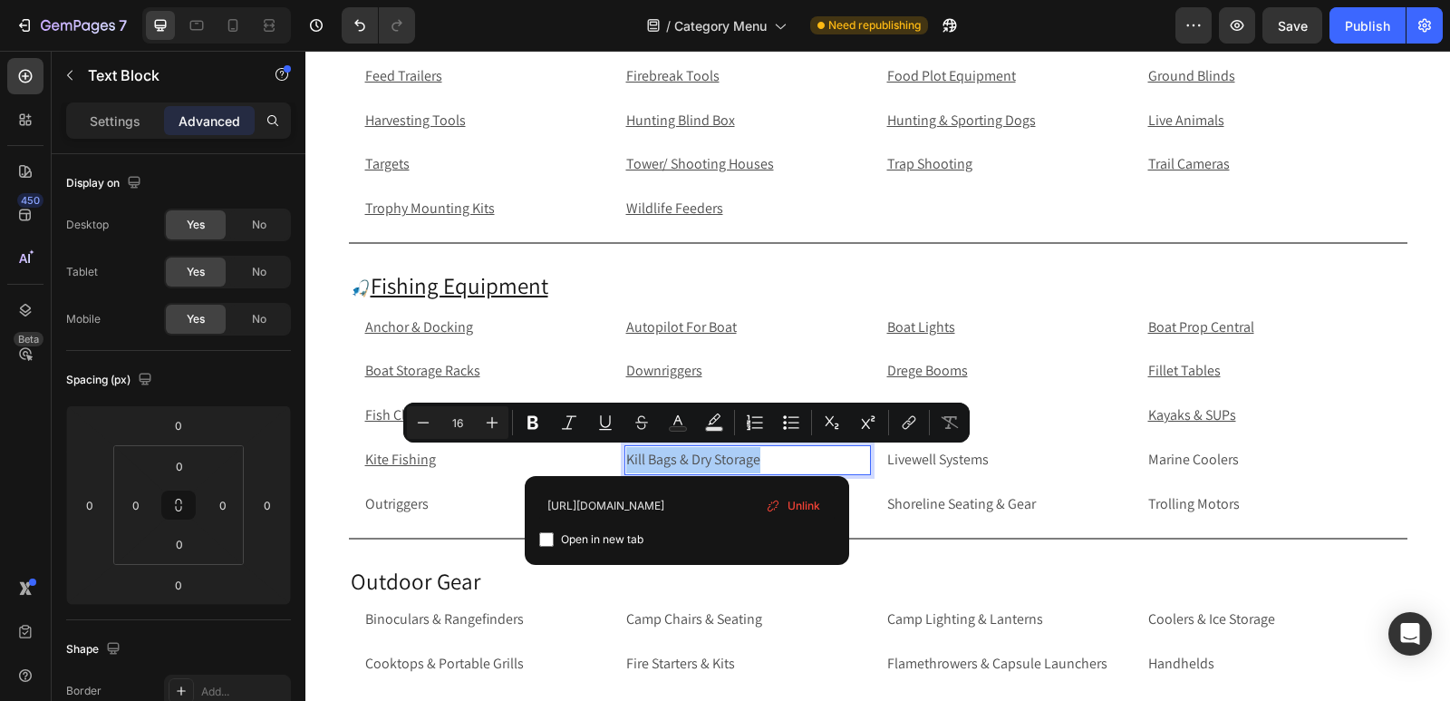
type input "[URL][DOMAIN_NAME]"
click at [547, 538] on input "Editor contextual toolbar" at bounding box center [546, 539] width 15 height 15
checkbox input "true"
click at [1038, 467] on p "Livewell Systems" at bounding box center [1008, 460] width 243 height 26
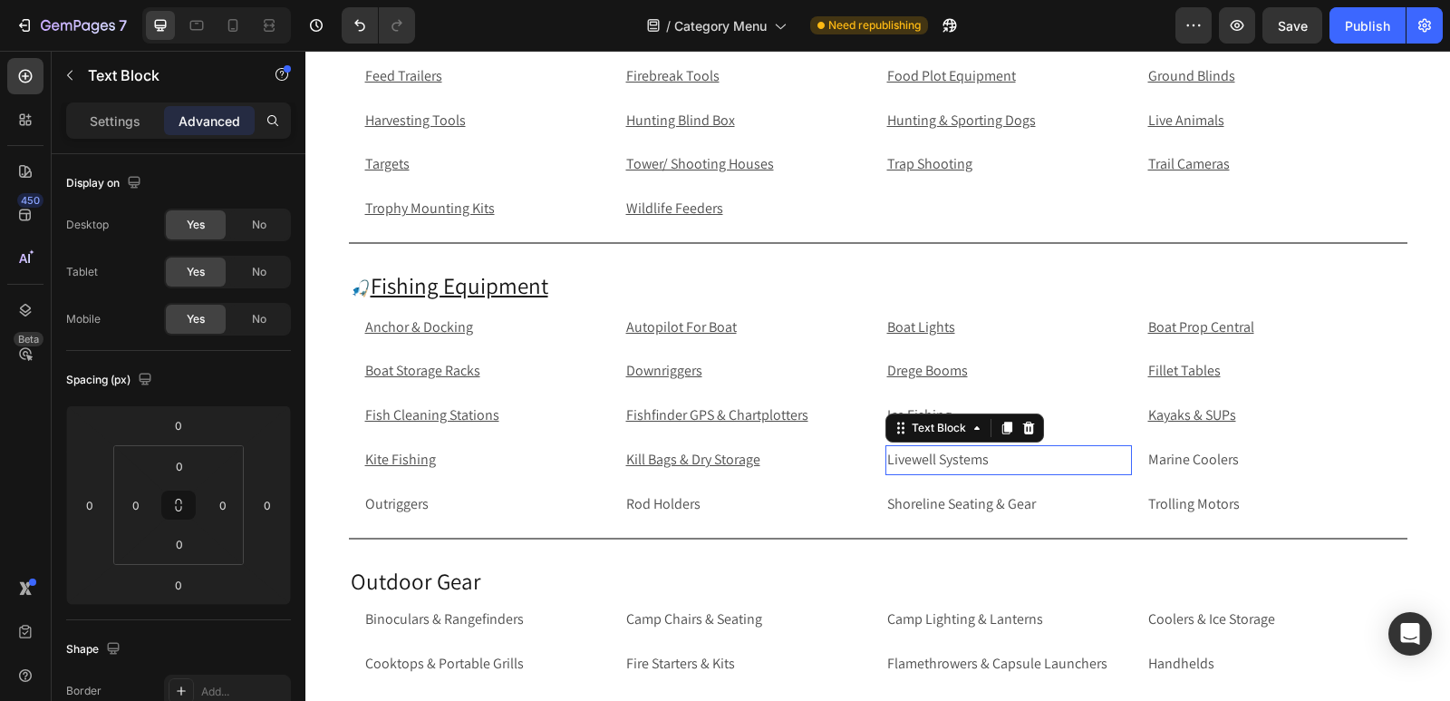
click at [1038, 467] on p "Livewell Systems" at bounding box center [1008, 460] width 243 height 26
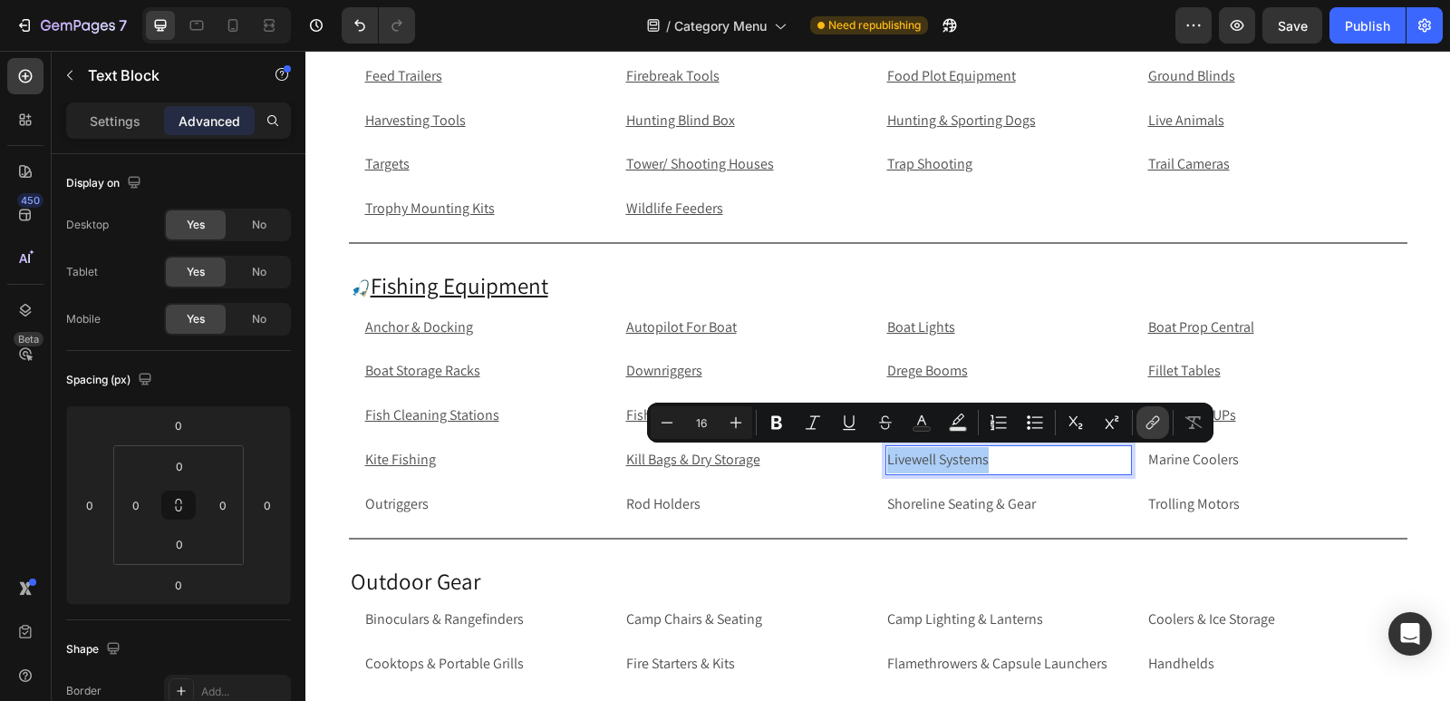
click at [1154, 425] on icon "Editor contextual toolbar" at bounding box center [1153, 422] width 18 height 18
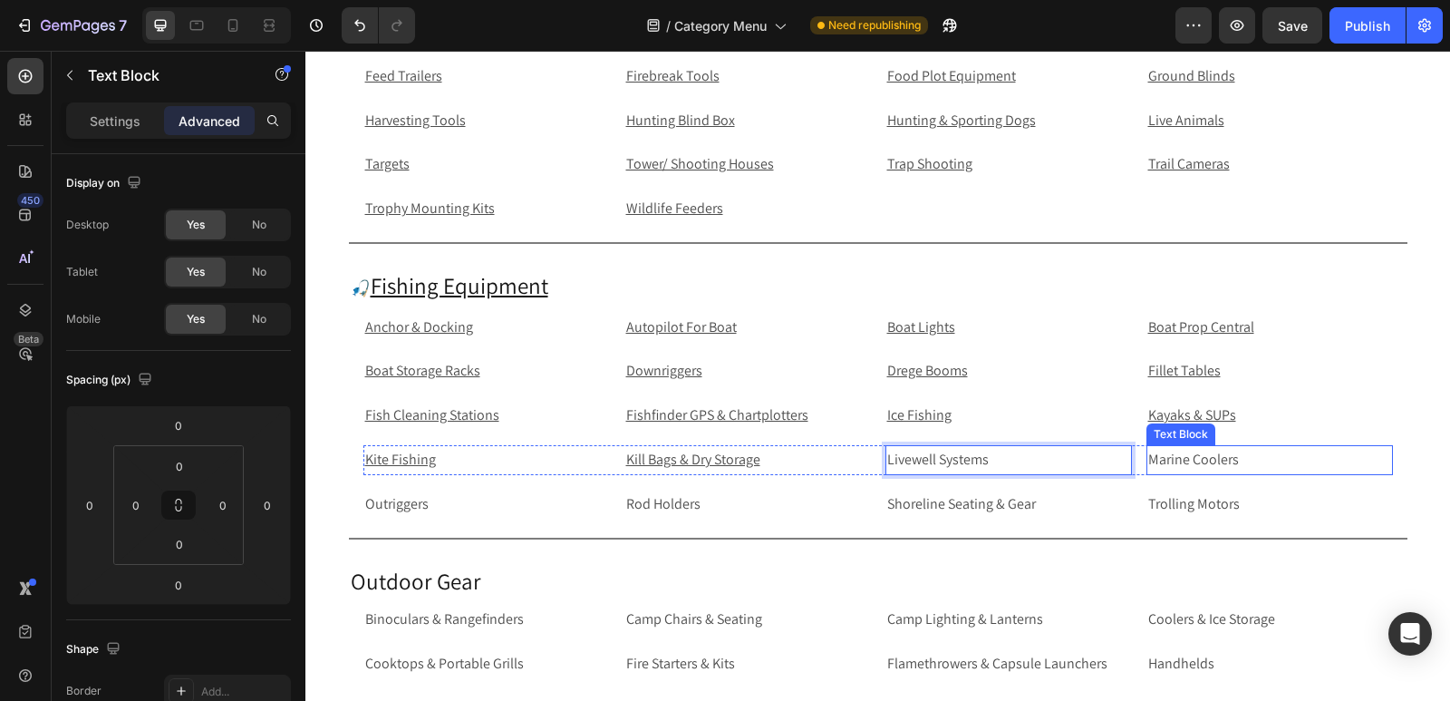
click at [1173, 455] on p "Marine Coolers" at bounding box center [1270, 460] width 243 height 26
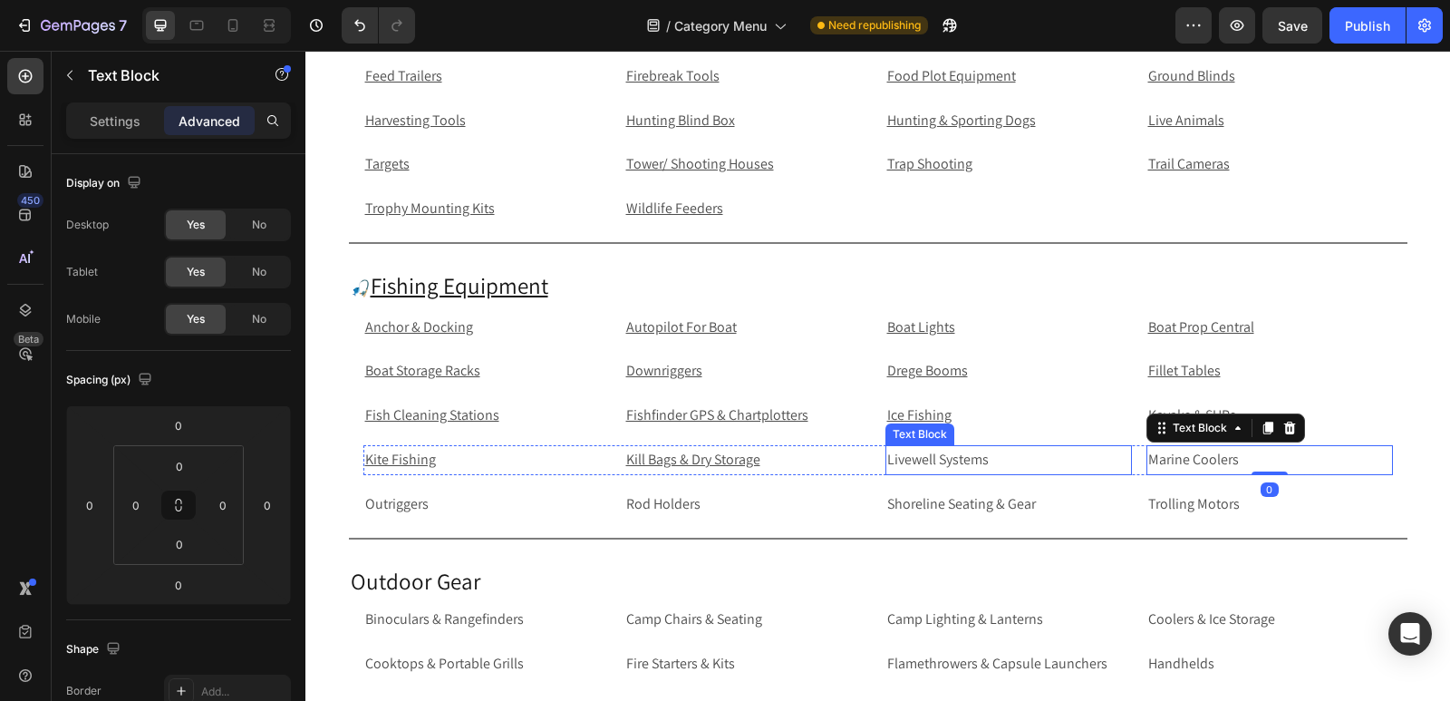
click at [1046, 456] on p "Livewell Systems" at bounding box center [1008, 460] width 243 height 26
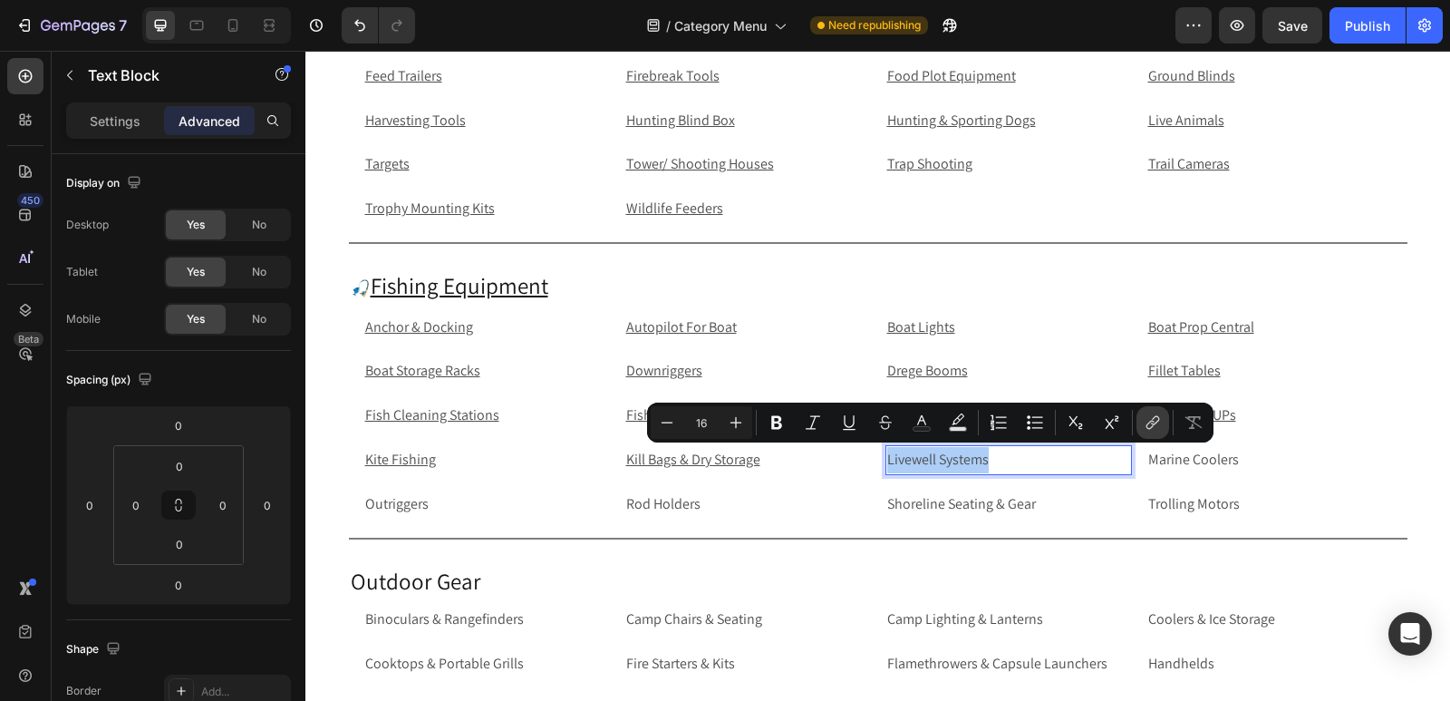
click at [1153, 421] on icon "Editor contextual toolbar" at bounding box center [1151, 425] width 8 height 9
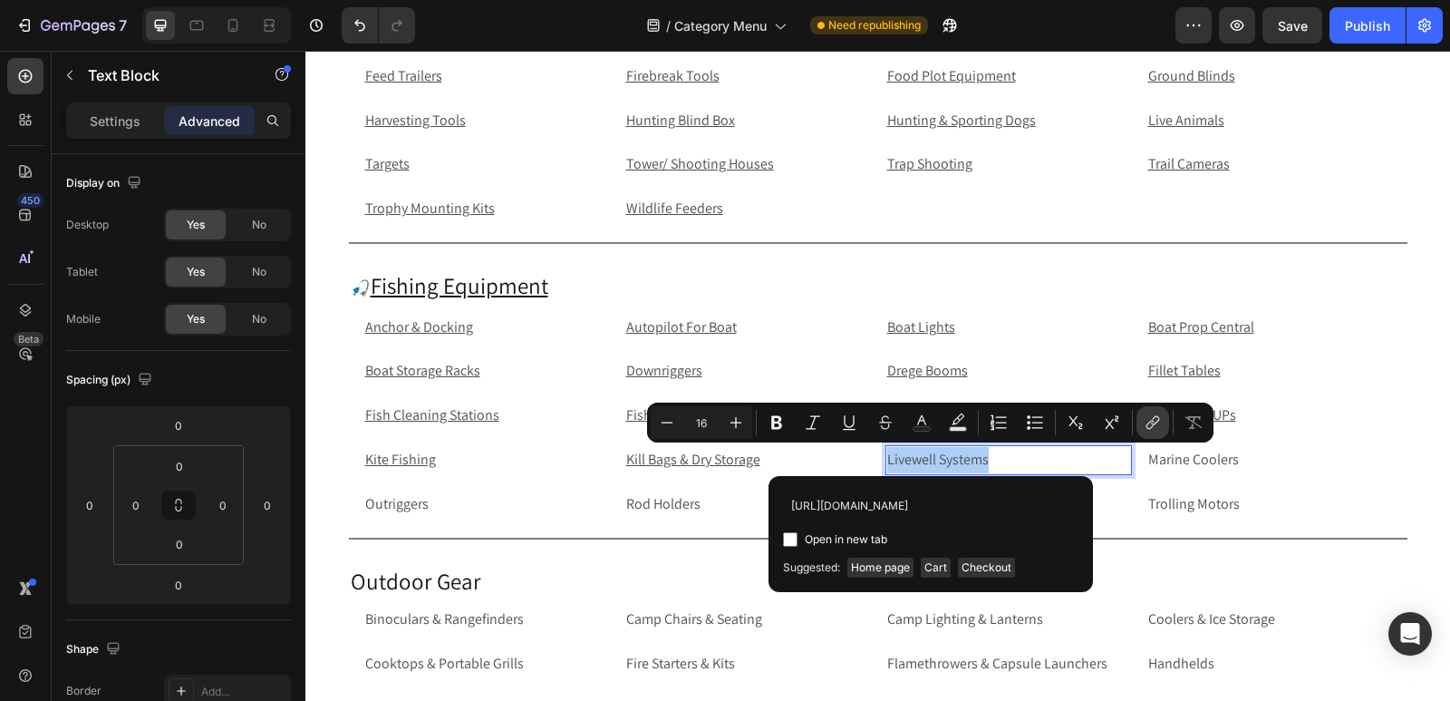
scroll to position [0, 90]
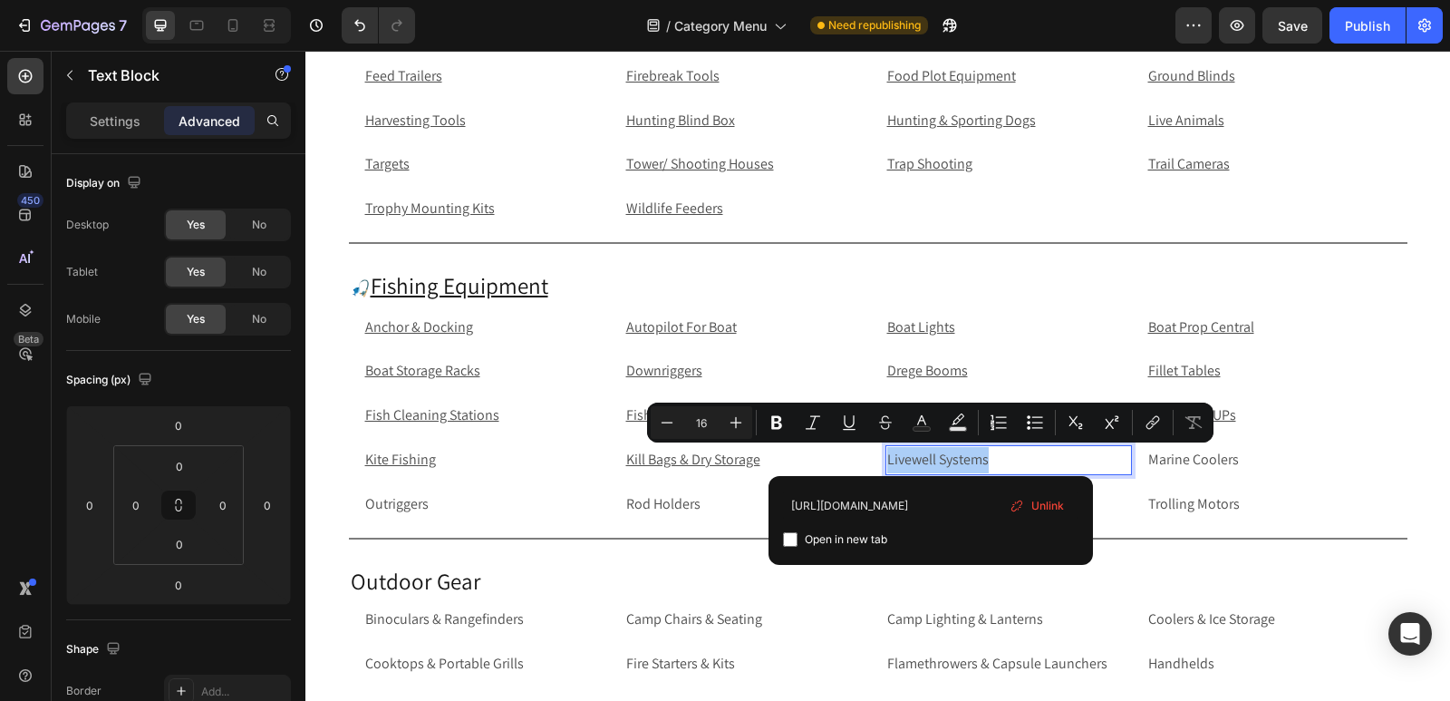
type input "https://rippingitoutdoors.com/collections/livewell-system"
click at [790, 538] on input "Editor contextual toolbar" at bounding box center [790, 539] width 15 height 15
checkbox input "true"
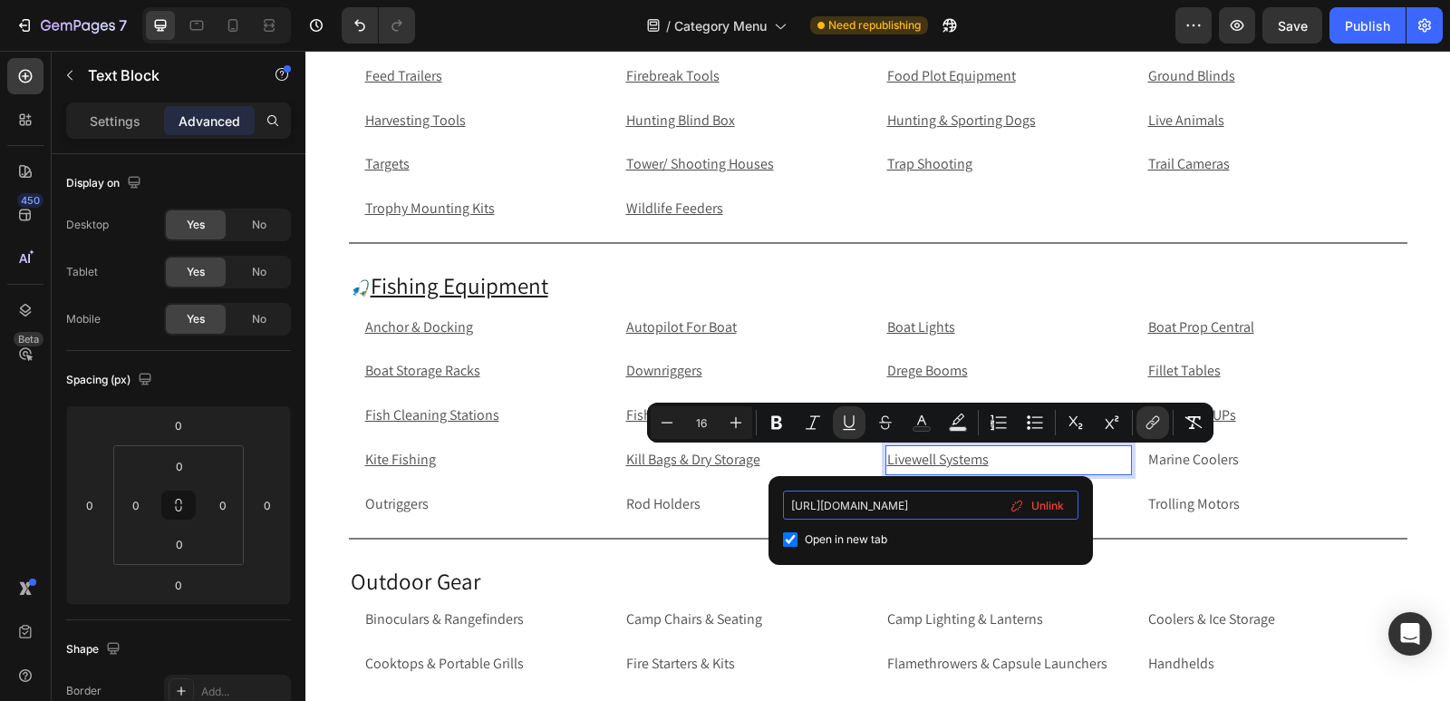
drag, startPoint x: 956, startPoint y: 503, endPoint x: 1002, endPoint y: 509, distance: 45.8
click at [1002, 509] on div "https://rippingitoutdoors.com/collections/livewell-system Open in new tab Unlink" at bounding box center [931, 520] width 296 height 60
click at [1237, 468] on p "Marine Coolers" at bounding box center [1270, 460] width 243 height 26
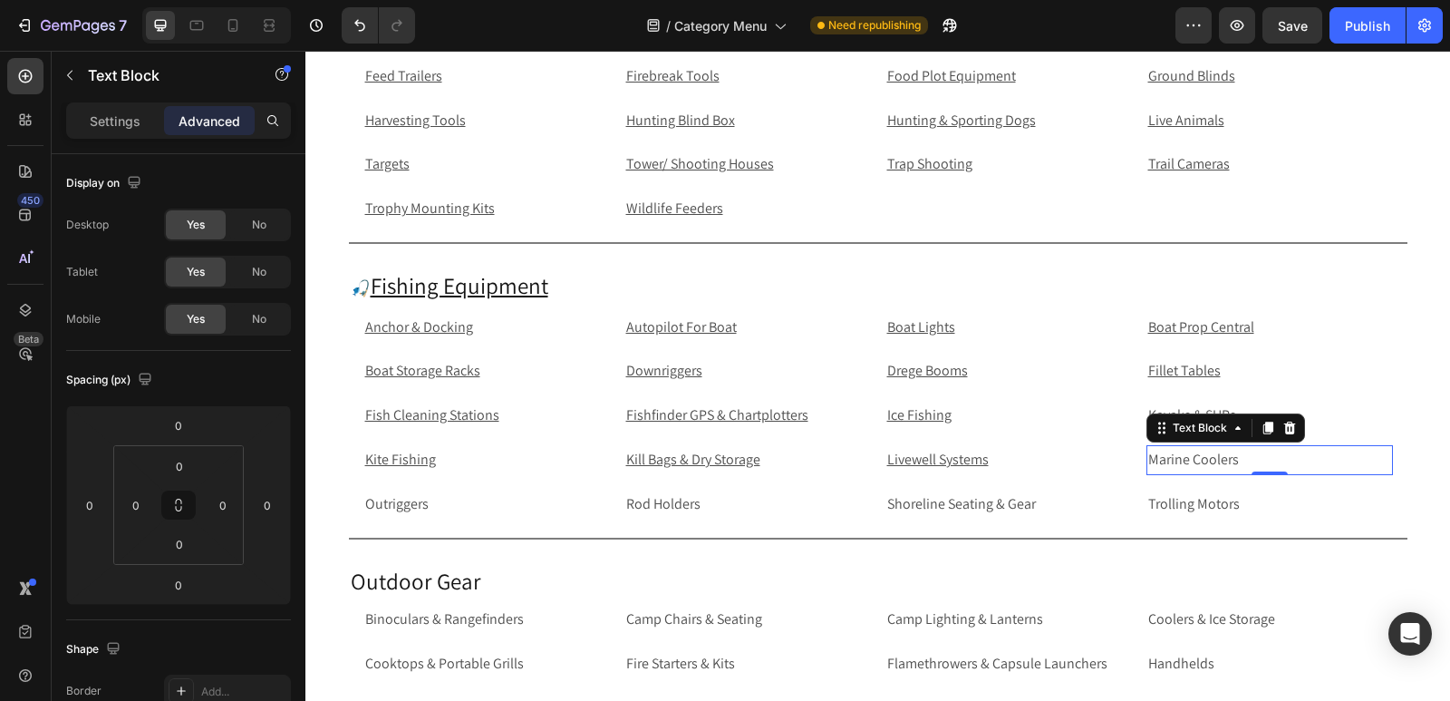
click at [1251, 453] on p "Marine Coolers" at bounding box center [1270, 460] width 243 height 26
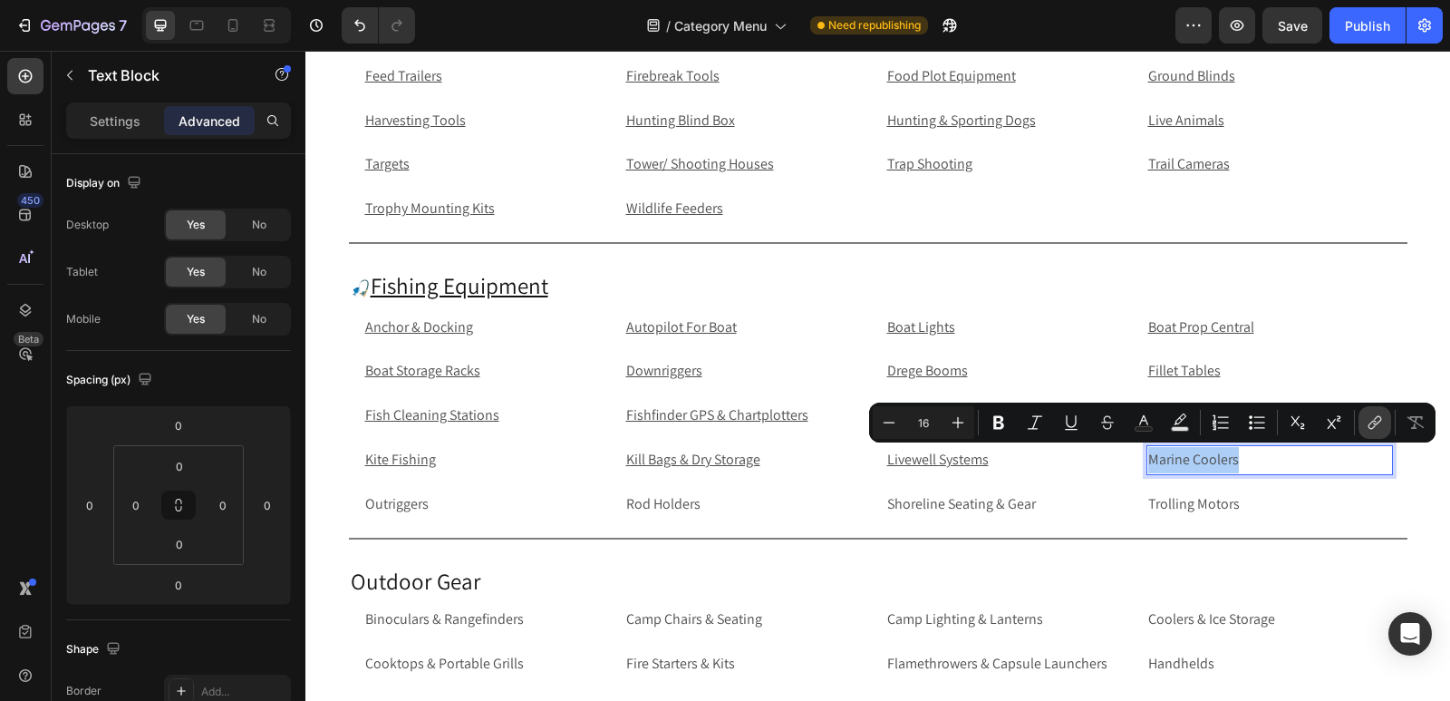
click at [1379, 418] on icon "Editor contextual toolbar" at bounding box center [1375, 422] width 18 height 18
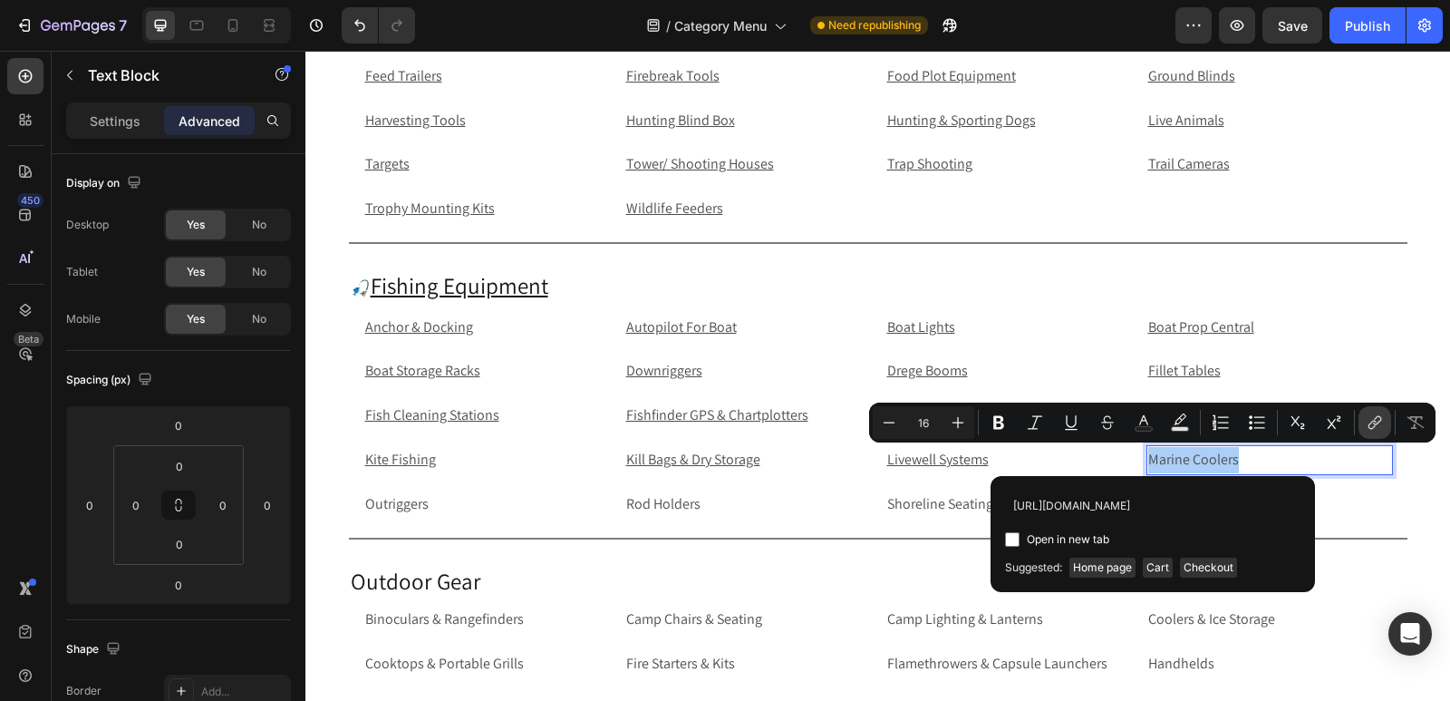
scroll to position [0, 89]
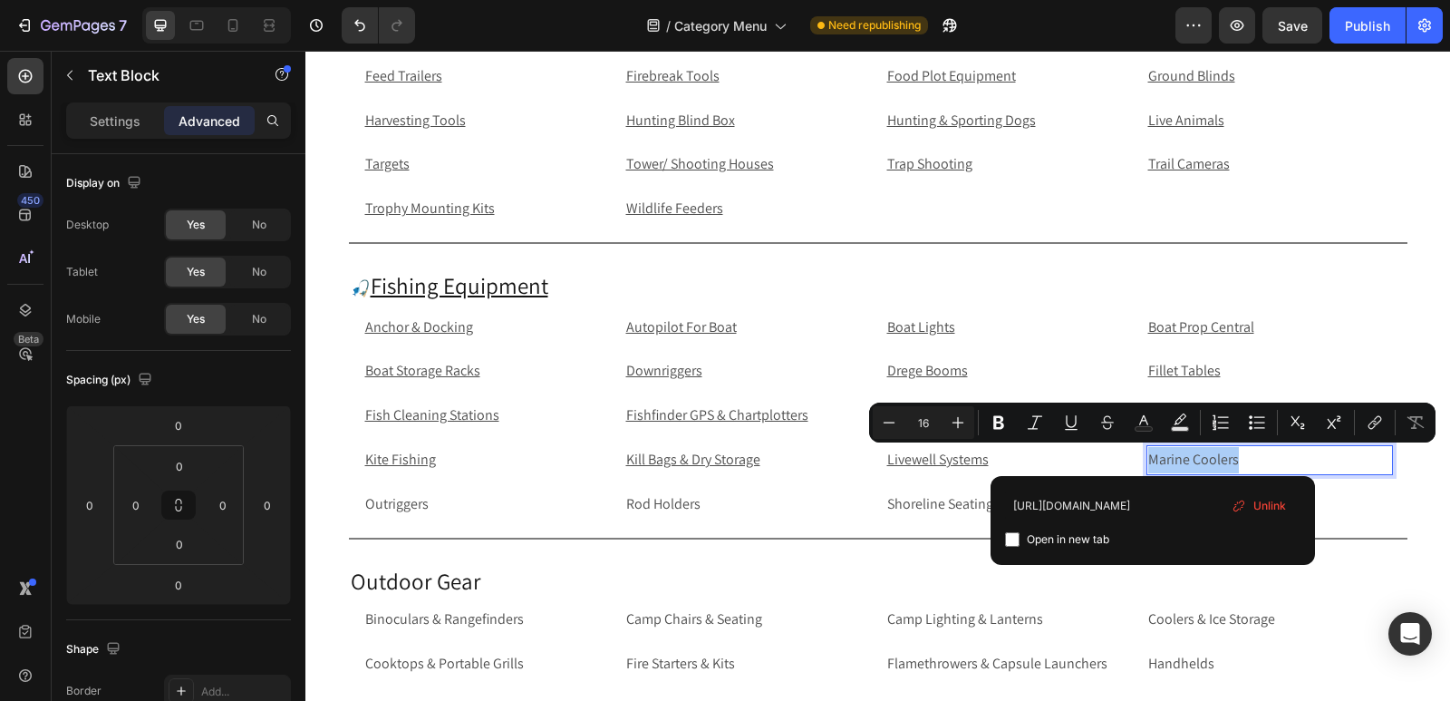
type input "https://rippingitoutdoors.com/collections/marine-coolers"
click at [1011, 544] on input "Editor contextual toolbar" at bounding box center [1012, 539] width 15 height 15
checkbox input "true"
click at [487, 509] on p "Outriggers" at bounding box center [486, 504] width 243 height 26
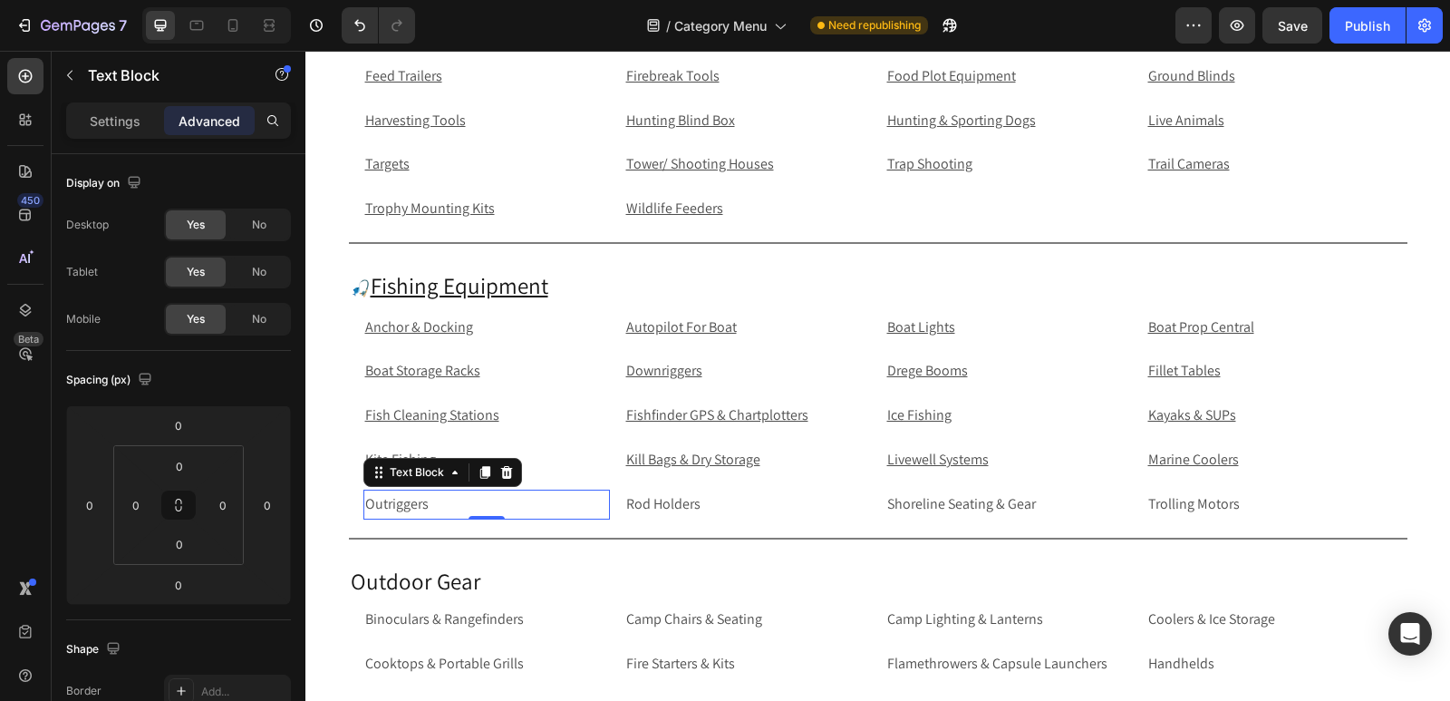
scroll to position [4812, 0]
click at [592, 509] on p "Outriggers" at bounding box center [486, 504] width 243 height 26
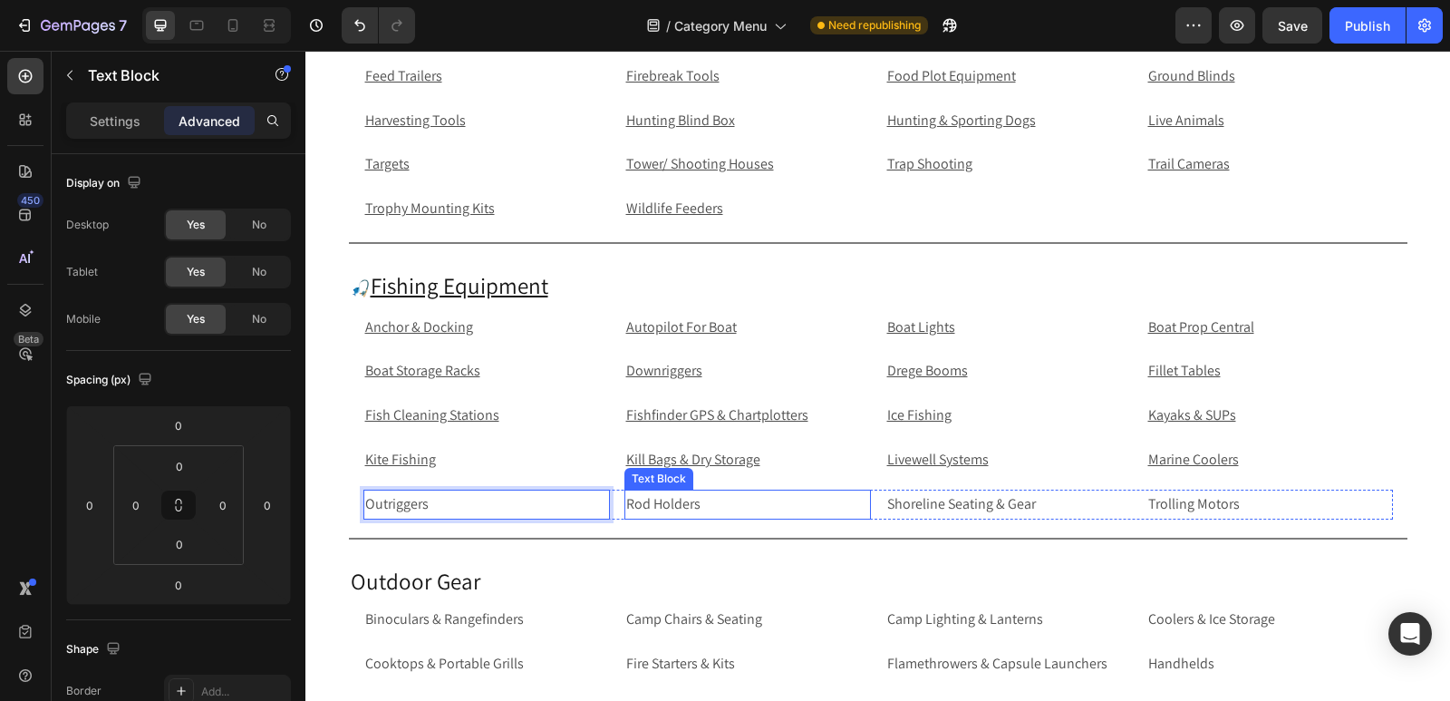
click at [671, 504] on p "Rod Holders" at bounding box center [747, 504] width 243 height 26
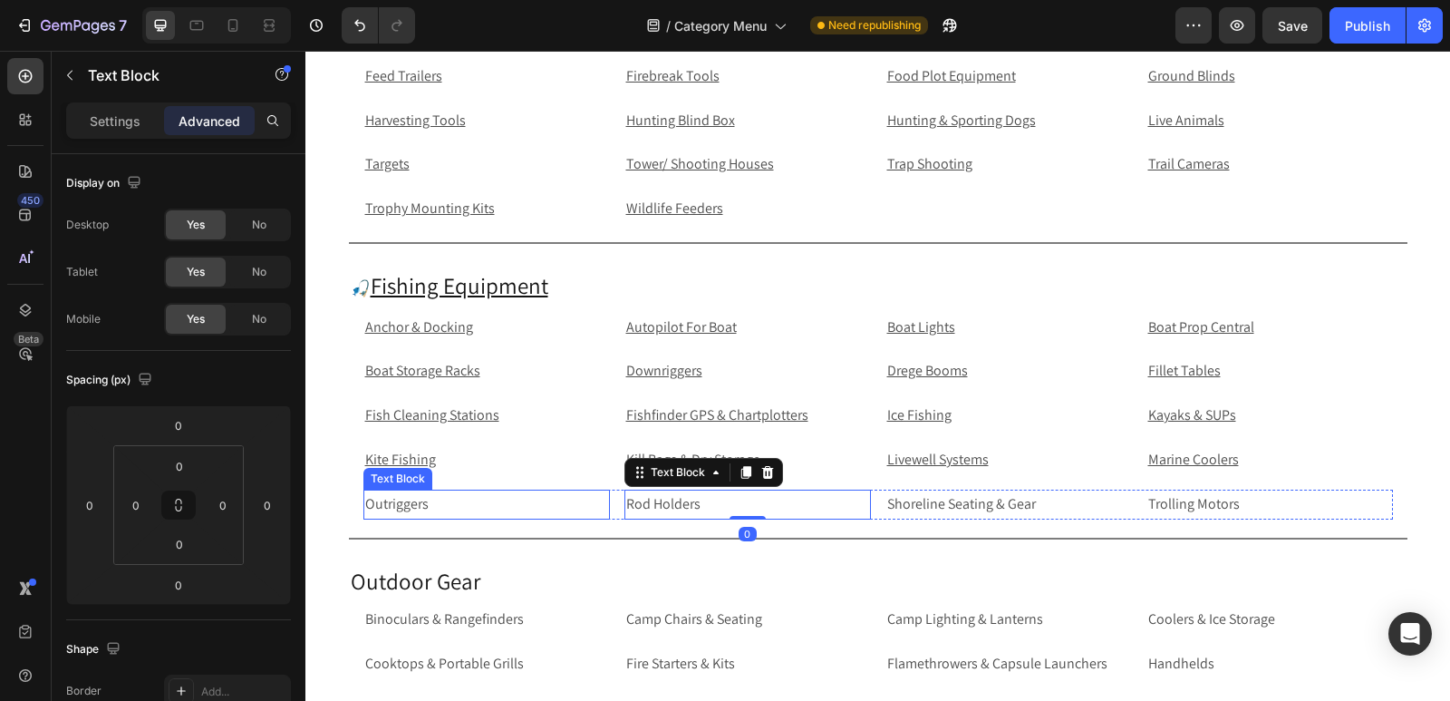
click at [554, 505] on p "Outriggers" at bounding box center [486, 504] width 243 height 26
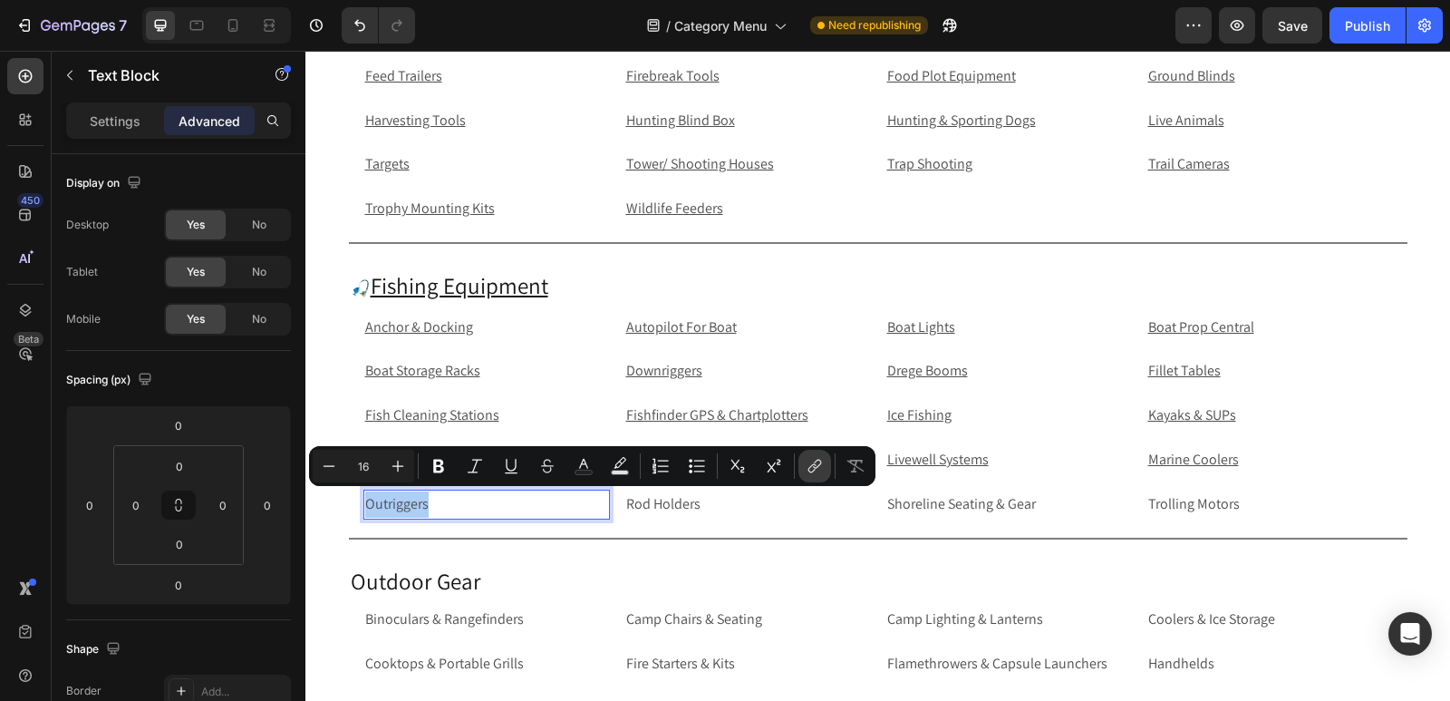
click at [820, 468] on icon "Editor contextual toolbar" at bounding box center [815, 466] width 18 height 18
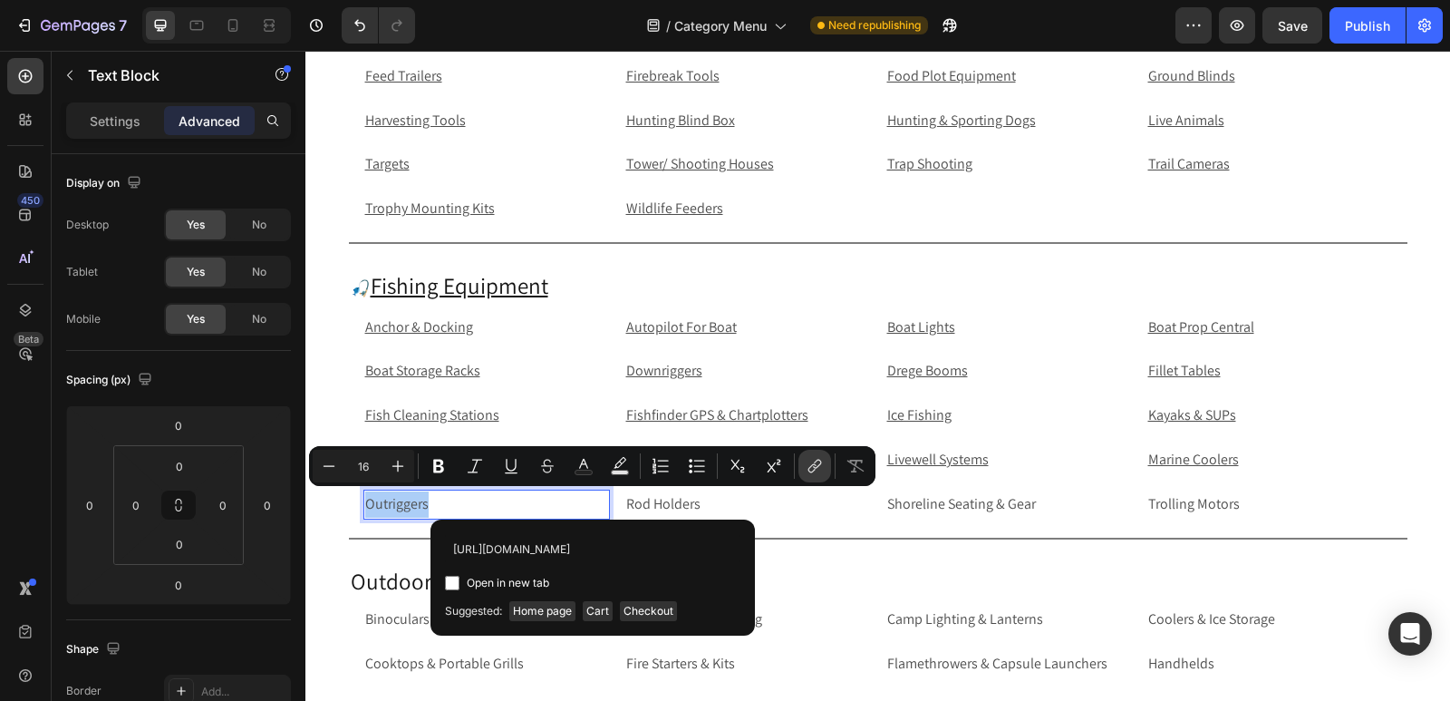
scroll to position [0, 63]
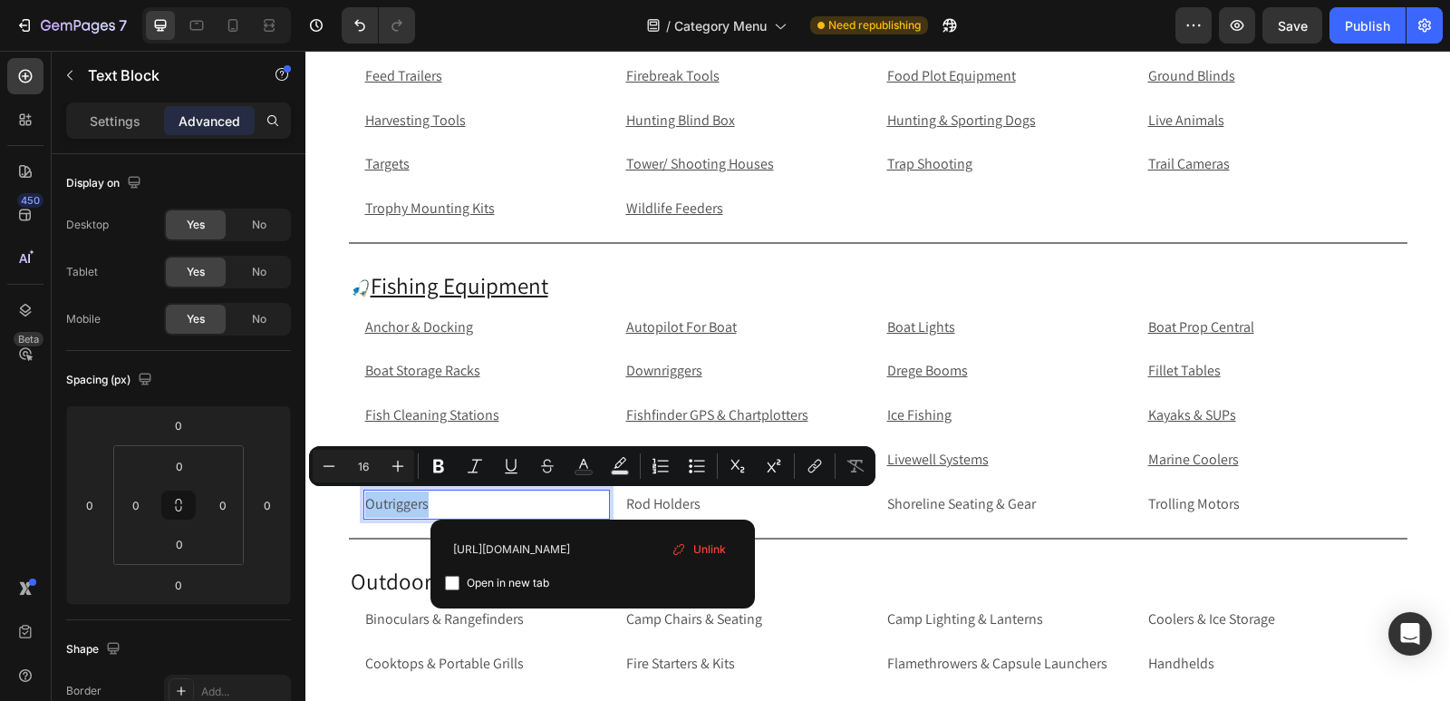
type input "[URL][DOMAIN_NAME]"
click at [450, 586] on input "Editor contextual toolbar" at bounding box center [452, 583] width 15 height 15
checkbox input "true"
click at [818, 505] on p "Rod Holders" at bounding box center [747, 504] width 243 height 26
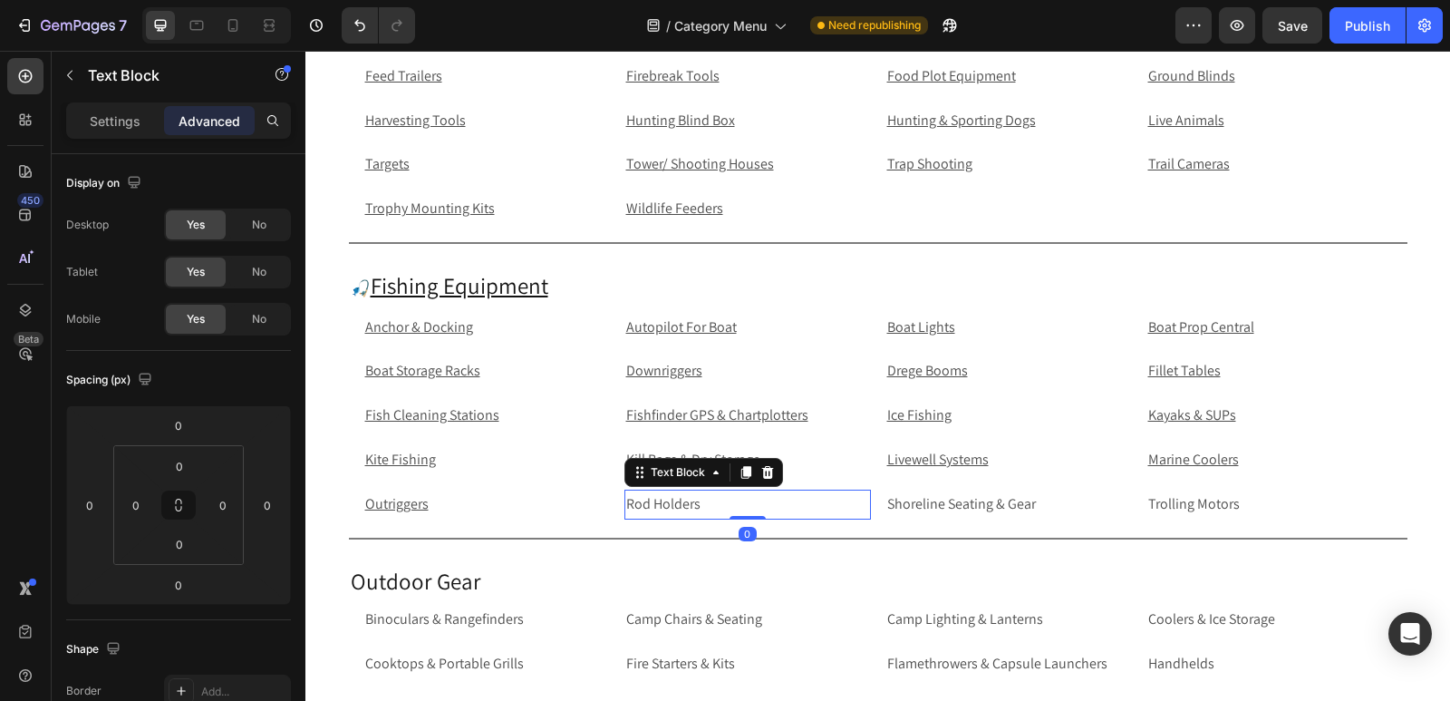
click at [818, 505] on p "Rod Holders" at bounding box center [747, 504] width 243 height 26
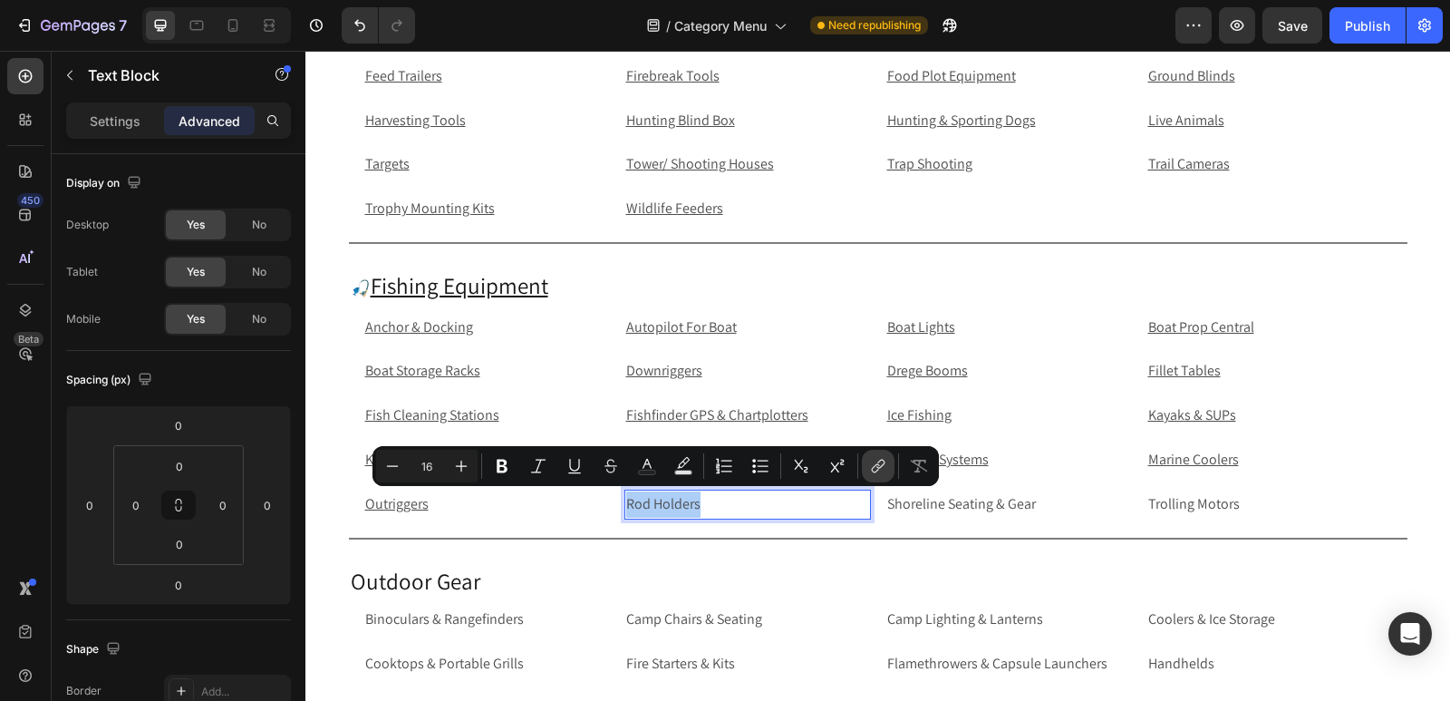
click at [882, 464] on icon "Editor contextual toolbar" at bounding box center [878, 466] width 18 height 18
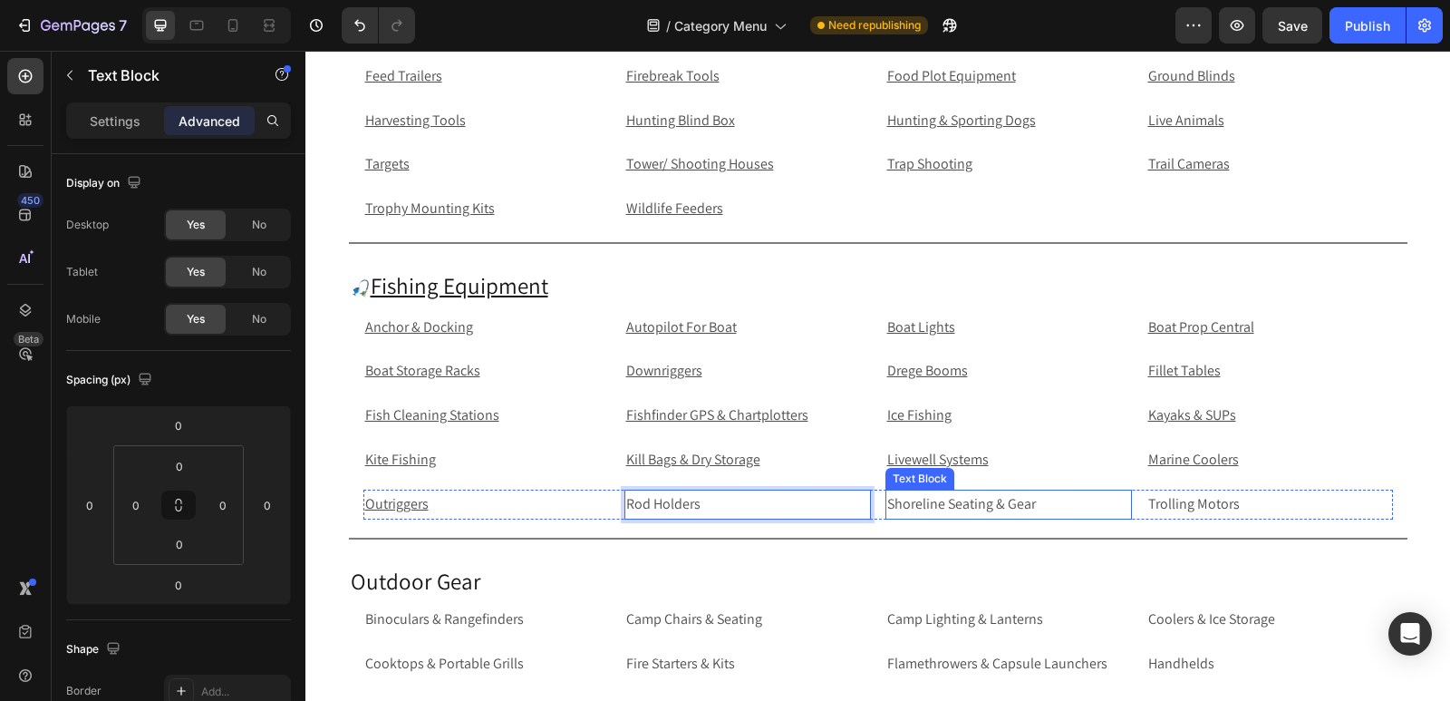
click at [924, 511] on p "Shoreline Seating & Gear" at bounding box center [1008, 504] width 243 height 26
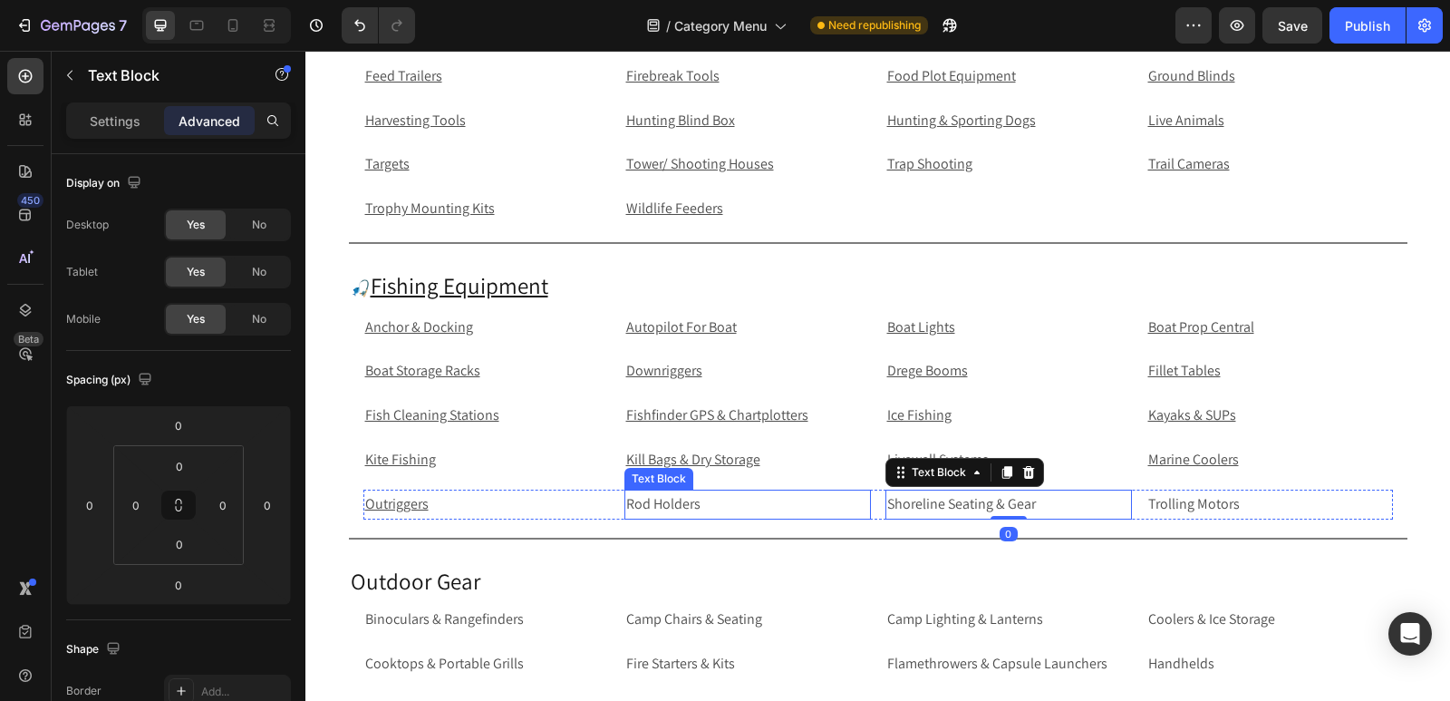
click at [828, 501] on p "Rod Holders" at bounding box center [747, 504] width 243 height 26
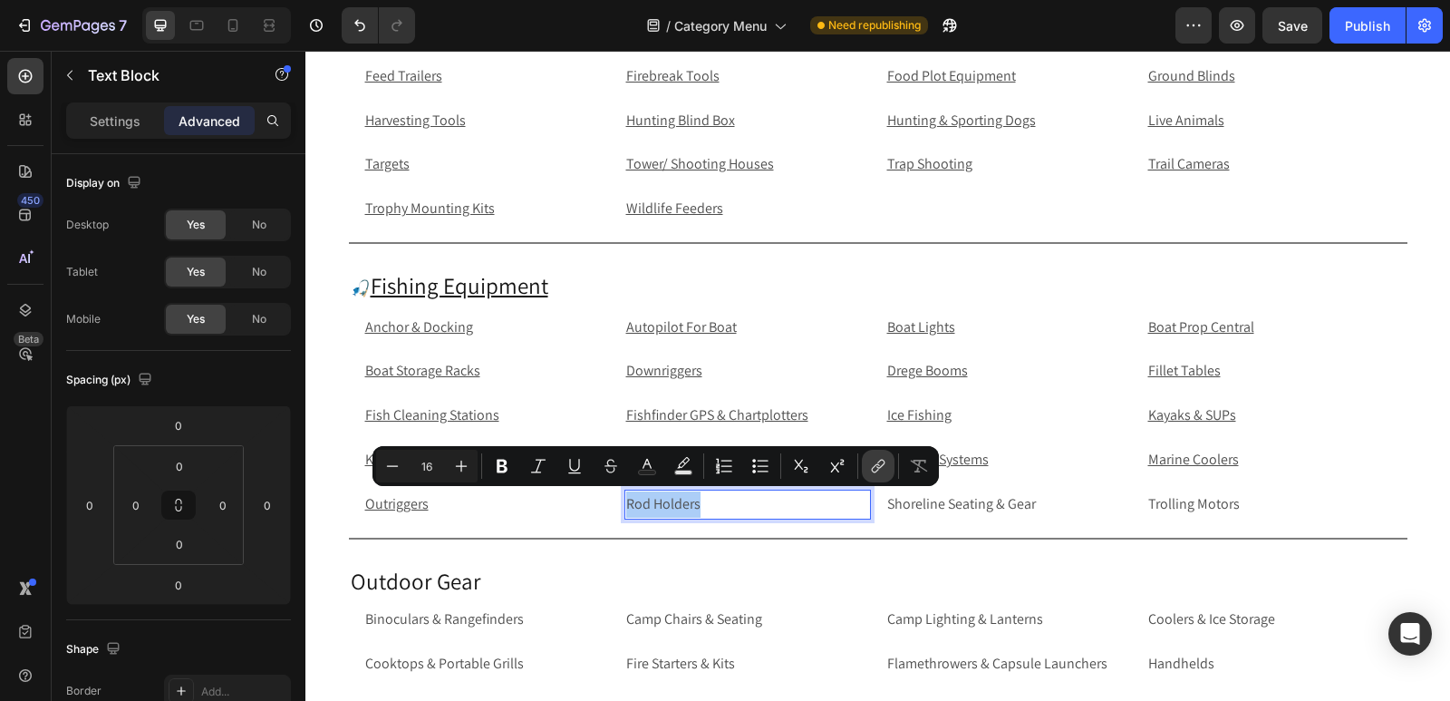
click at [875, 468] on icon "Editor contextual toolbar" at bounding box center [878, 466] width 18 height 18
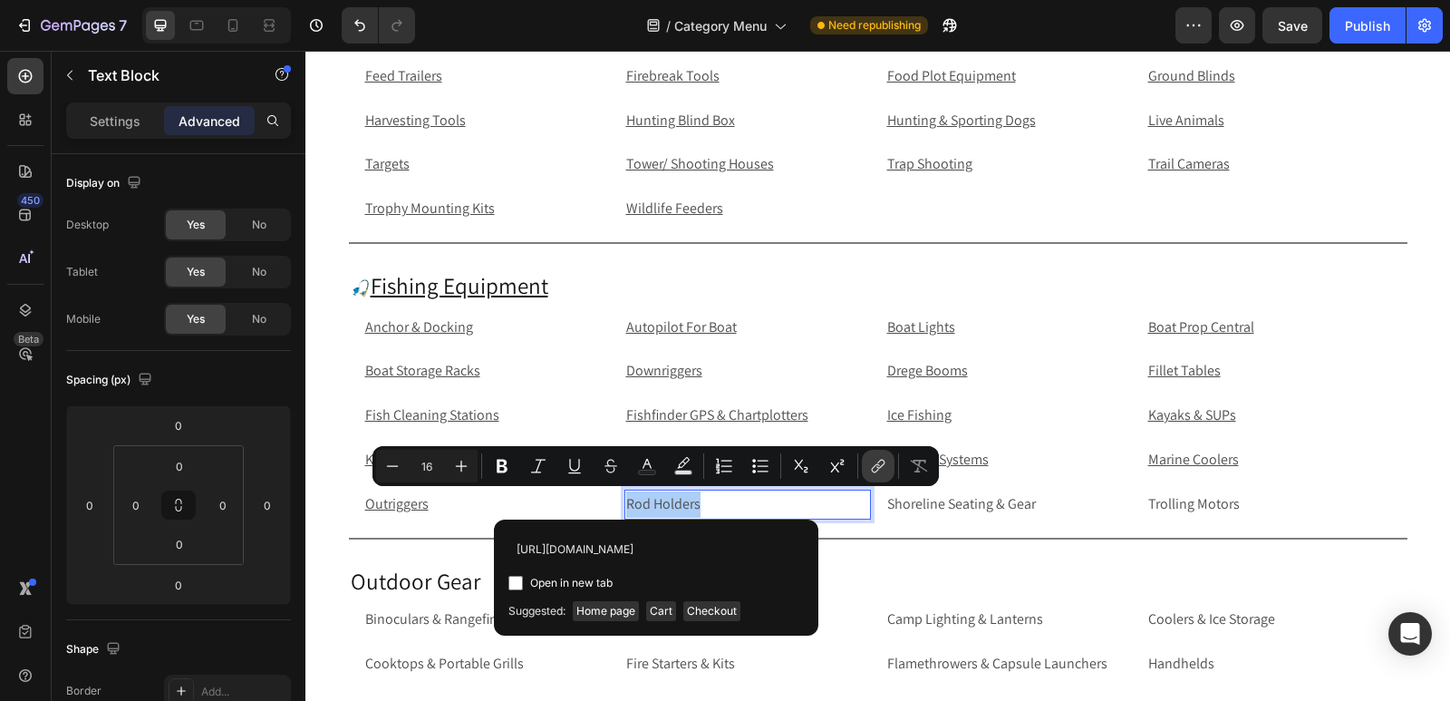
scroll to position [0, 65]
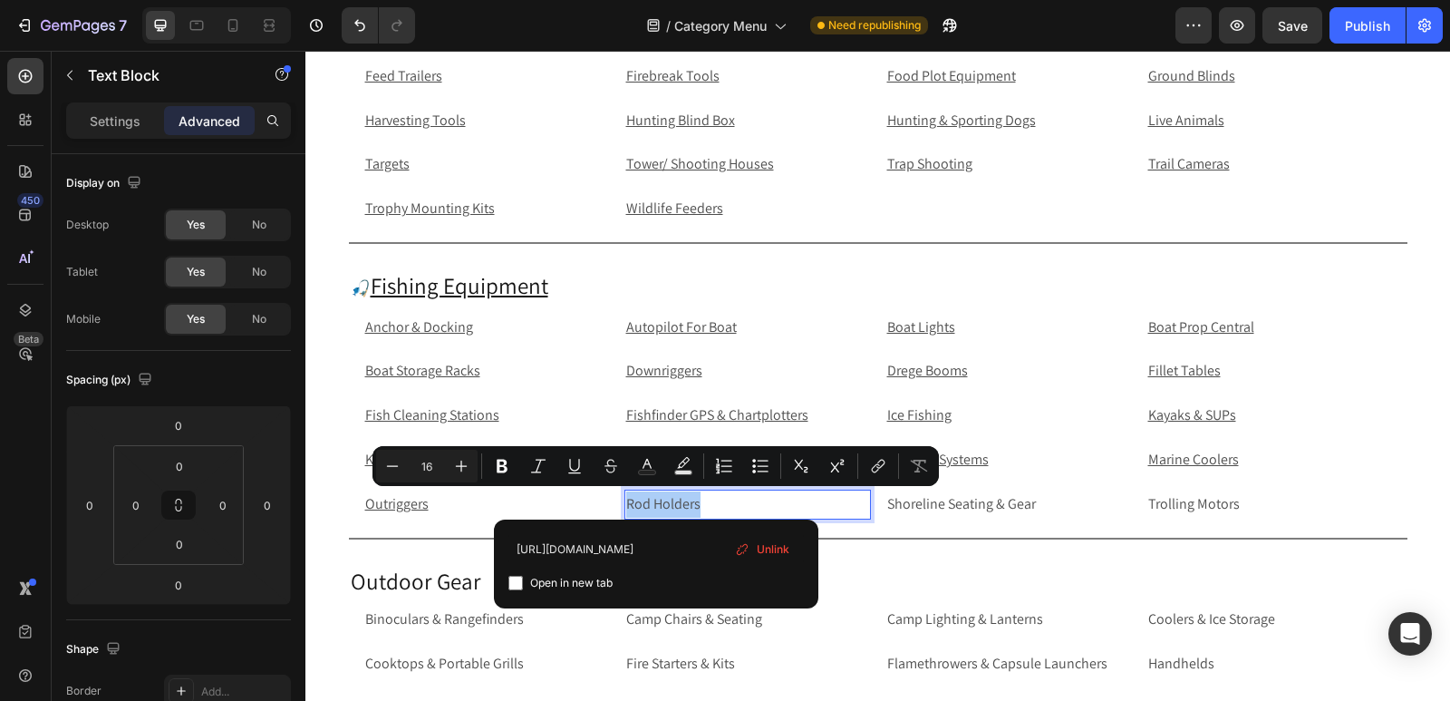
type input "[URL][DOMAIN_NAME]"
click at [513, 582] on input "Editor contextual toolbar" at bounding box center [516, 583] width 15 height 15
checkbox input "true"
click at [950, 503] on p "Shoreline Seating & Gear" at bounding box center [1008, 504] width 243 height 26
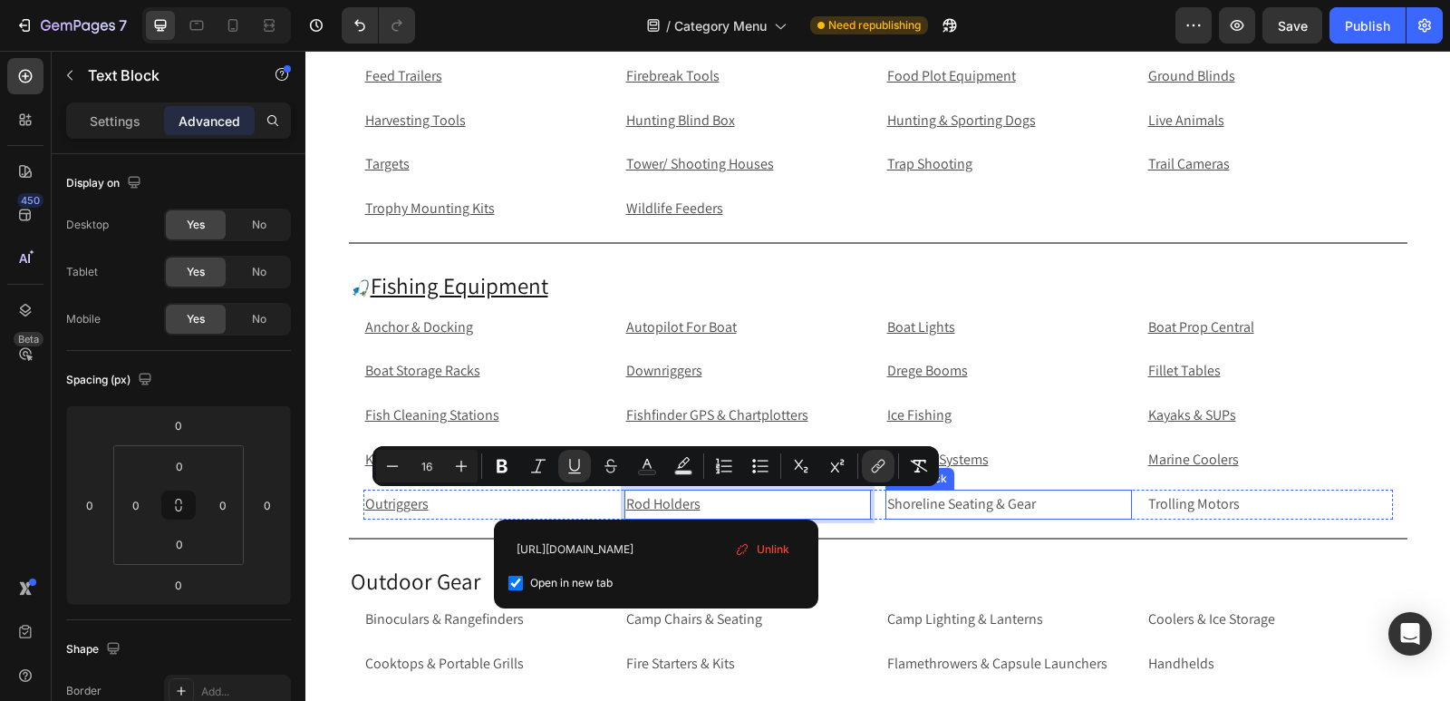
click at [950, 503] on p "Shoreline Seating & Gear" at bounding box center [1008, 504] width 243 height 26
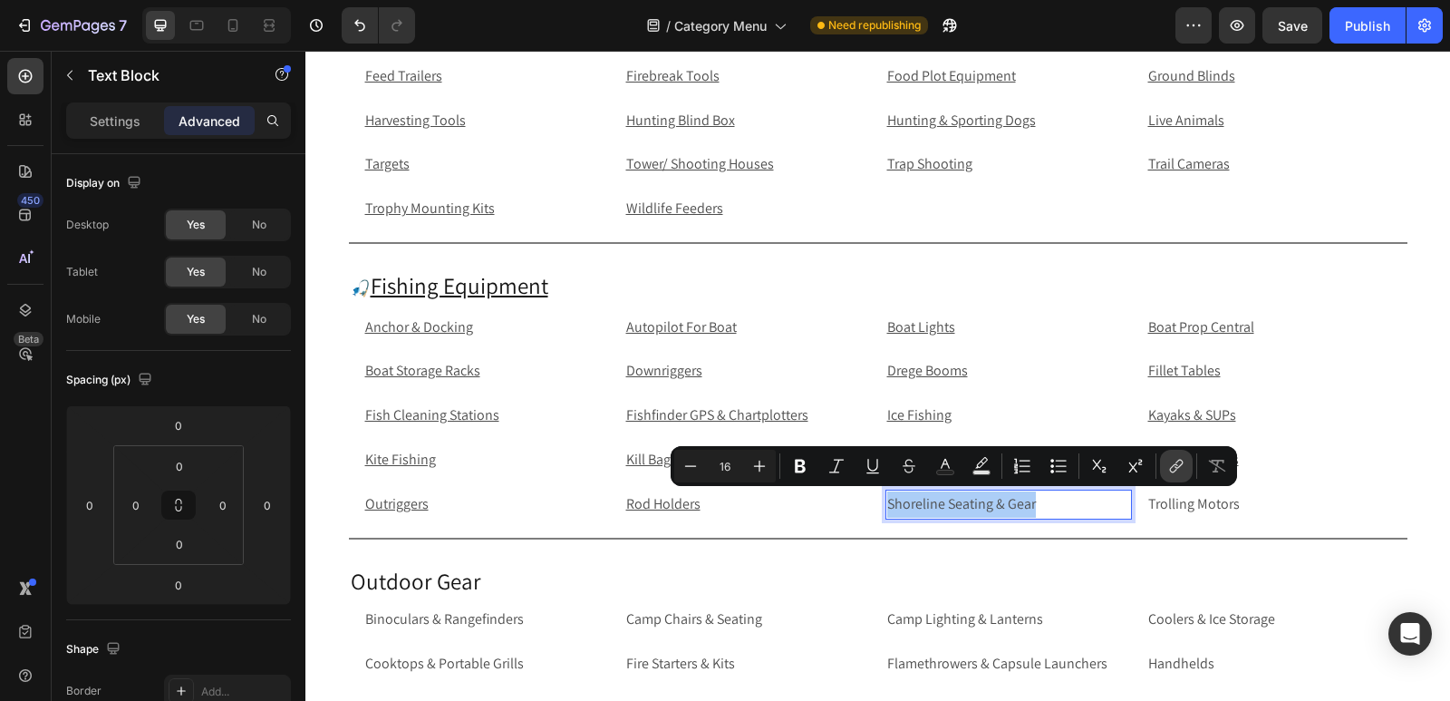
click at [1180, 460] on icon "Editor contextual toolbar" at bounding box center [1179, 464] width 8 height 9
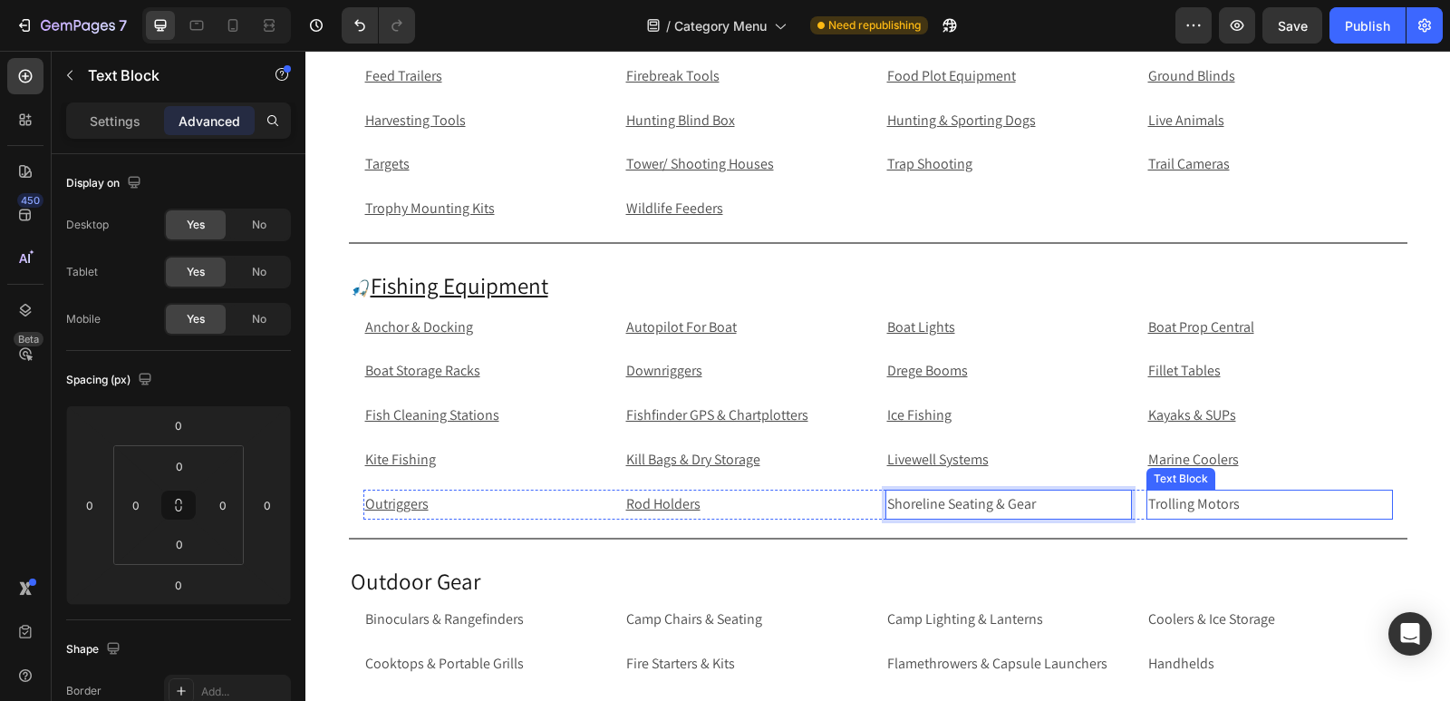
click at [1200, 506] on p "Trolling Motors" at bounding box center [1270, 504] width 243 height 26
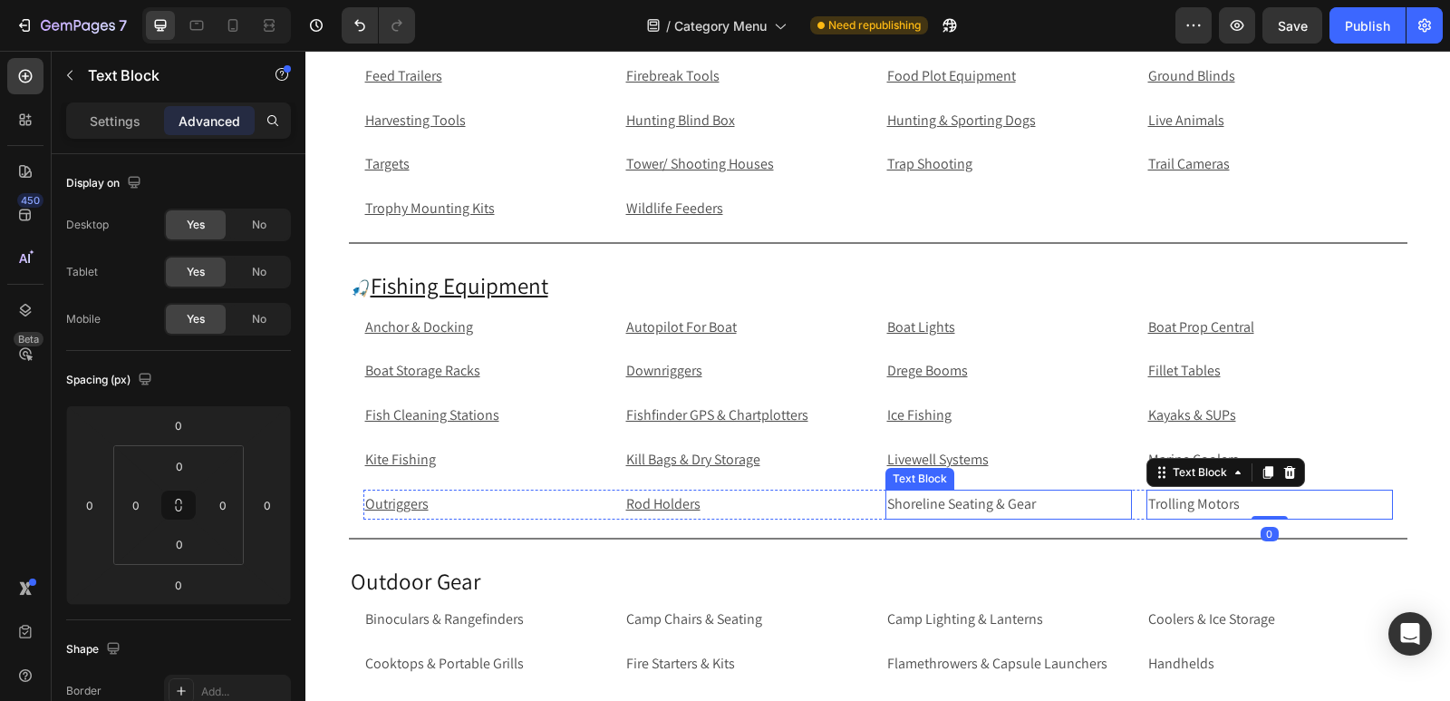
click at [1046, 509] on p "Shoreline Seating & Gear" at bounding box center [1008, 504] width 243 height 26
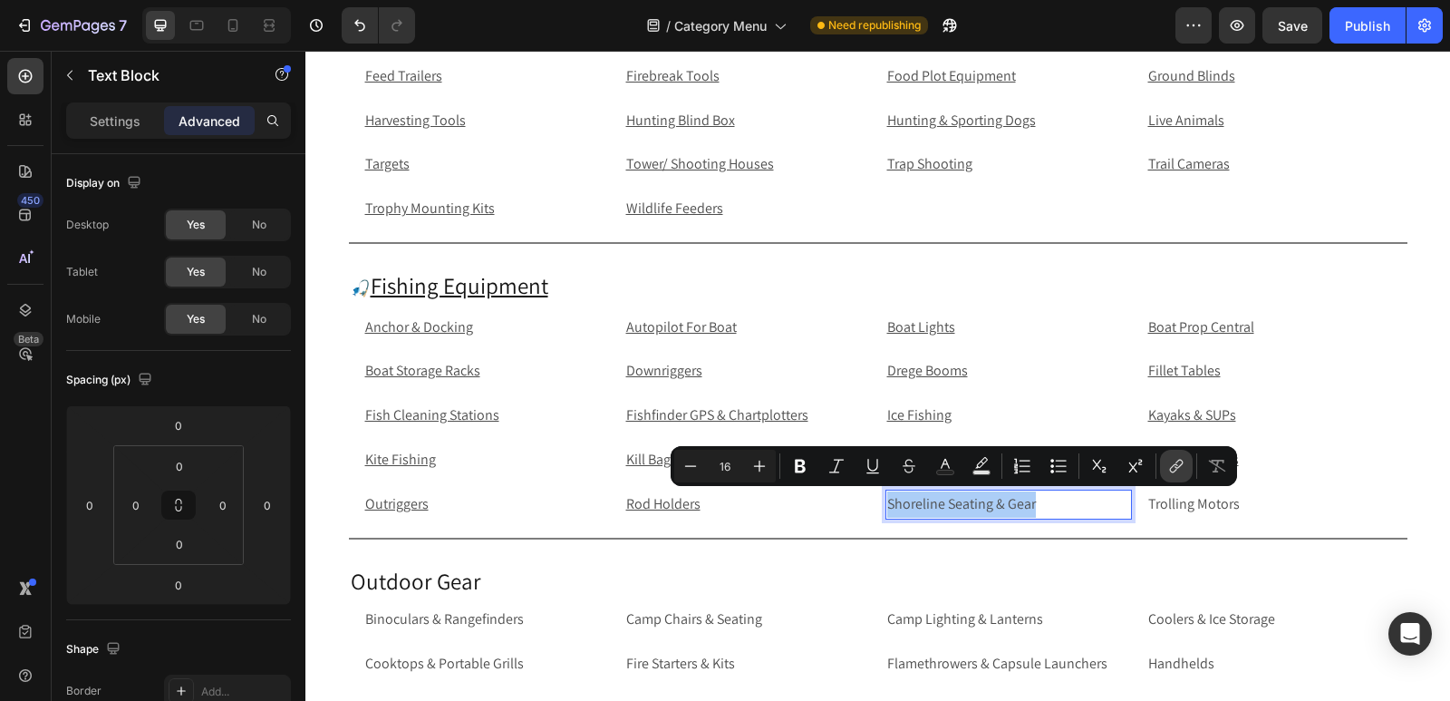
click at [1186, 461] on button "link" at bounding box center [1176, 466] width 33 height 33
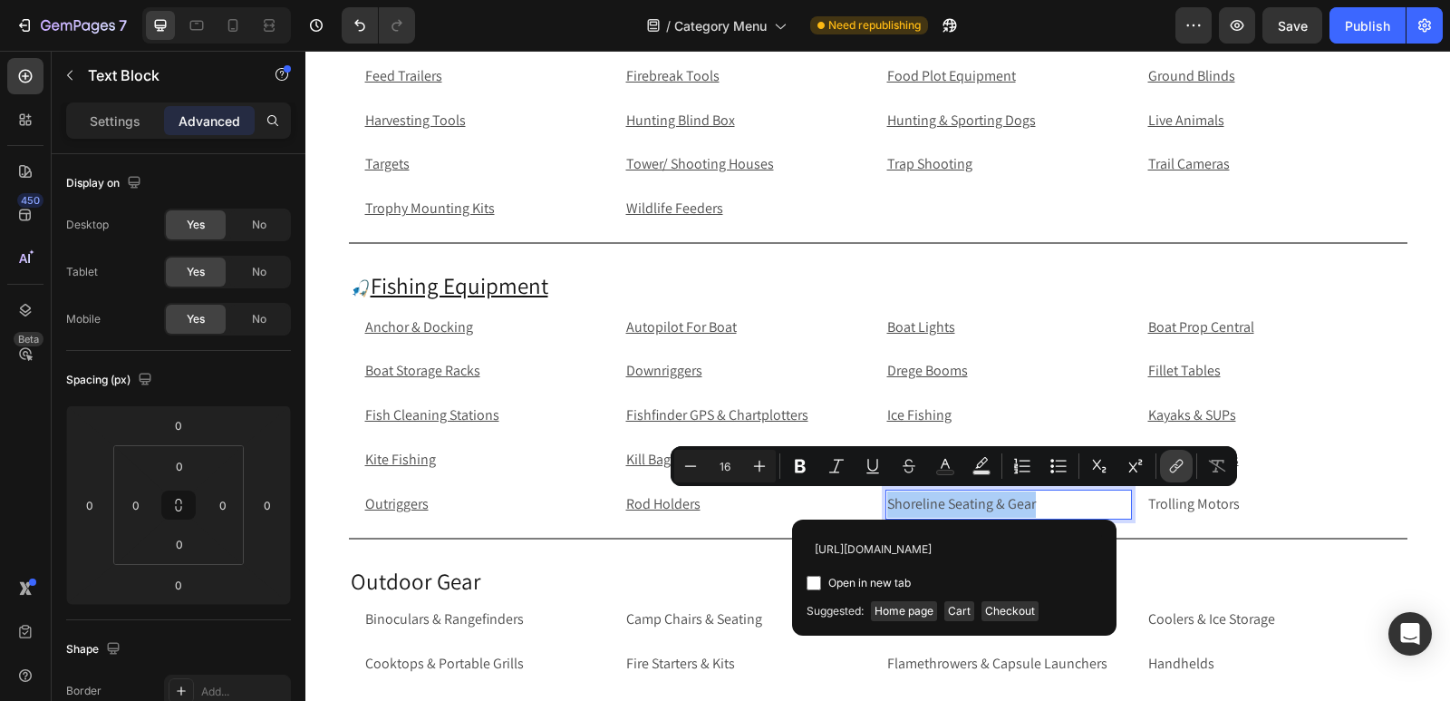
scroll to position [0, 129]
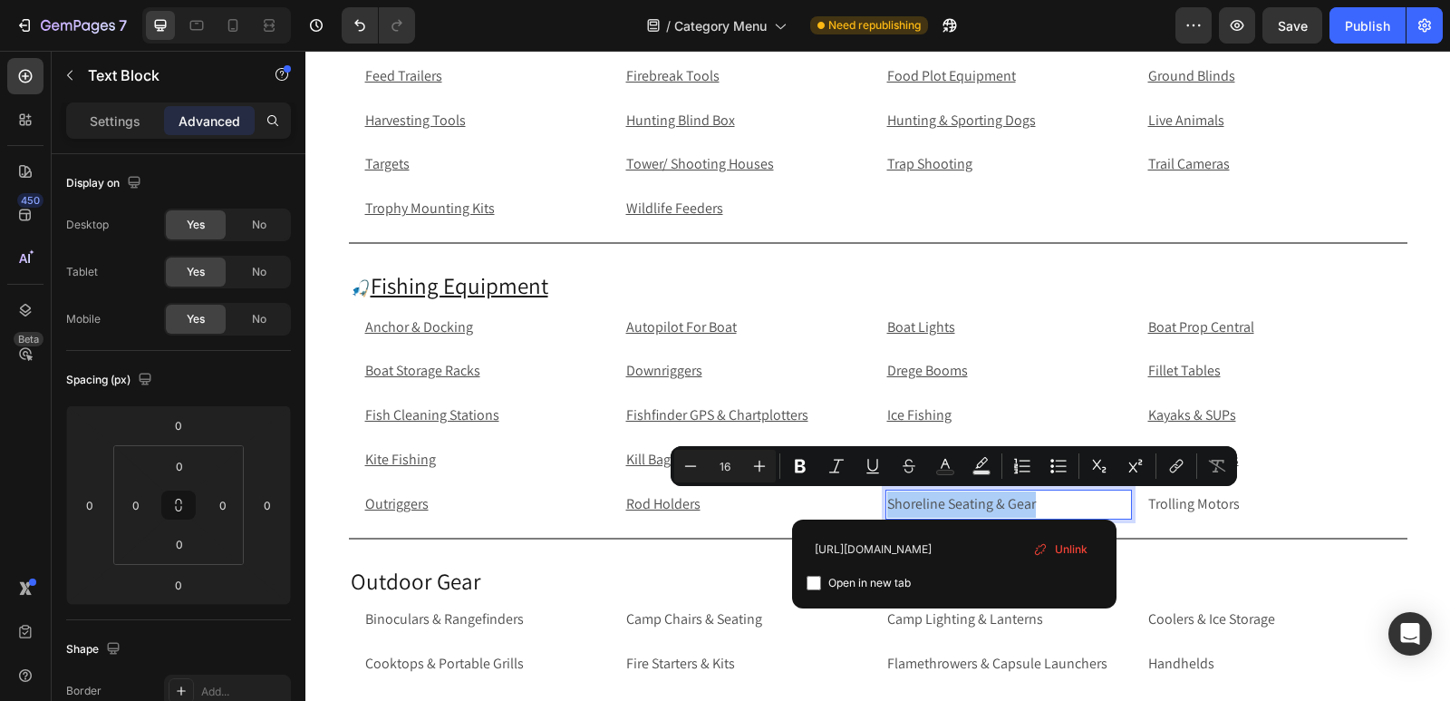
type input "[URL][DOMAIN_NAME]"
click at [818, 585] on input "Editor contextual toolbar" at bounding box center [814, 583] width 15 height 15
checkbox input "true"
click at [1254, 510] on p "Trolling Motors" at bounding box center [1270, 504] width 243 height 26
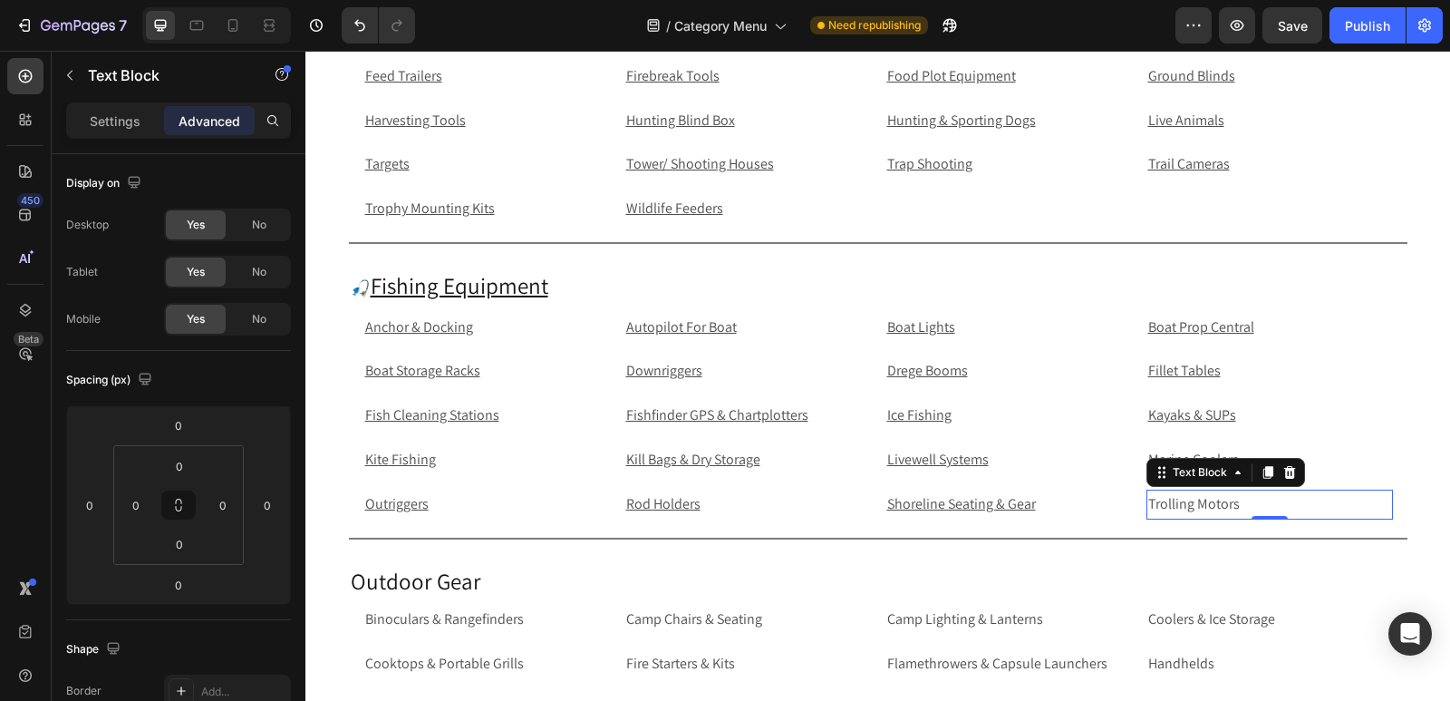
click at [1332, 511] on p "Trolling Motors" at bounding box center [1270, 504] width 243 height 26
click at [1354, 510] on p "Trolling Motors" at bounding box center [1270, 504] width 243 height 26
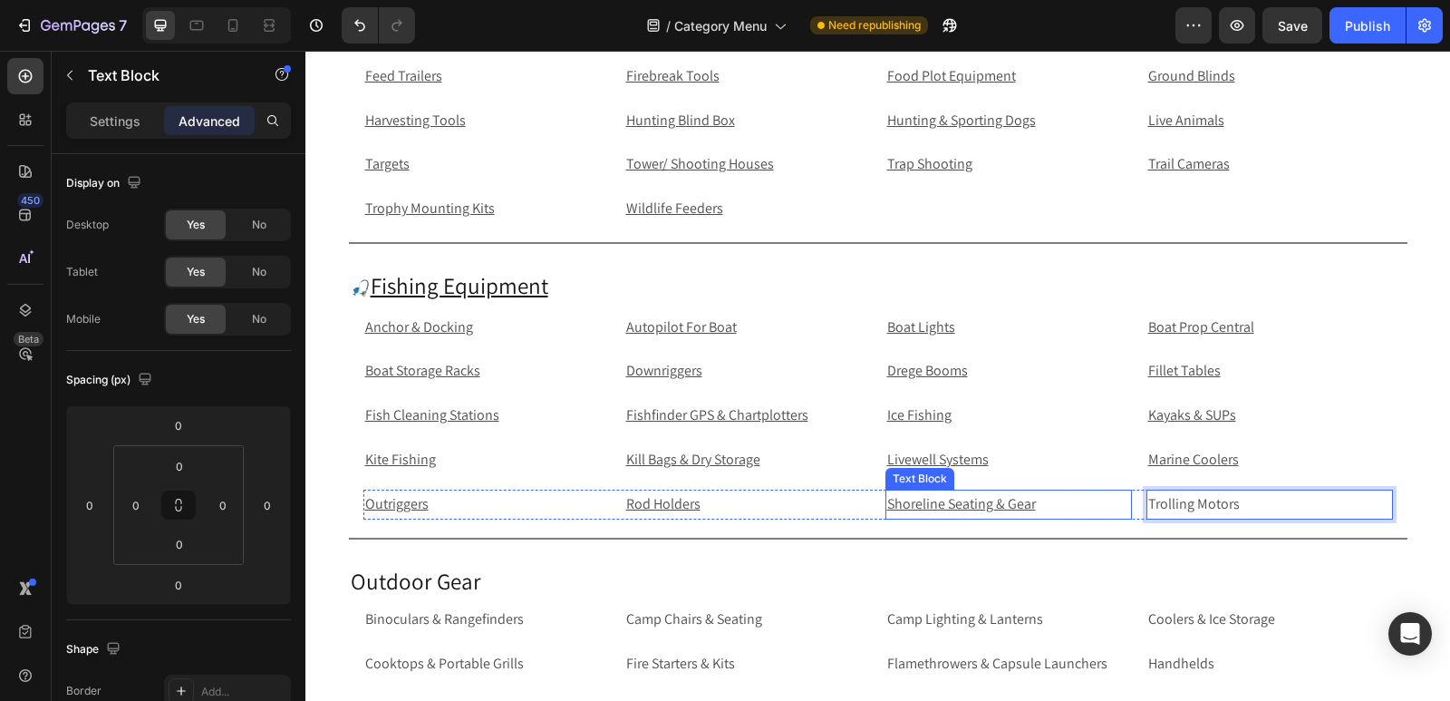
click at [1036, 501] on p "Shoreline Seating & Gear" at bounding box center [1008, 504] width 243 height 26
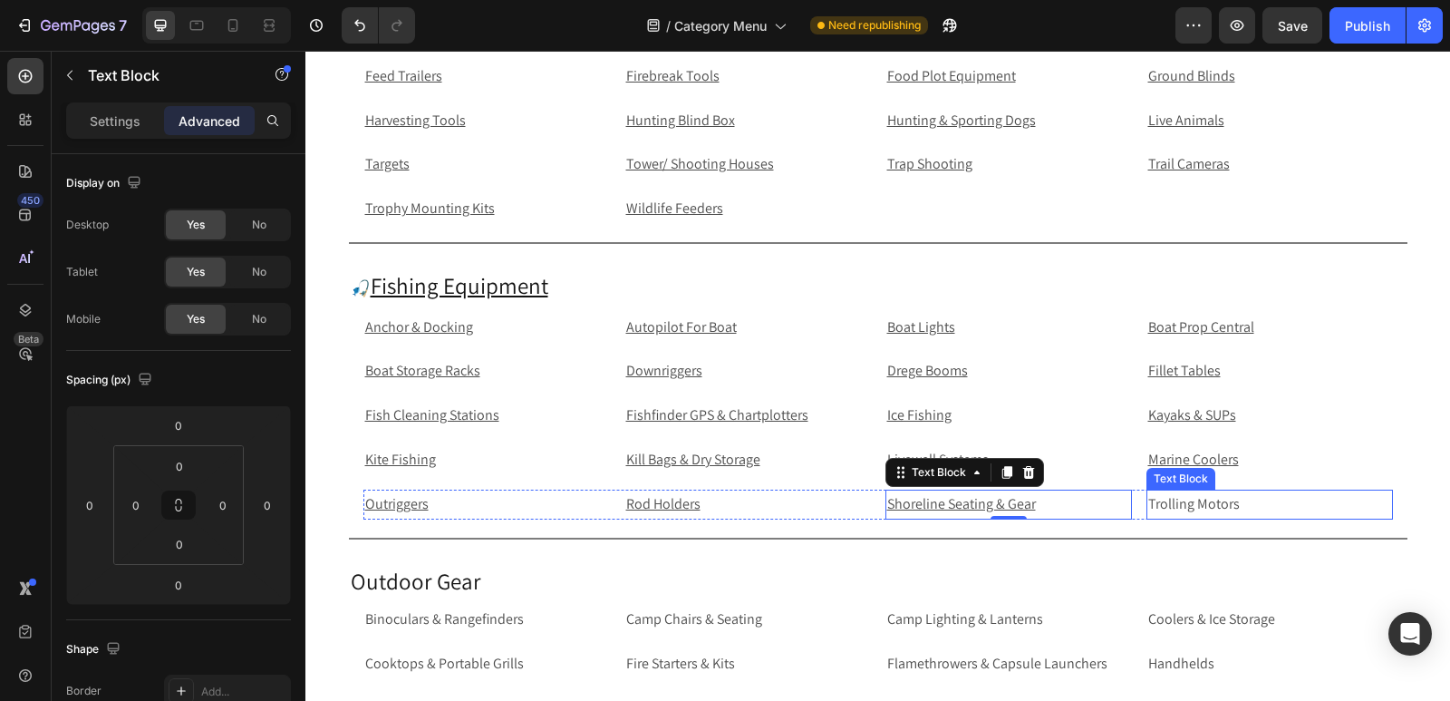
click at [1269, 494] on p "Trolling Motors" at bounding box center [1270, 504] width 243 height 26
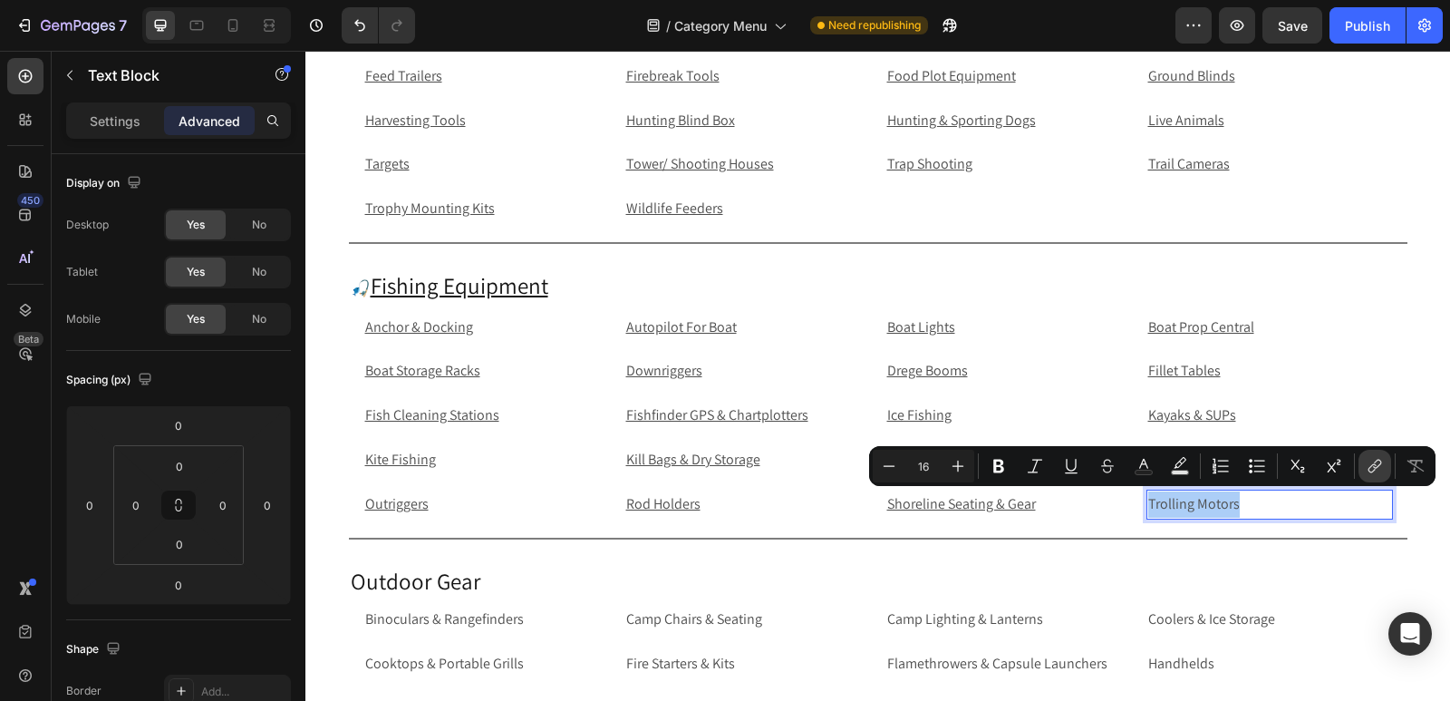
click at [1382, 470] on icon "Editor contextual toolbar" at bounding box center [1375, 466] width 18 height 18
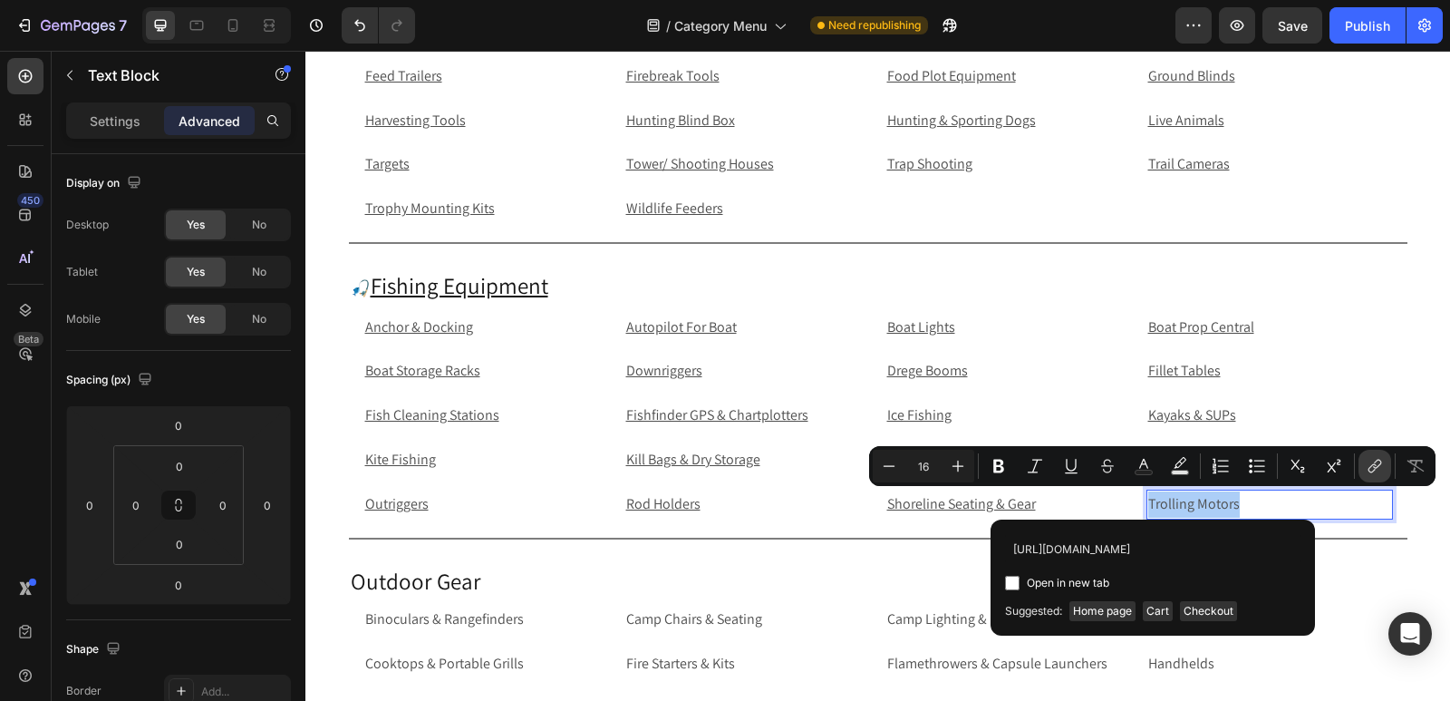
scroll to position [0, 81]
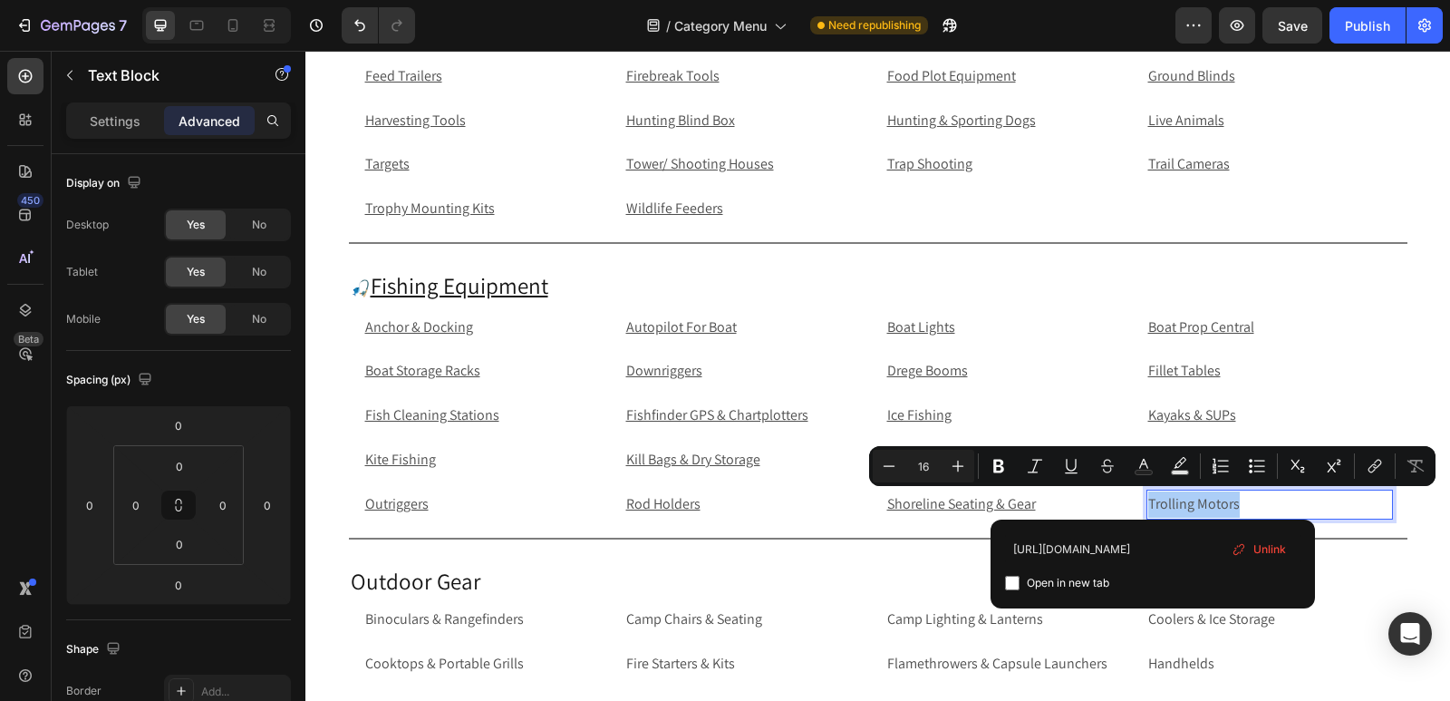
type input "[URL][DOMAIN_NAME]"
click at [1013, 581] on input "Editor contextual toolbar" at bounding box center [1012, 583] width 15 height 15
checkbox input "true"
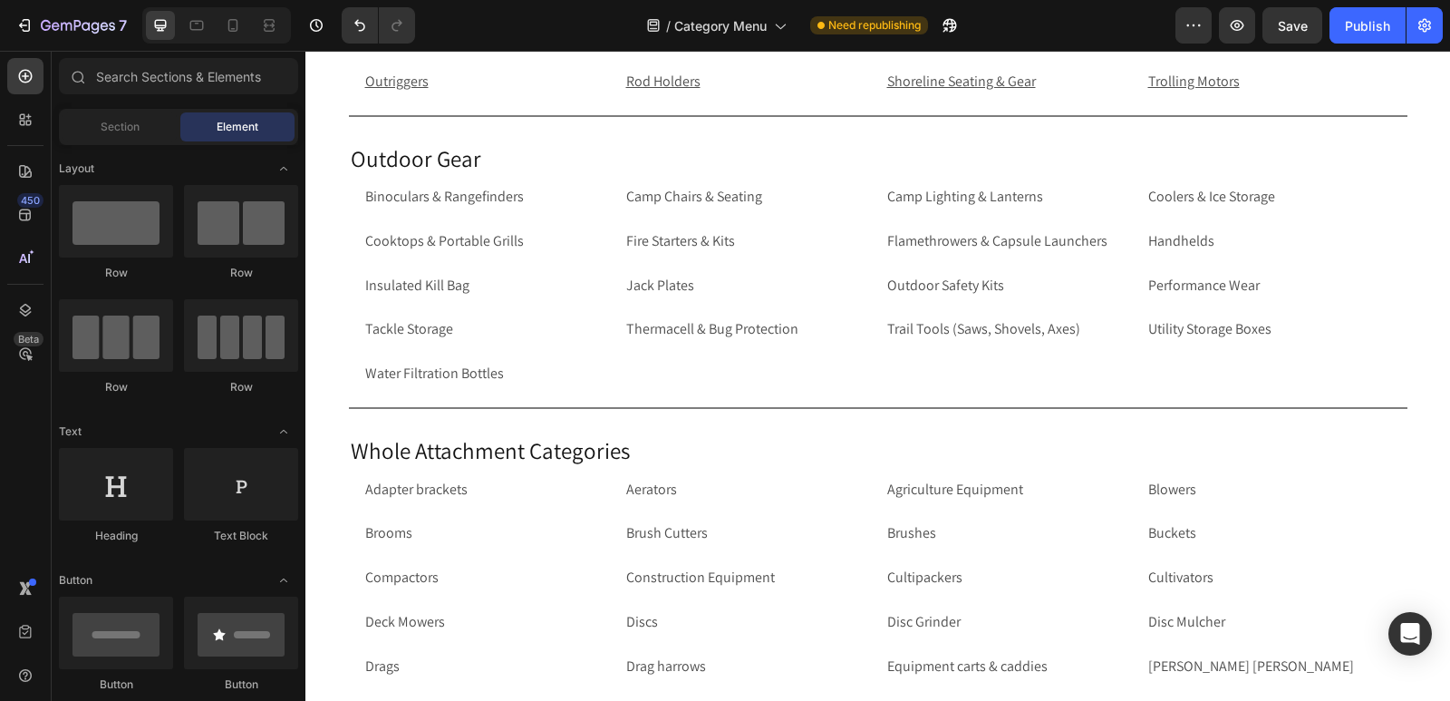
scroll to position [5193, 0]
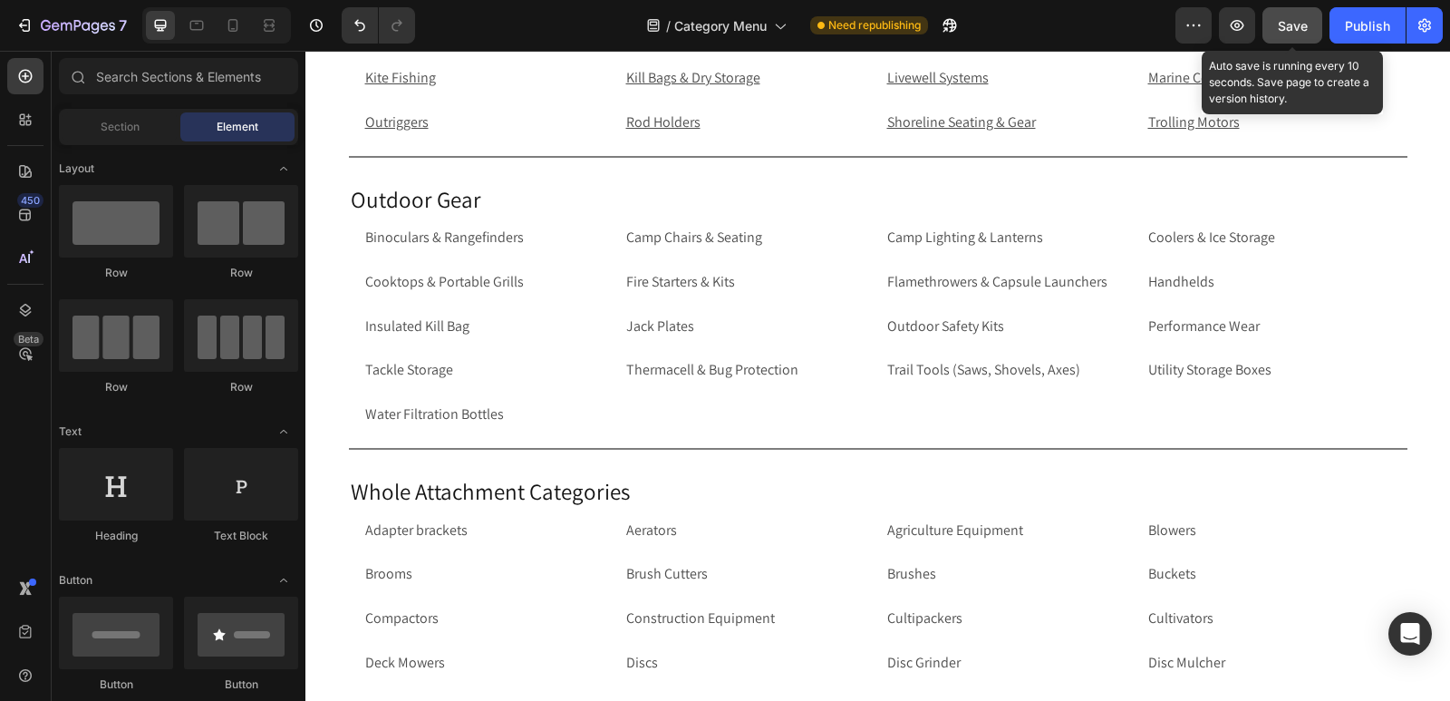
click at [1299, 26] on span "Save" at bounding box center [1293, 25] width 30 height 15
click at [1362, 23] on div "Publish" at bounding box center [1367, 25] width 45 height 19
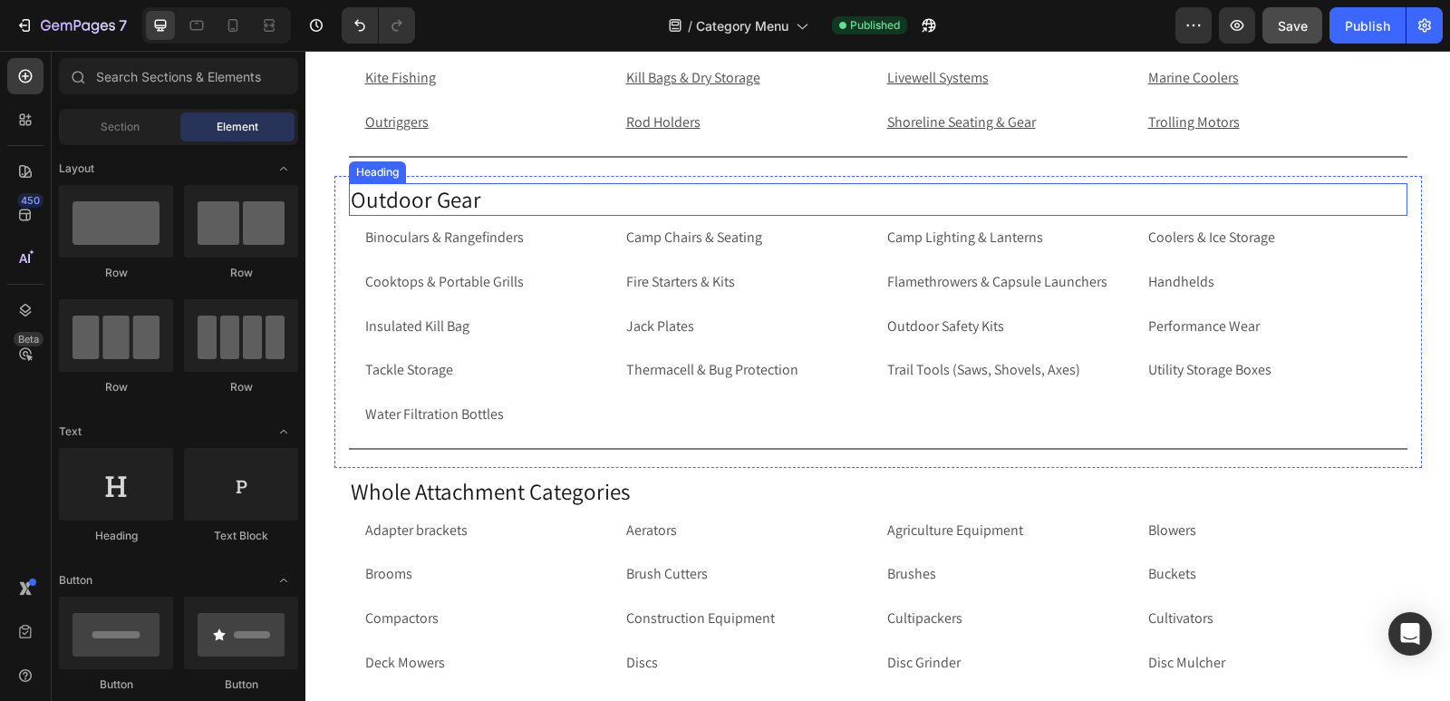
click at [462, 193] on h2 "Outdoor Gear" at bounding box center [878, 200] width 1059 height 34
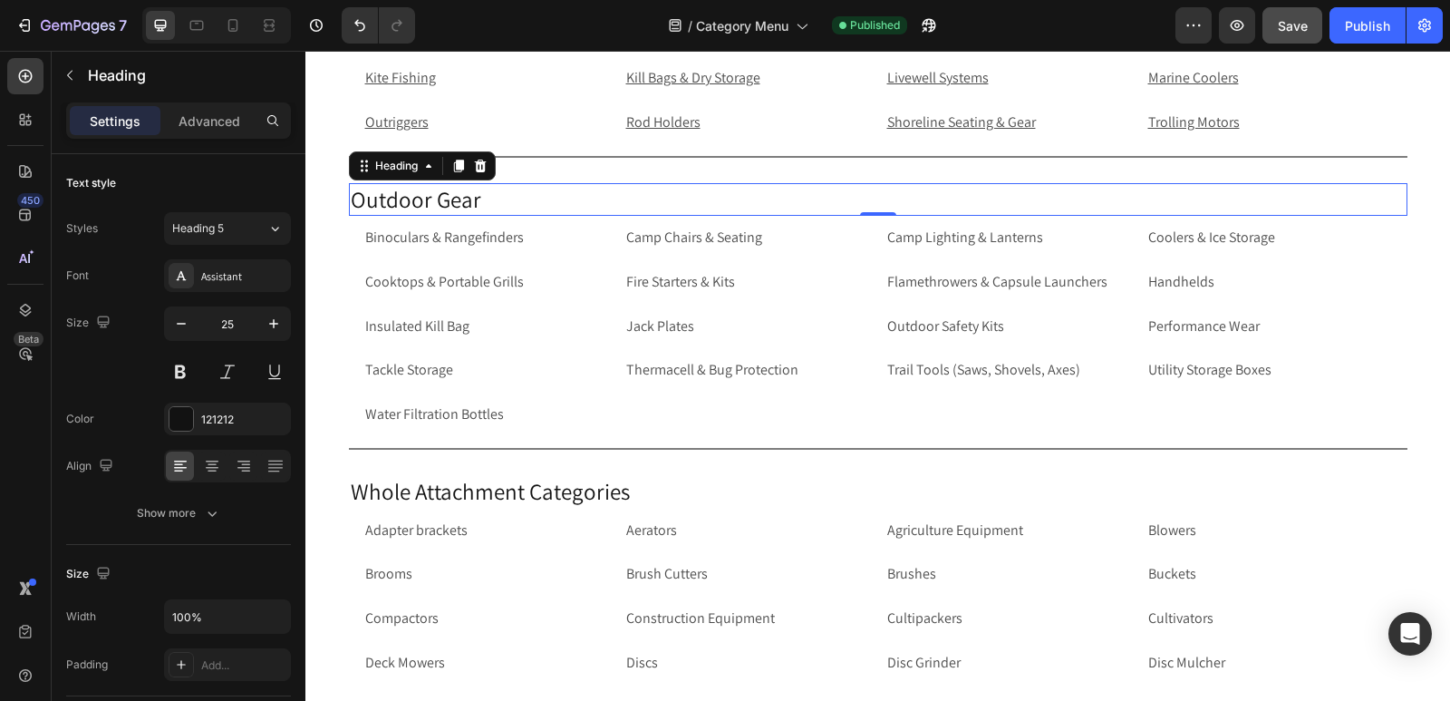
click at [351, 201] on p "Outdoor Gear" at bounding box center [878, 200] width 1055 height 30
click at [508, 199] on p "🌿 Outdoor Gear" at bounding box center [878, 201] width 1055 height 33
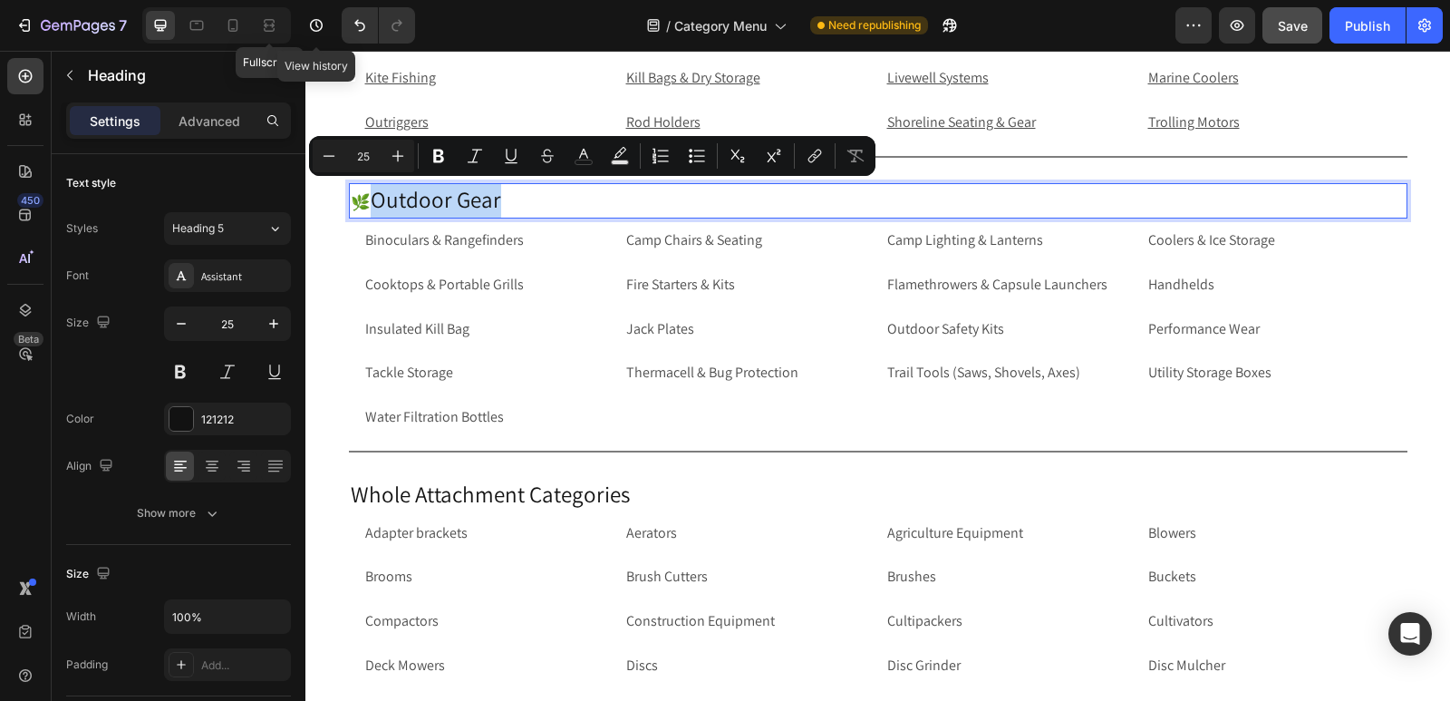
drag, startPoint x: 499, startPoint y: 205, endPoint x: 366, endPoint y: 207, distance: 132.4
click at [366, 207] on p "🌿 Outdoor Gear" at bounding box center [878, 201] width 1055 height 33
click at [813, 155] on icon "Editor contextual toolbar" at bounding box center [813, 158] width 8 height 9
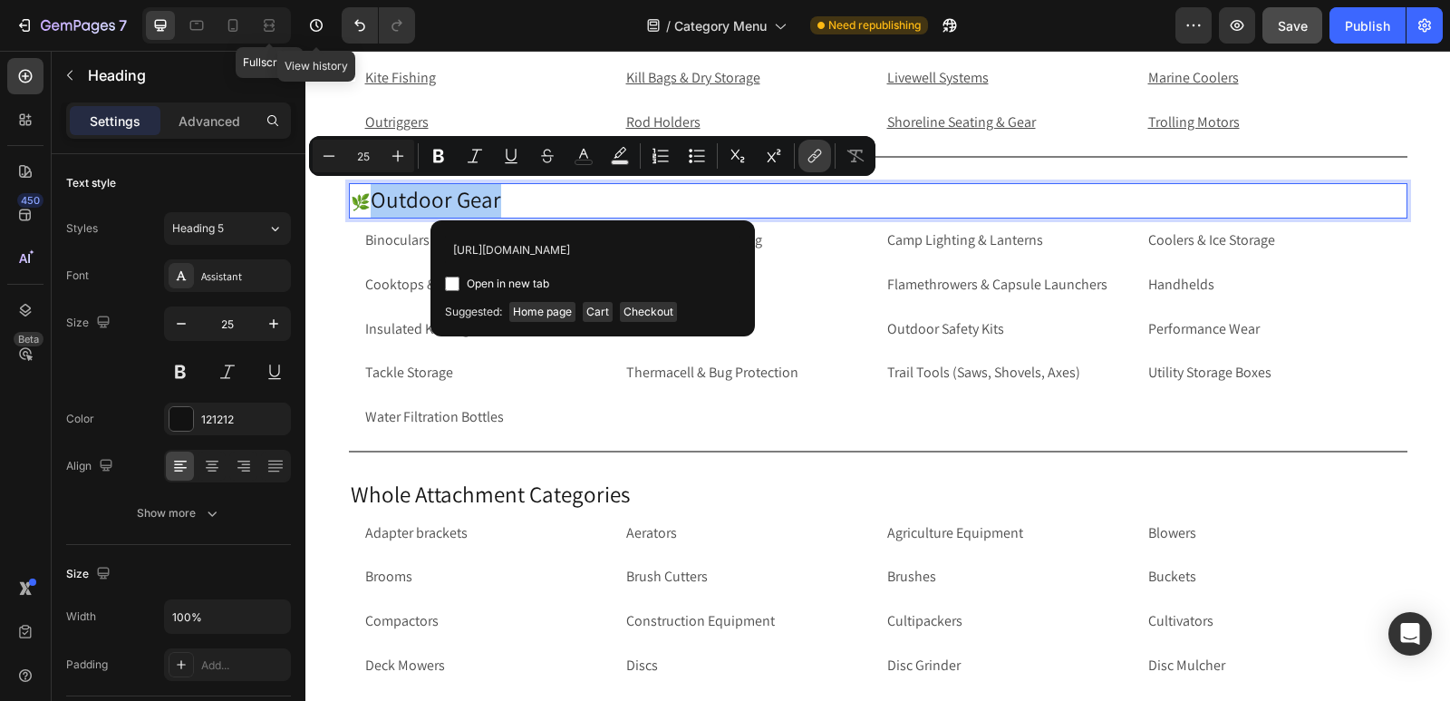
scroll to position [0, 116]
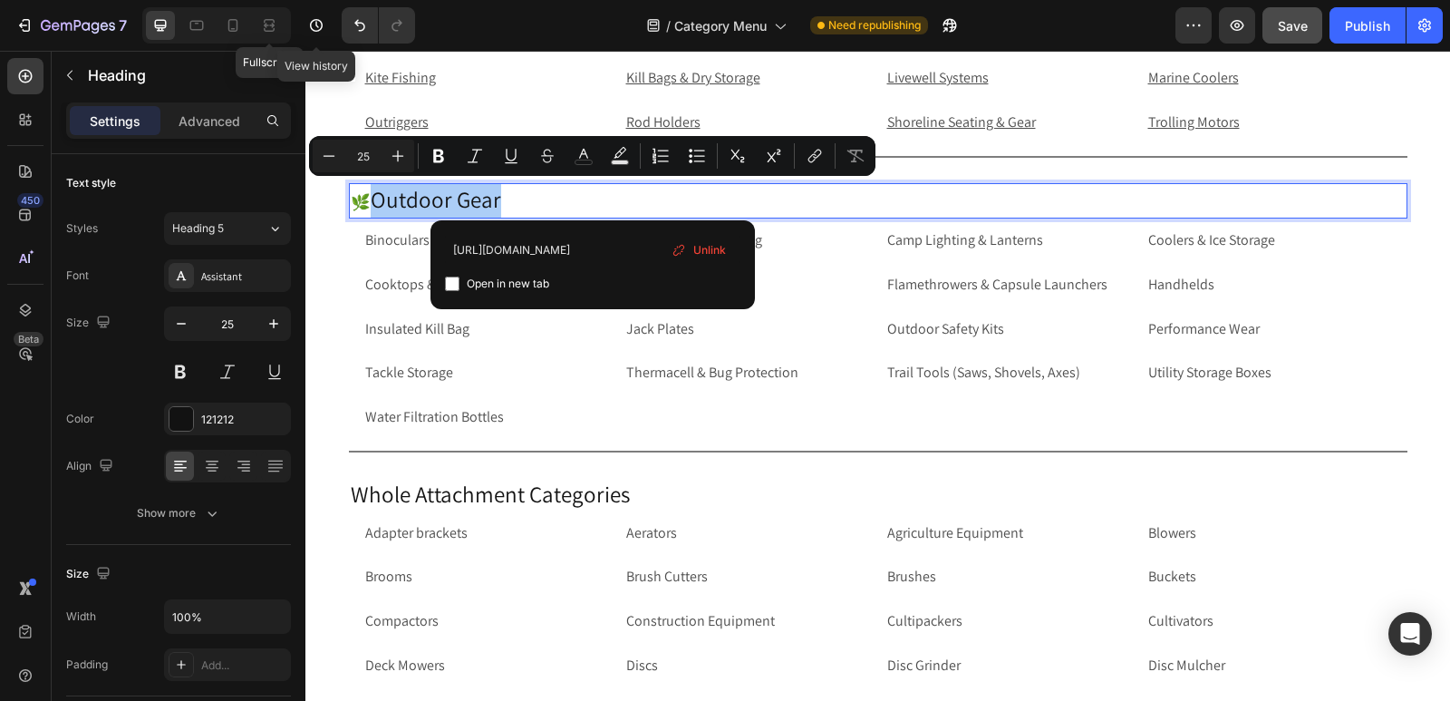
type input "[URL][DOMAIN_NAME]"
click at [451, 290] on input "Editor contextual toolbar" at bounding box center [452, 283] width 15 height 15
checkbox input "true"
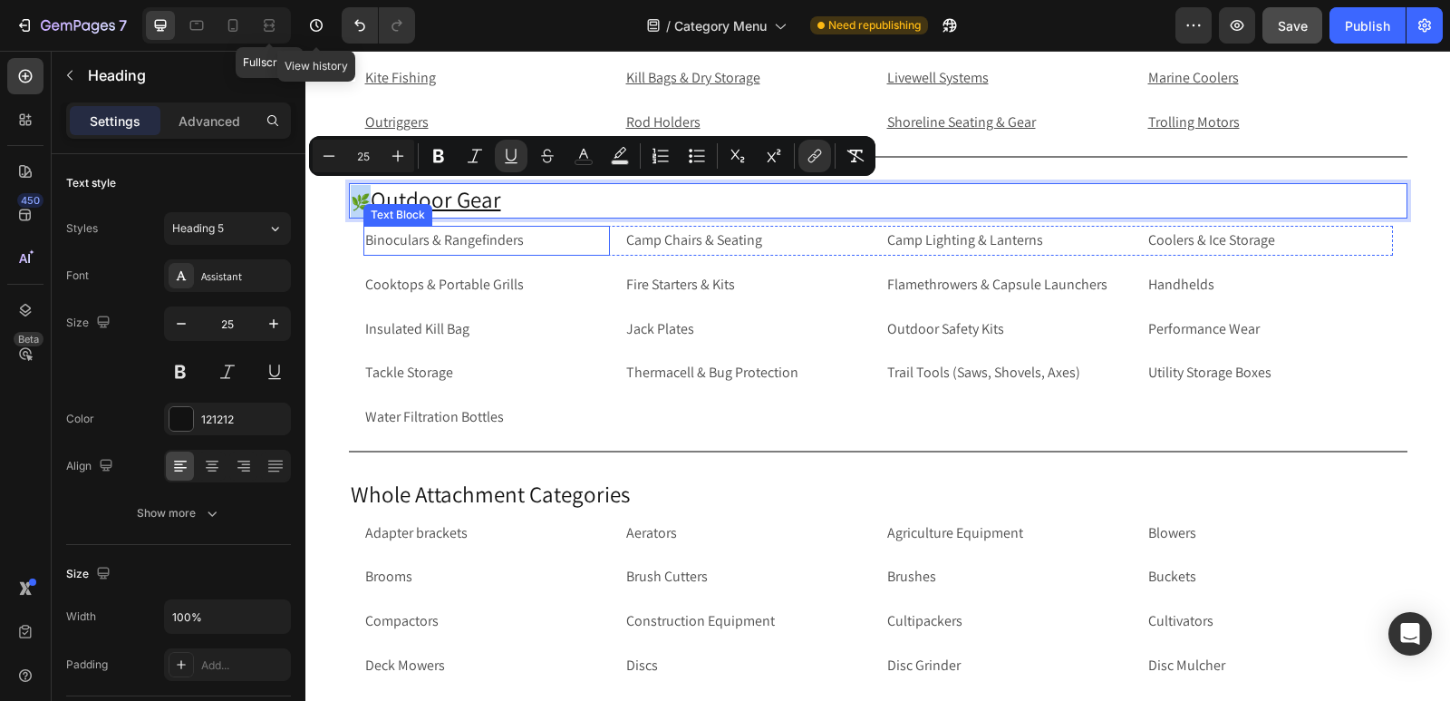
click at [548, 243] on p "Binoculars & Rangefinders" at bounding box center [486, 241] width 243 height 26
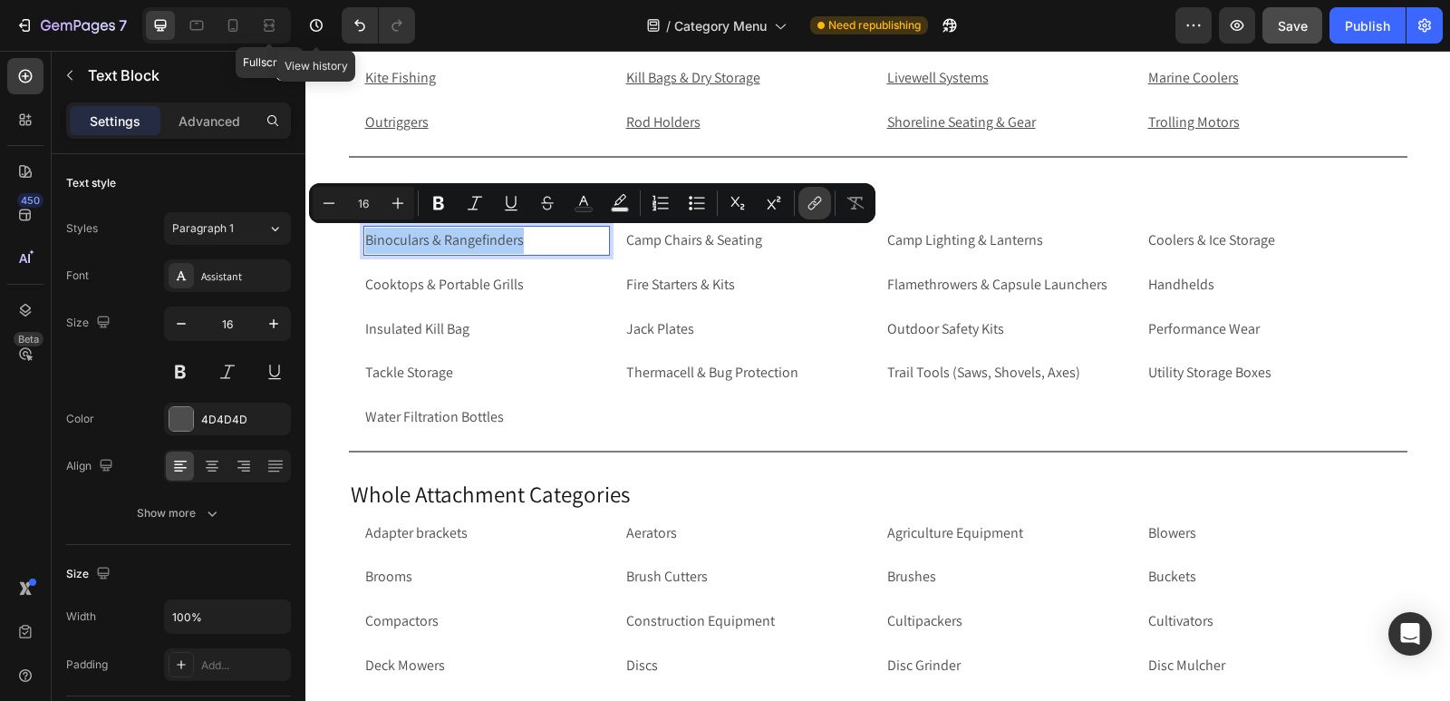
click at [814, 206] on icon "Editor contextual toolbar" at bounding box center [815, 203] width 18 height 18
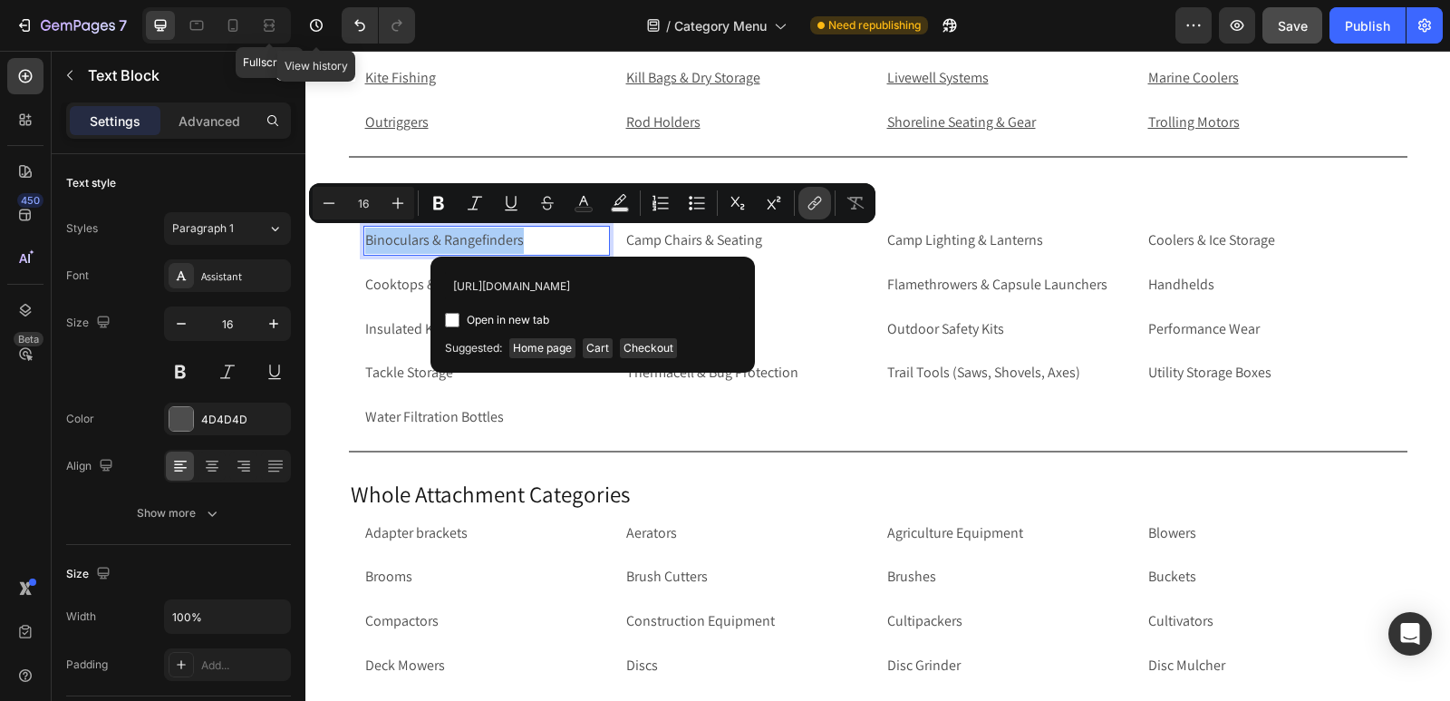
scroll to position [0, 152]
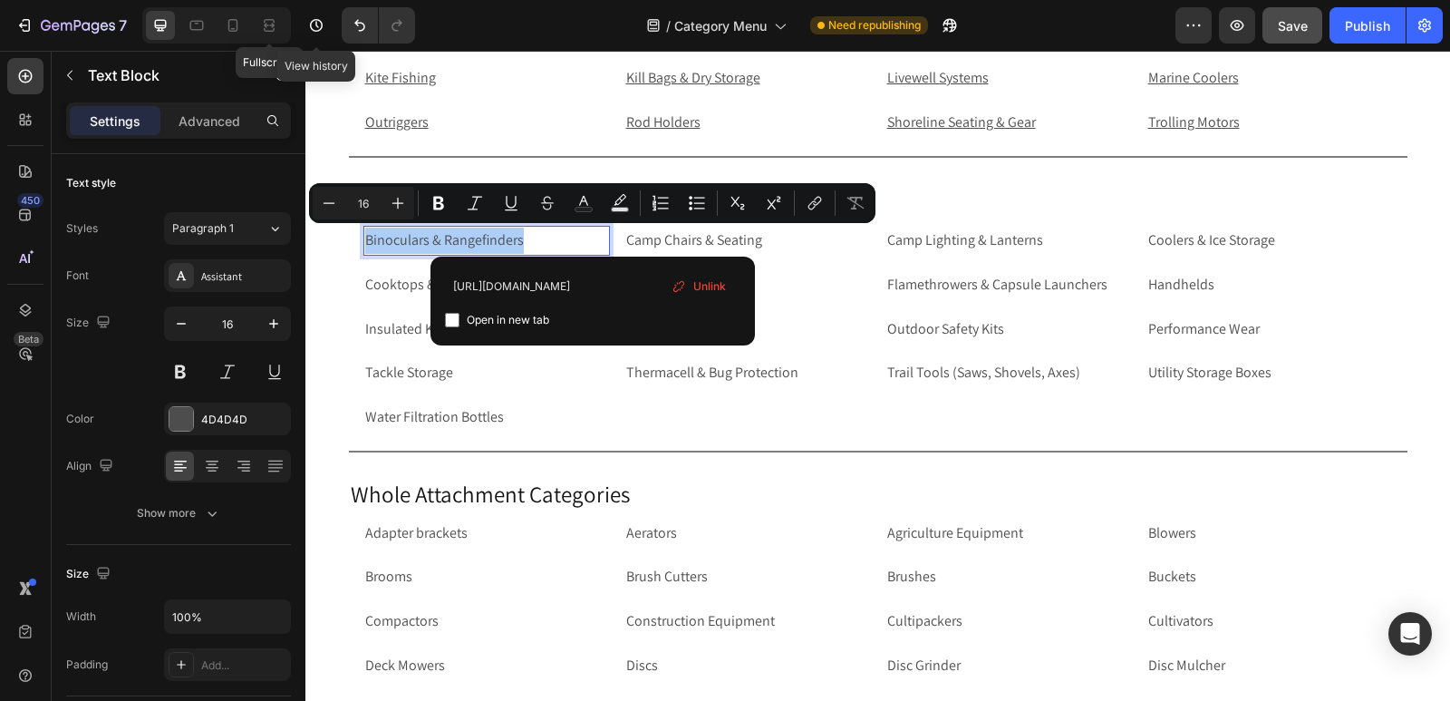
type input "[URL][DOMAIN_NAME]"
click at [451, 319] on input "Editor contextual toolbar" at bounding box center [452, 320] width 15 height 15
checkbox input "true"
click at [763, 243] on p "Camp Chairs & Seating" at bounding box center [747, 241] width 243 height 26
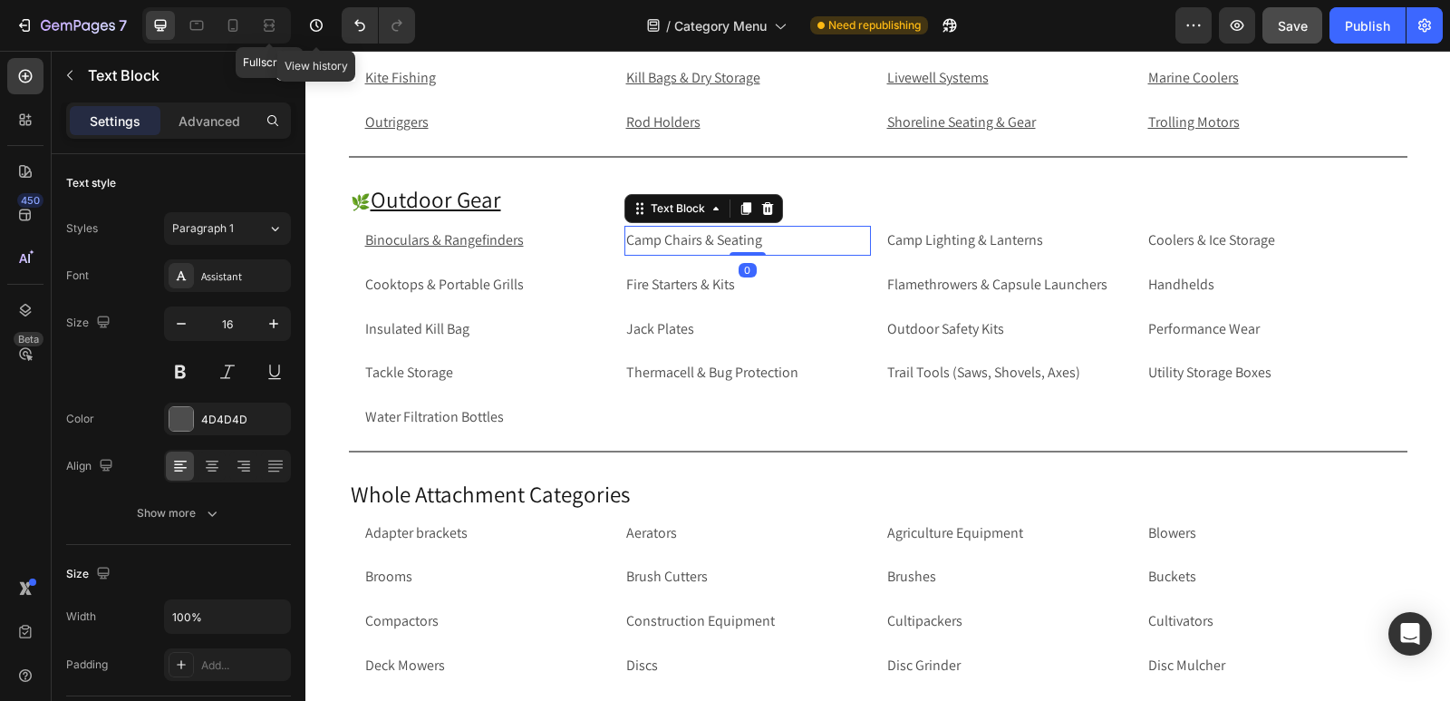
click at [763, 243] on p "Camp Chairs & Seating" at bounding box center [747, 241] width 243 height 26
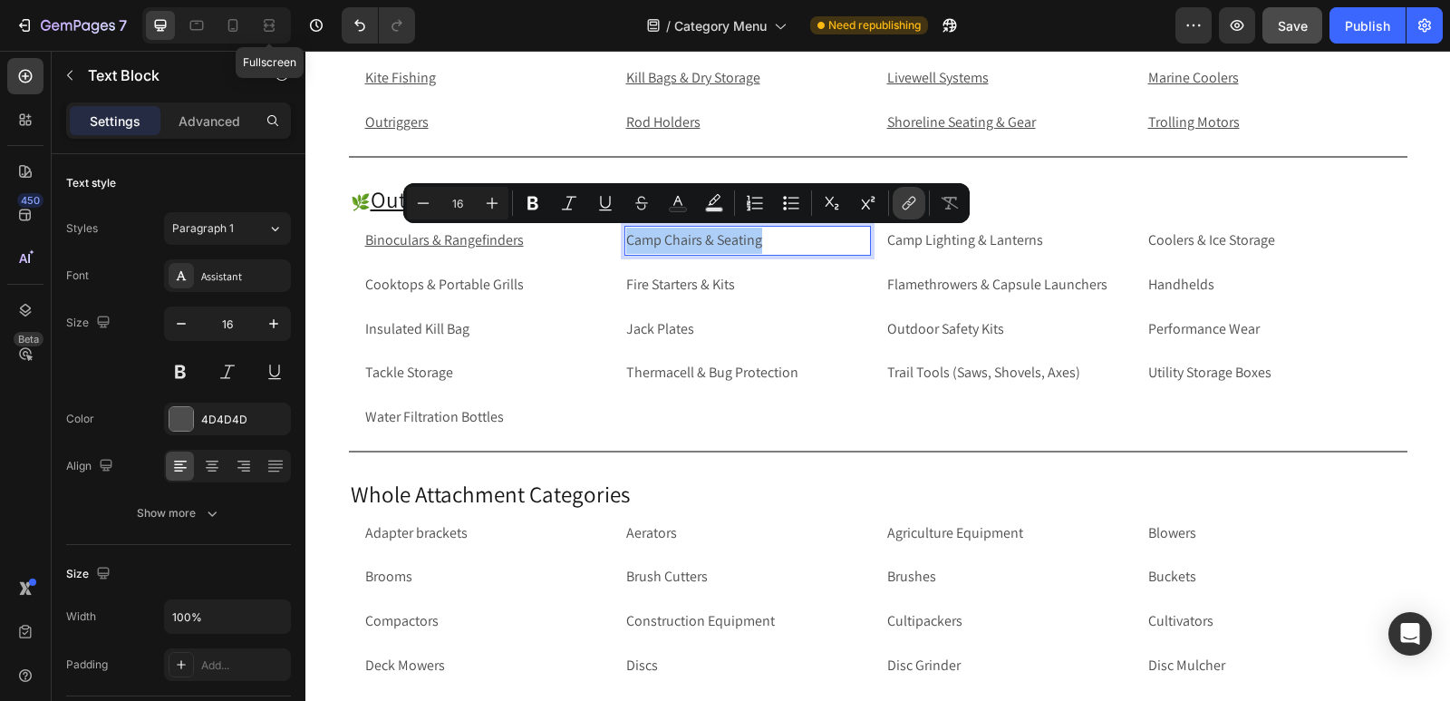
click at [911, 204] on icon "Editor contextual toolbar" at bounding box center [911, 201] width 8 height 9
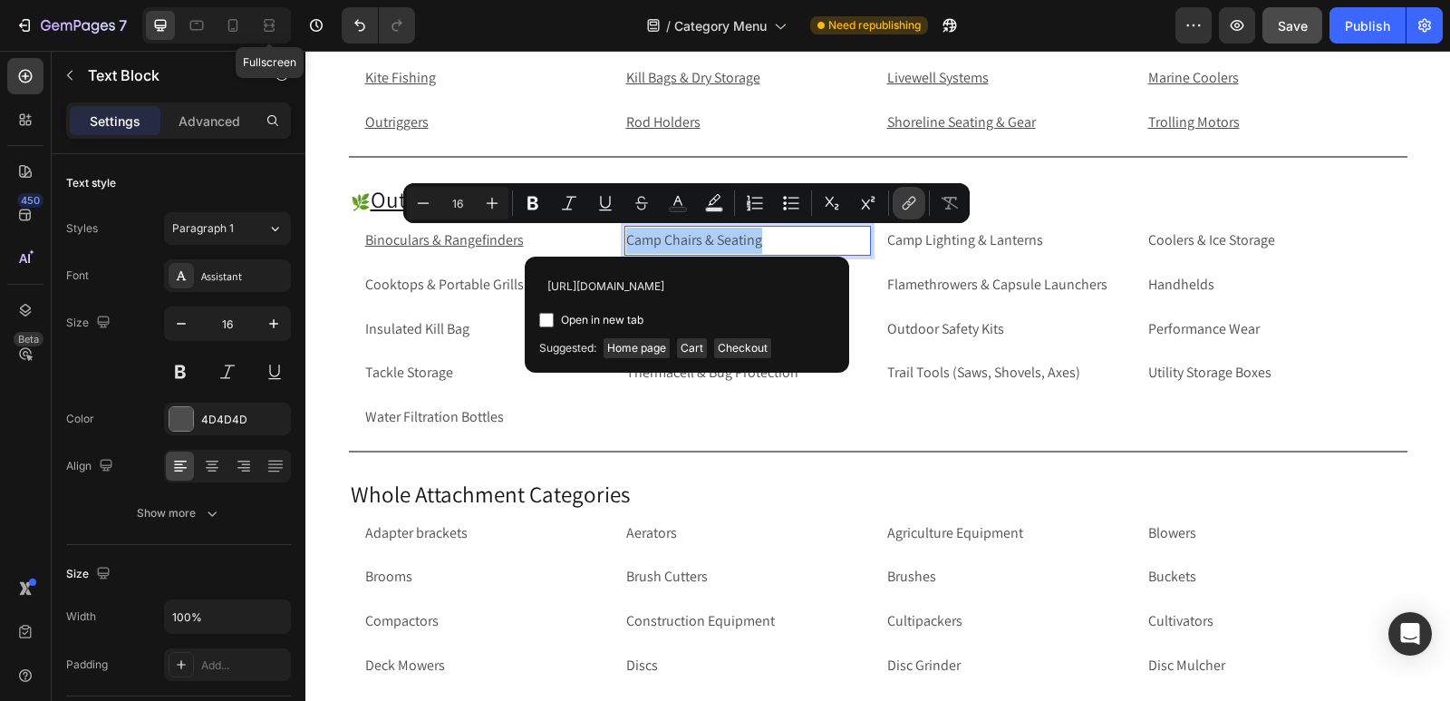
scroll to position [0, 118]
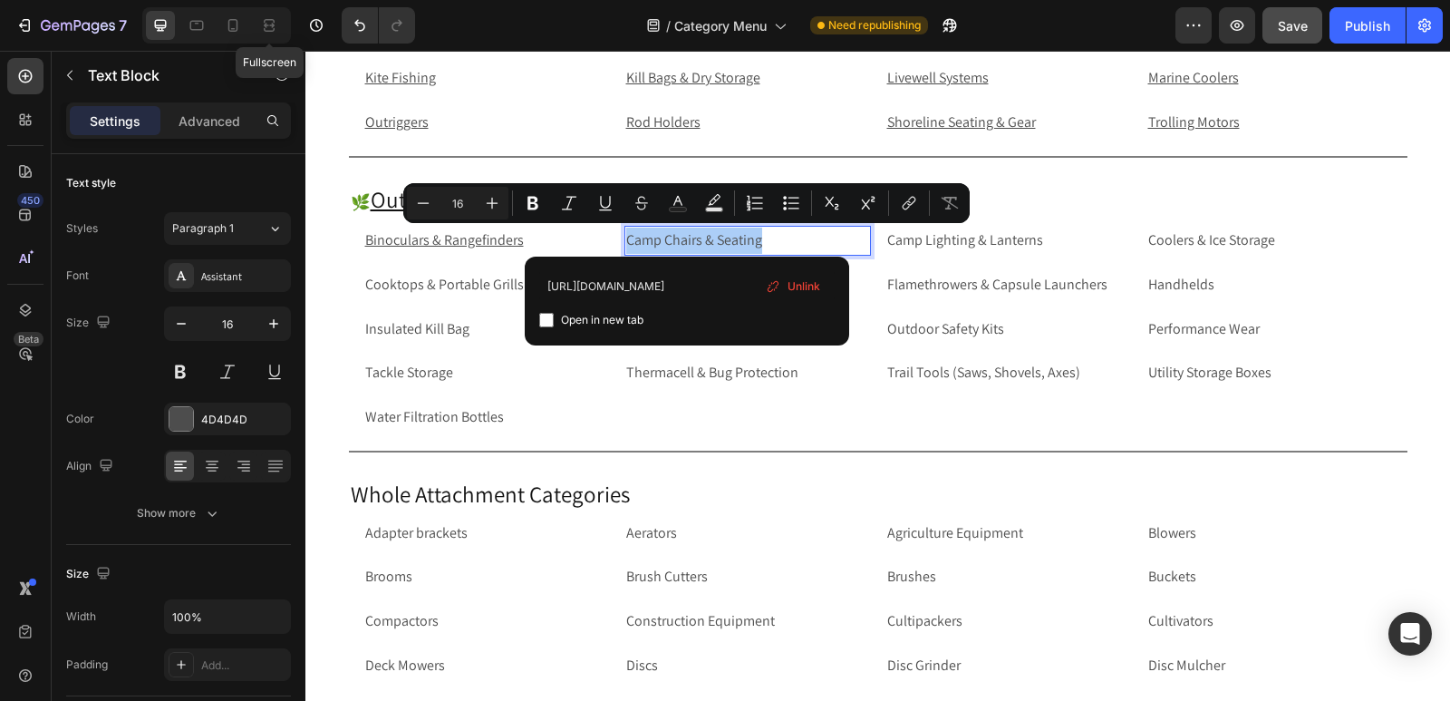
type input "[URL][DOMAIN_NAME]"
click at [550, 317] on input "Editor contextual toolbar" at bounding box center [546, 320] width 15 height 15
checkbox input "true"
click at [1069, 238] on p "Camp Lighting & Lanterns" at bounding box center [1008, 241] width 243 height 26
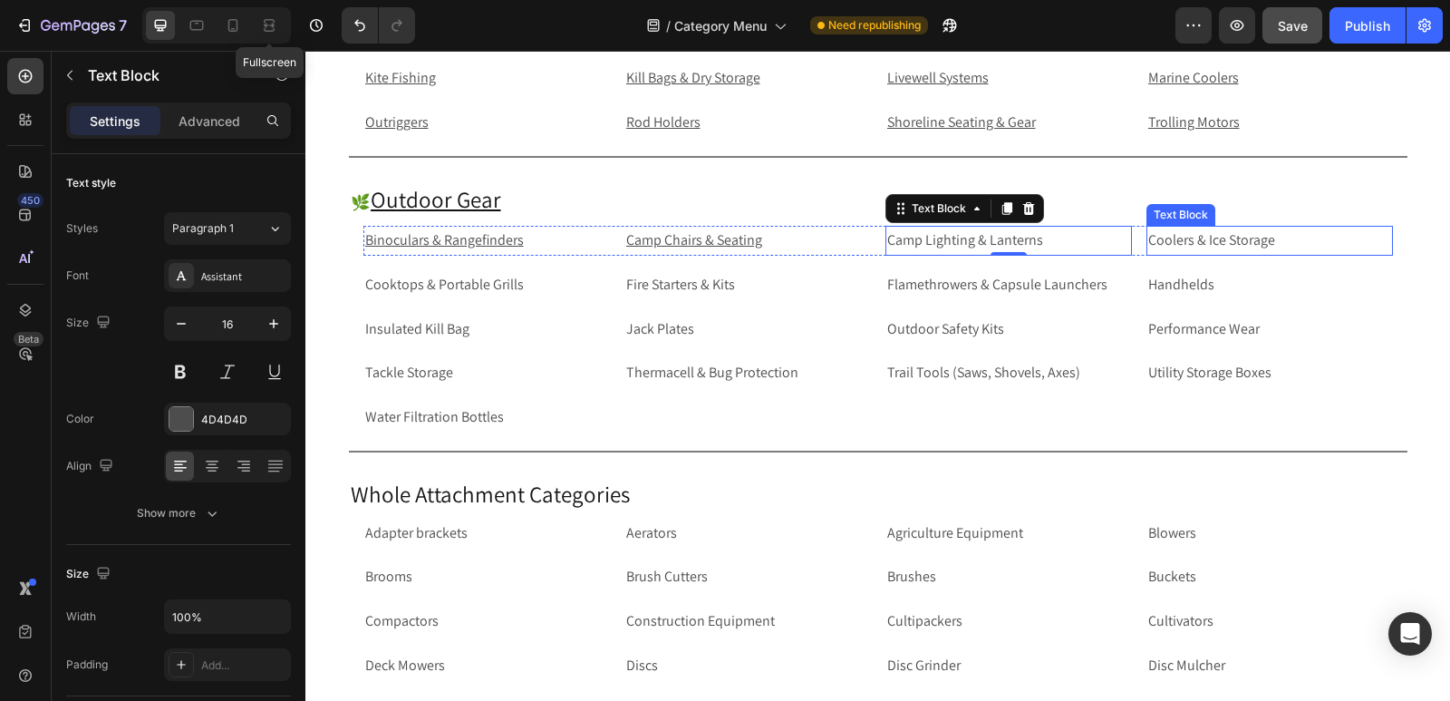
click at [1201, 232] on p "Coolers & Ice Storage" at bounding box center [1270, 241] width 243 height 26
click at [1099, 243] on p "Camp Lighting & Lanterns" at bounding box center [1008, 241] width 243 height 26
click at [1083, 243] on p "Camp Lighting & Lanterns" at bounding box center [1008, 241] width 243 height 26
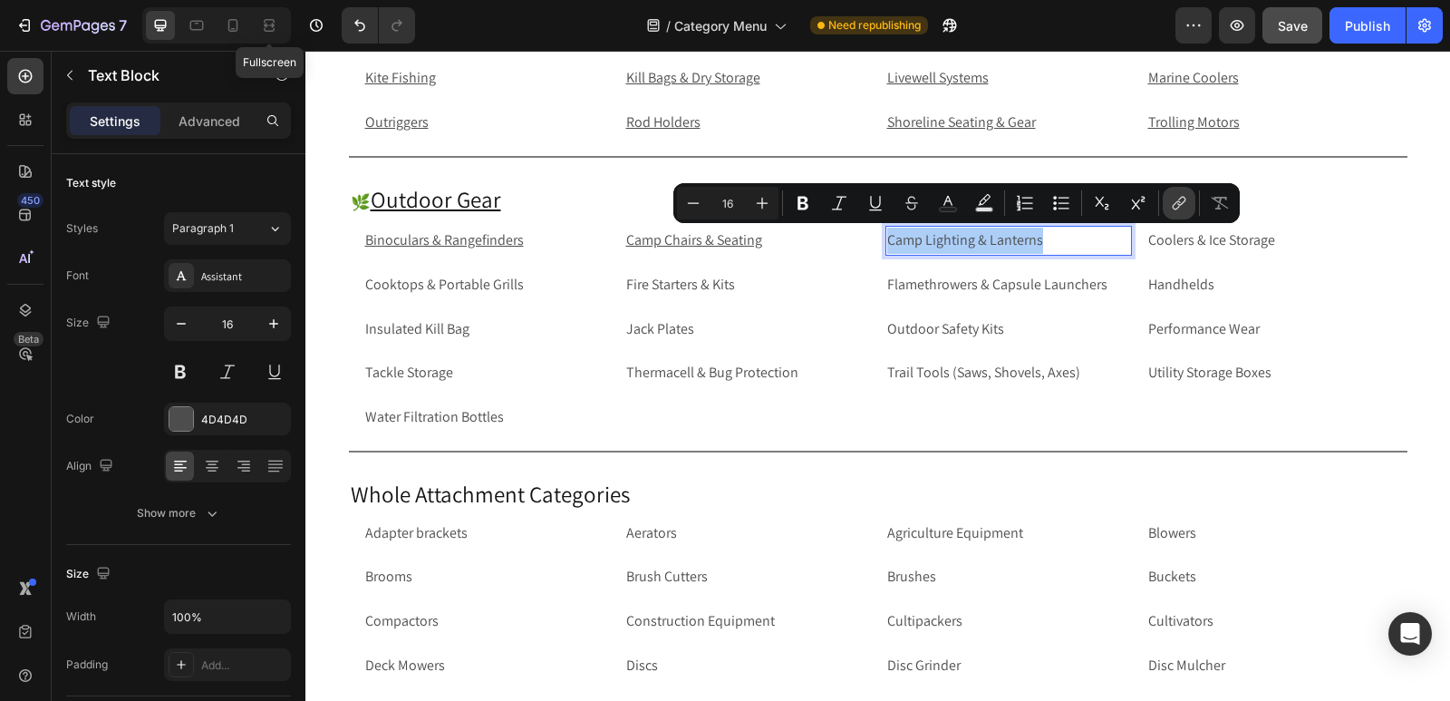
click at [1180, 204] on icon "Editor contextual toolbar" at bounding box center [1179, 203] width 18 height 18
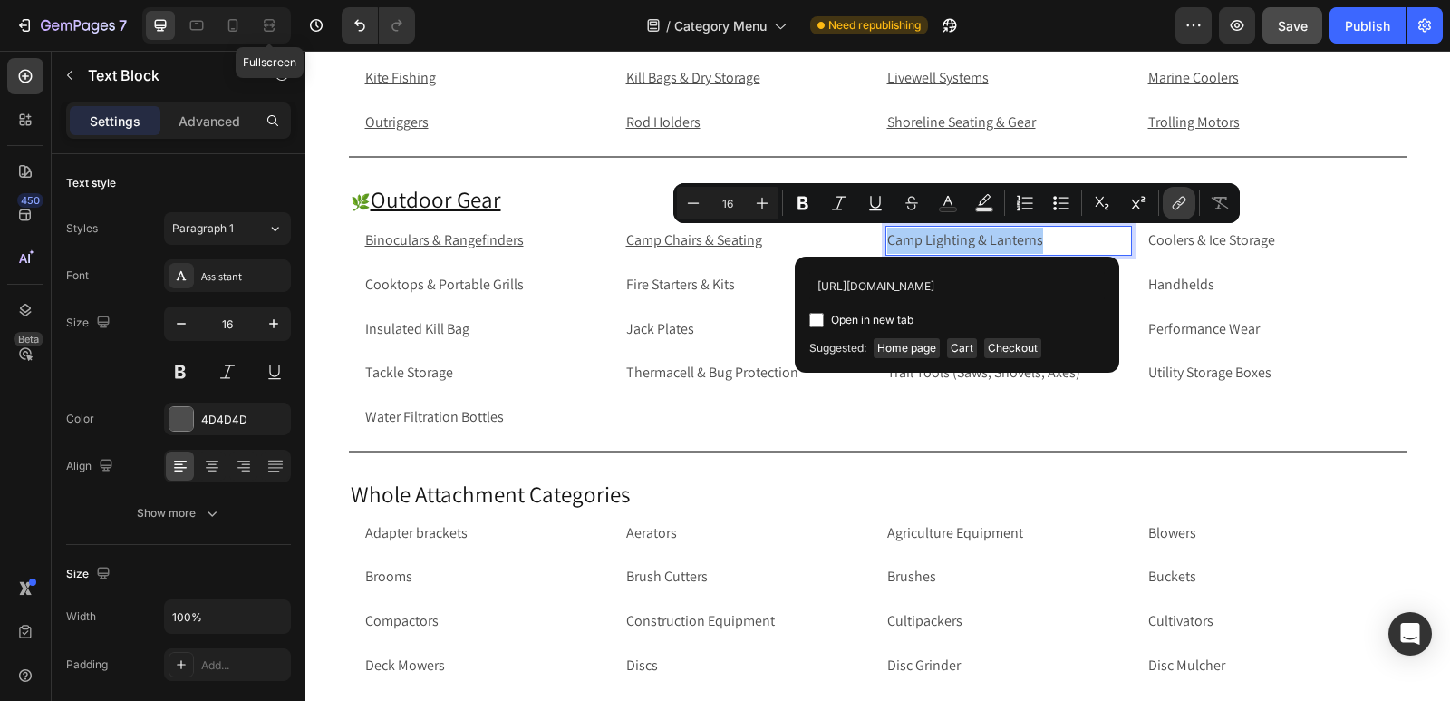
scroll to position [0, 128]
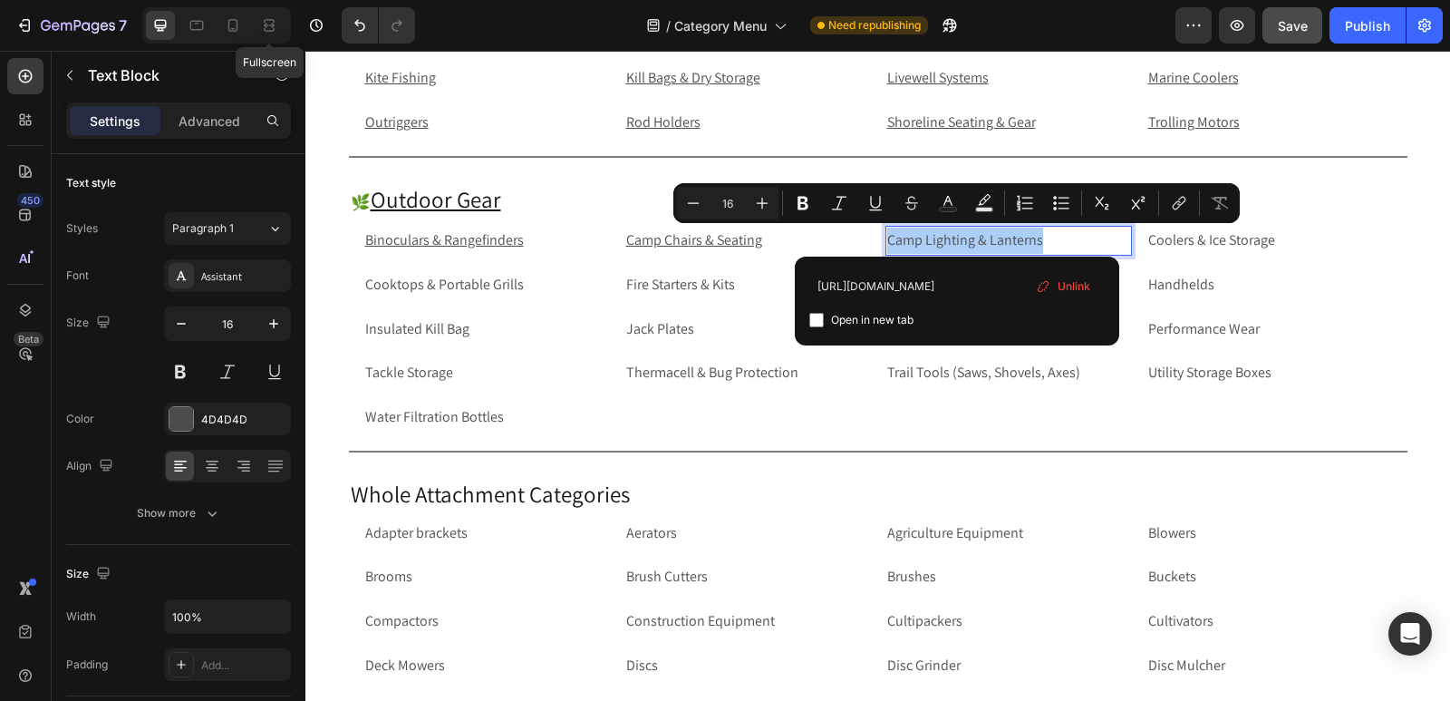
type input "[URL][DOMAIN_NAME]"
click at [818, 319] on input "Editor contextual toolbar" at bounding box center [816, 320] width 15 height 15
checkbox input "true"
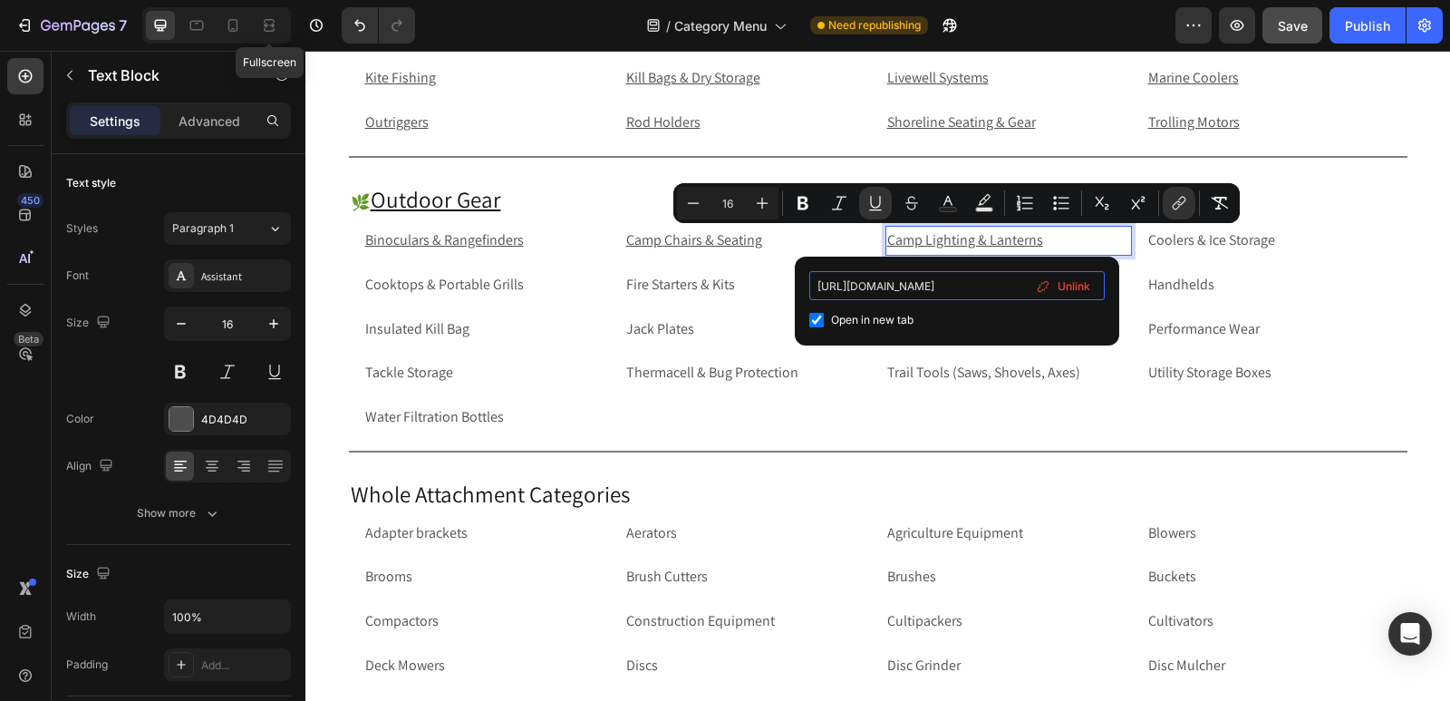
scroll to position [0, 128]
drag, startPoint x: 978, startPoint y: 294, endPoint x: 1023, endPoint y: 290, distance: 45.5
click at [1023, 290] on input "[URL][DOMAIN_NAME]" at bounding box center [957, 285] width 296 height 29
click at [1214, 237] on p "Coolers & Ice Storage" at bounding box center [1270, 241] width 243 height 26
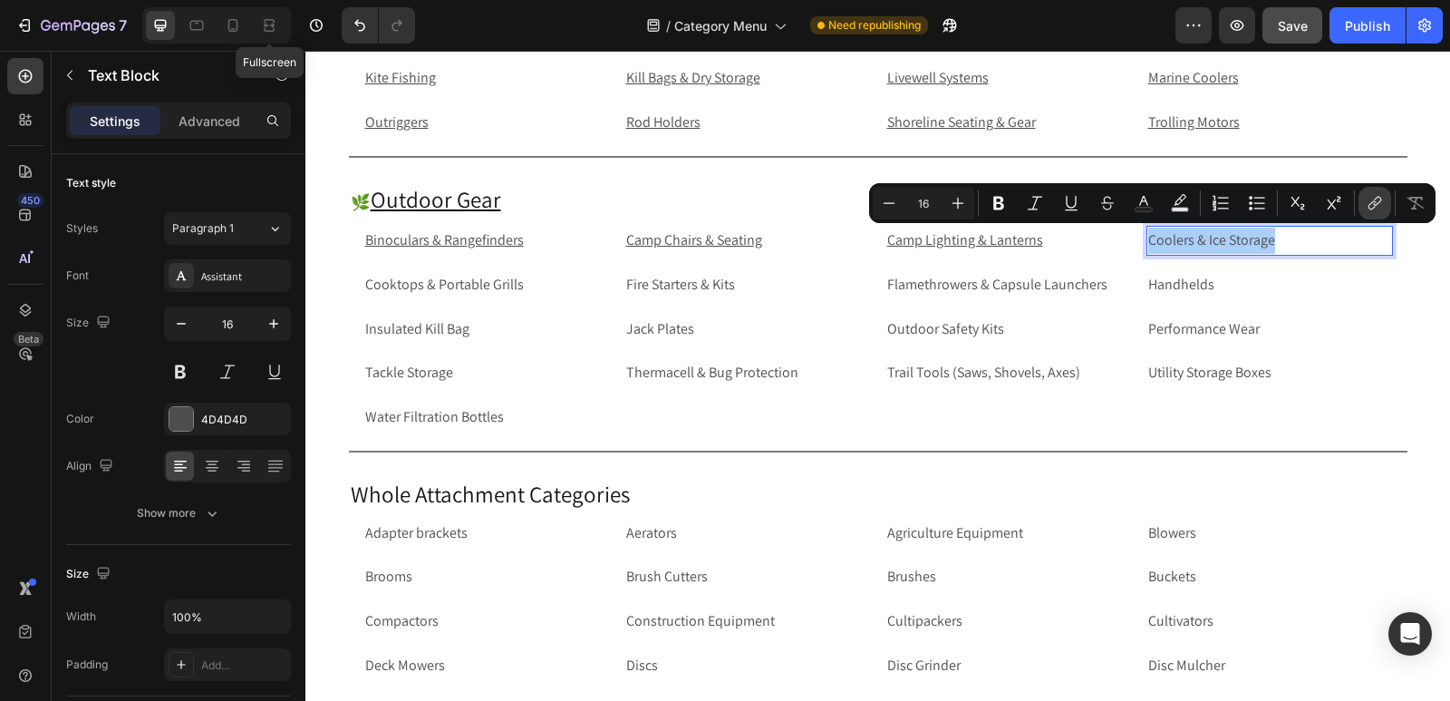
click at [1370, 213] on button "link" at bounding box center [1375, 203] width 33 height 33
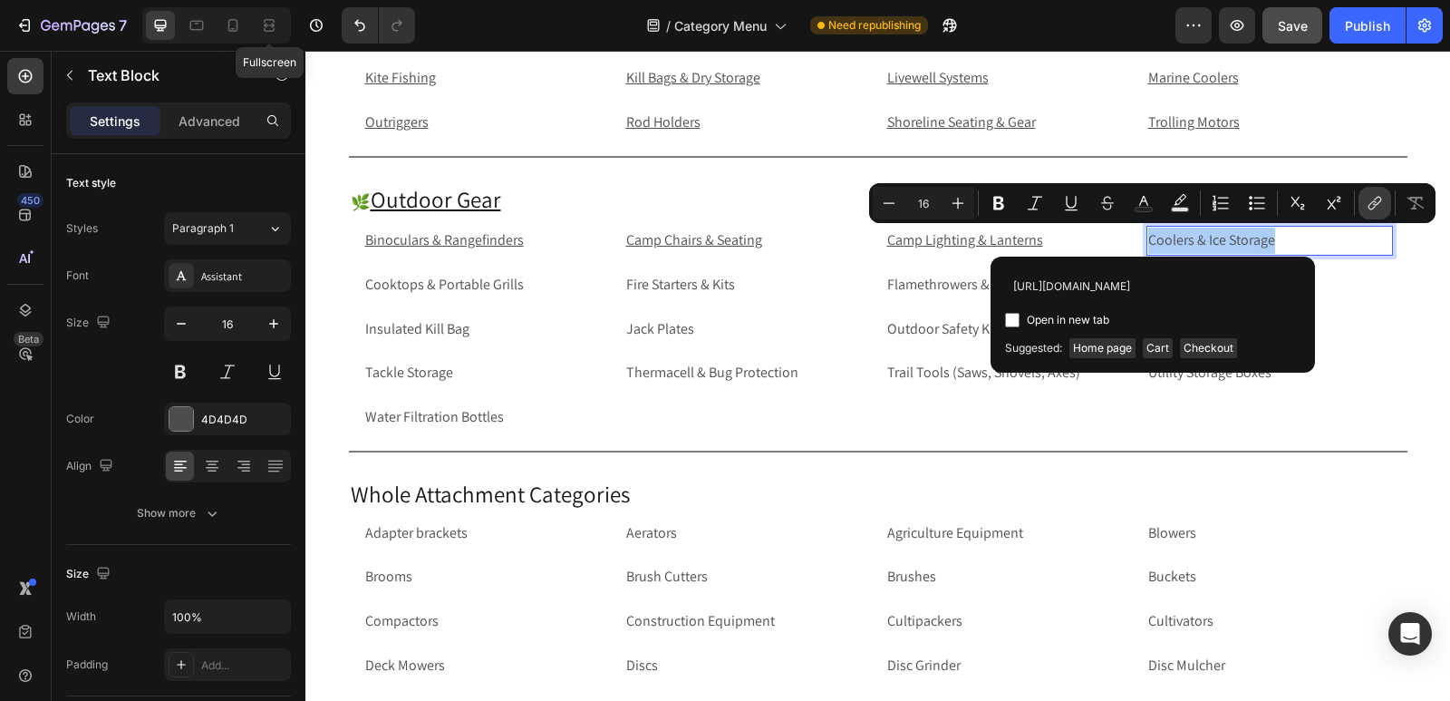
scroll to position [0, 112]
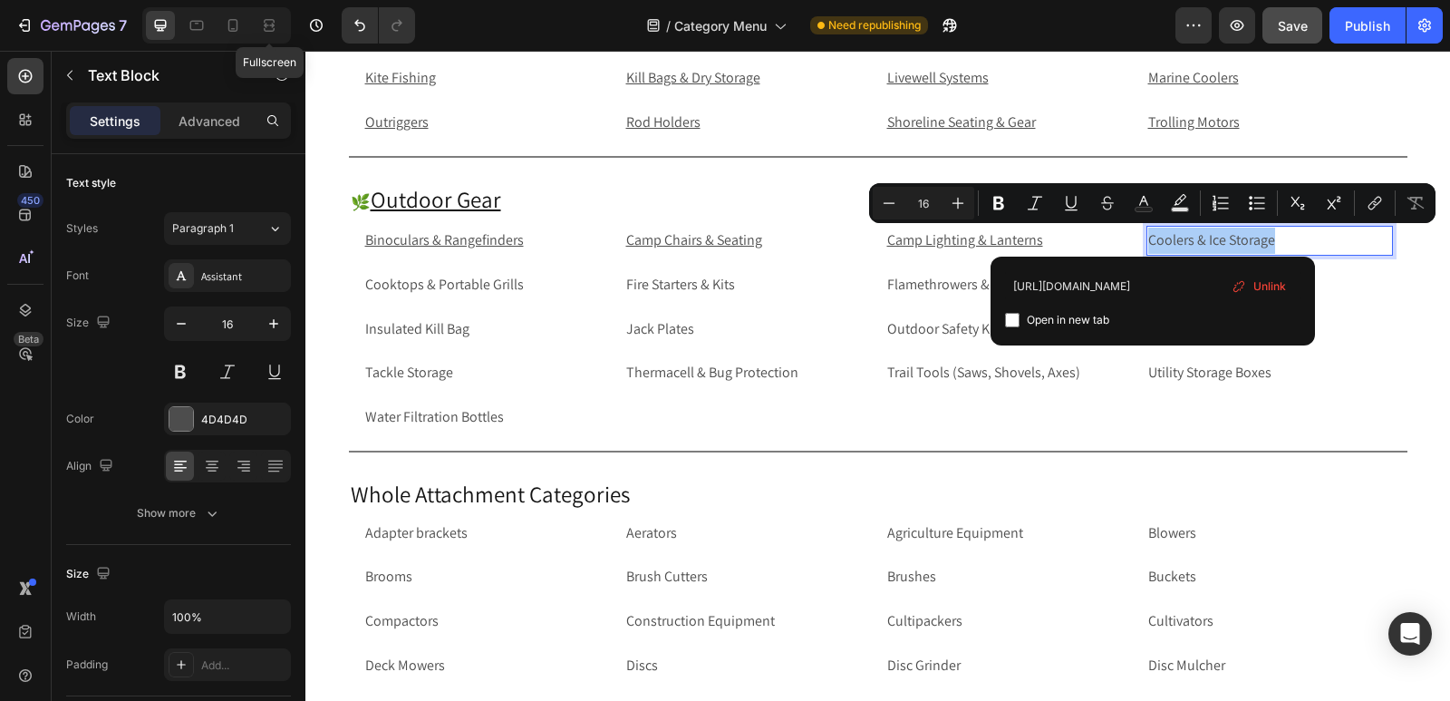
type input "[URL][DOMAIN_NAME]"
click at [1010, 318] on input "Editor contextual toolbar" at bounding box center [1012, 320] width 15 height 15
checkbox input "true"
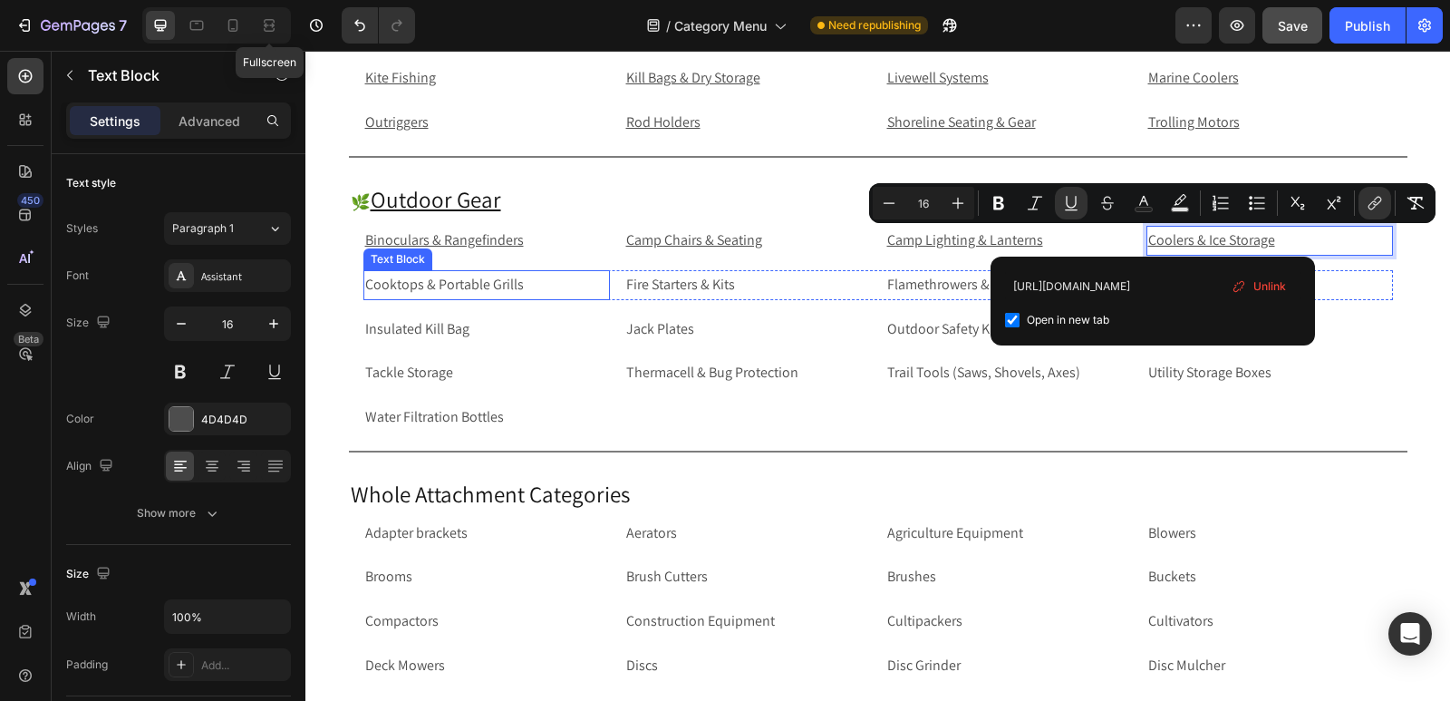
click at [557, 283] on p "Cooktops & Portable Grills" at bounding box center [486, 285] width 243 height 26
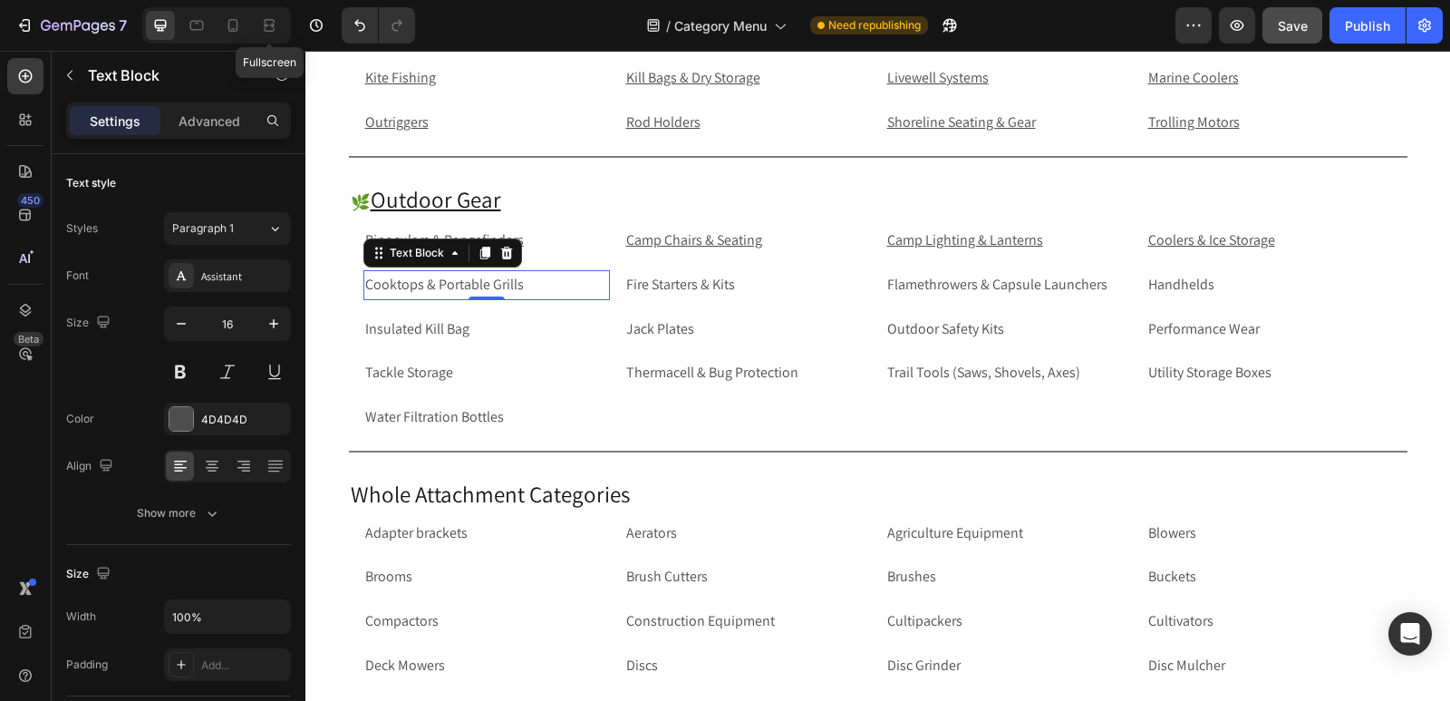
click at [557, 283] on p "Cooktops & Portable Grills" at bounding box center [486, 285] width 243 height 26
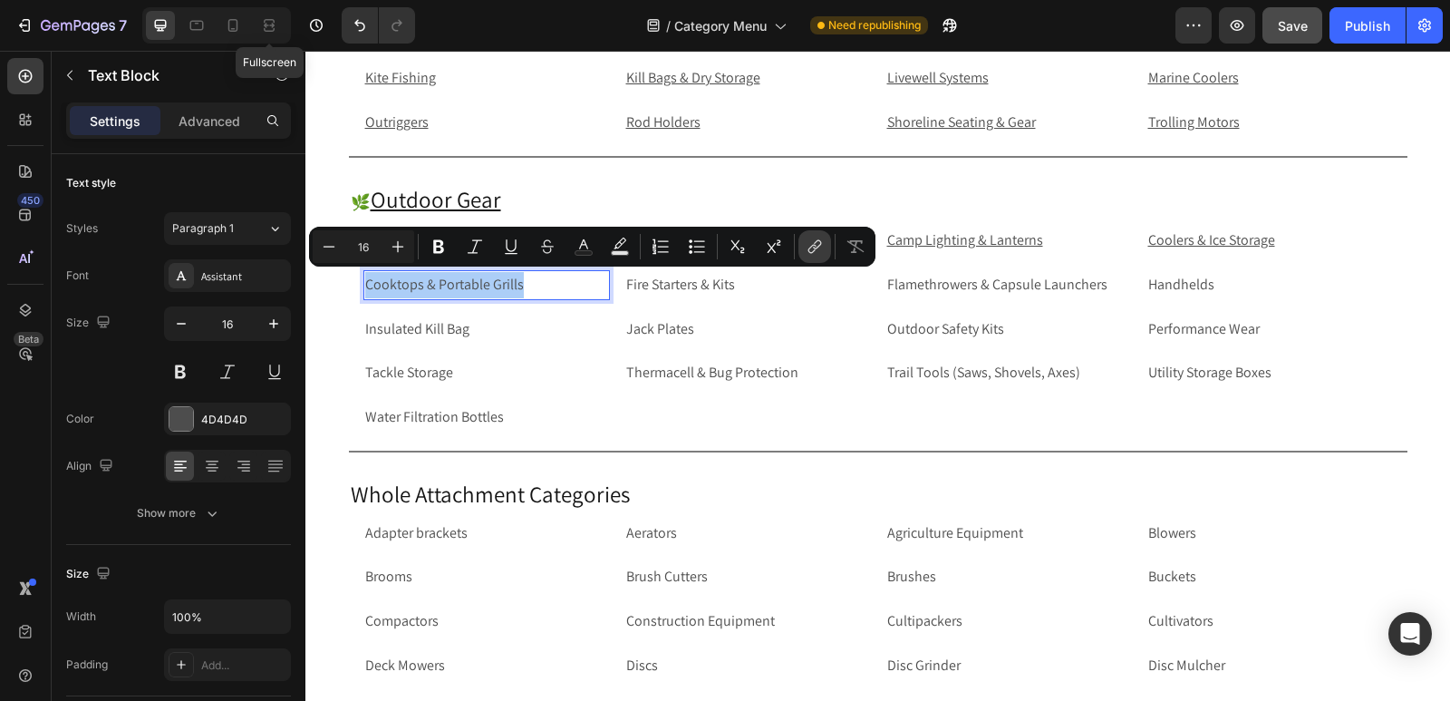
click at [818, 245] on icon "Editor contextual toolbar" at bounding box center [815, 246] width 18 height 18
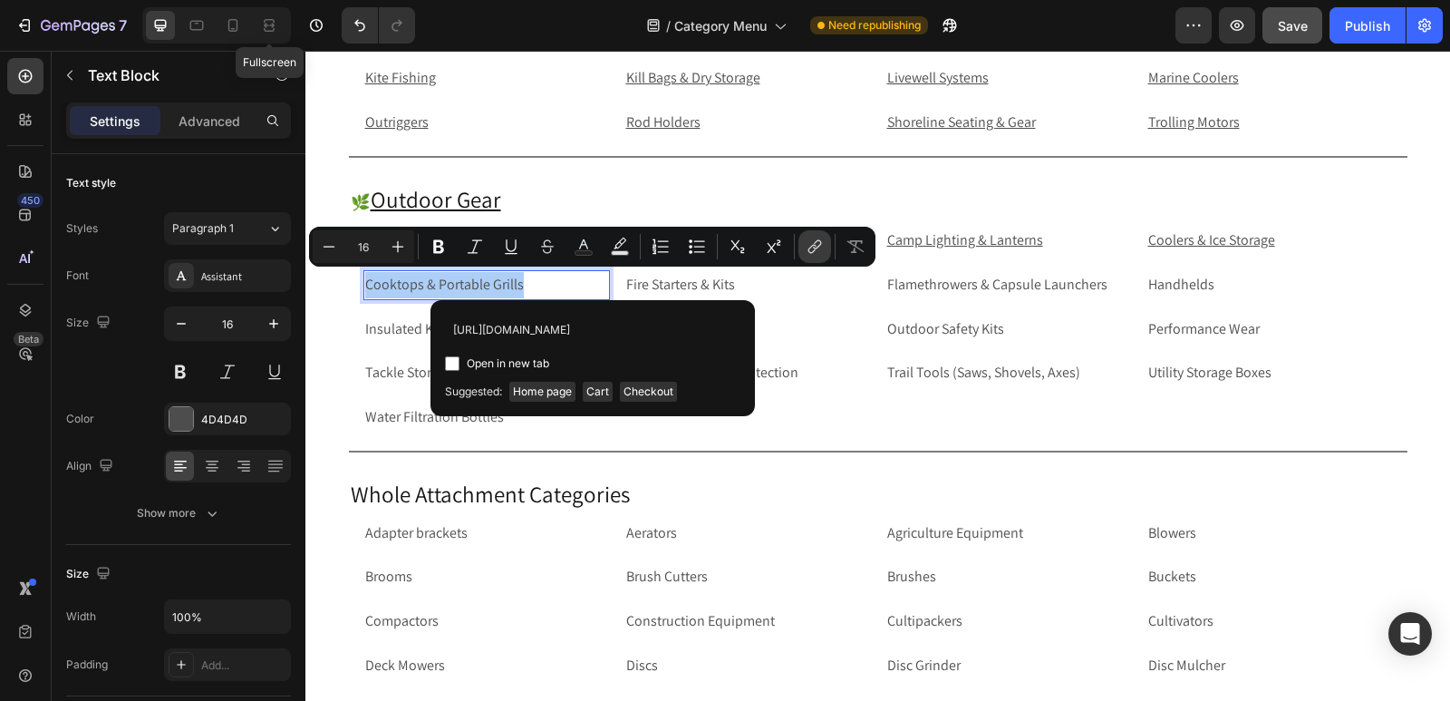
scroll to position [0, 135]
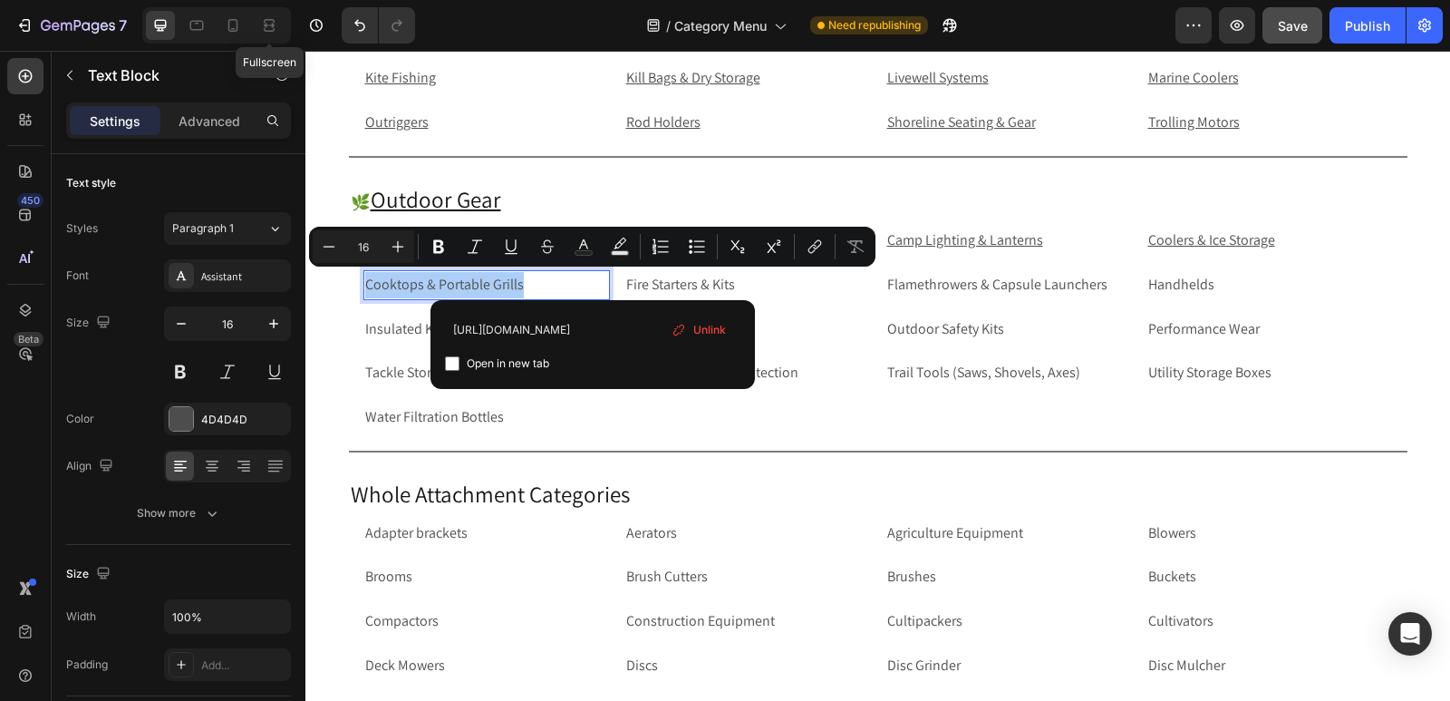
type input "[URL][DOMAIN_NAME]"
click at [447, 368] on input "Editor contextual toolbar" at bounding box center [452, 363] width 15 height 15
checkbox input "true"
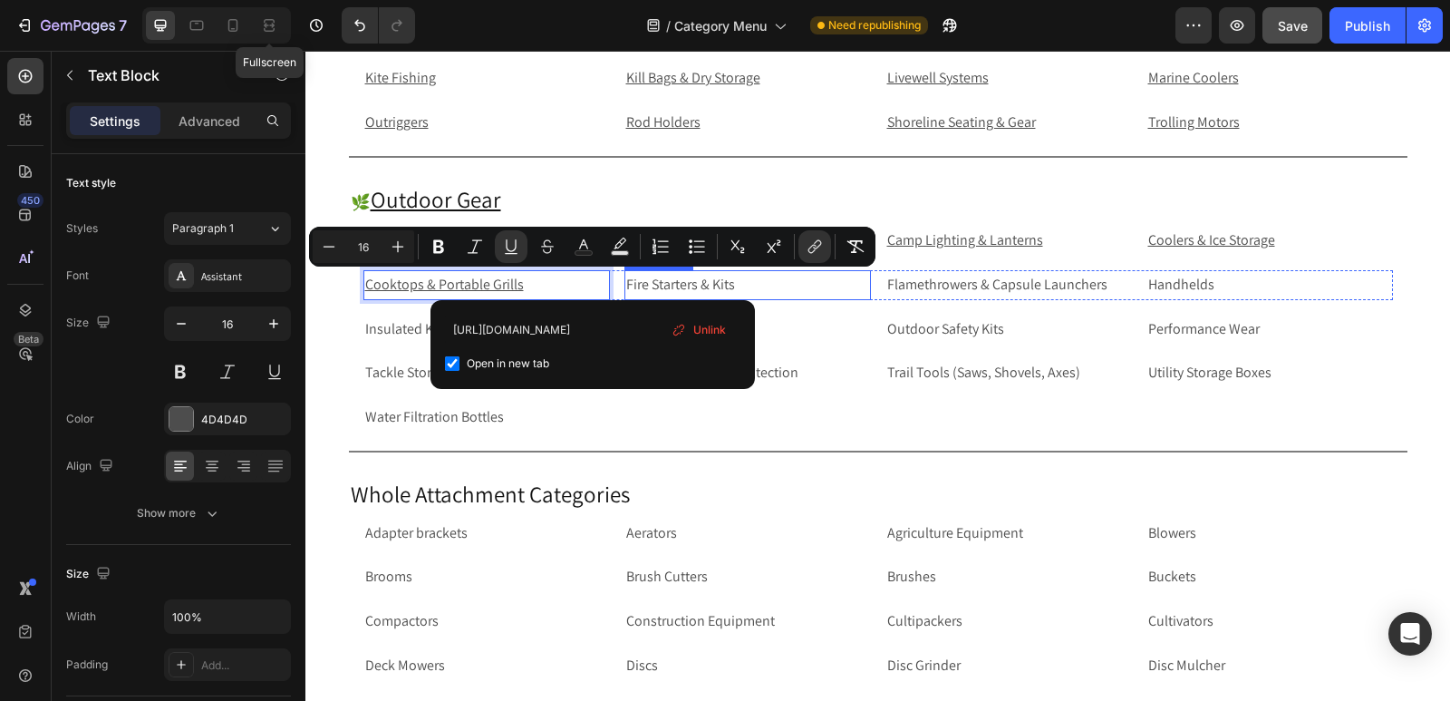
click at [739, 280] on p "Fire Starters & Kits" at bounding box center [747, 285] width 243 height 26
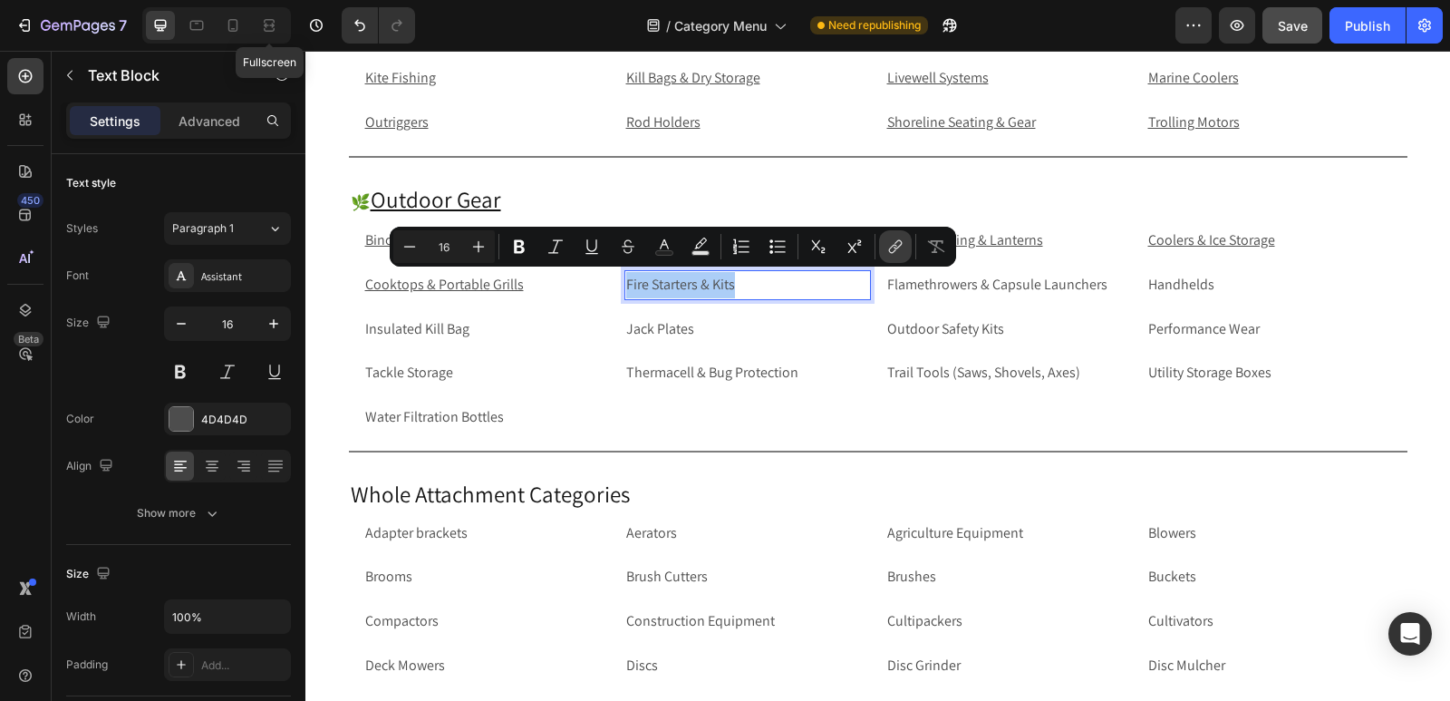
click at [892, 248] on icon "Editor contextual toolbar" at bounding box center [896, 246] width 18 height 18
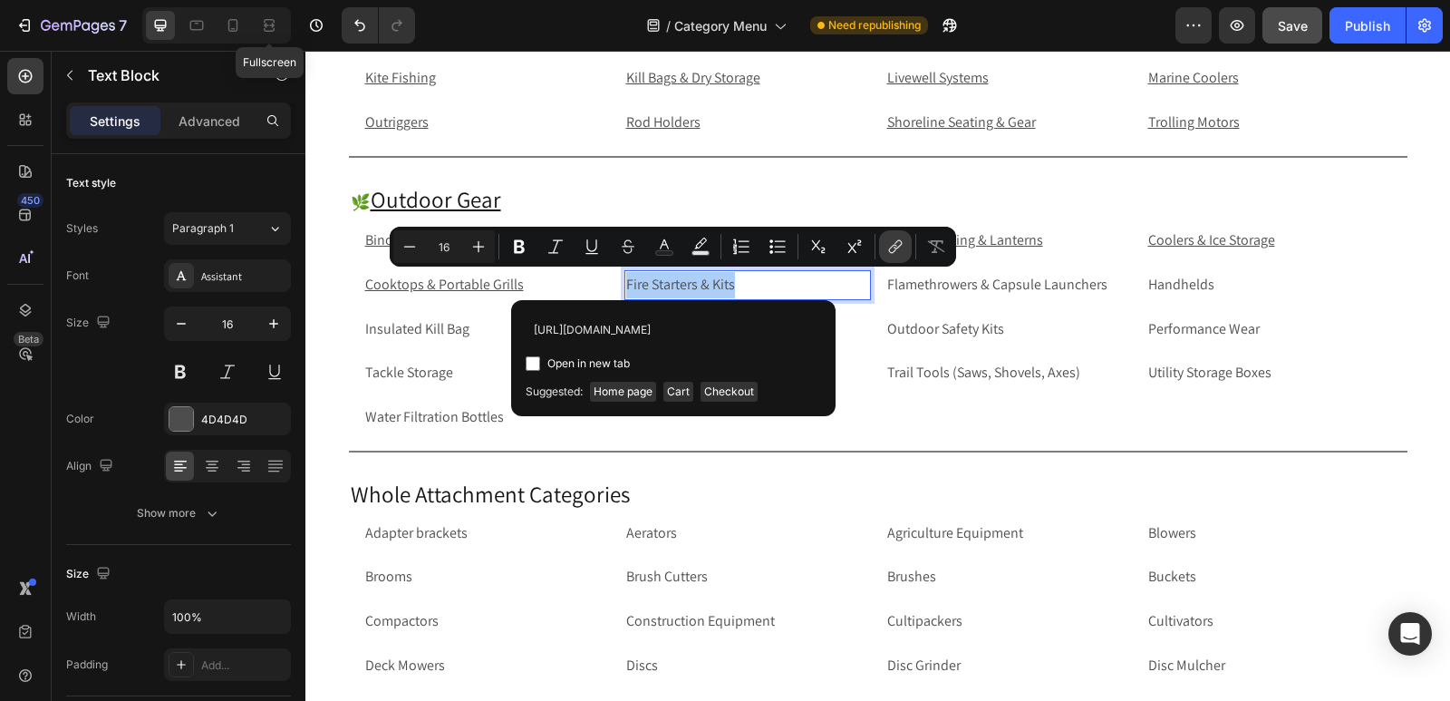
scroll to position [0, 94]
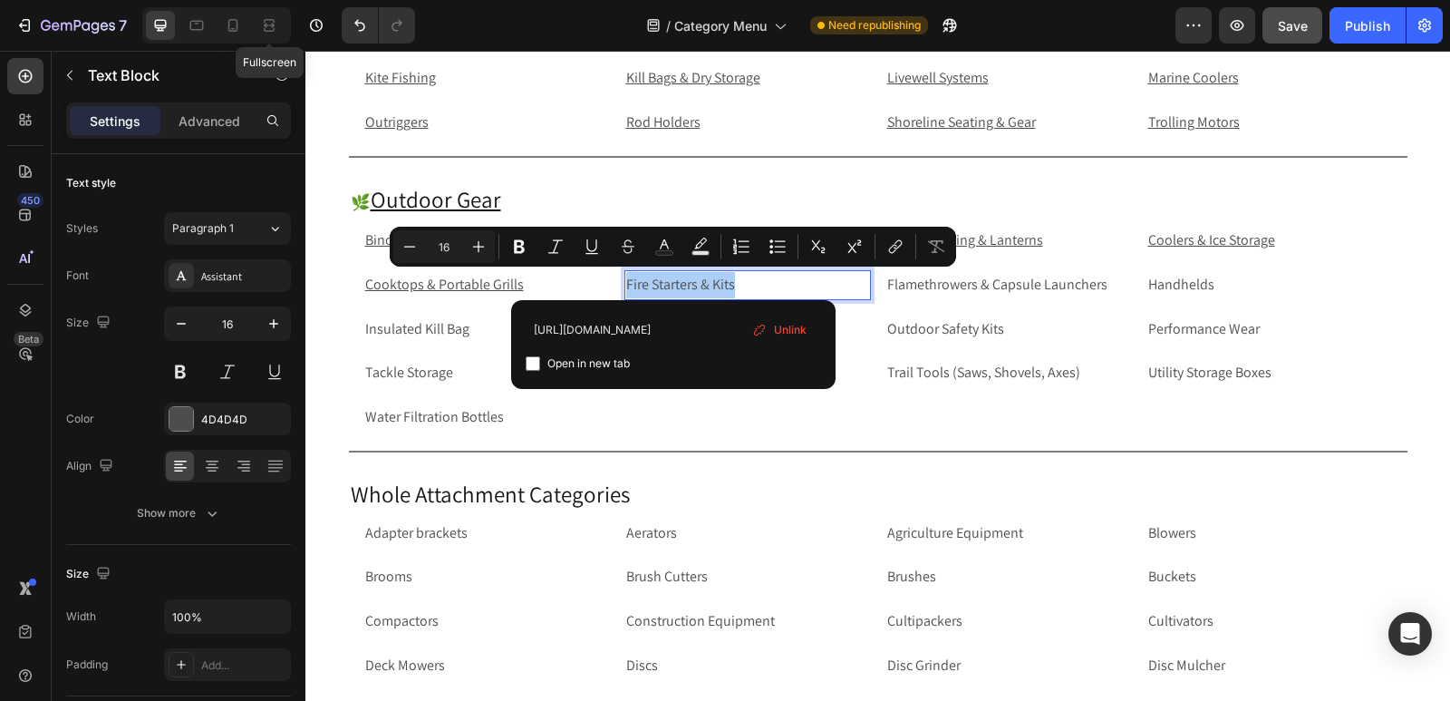
type input "[URL][DOMAIN_NAME]"
click at [534, 363] on input "Editor contextual toolbar" at bounding box center [533, 363] width 15 height 15
checkbox input "true"
click at [1114, 284] on p "Flamethrowers & Capsule Launchers" at bounding box center [1008, 285] width 243 height 26
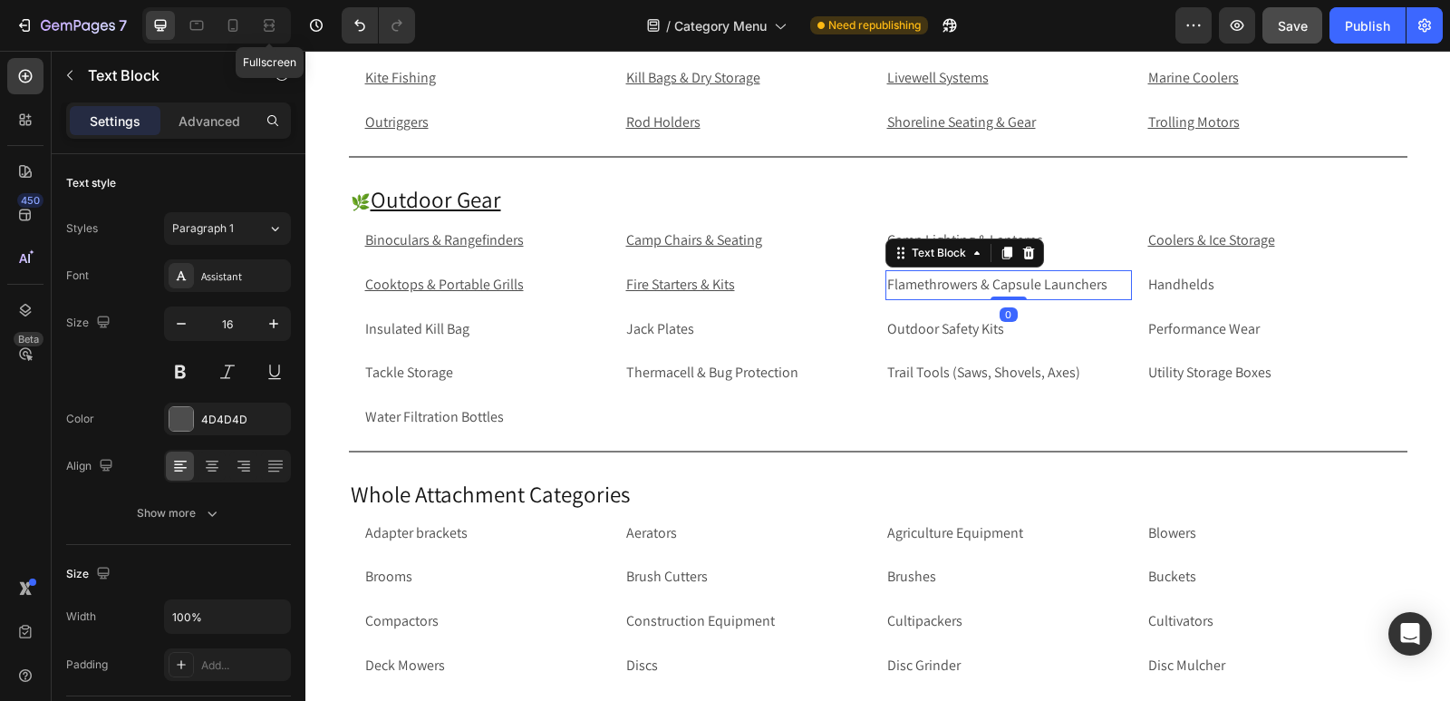
click at [1114, 284] on p "Flamethrowers & Capsule Launchers" at bounding box center [1008, 285] width 243 height 26
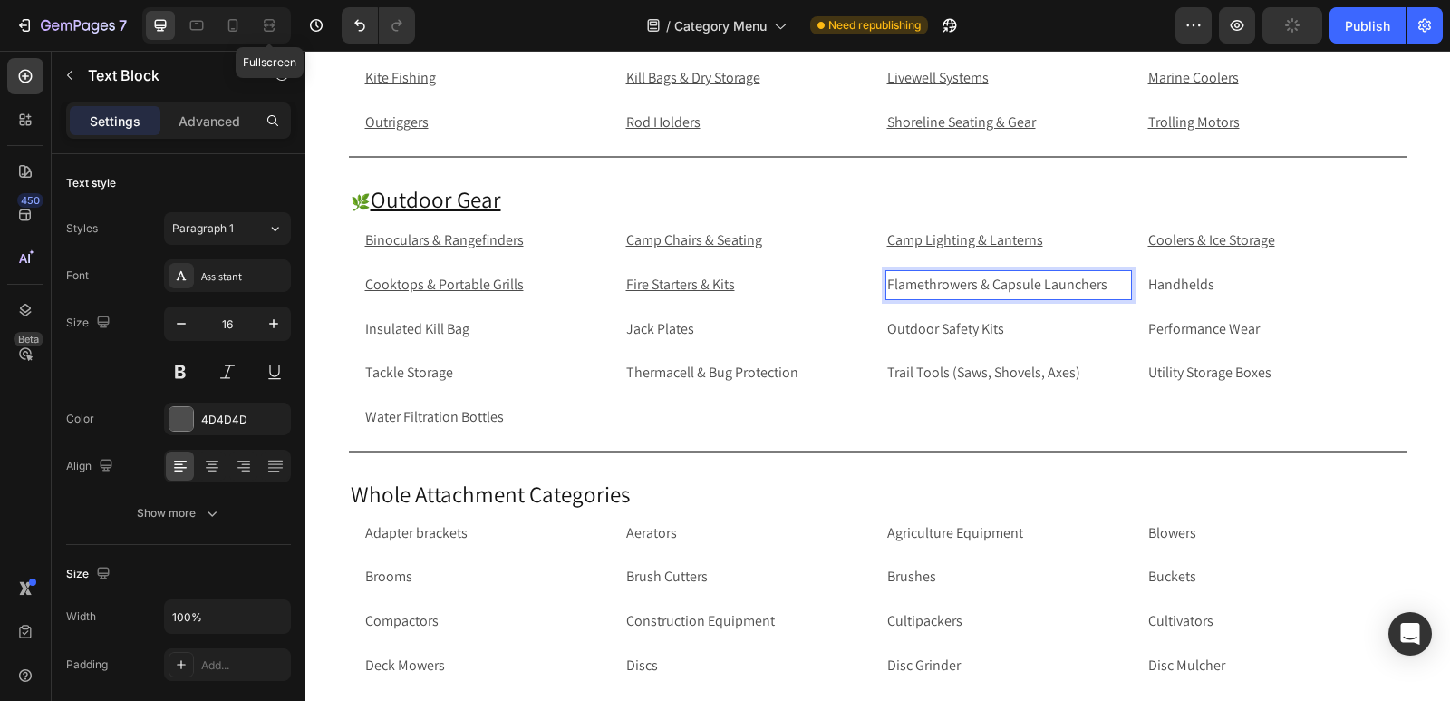
click at [1114, 284] on p "Flamethrowers & Capsule Launchers" at bounding box center [1008, 285] width 243 height 26
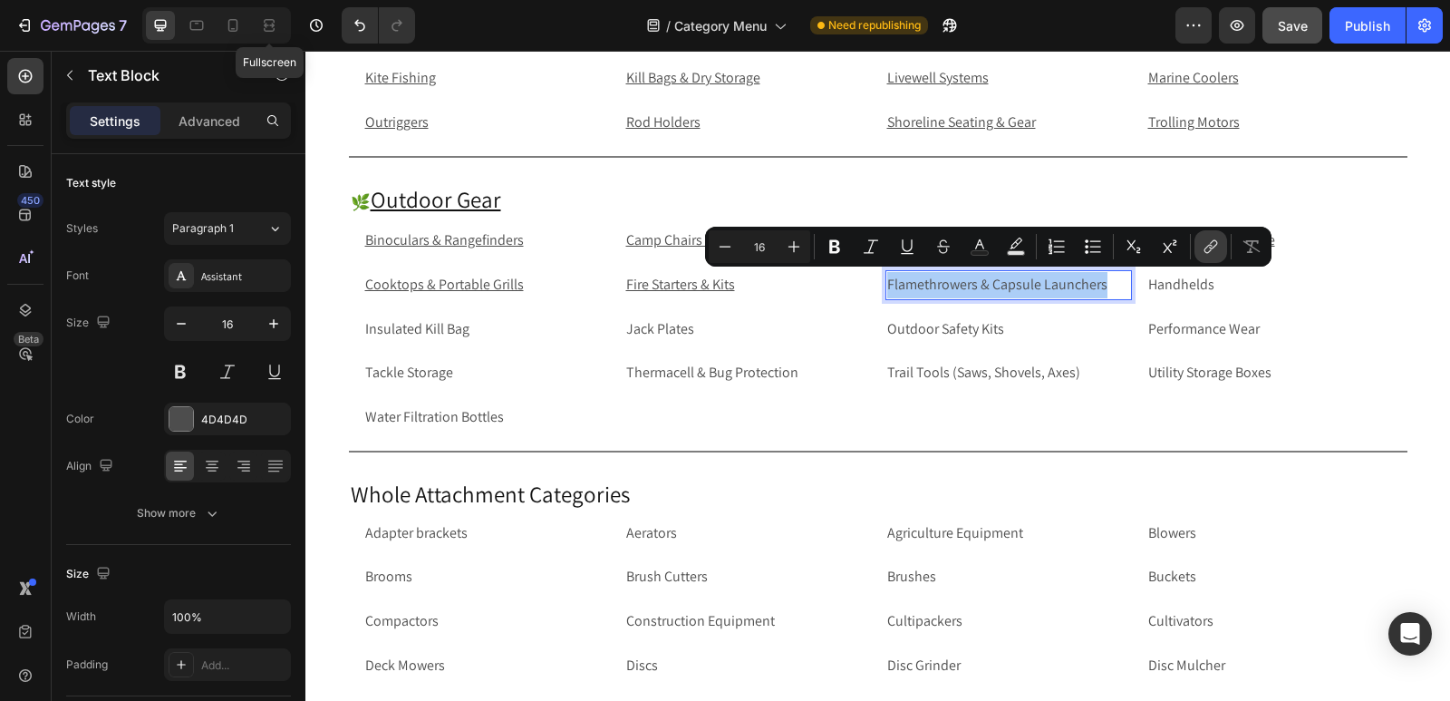
click at [1205, 246] on icon "Editor contextual toolbar" at bounding box center [1211, 246] width 18 height 18
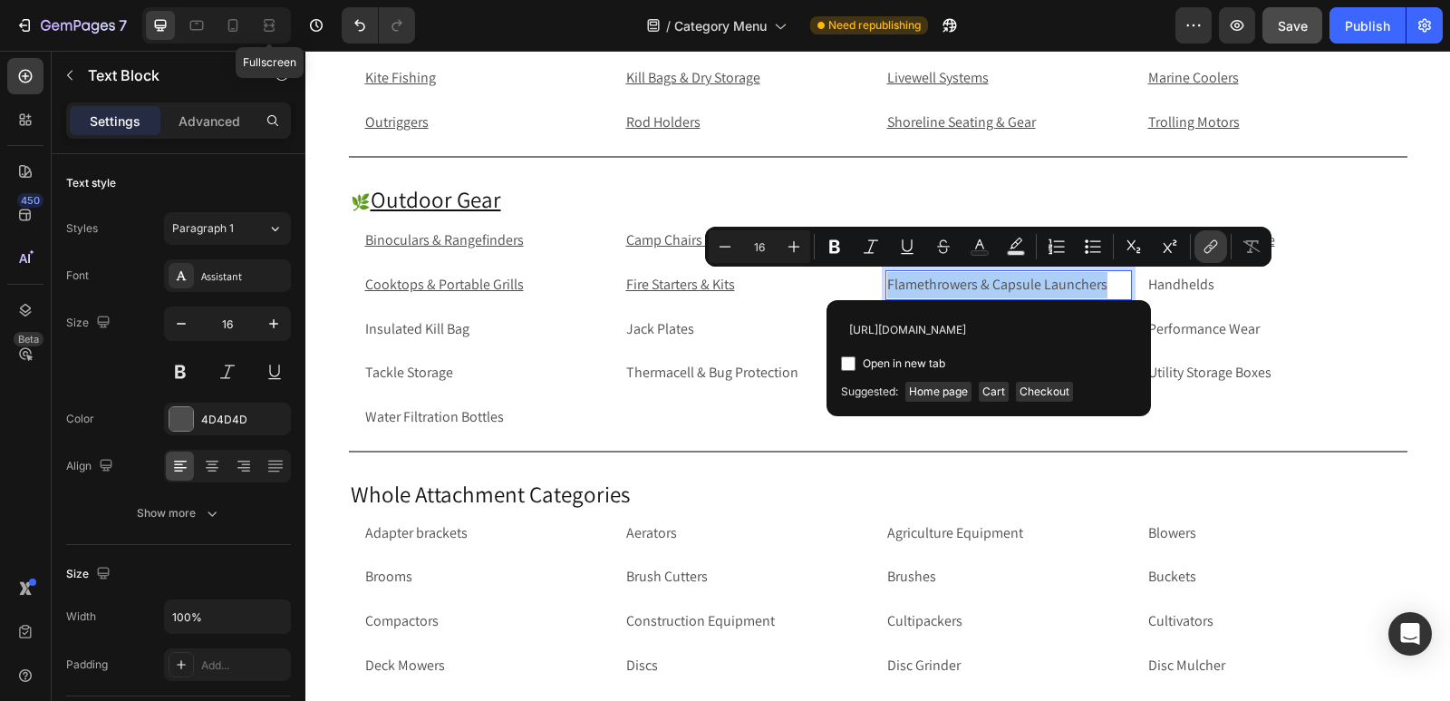
scroll to position [0, 84]
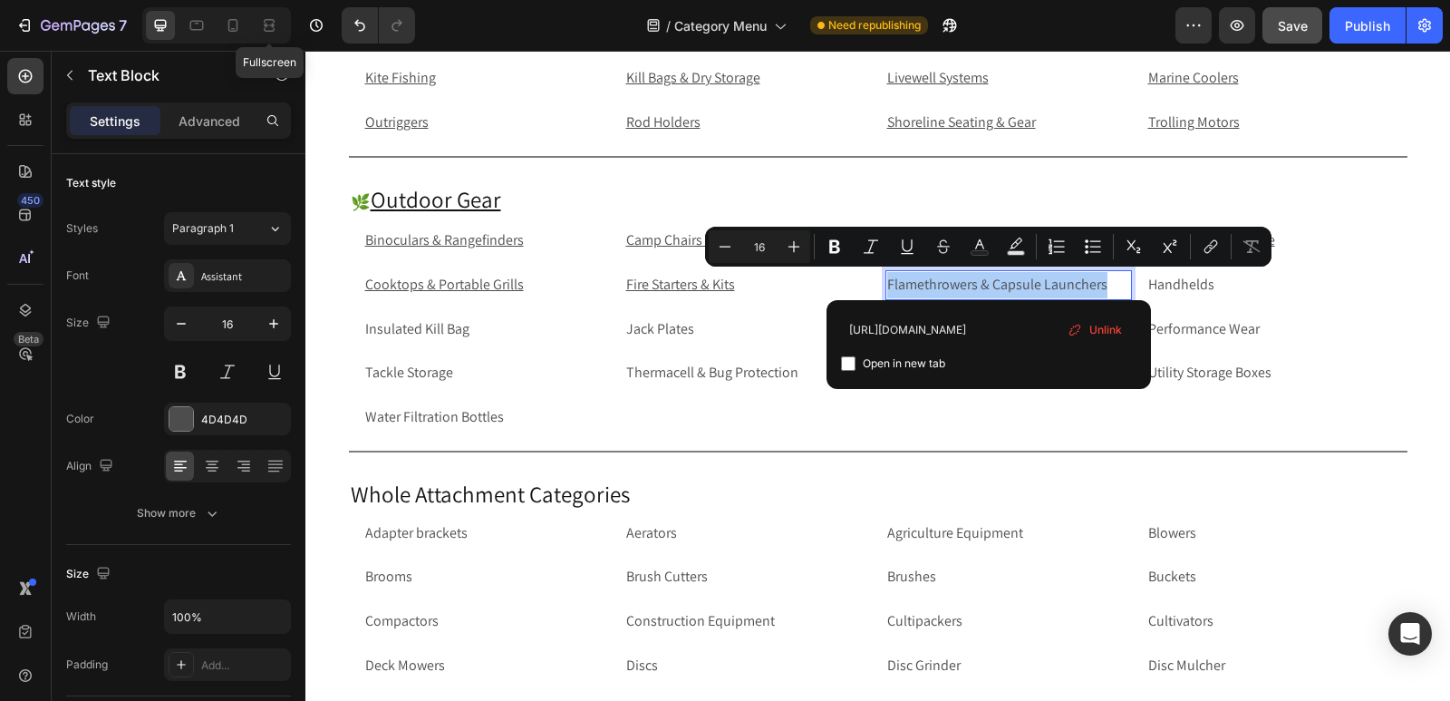
type input "[URL][DOMAIN_NAME]"
click at [847, 362] on input "Editor contextual toolbar" at bounding box center [848, 363] width 15 height 15
checkbox input "true"
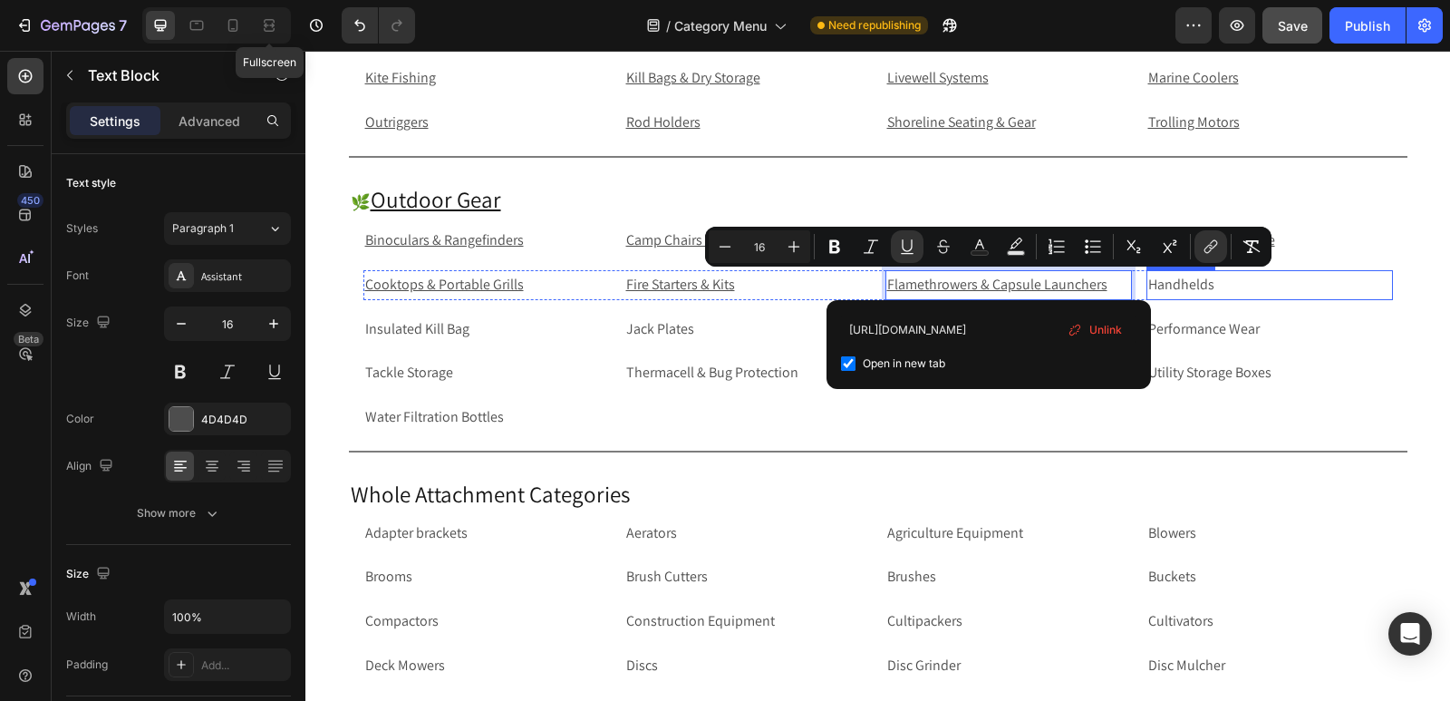
click at [1224, 291] on p "Handhelds" at bounding box center [1270, 285] width 243 height 26
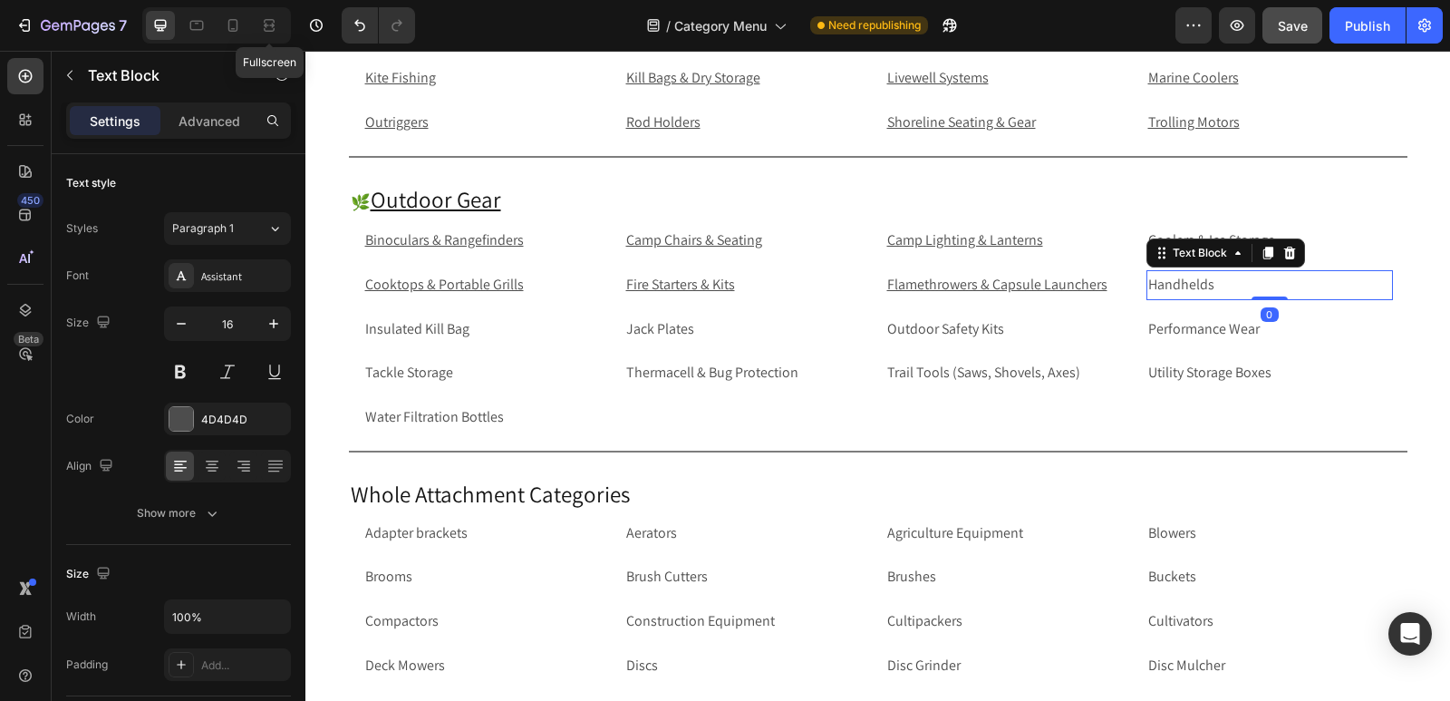
click at [1224, 291] on p "Handhelds" at bounding box center [1270, 285] width 243 height 26
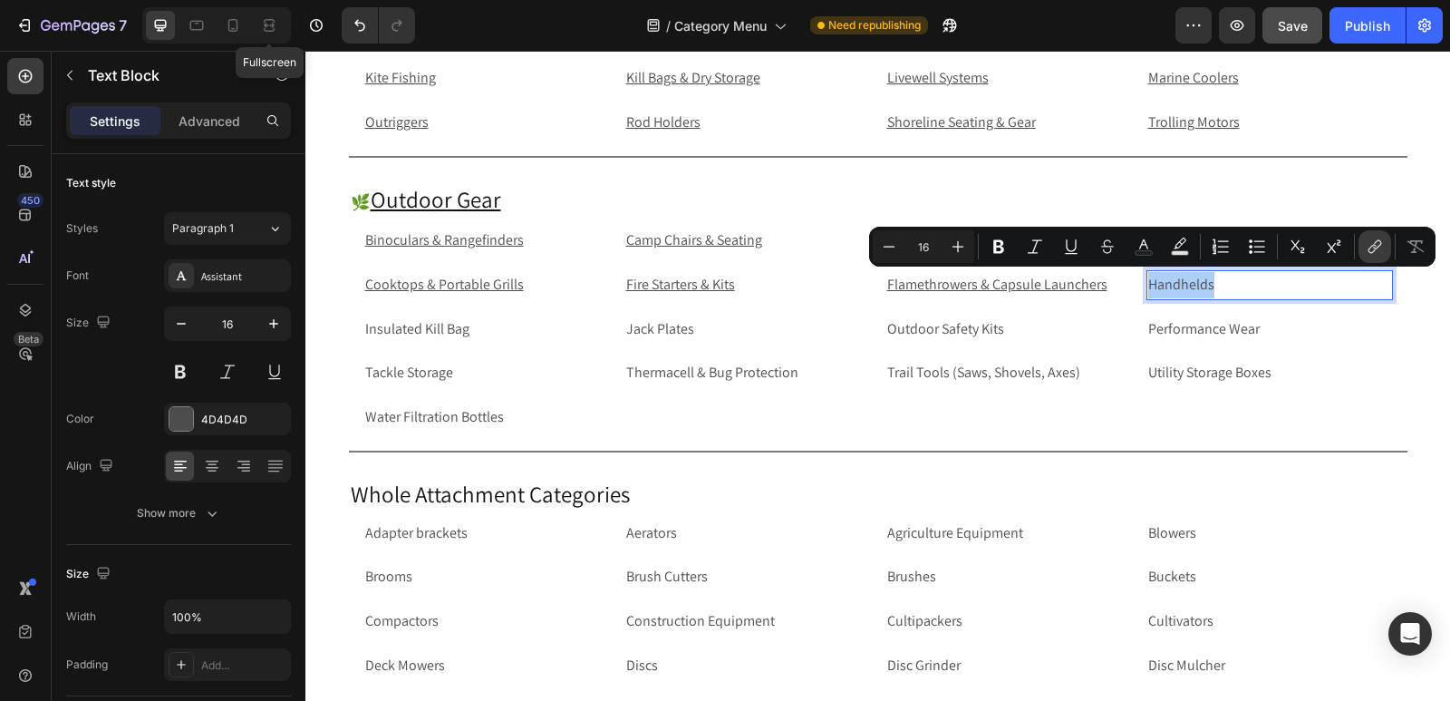
click at [1381, 245] on icon "Editor contextual toolbar" at bounding box center [1377, 244] width 8 height 9
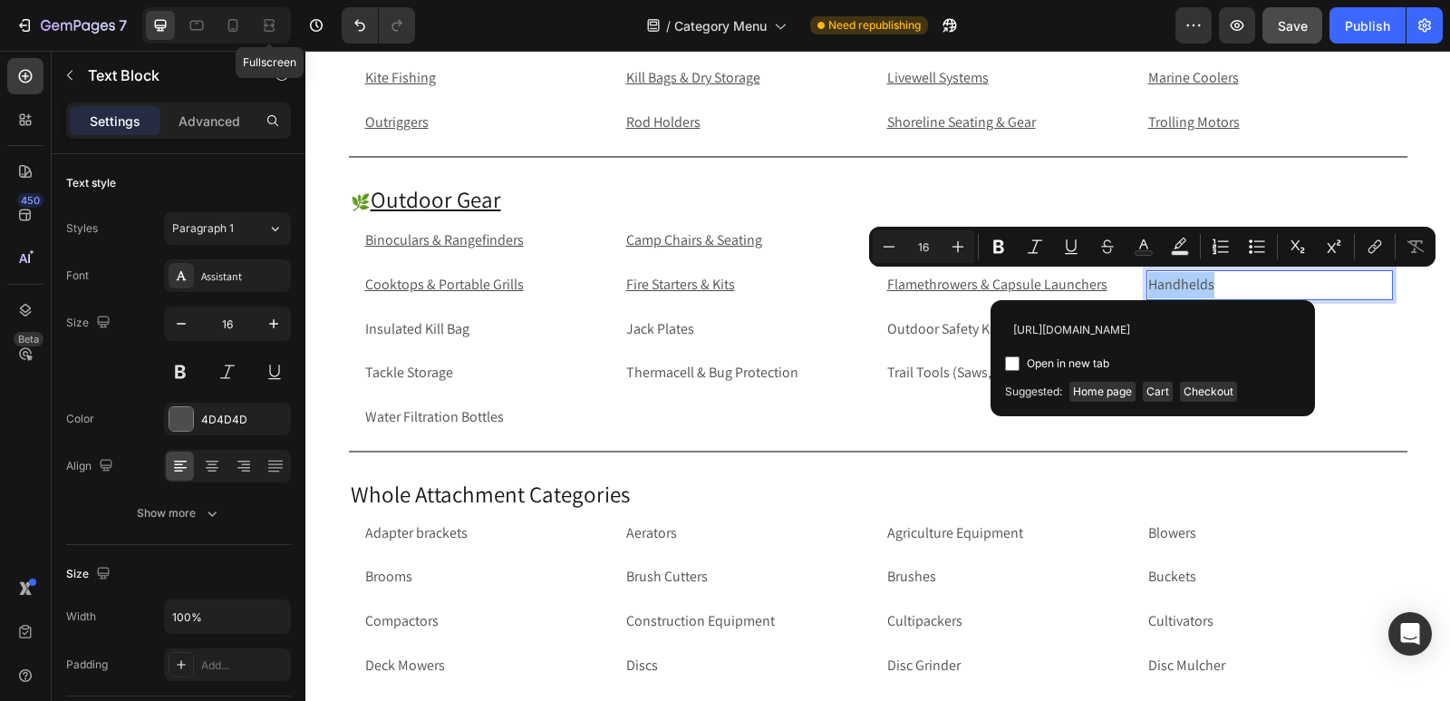
scroll to position [0, 64]
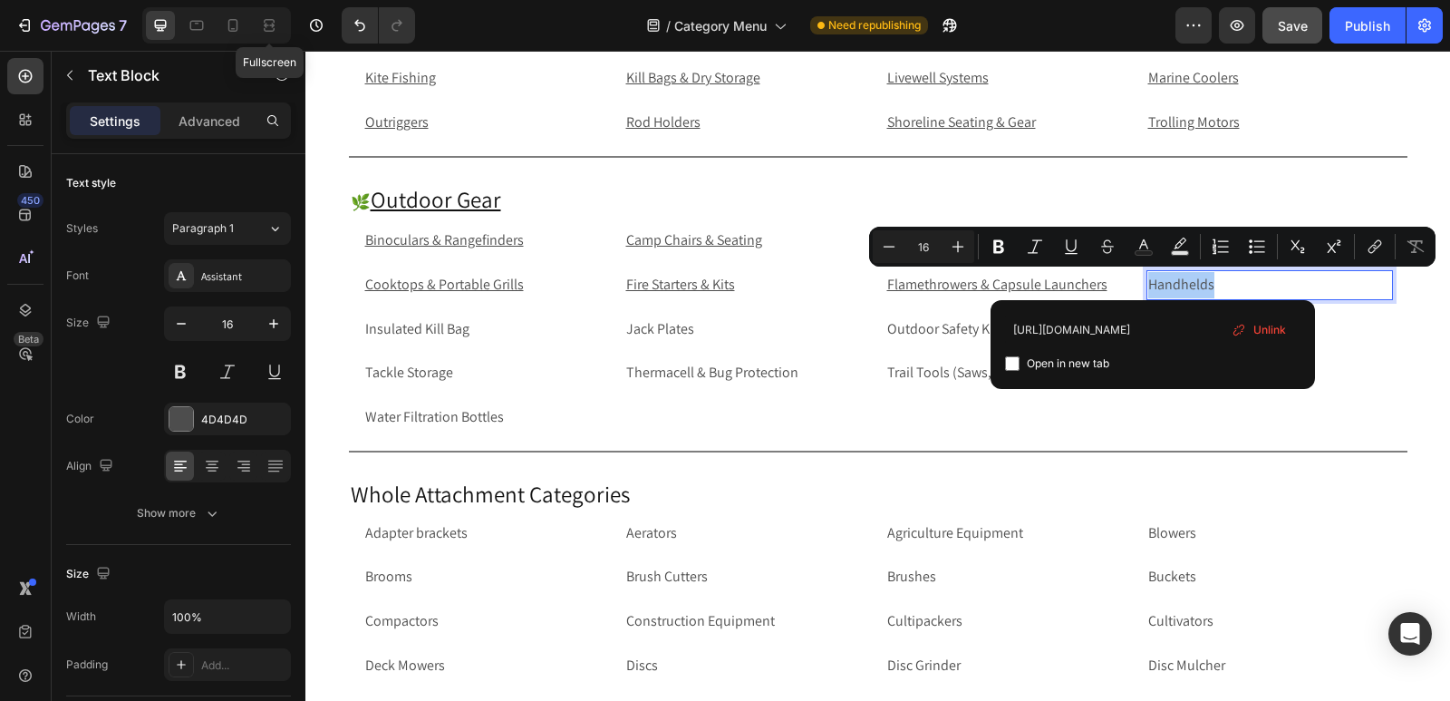
type input "[URL][DOMAIN_NAME]"
click at [1013, 364] on input "Editor contextual toolbar" at bounding box center [1012, 363] width 15 height 15
checkbox input "true"
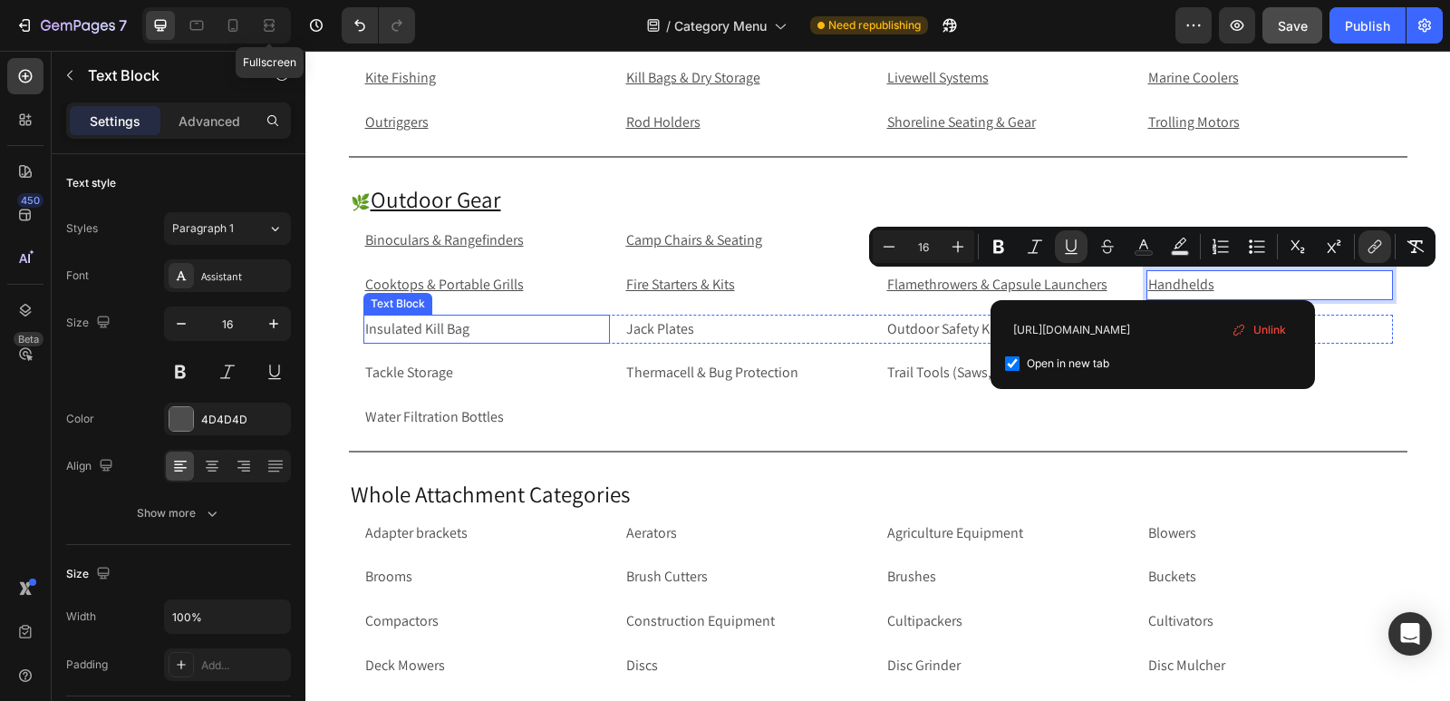
click at [531, 329] on p "Insulated Kill Bag" at bounding box center [486, 329] width 243 height 26
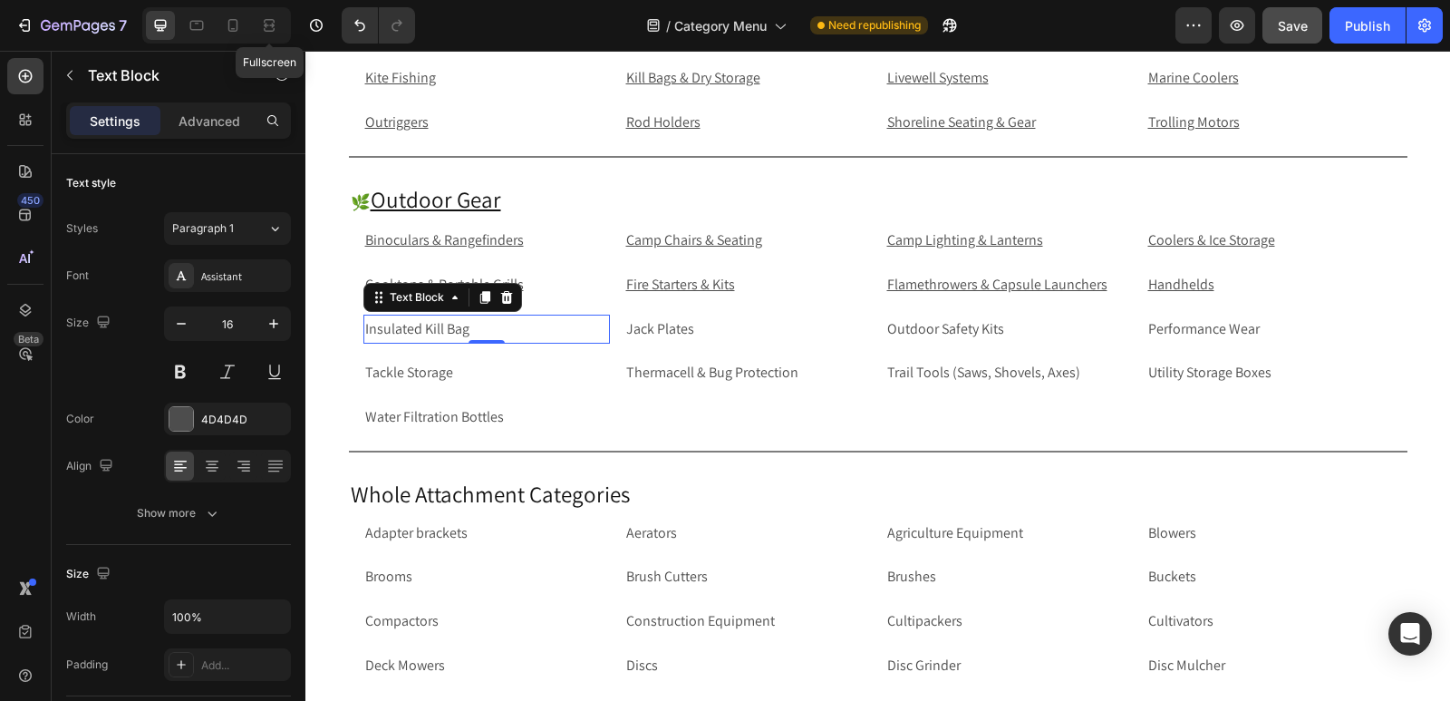
click at [551, 331] on p "Insulated Kill Bag" at bounding box center [486, 329] width 243 height 26
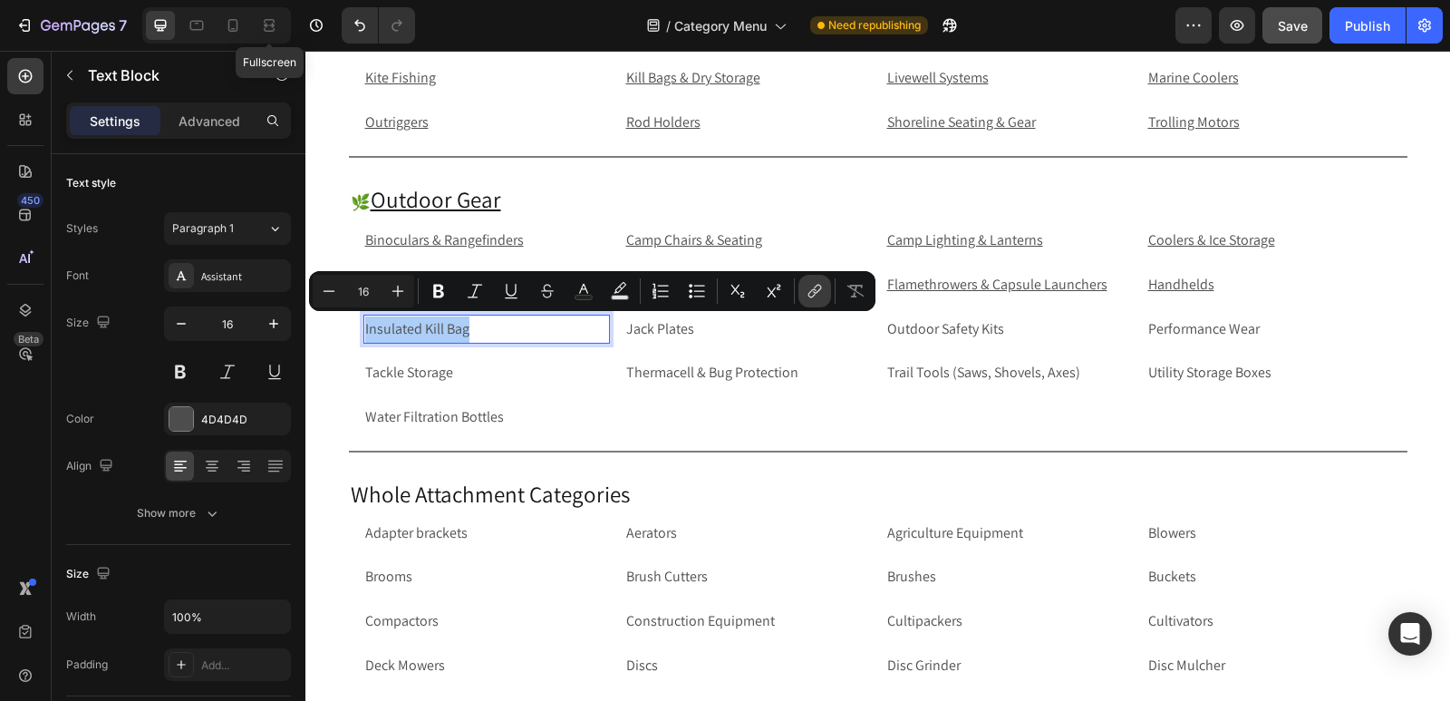
click at [811, 291] on icon "Editor contextual toolbar" at bounding box center [813, 293] width 8 height 9
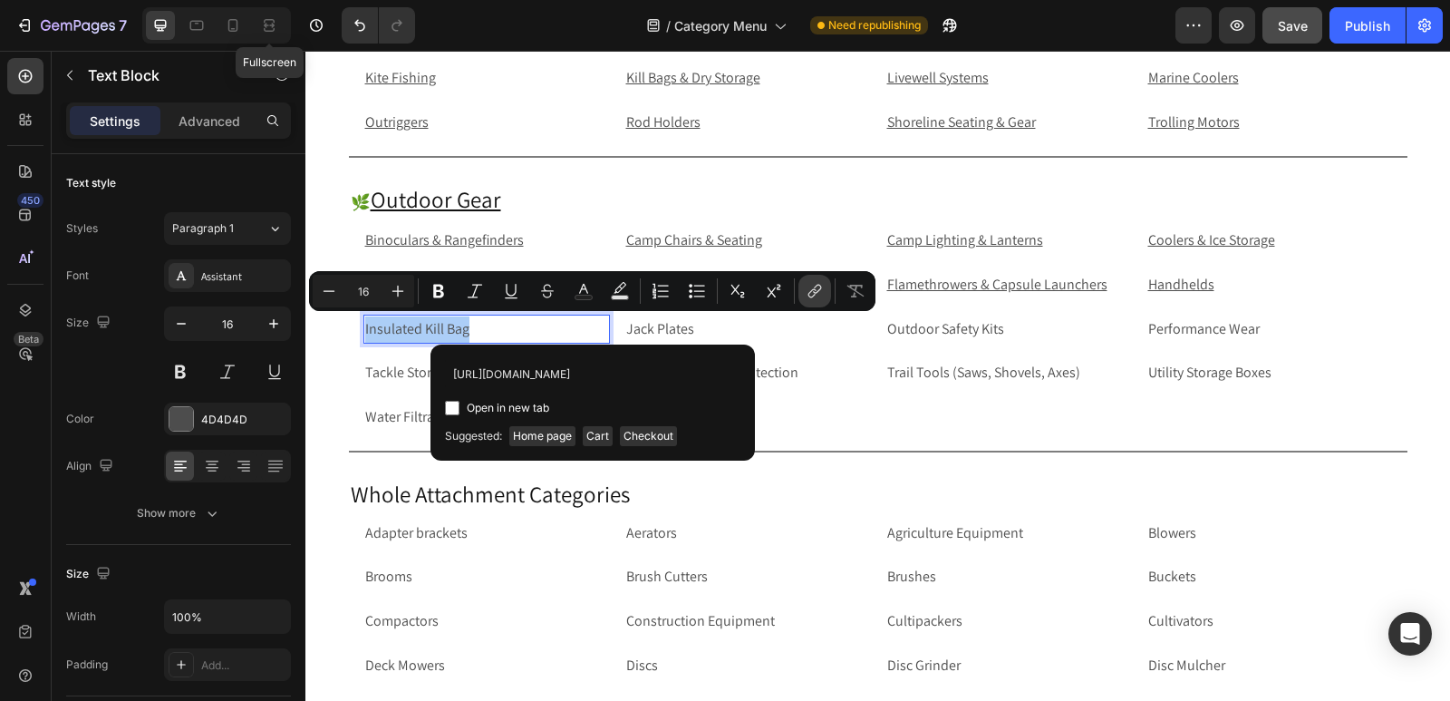
scroll to position [0, 144]
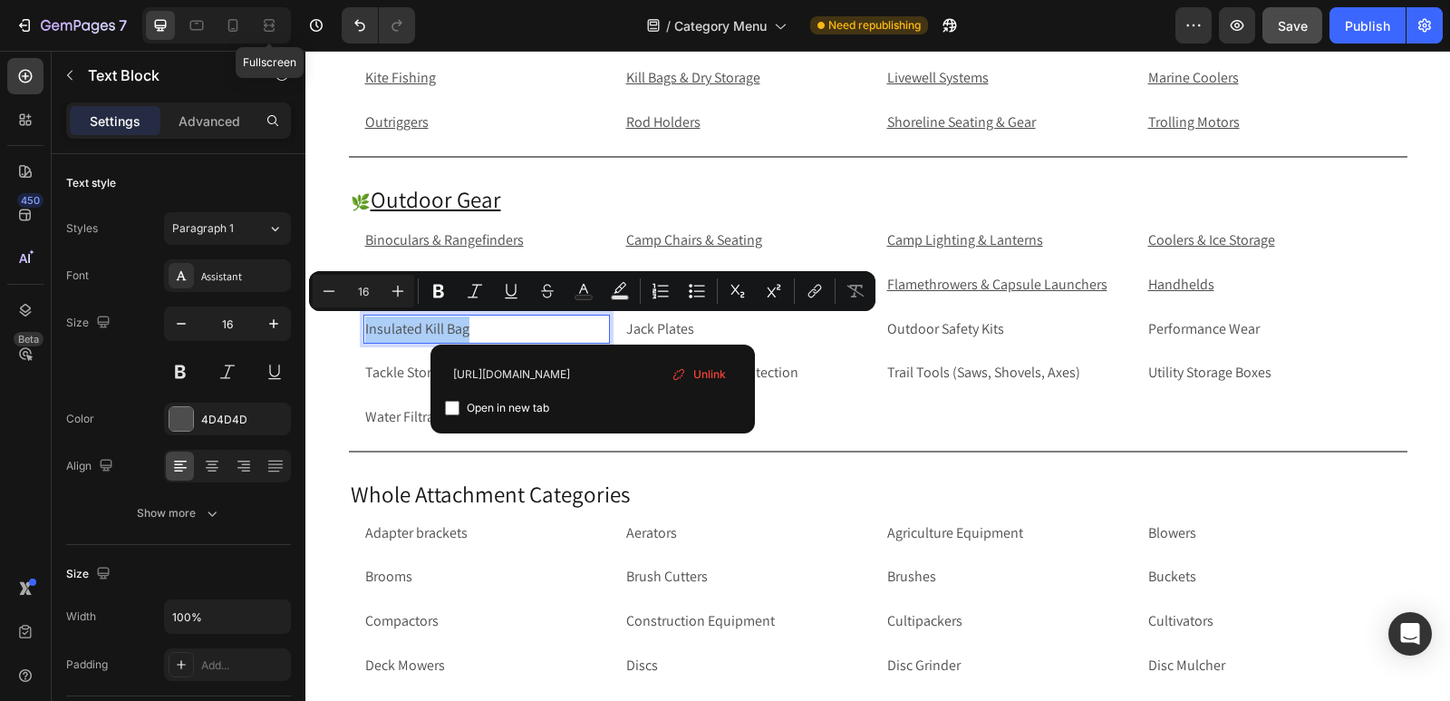
type input "[URL][DOMAIN_NAME]"
click at [455, 406] on input "Editor contextual toolbar" at bounding box center [452, 408] width 15 height 15
checkbox input "true"
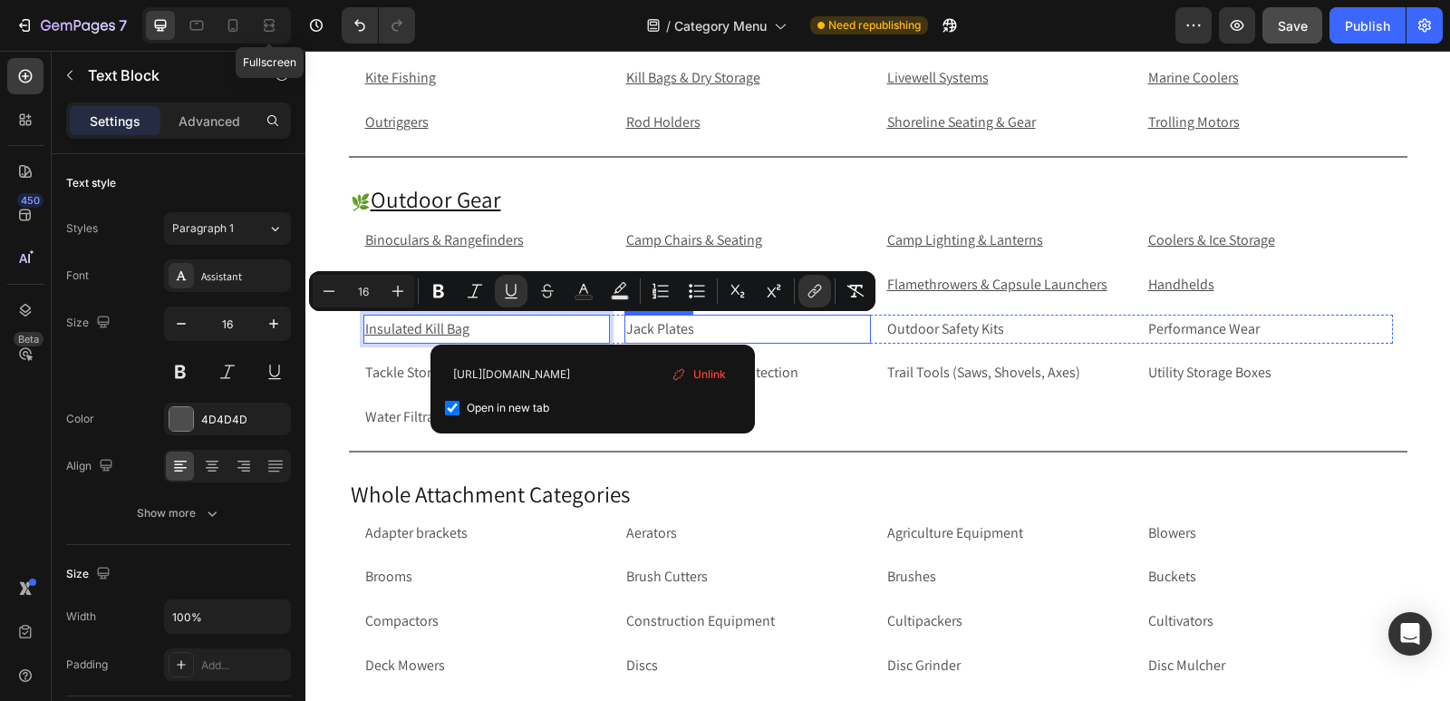
click at [793, 325] on p "Jack Plates" at bounding box center [747, 329] width 243 height 26
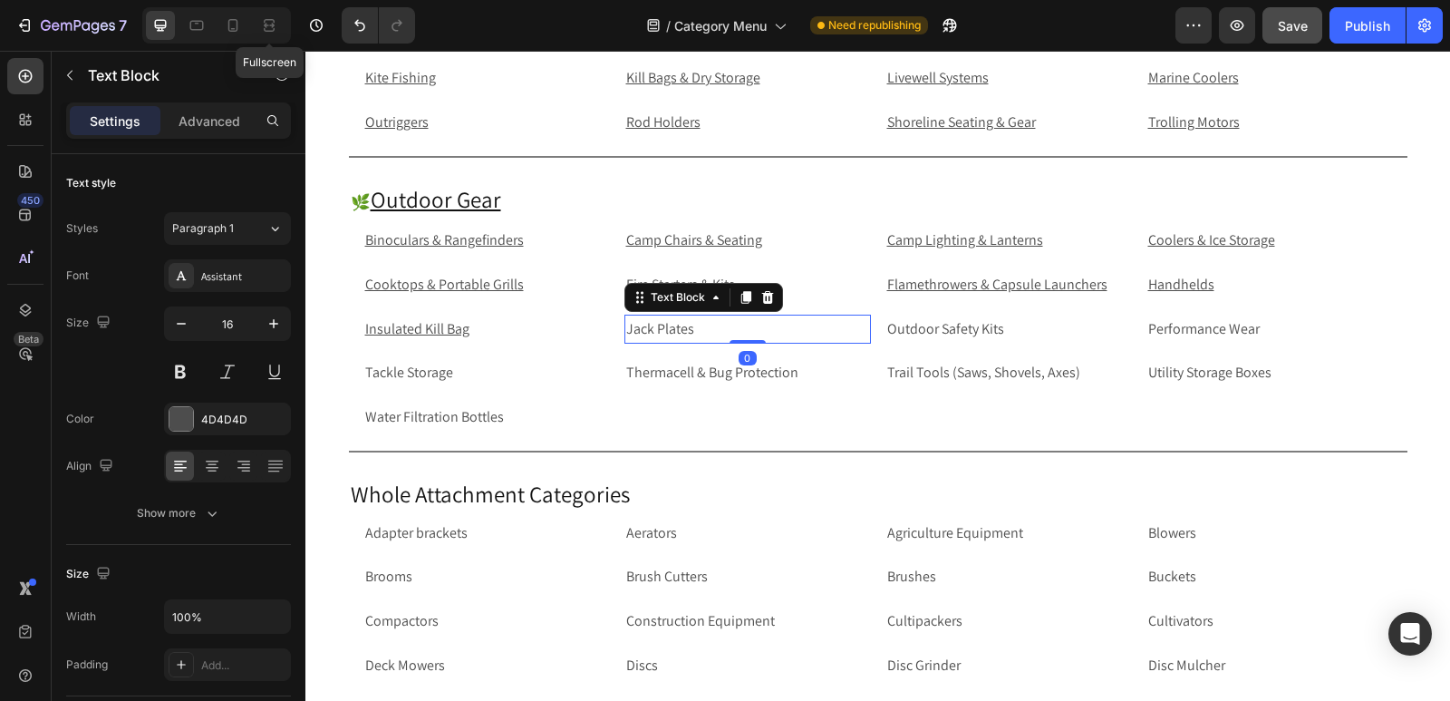
click at [793, 329] on p "Jack Plates" at bounding box center [747, 329] width 243 height 26
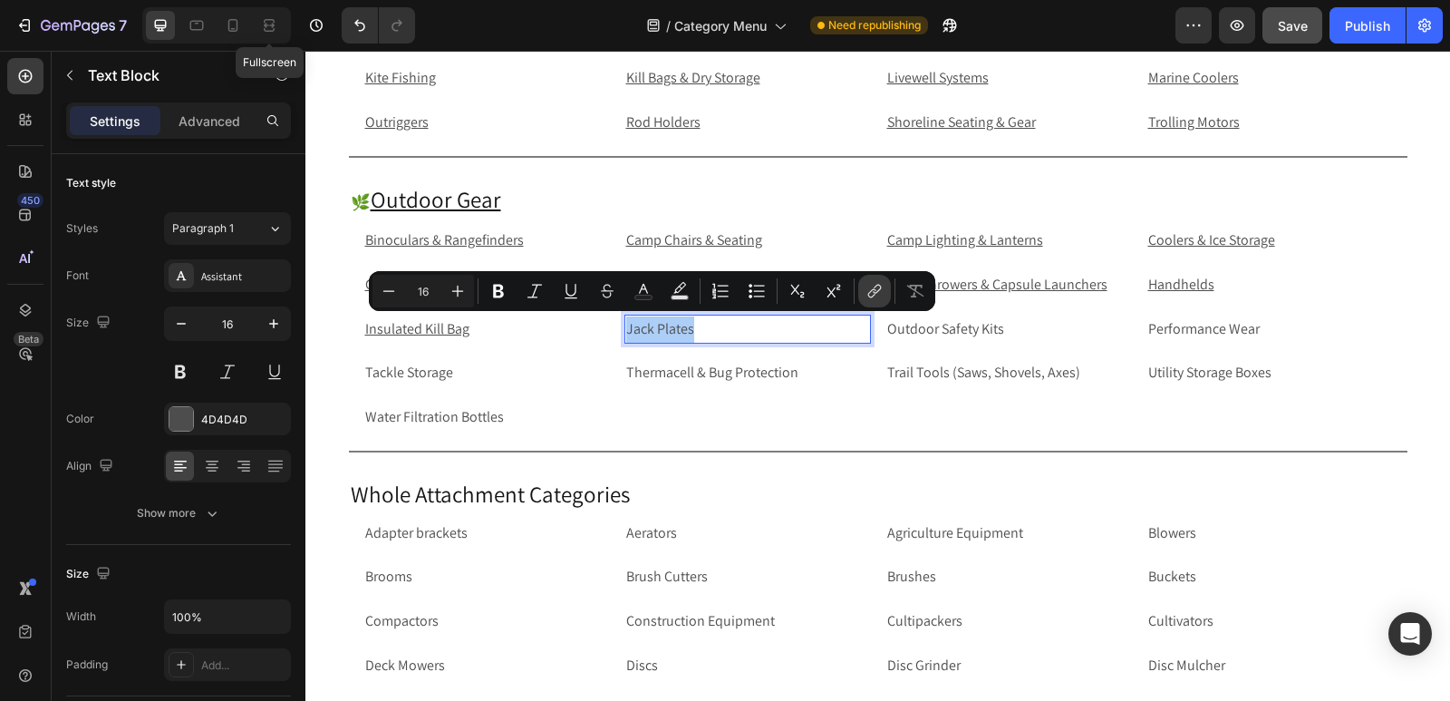
click at [875, 291] on icon "Editor contextual toolbar" at bounding box center [875, 291] width 18 height 18
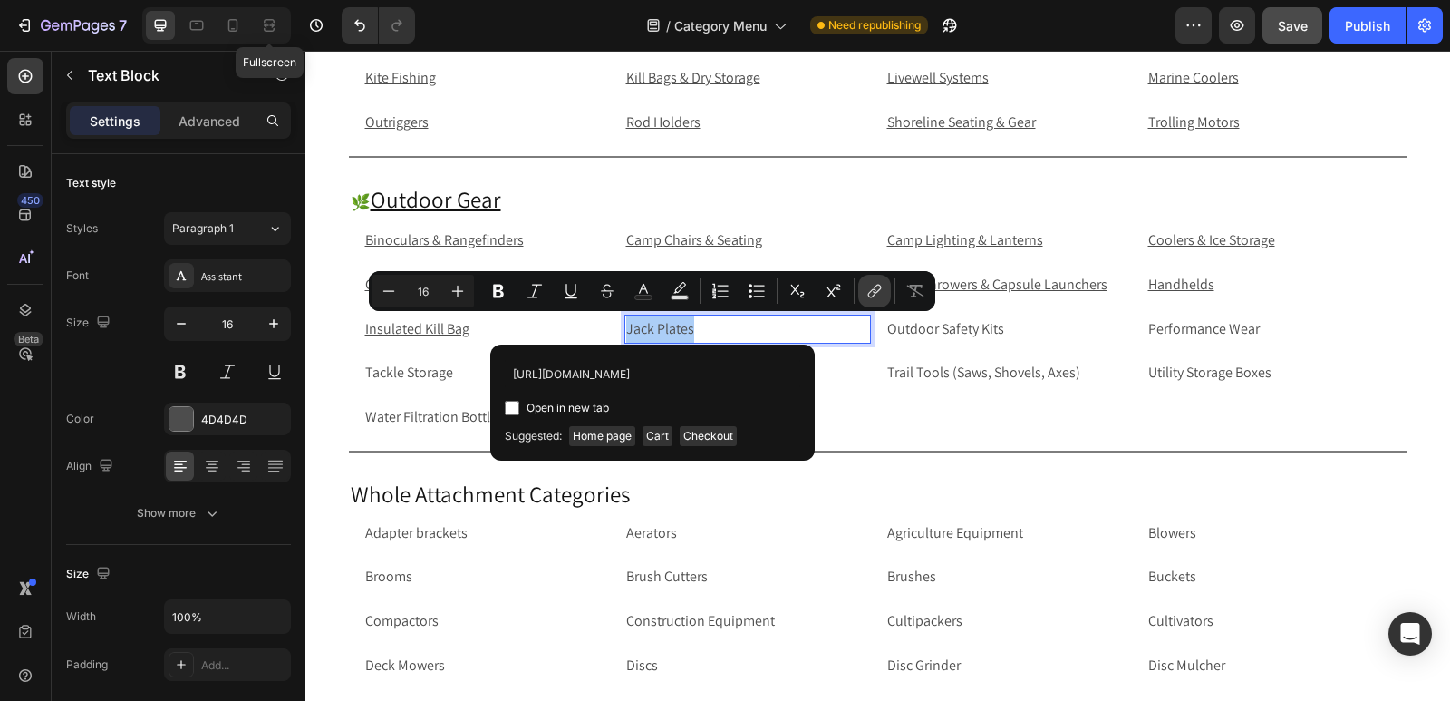
scroll to position [0, 67]
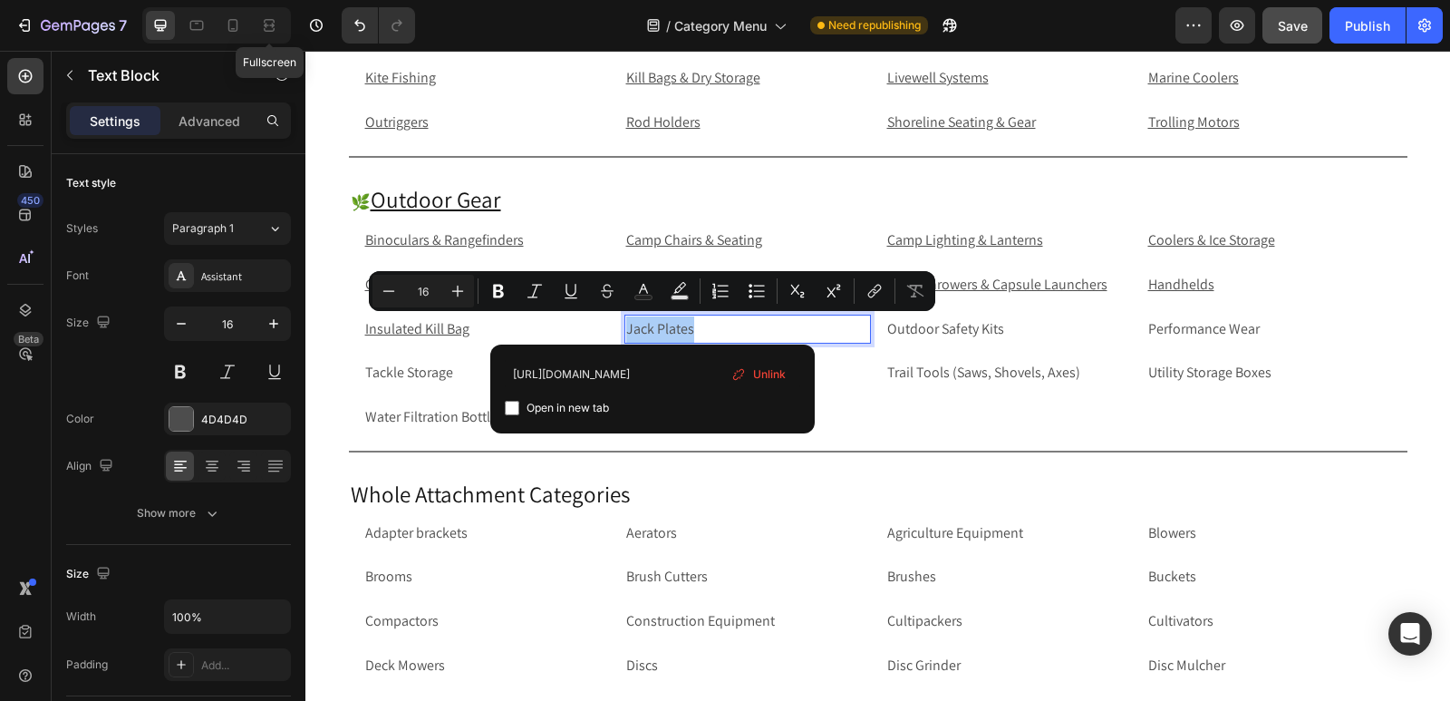
type input "[URL][DOMAIN_NAME]"
click at [507, 407] on input "Editor contextual toolbar" at bounding box center [512, 408] width 15 height 15
checkbox input "true"
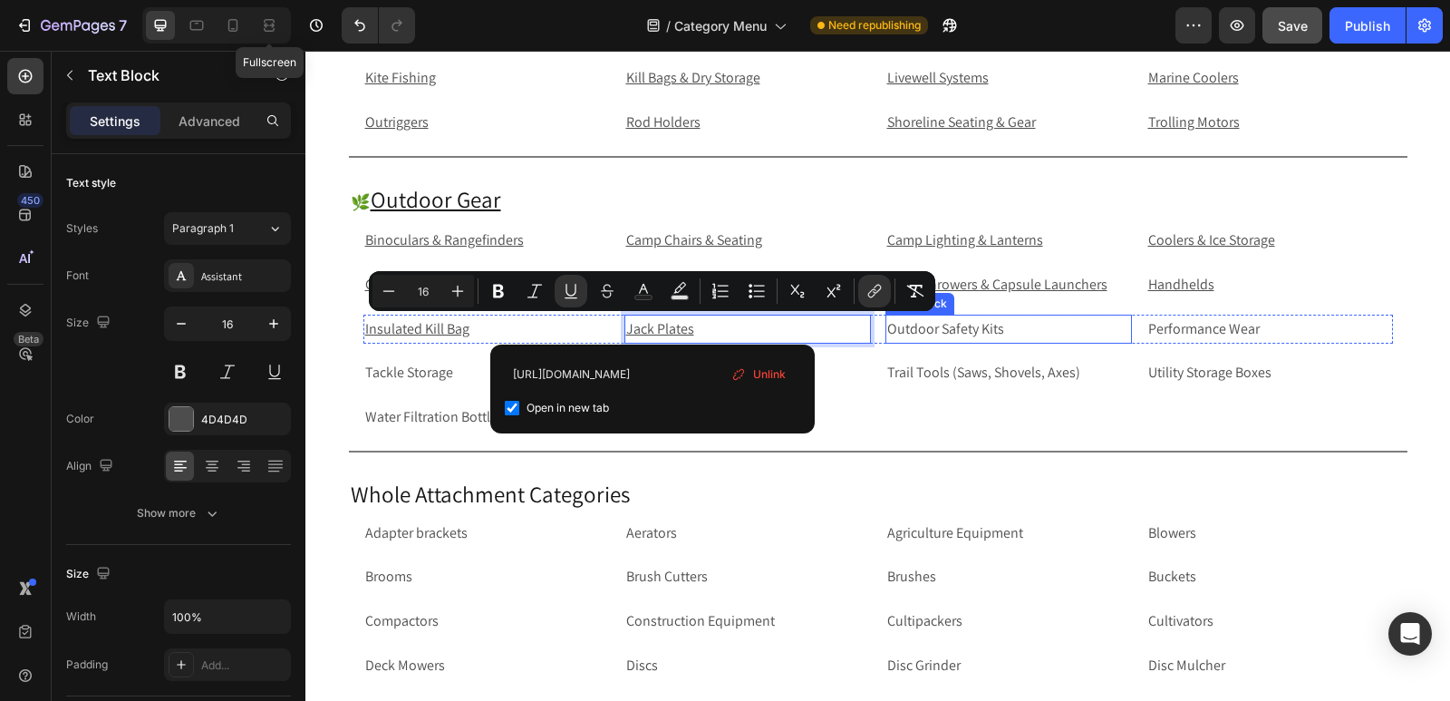
click at [1013, 334] on p "Outdoor Safety Kits" at bounding box center [1008, 329] width 243 height 26
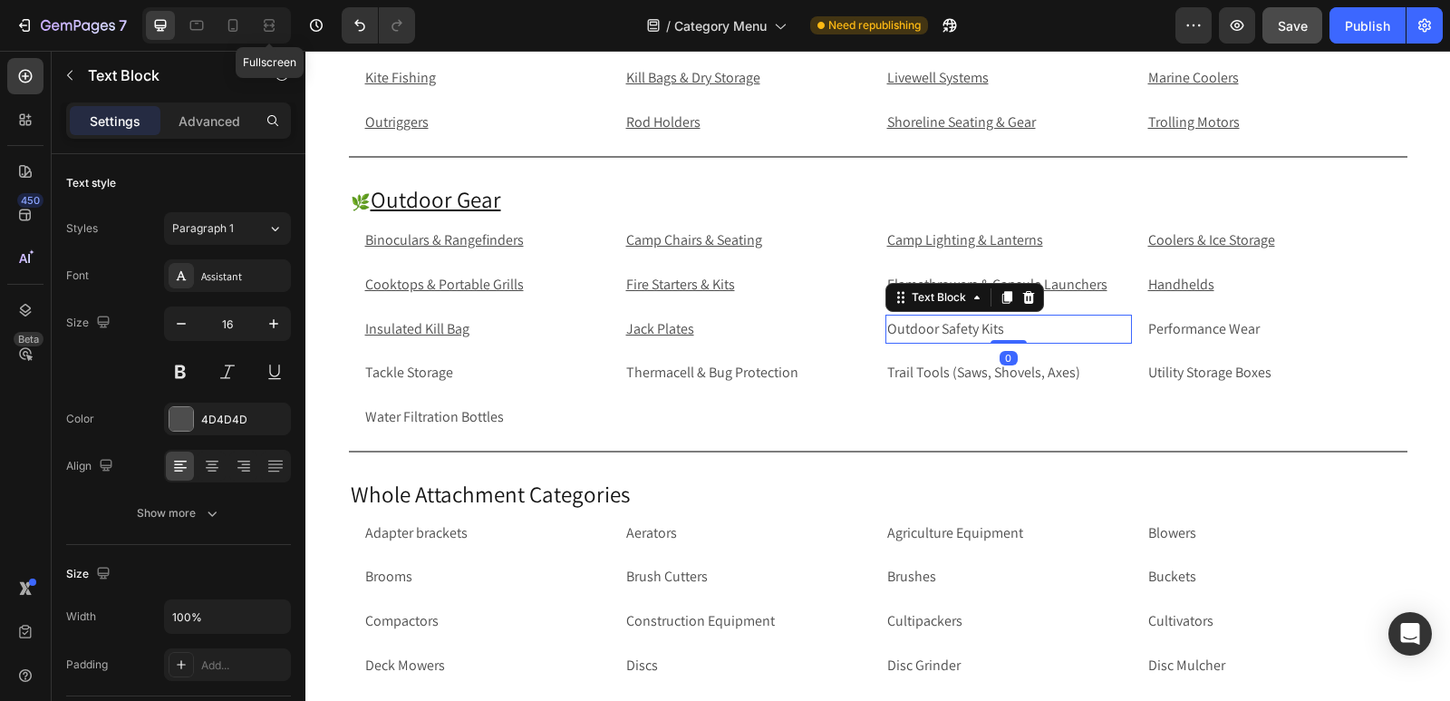
click at [1013, 334] on p "Outdoor Safety Kits" at bounding box center [1008, 329] width 243 height 26
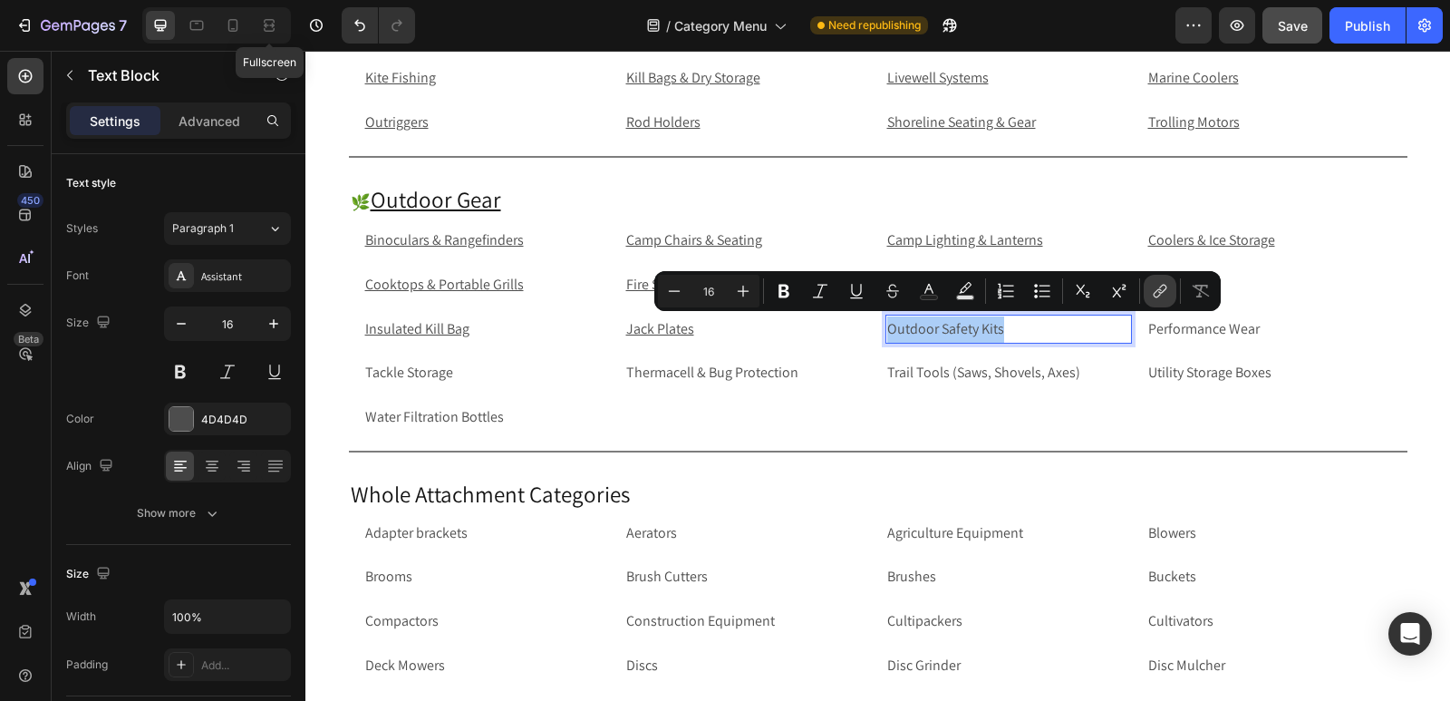
click at [1155, 290] on icon "Editor contextual toolbar" at bounding box center [1160, 291] width 18 height 18
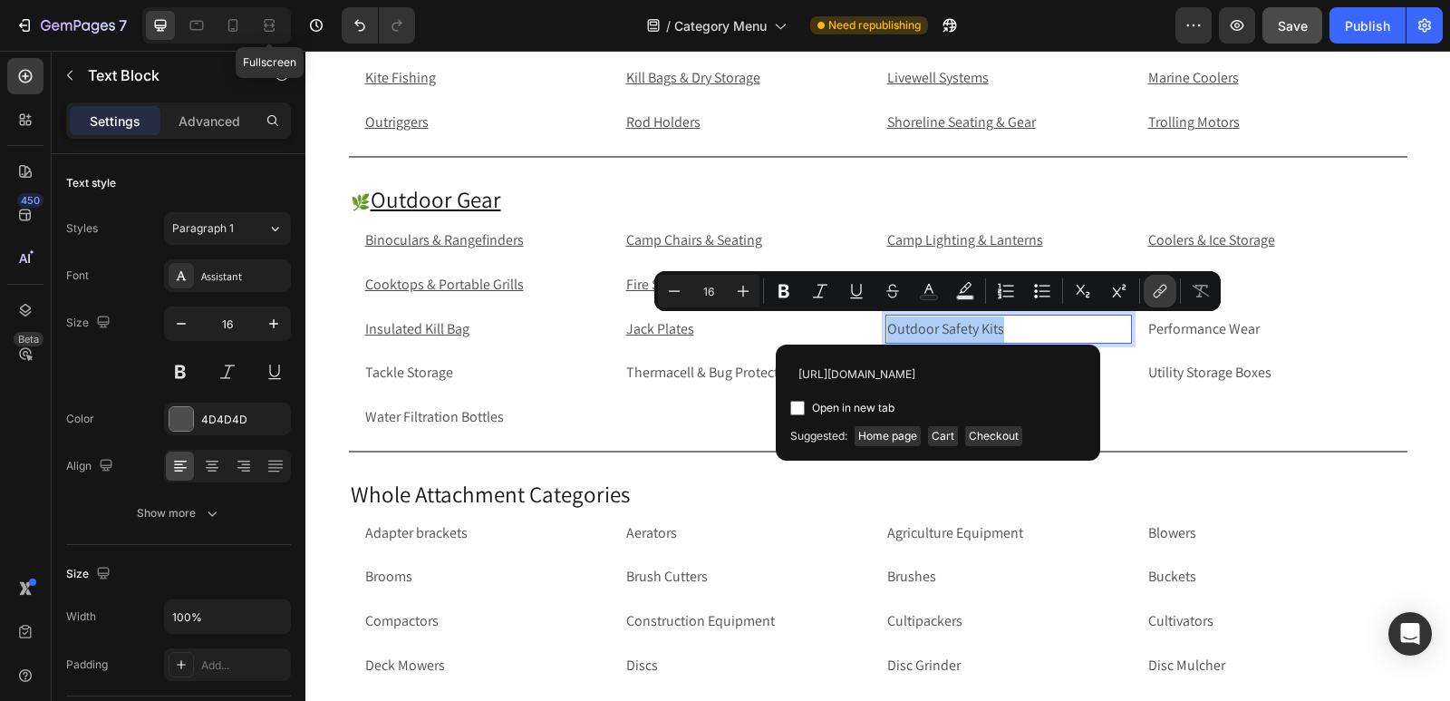
scroll to position [0, 110]
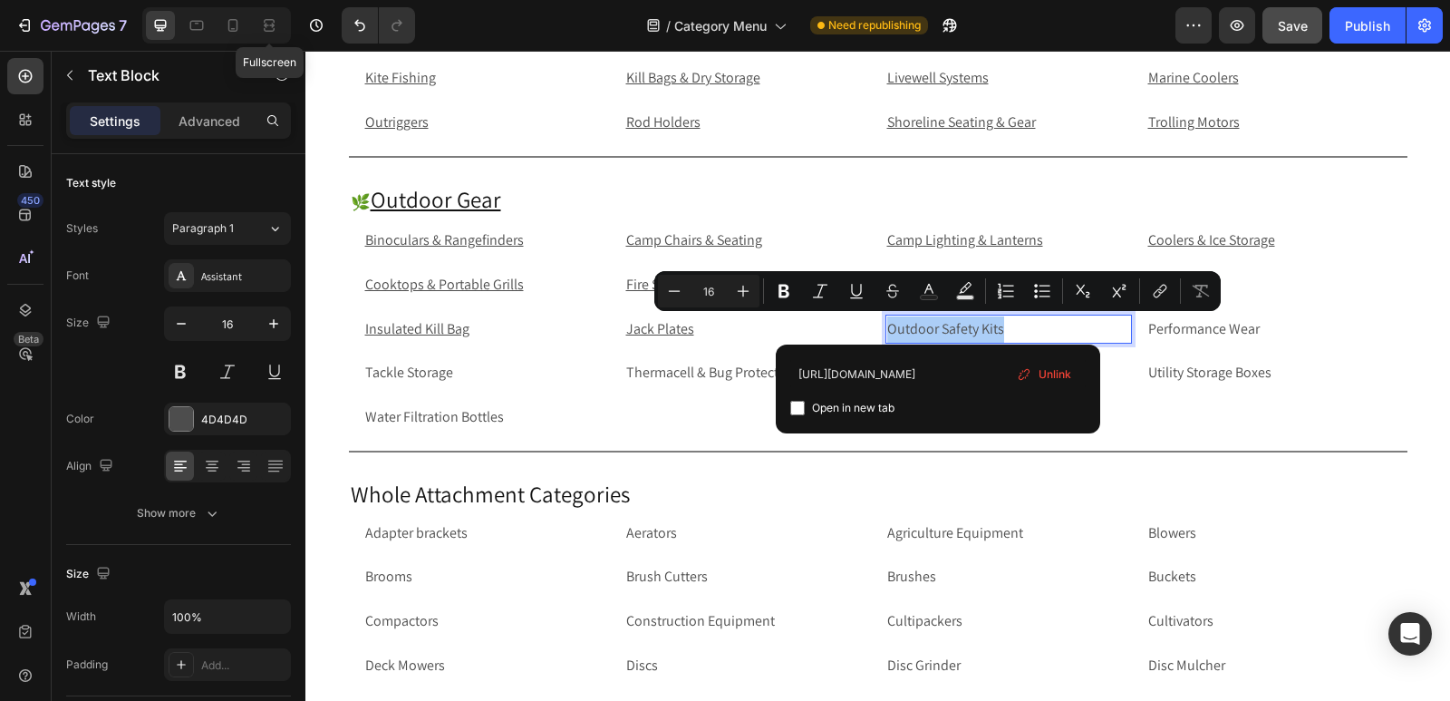
type input "[URL][DOMAIN_NAME]"
click at [798, 406] on input "Editor contextual toolbar" at bounding box center [797, 408] width 15 height 15
checkbox input "true"
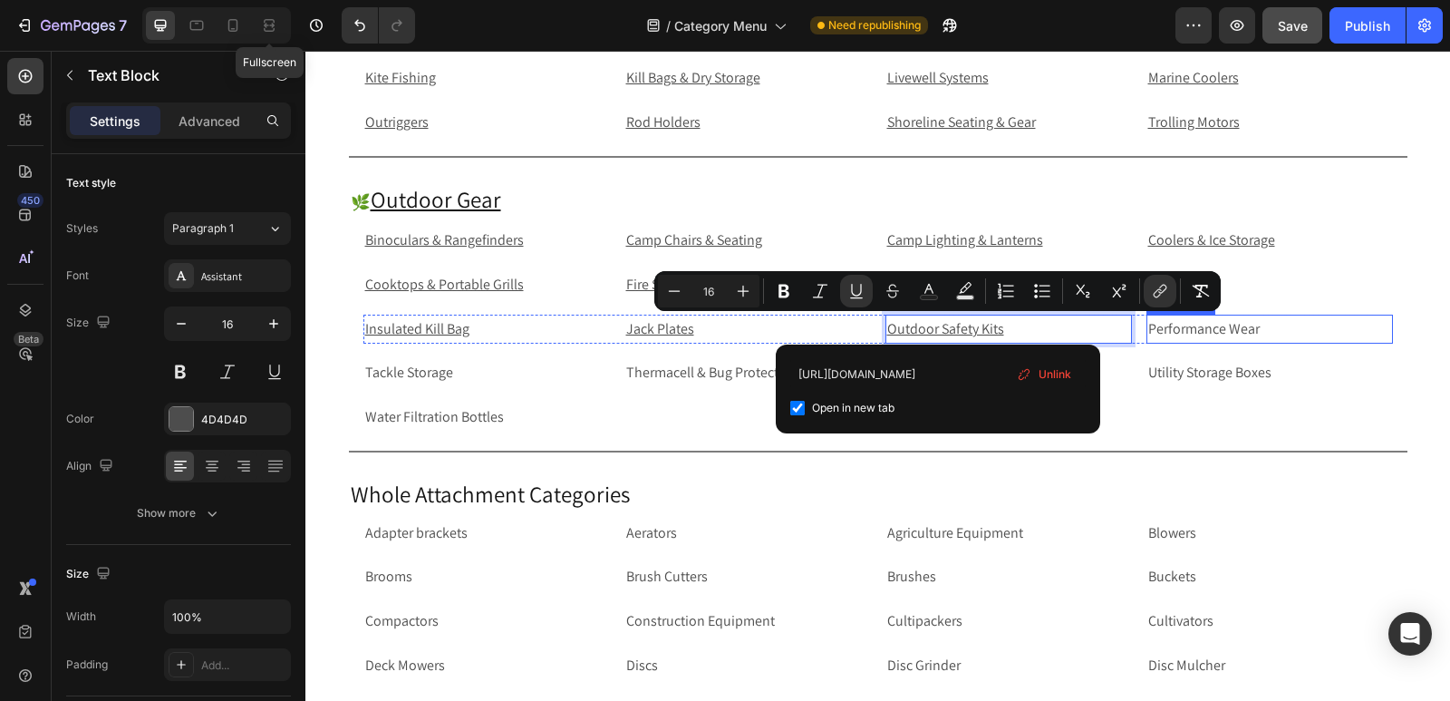
click at [1313, 333] on p "Performance Wear" at bounding box center [1270, 329] width 243 height 26
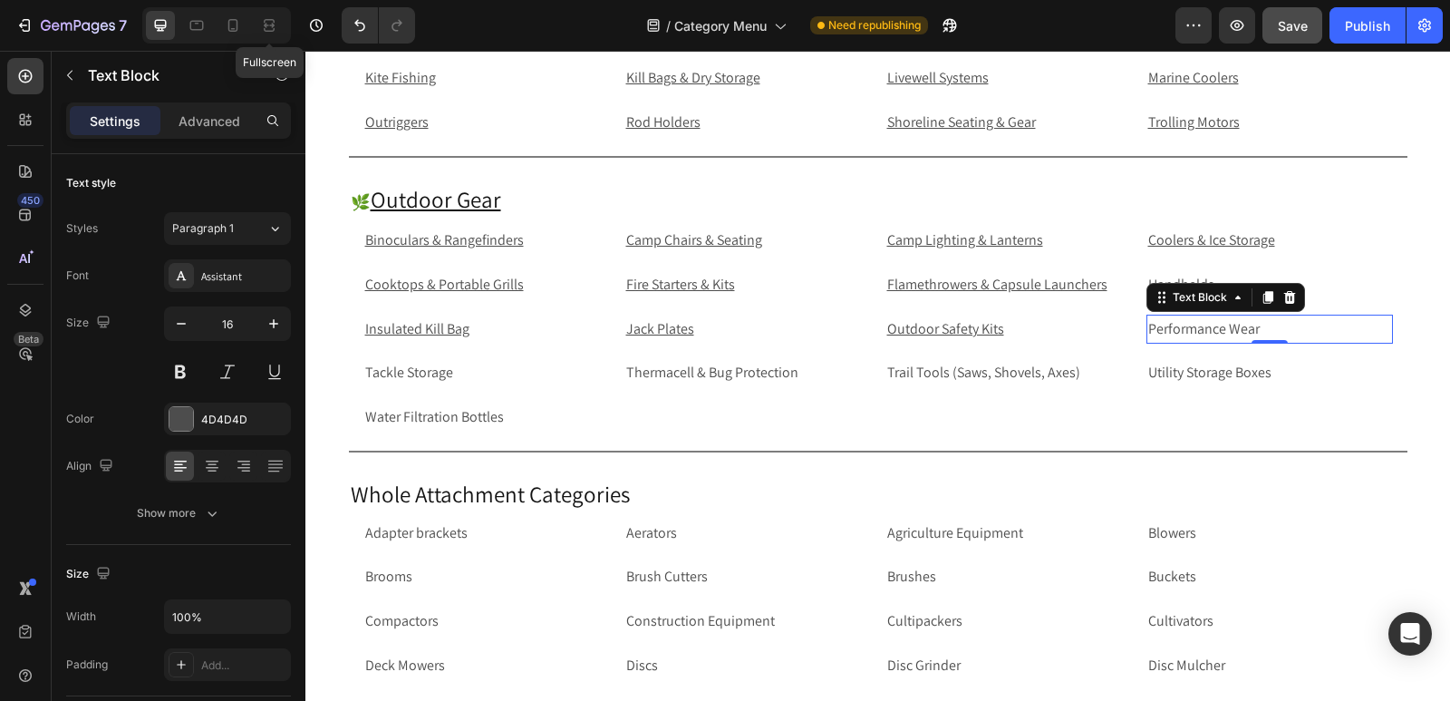
click at [1291, 328] on p "Performance Wear" at bounding box center [1270, 329] width 243 height 26
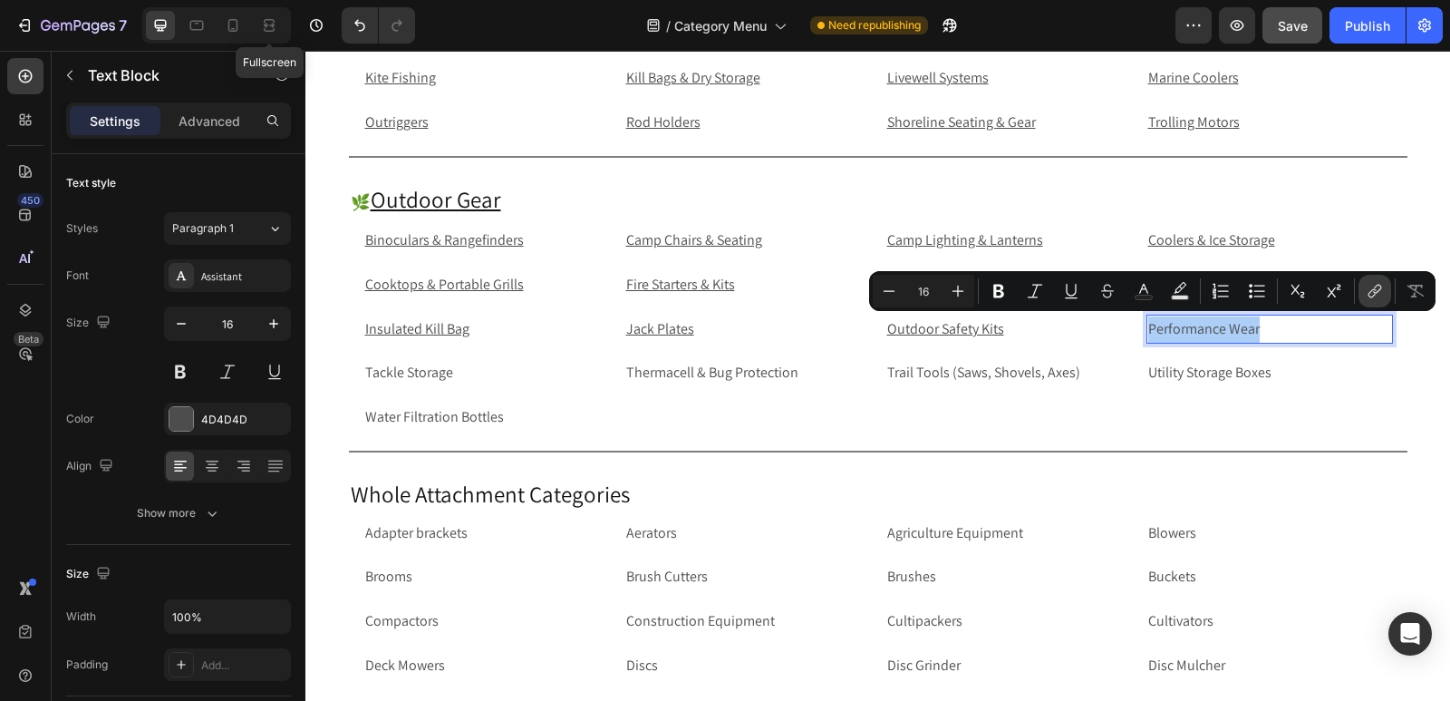
click at [1376, 289] on icon "Editor contextual toolbar" at bounding box center [1375, 291] width 18 height 18
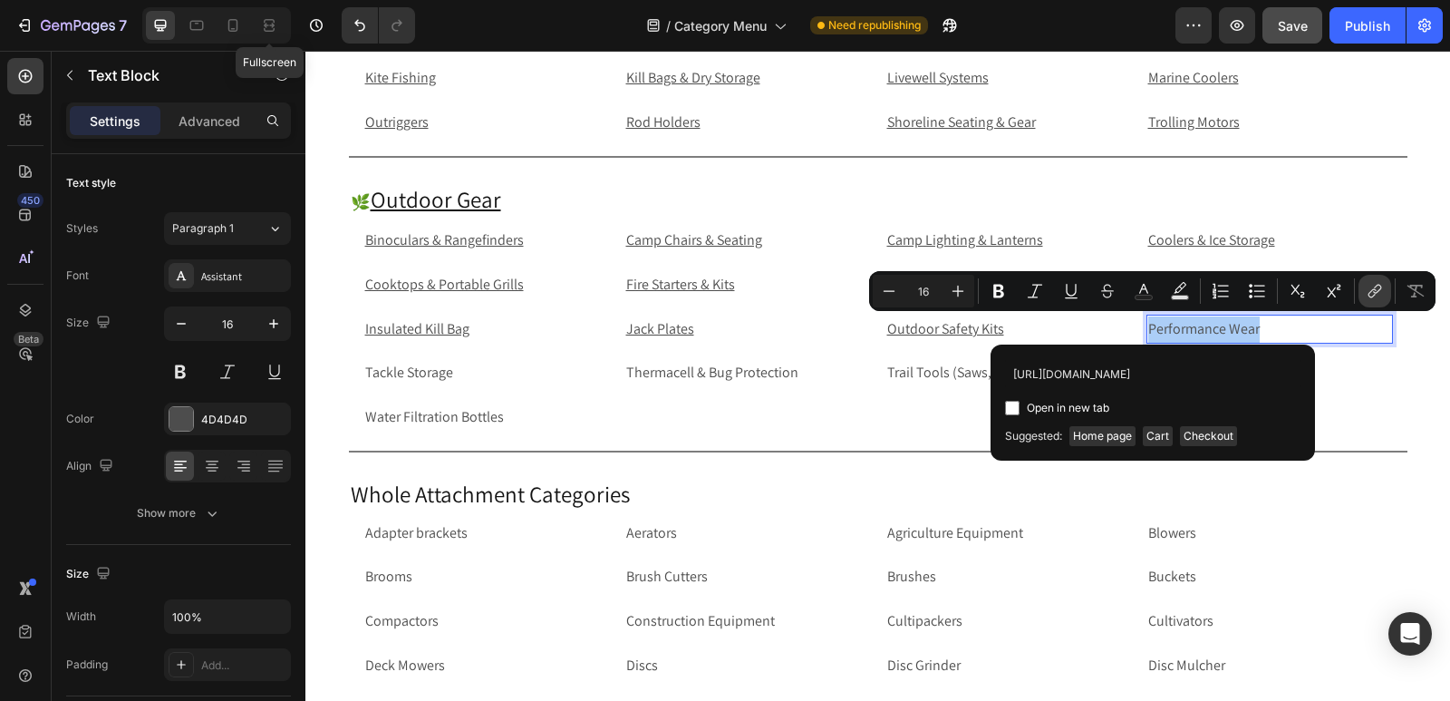
scroll to position [0, 107]
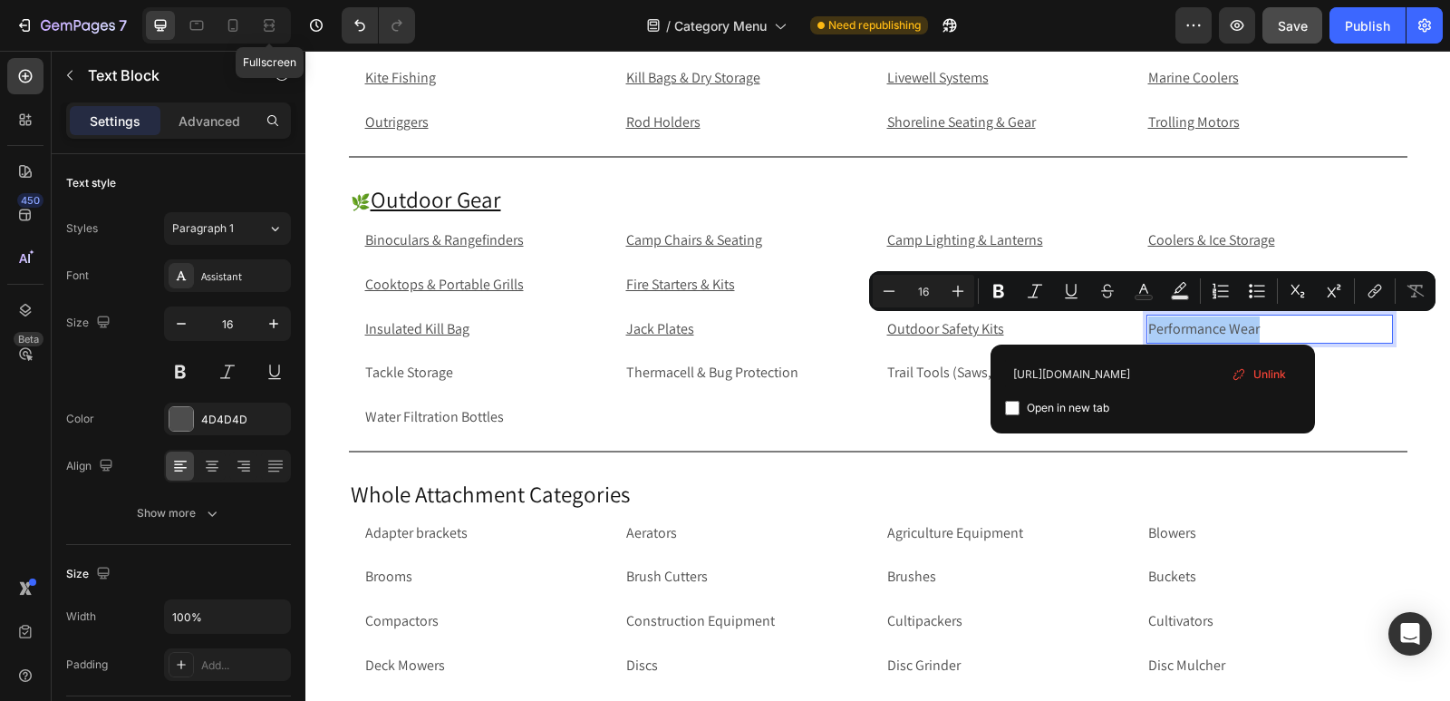
type input "[URL][DOMAIN_NAME]"
click at [1009, 405] on input "Editor contextual toolbar" at bounding box center [1012, 408] width 15 height 15
checkbox input "true"
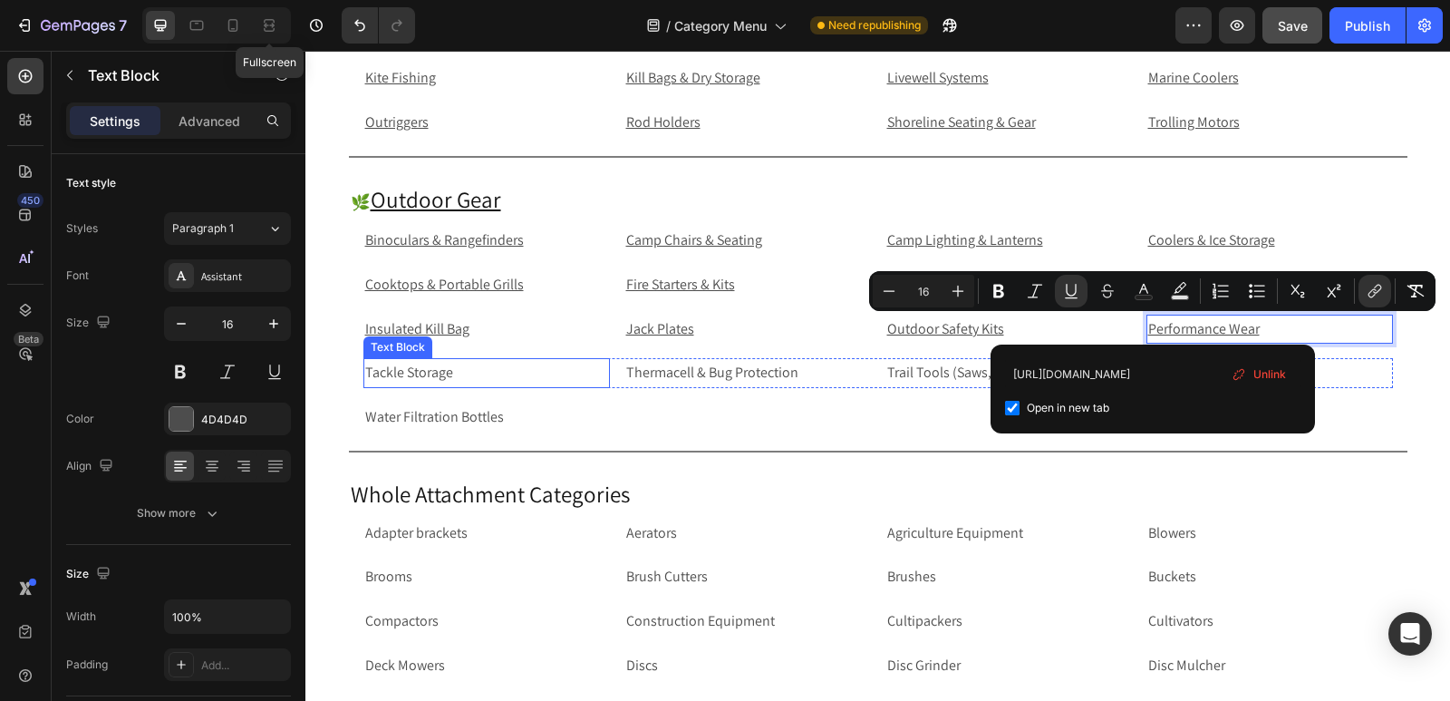
click at [460, 372] on p "Tackle Storage" at bounding box center [486, 373] width 243 height 26
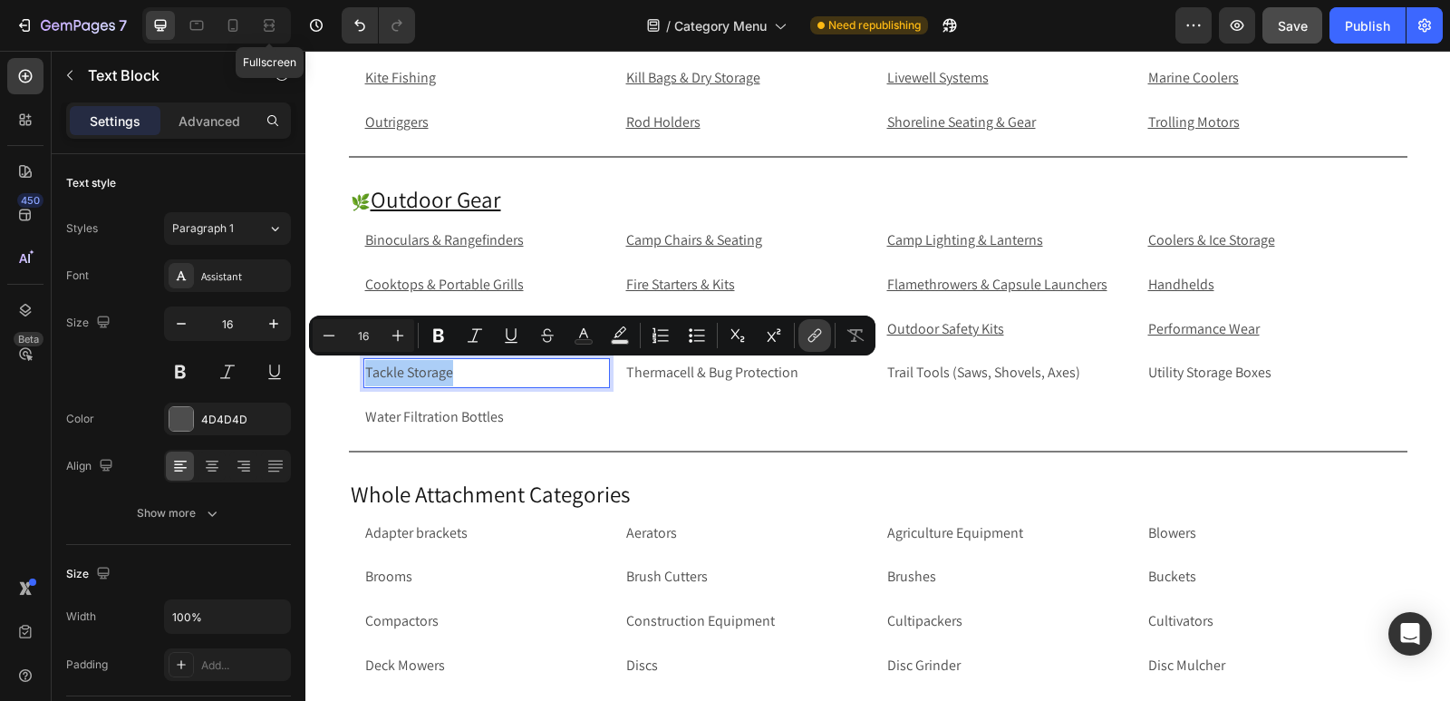
click at [820, 337] on icon "Editor contextual toolbar" at bounding box center [815, 335] width 18 height 18
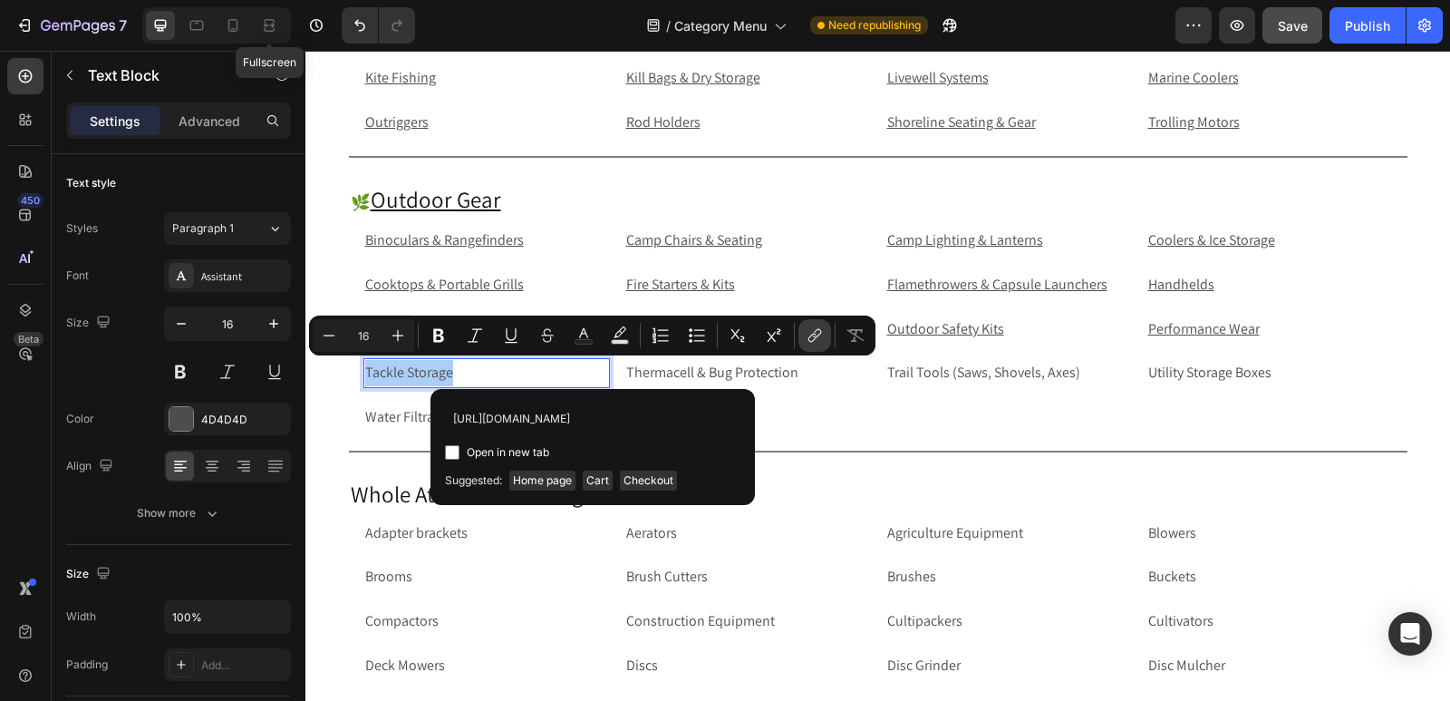
scroll to position [0, 80]
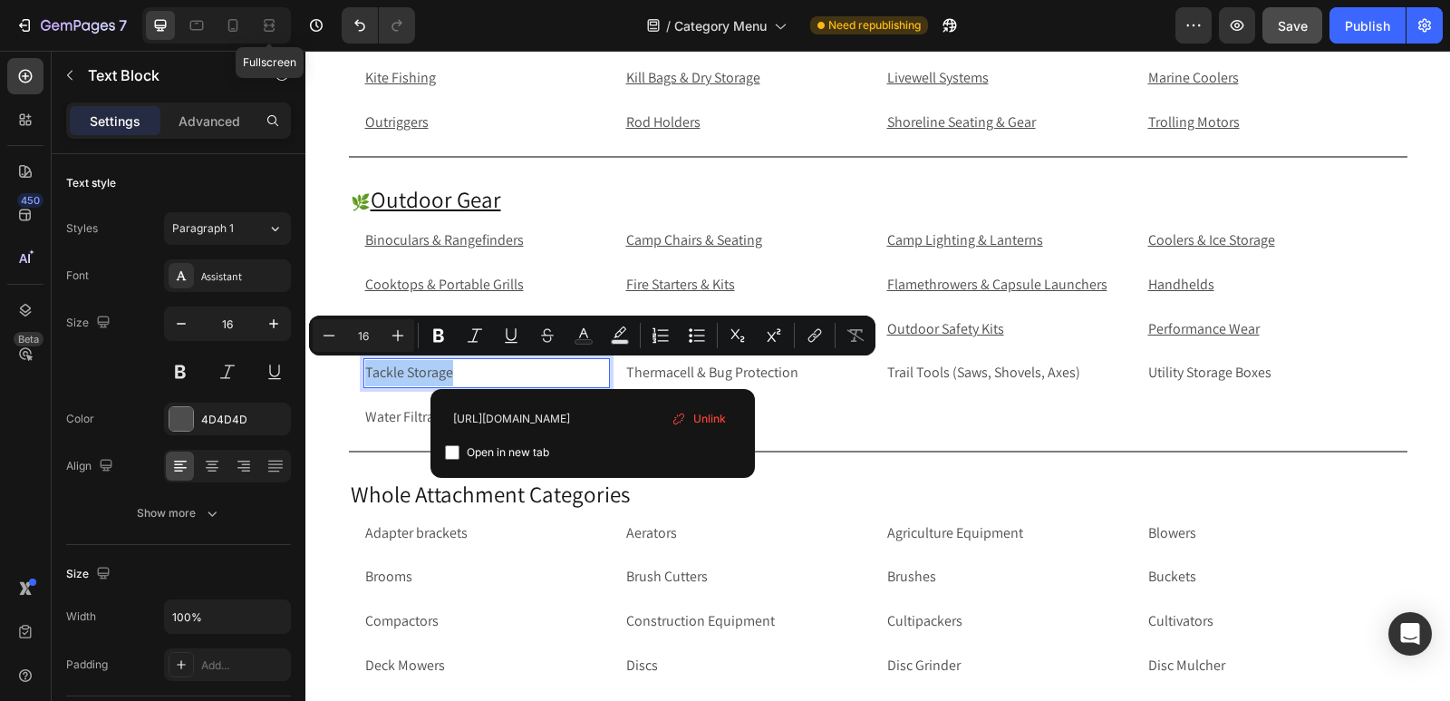
type input "[URL][DOMAIN_NAME]"
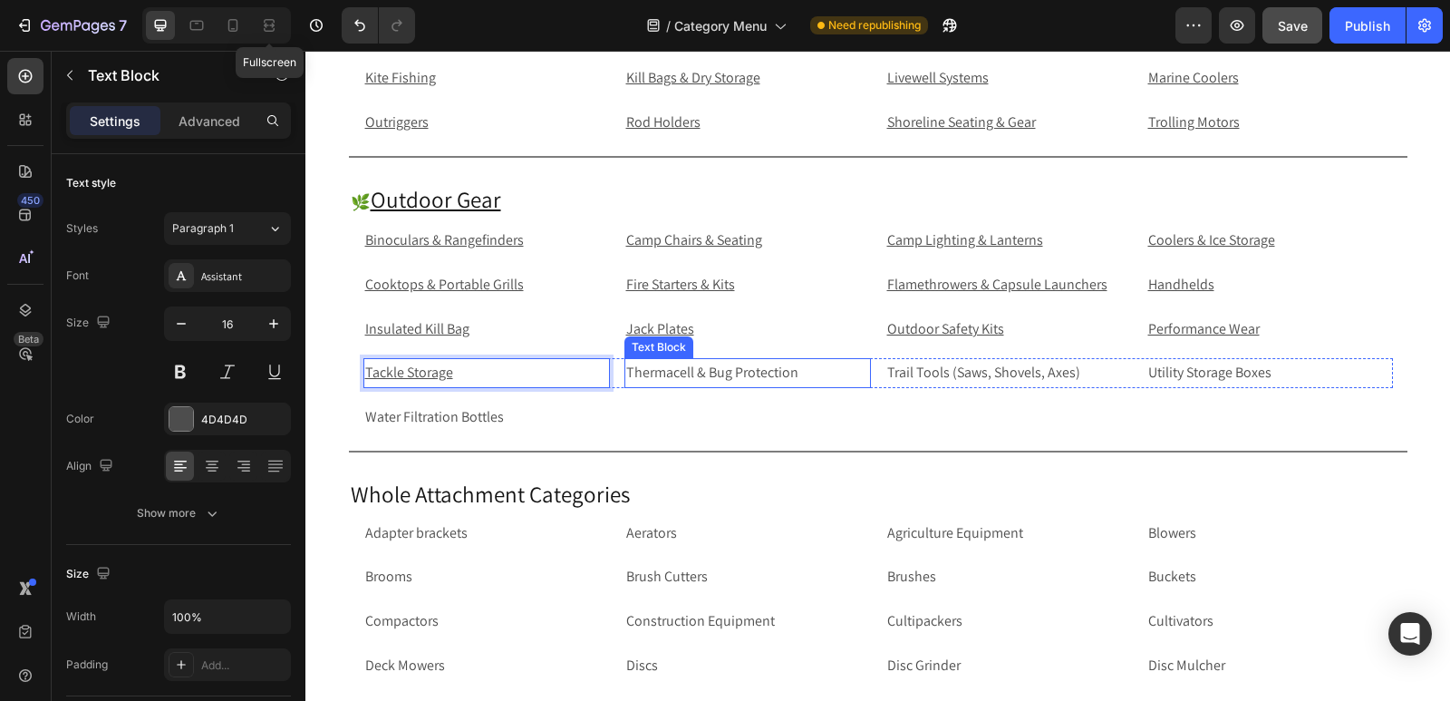
click at [804, 372] on p "Thermacell & Bug Protection" at bounding box center [747, 373] width 243 height 26
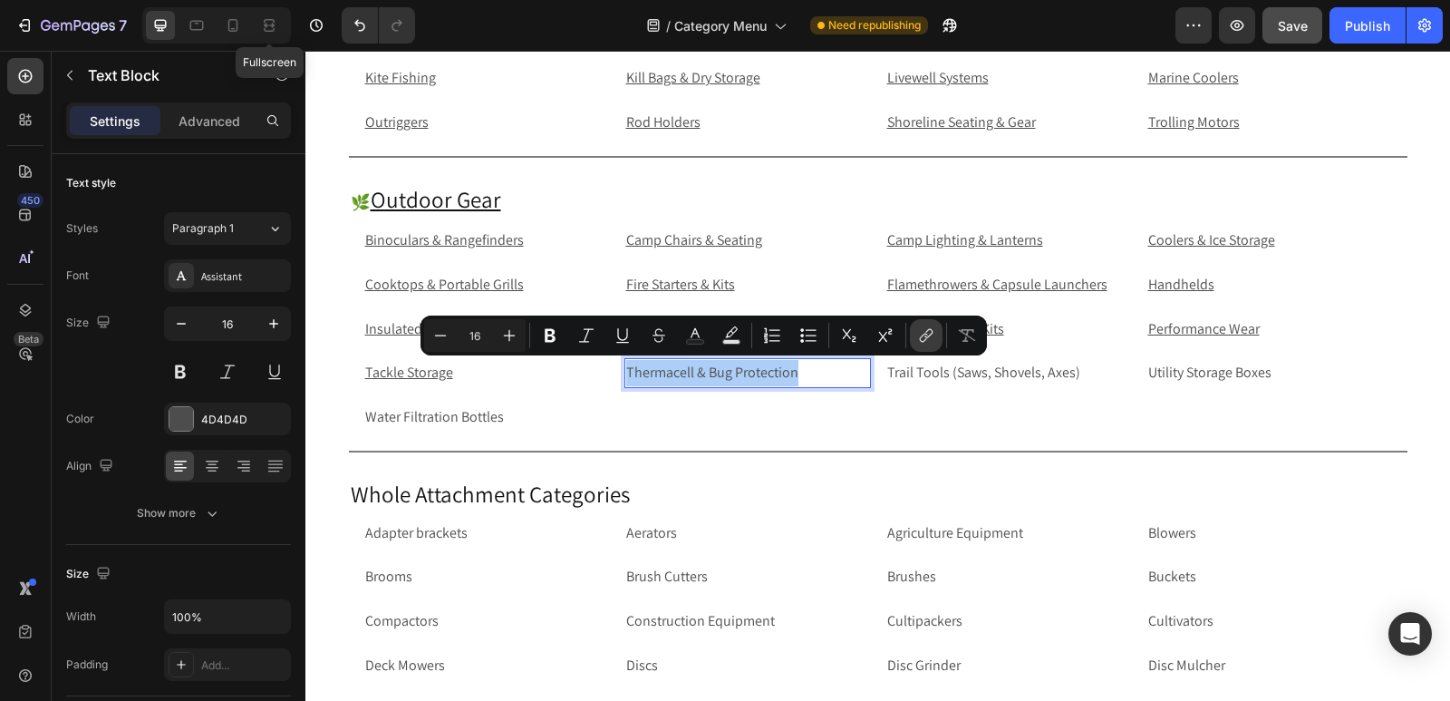
click at [926, 328] on icon "Editor contextual toolbar" at bounding box center [926, 335] width 18 height 18
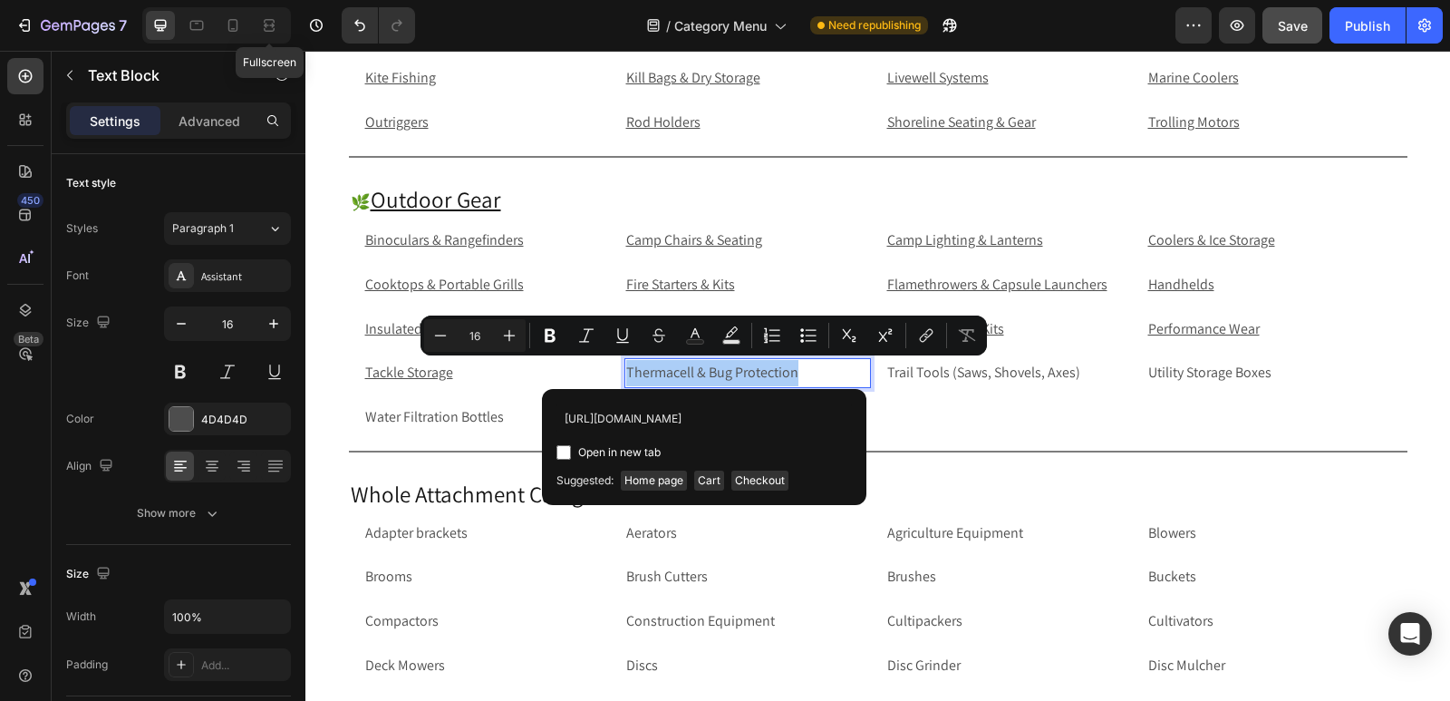
scroll to position [0, 147]
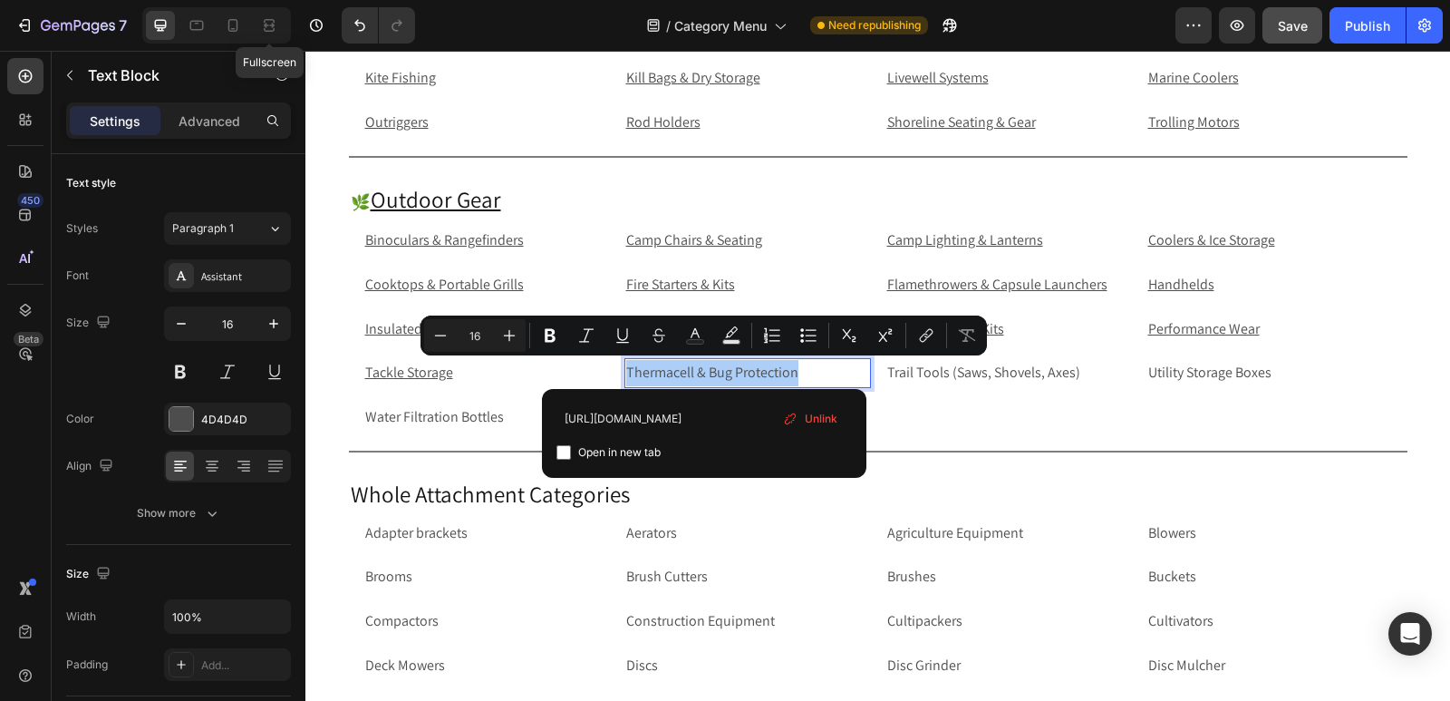
type input "[URL][DOMAIN_NAME]"
click at [560, 451] on input "Editor contextual toolbar" at bounding box center [564, 452] width 15 height 15
checkbox input "true"
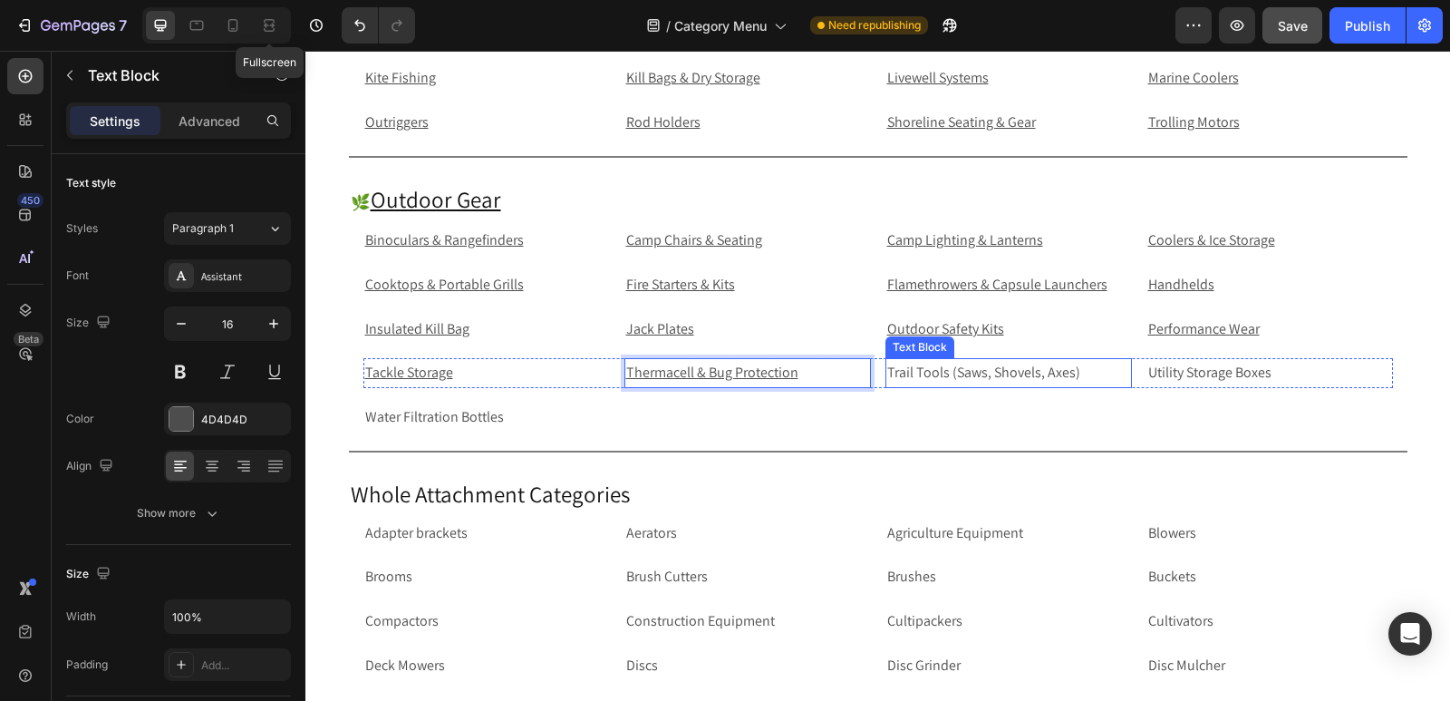
click at [1090, 371] on p "Trail Tools (Saws, Shovels, Axes)" at bounding box center [1008, 373] width 243 height 26
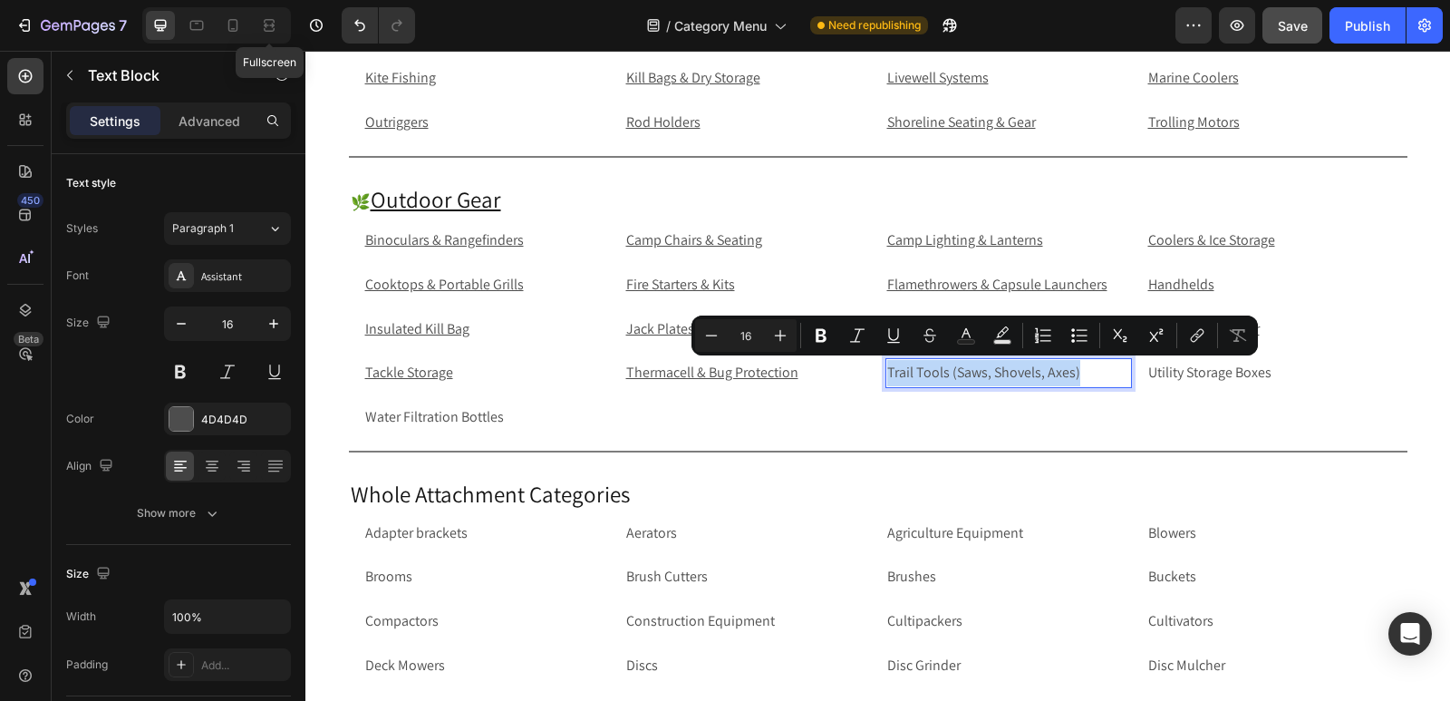
click at [1101, 381] on p "Trail Tools (Saws, Shovels, Axes)" at bounding box center [1008, 373] width 243 height 26
click at [1195, 344] on button "link" at bounding box center [1197, 335] width 33 height 33
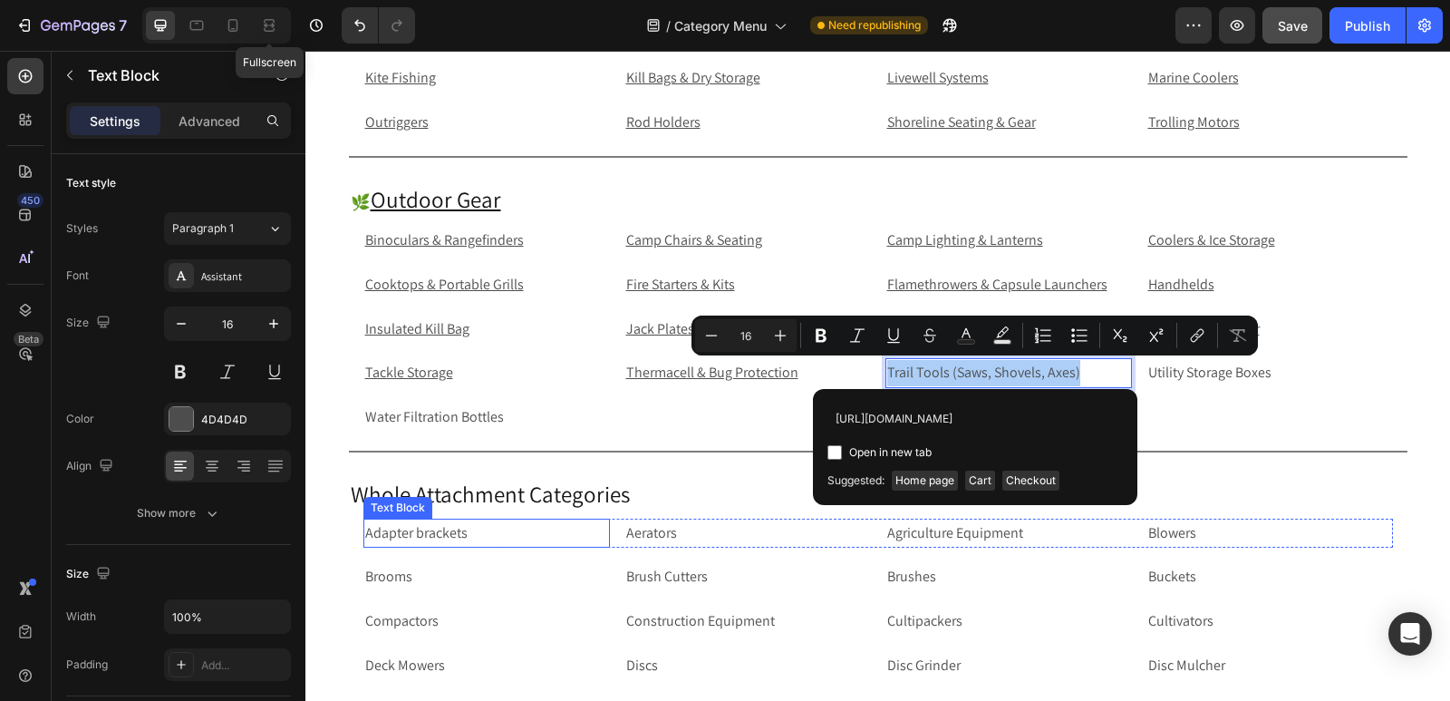
scroll to position [0, 164]
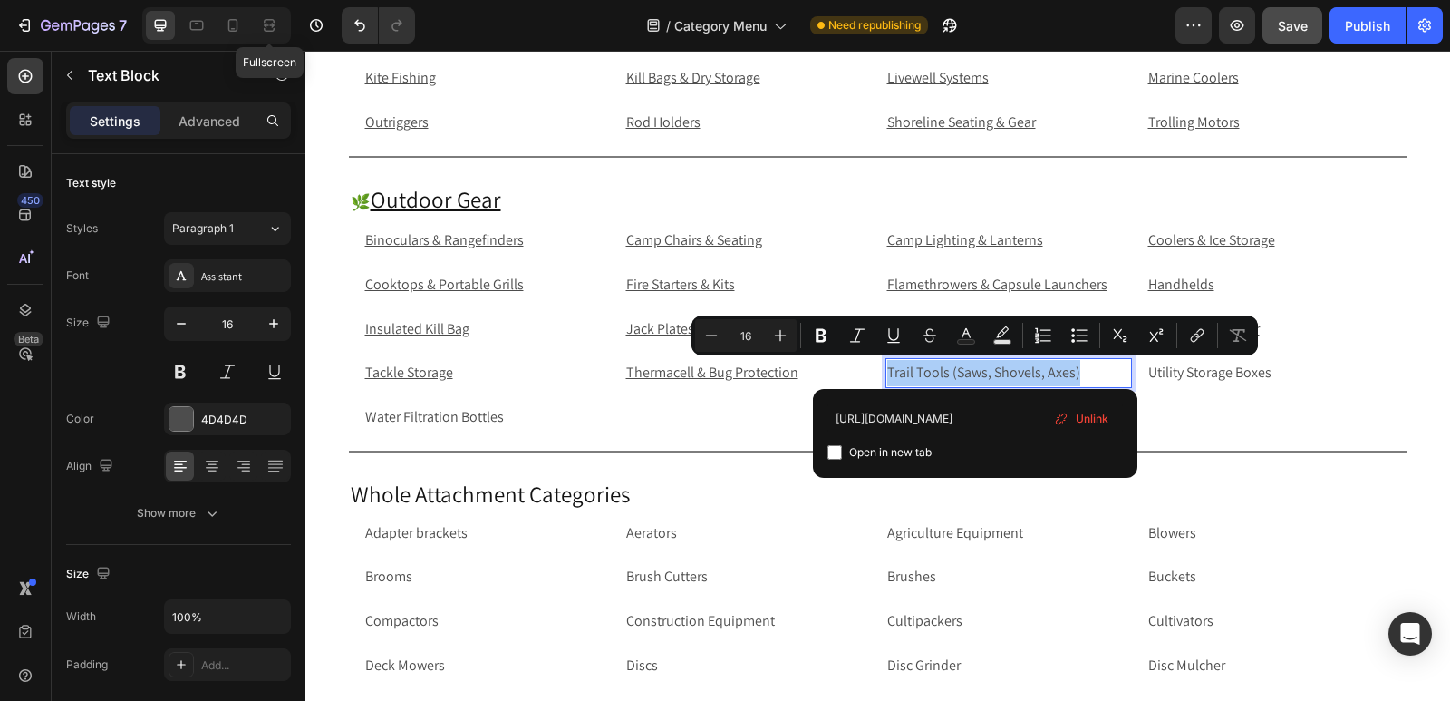
type input "[URL][DOMAIN_NAME]"
click at [833, 451] on input "Editor contextual toolbar" at bounding box center [835, 452] width 15 height 15
checkbox input "true"
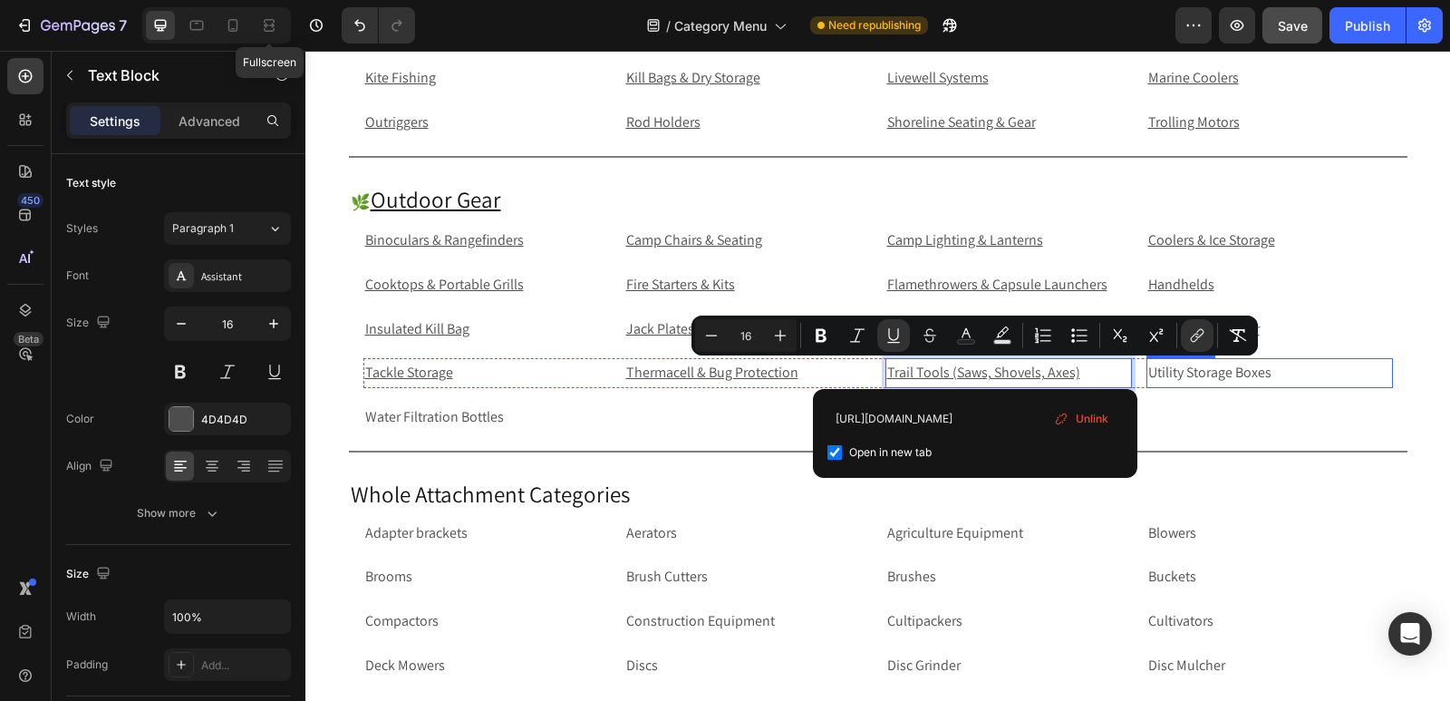
click at [1277, 375] on p "Utility Storage Boxes" at bounding box center [1270, 373] width 243 height 26
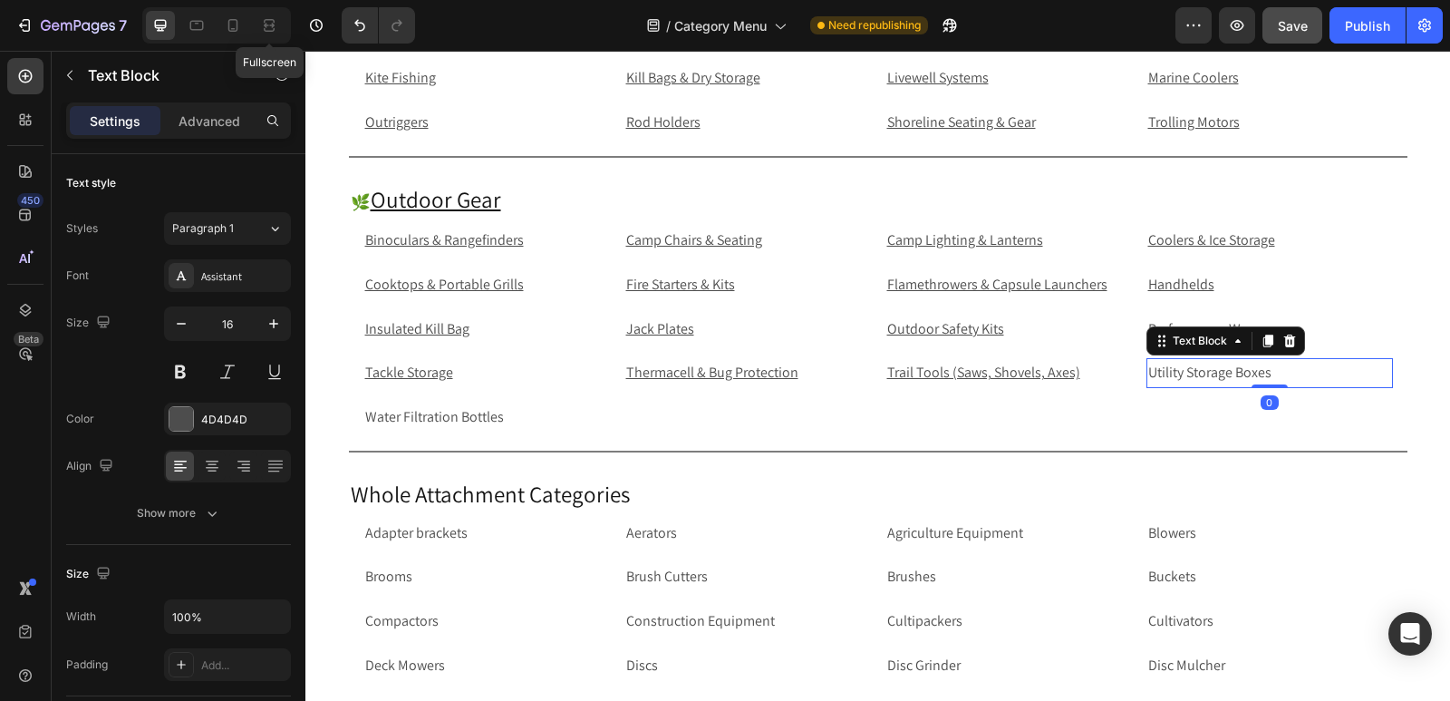
click at [1277, 375] on p "Utility Storage Boxes" at bounding box center [1270, 373] width 243 height 26
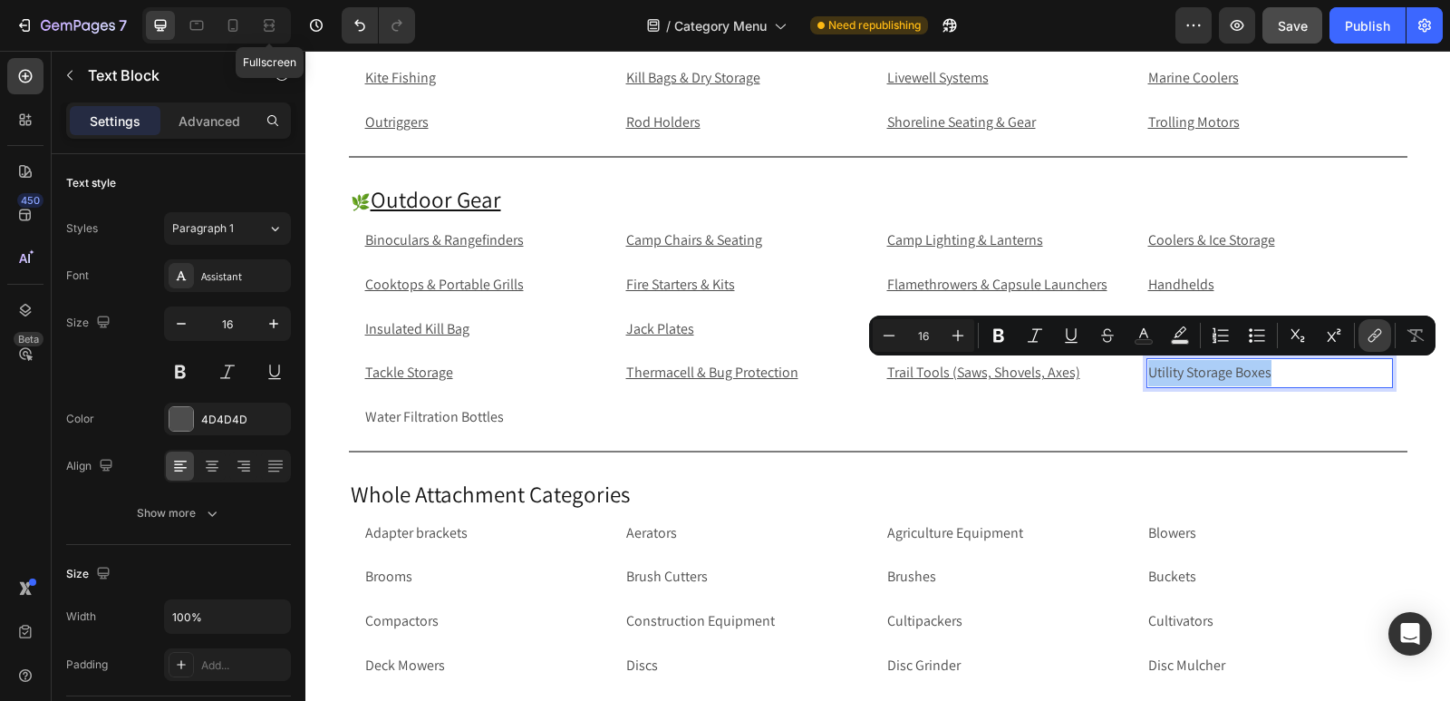
click at [1368, 322] on button "link" at bounding box center [1375, 335] width 33 height 33
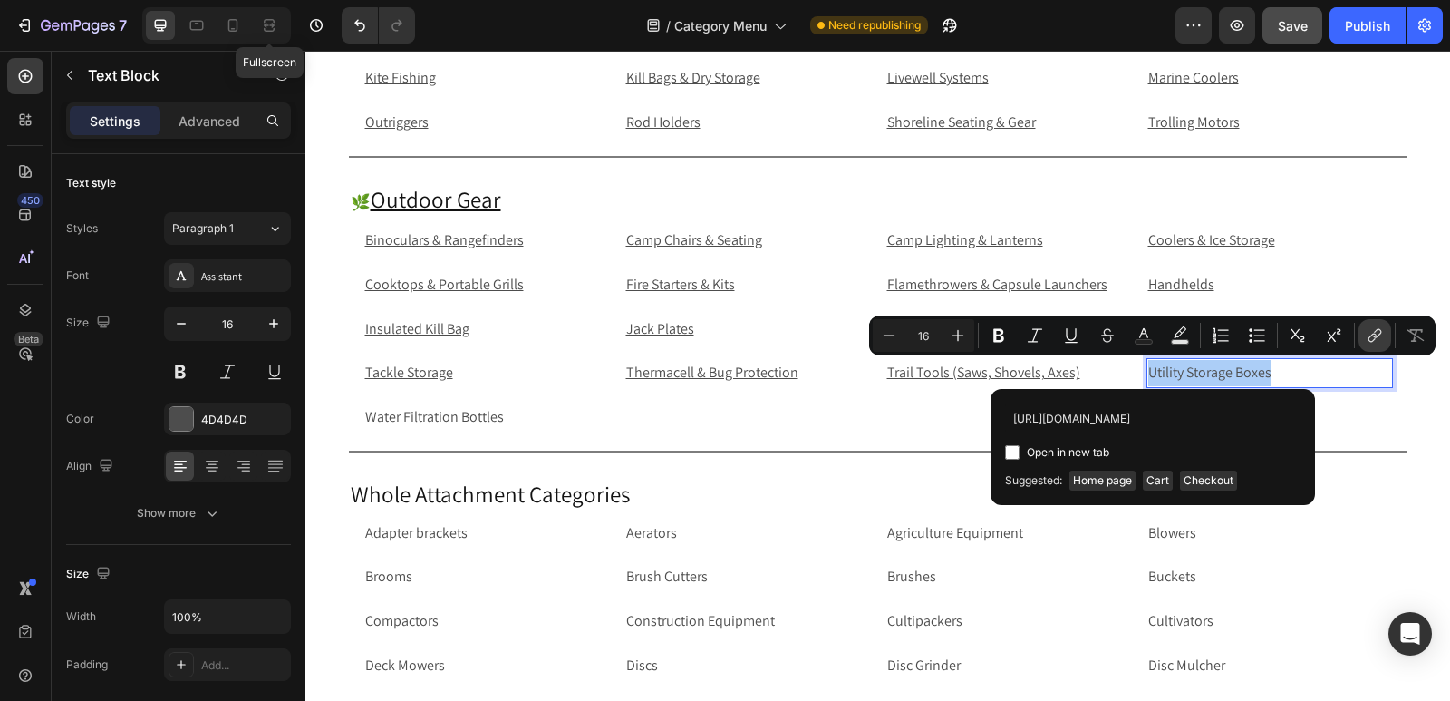
scroll to position [0, 118]
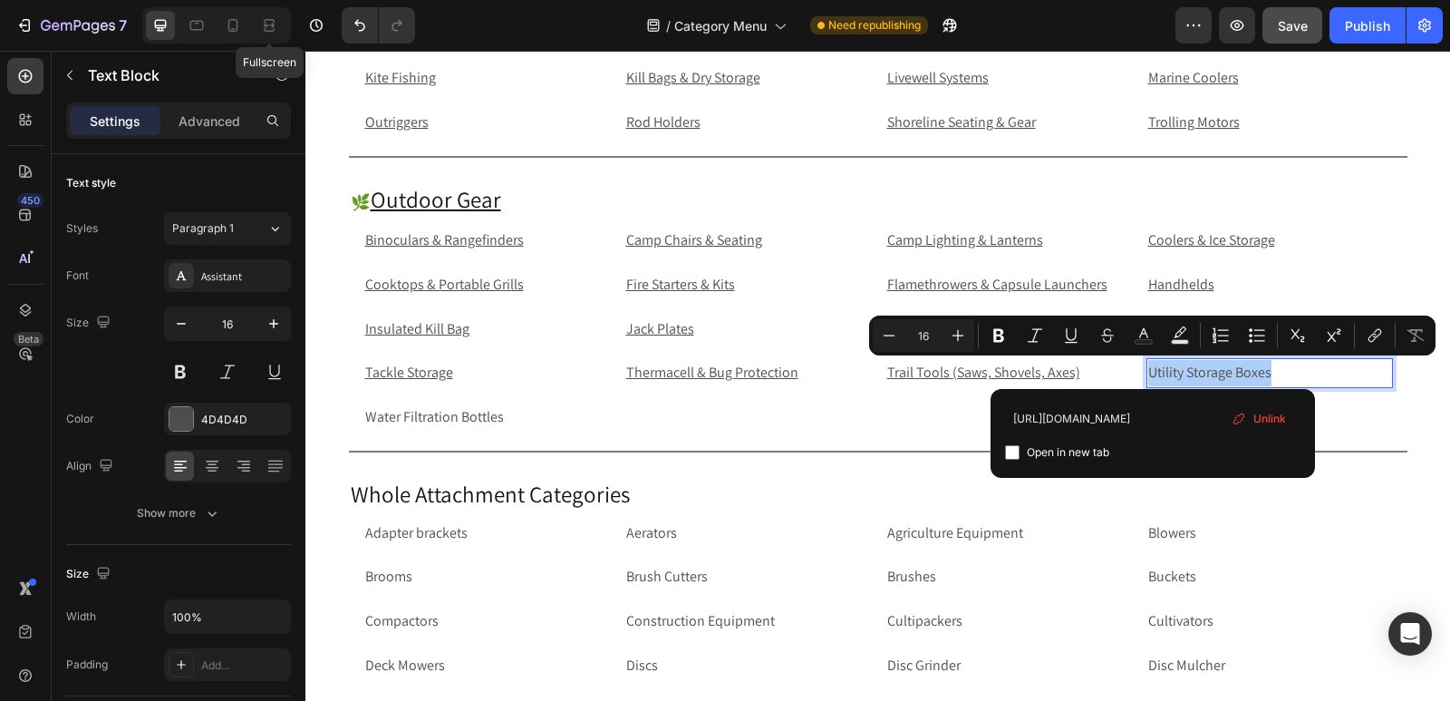
type input "[URL][DOMAIN_NAME]"
click at [1014, 449] on input "Editor contextual toolbar" at bounding box center [1012, 452] width 15 height 15
checkbox input "true"
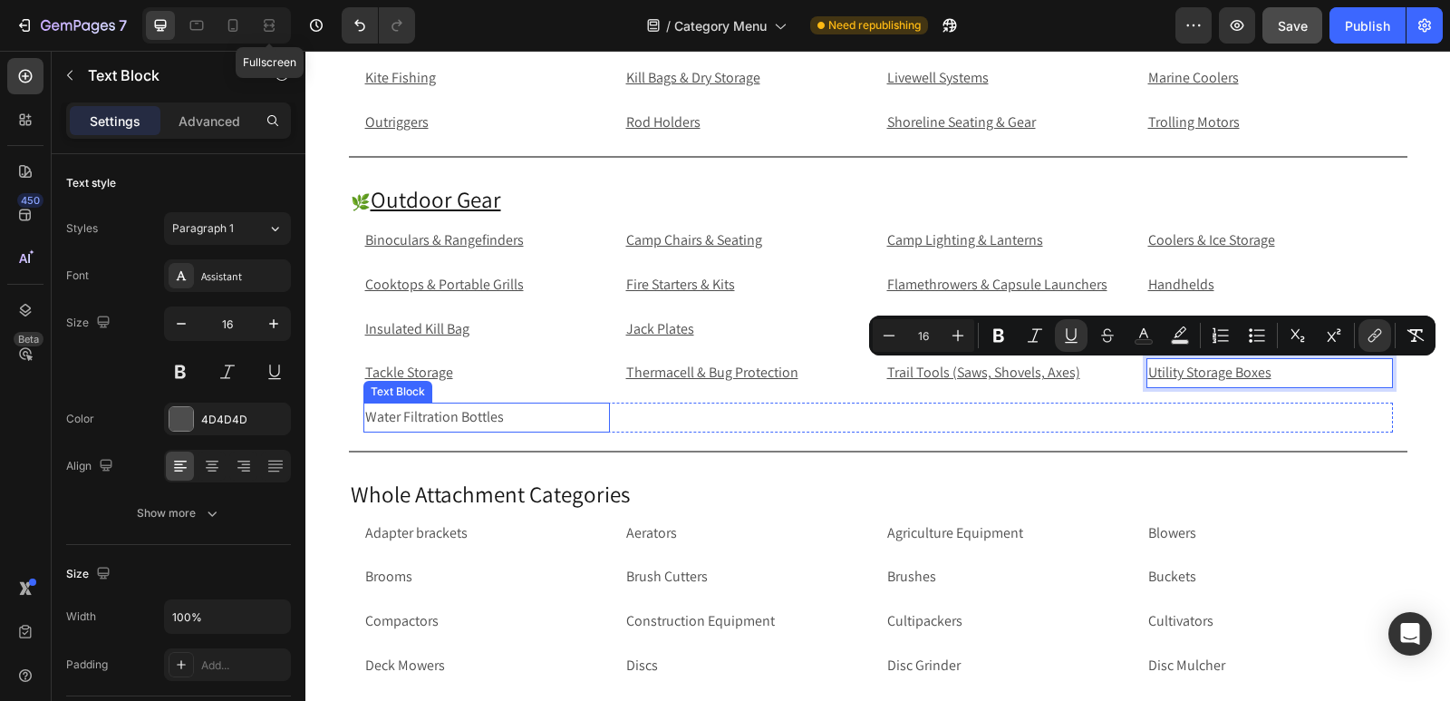
click at [540, 414] on p "Water Filtration Bottles" at bounding box center [486, 417] width 243 height 26
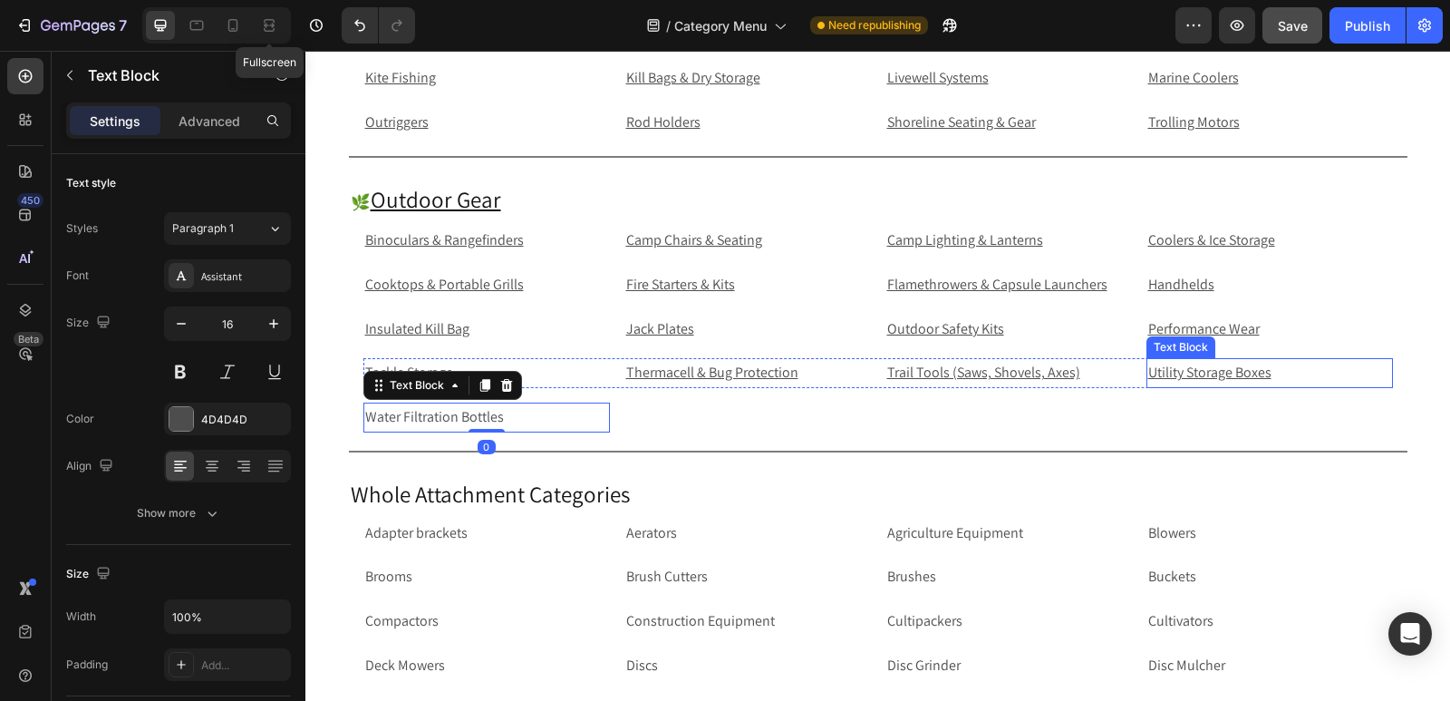
click at [1301, 383] on p "Utility Storage Boxes" at bounding box center [1270, 373] width 243 height 26
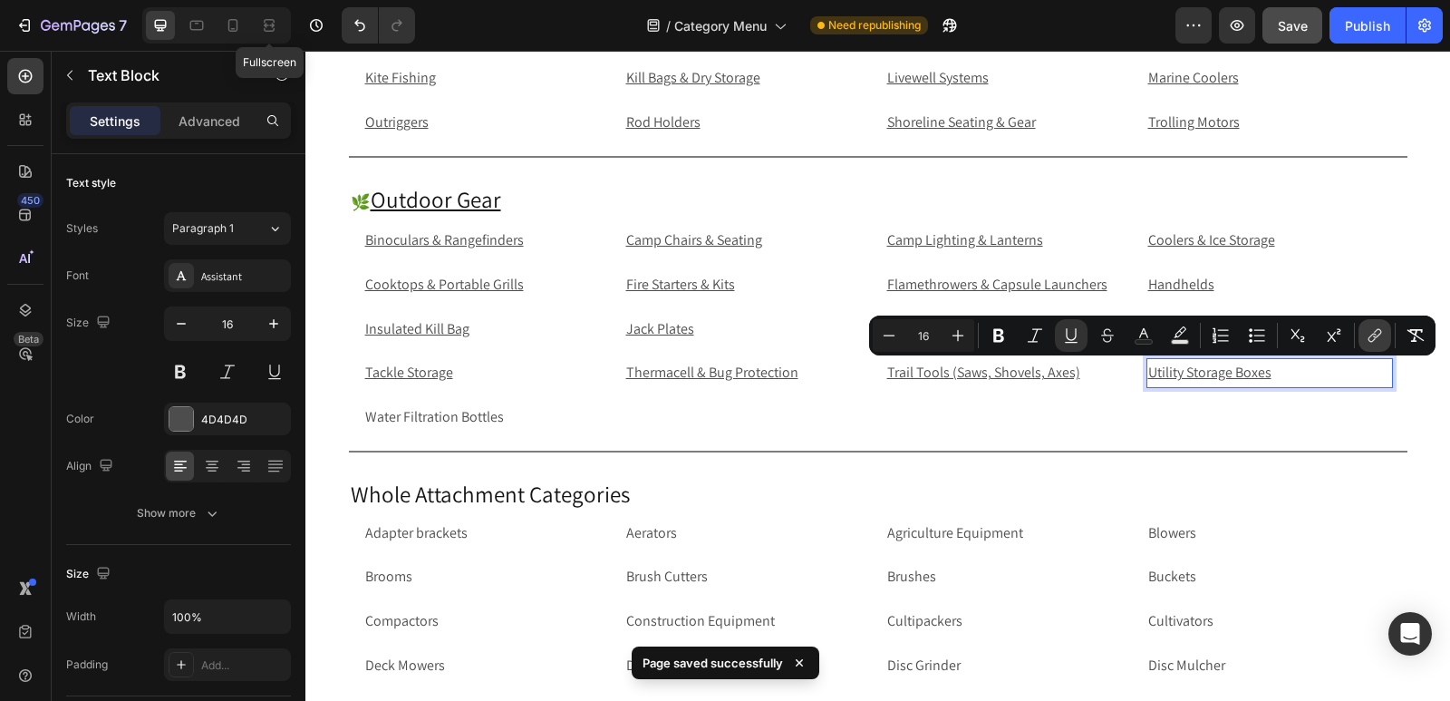
click at [1378, 333] on icon "Editor contextual toolbar" at bounding box center [1375, 335] width 18 height 18
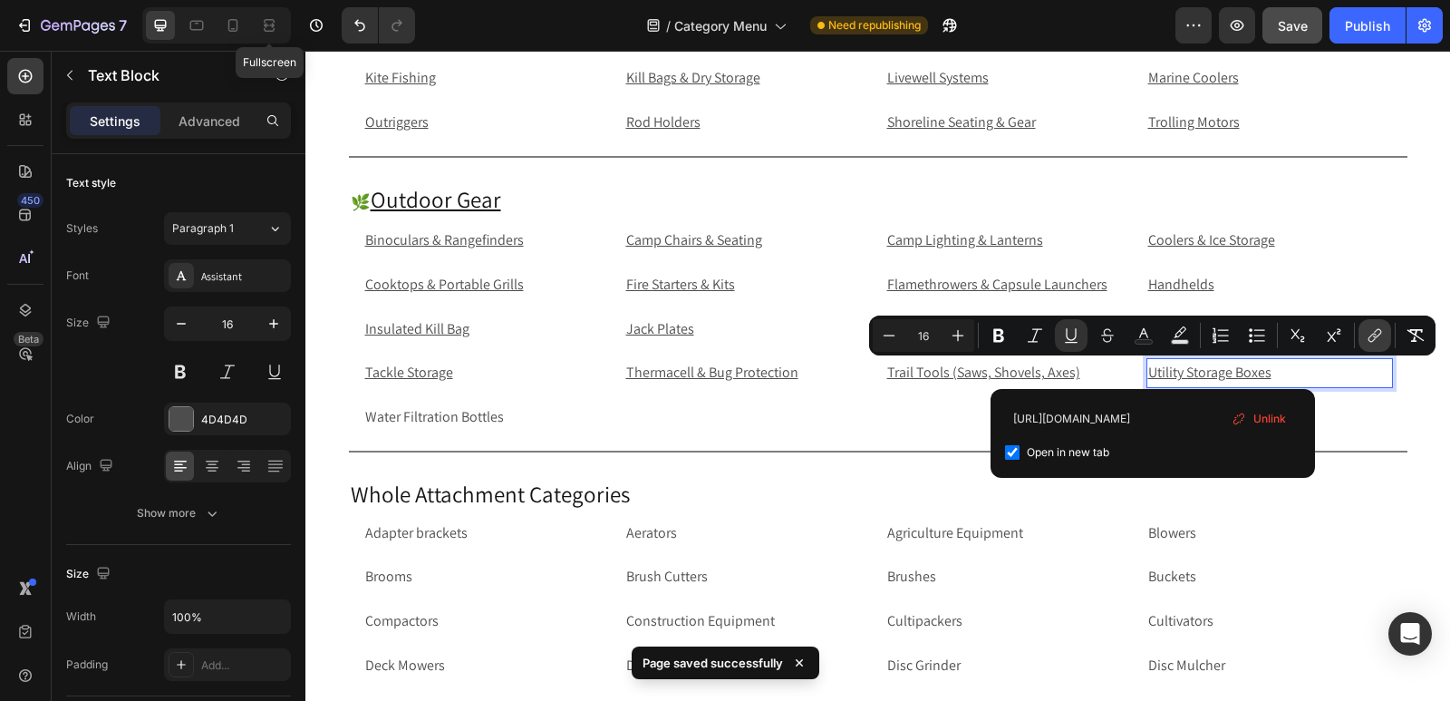
scroll to position [0, 118]
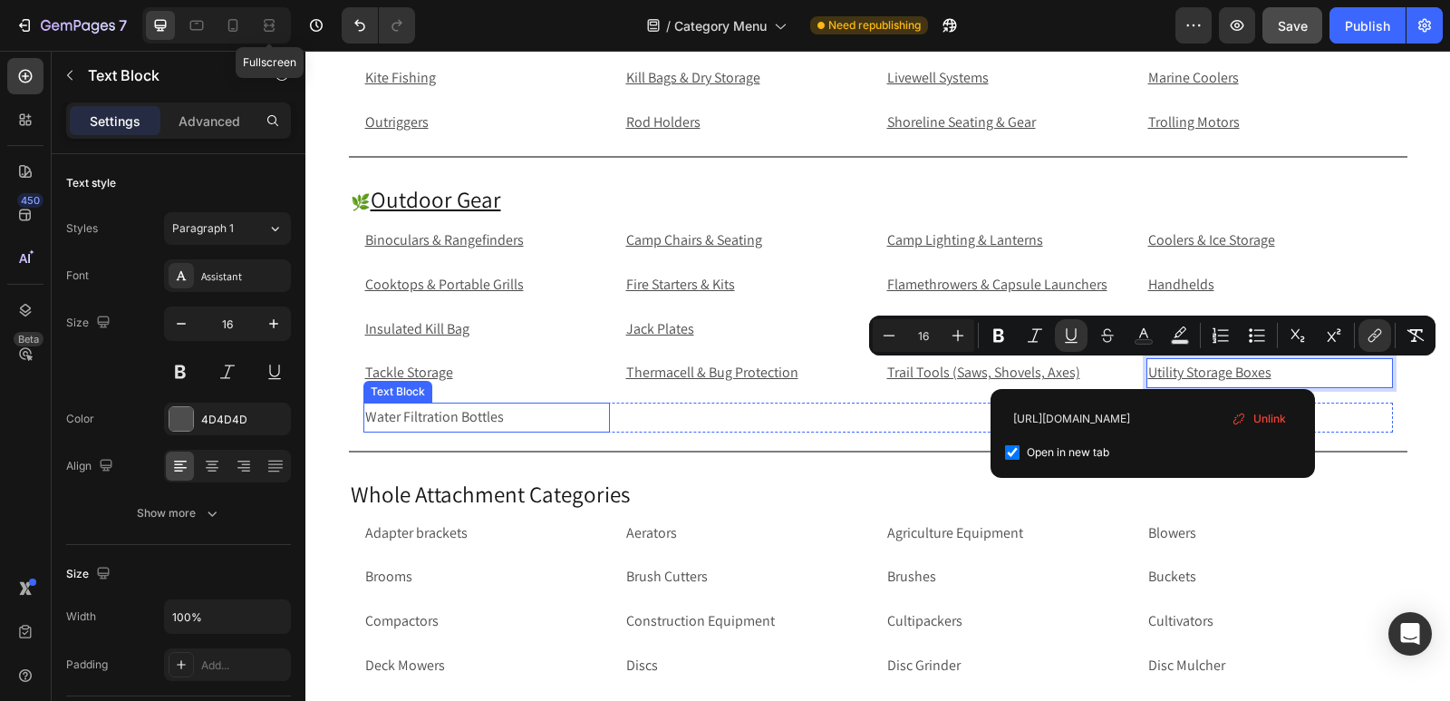
click at [509, 412] on p "Water Filtration Bottles" at bounding box center [486, 417] width 243 height 26
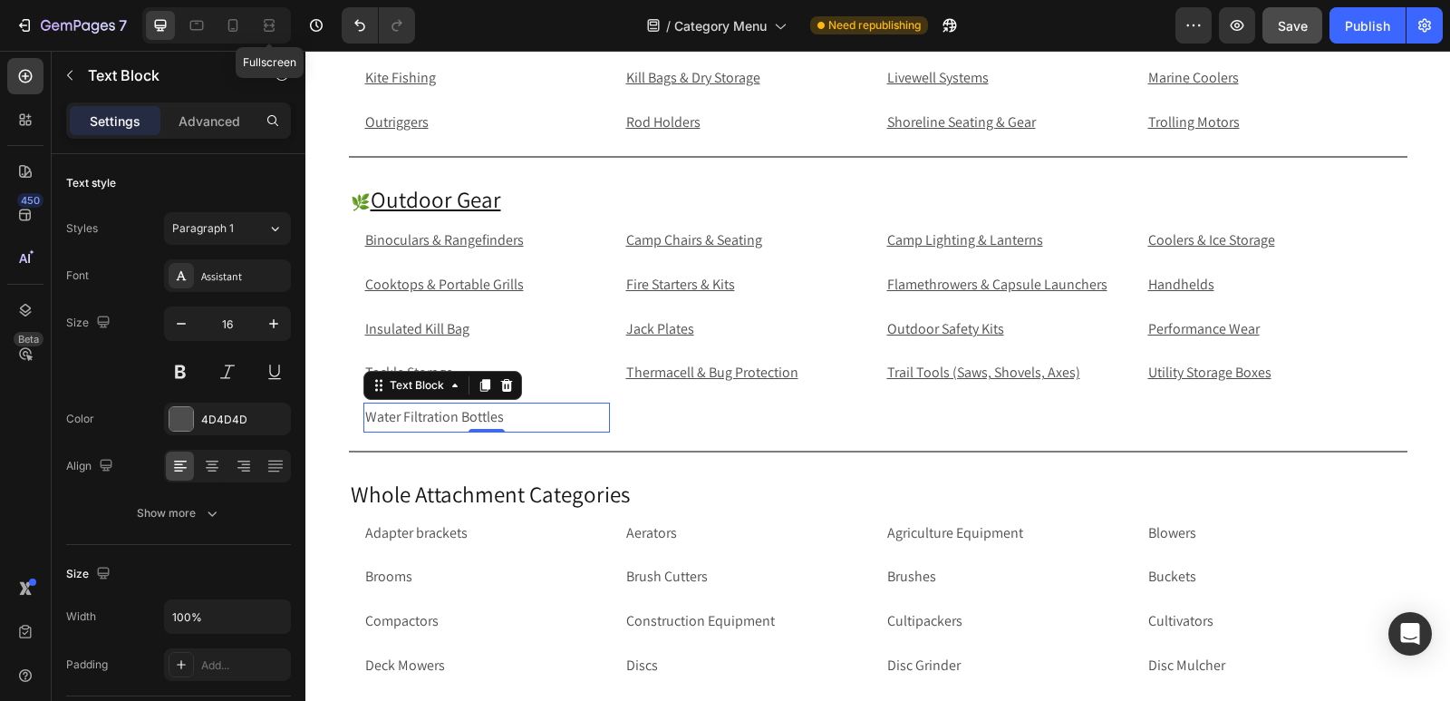
click at [566, 416] on p "Water Filtration Bottles" at bounding box center [486, 417] width 243 height 26
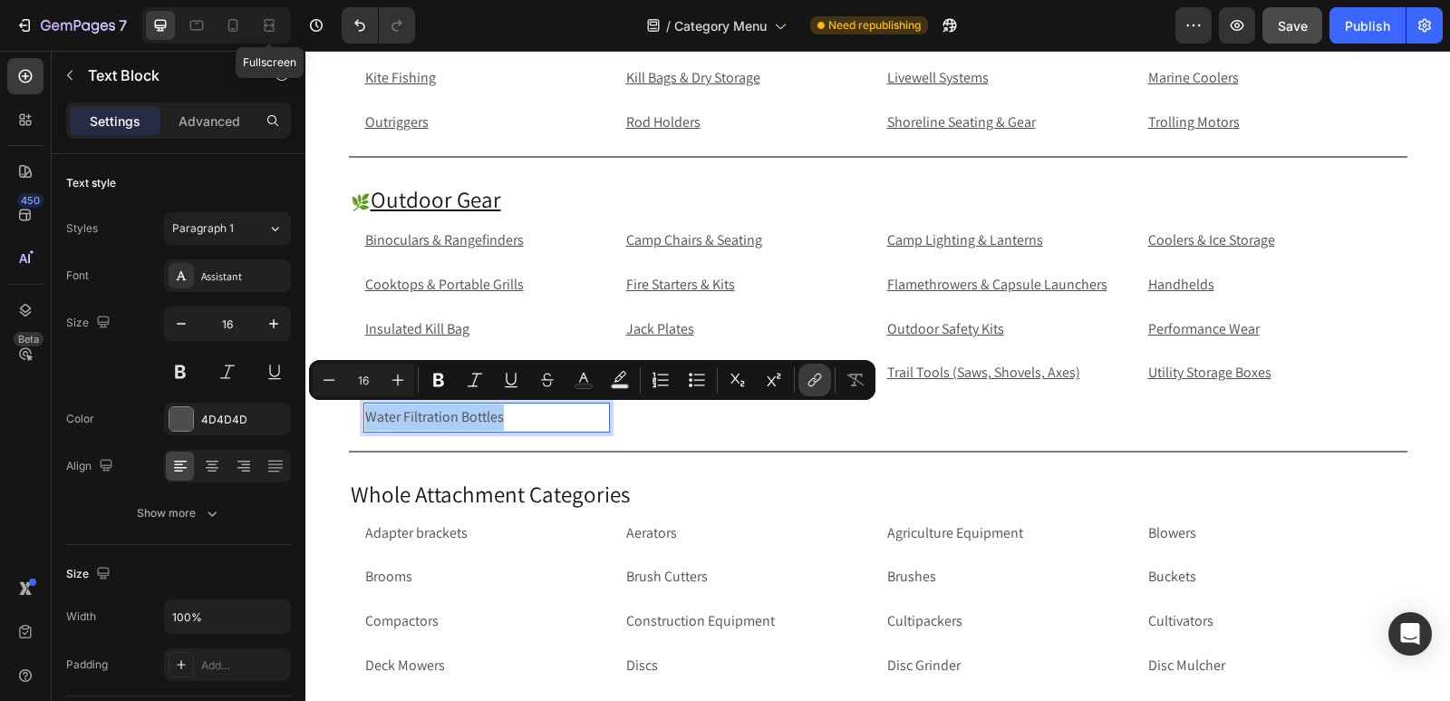
click at [807, 373] on icon "Editor contextual toolbar" at bounding box center [815, 380] width 18 height 18
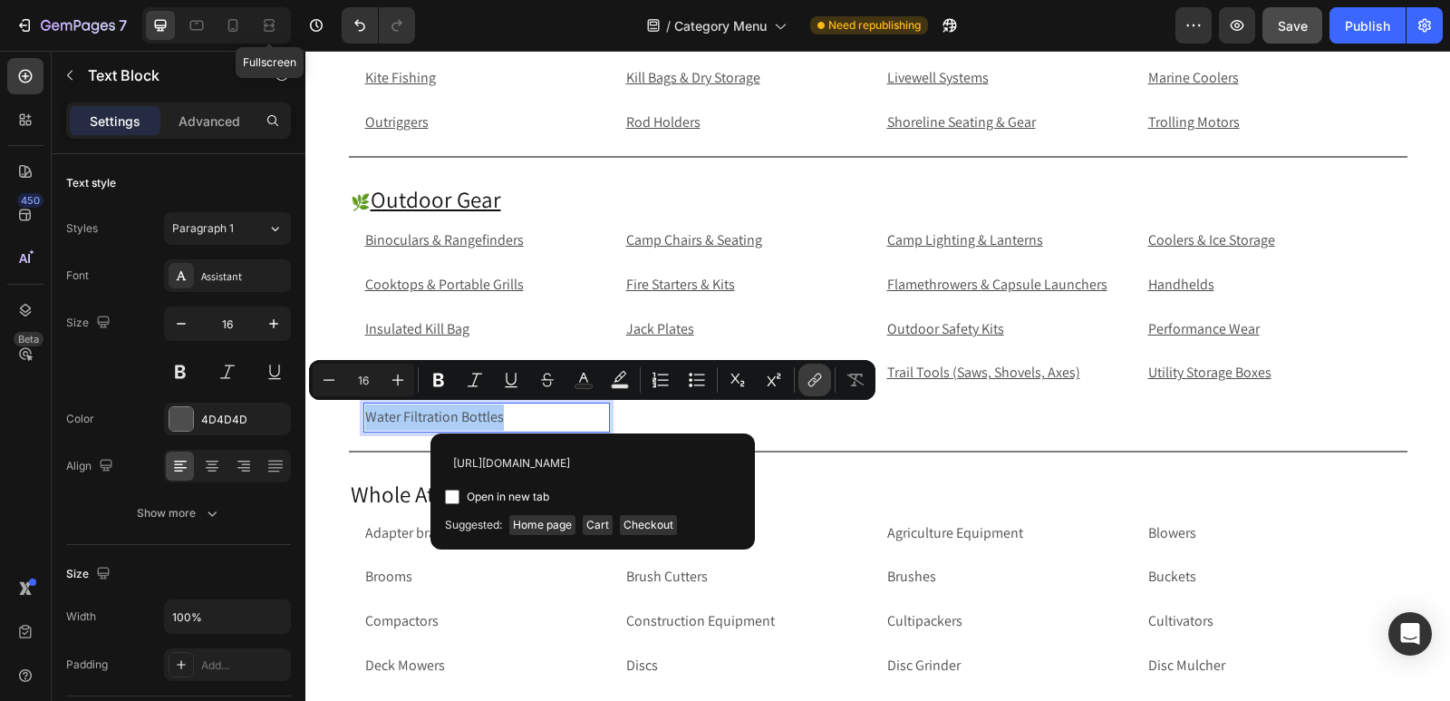
scroll to position [0, 126]
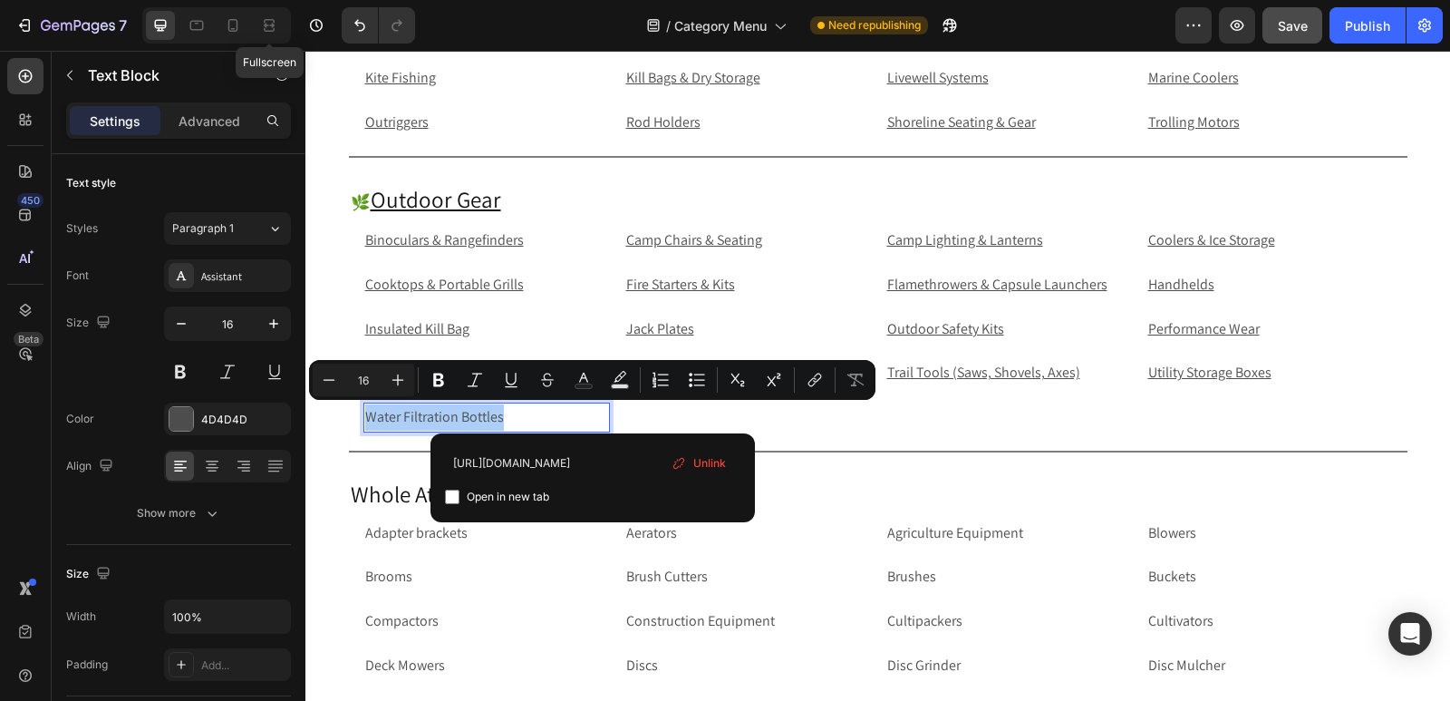
type input "[URL][DOMAIN_NAME]"
click at [458, 496] on input "Editor contextual toolbar" at bounding box center [452, 496] width 15 height 15
checkbox input "true"
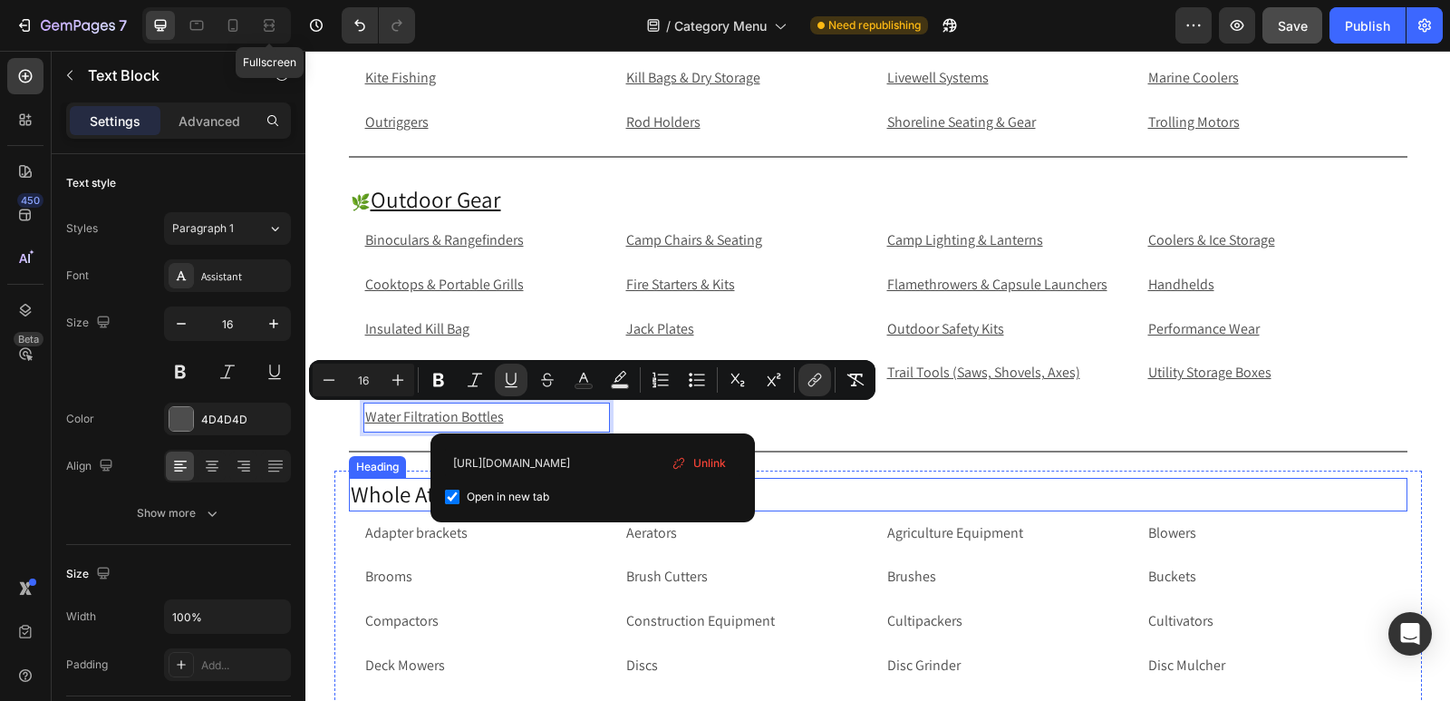
click at [402, 493] on h2 "Whole Attachment Categories" at bounding box center [878, 495] width 1059 height 34
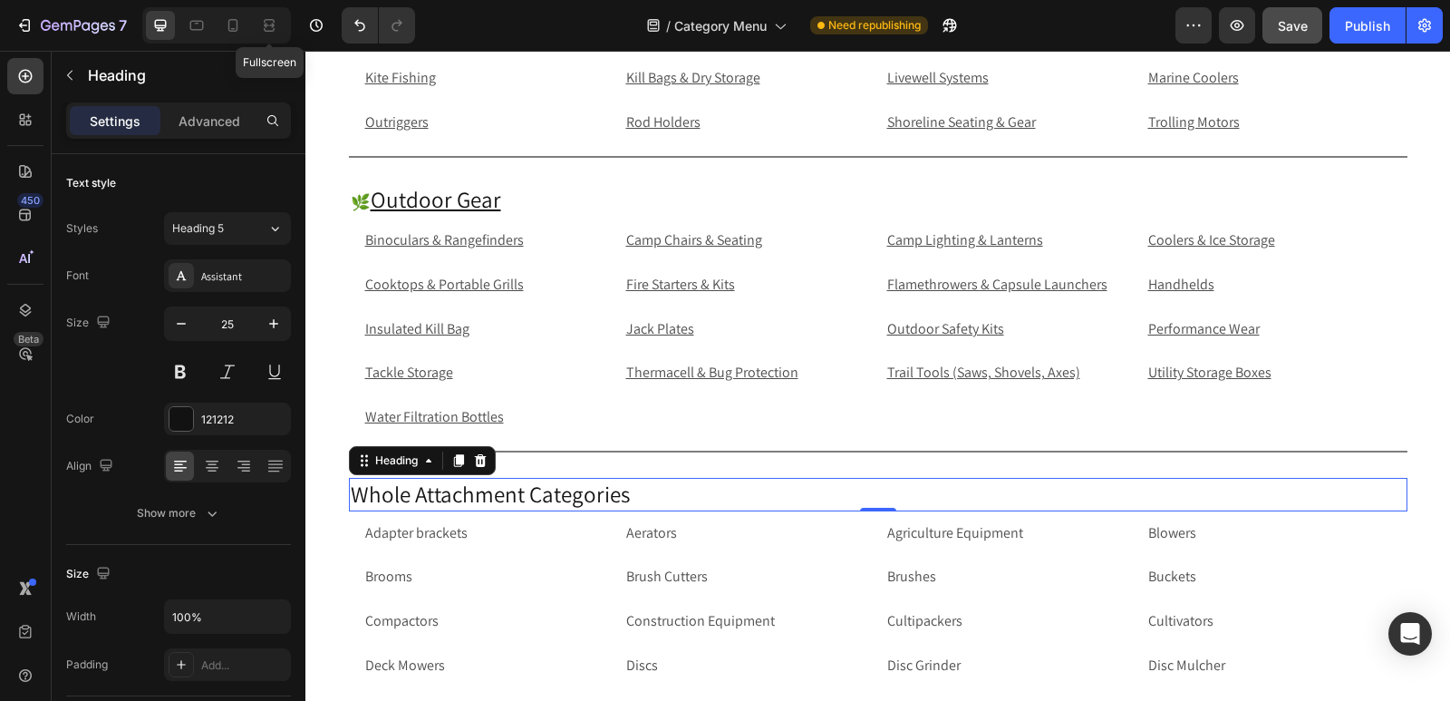
click at [351, 492] on p "Whole Attachment Categories" at bounding box center [878, 495] width 1055 height 30
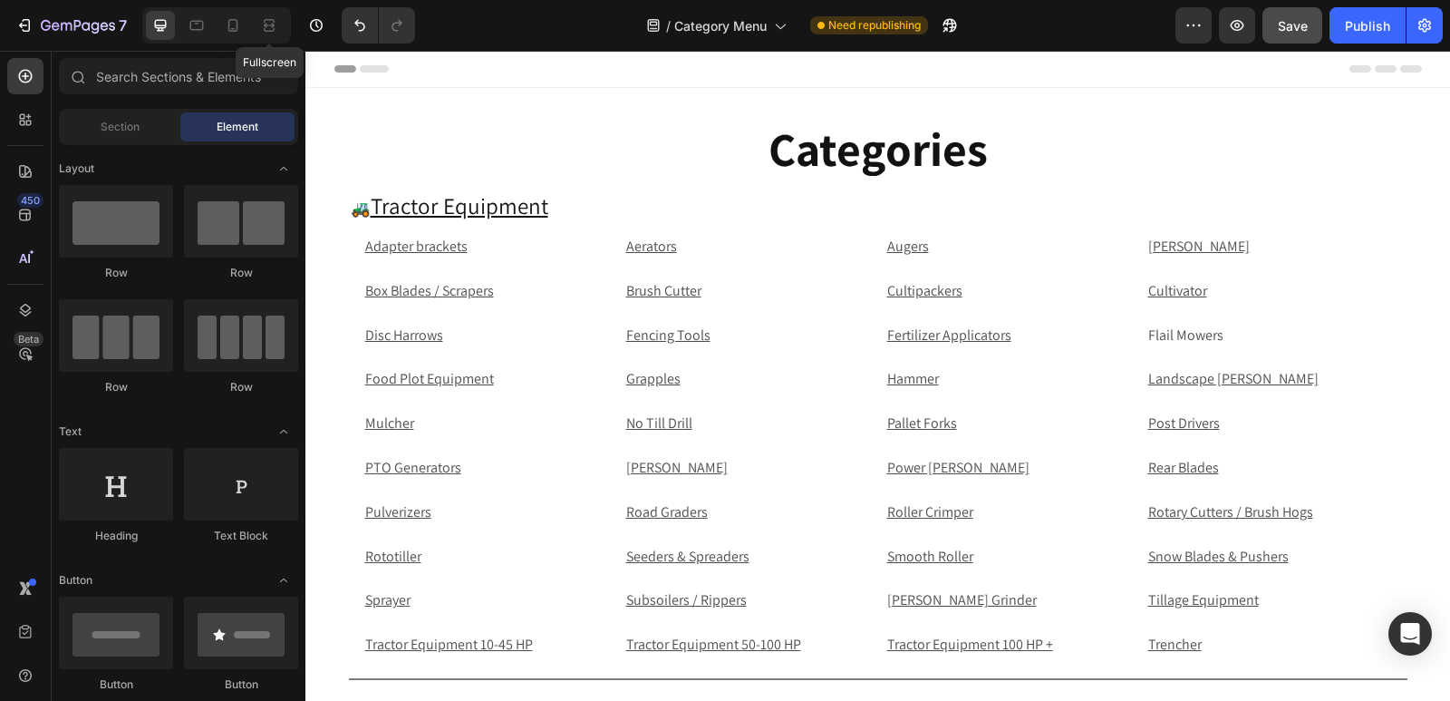
drag, startPoint x: 1449, startPoint y: 162, endPoint x: 1755, endPoint y: 74, distance: 317.9
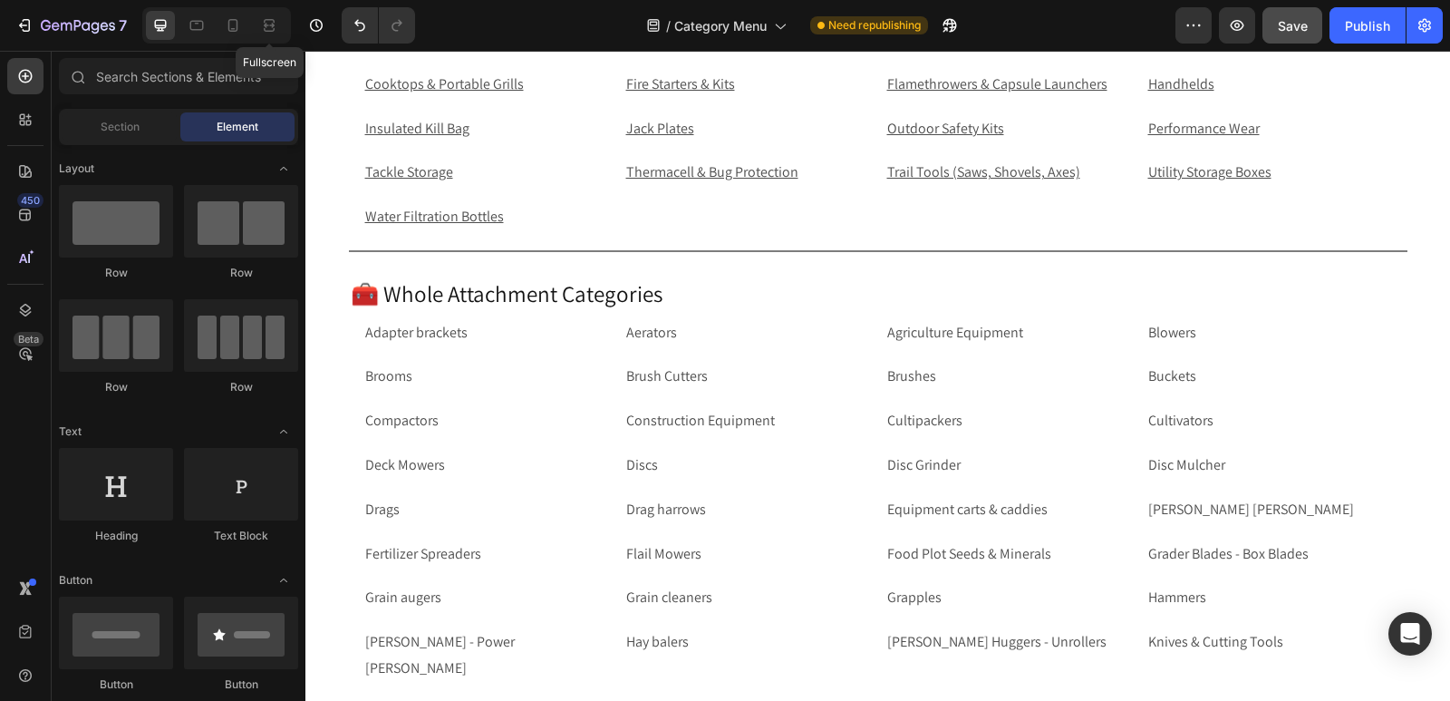
scroll to position [5484, 0]
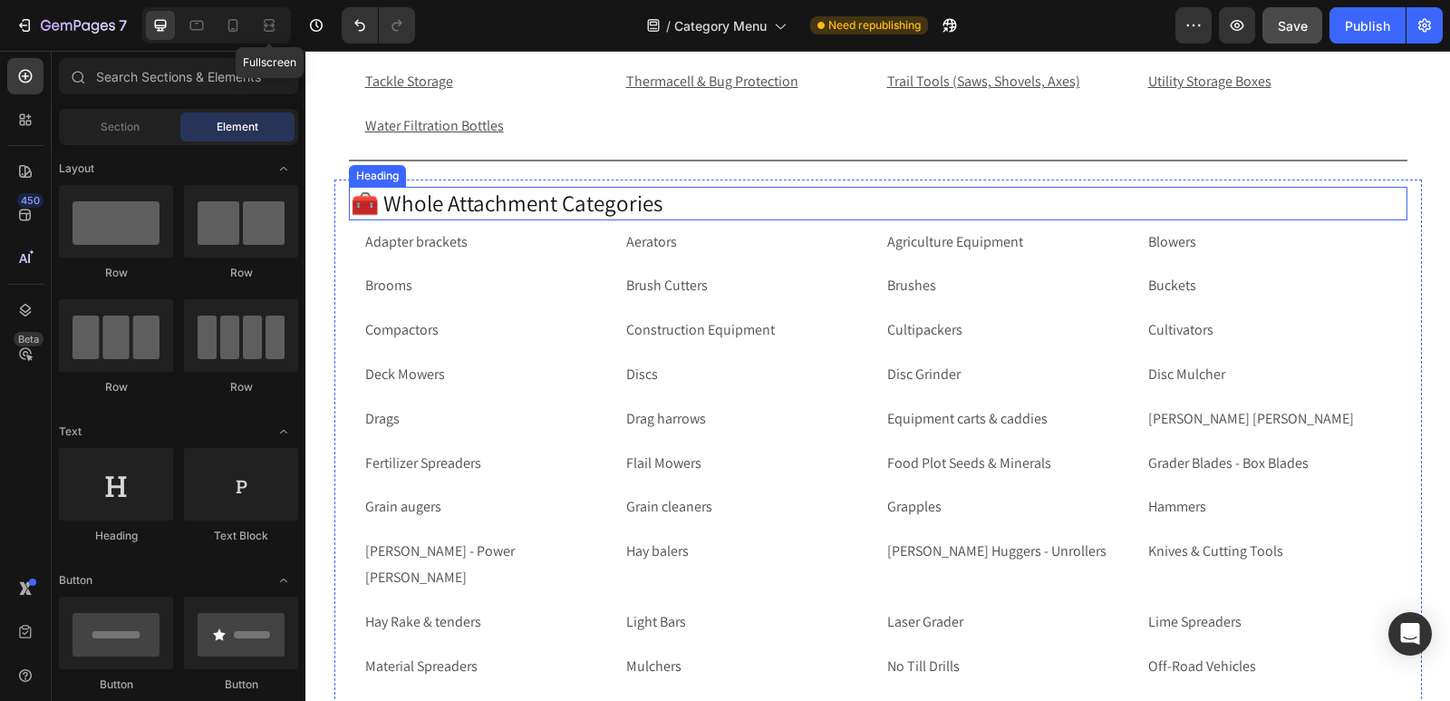
click at [654, 208] on h2 "🧰 Whole Attachment Categories" at bounding box center [878, 204] width 1059 height 34
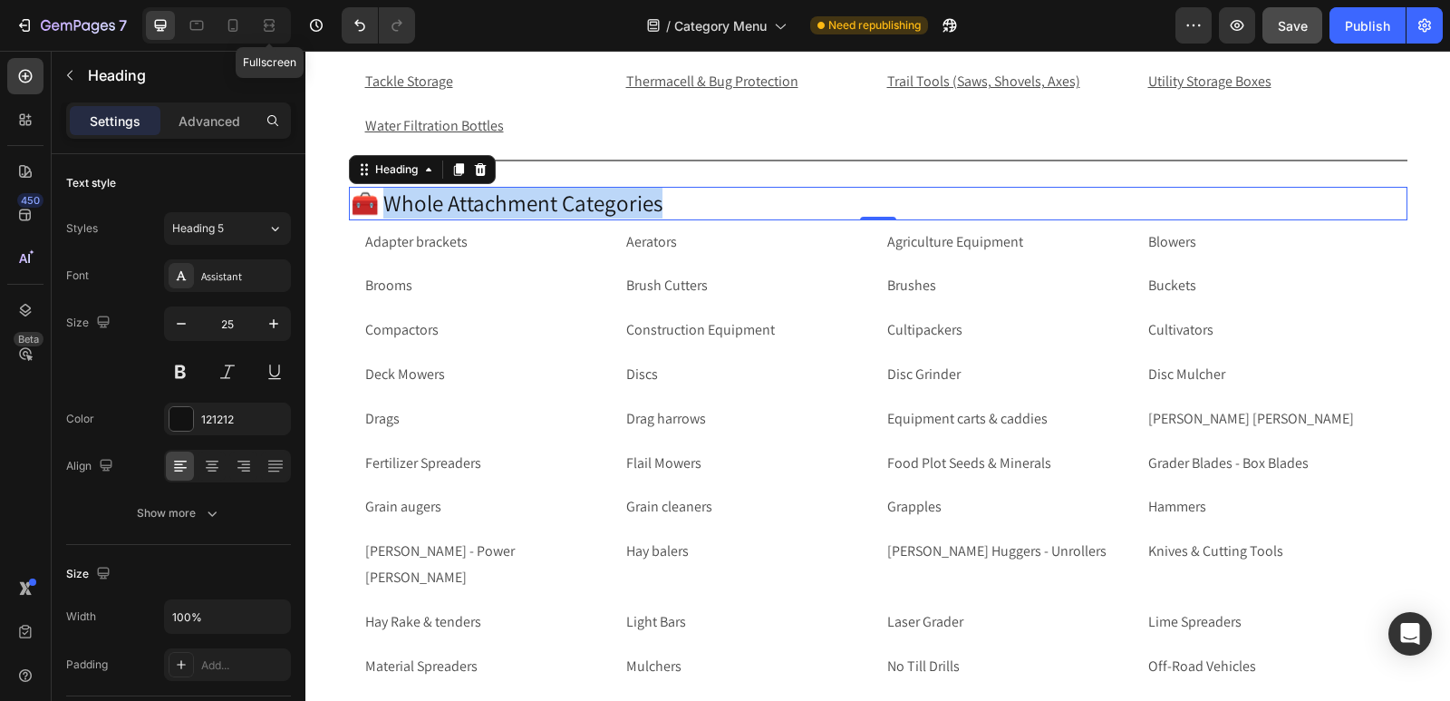
drag, startPoint x: 667, startPoint y: 207, endPoint x: 388, endPoint y: 197, distance: 279.4
click at [388, 197] on p "🧰 Whole Attachment Categories" at bounding box center [878, 204] width 1055 height 30
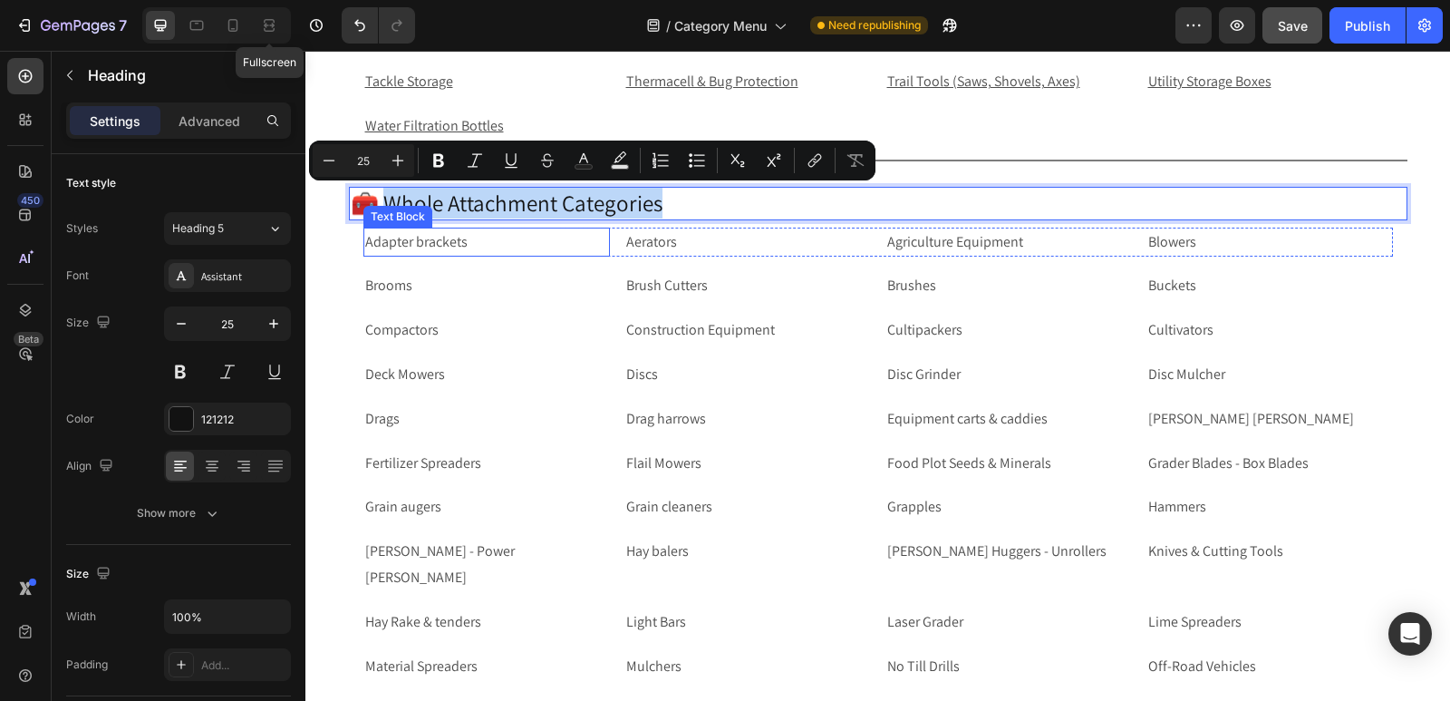
click at [489, 242] on p "Adapter brackets" at bounding box center [486, 242] width 243 height 26
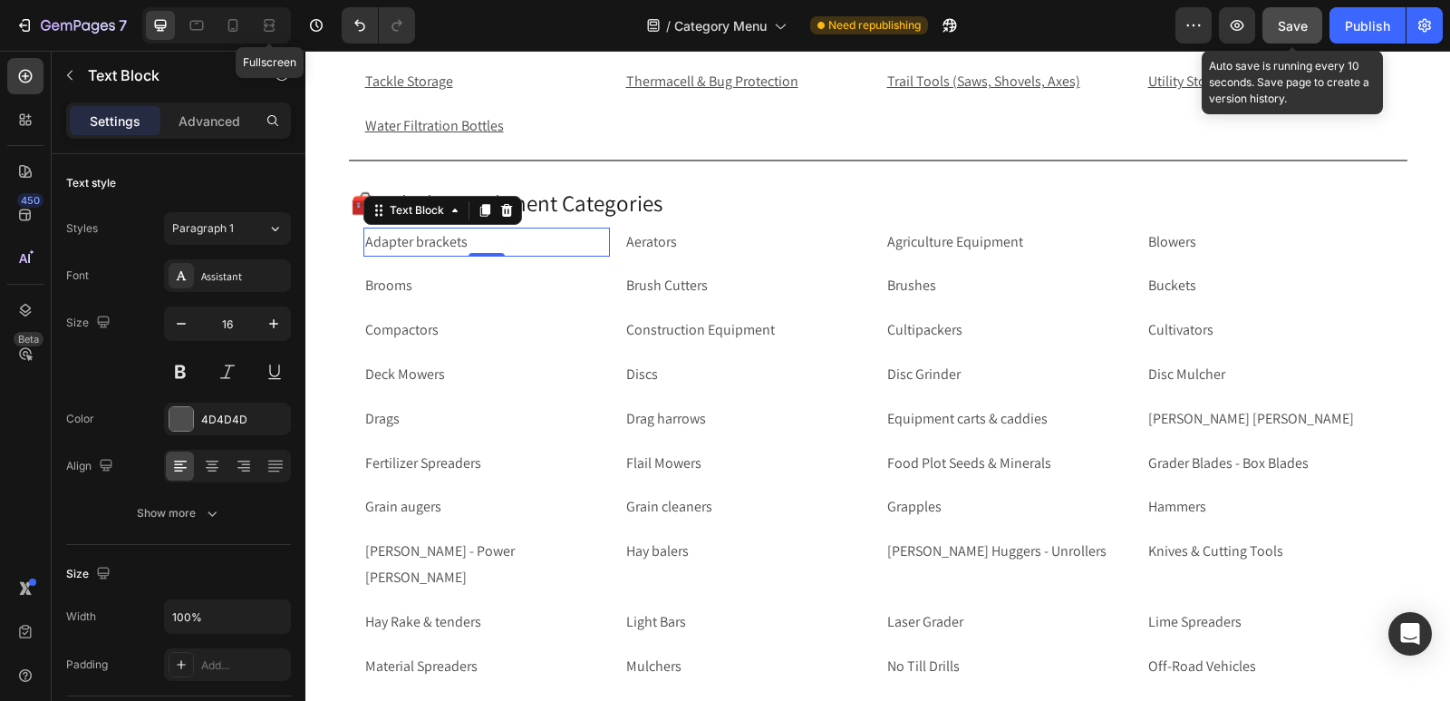
click at [1303, 18] on span "Save" at bounding box center [1293, 25] width 30 height 15
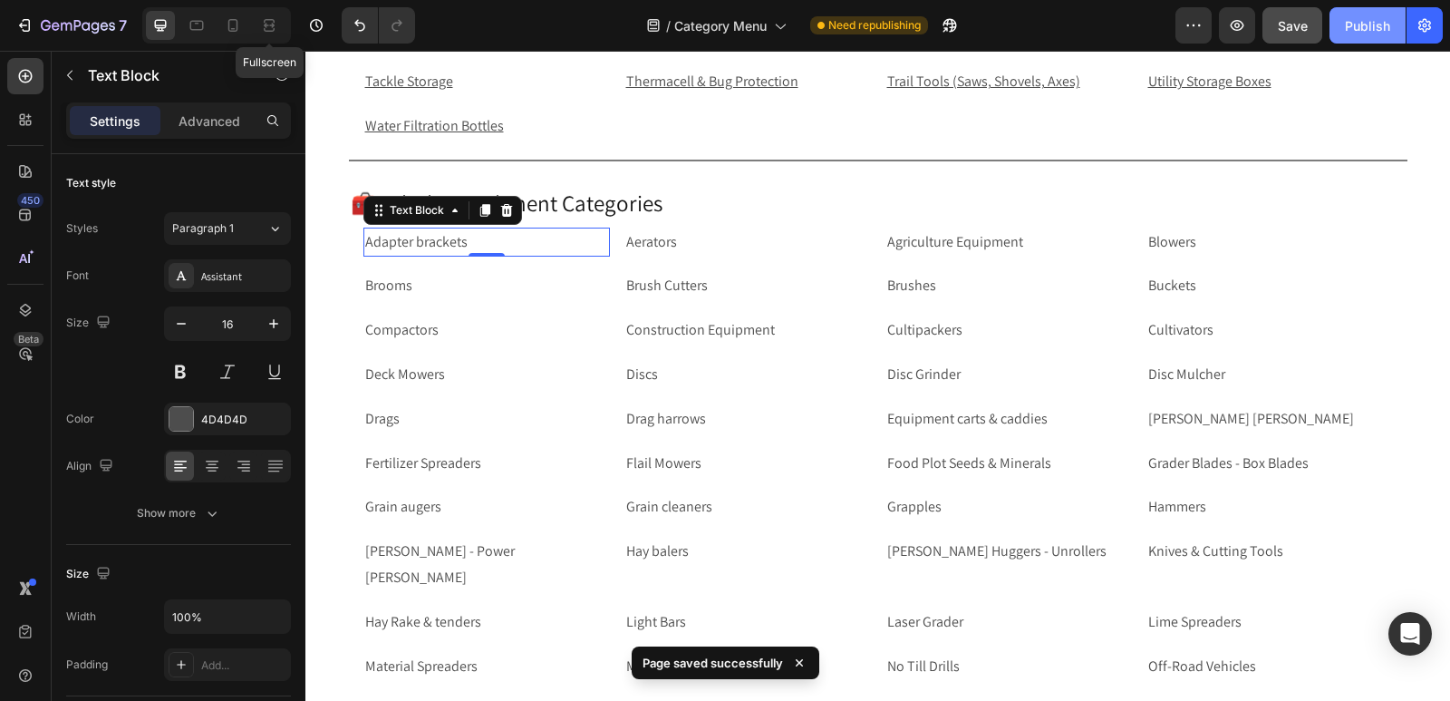
click at [1352, 24] on div "Publish" at bounding box center [1367, 25] width 45 height 19
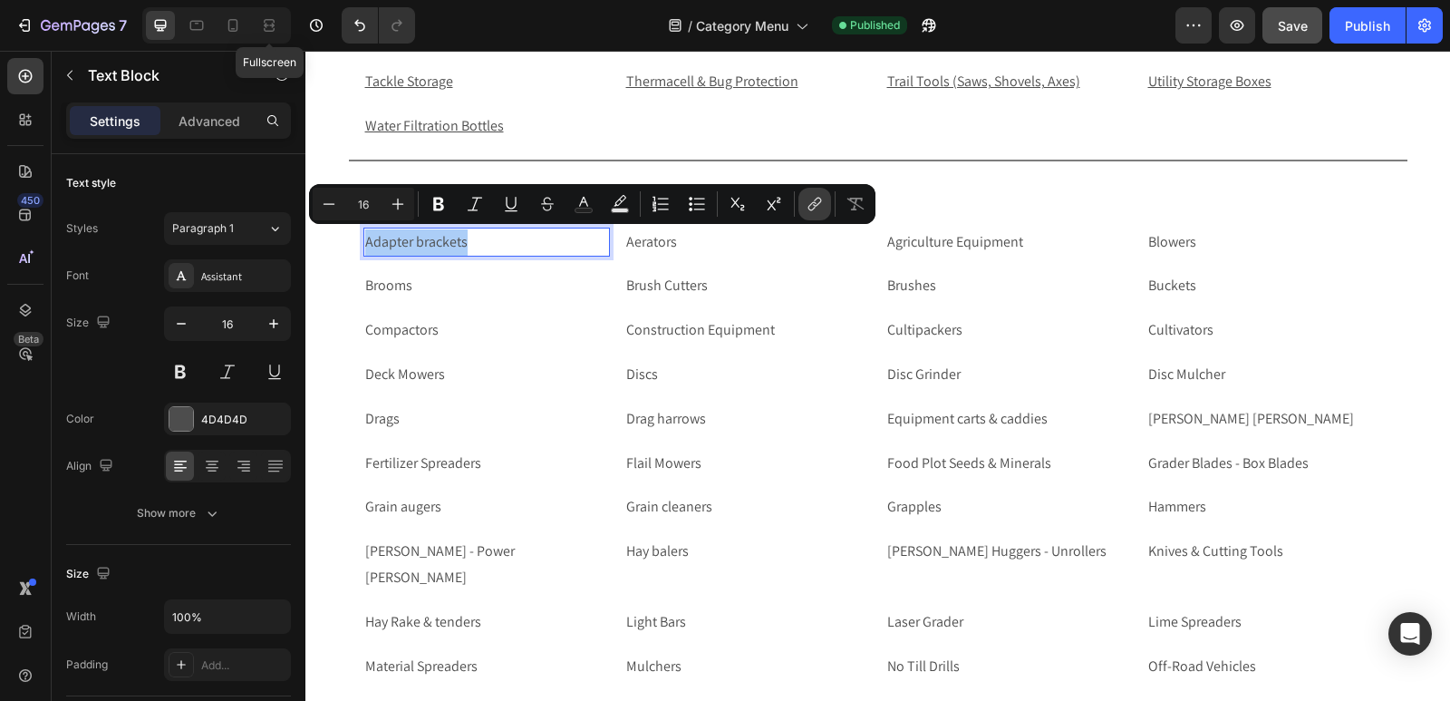
click at [813, 197] on icon "Editor contextual toolbar" at bounding box center [815, 204] width 18 height 18
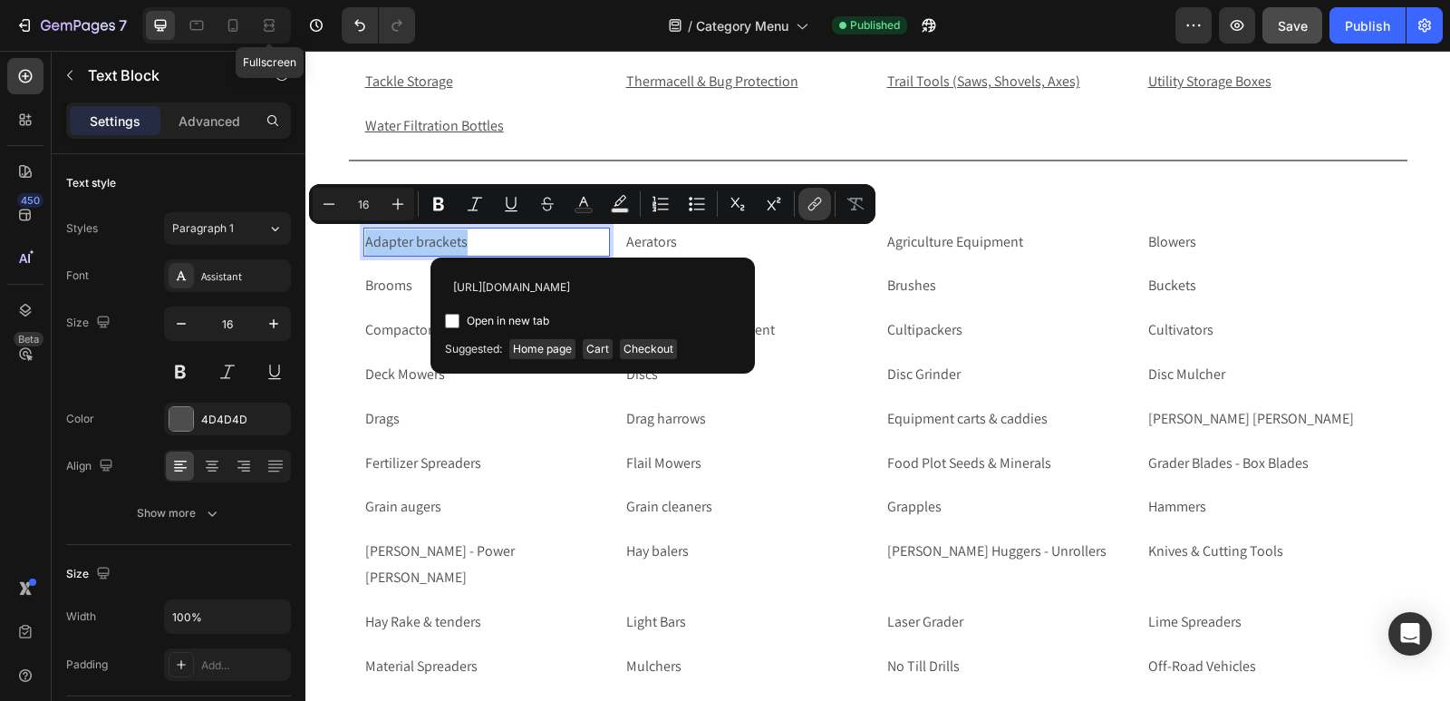
scroll to position [0, 99]
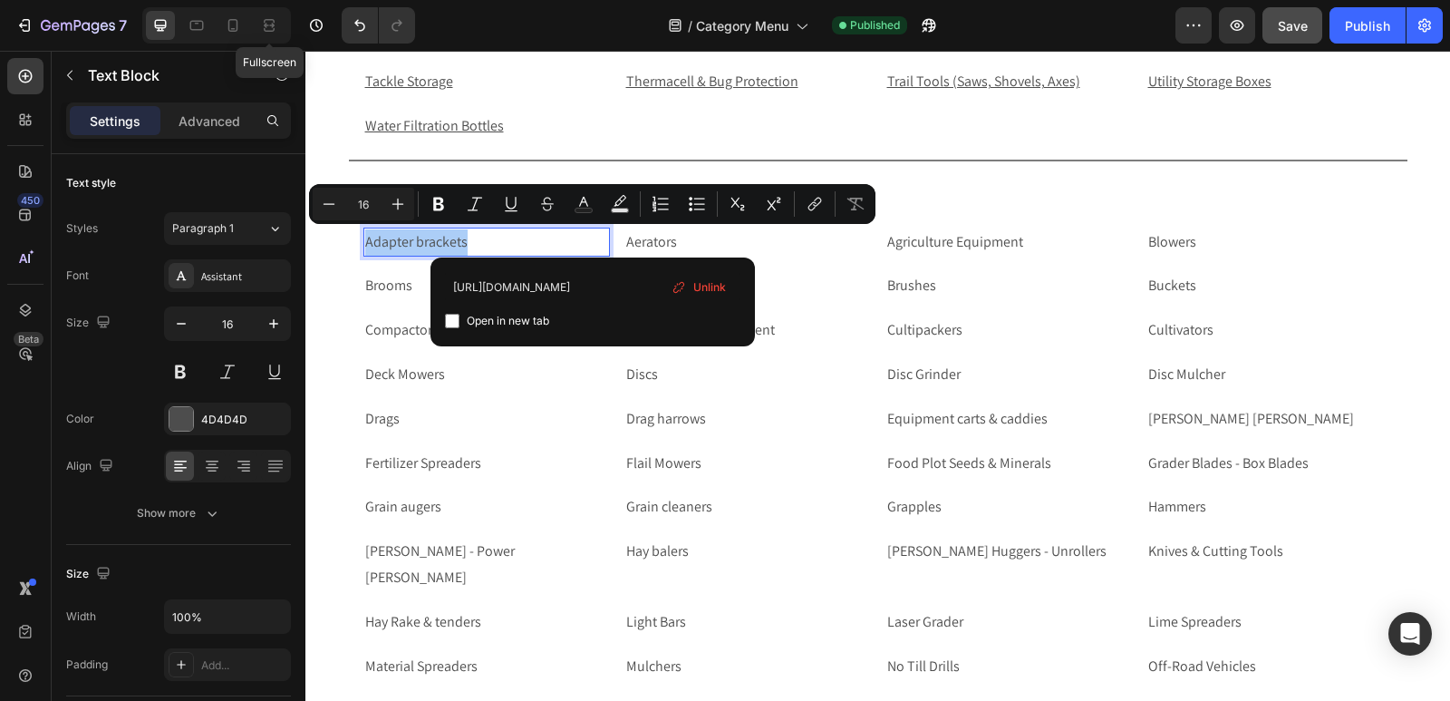
type input "[URL][DOMAIN_NAME]"
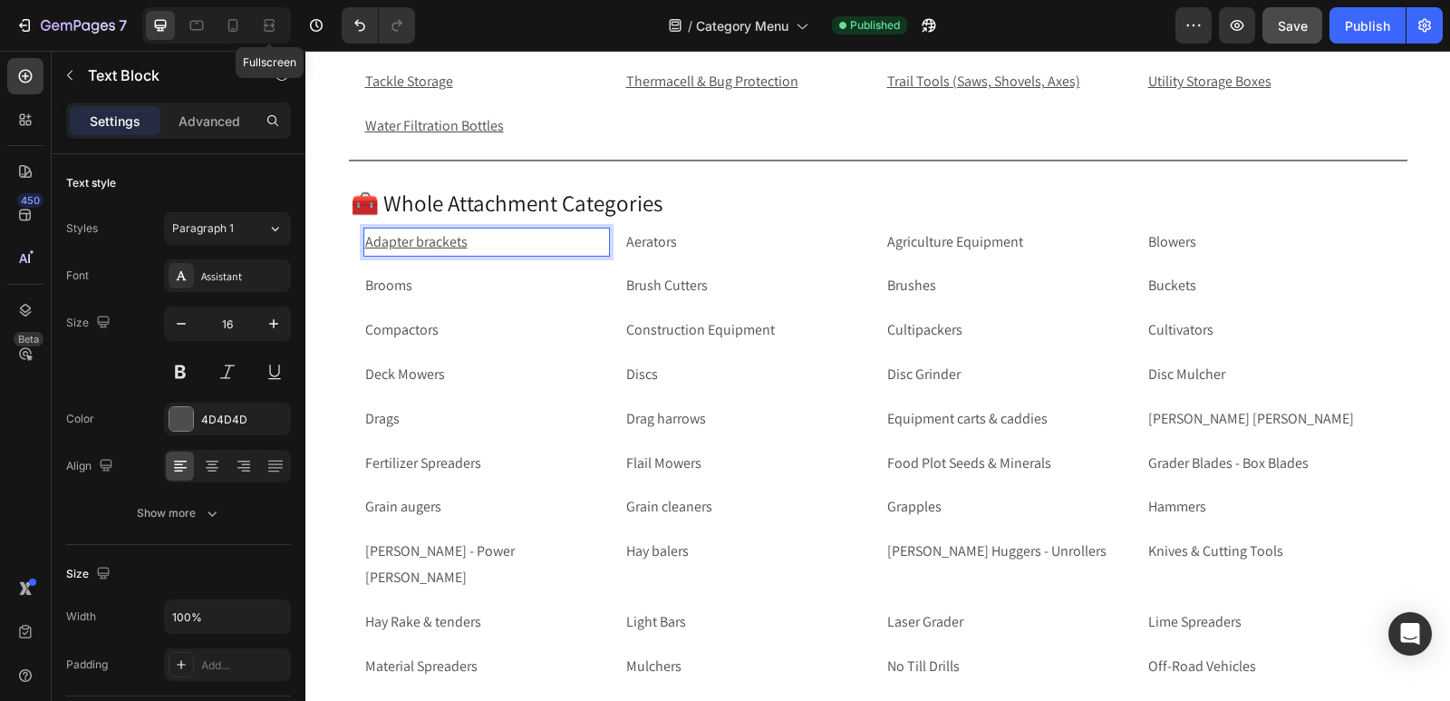
click at [511, 242] on p "Adapter brackets" at bounding box center [486, 242] width 243 height 26
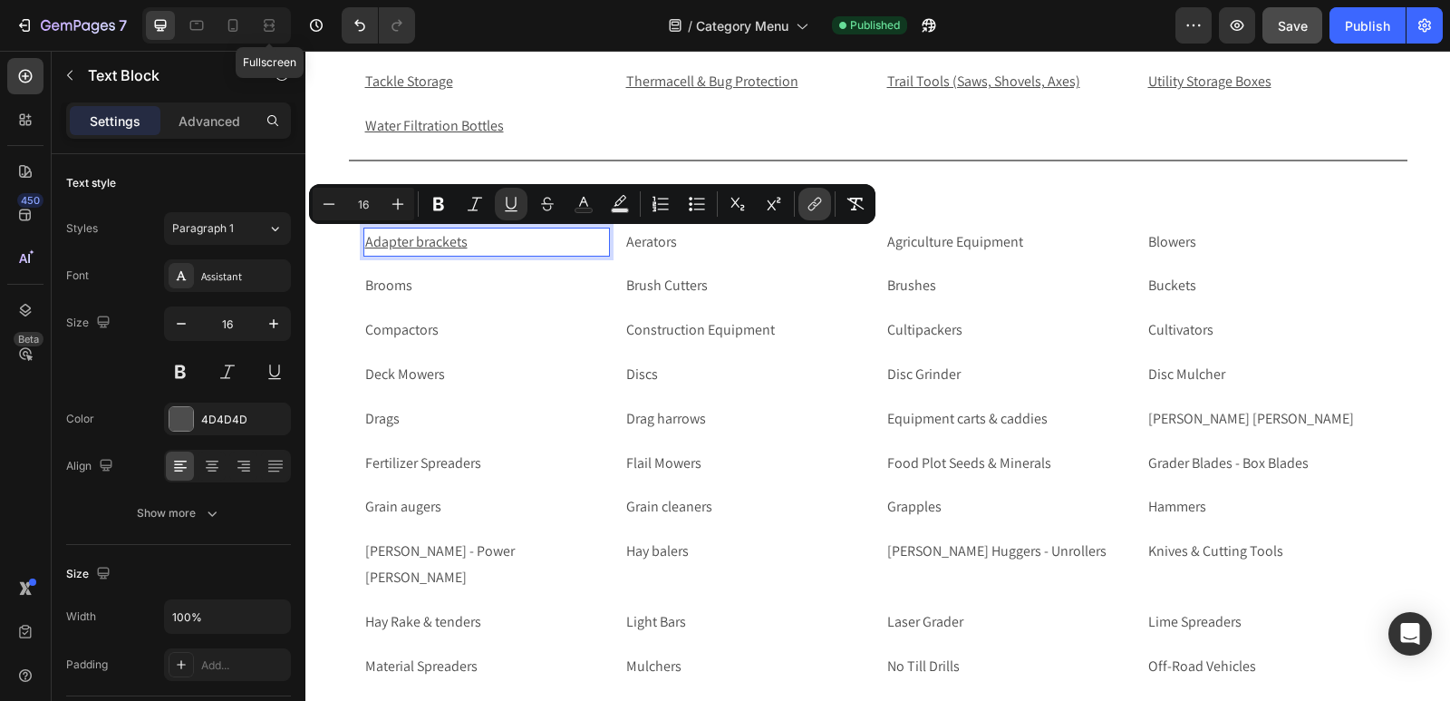
click at [819, 214] on button "link" at bounding box center [815, 204] width 33 height 33
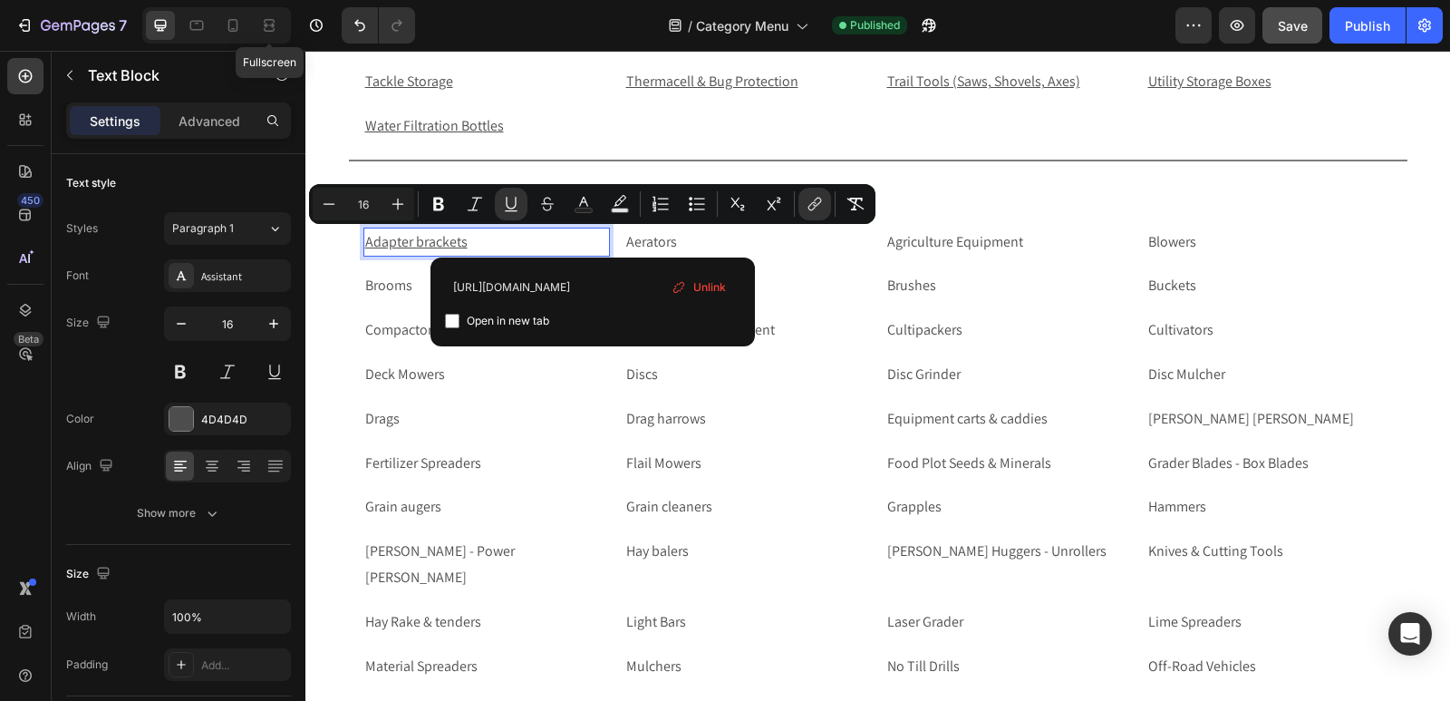
click at [448, 319] on input "Editor contextual toolbar" at bounding box center [452, 321] width 15 height 15
checkbox input "true"
click at [770, 249] on p "Aerators" at bounding box center [747, 242] width 243 height 26
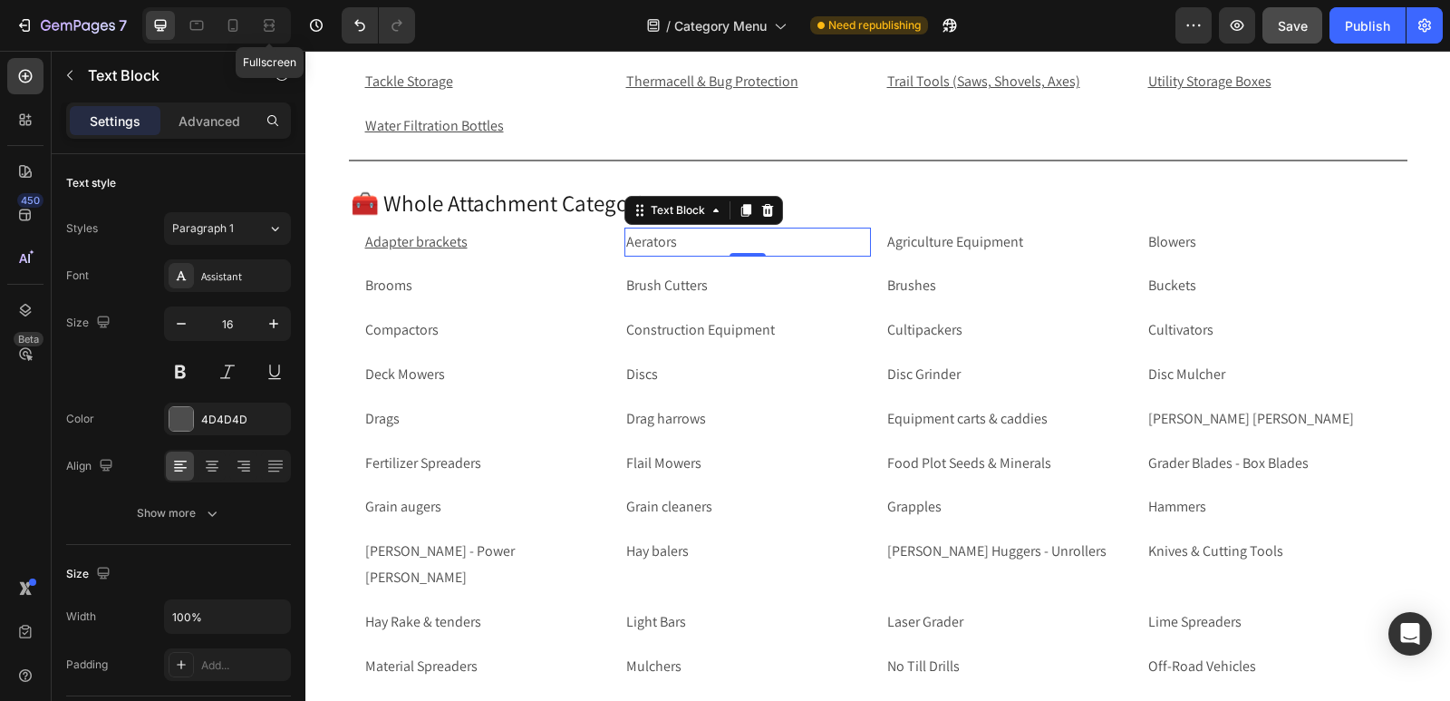
click at [709, 244] on p "Aerators" at bounding box center [747, 242] width 243 height 26
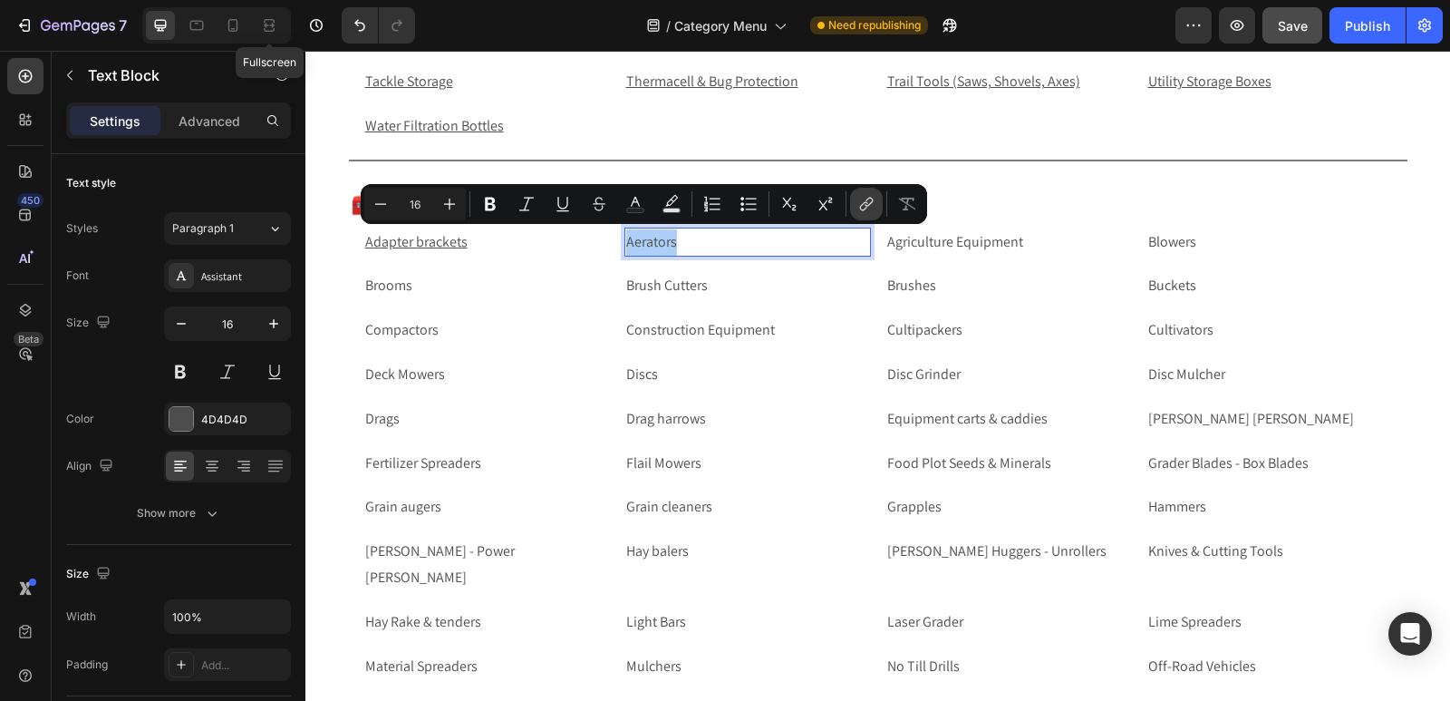
click at [868, 197] on icon "Editor contextual toolbar" at bounding box center [867, 204] width 18 height 18
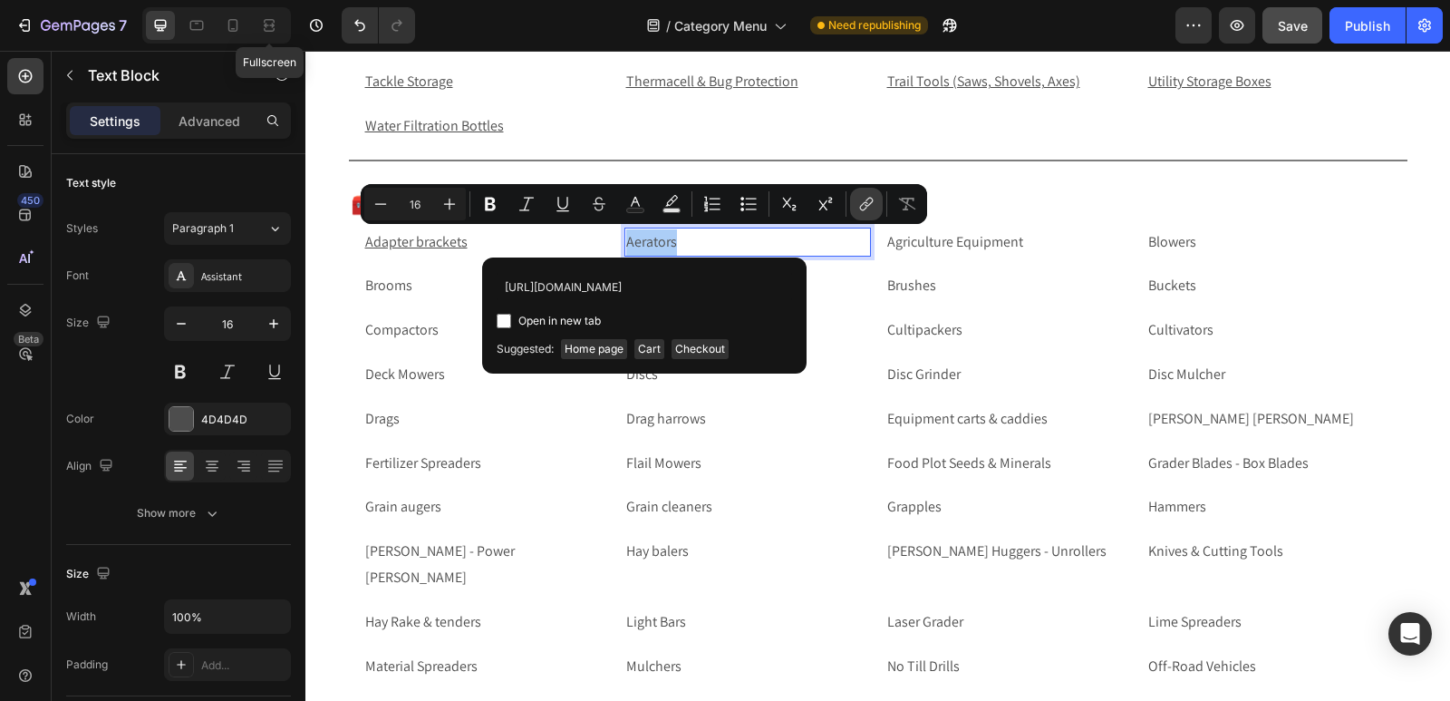
scroll to position [0, 53]
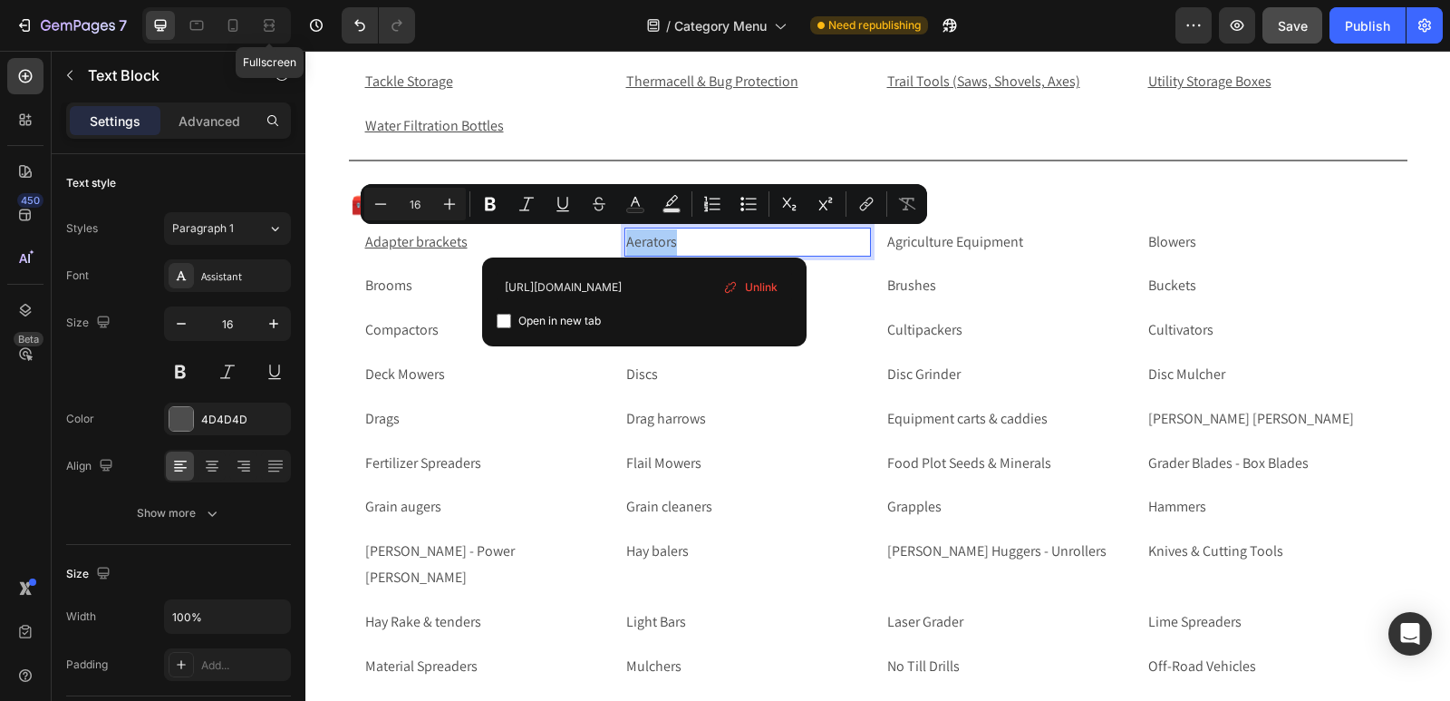
type input "[URL][DOMAIN_NAME]"
click at [505, 322] on input "Editor contextual toolbar" at bounding box center [504, 321] width 15 height 15
checkbox input "true"
click at [979, 236] on p "Agriculture Equipment" at bounding box center [1008, 242] width 243 height 26
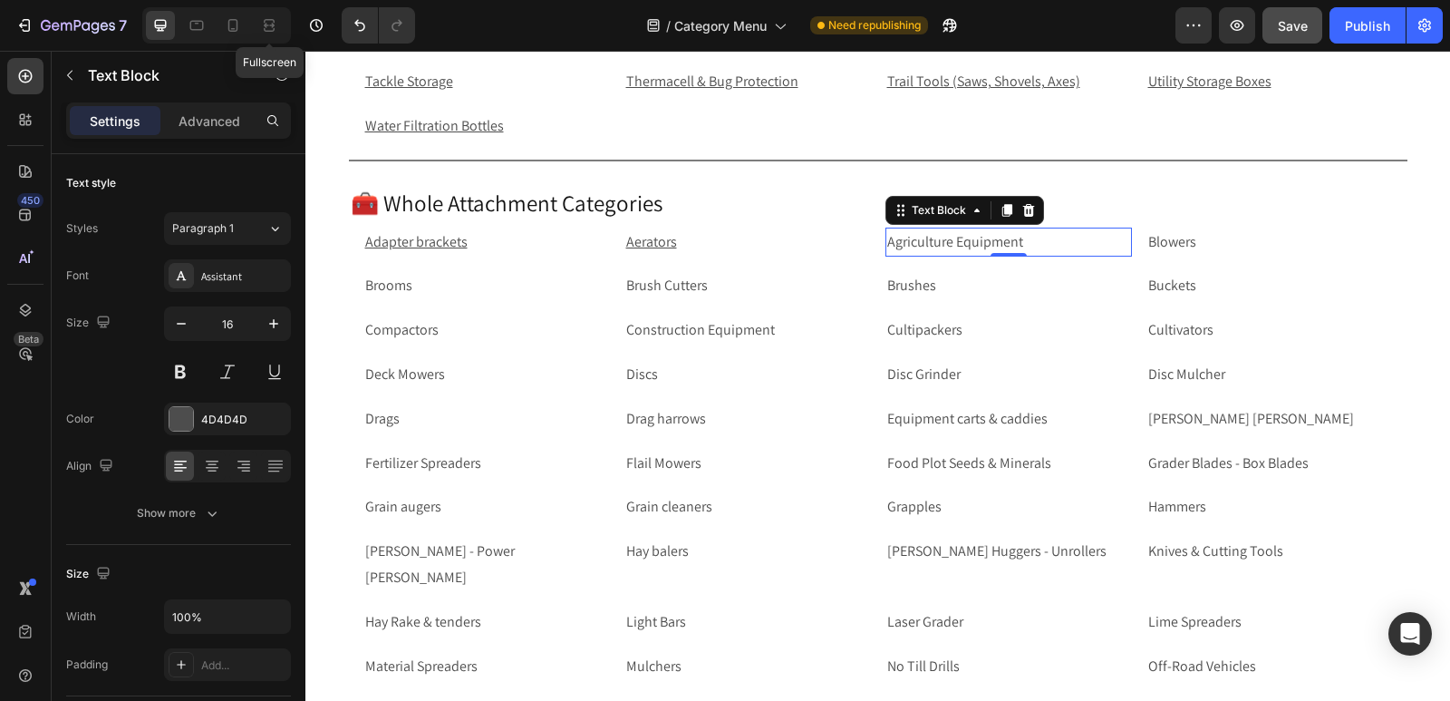
click at [1032, 242] on p "Agriculture Equipment" at bounding box center [1008, 242] width 243 height 26
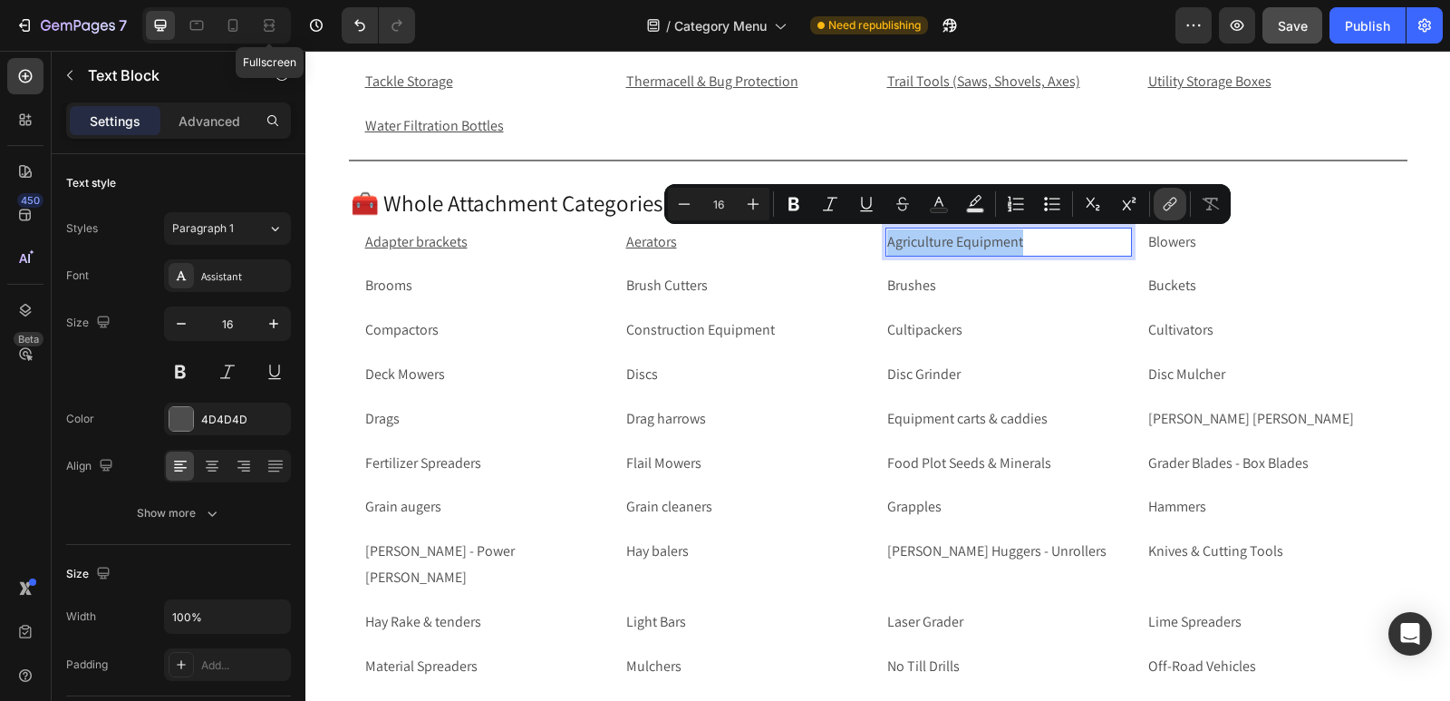
click at [1178, 201] on icon "Editor contextual toolbar" at bounding box center [1170, 204] width 18 height 18
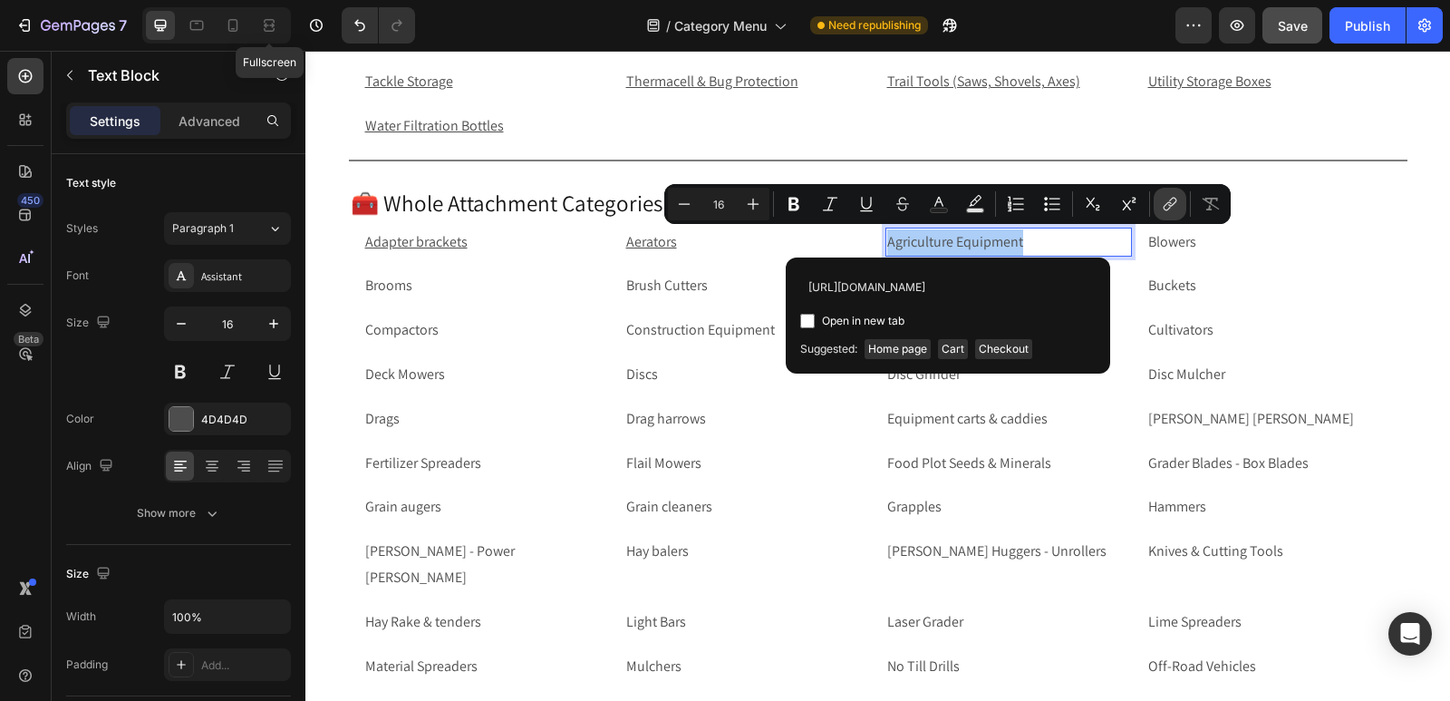
scroll to position [0, 53]
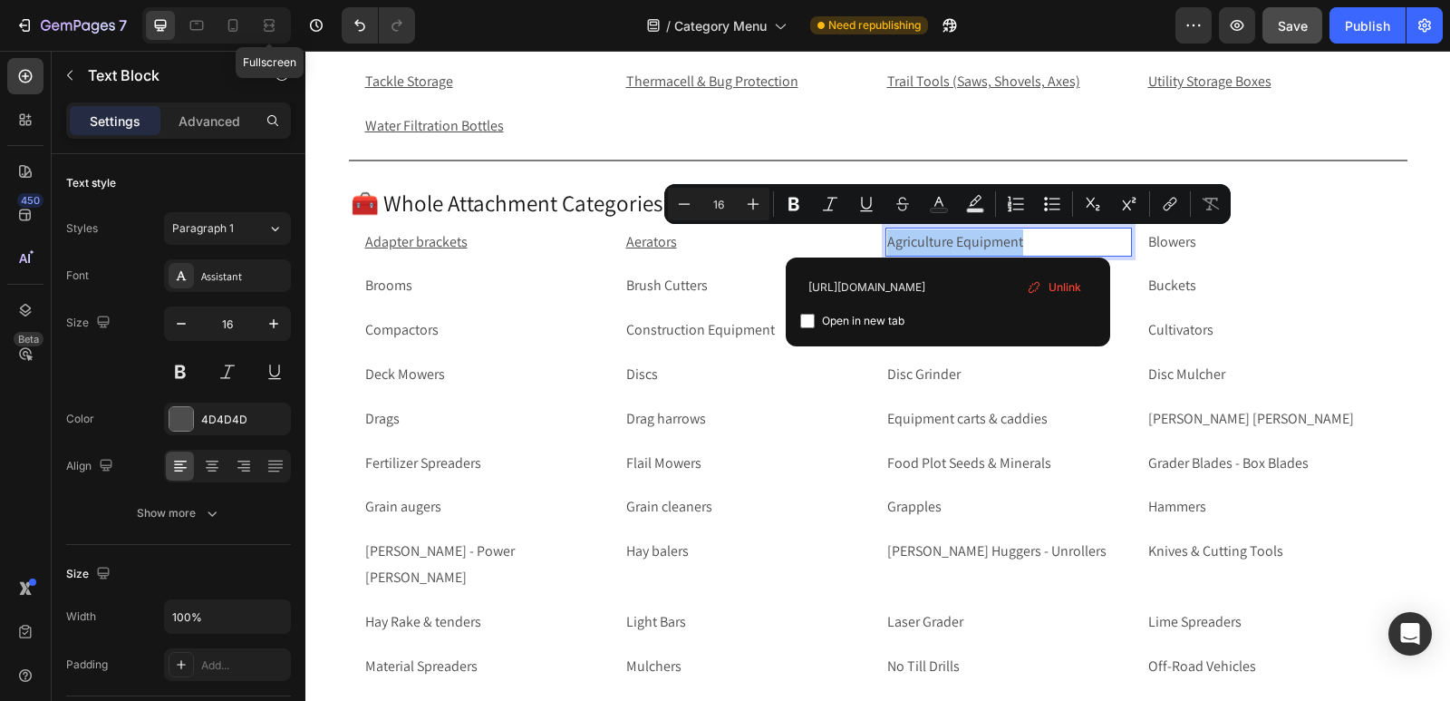
type input "[URL][DOMAIN_NAME]"
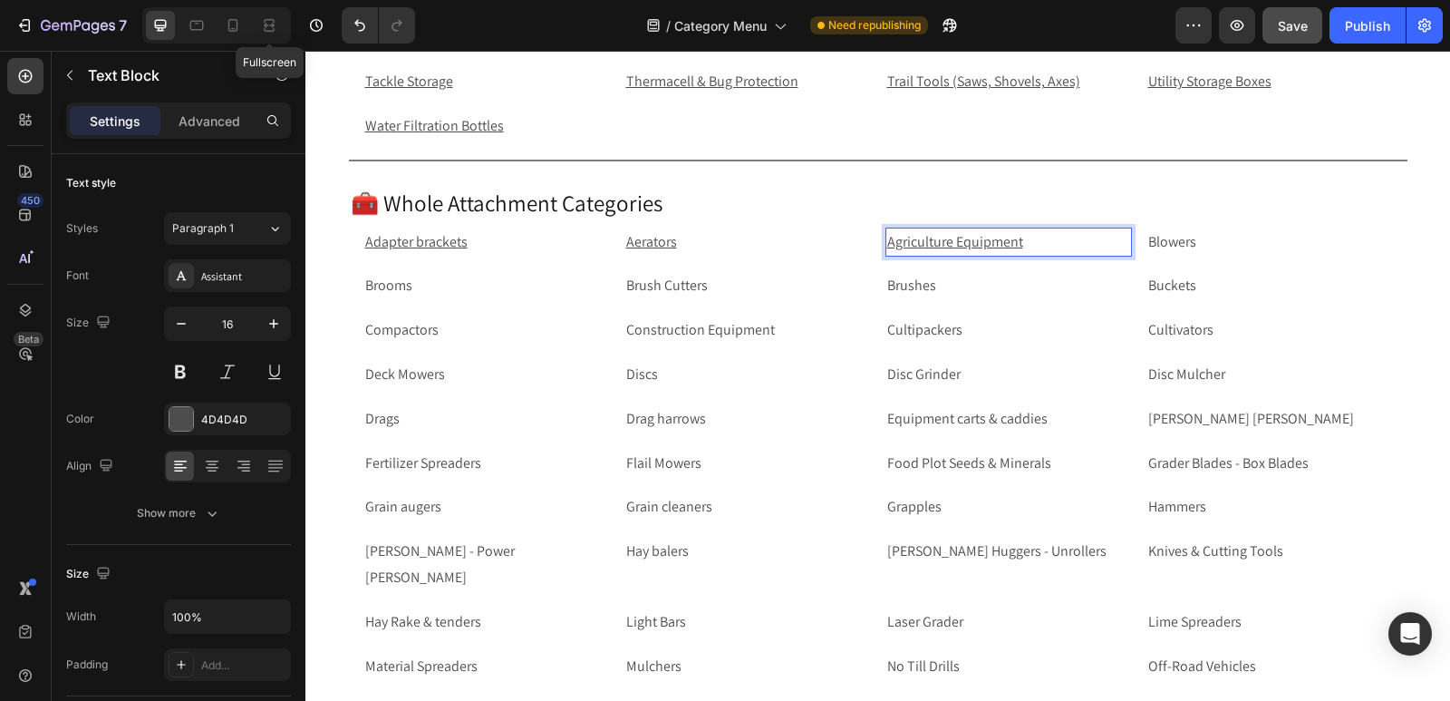
click at [1061, 245] on p "Agriculture Equipment" at bounding box center [1008, 242] width 243 height 26
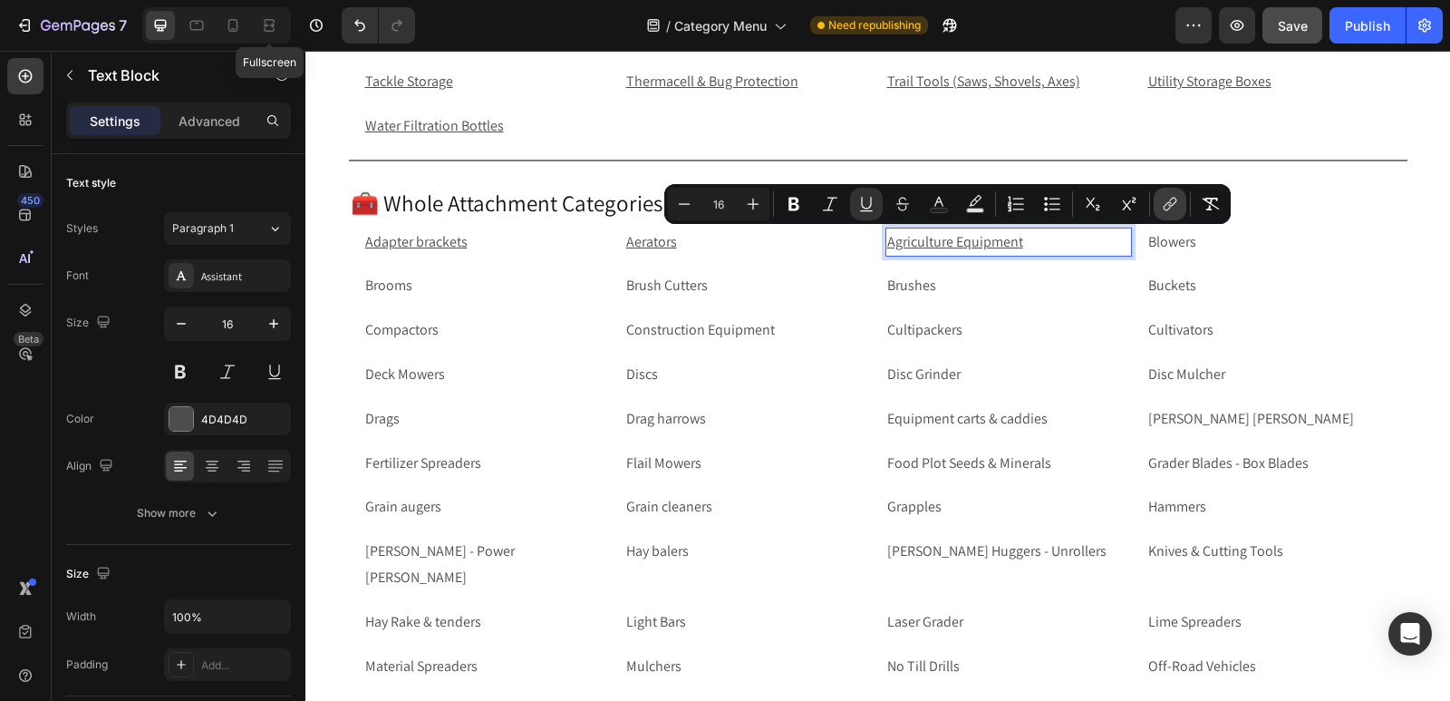
click at [1165, 196] on icon "Editor contextual toolbar" at bounding box center [1170, 204] width 18 height 18
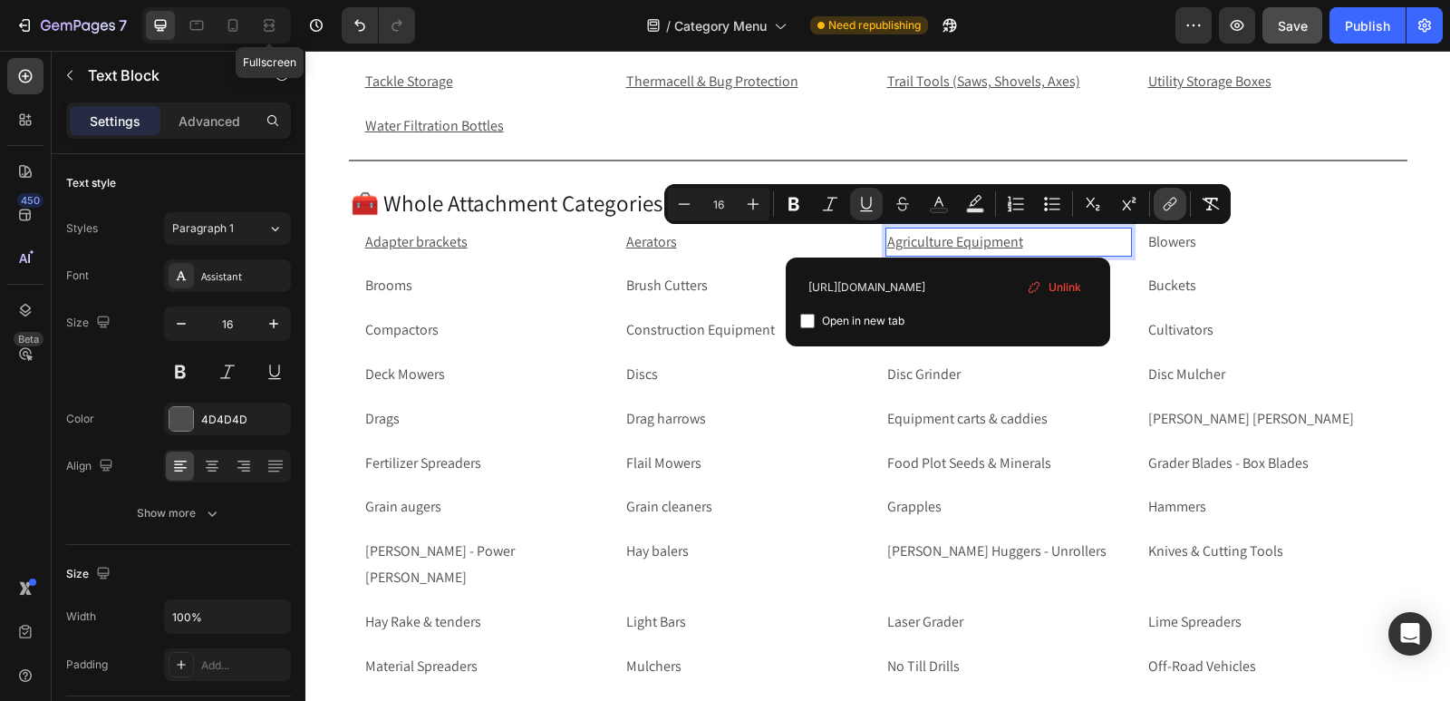
type input "[URL][DOMAIN_NAME]"
click at [809, 318] on input "Editor contextual toolbar" at bounding box center [807, 321] width 15 height 15
click at [1208, 238] on p "Blowers" at bounding box center [1270, 242] width 243 height 26
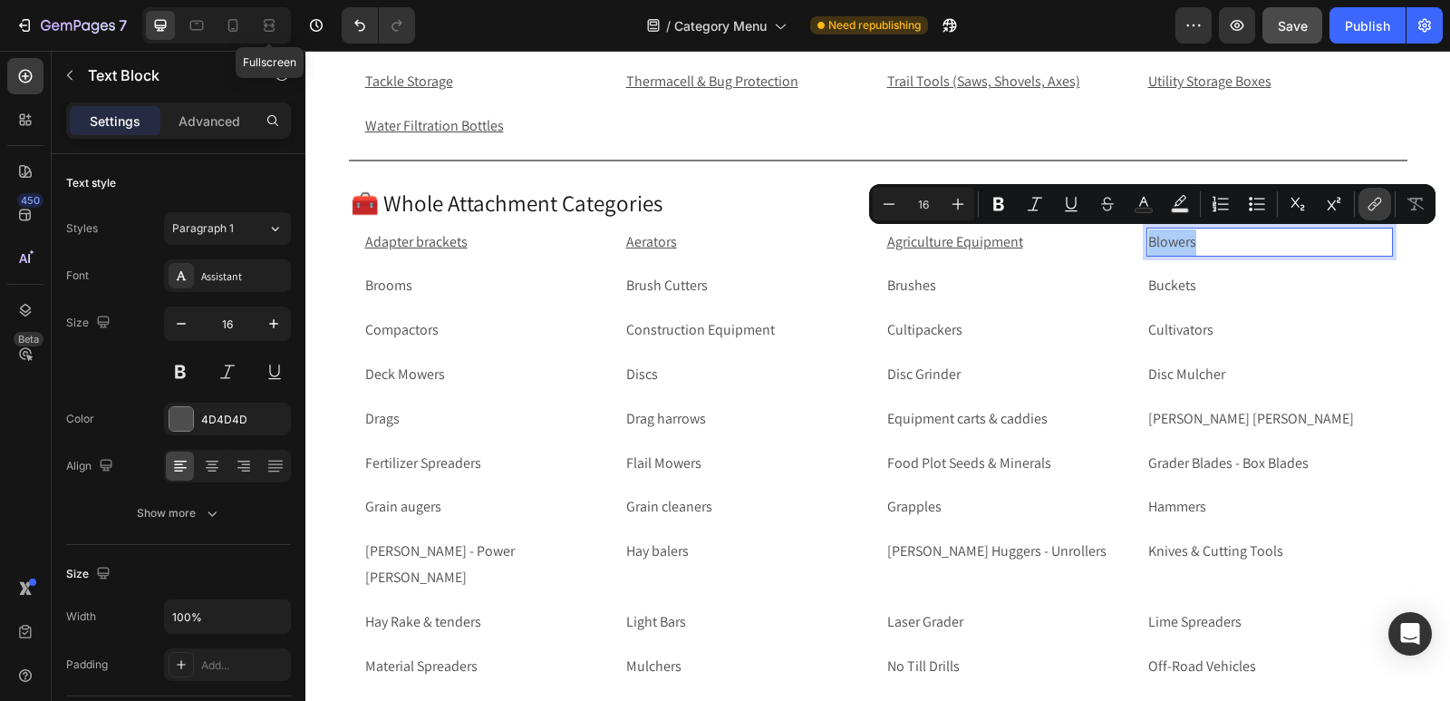
click at [1373, 211] on icon "Editor contextual toolbar" at bounding box center [1375, 204] width 18 height 18
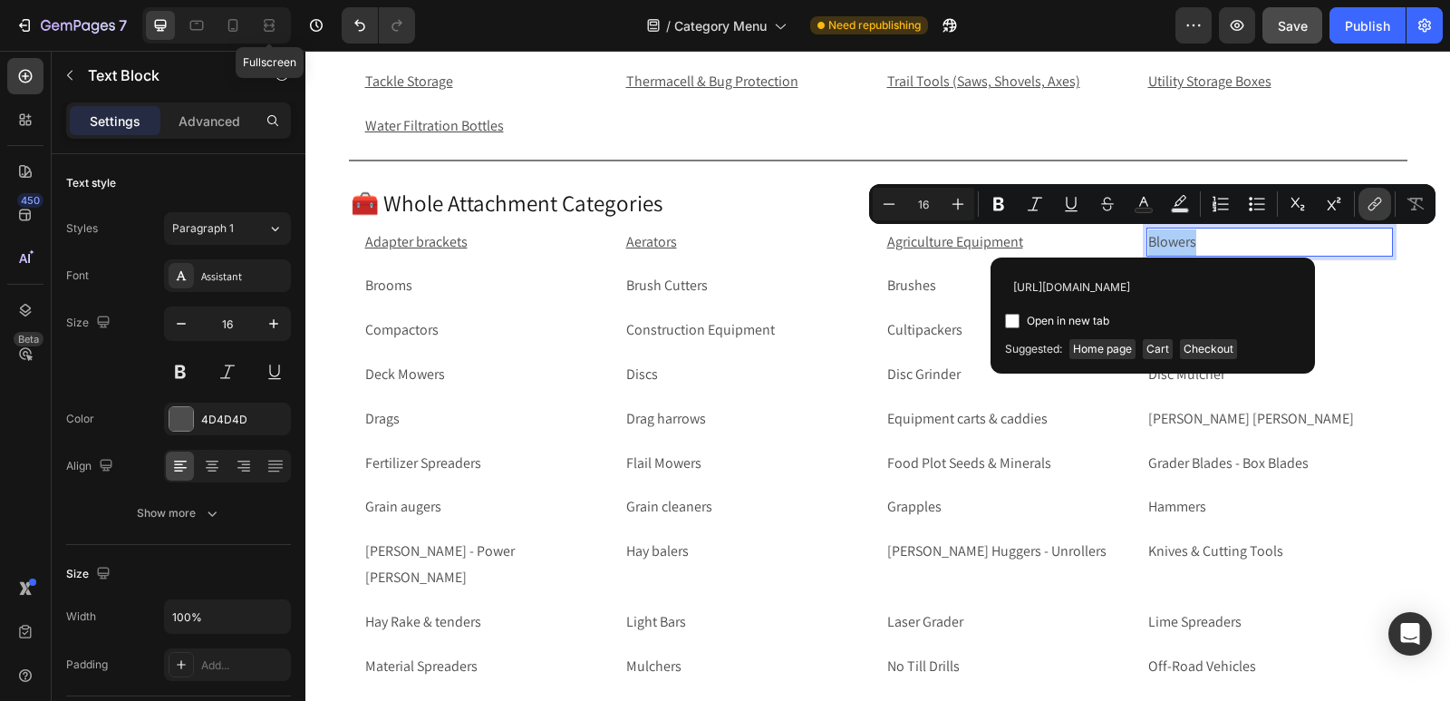
scroll to position [0, 51]
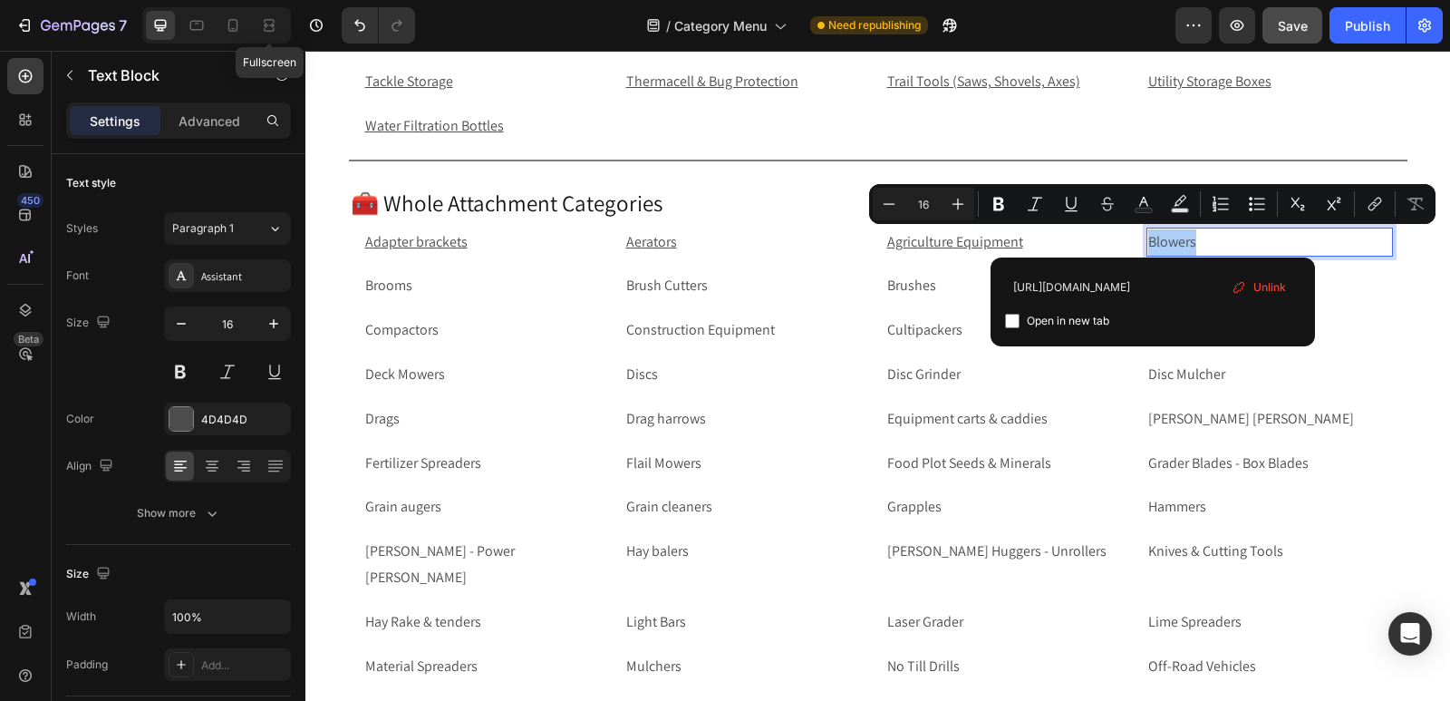
type input "[URL][DOMAIN_NAME]"
click at [1013, 320] on input "Editor contextual toolbar" at bounding box center [1012, 321] width 15 height 15
checkbox input "true"
click at [444, 284] on p "Brooms" at bounding box center [486, 286] width 243 height 26
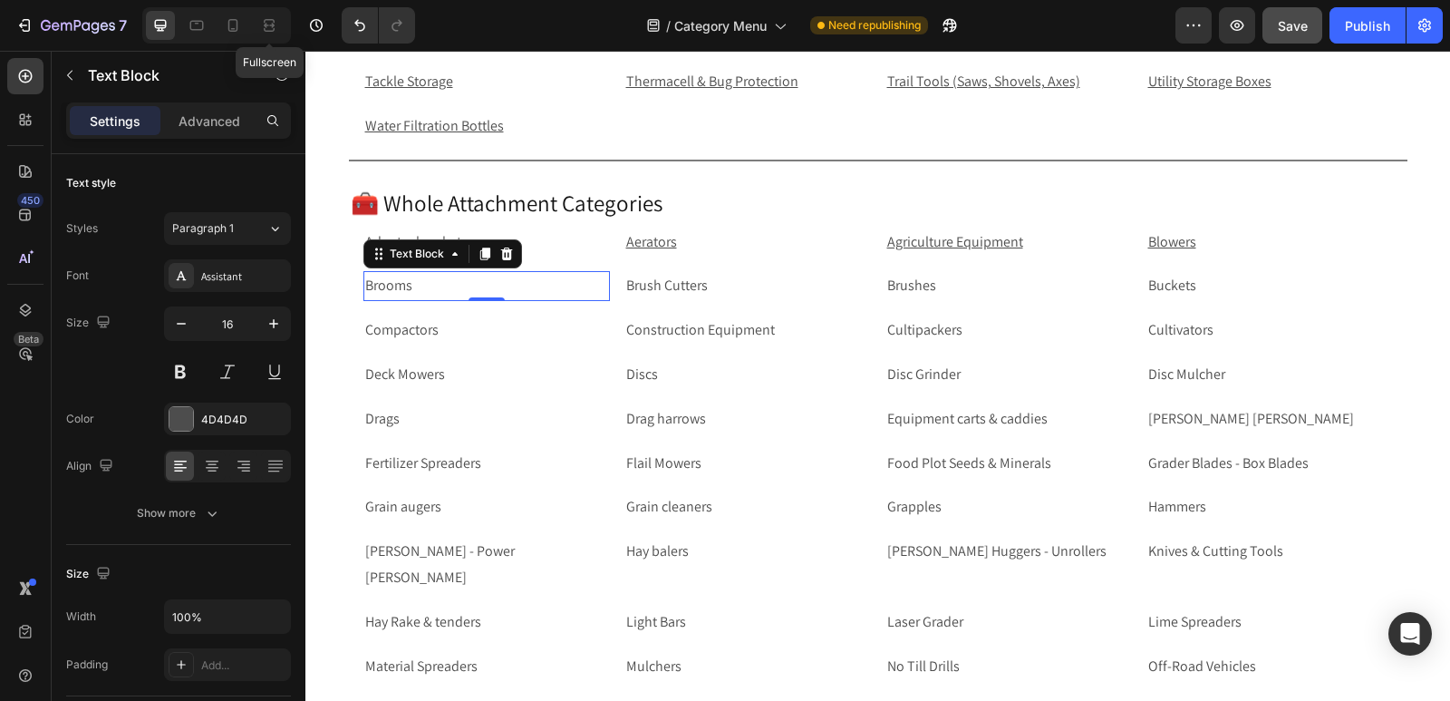
click at [508, 290] on p "Brooms" at bounding box center [486, 286] width 243 height 26
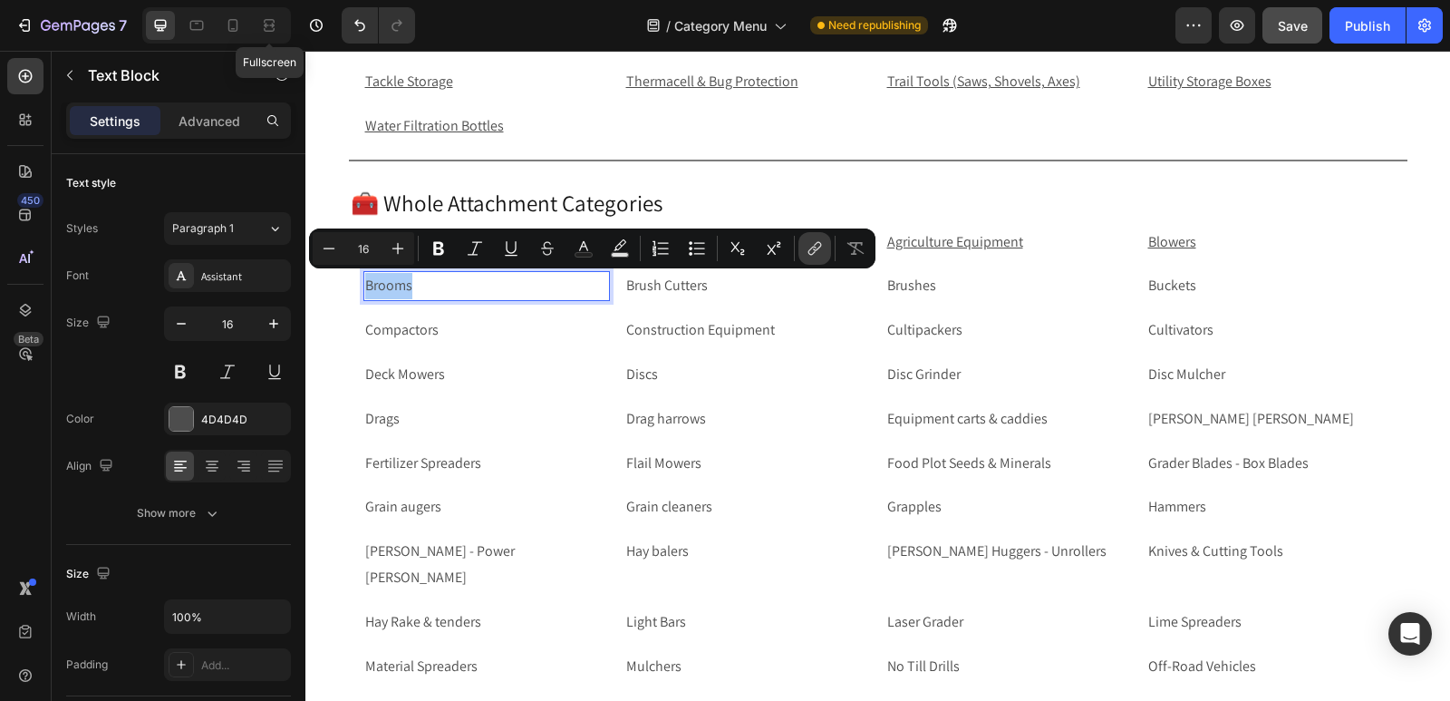
click at [815, 252] on icon "Editor contextual toolbar" at bounding box center [813, 251] width 8 height 9
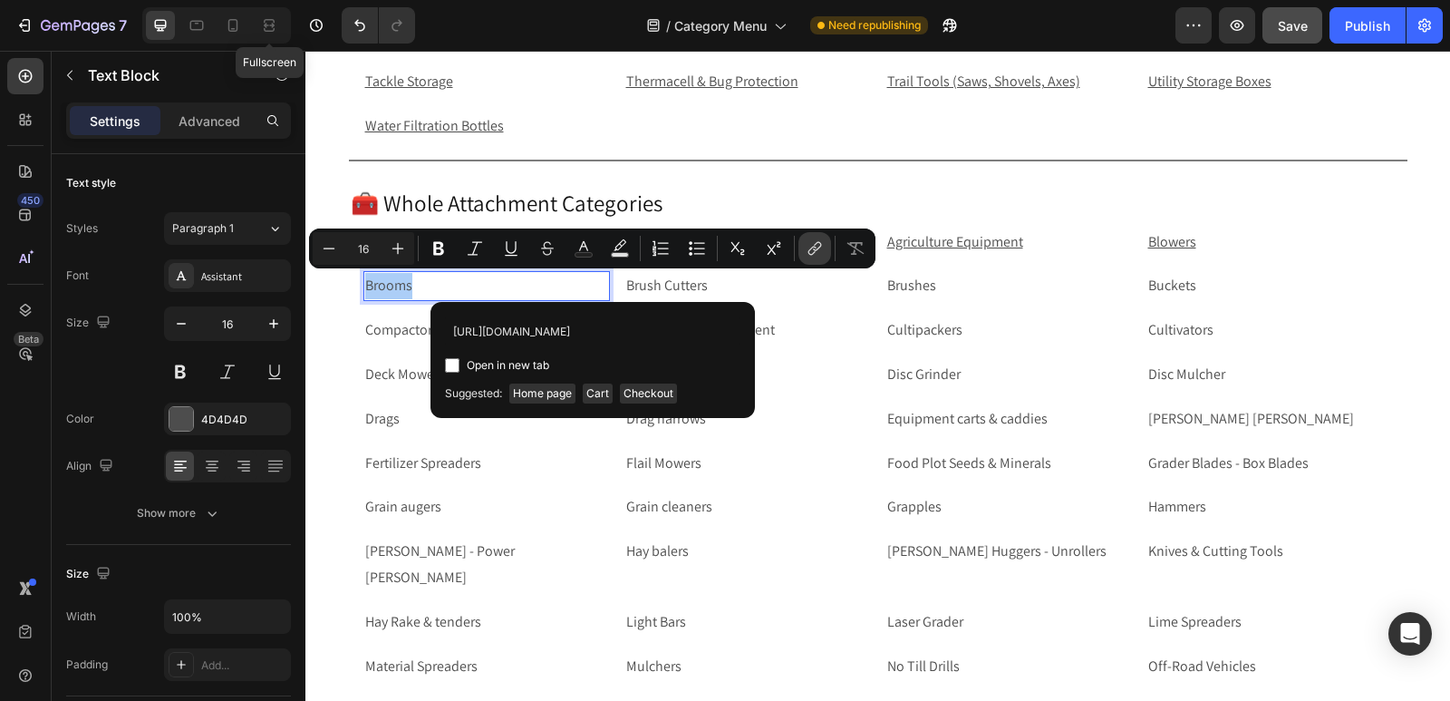
scroll to position [0, 49]
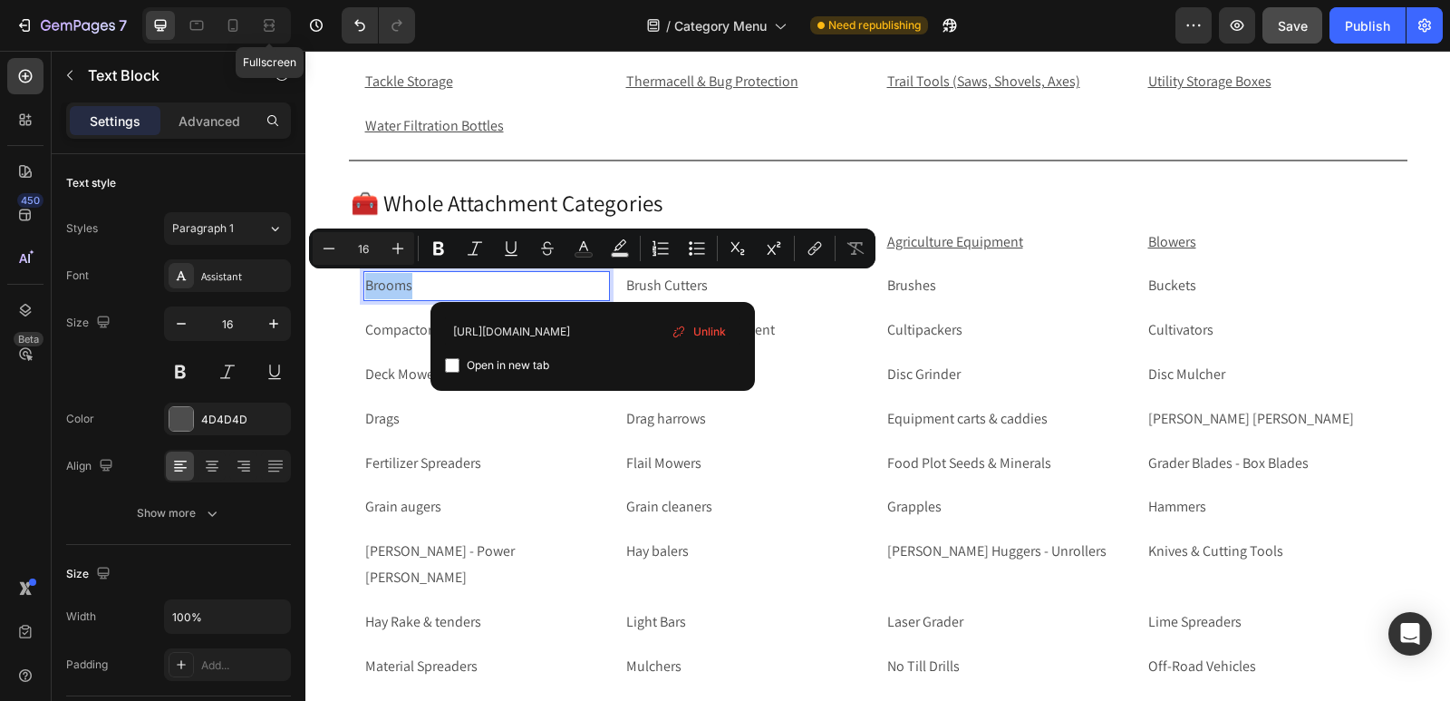
type input "[URL][DOMAIN_NAME]"
click at [449, 367] on input "Editor contextual toolbar" at bounding box center [452, 365] width 15 height 15
checkbox input "true"
click at [776, 275] on p "Brush Cutters" at bounding box center [747, 286] width 243 height 26
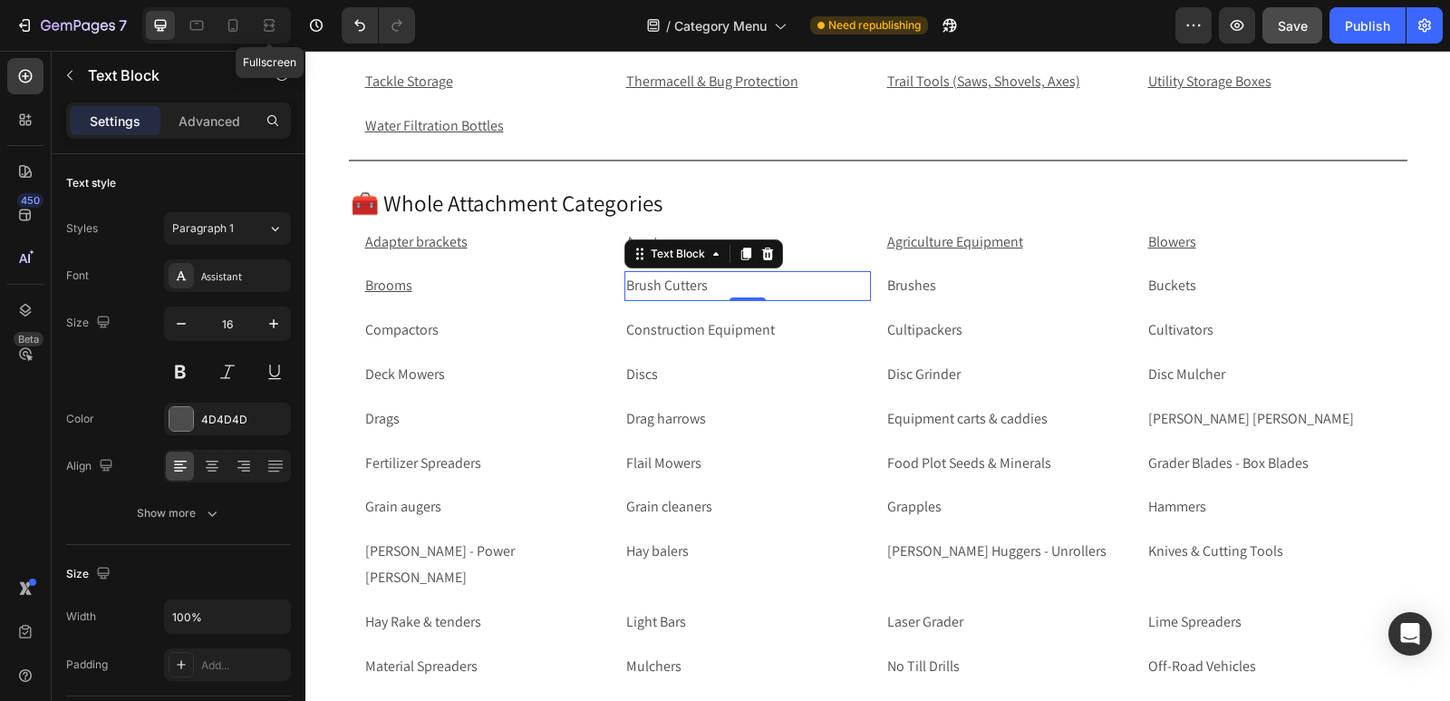
click at [768, 288] on p "Brush Cutters" at bounding box center [747, 286] width 243 height 26
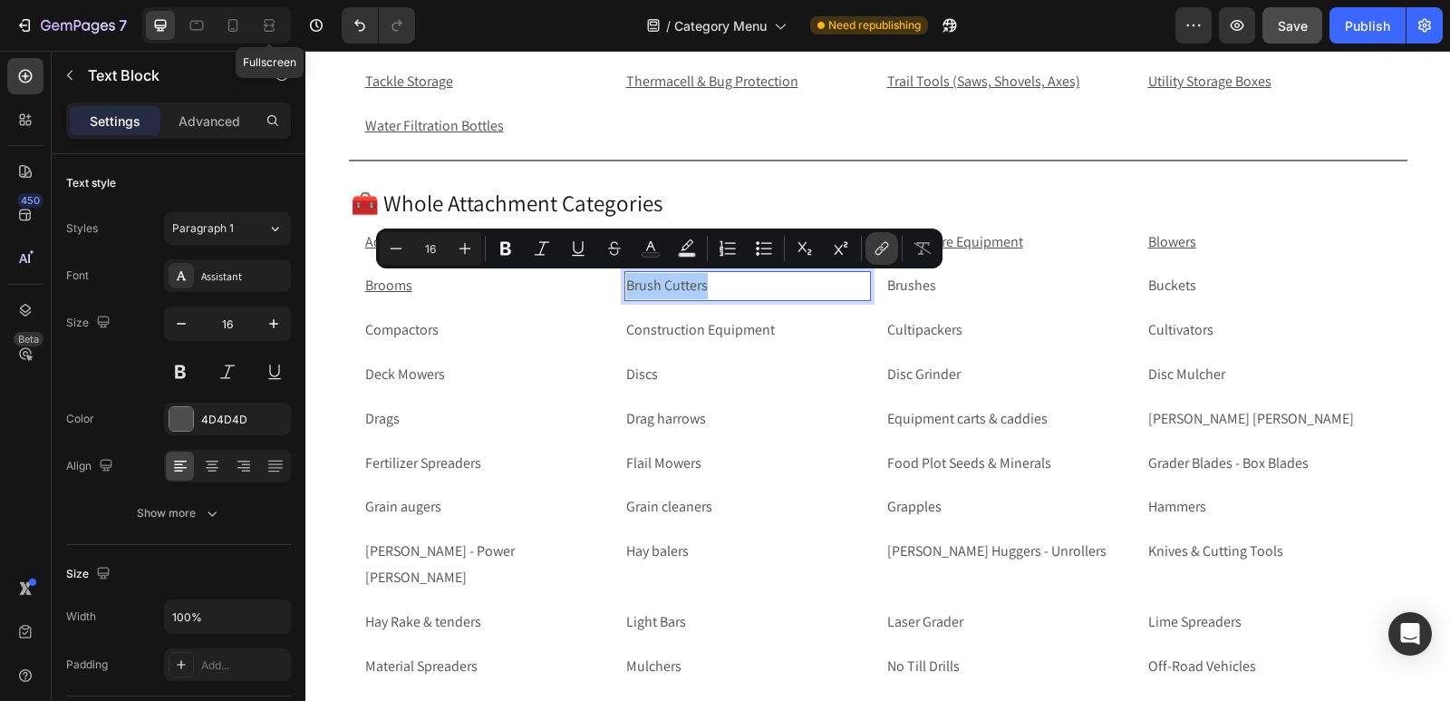
click at [874, 251] on icon "Editor contextual toolbar" at bounding box center [882, 248] width 18 height 18
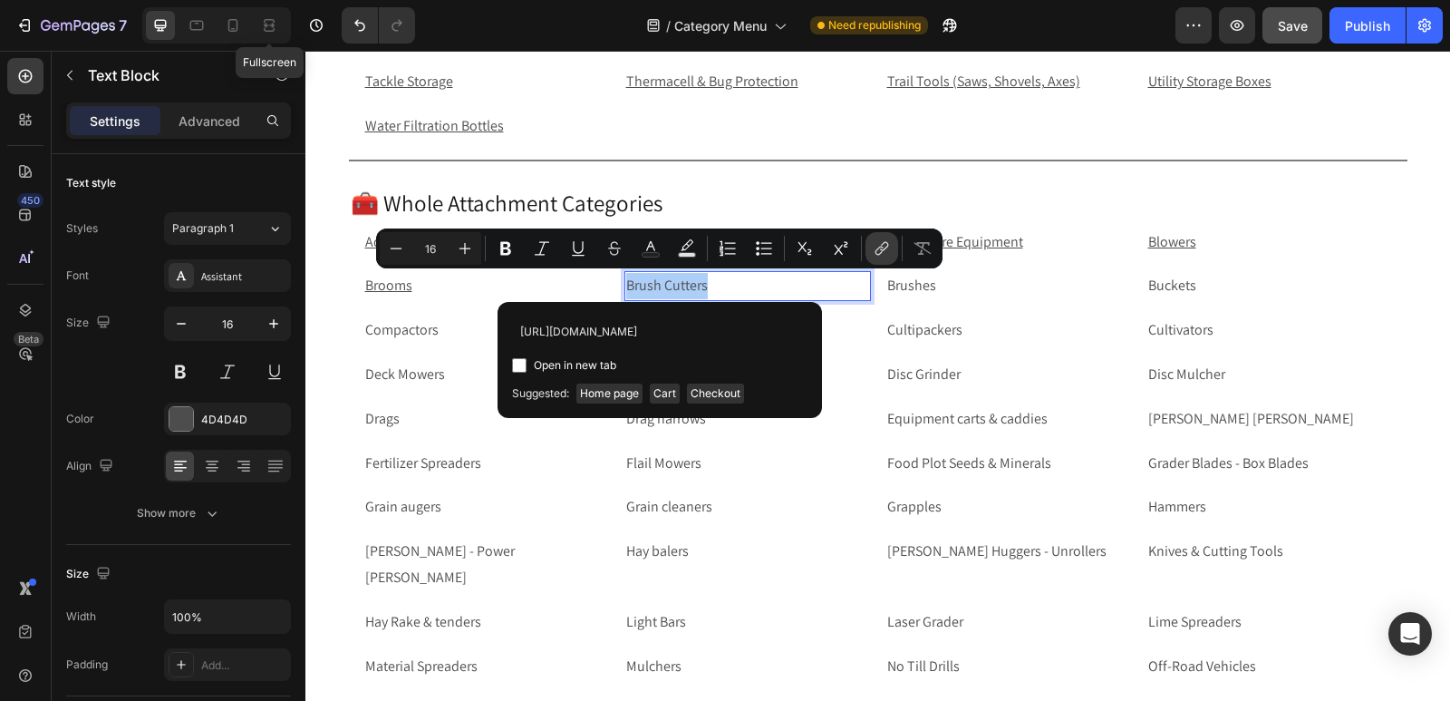
scroll to position [0, 81]
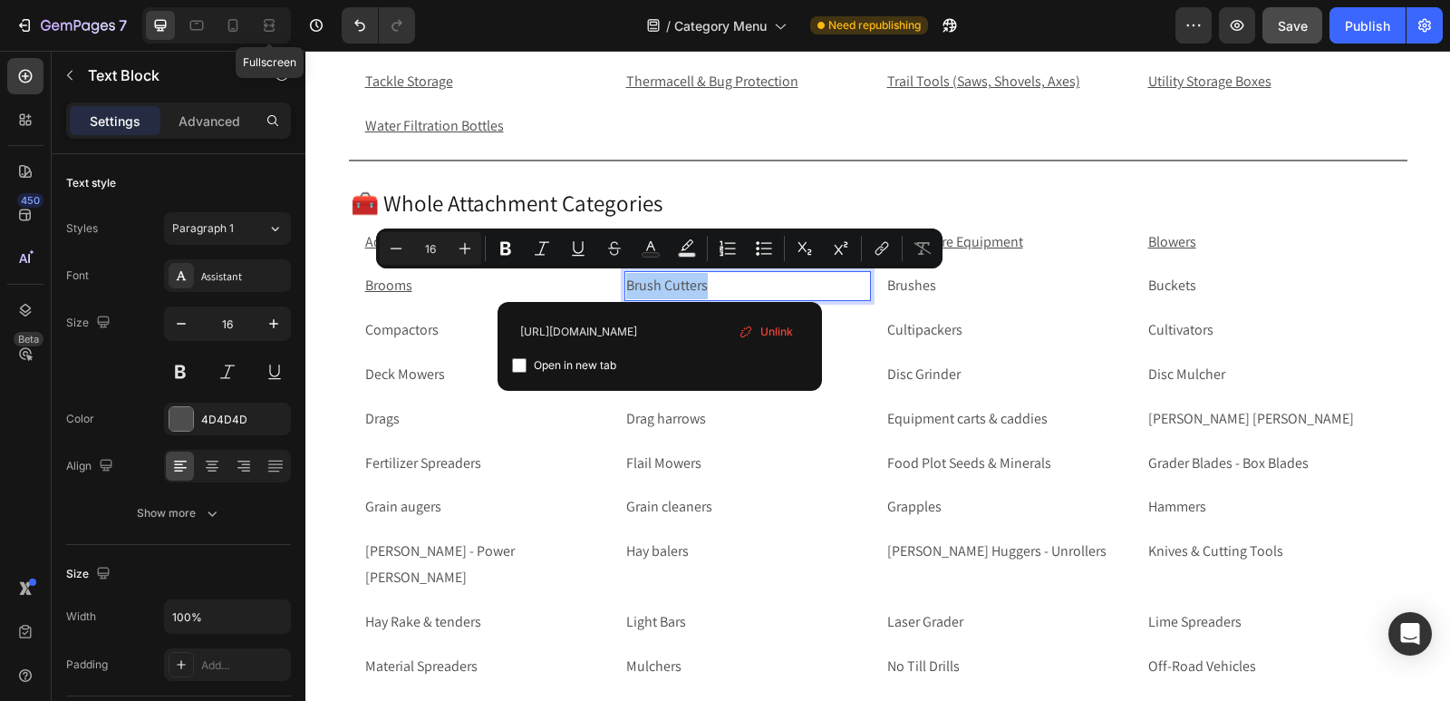
type input "[URL][DOMAIN_NAME]"
click at [522, 368] on input "Editor contextual toolbar" at bounding box center [519, 365] width 15 height 15
checkbox input "true"
click at [1021, 288] on p "Brushes" at bounding box center [1008, 286] width 243 height 26
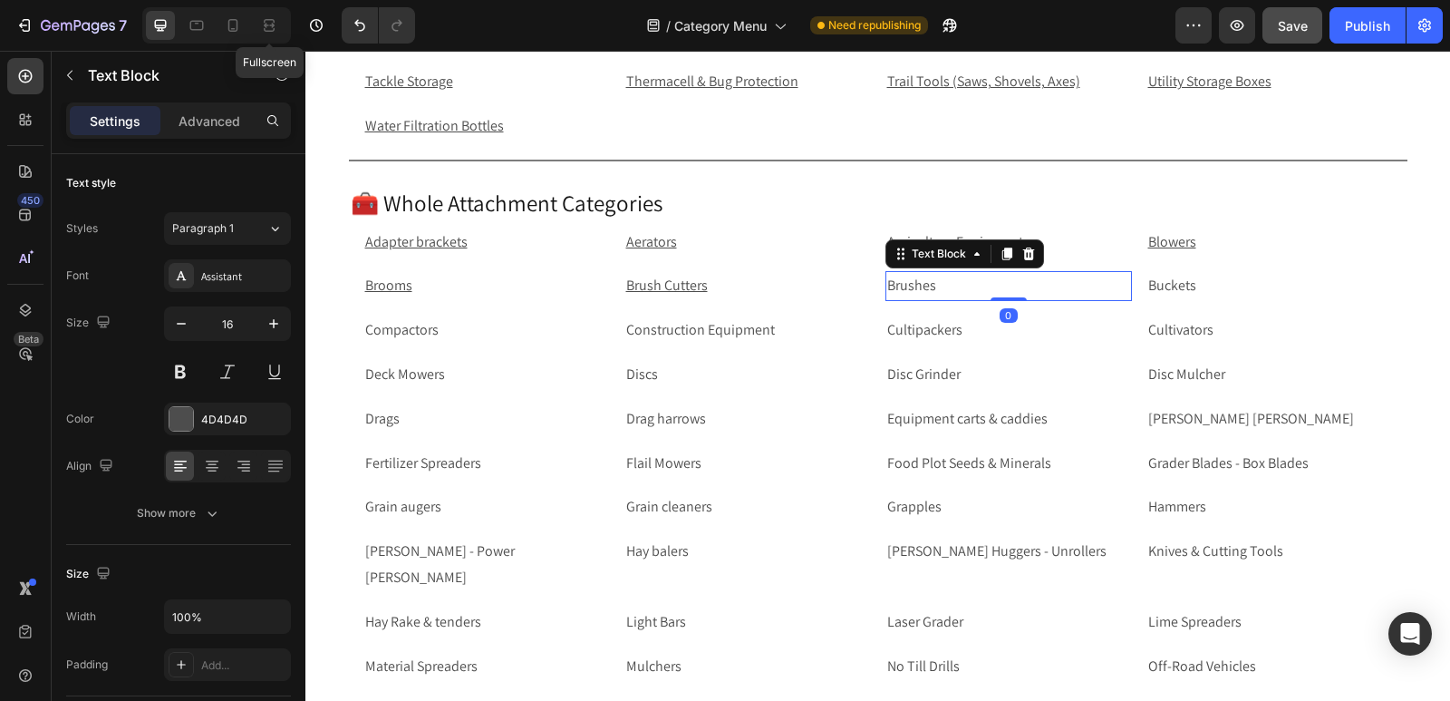
click at [1021, 288] on p "Brushes" at bounding box center [1008, 286] width 243 height 26
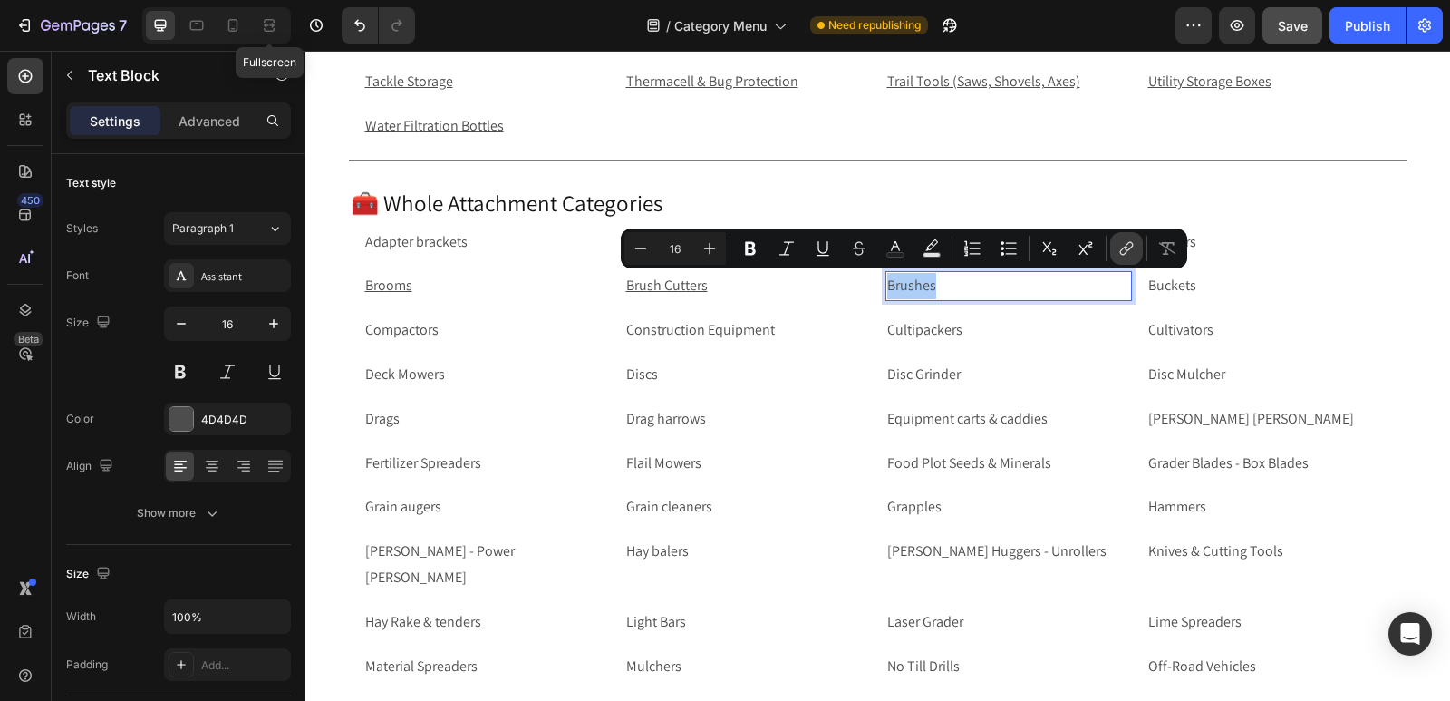
click at [1126, 242] on icon "Editor contextual toolbar" at bounding box center [1127, 248] width 18 height 18
click at [1070, 286] on p "Brushes" at bounding box center [1008, 286] width 243 height 26
click at [1128, 245] on icon "Editor contextual toolbar" at bounding box center [1129, 246] width 8 height 9
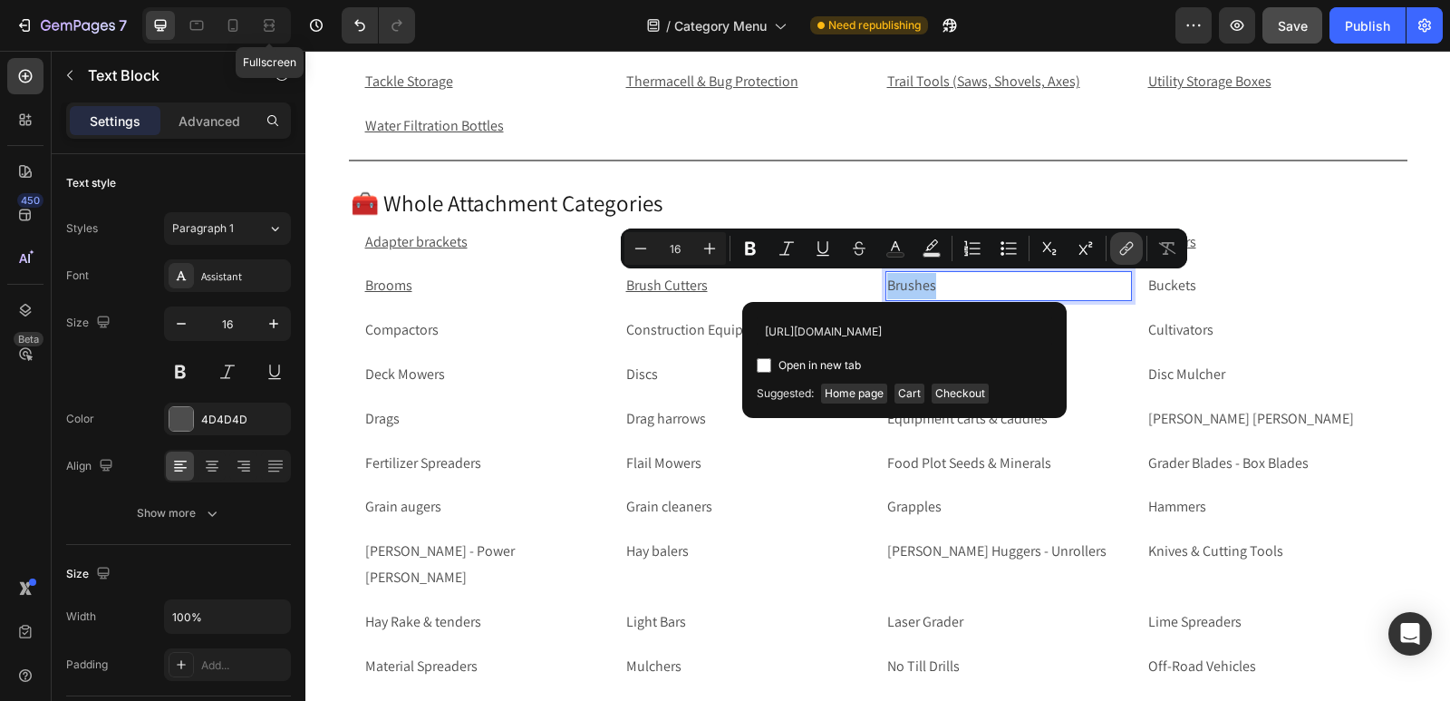
scroll to position [0, 52]
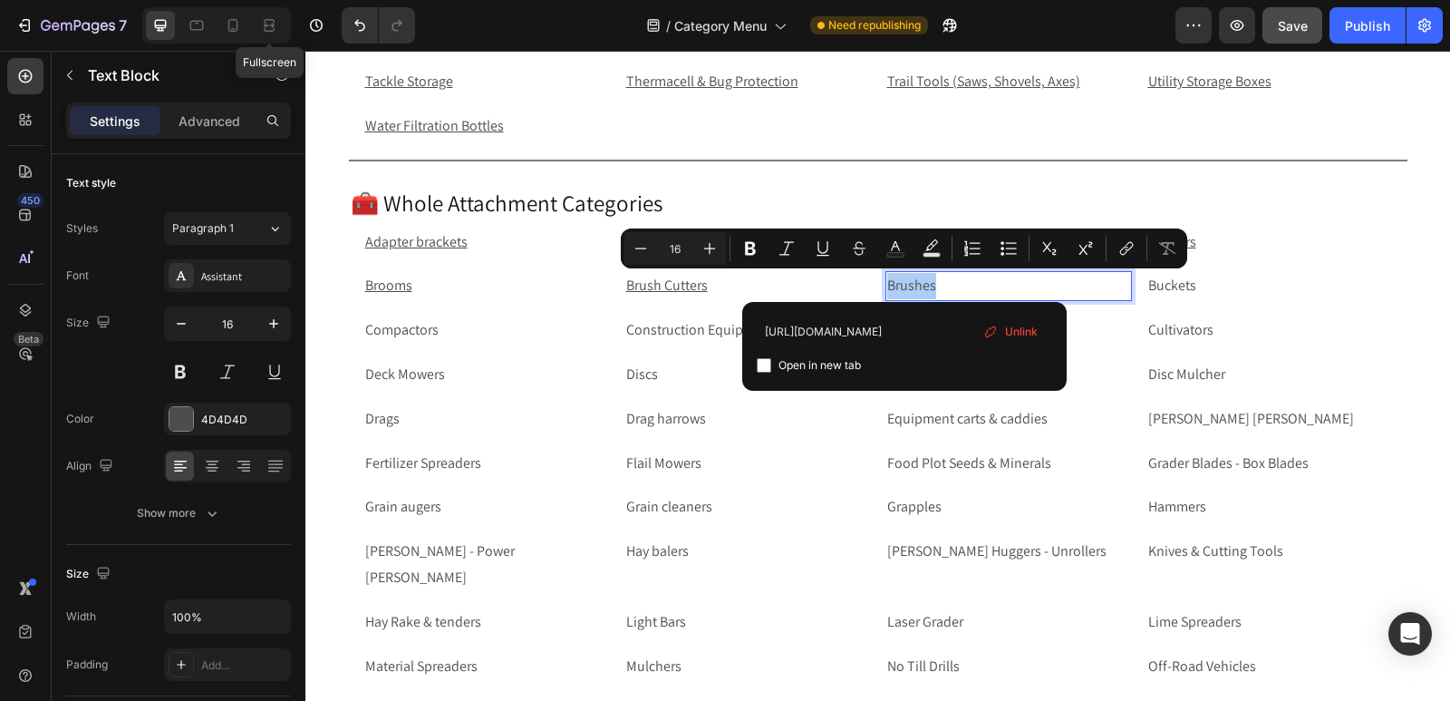
type input "[URL][DOMAIN_NAME]"
click at [761, 363] on input "Editor contextual toolbar" at bounding box center [764, 365] width 15 height 15
checkbox input "true"
click at [1216, 289] on p "Buckets" at bounding box center [1270, 286] width 243 height 26
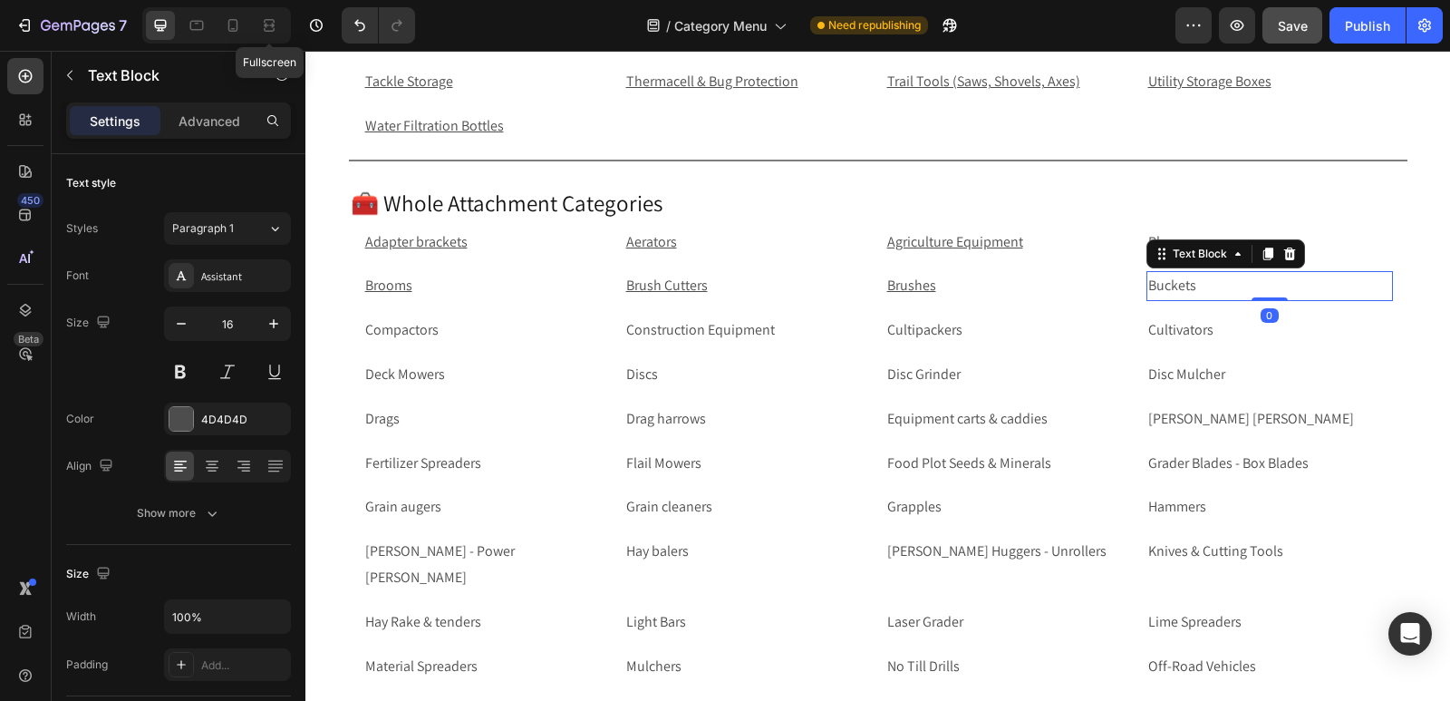
click at [1216, 289] on p "Buckets" at bounding box center [1270, 286] width 243 height 26
click at [1255, 282] on p "Buckets" at bounding box center [1270, 286] width 243 height 26
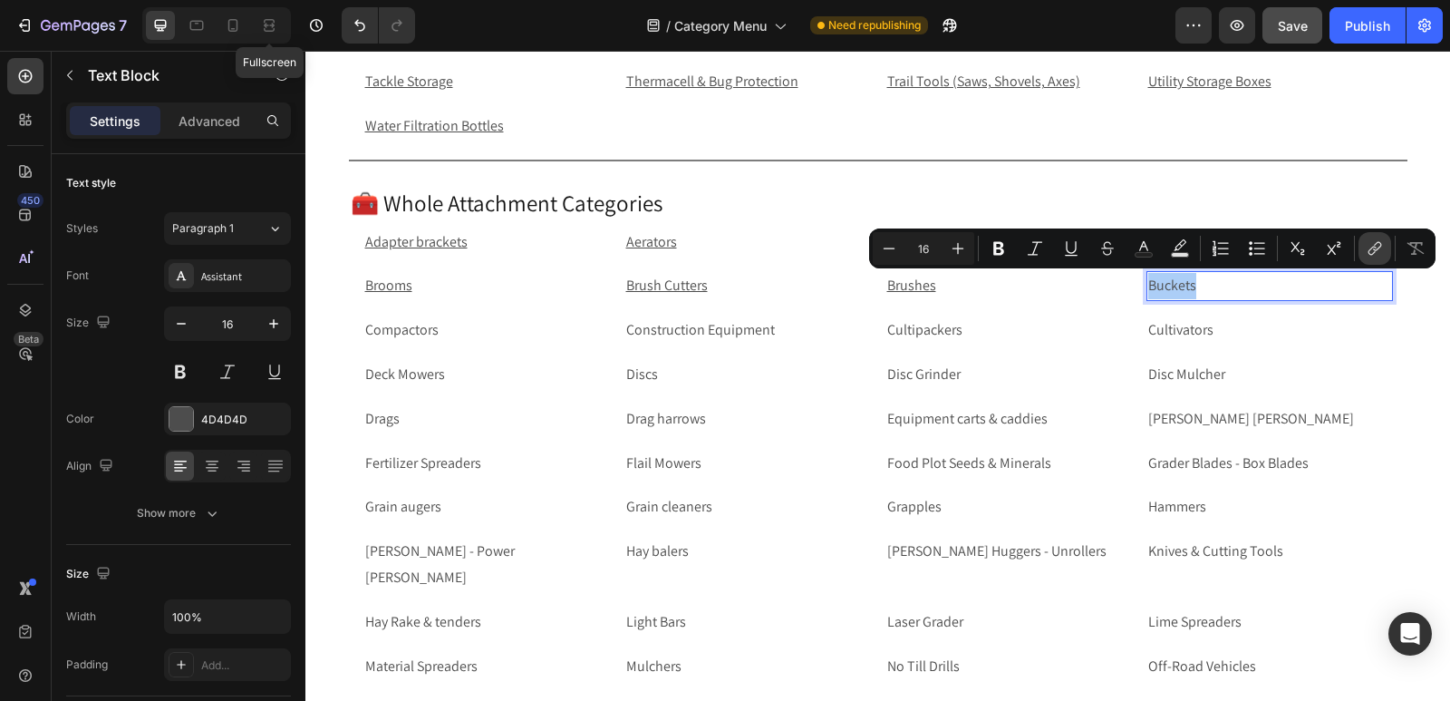
click at [1378, 250] on icon "Editor contextual toolbar" at bounding box center [1375, 248] width 18 height 18
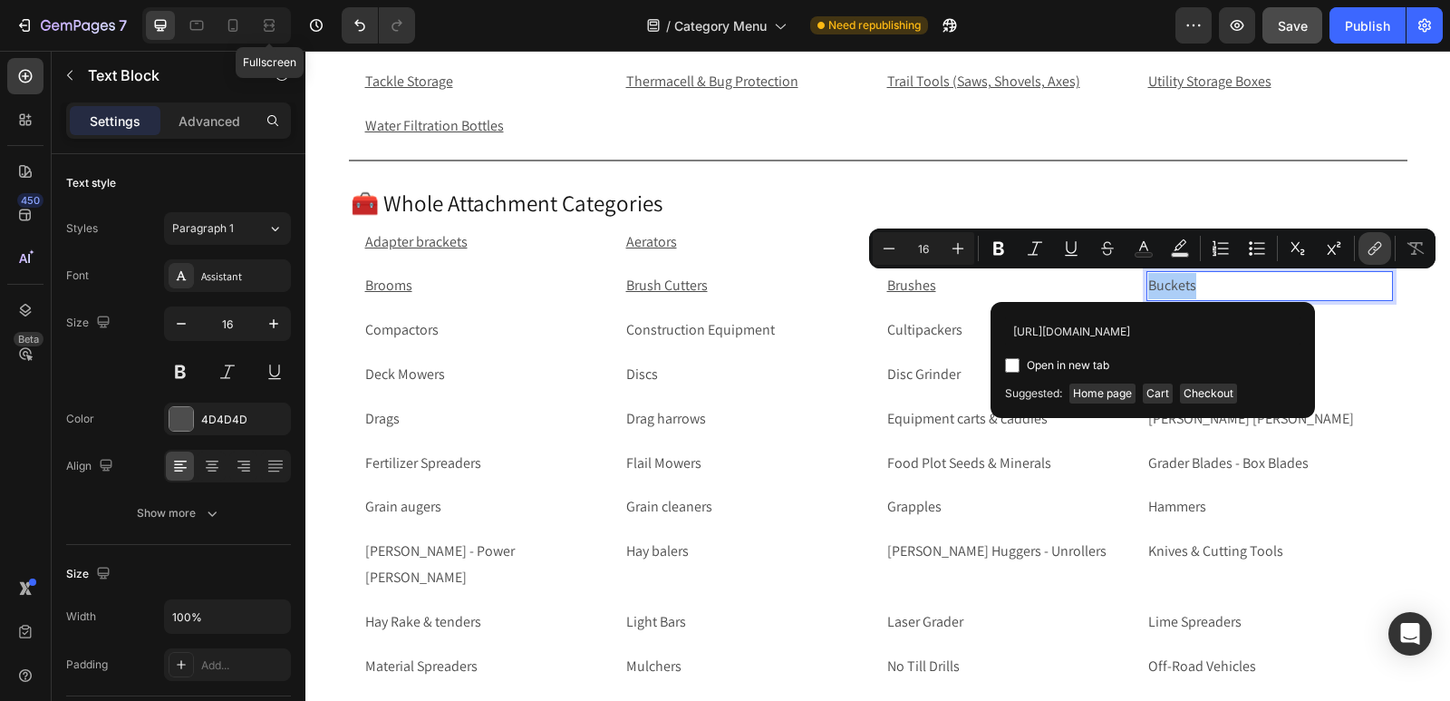
scroll to position [0, 51]
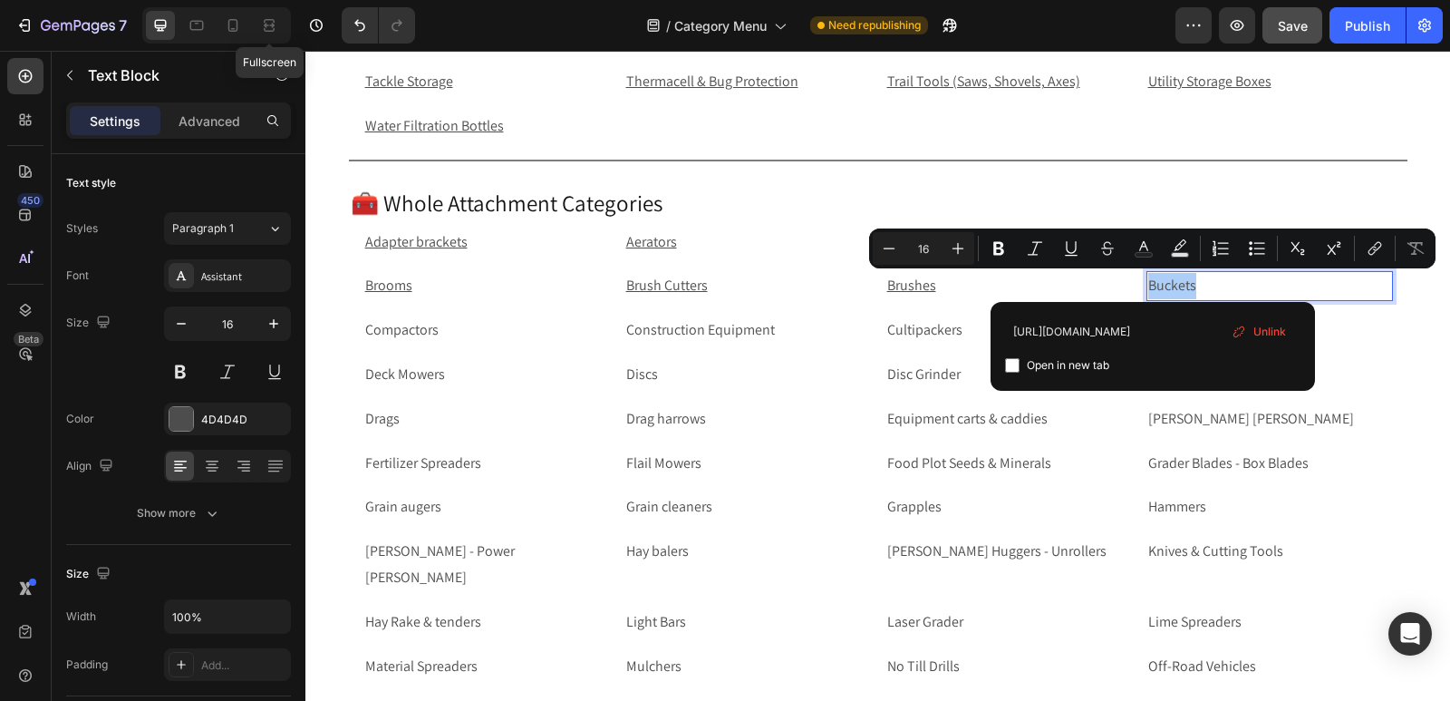
type input "[URL][DOMAIN_NAME]"
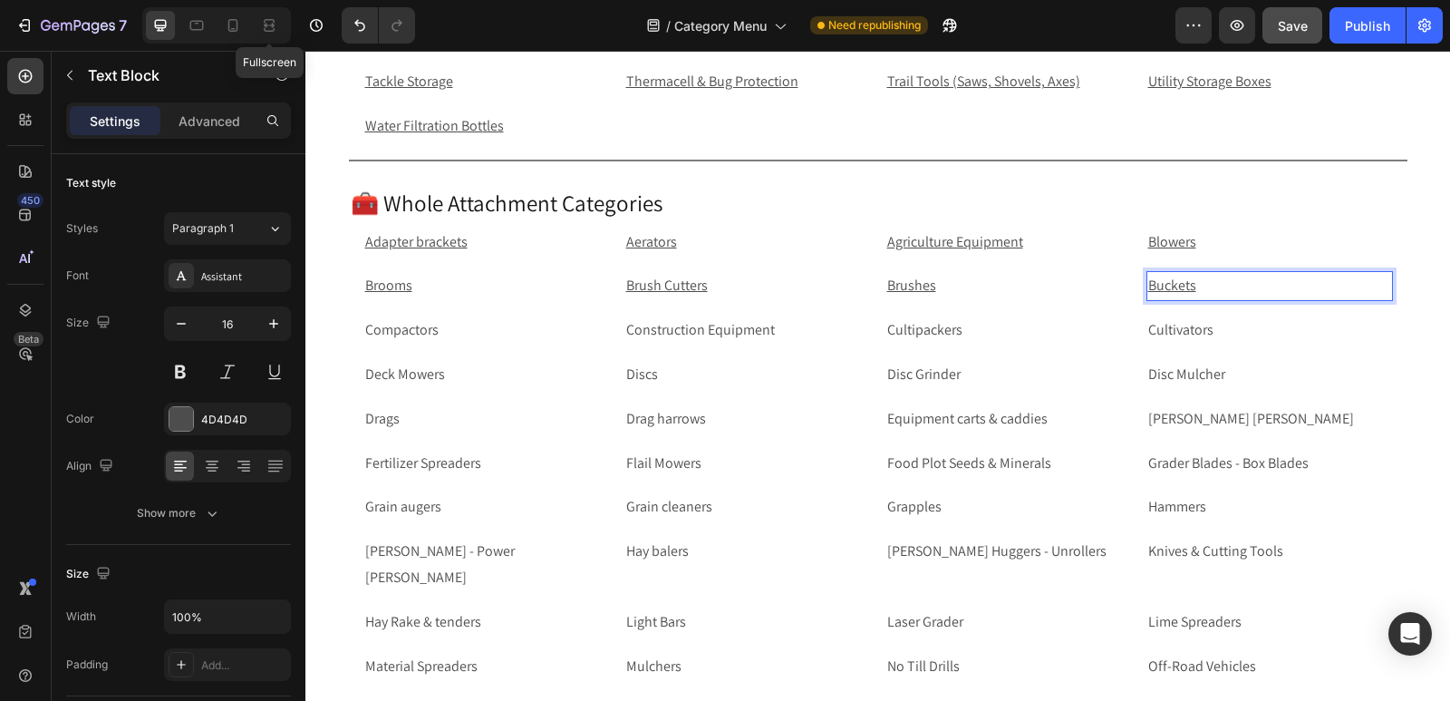
click at [1216, 286] on p "Buckets" at bounding box center [1270, 286] width 243 height 26
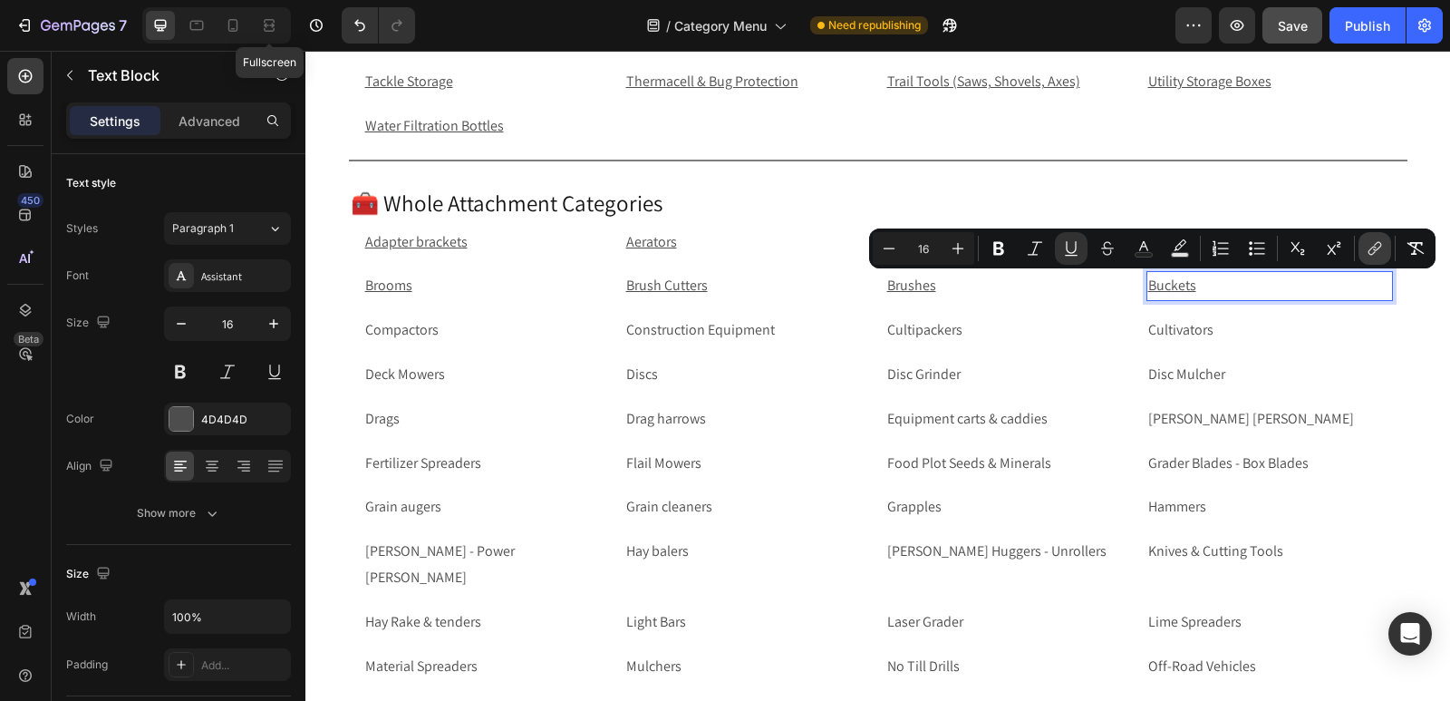
click at [1379, 248] on icon "Editor contextual toolbar" at bounding box center [1377, 246] width 8 height 9
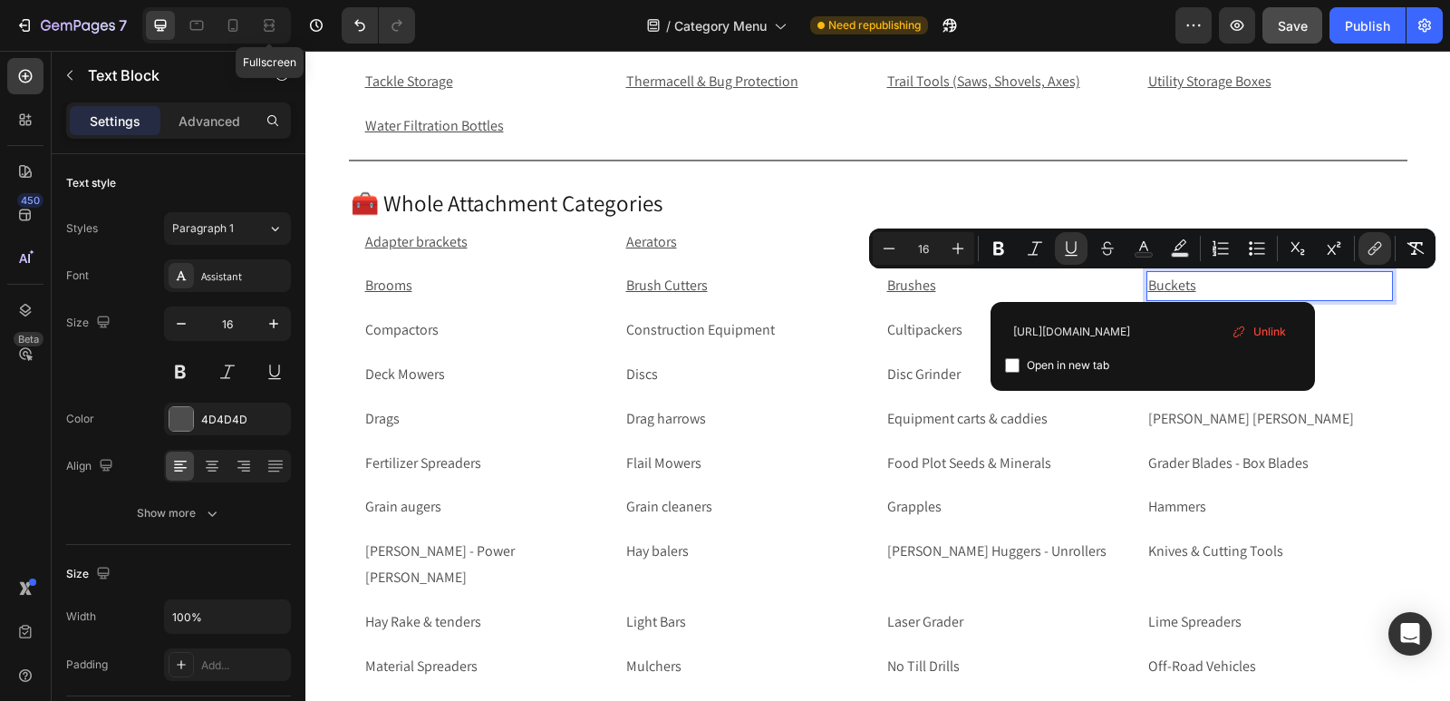
click at [1013, 363] on input "Editor contextual toolbar" at bounding box center [1012, 365] width 15 height 15
checkbox input "true"
click at [994, 288] on p "Brushes" at bounding box center [1008, 286] width 243 height 26
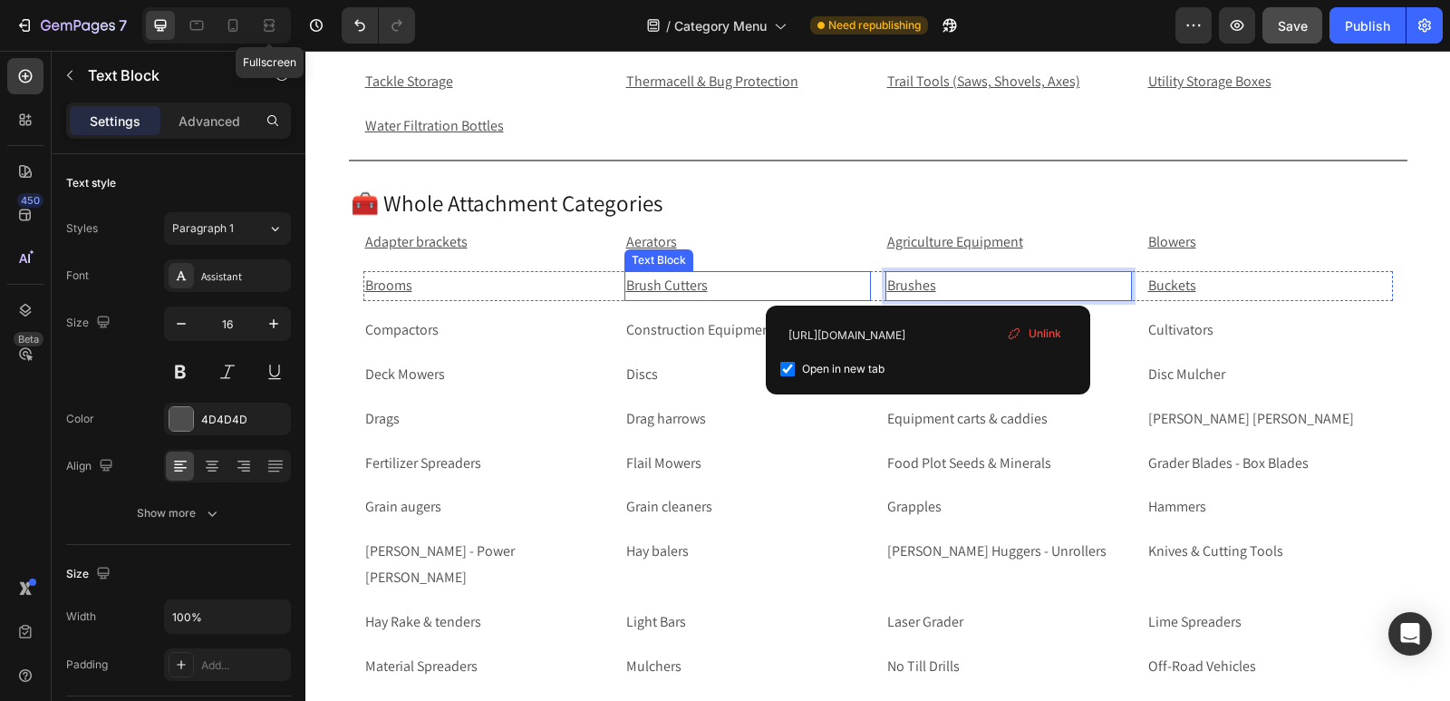
click at [764, 286] on p "Brush Cutters" at bounding box center [747, 286] width 243 height 26
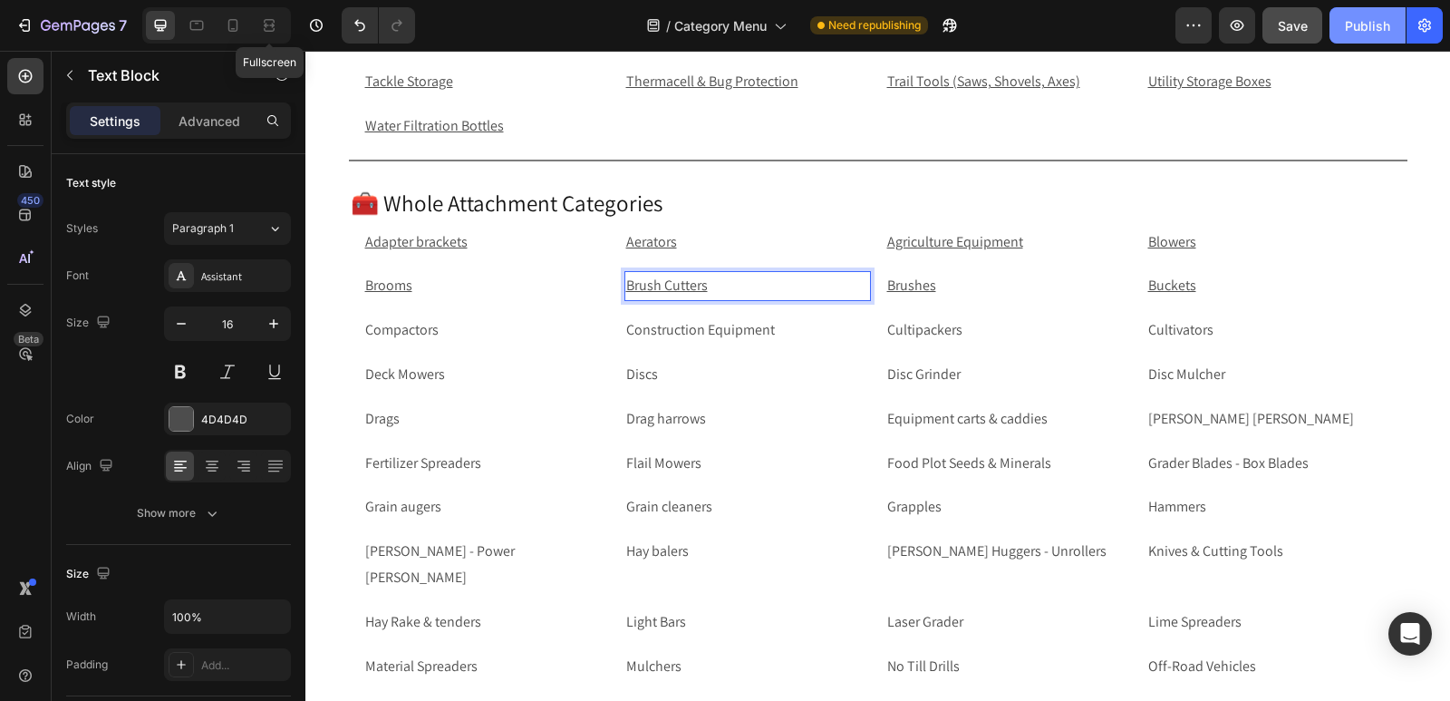
click at [1382, 25] on div "Publish" at bounding box center [1367, 25] width 45 height 19
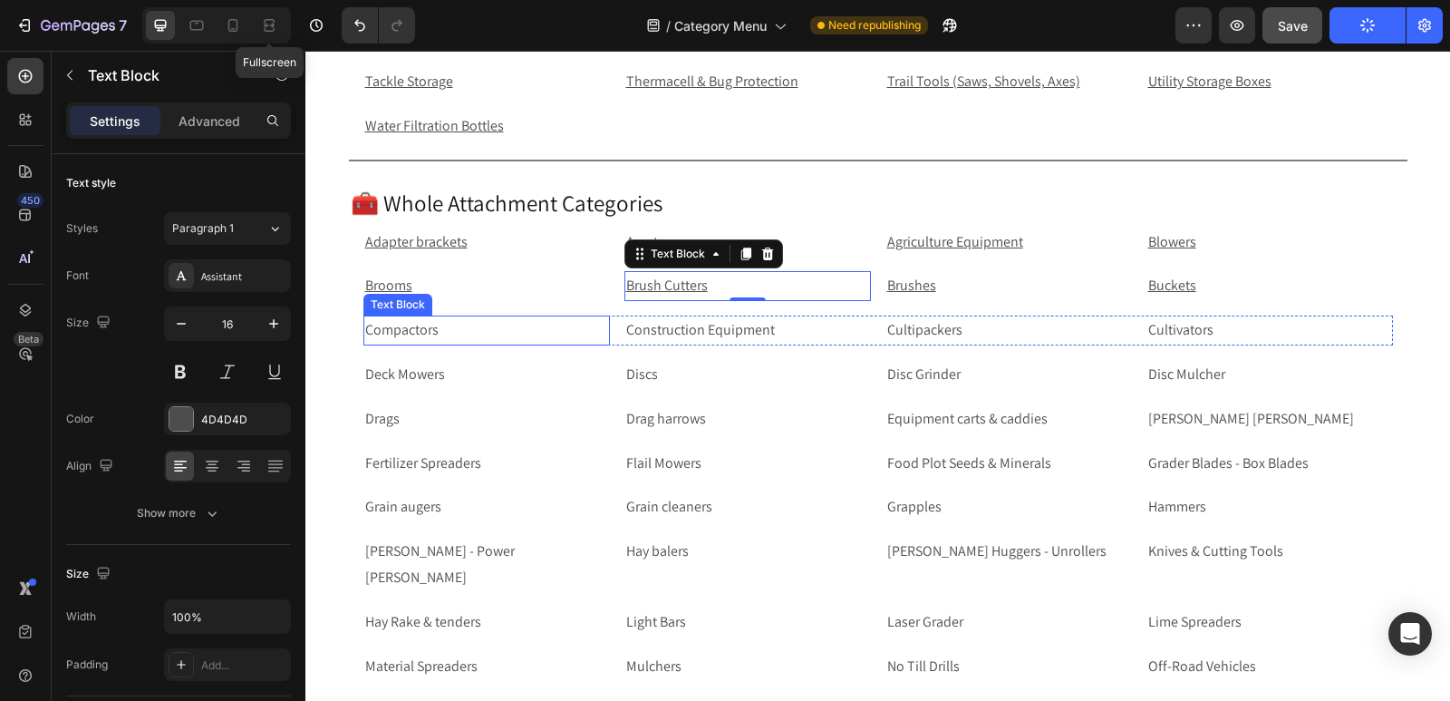
click at [465, 323] on p "Compactors" at bounding box center [486, 330] width 243 height 26
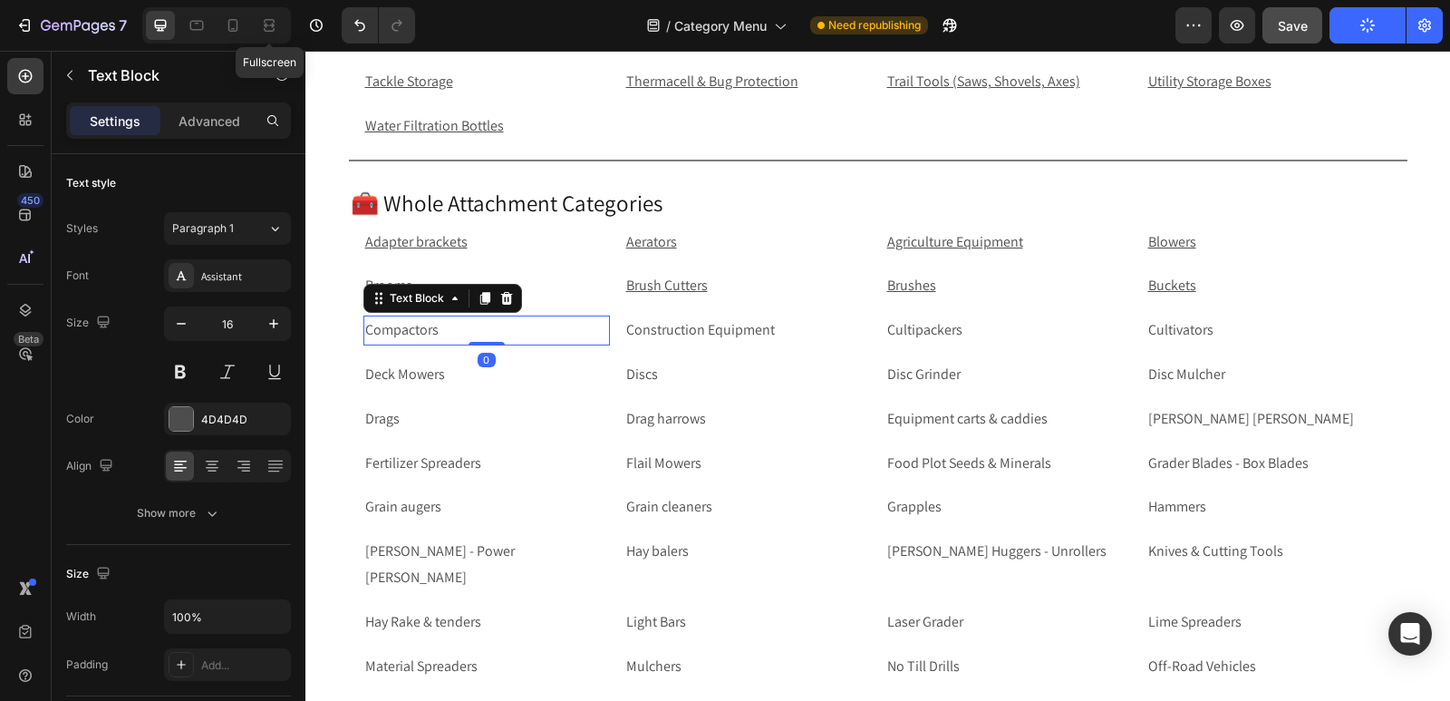
click at [465, 323] on p "Compactors" at bounding box center [486, 330] width 243 height 26
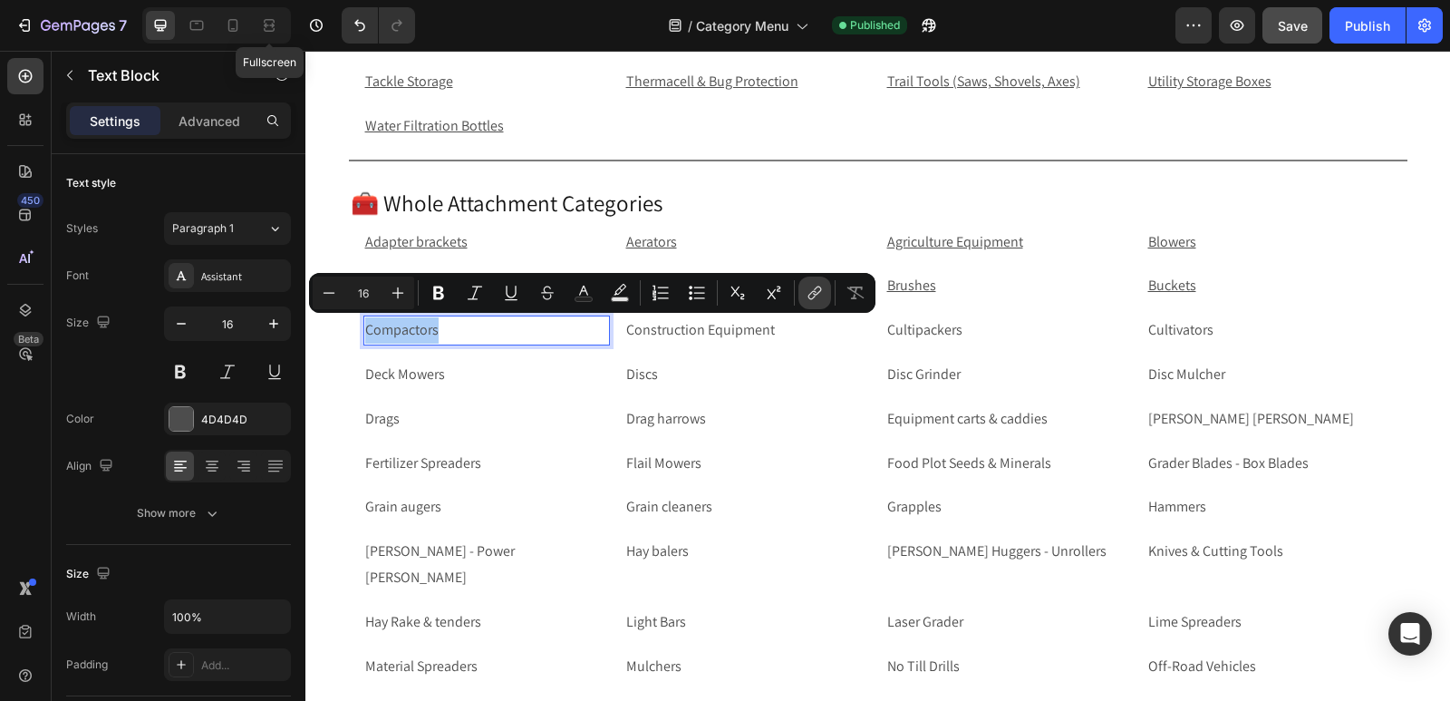
click at [817, 288] on icon "Editor contextual toolbar" at bounding box center [817, 290] width 8 height 9
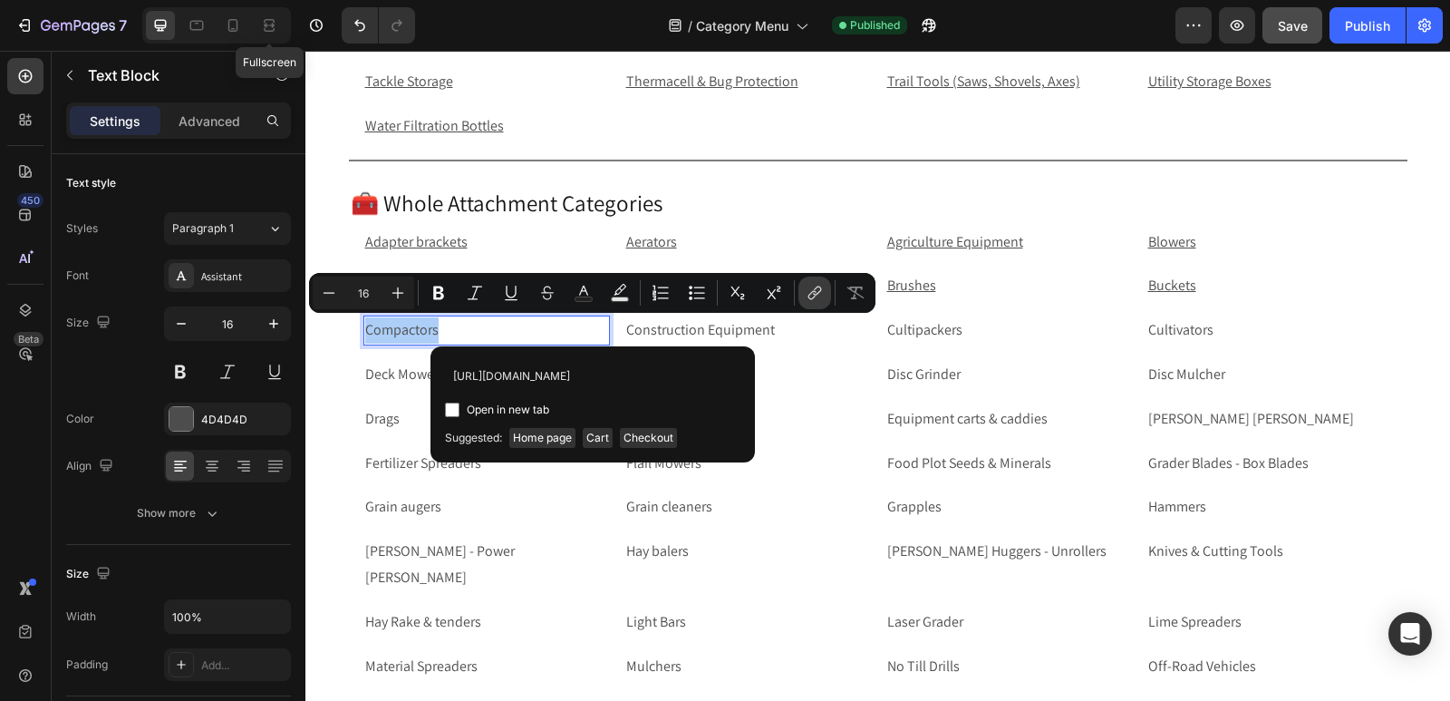
scroll to position [0, 72]
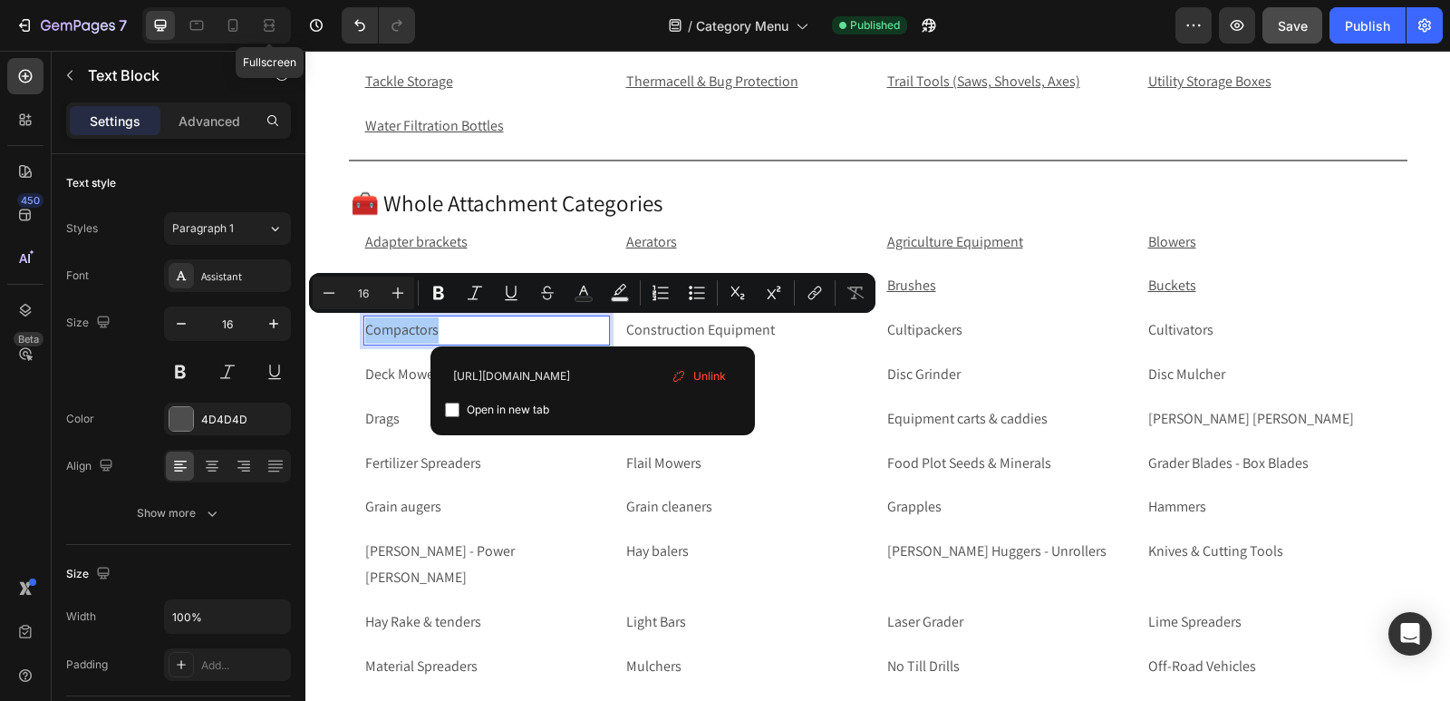
type input "[URL][DOMAIN_NAME]"
click at [452, 402] on input "Editor contextual toolbar" at bounding box center [452, 409] width 15 height 15
checkbox input "true"
click at [800, 325] on p "Construction Equipment" at bounding box center [747, 330] width 243 height 26
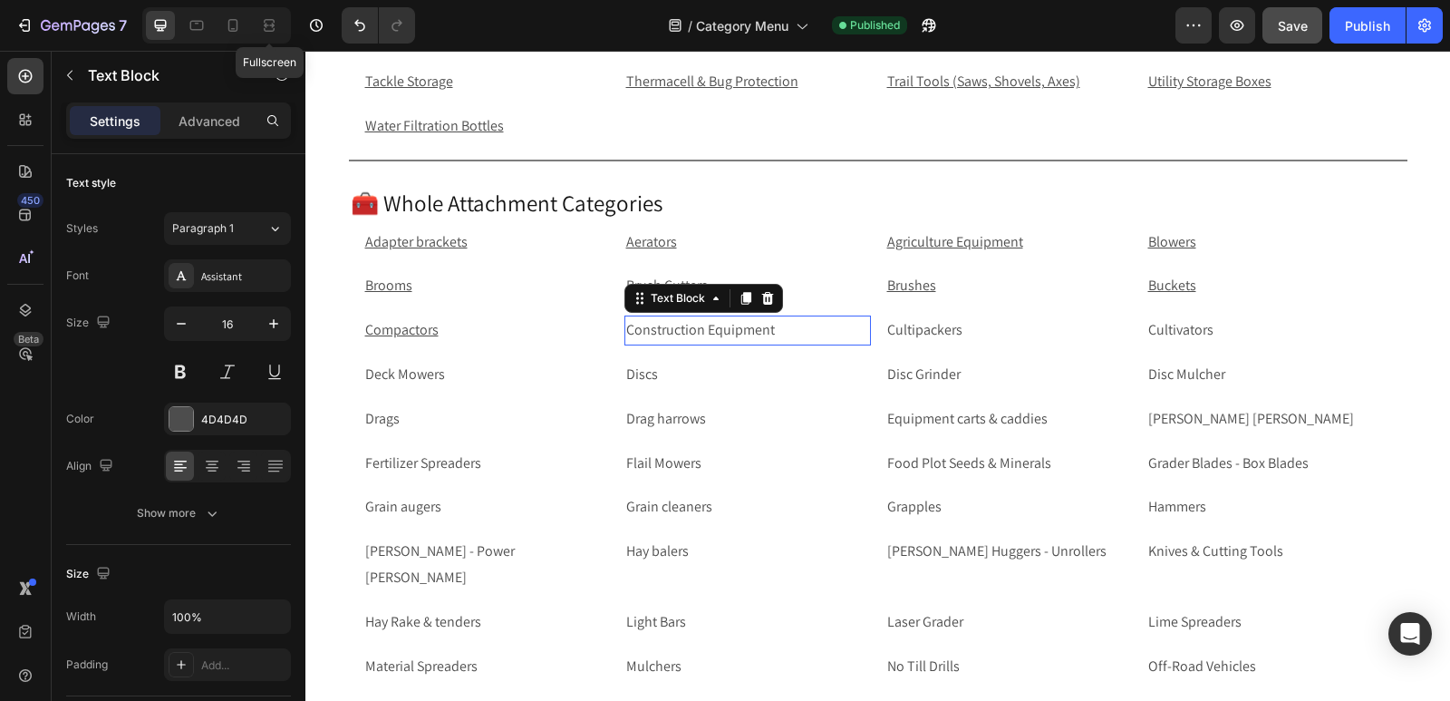
click at [800, 325] on p "Construction Equipment" at bounding box center [747, 330] width 243 height 26
